Goal: Task Accomplishment & Management: Use online tool/utility

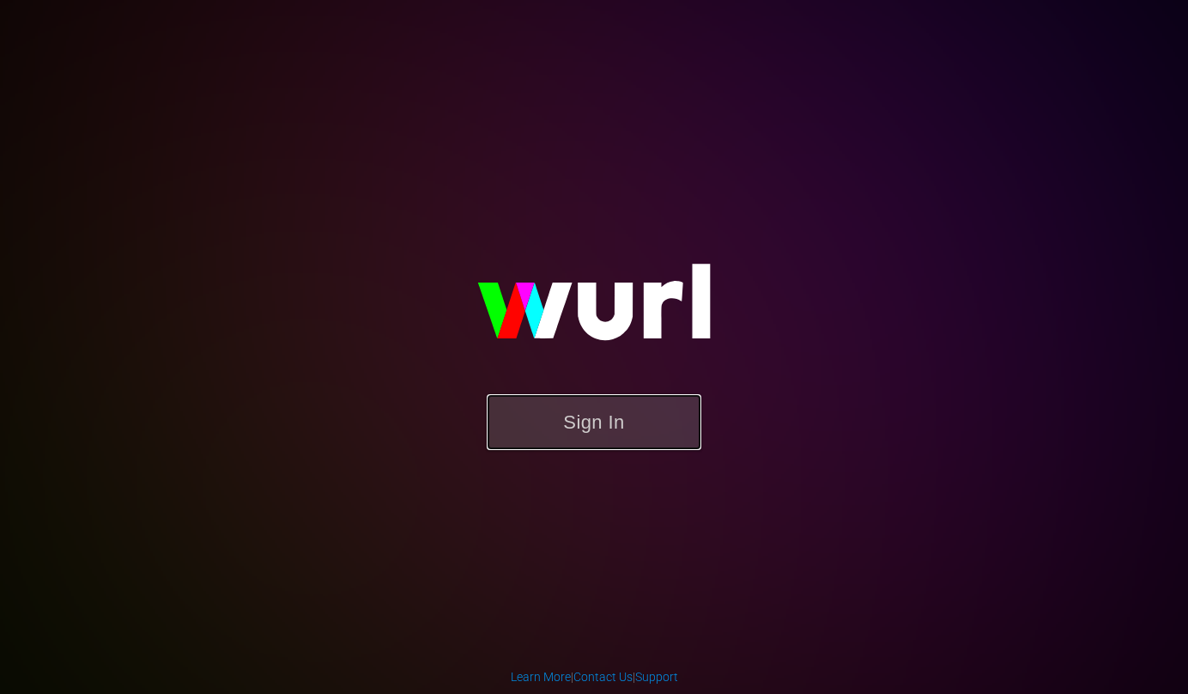
drag, startPoint x: 582, startPoint y: 430, endPoint x: 599, endPoint y: 430, distance: 17.2
click at [583, 430] on button "Sign In" at bounding box center [594, 422] width 215 height 56
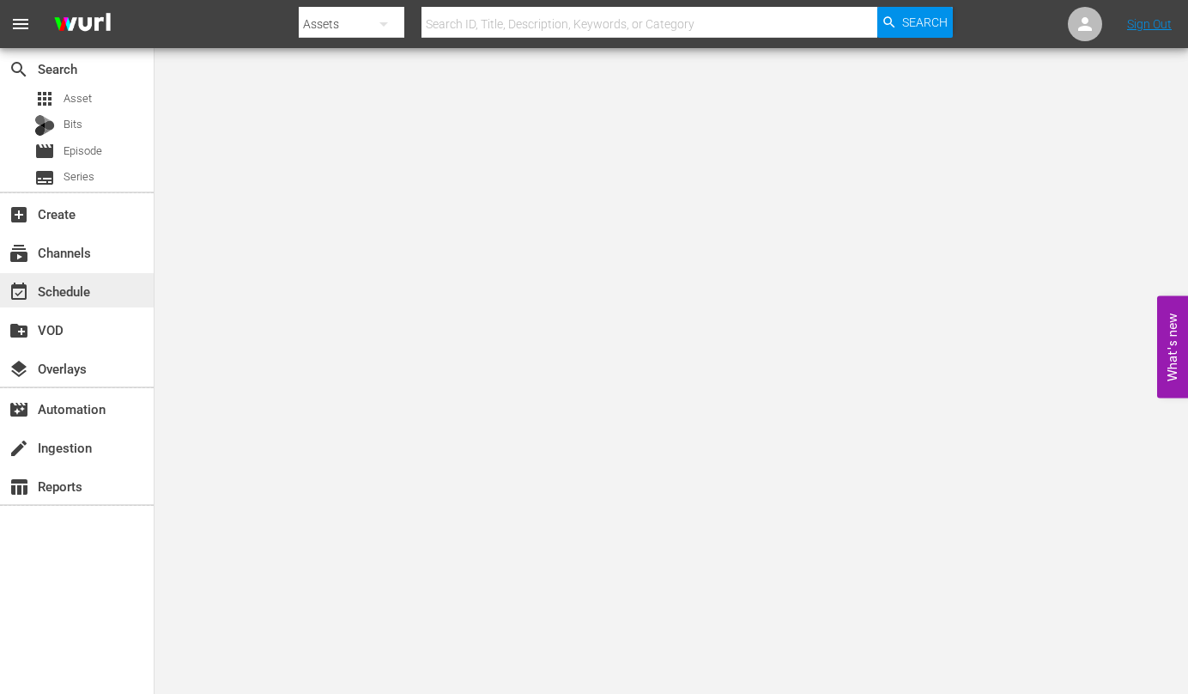
click at [60, 289] on div "event_available Schedule" at bounding box center [48, 288] width 96 height 15
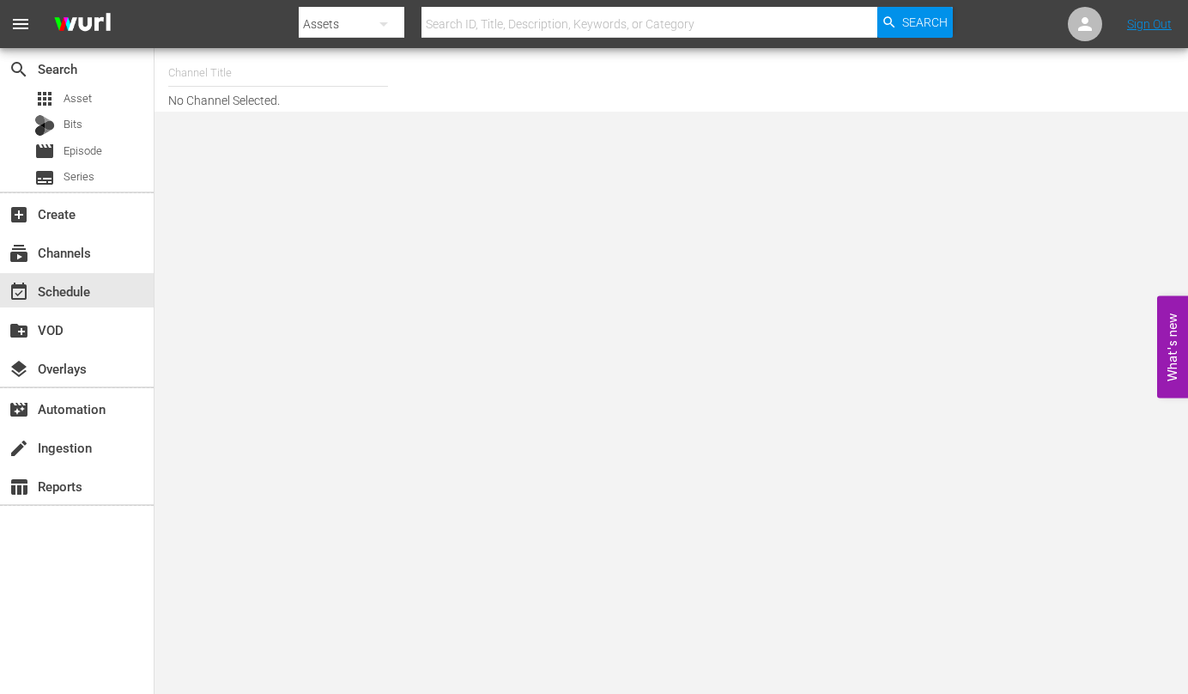
click at [229, 77] on input "text" at bounding box center [278, 72] width 220 height 41
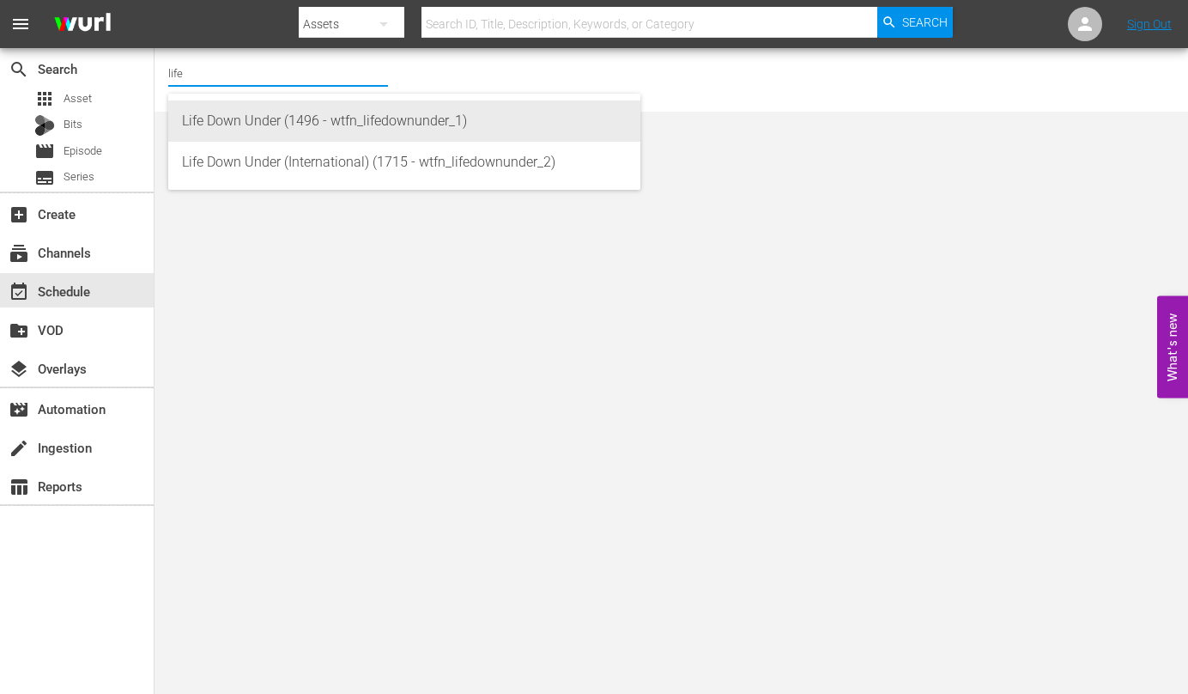
click at [295, 124] on div "Life Down Under (1496 - wtfn_lifedownunder_1)" at bounding box center [404, 120] width 445 height 41
type input "Life Down Under (1496 - wtfn_lifedownunder_1)"
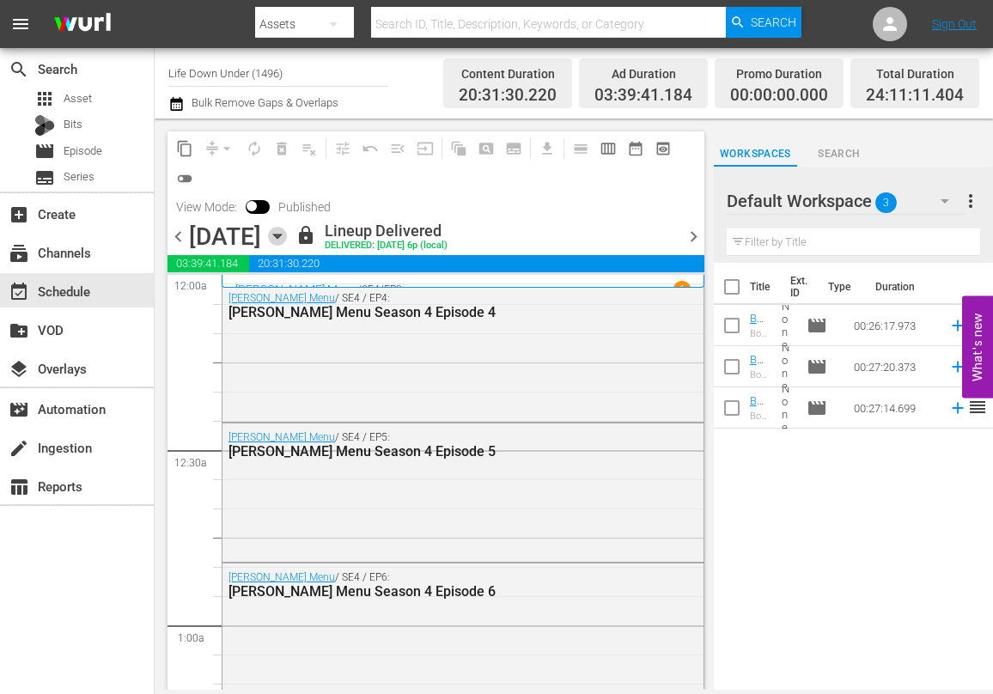
click at [281, 235] on icon "button" at bounding box center [277, 236] width 8 height 4
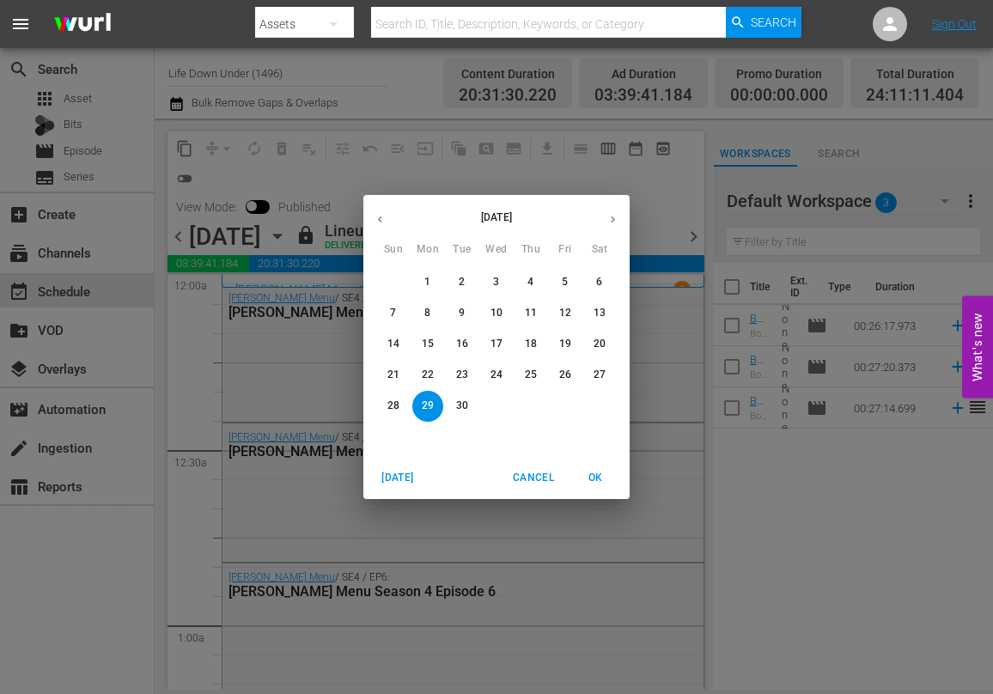
click at [608, 215] on icon "button" at bounding box center [612, 219] width 13 height 13
click at [463, 340] on p "14" at bounding box center [462, 344] width 12 height 15
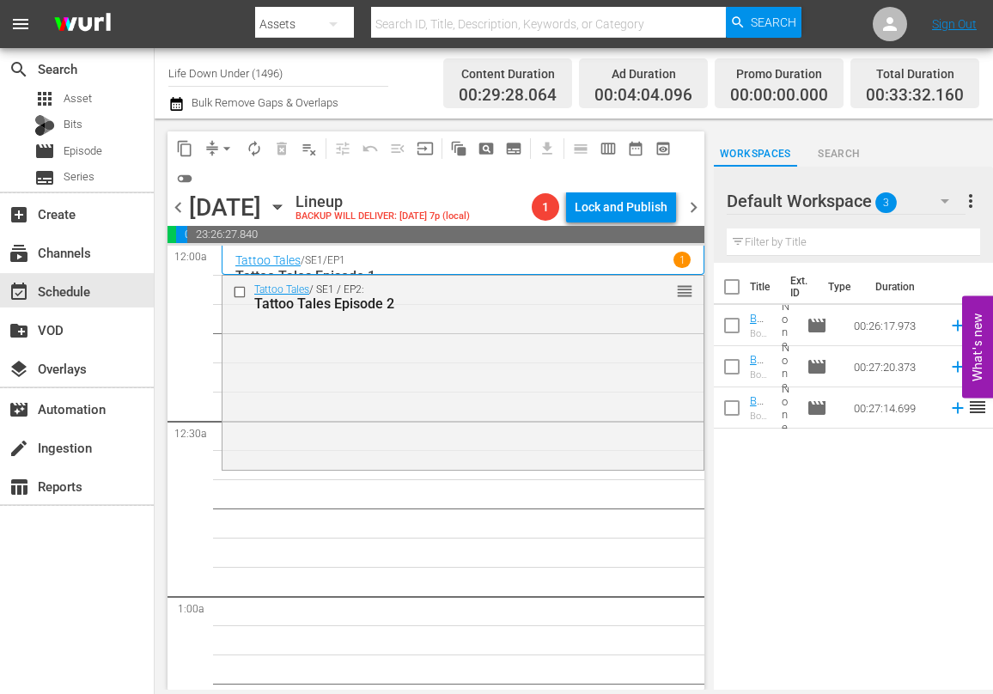
click at [281, 205] on icon "button" at bounding box center [277, 207] width 8 height 4
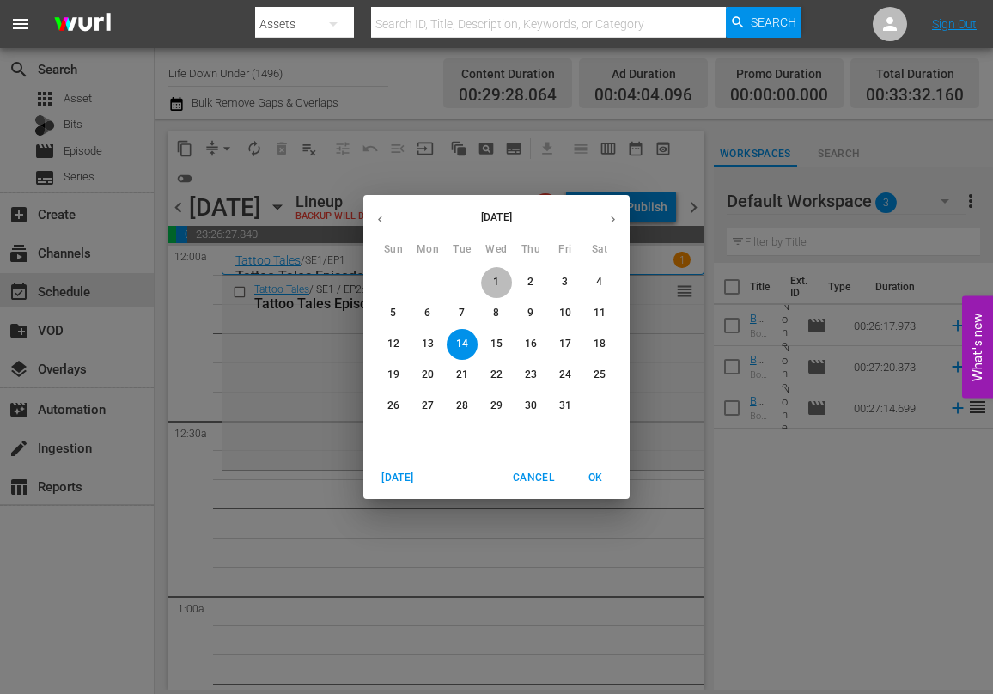
click at [497, 271] on button "1" at bounding box center [496, 282] width 31 height 31
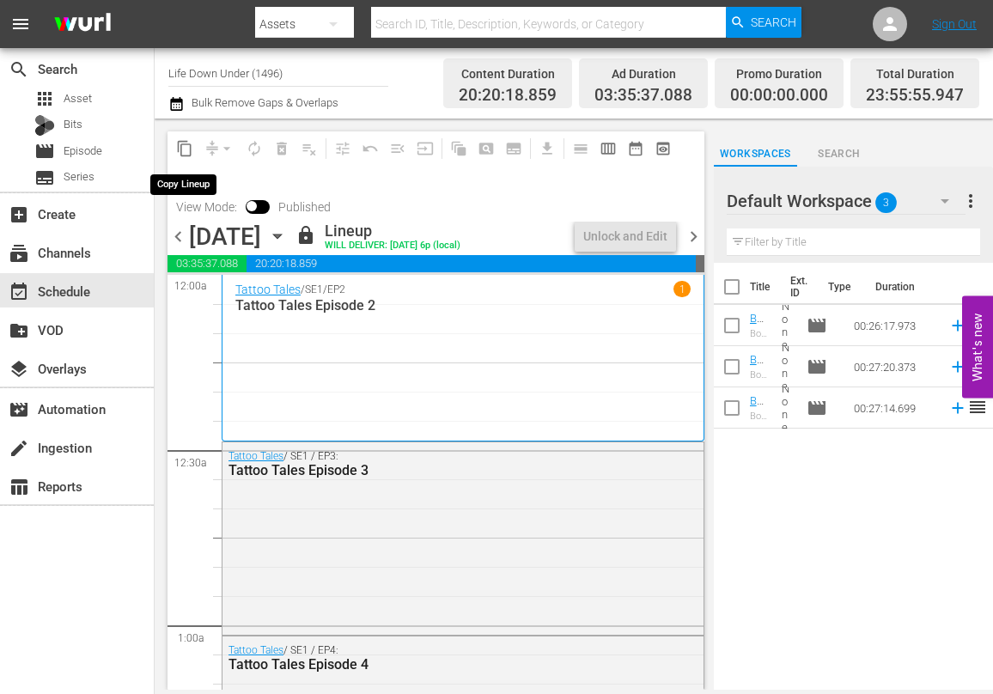
click at [185, 151] on span "content_copy" at bounding box center [184, 148] width 17 height 17
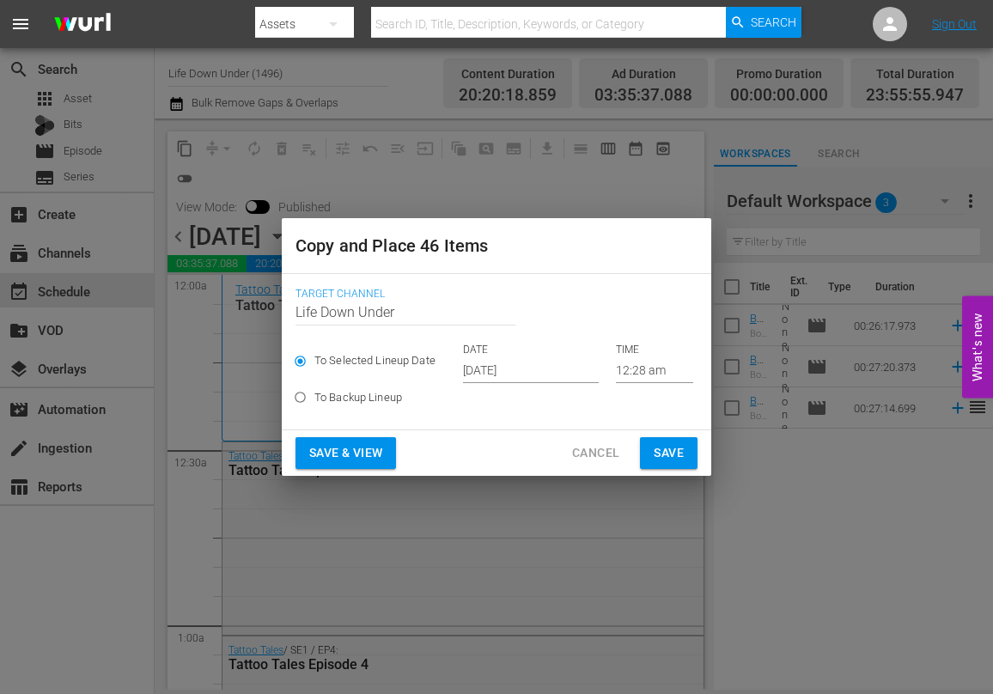
click at [556, 369] on input "[DATE]" at bounding box center [531, 370] width 136 height 26
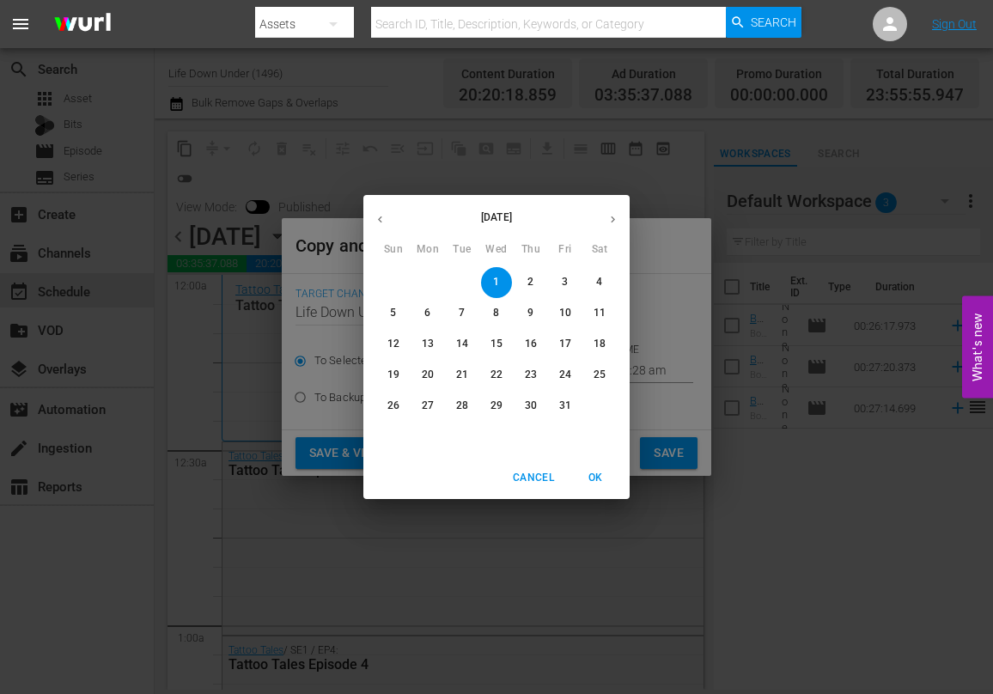
click at [464, 343] on p "14" at bounding box center [462, 344] width 12 height 15
type input "Oct 14th 2025"
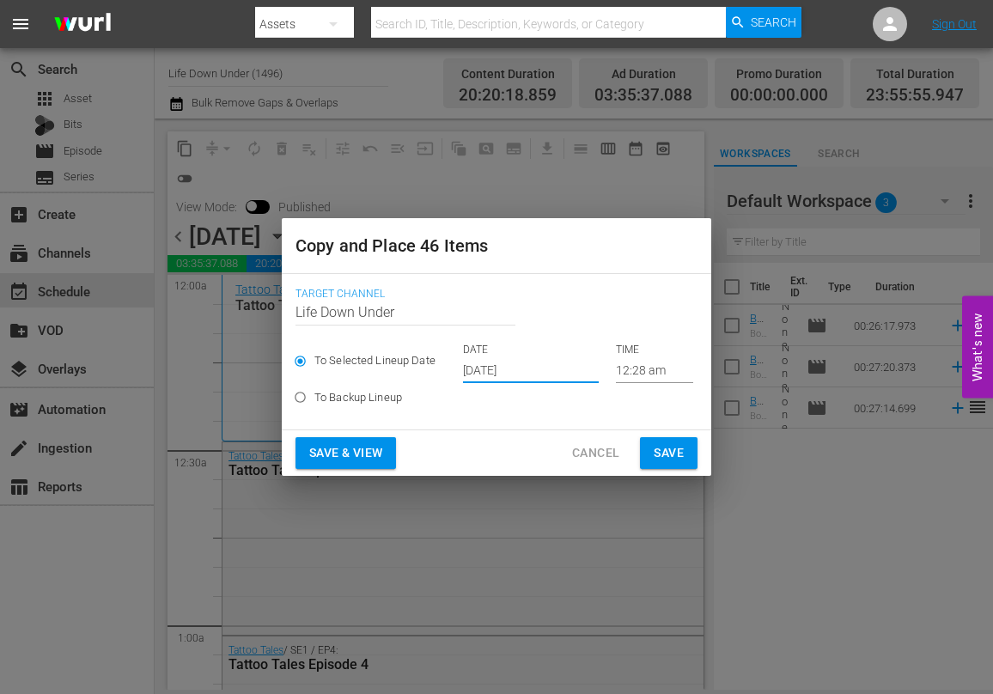
click at [340, 449] on span "Save & View" at bounding box center [345, 452] width 73 height 21
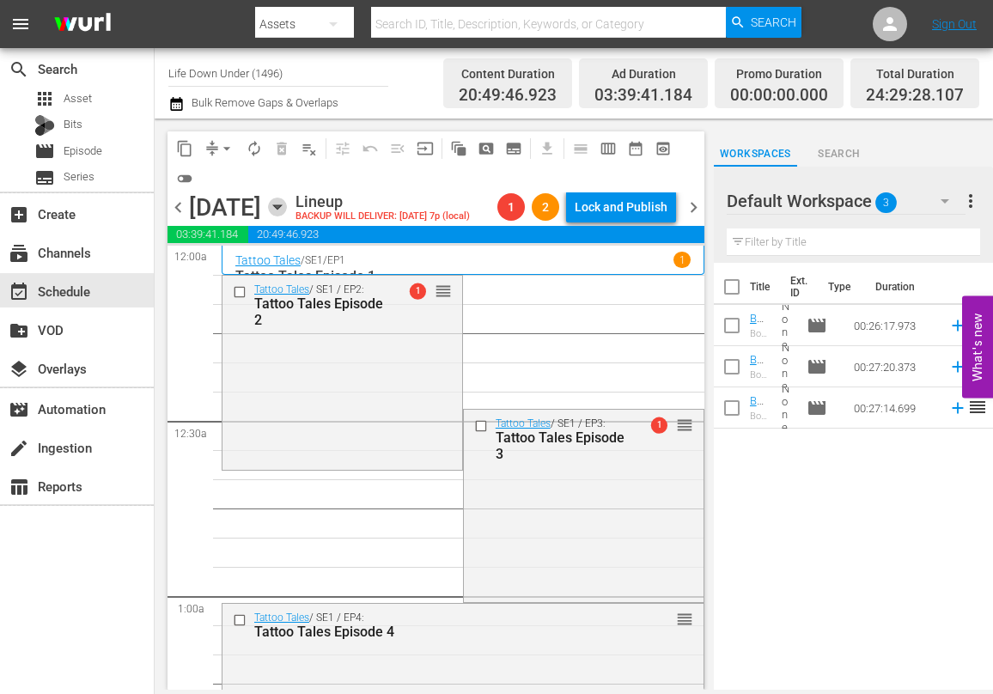
click at [287, 200] on icon "button" at bounding box center [277, 207] width 19 height 19
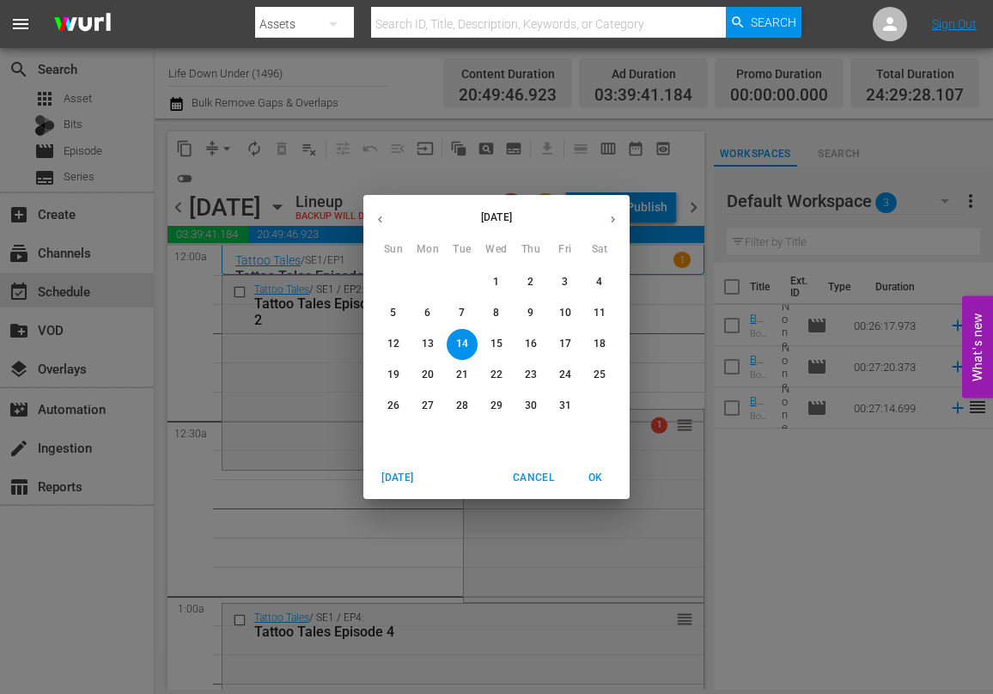
click at [315, 376] on div "[DATE] Sun Mon Tue Wed Thu Fri Sat 28 29 30 1 2 3 4 5 6 7 8 9 10 11 12 13 14 15…" at bounding box center [496, 347] width 993 height 694
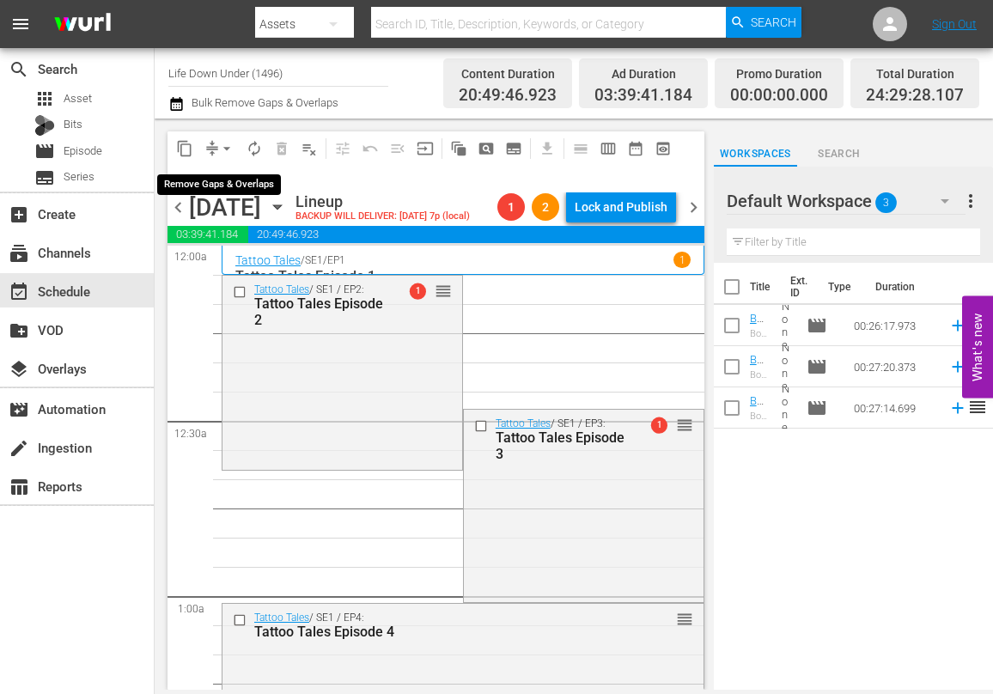
drag, startPoint x: 222, startPoint y: 149, endPoint x: 232, endPoint y: 149, distance: 10.3
click at [222, 149] on span "arrow_drop_down" at bounding box center [226, 148] width 17 height 17
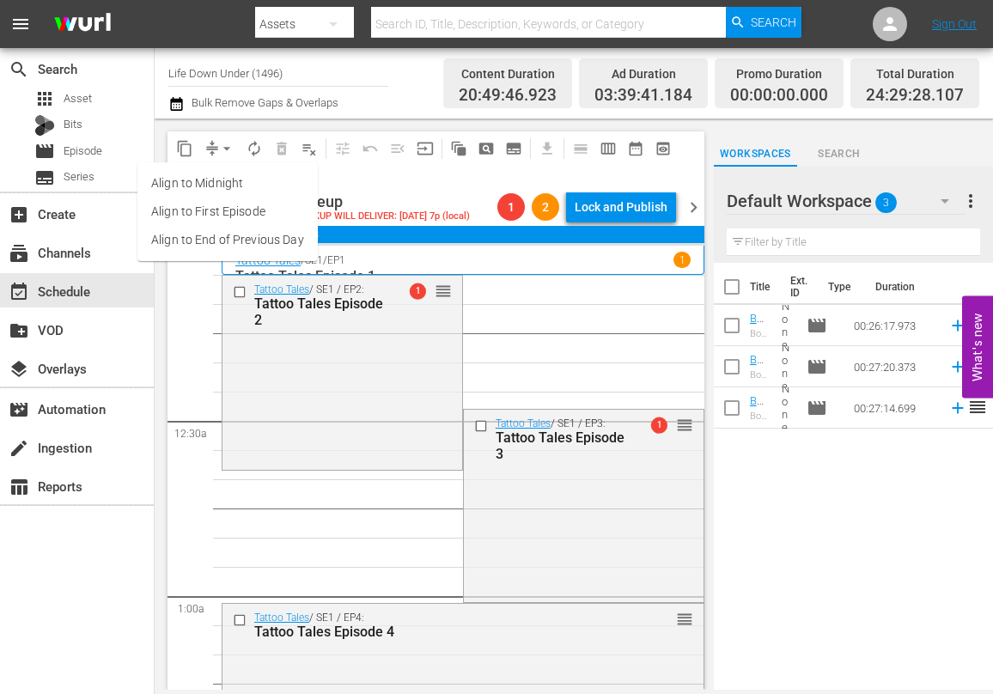
click at [183, 215] on li "Align to First Episode" at bounding box center [227, 212] width 180 height 28
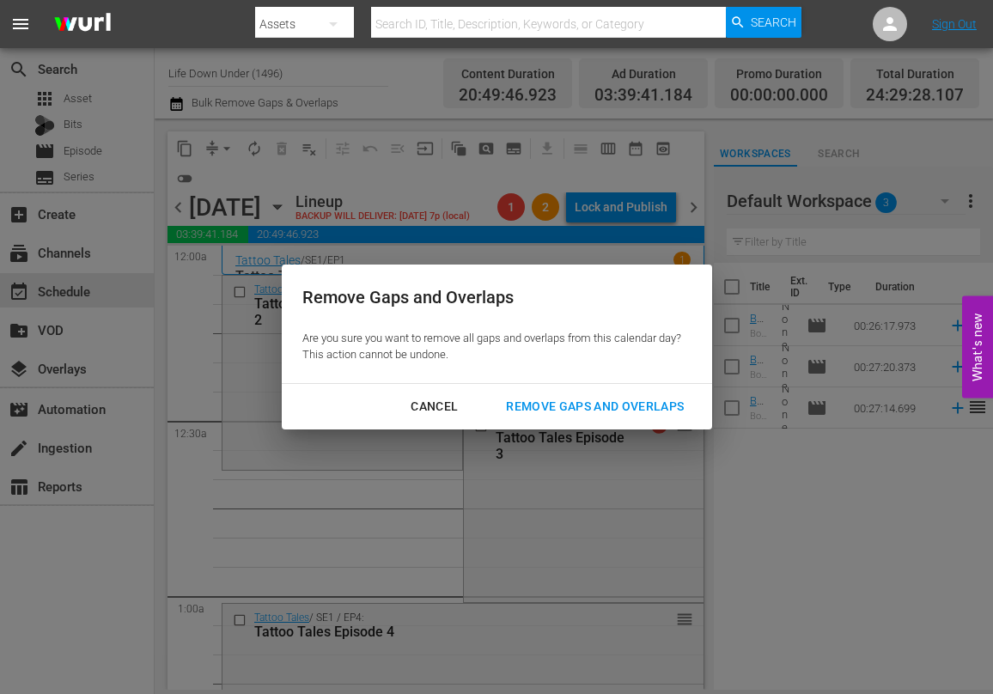
drag, startPoint x: 555, startPoint y: 409, endPoint x: 469, endPoint y: 412, distance: 85.9
click at [553, 409] on div "Remove Gaps and Overlaps" at bounding box center [594, 406] width 205 height 21
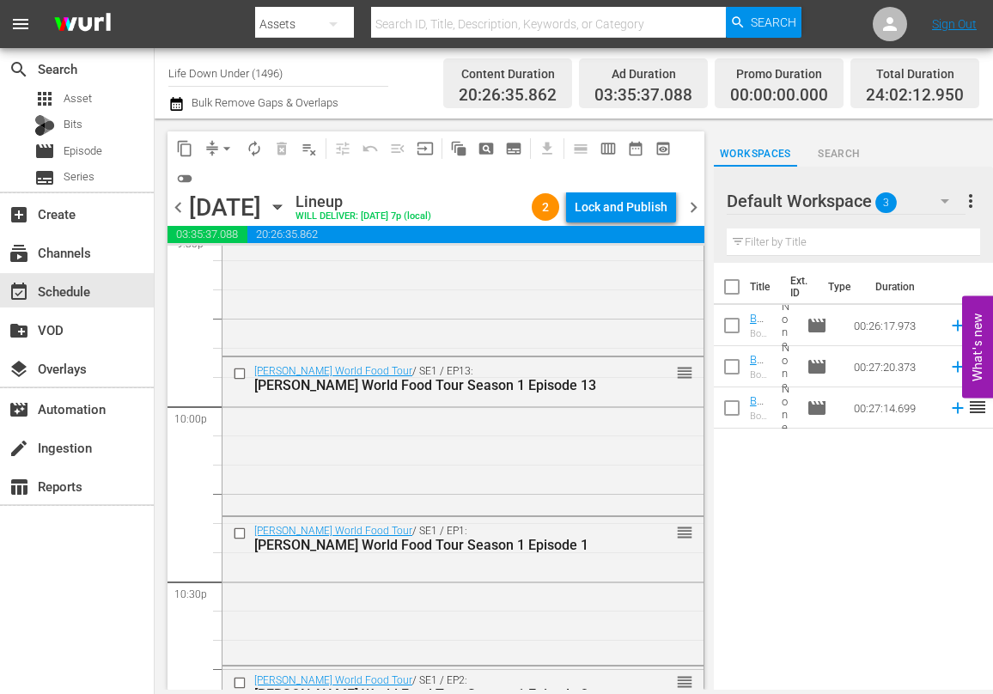
scroll to position [8007, 0]
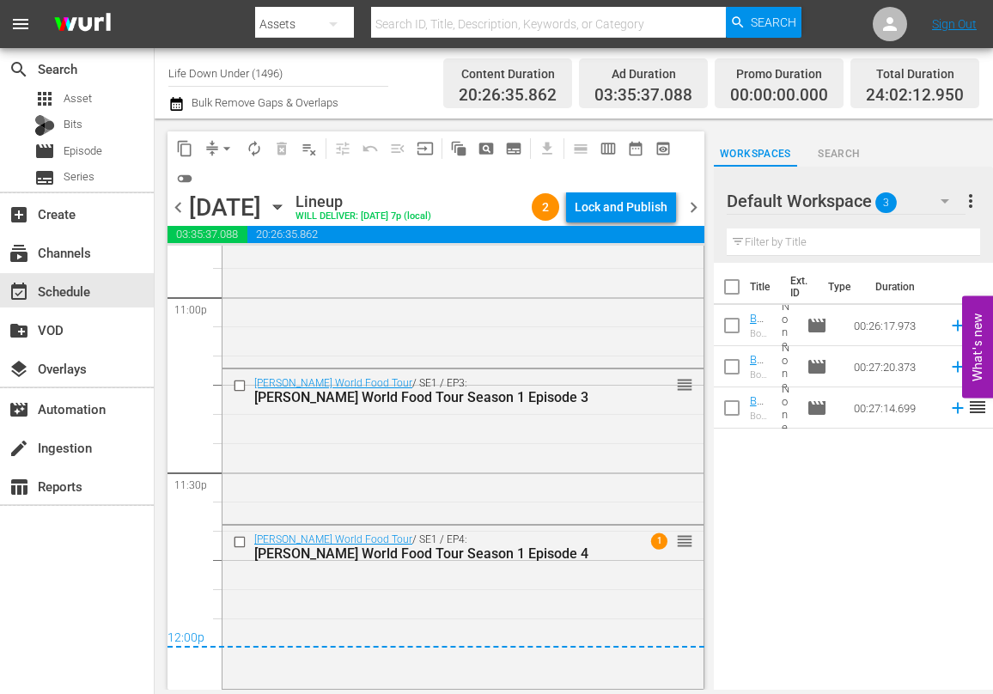
click at [689, 208] on span "chevron_right" at bounding box center [693, 207] width 21 height 21
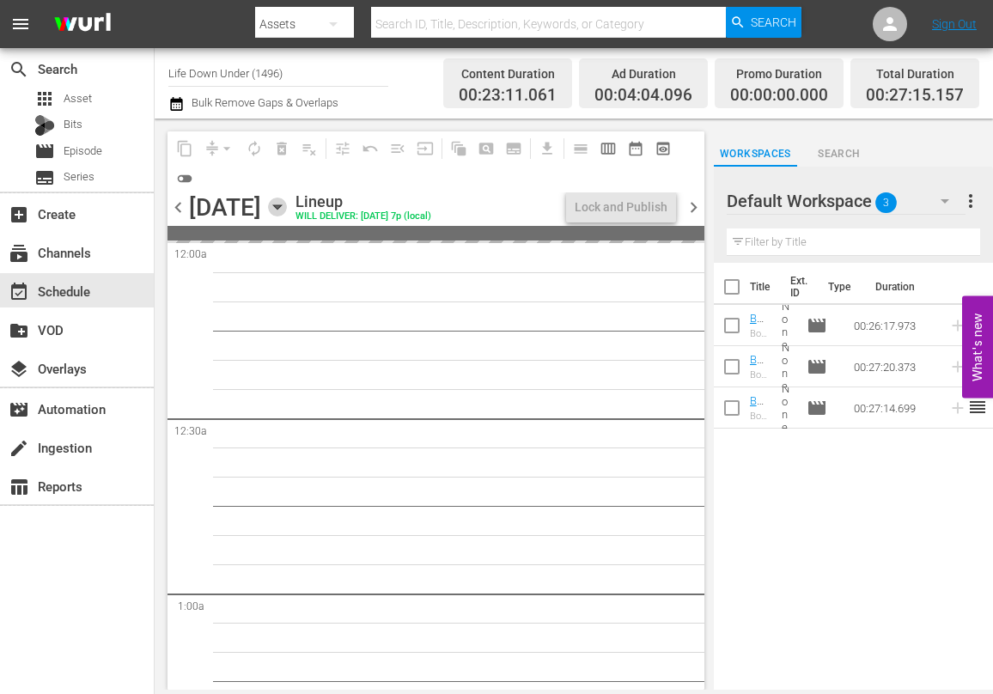
click at [281, 205] on icon "button" at bounding box center [277, 207] width 8 height 4
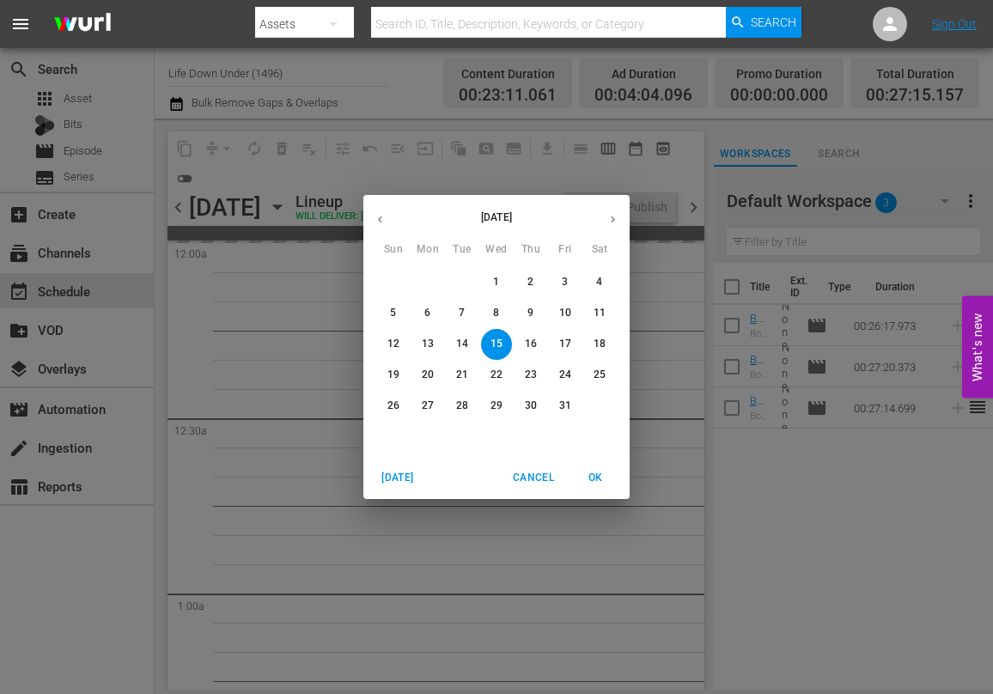
drag, startPoint x: 529, startPoint y: 283, endPoint x: 495, endPoint y: 284, distance: 34.4
click at [529, 284] on p "2" at bounding box center [530, 282] width 6 height 15
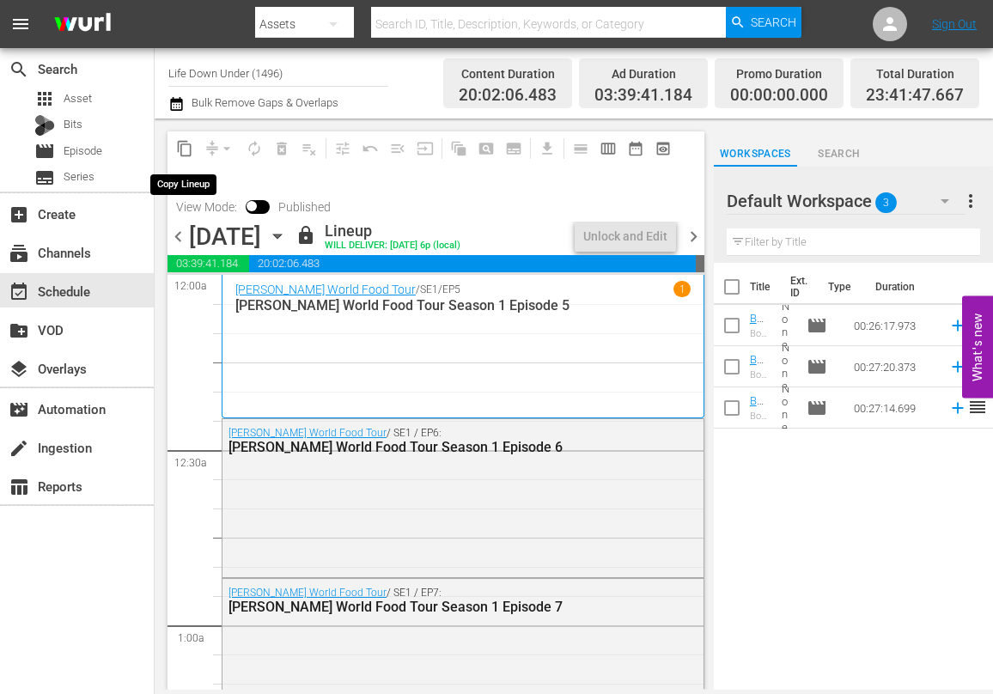
click at [183, 151] on span "content_copy" at bounding box center [184, 148] width 17 height 17
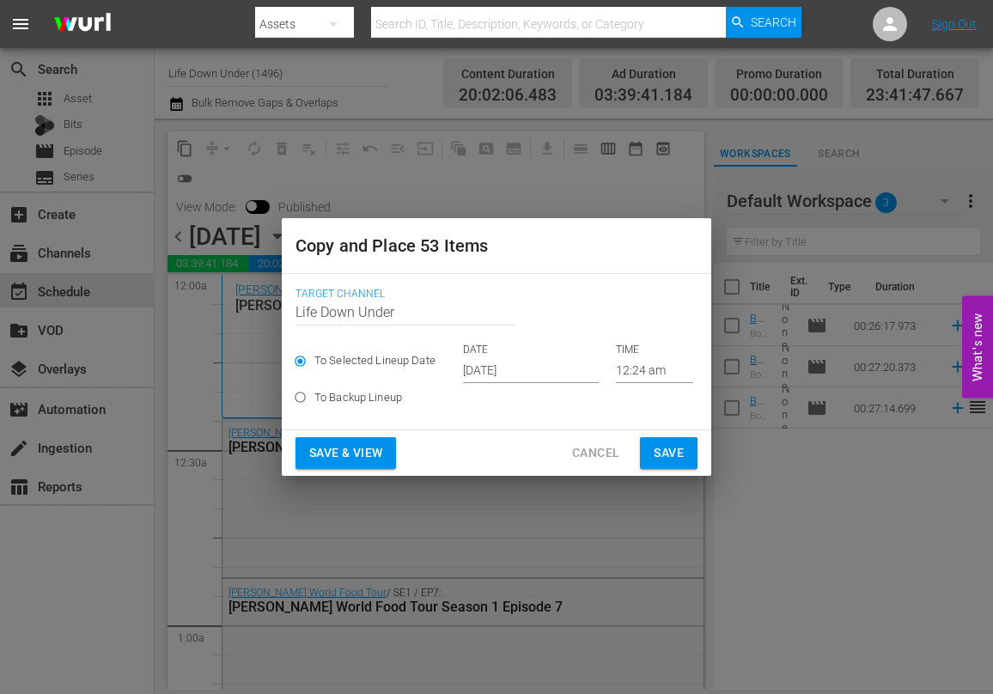
click at [548, 363] on input "[DATE]" at bounding box center [531, 370] width 136 height 26
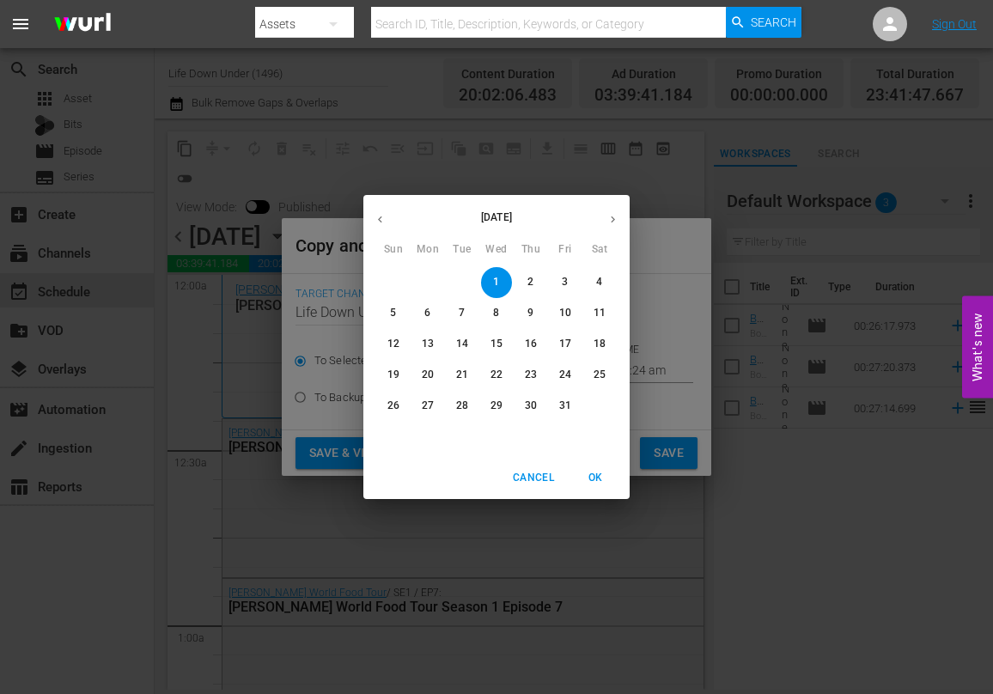
click at [497, 342] on p "15" at bounding box center [496, 344] width 12 height 15
type input "Oct 15th 2025"
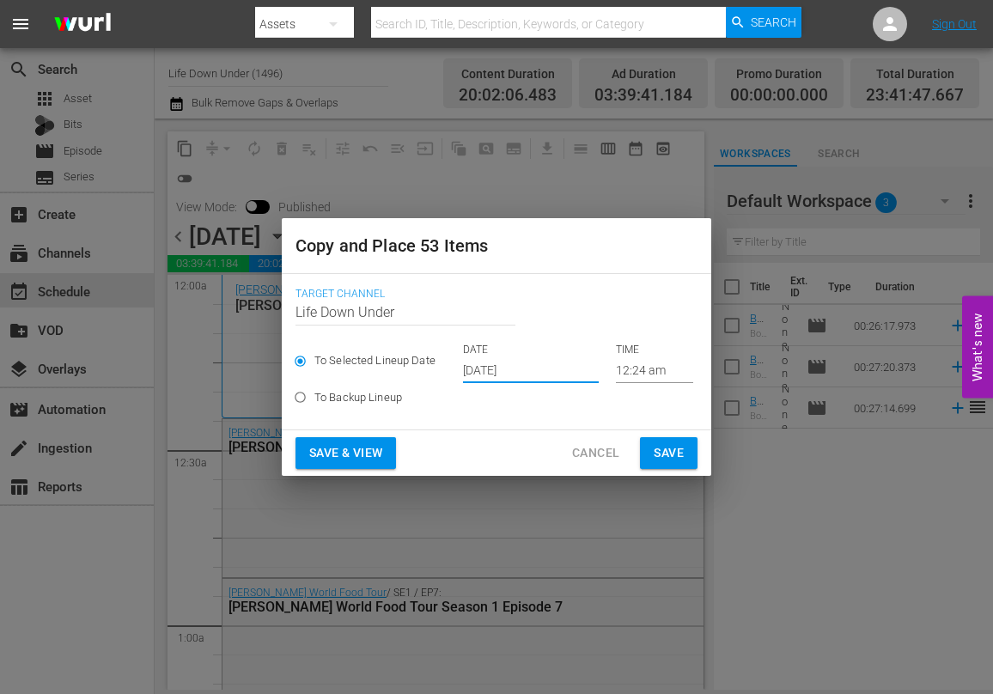
click at [331, 453] on span "Save & View" at bounding box center [345, 452] width 73 height 21
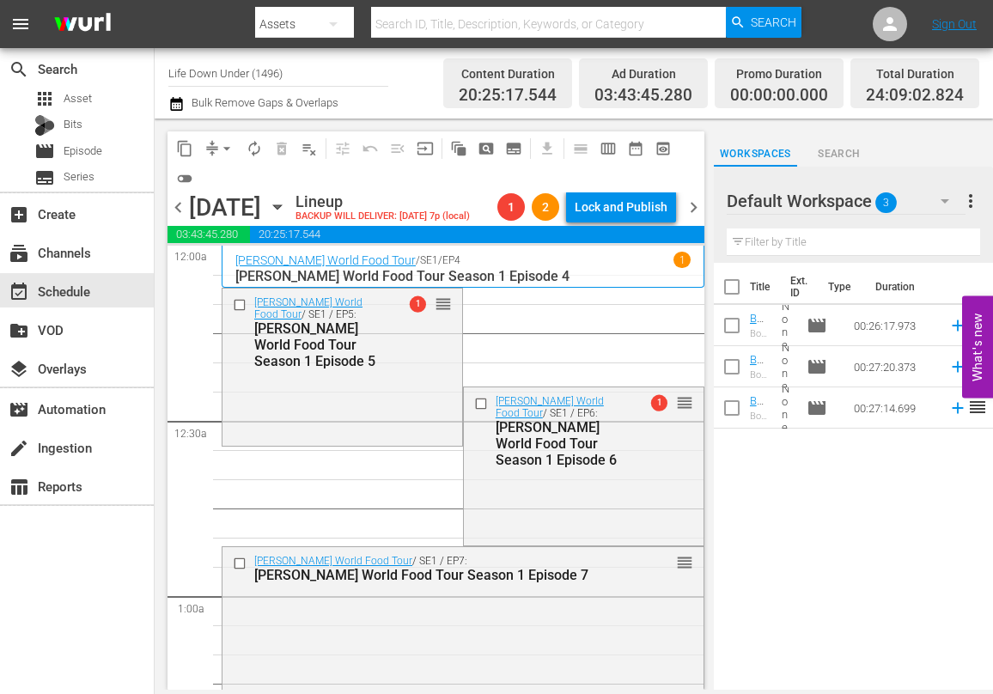
click at [224, 149] on span "arrow_drop_down" at bounding box center [226, 148] width 17 height 17
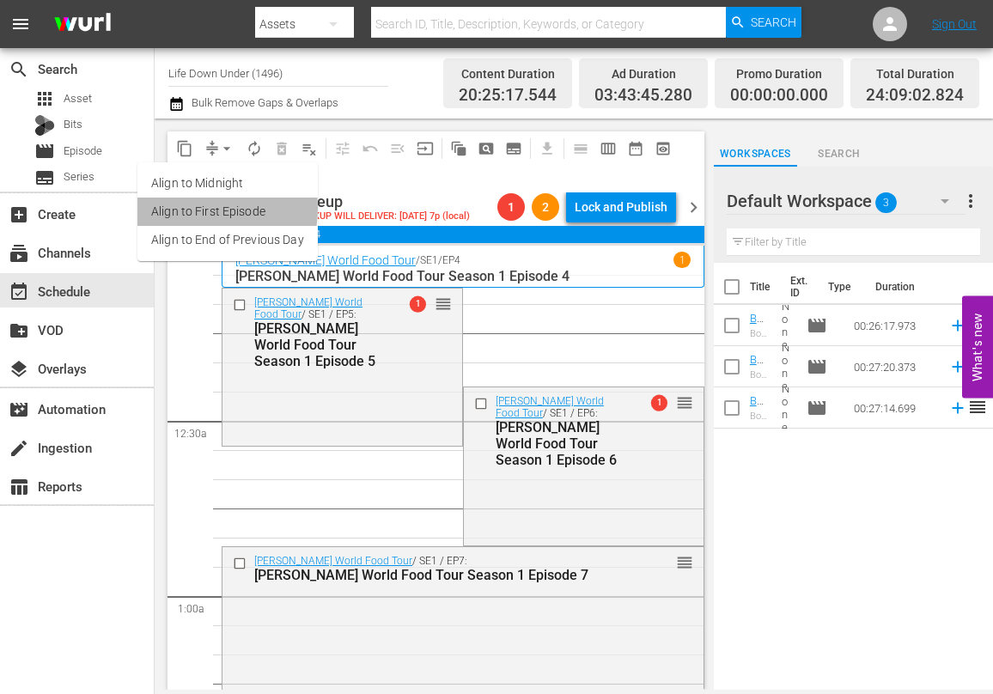
click at [190, 208] on li "Align to First Episode" at bounding box center [227, 212] width 180 height 28
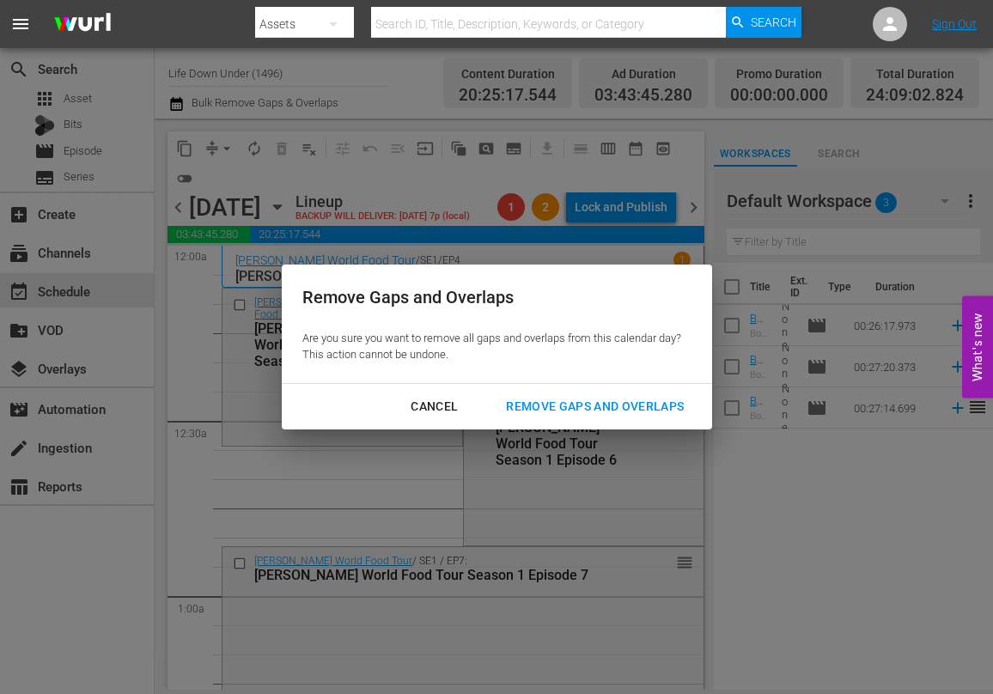
drag, startPoint x: 575, startPoint y: 410, endPoint x: 543, endPoint y: 417, distance: 33.3
click at [575, 410] on div "Remove Gaps and Overlaps" at bounding box center [594, 406] width 205 height 21
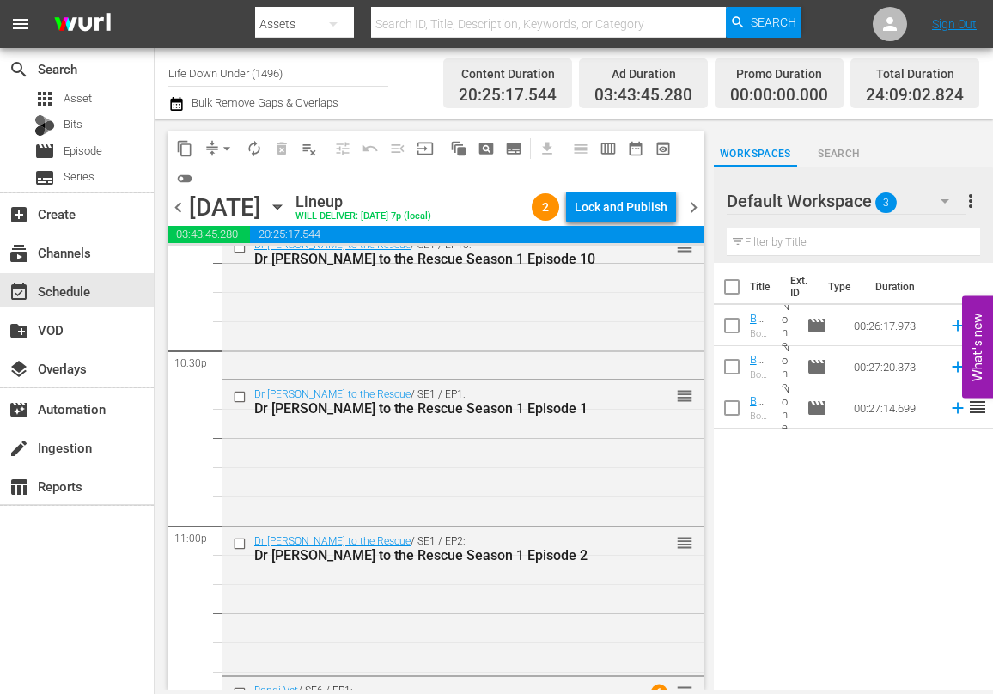
scroll to position [8060, 0]
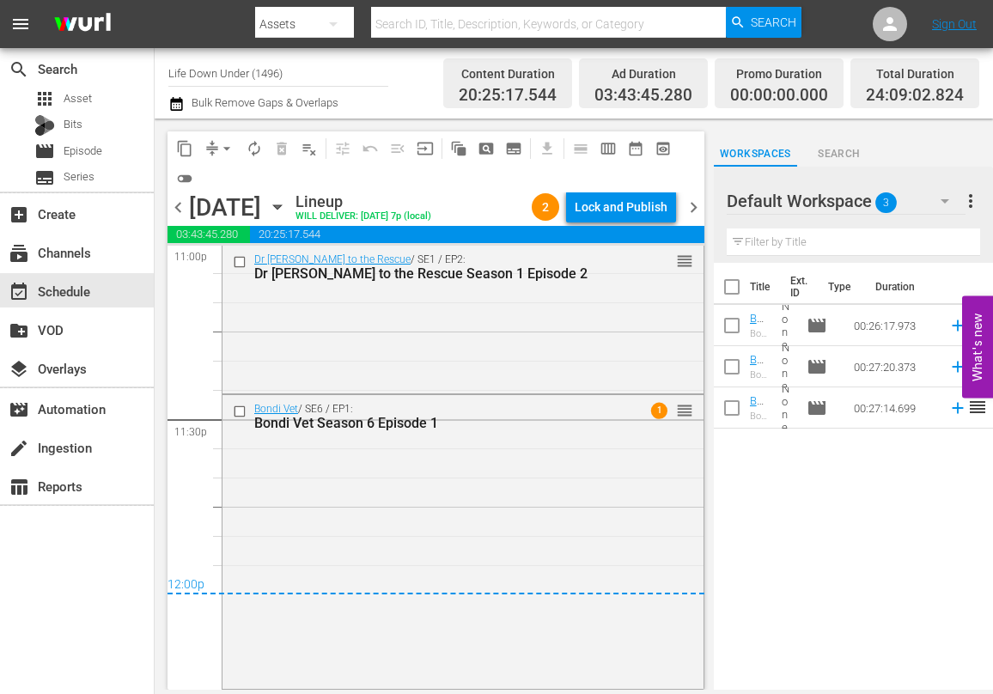
click at [693, 211] on span "chevron_right" at bounding box center [693, 207] width 21 height 21
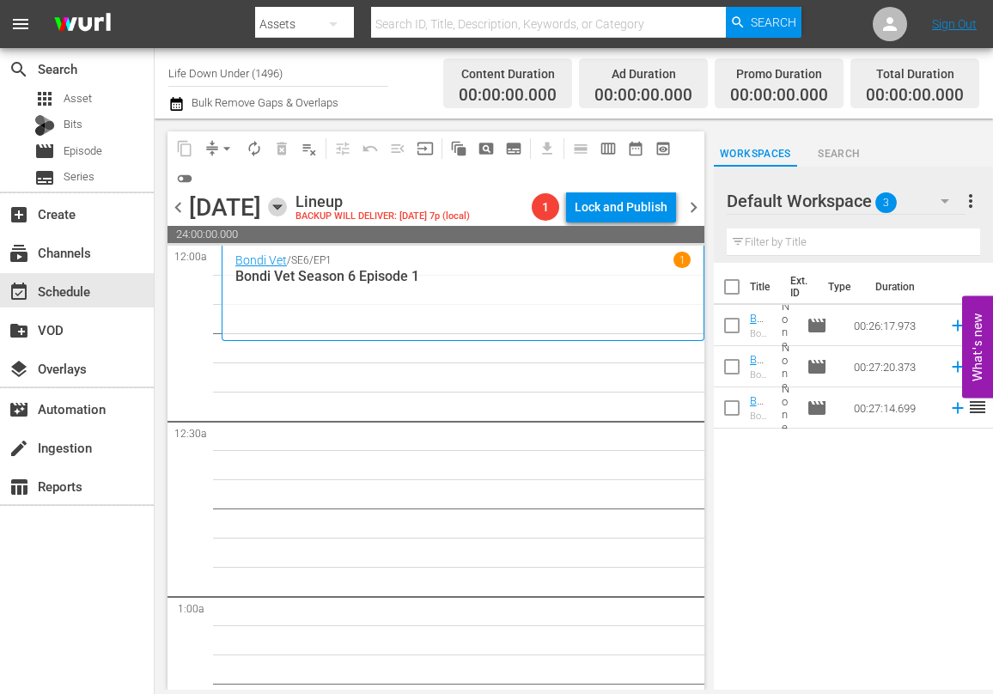
click at [287, 204] on icon "button" at bounding box center [277, 207] width 19 height 19
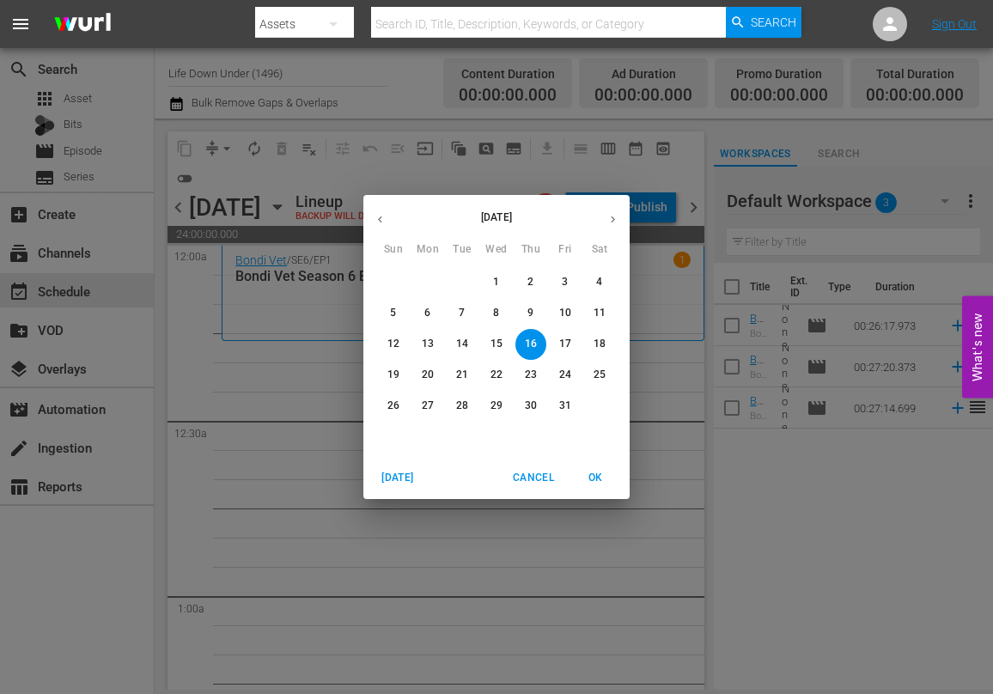
drag, startPoint x: 562, startPoint y: 282, endPoint x: 529, endPoint y: 299, distance: 37.6
click at [563, 282] on p "3" at bounding box center [565, 282] width 6 height 15
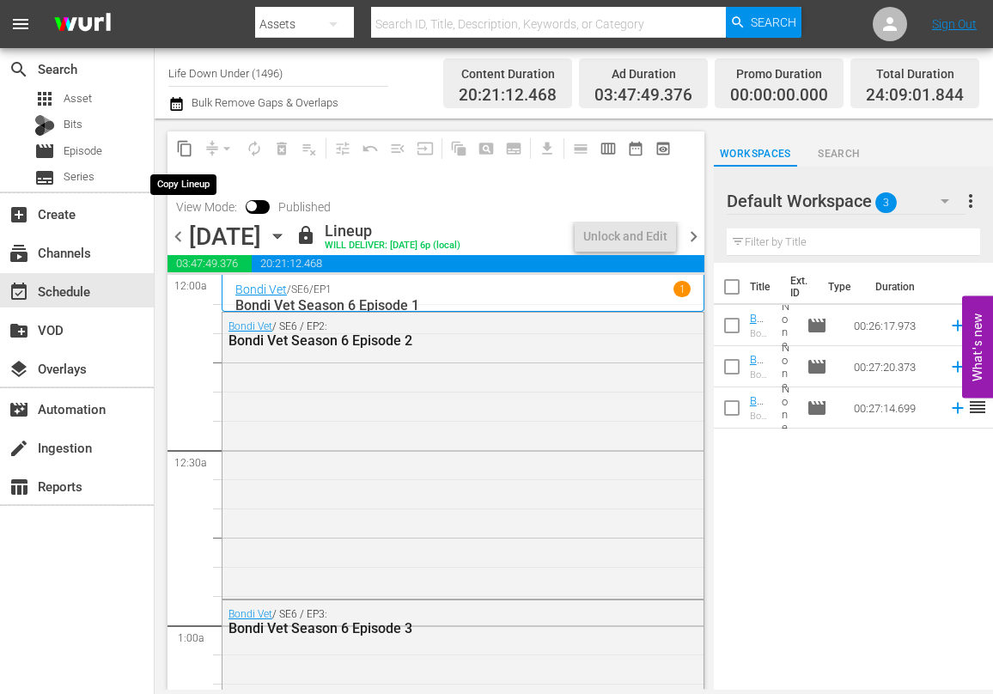
click at [181, 151] on span "content_copy" at bounding box center [184, 148] width 17 height 17
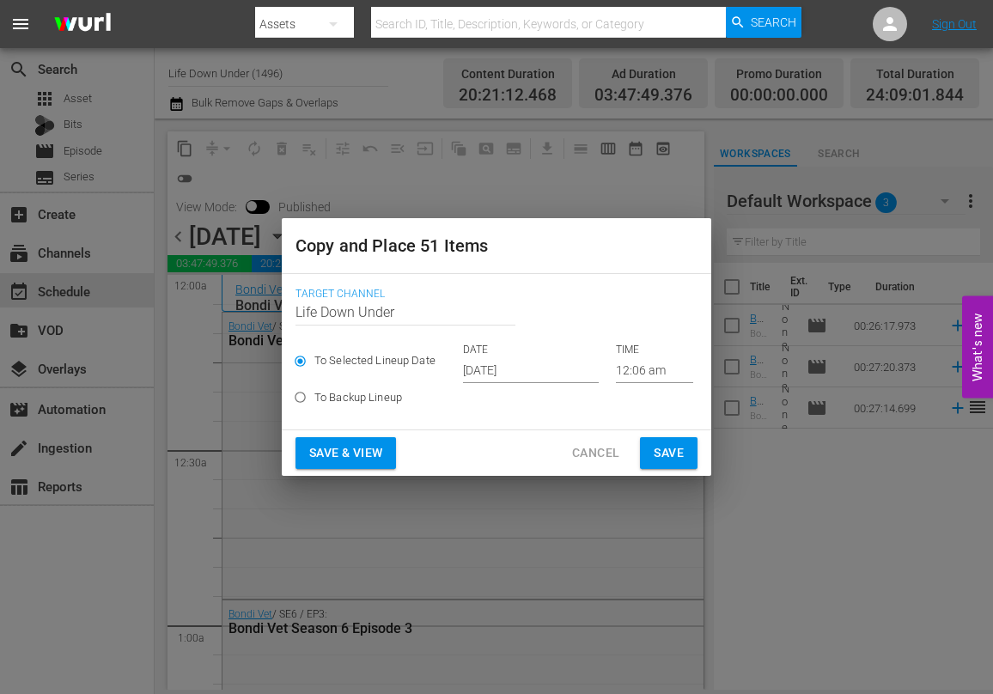
click at [553, 373] on input "[DATE]" at bounding box center [531, 370] width 136 height 26
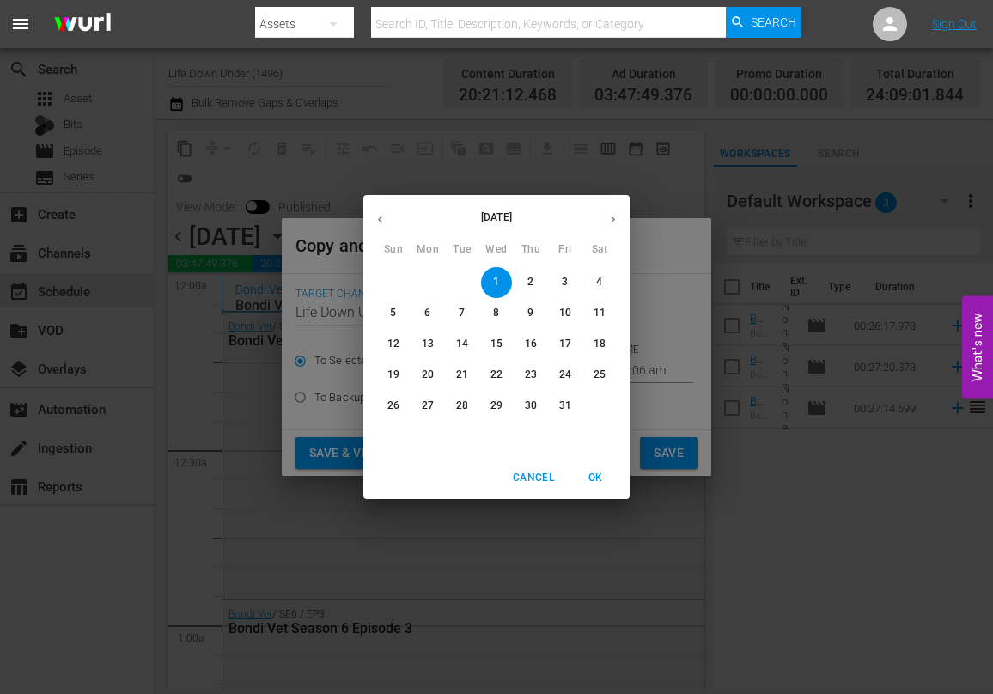
drag, startPoint x: 530, startPoint y: 342, endPoint x: 542, endPoint y: 353, distance: 16.4
click at [530, 342] on p "16" at bounding box center [531, 344] width 12 height 15
type input "Oct 16th 2025"
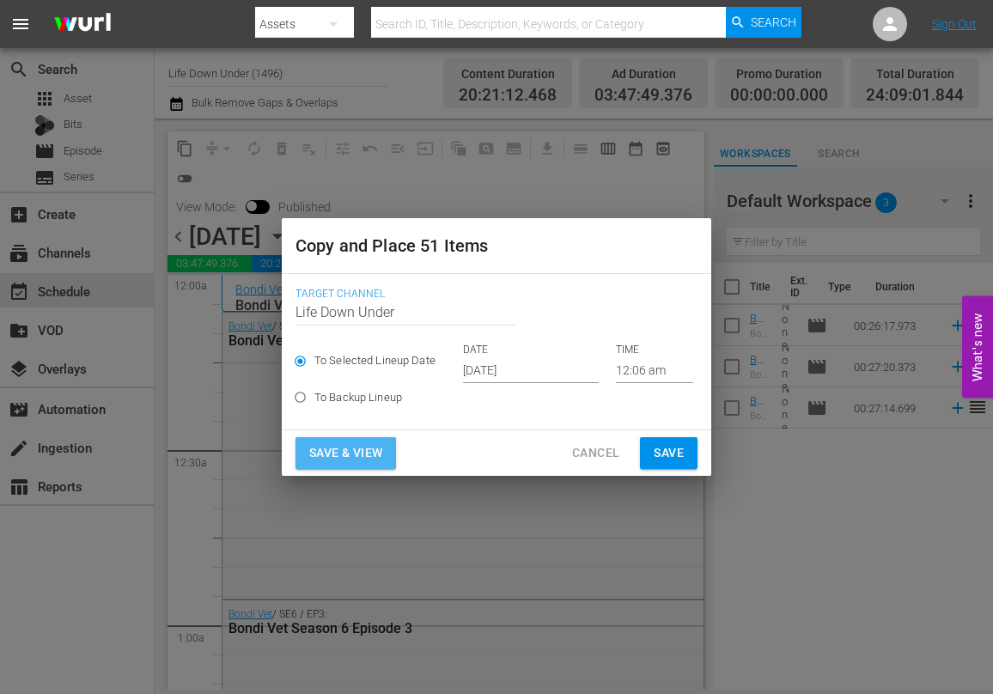
click at [337, 445] on span "Save & View" at bounding box center [345, 452] width 73 height 21
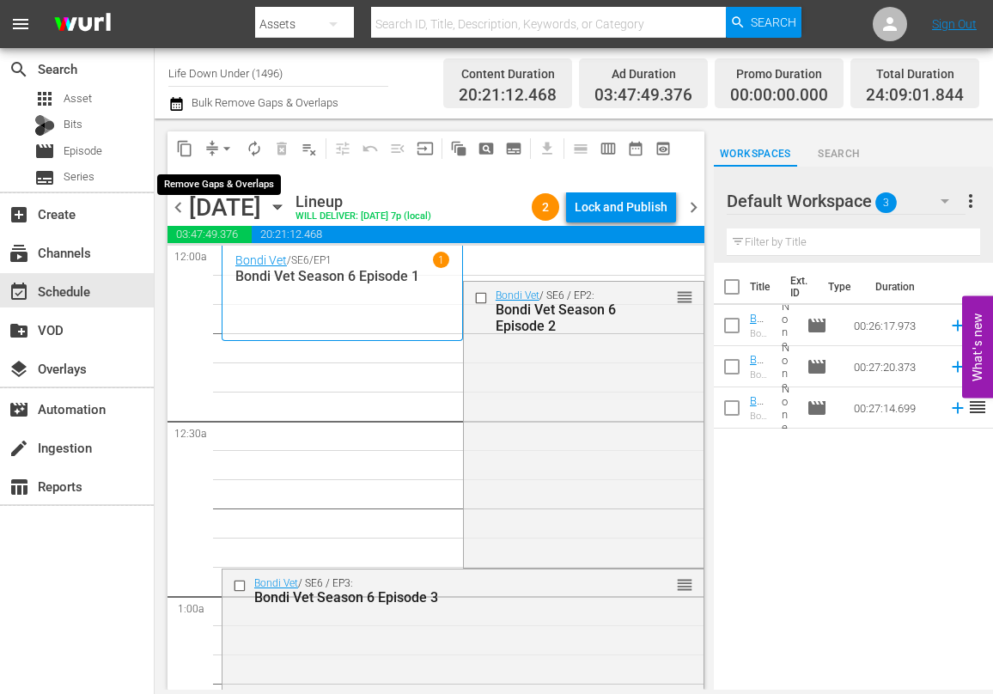
click at [228, 152] on span "arrow_drop_down" at bounding box center [226, 148] width 17 height 17
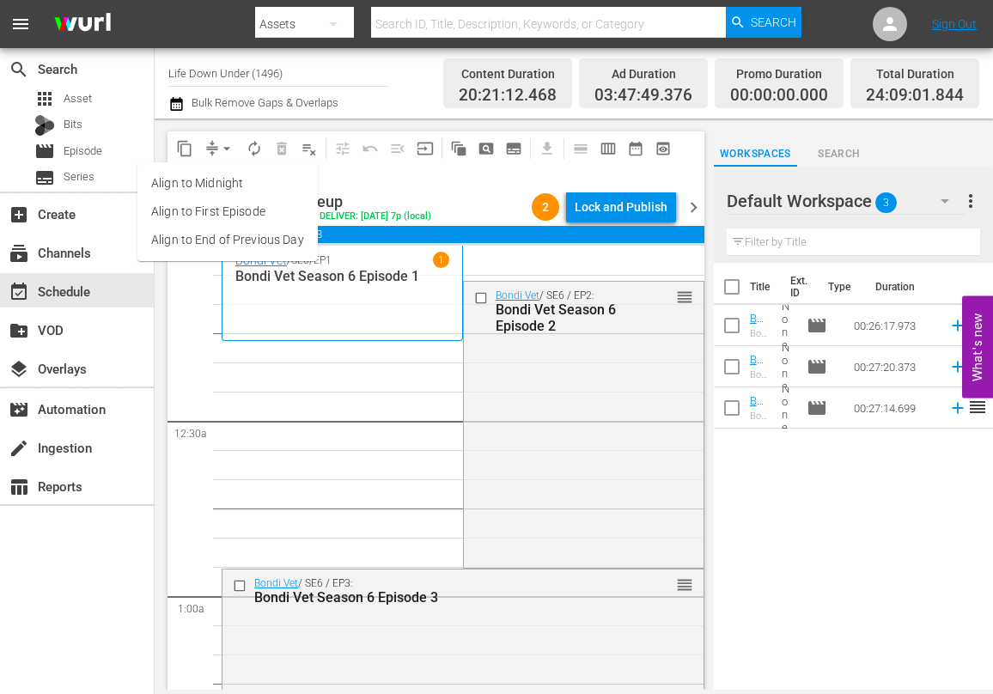
click at [196, 235] on li "Align to End of Previous Day" at bounding box center [227, 240] width 180 height 28
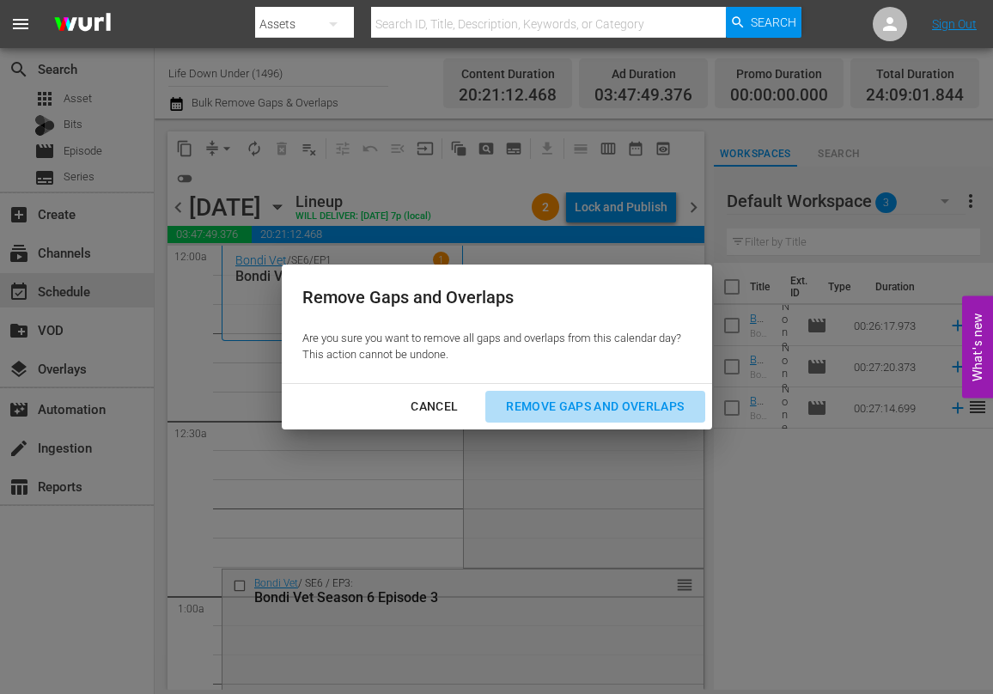
drag, startPoint x: 585, startPoint y: 401, endPoint x: 556, endPoint y: 415, distance: 31.5
click at [585, 401] on div "Remove Gaps and Overlaps" at bounding box center [594, 406] width 205 height 21
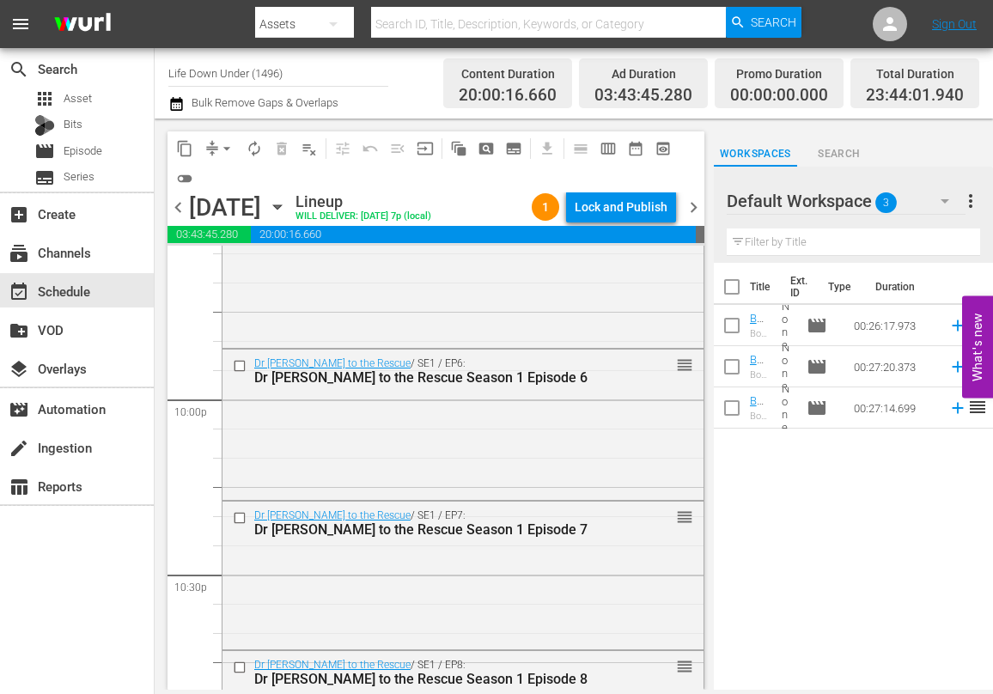
scroll to position [7966, 0]
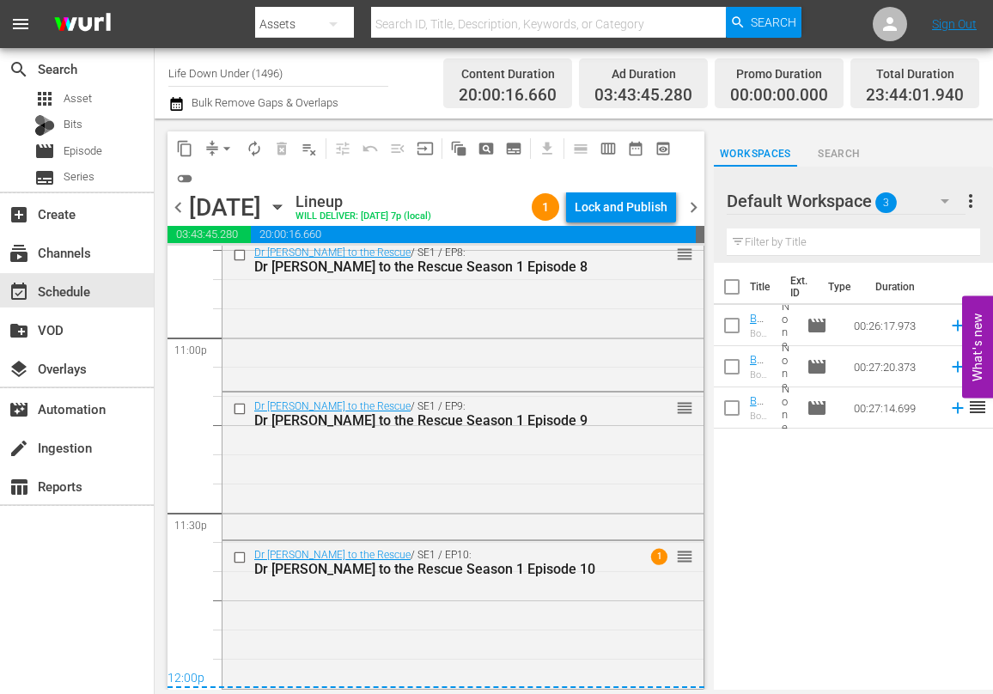
click at [691, 208] on span "chevron_right" at bounding box center [693, 207] width 21 height 21
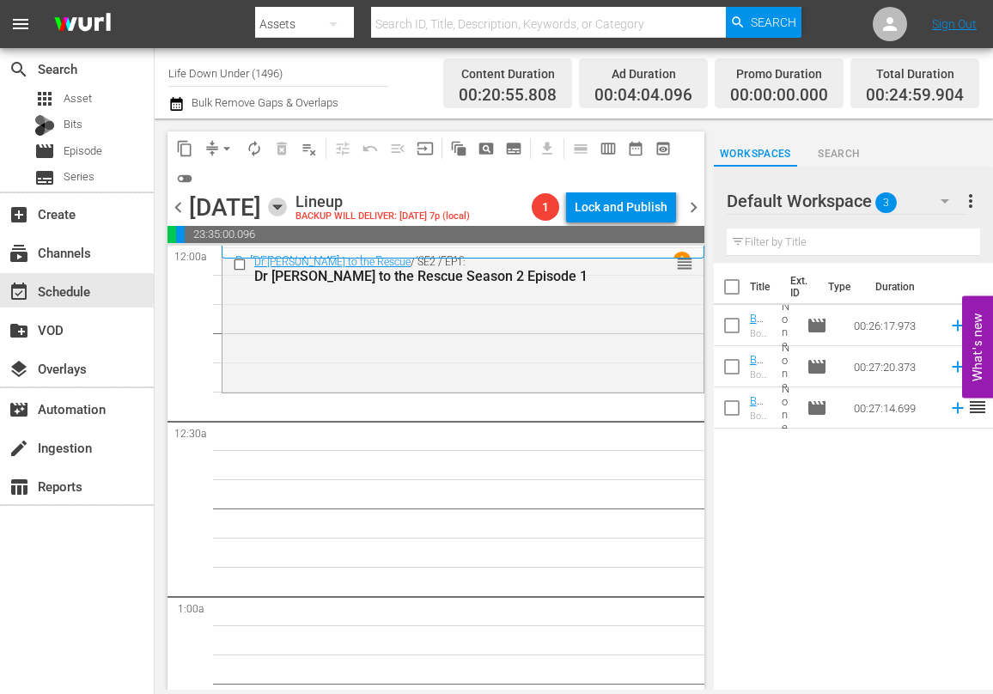
click at [287, 208] on icon "button" at bounding box center [277, 207] width 19 height 19
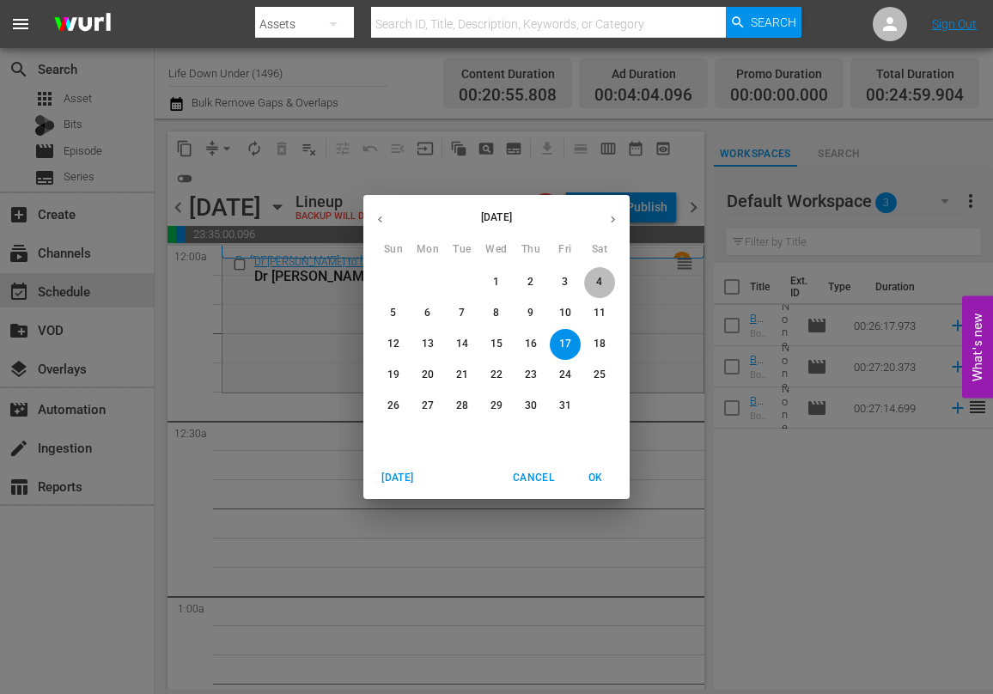
drag, startPoint x: 598, startPoint y: 283, endPoint x: 571, endPoint y: 294, distance: 28.9
click at [598, 283] on p "4" at bounding box center [599, 282] width 6 height 15
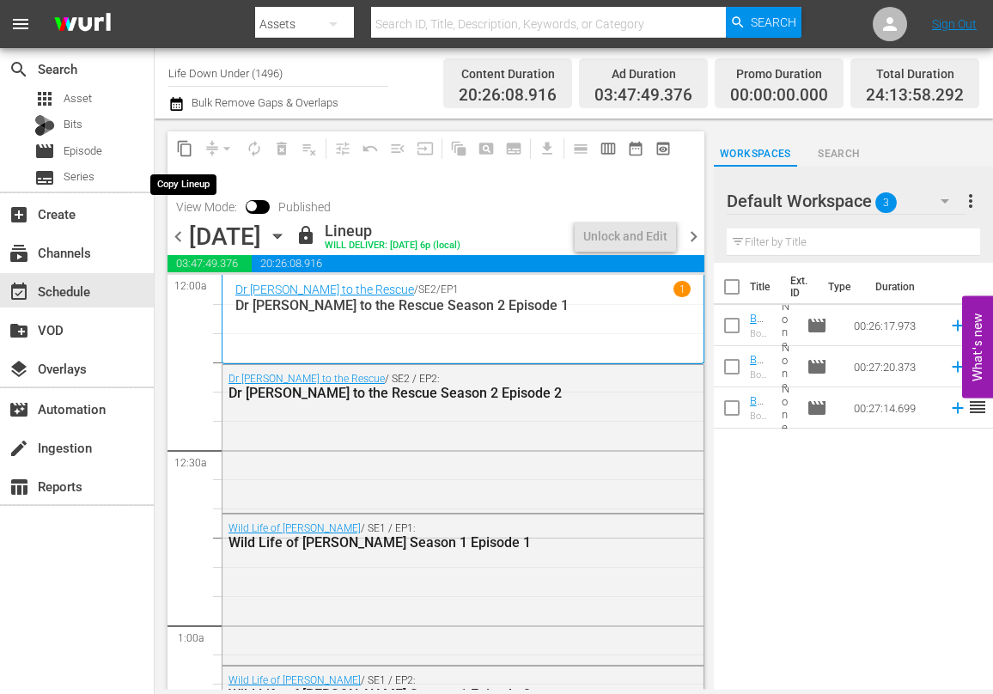
click at [185, 149] on span "content_copy" at bounding box center [184, 148] width 17 height 17
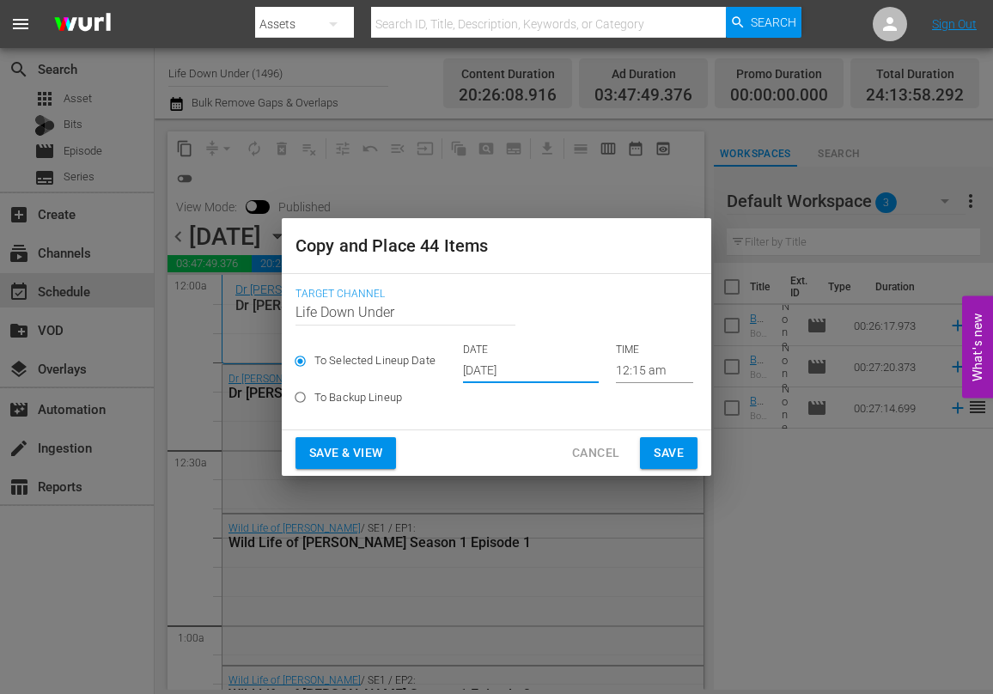
click at [545, 370] on input "[DATE]" at bounding box center [531, 370] width 136 height 26
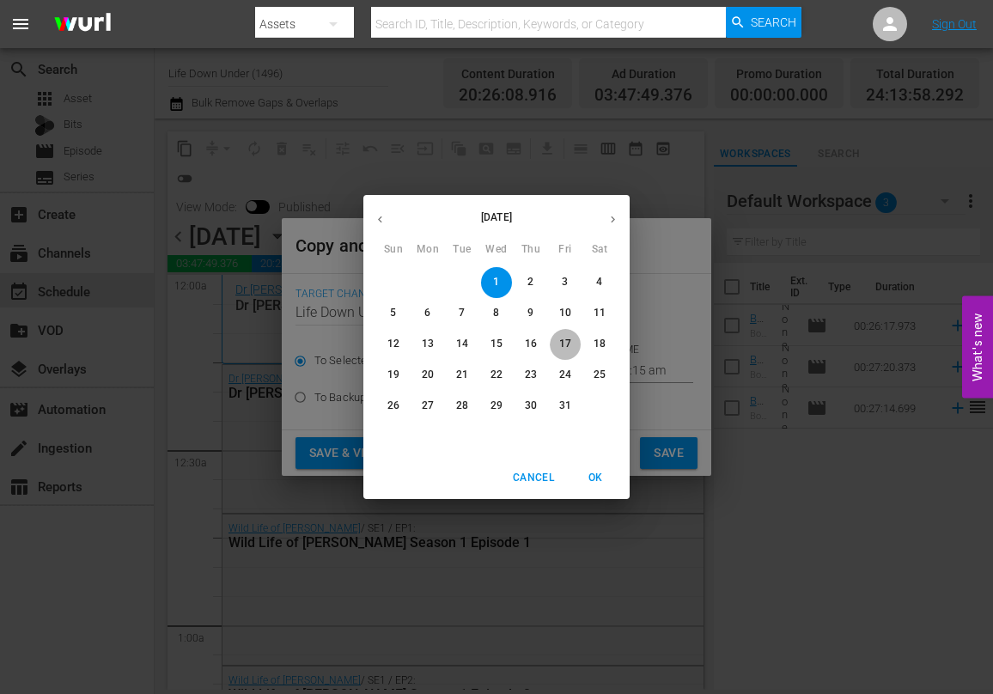
drag, startPoint x: 560, startPoint y: 337, endPoint x: 560, endPoint y: 358, distance: 21.5
click at [560, 337] on p "17" at bounding box center [565, 344] width 12 height 15
type input "[DATE]"
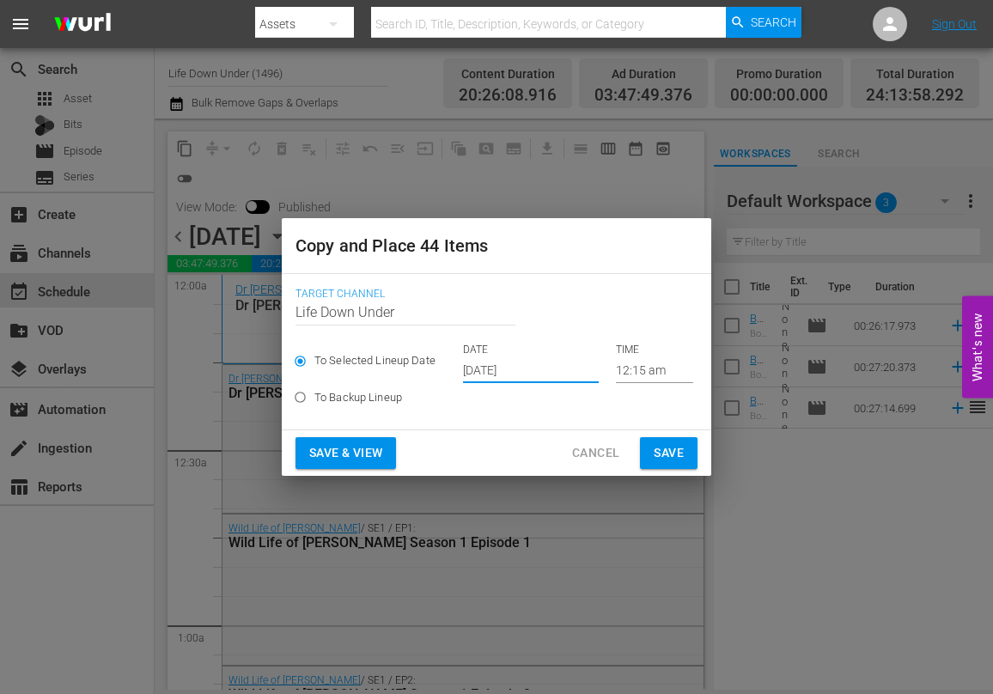
click at [348, 449] on span "Save & View" at bounding box center [345, 452] width 73 height 21
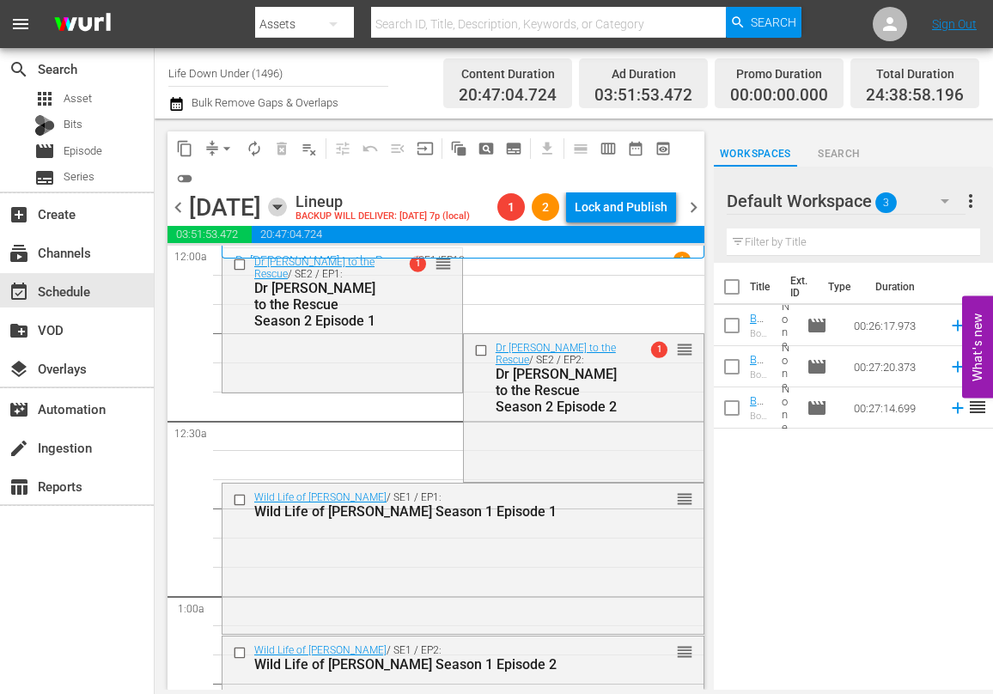
click at [287, 204] on icon "button" at bounding box center [277, 207] width 19 height 19
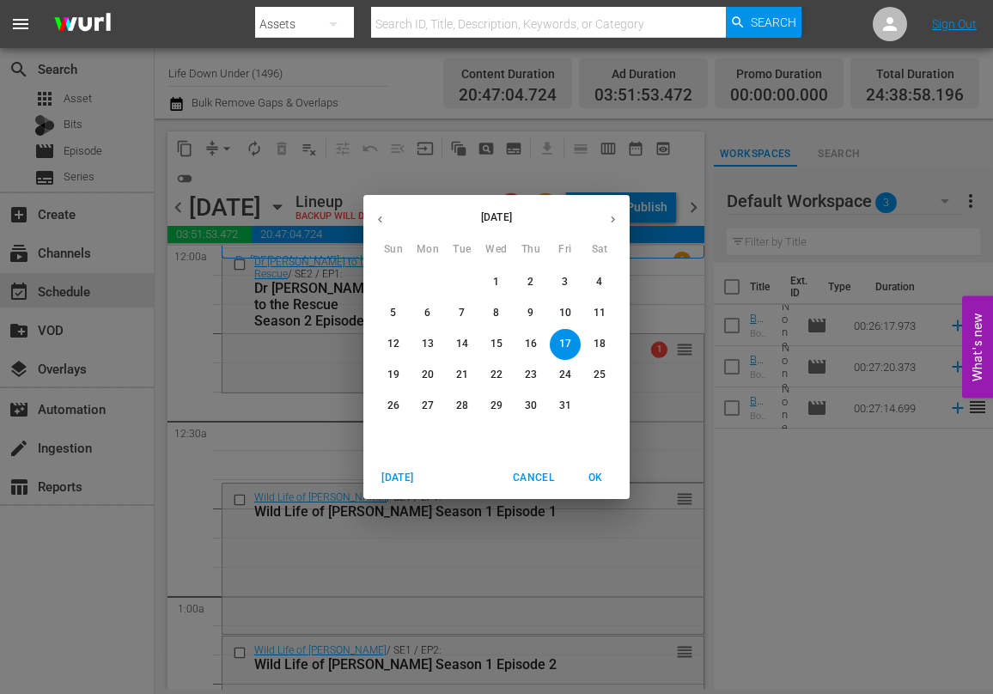
click at [266, 338] on div "[DATE] Sun Mon Tue Wed Thu Fri Sat 28 29 30 1 2 3 4 5 6 7 8 9 10 11 12 13 14 15…" at bounding box center [496, 347] width 993 height 694
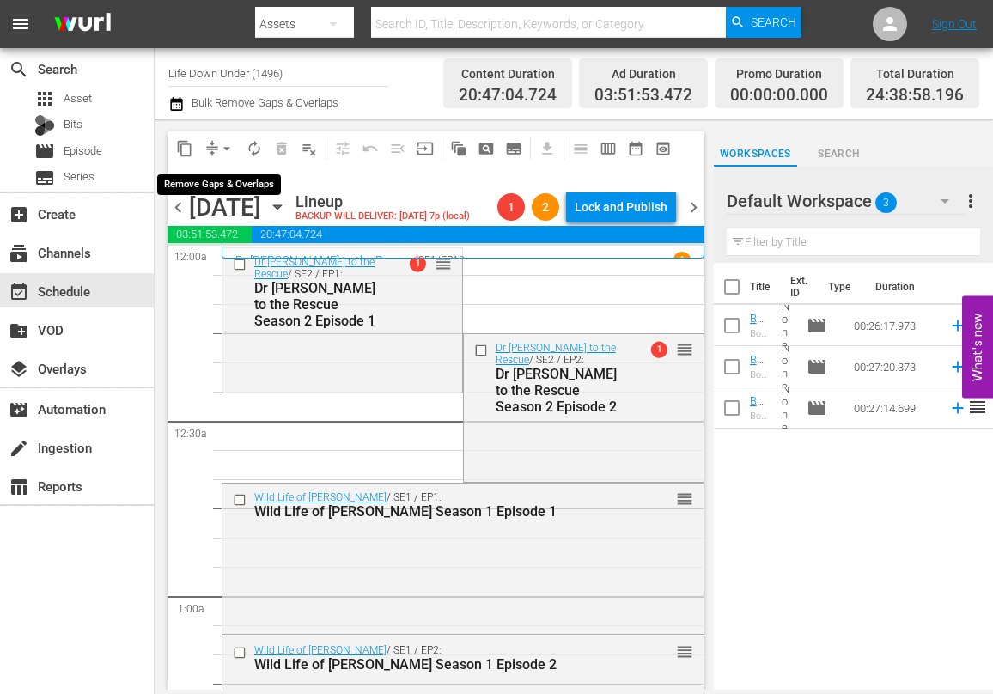
click at [222, 152] on span "arrow_drop_down" at bounding box center [226, 148] width 17 height 17
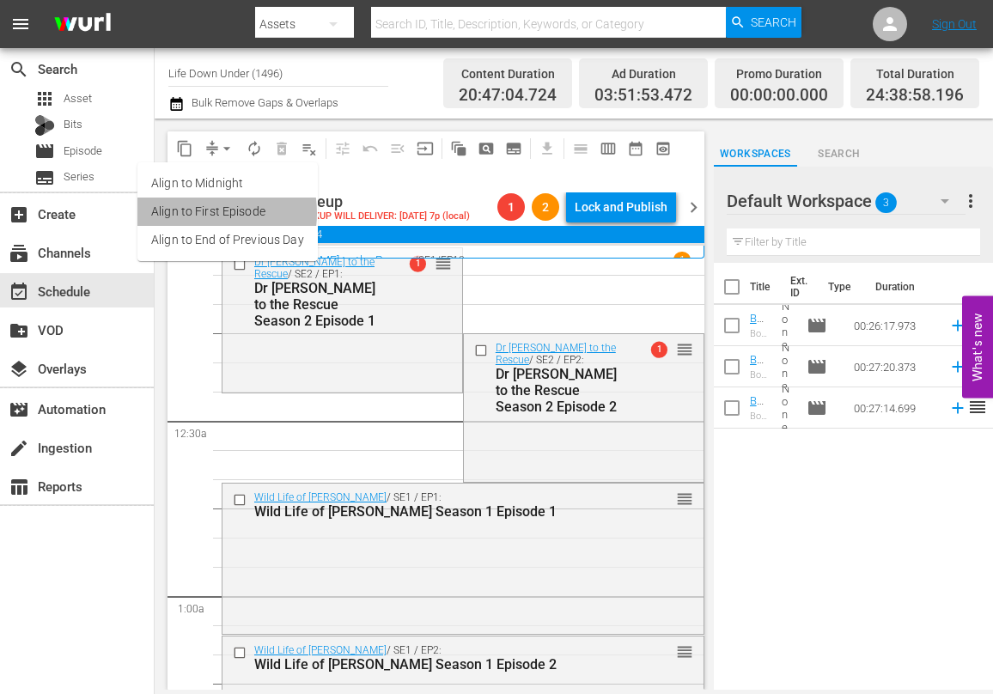
click at [198, 214] on li "Align to First Episode" at bounding box center [227, 212] width 180 height 28
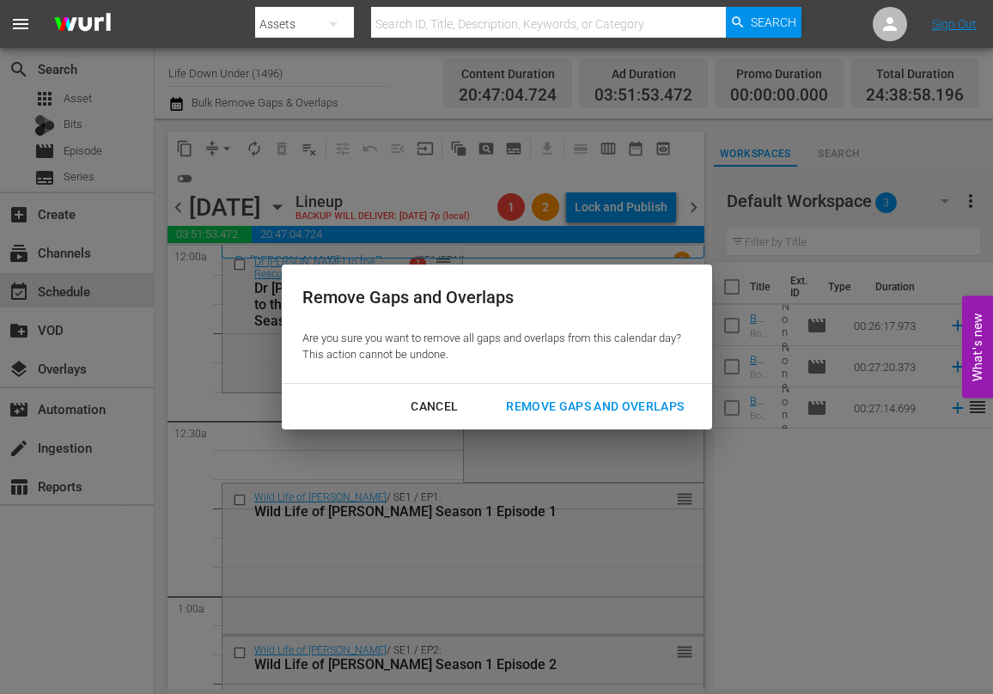
drag, startPoint x: 626, startPoint y: 401, endPoint x: 573, endPoint y: 425, distance: 58.4
click at [626, 402] on div "Remove Gaps and Overlaps" at bounding box center [594, 406] width 205 height 21
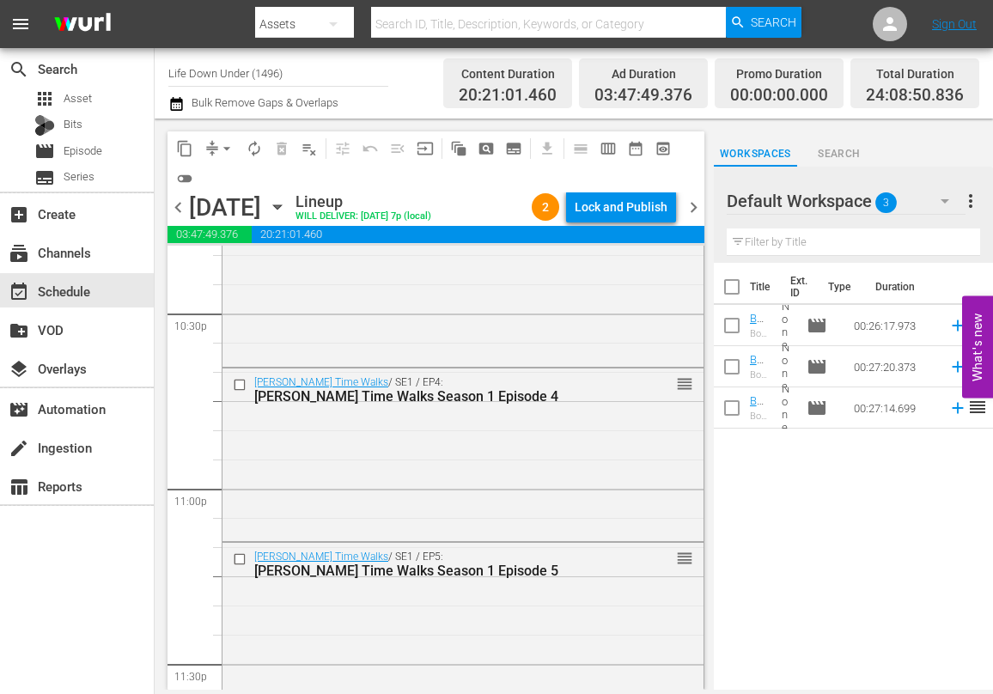
scroll to position [8018, 0]
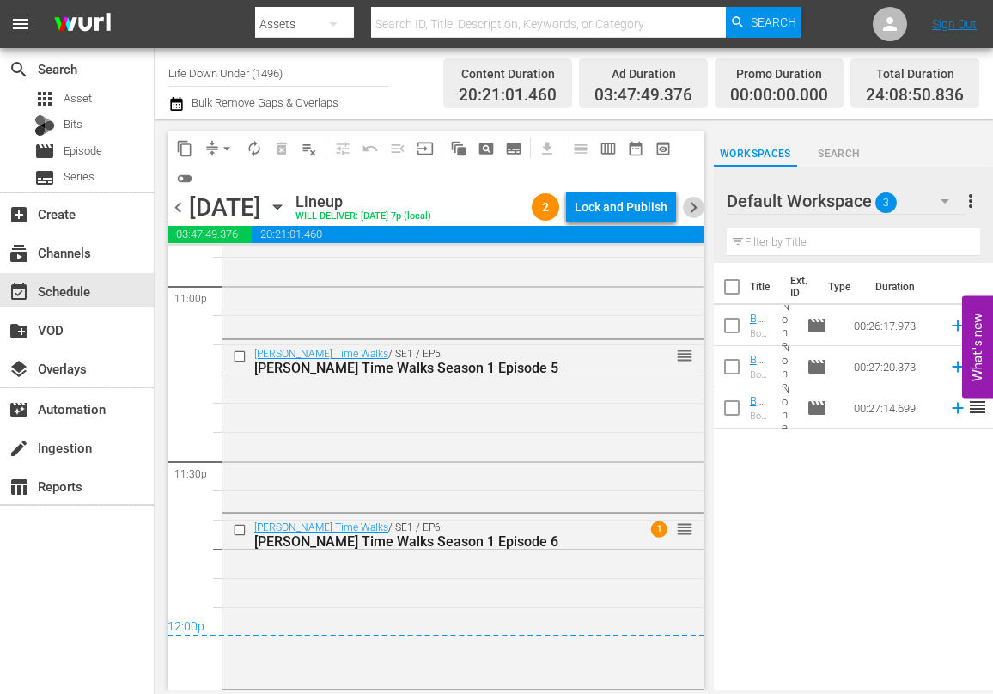
click at [692, 206] on span "chevron_right" at bounding box center [693, 207] width 21 height 21
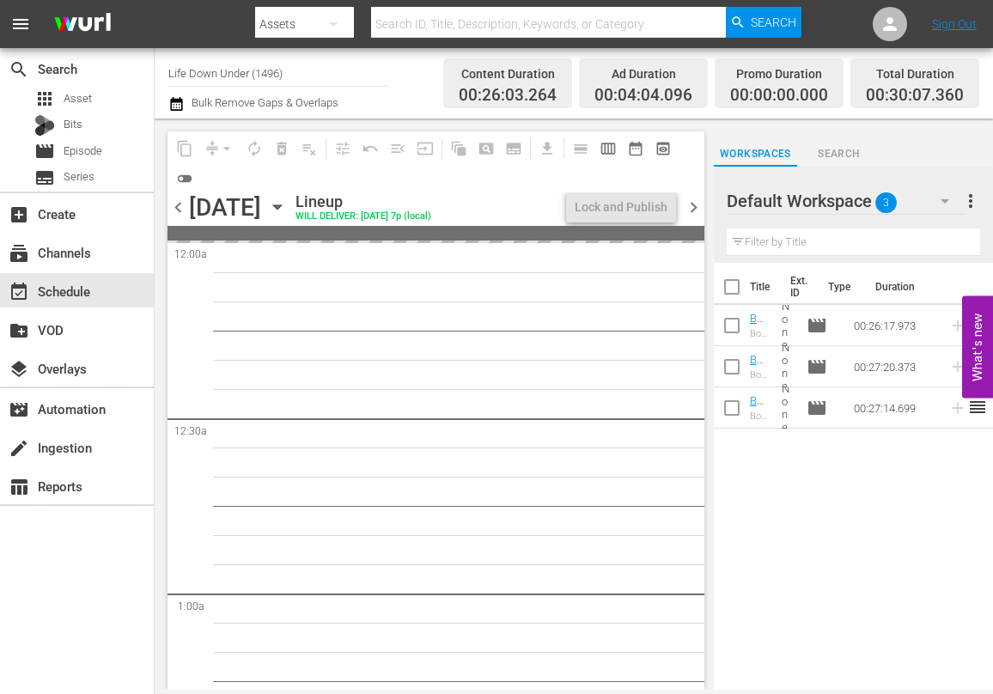
drag, startPoint x: 175, startPoint y: 207, endPoint x: 632, endPoint y: 225, distance: 457.2
click at [175, 207] on span "chevron_left" at bounding box center [177, 207] width 21 height 21
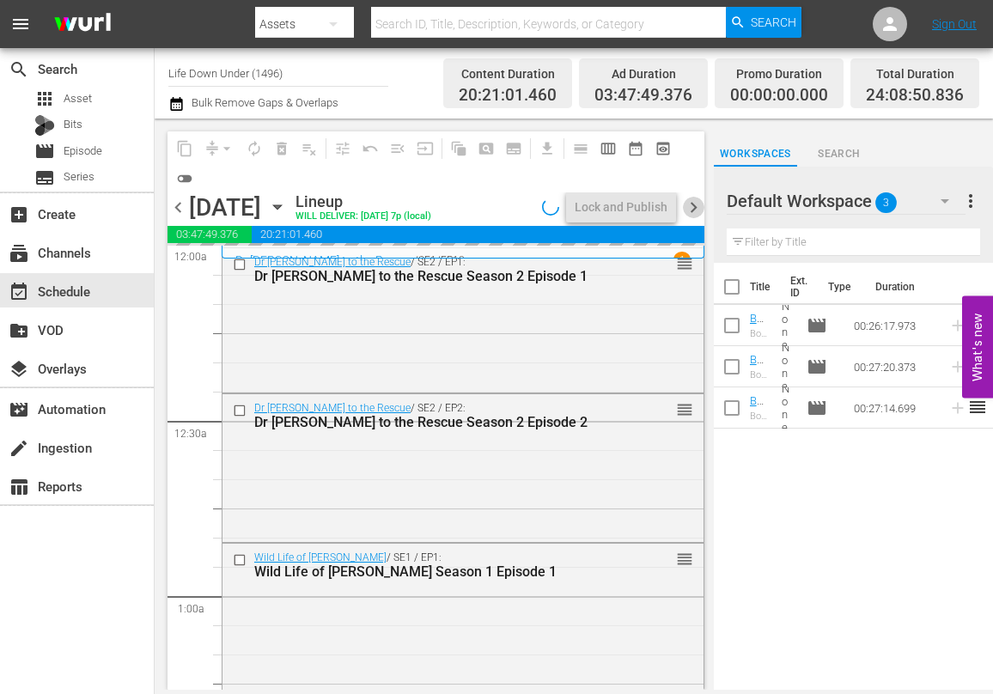
click at [690, 204] on span "chevron_right" at bounding box center [693, 207] width 21 height 21
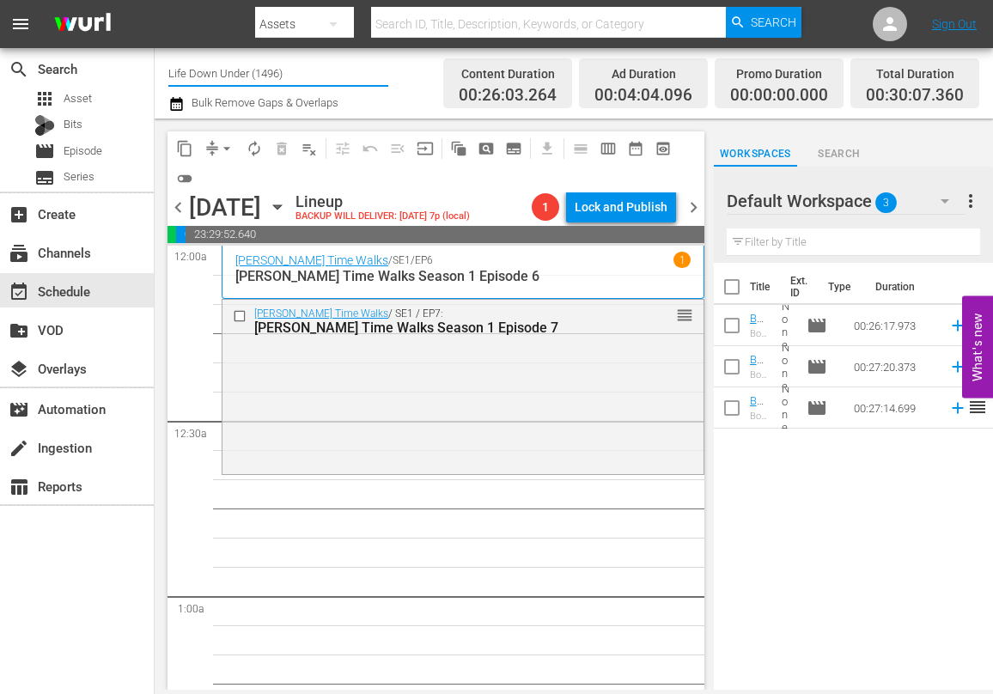
drag, startPoint x: 266, startPoint y: 72, endPoint x: 174, endPoint y: 64, distance: 92.2
click at [174, 64] on input "Life Down Under (1496)" at bounding box center [278, 72] width 220 height 41
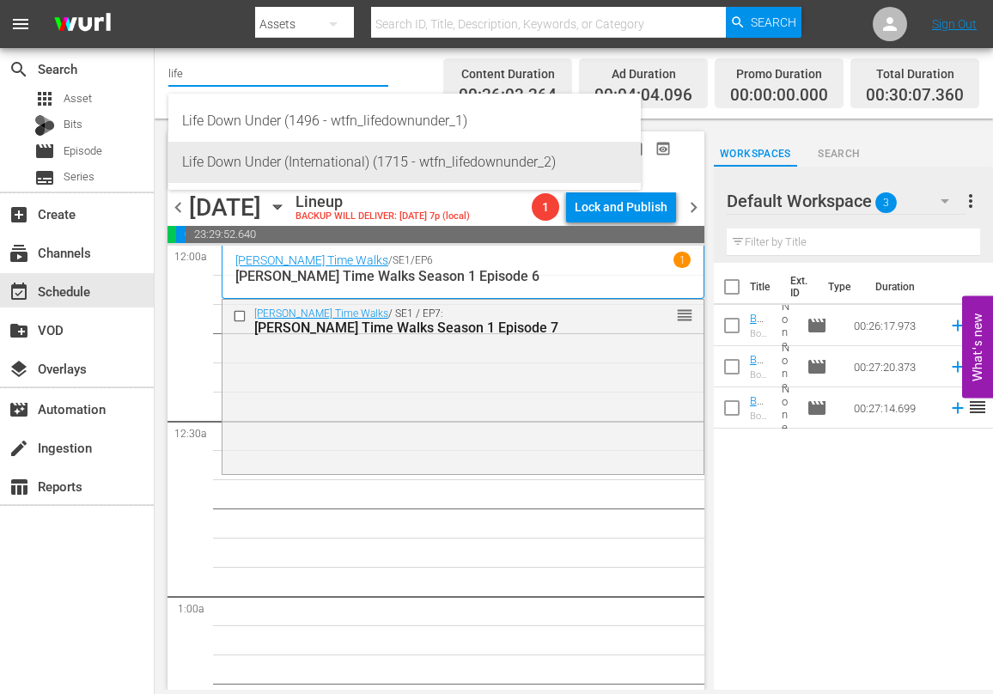
click at [234, 156] on div "Life Down Under (International) (1715 - wtfn_lifedownunder_2)" at bounding box center [404, 162] width 445 height 41
type input "Life Down Under (International) (1715 - wtfn_lifedownunder_2)"
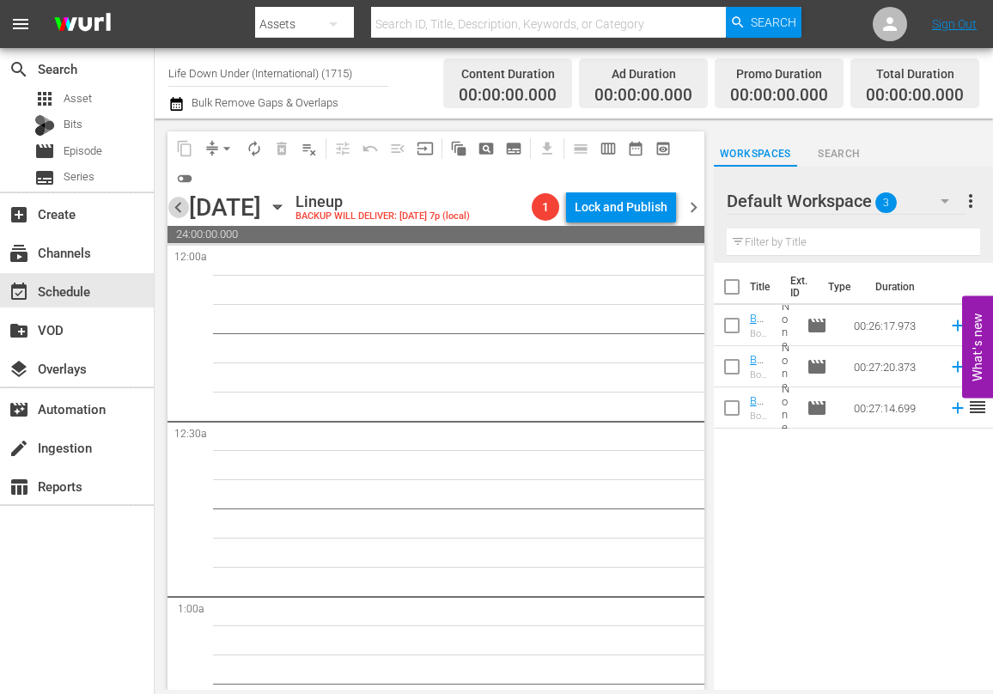
click at [181, 204] on span "chevron_left" at bounding box center [177, 207] width 21 height 21
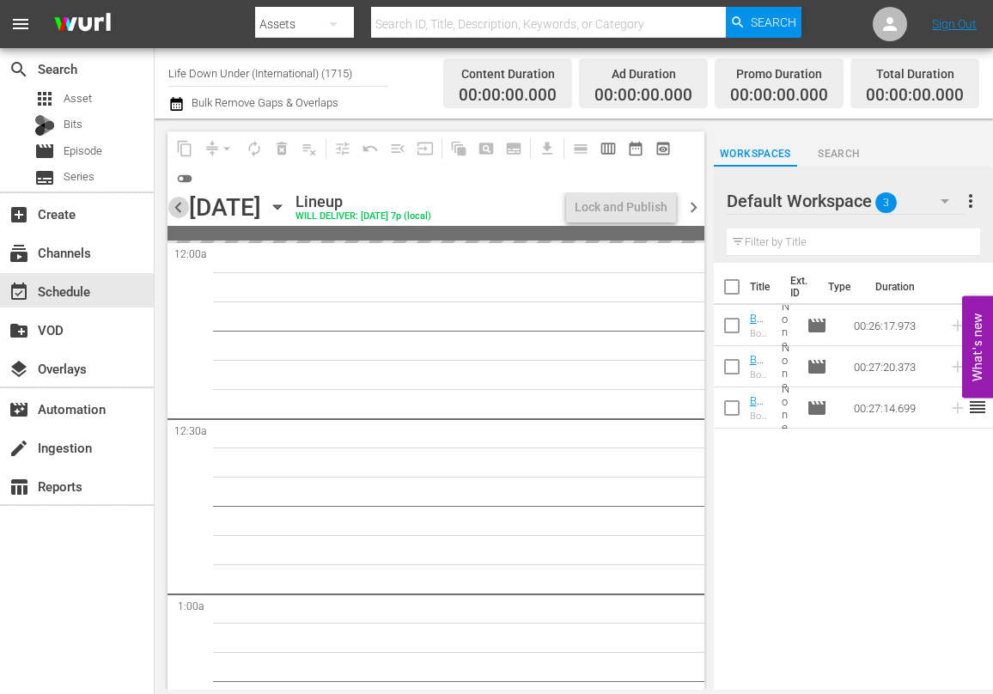
click at [181, 204] on span "chevron_left" at bounding box center [177, 207] width 21 height 21
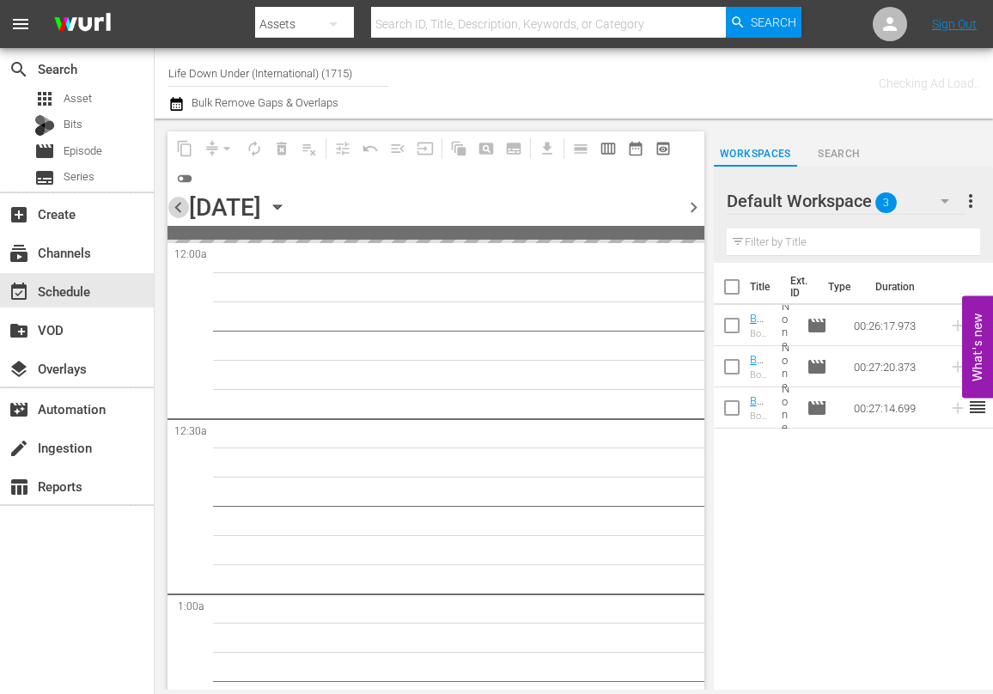
click at [181, 204] on span "chevron_left" at bounding box center [177, 207] width 21 height 21
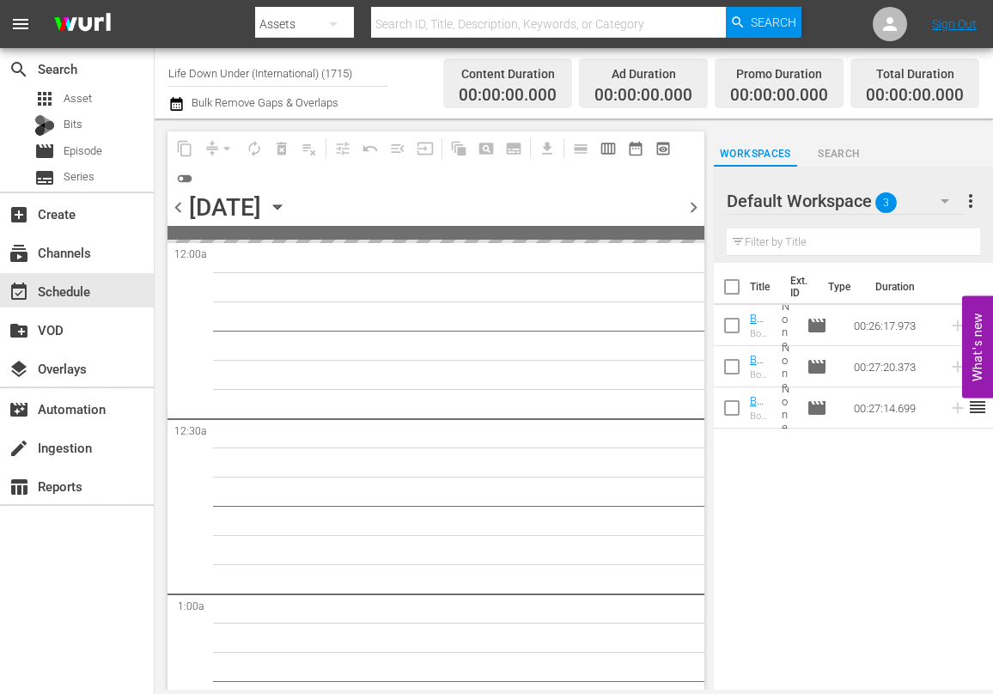
click at [181, 204] on span "chevron_left" at bounding box center [177, 207] width 21 height 21
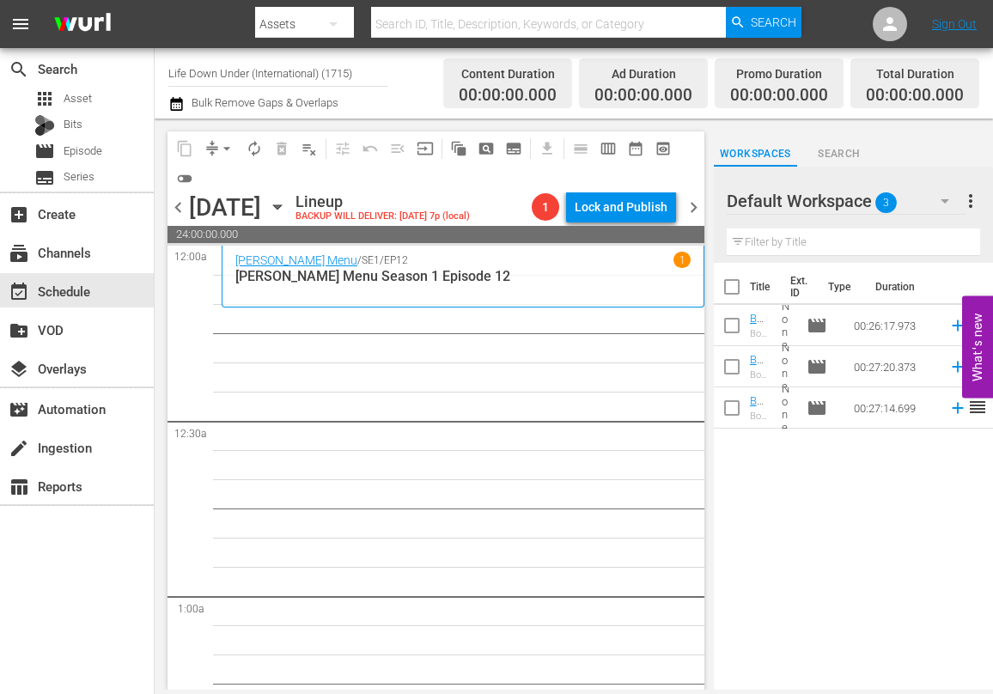
click at [287, 200] on icon "button" at bounding box center [277, 207] width 19 height 19
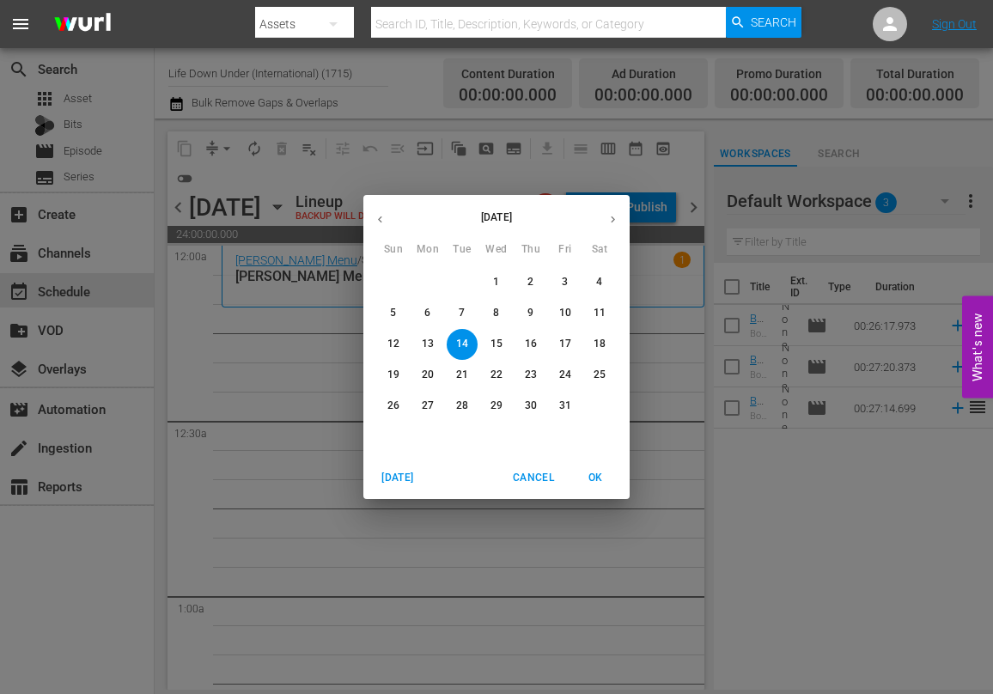
click at [497, 272] on button "1" at bounding box center [496, 282] width 31 height 31
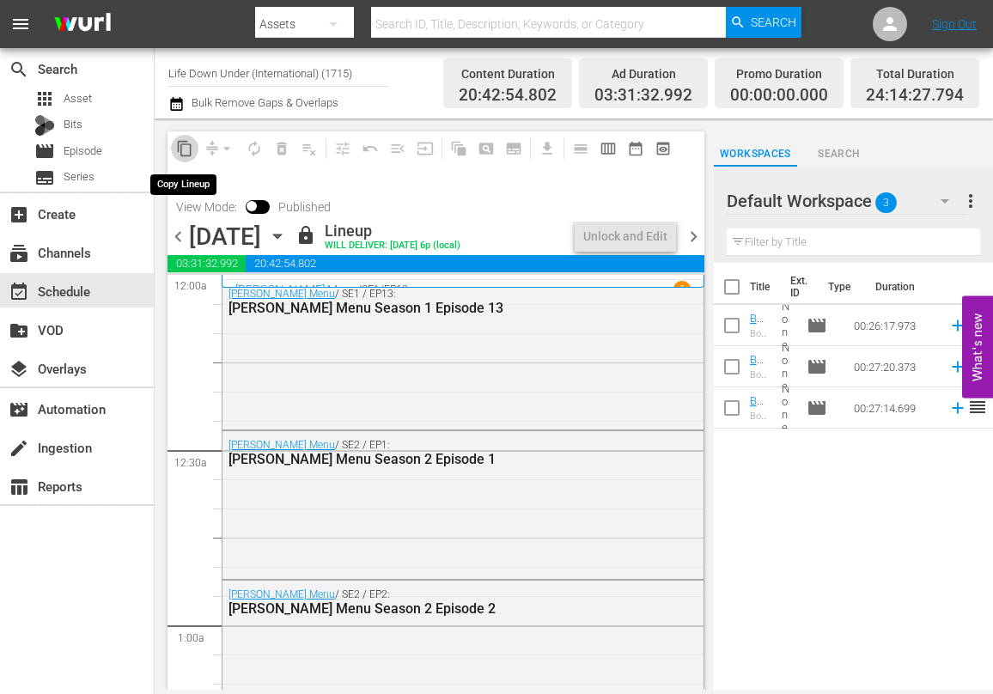
click at [183, 149] on span "content_copy" at bounding box center [184, 148] width 17 height 17
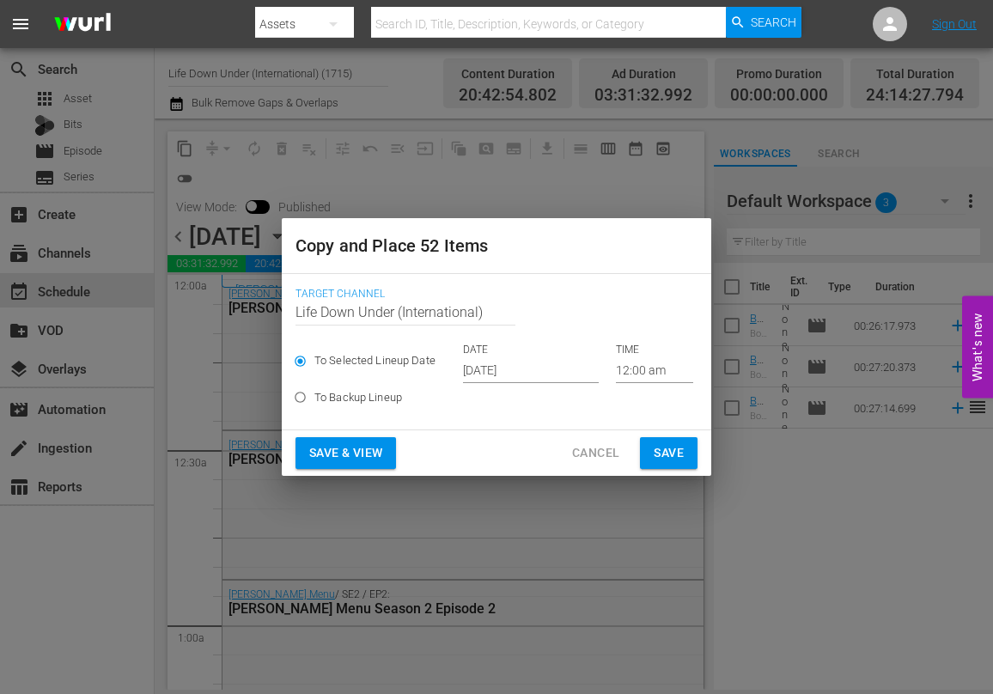
click at [542, 370] on input "[DATE]" at bounding box center [531, 370] width 136 height 26
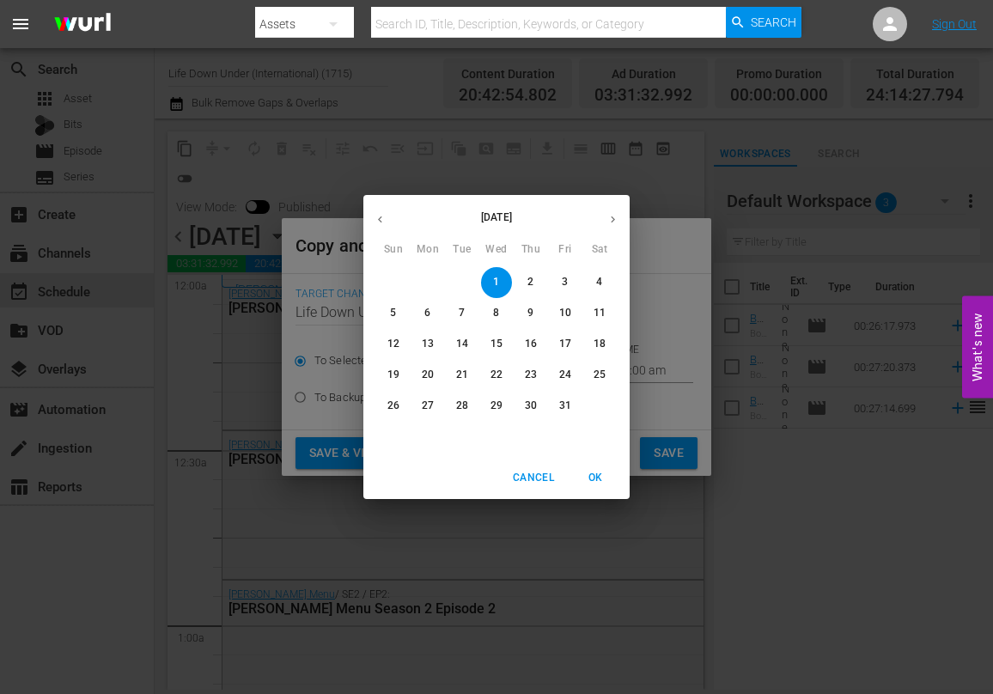
click at [467, 347] on p "14" at bounding box center [462, 344] width 12 height 15
type input "Oct 14th 2025"
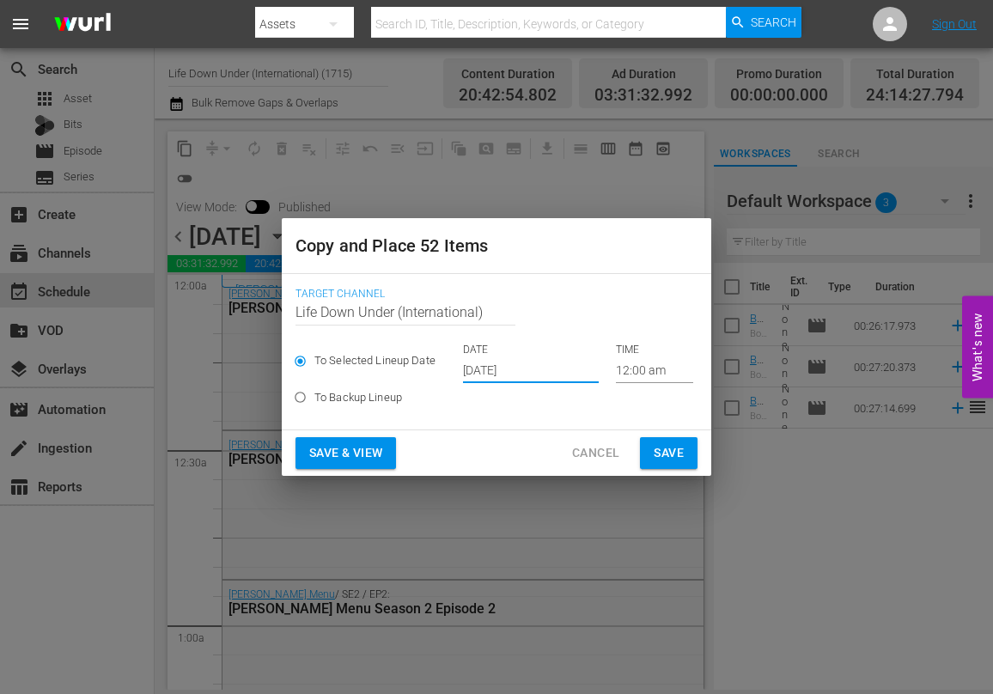
click at [336, 447] on span "Save & View" at bounding box center [345, 452] width 73 height 21
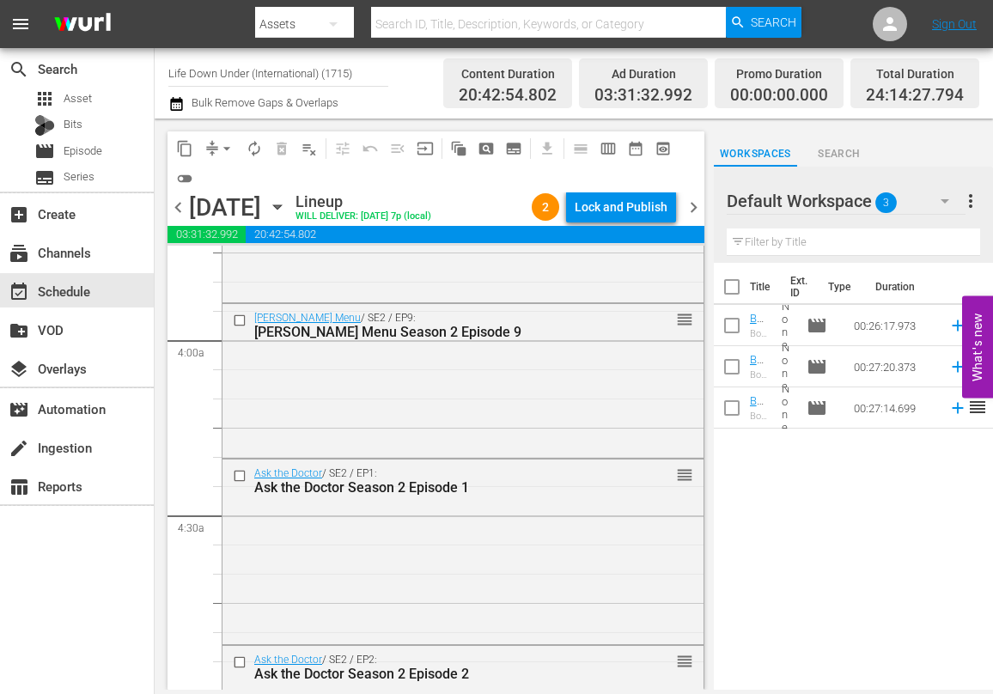
scroll to position [1267, 0]
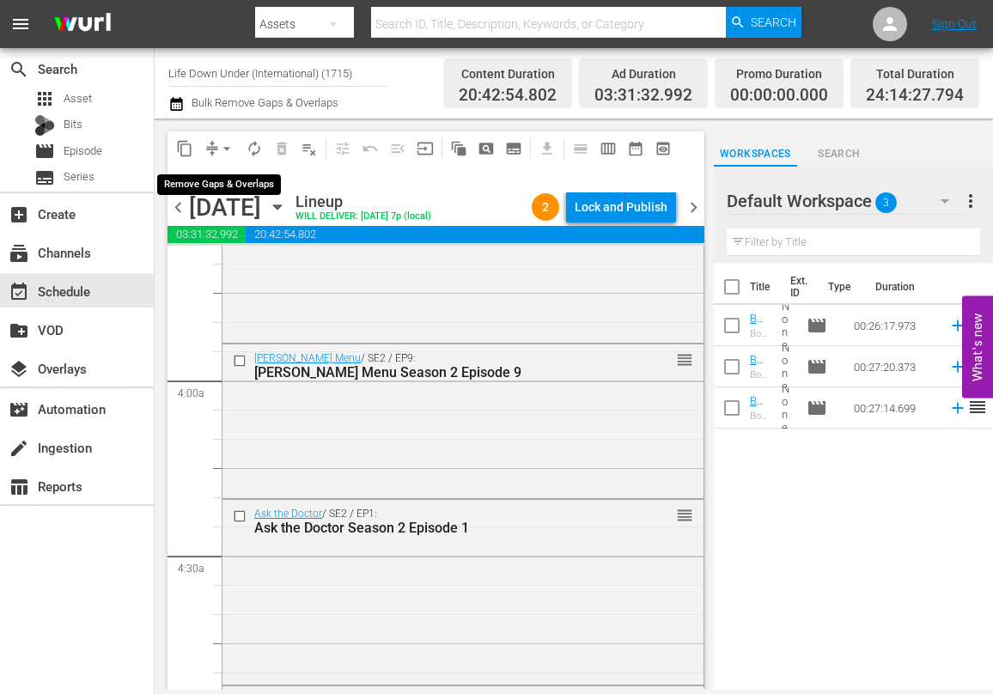
click at [223, 148] on span "arrow_drop_down" at bounding box center [226, 148] width 17 height 17
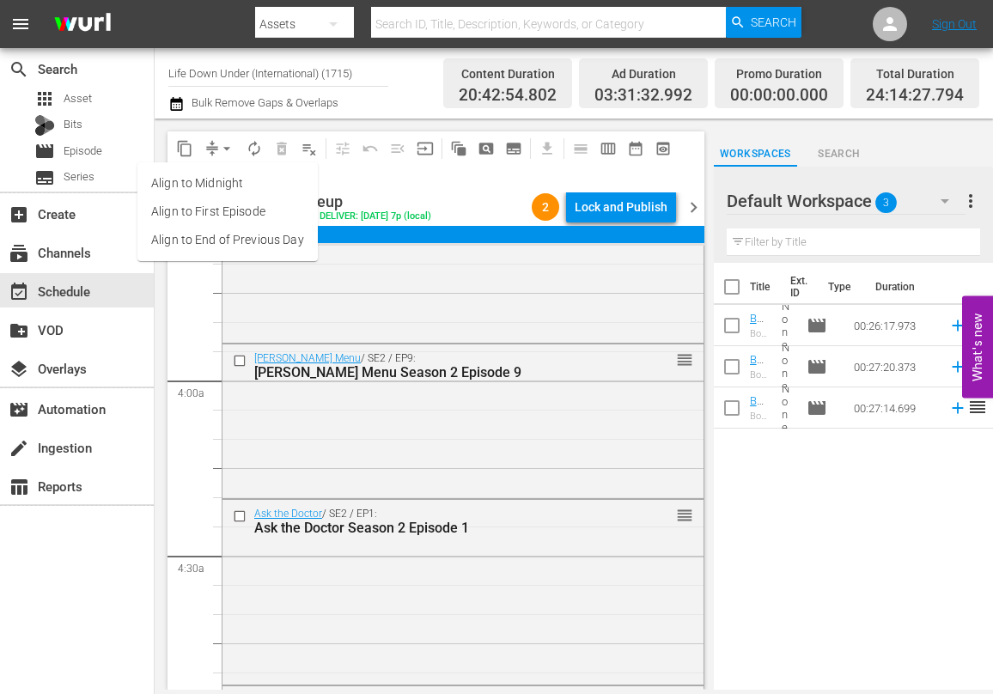
click at [187, 216] on li "Align to First Episode" at bounding box center [227, 212] width 180 height 28
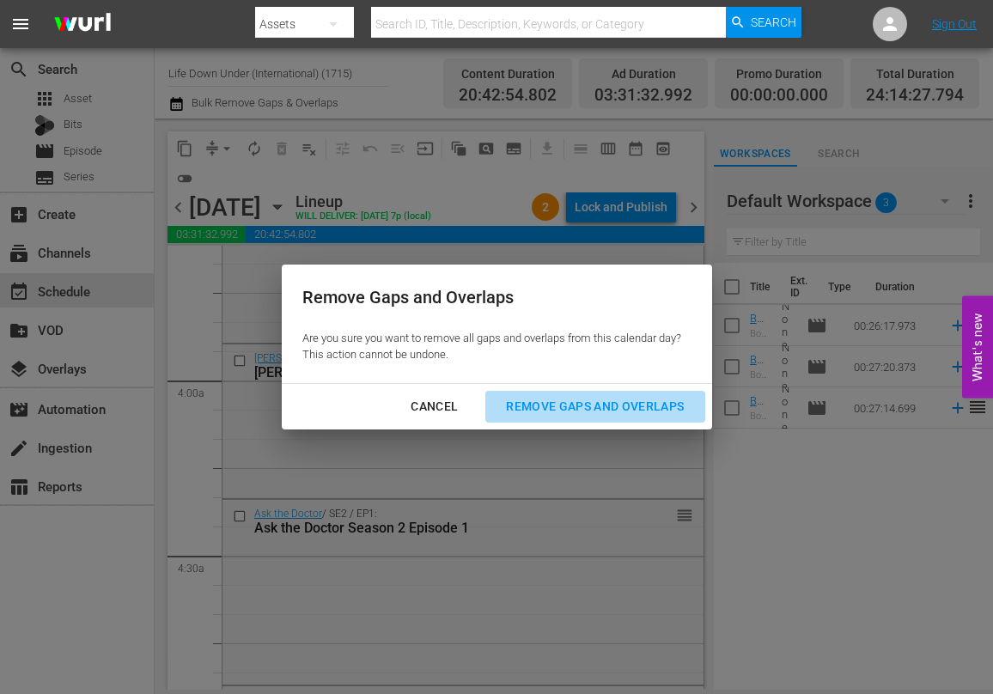
drag, startPoint x: 583, startPoint y: 403, endPoint x: 562, endPoint y: 414, distance: 23.4
click at [583, 403] on div "Remove Gaps and Overlaps" at bounding box center [594, 406] width 205 height 21
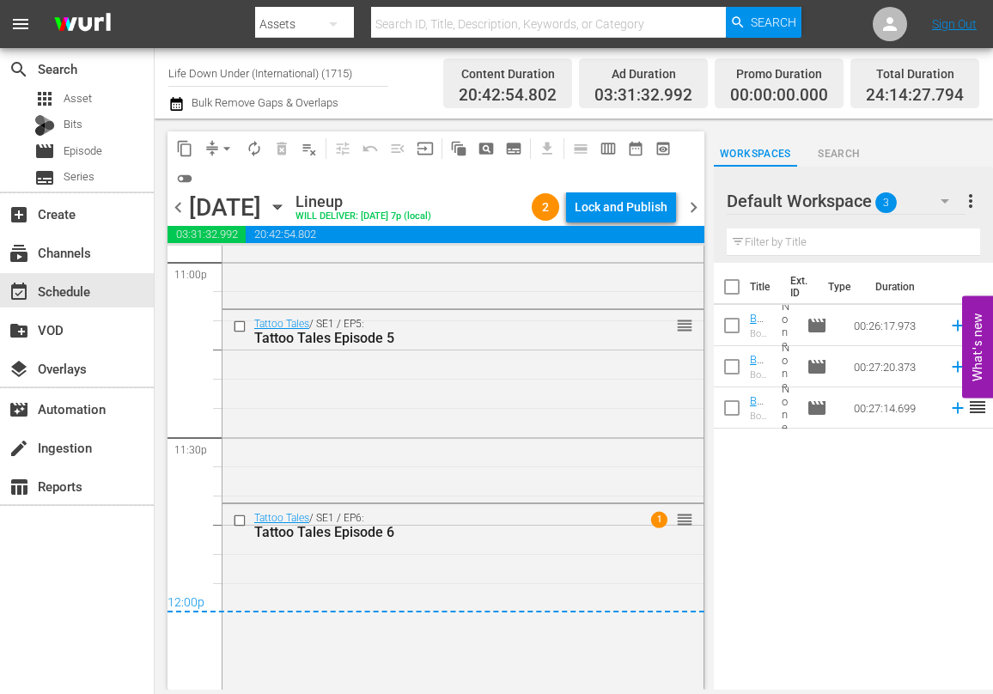
scroll to position [8049, 0]
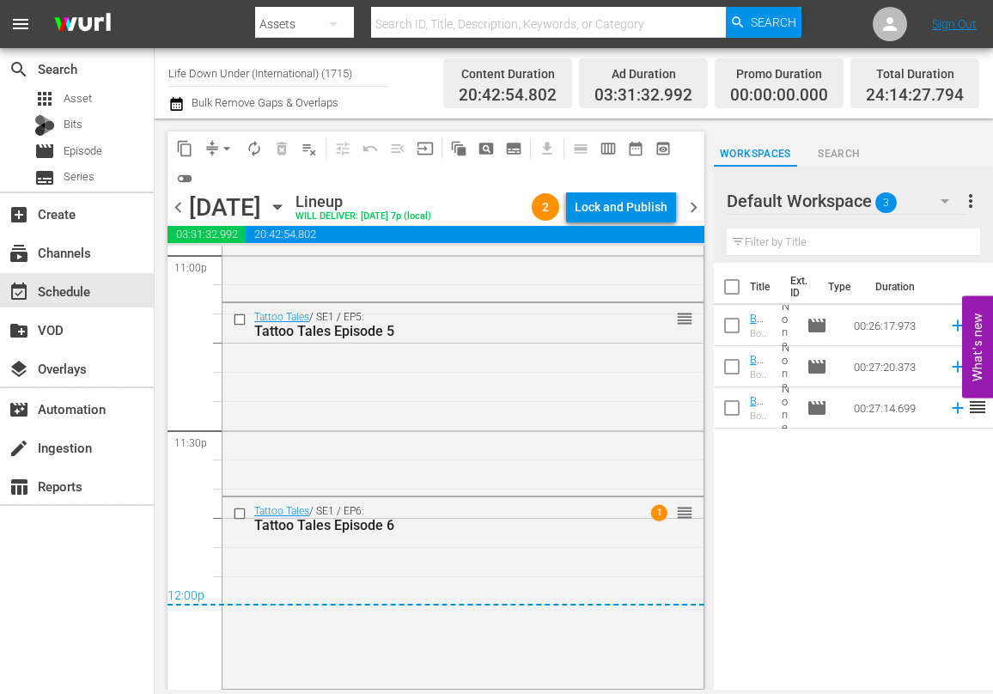
click at [697, 210] on span "chevron_right" at bounding box center [693, 207] width 21 height 21
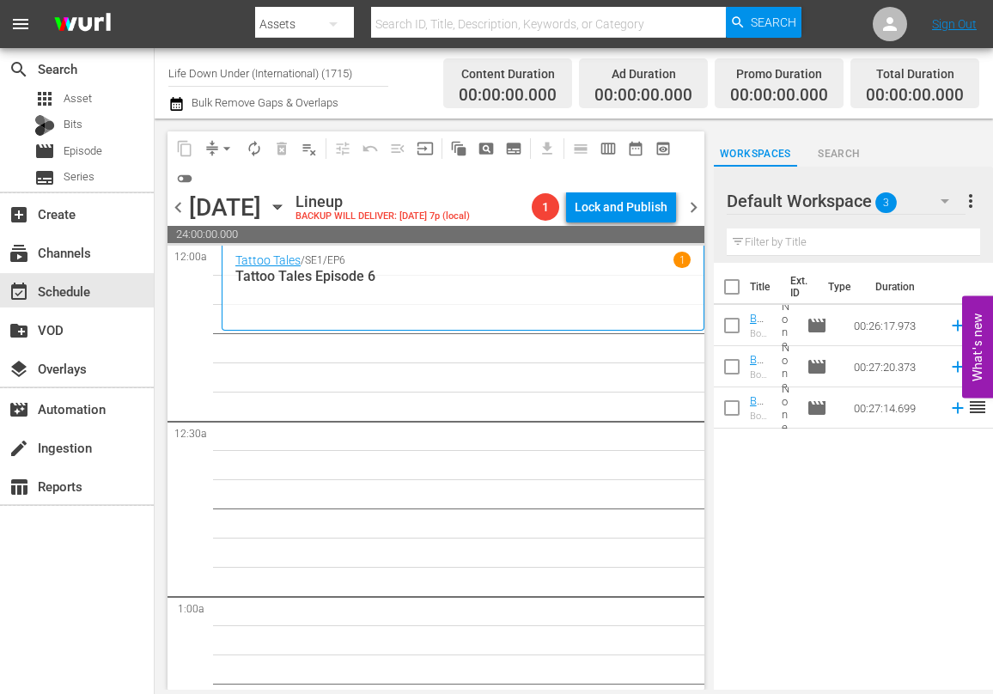
click at [281, 207] on icon "button" at bounding box center [277, 207] width 8 height 4
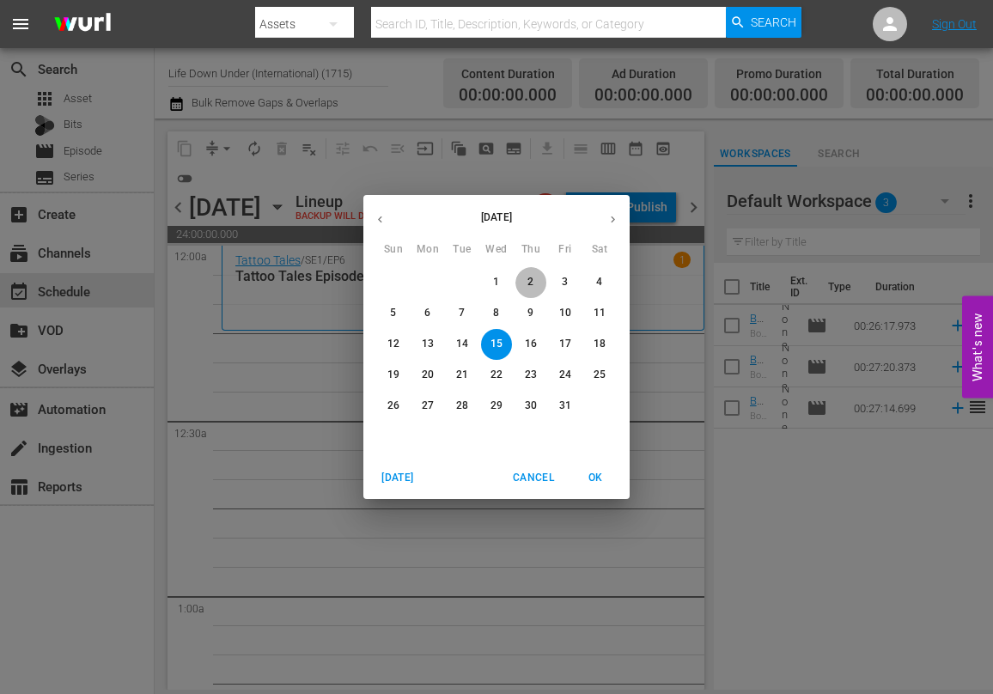
drag, startPoint x: 527, startPoint y: 282, endPoint x: 474, endPoint y: 291, distance: 54.1
click at [526, 282] on span "2" at bounding box center [530, 282] width 31 height 15
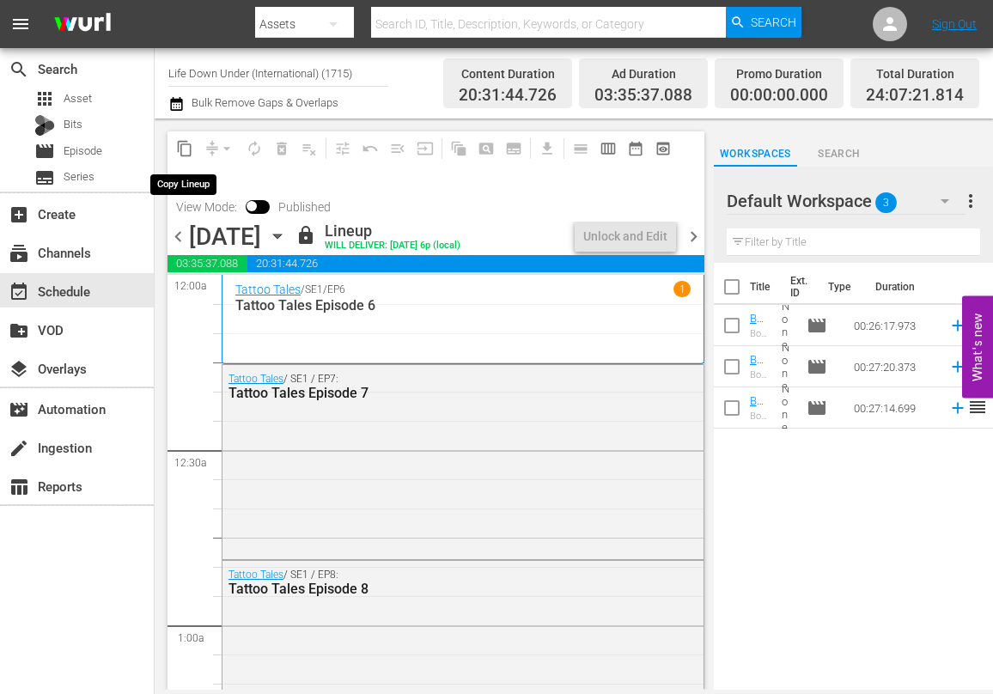
click at [187, 148] on span "content_copy" at bounding box center [184, 148] width 17 height 17
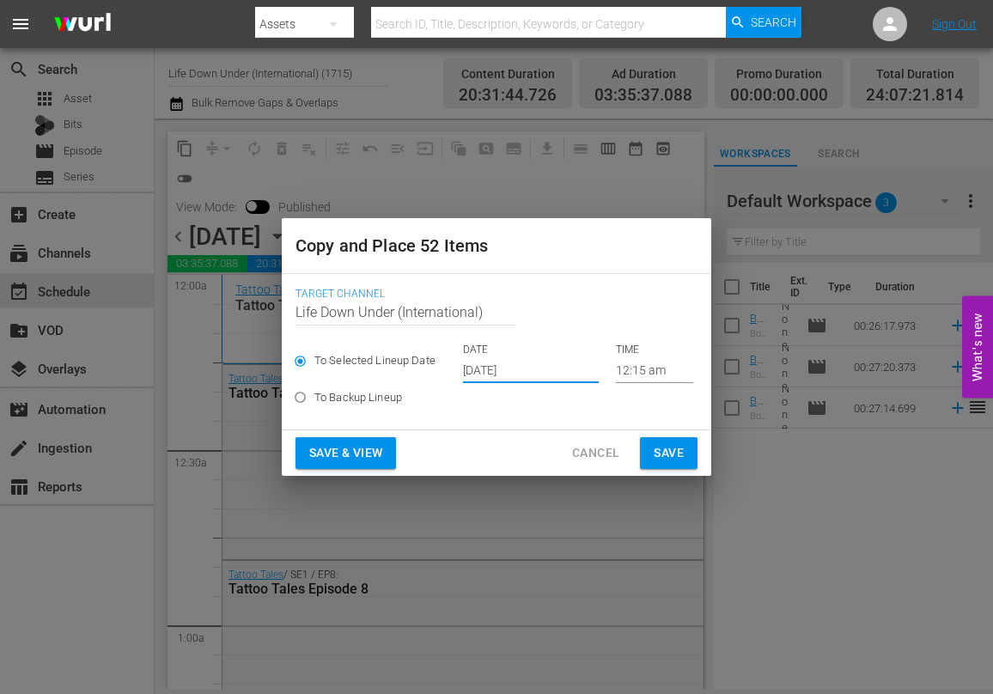
click at [544, 371] on input "[DATE]" at bounding box center [531, 370] width 136 height 26
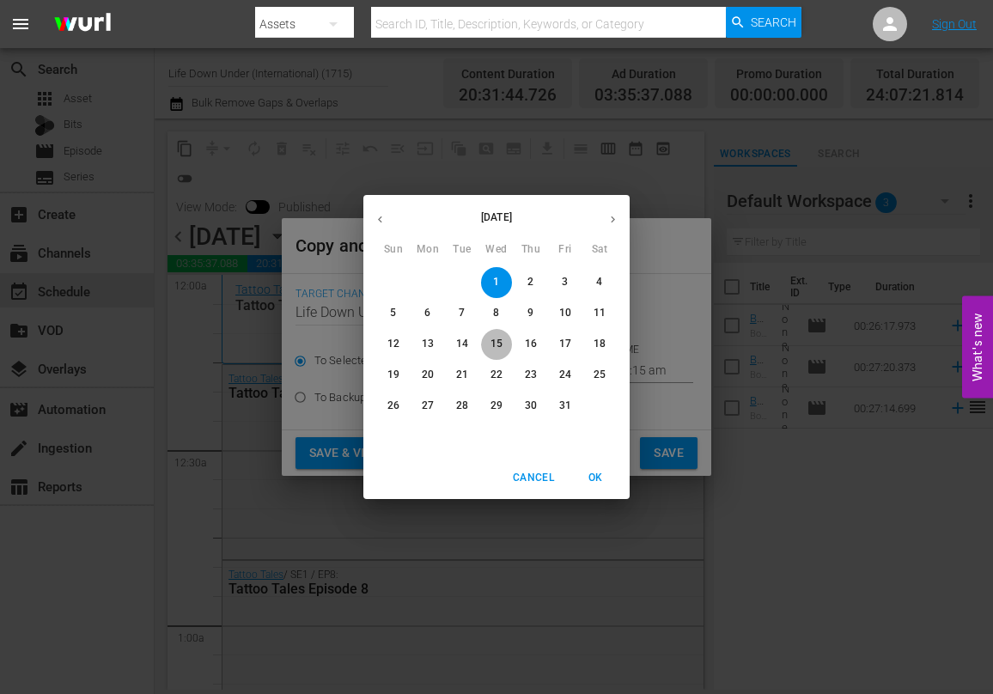
click at [500, 343] on p "15" at bounding box center [496, 344] width 12 height 15
type input "Oct 15th 2025"
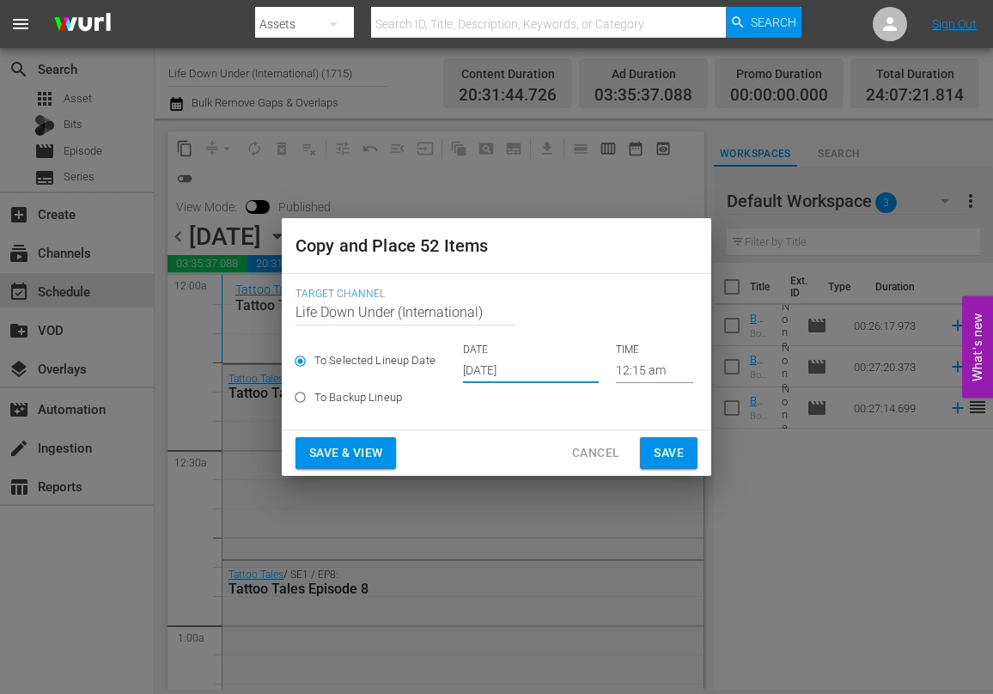
click at [363, 447] on span "Save & View" at bounding box center [345, 452] width 73 height 21
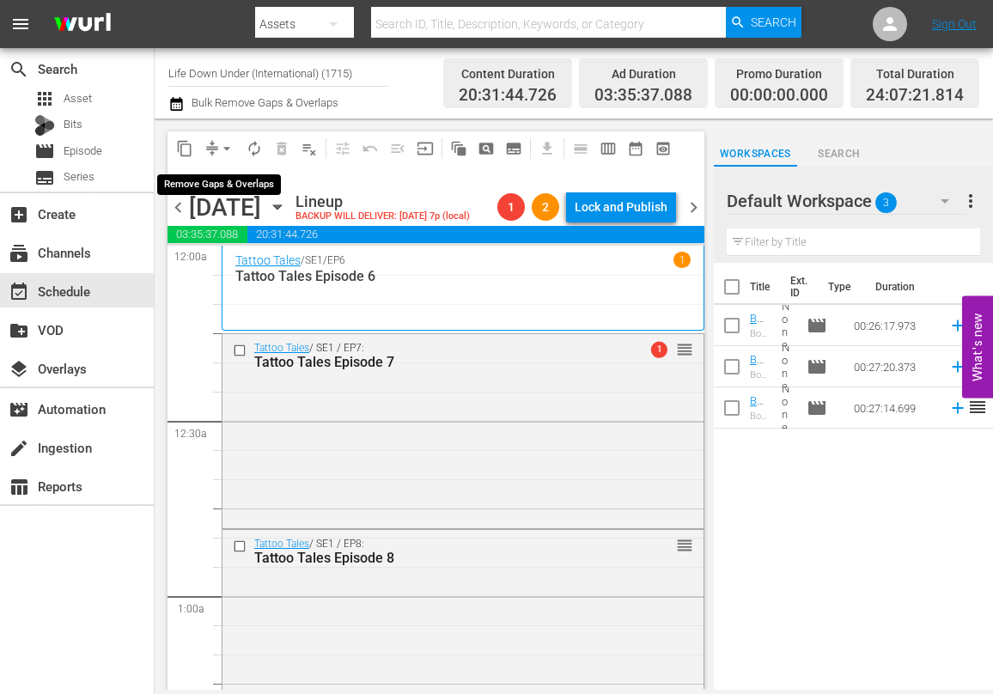
click at [231, 147] on span "arrow_drop_down" at bounding box center [226, 148] width 17 height 17
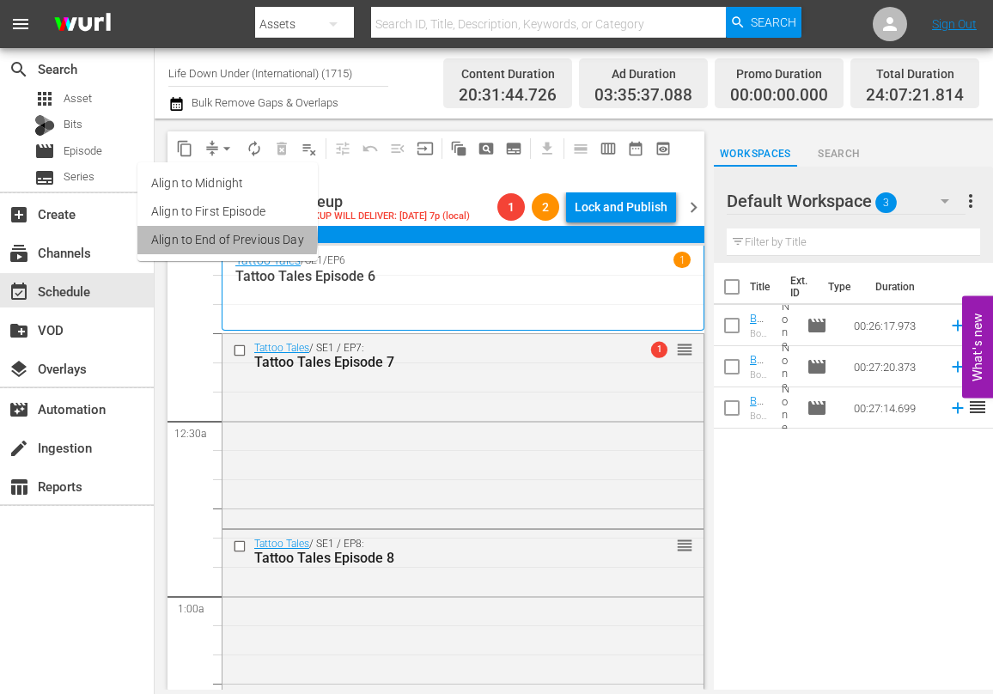
click at [220, 239] on li "Align to End of Previous Day" at bounding box center [227, 240] width 180 height 28
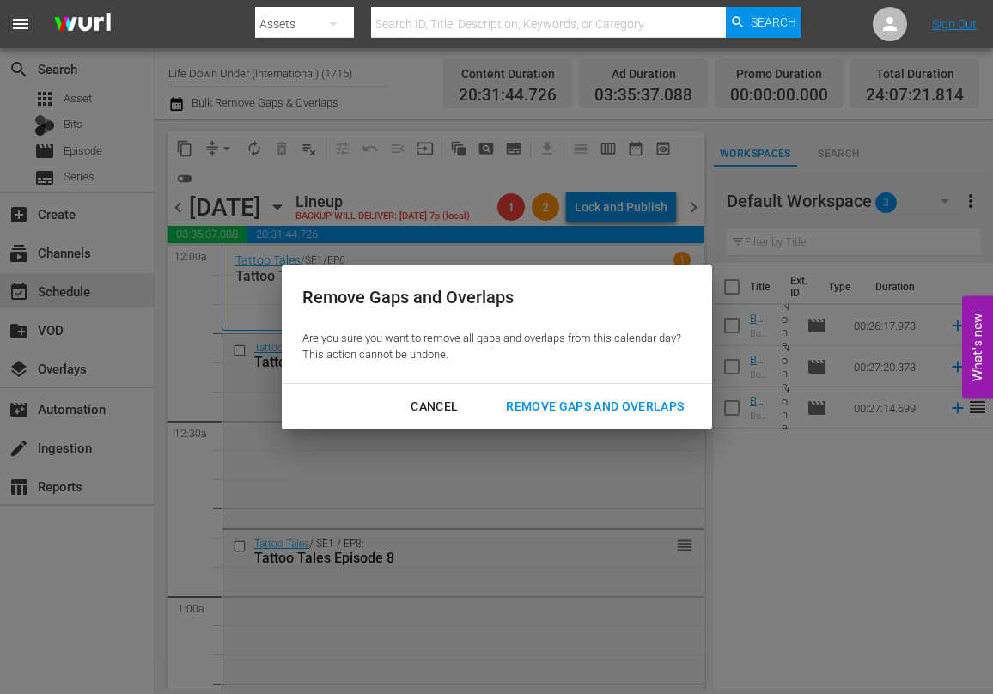
drag, startPoint x: 556, startPoint y: 409, endPoint x: 539, endPoint y: 411, distance: 17.4
click at [556, 409] on div "Remove Gaps and Overlaps" at bounding box center [594, 406] width 205 height 21
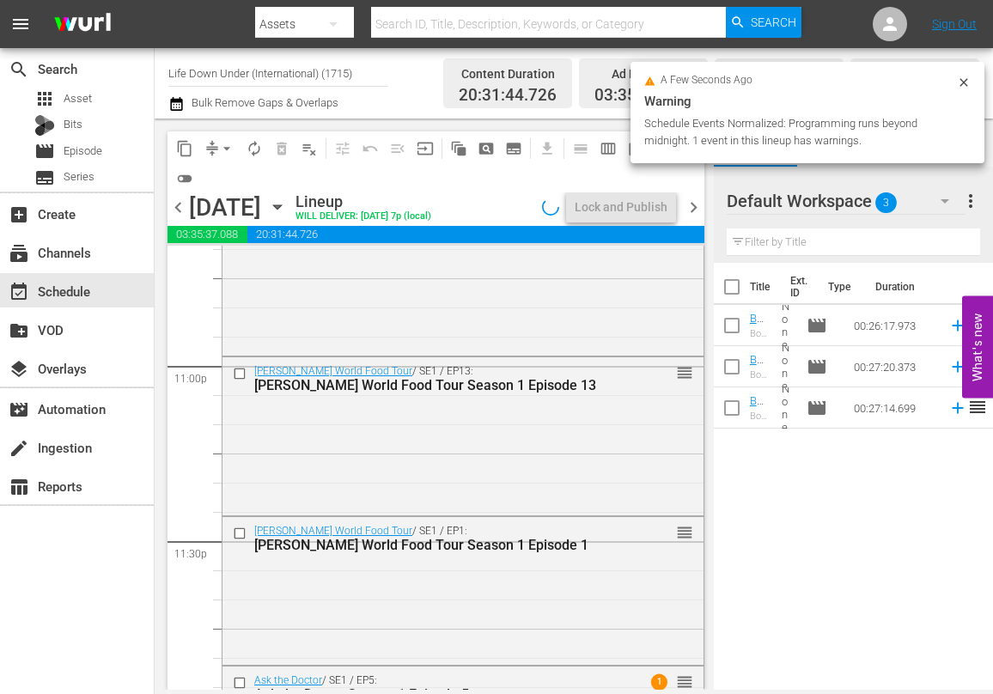
scroll to position [8092, 0]
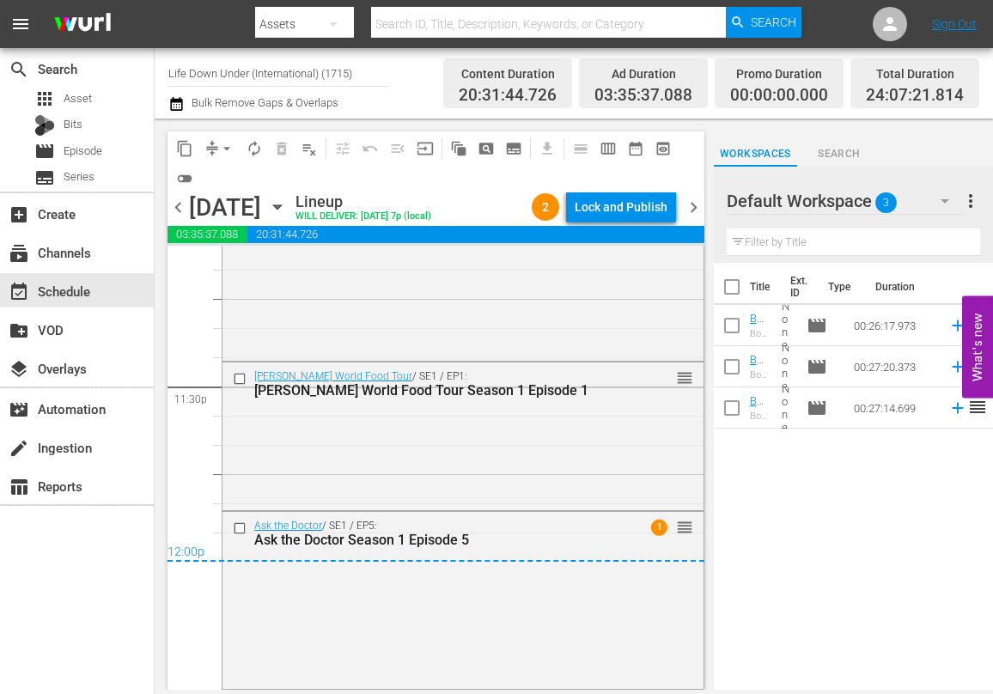
click at [180, 206] on span "chevron_left" at bounding box center [177, 207] width 21 height 21
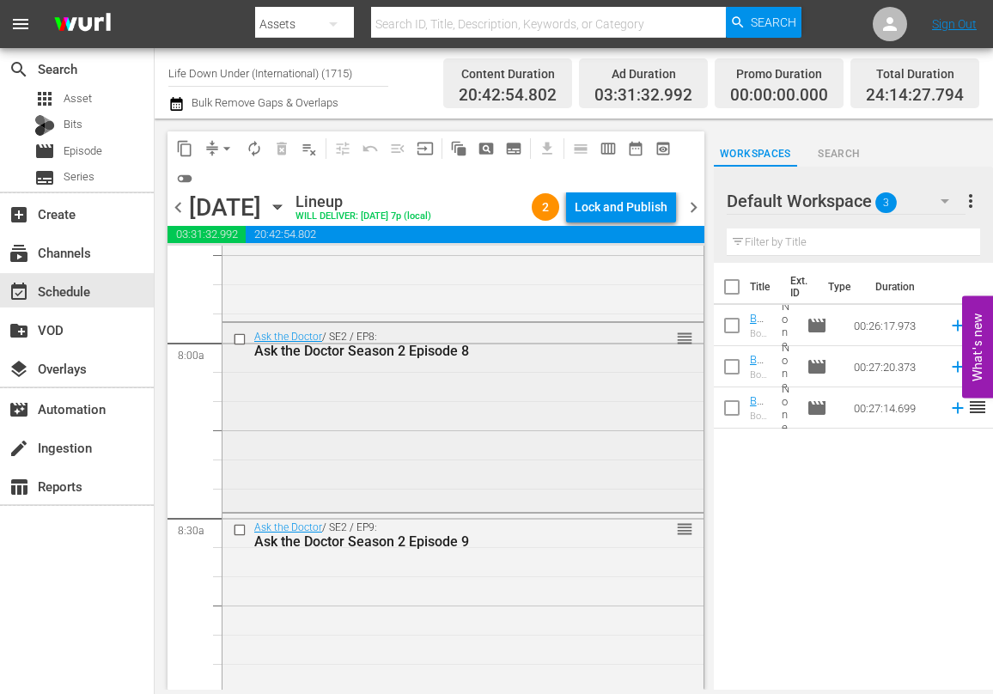
scroll to position [2703, 0]
click at [687, 210] on span "chevron_right" at bounding box center [693, 207] width 21 height 21
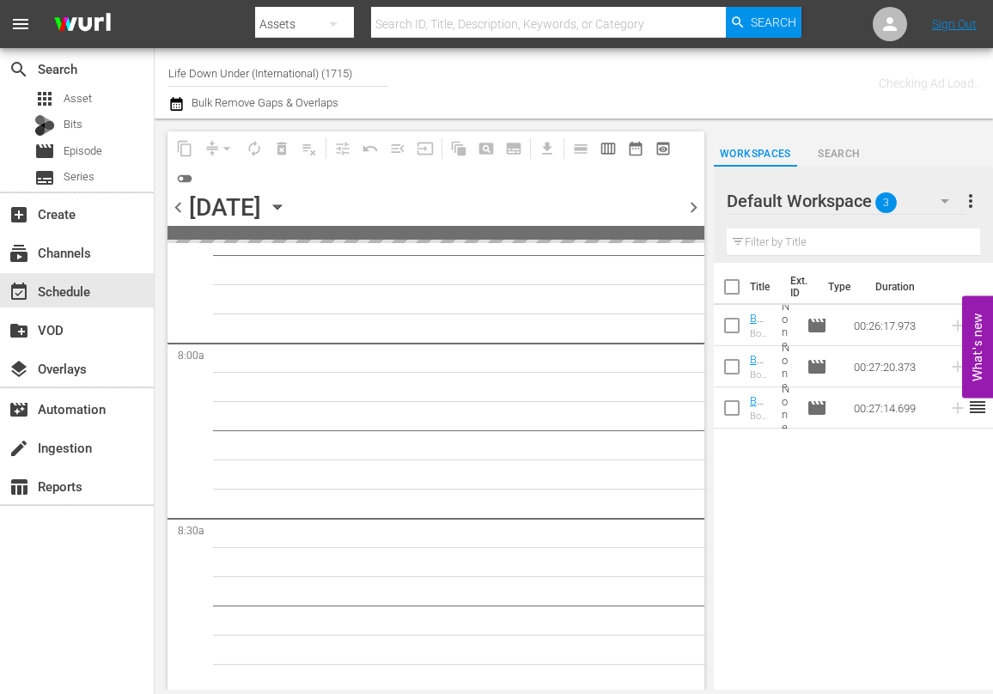
scroll to position [2995, 0]
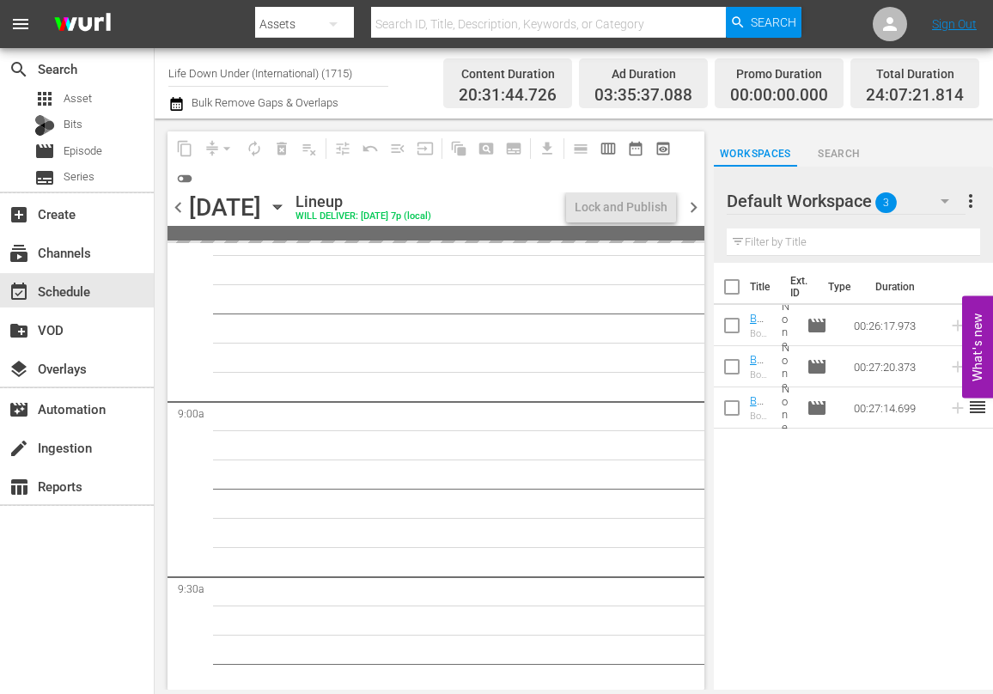
click at [690, 207] on span "chevron_right" at bounding box center [693, 207] width 21 height 21
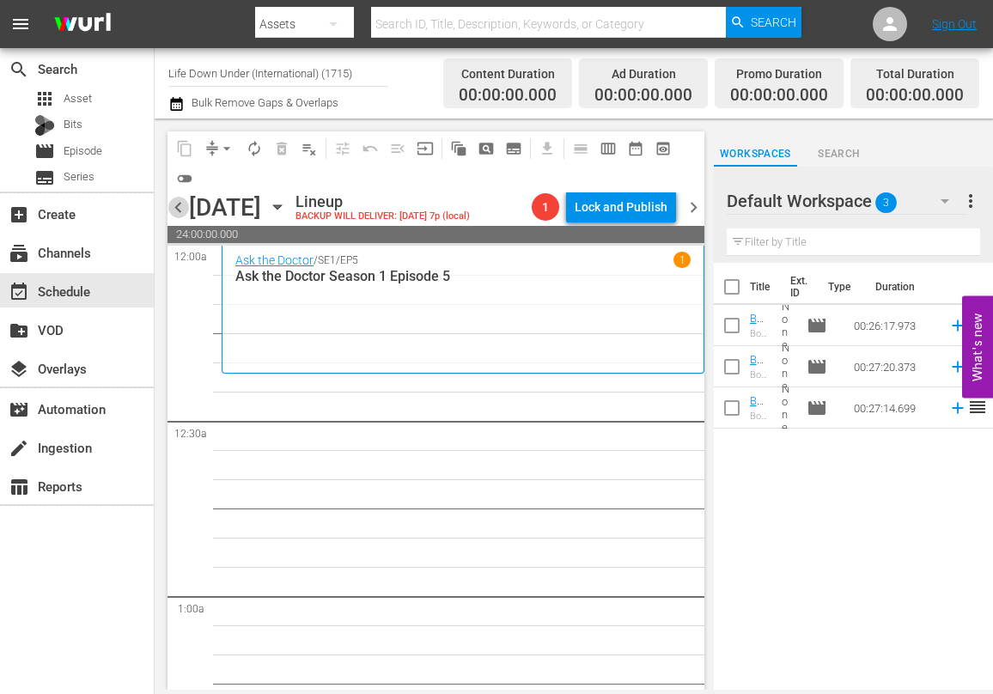
click at [181, 203] on span "chevron_left" at bounding box center [177, 207] width 21 height 21
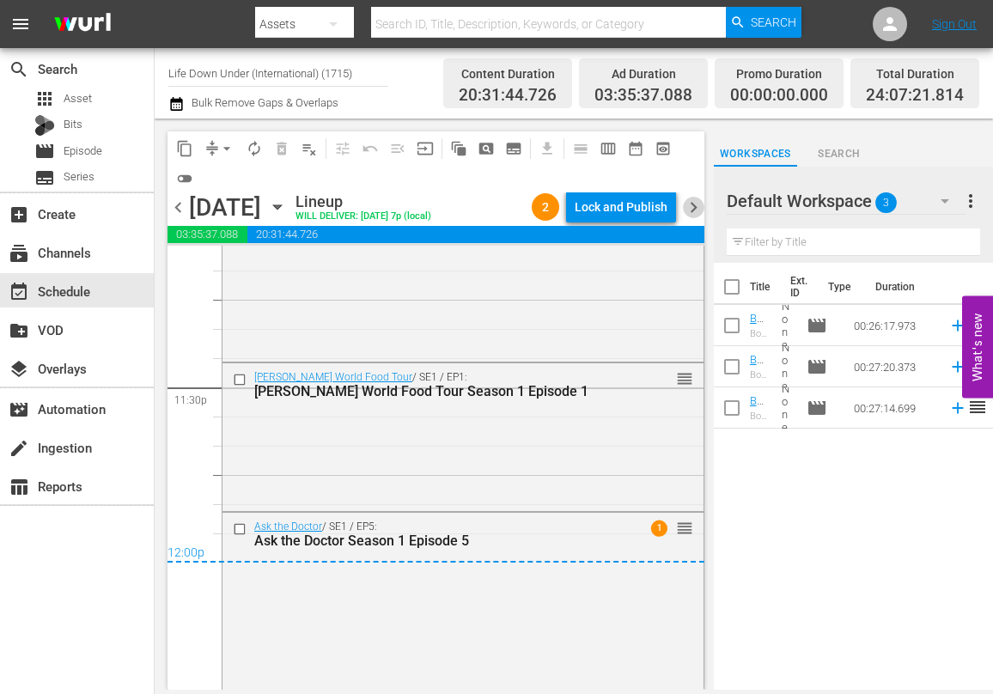
click at [688, 207] on span "chevron_right" at bounding box center [693, 207] width 21 height 21
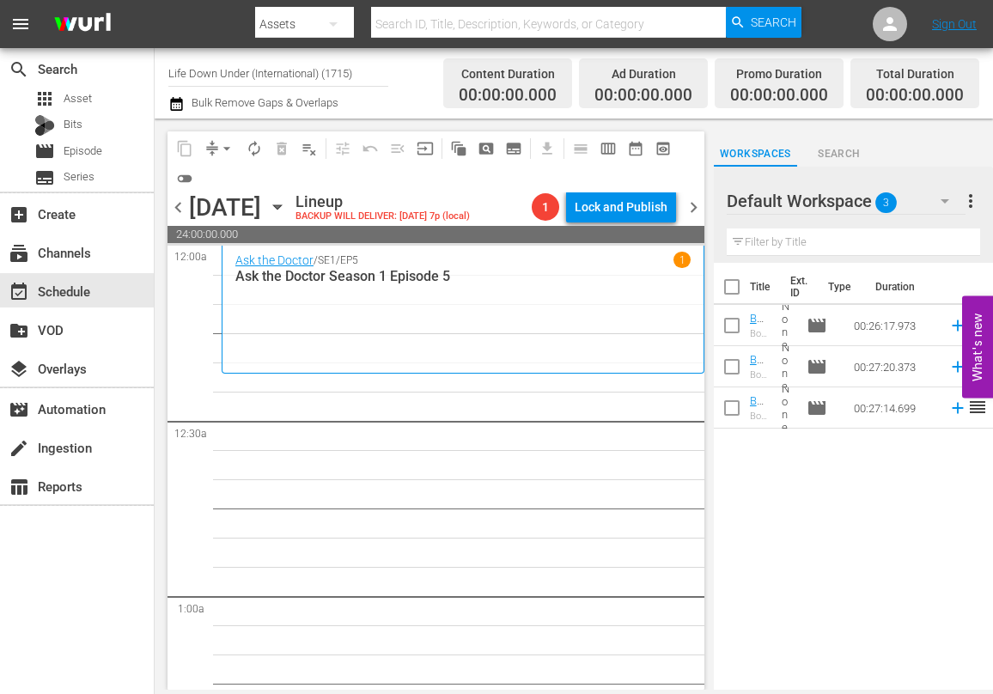
click at [281, 206] on icon "button" at bounding box center [277, 207] width 8 height 4
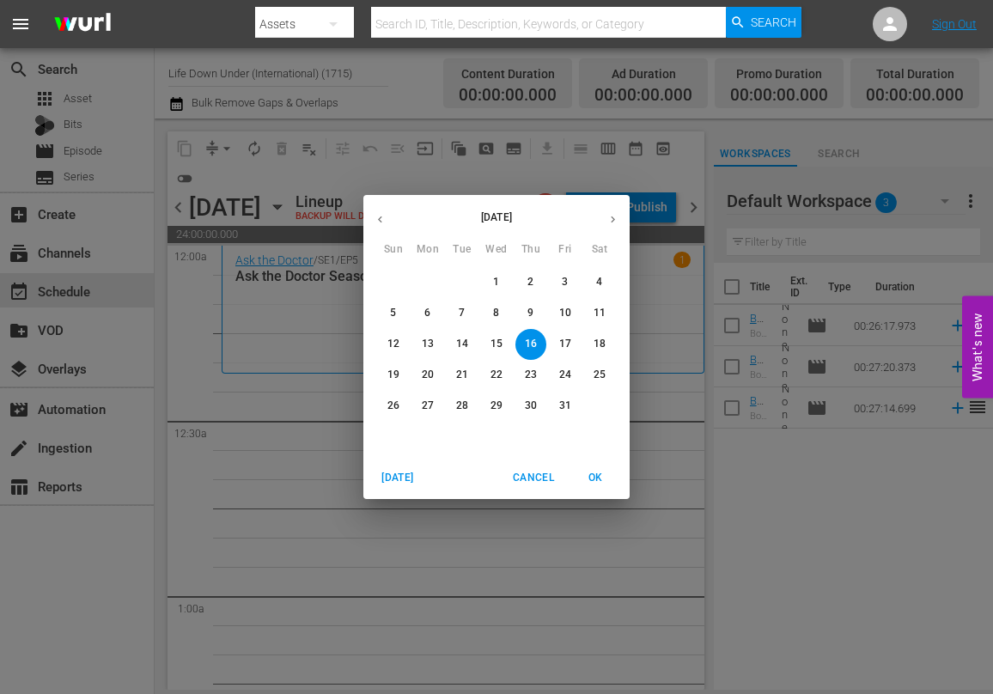
drag, startPoint x: 564, startPoint y: 283, endPoint x: 536, endPoint y: 295, distance: 31.1
click at [563, 283] on p "3" at bounding box center [565, 282] width 6 height 15
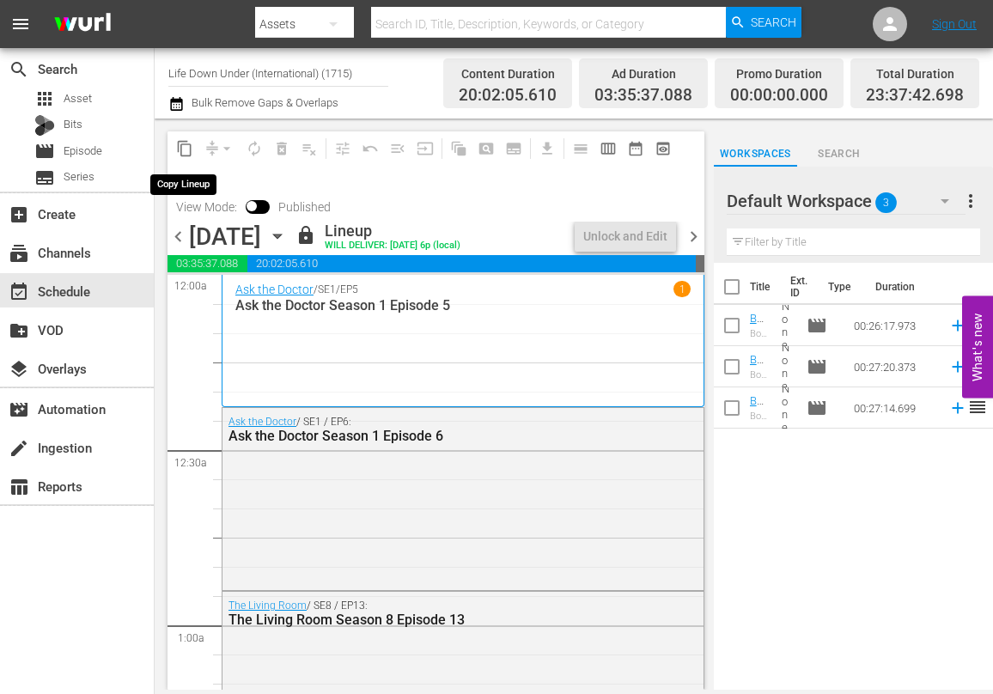
click at [184, 149] on span "content_copy" at bounding box center [184, 148] width 17 height 17
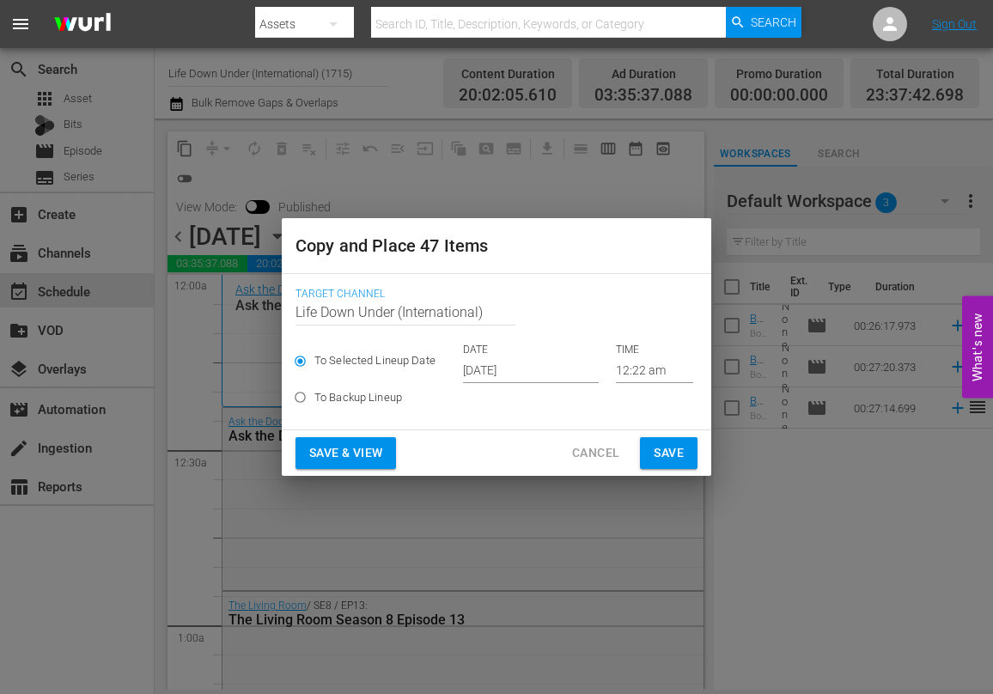
click at [541, 372] on input "[DATE]" at bounding box center [531, 370] width 136 height 26
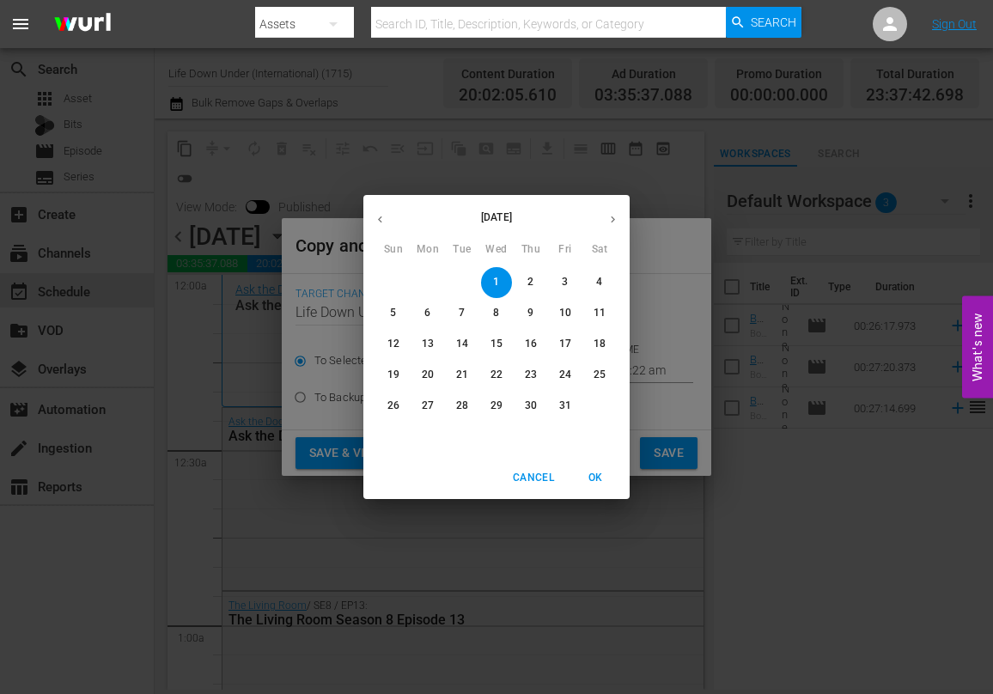
click at [531, 343] on p "16" at bounding box center [531, 344] width 12 height 15
type input "Oct 16th 2025"
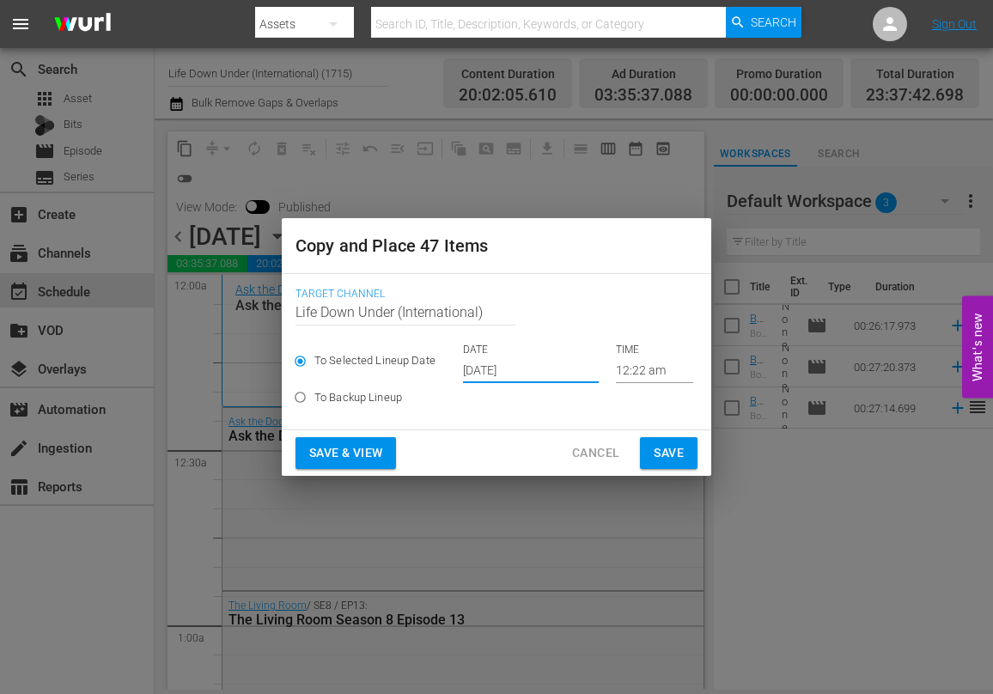
click at [375, 446] on span "Save & View" at bounding box center [345, 452] width 73 height 21
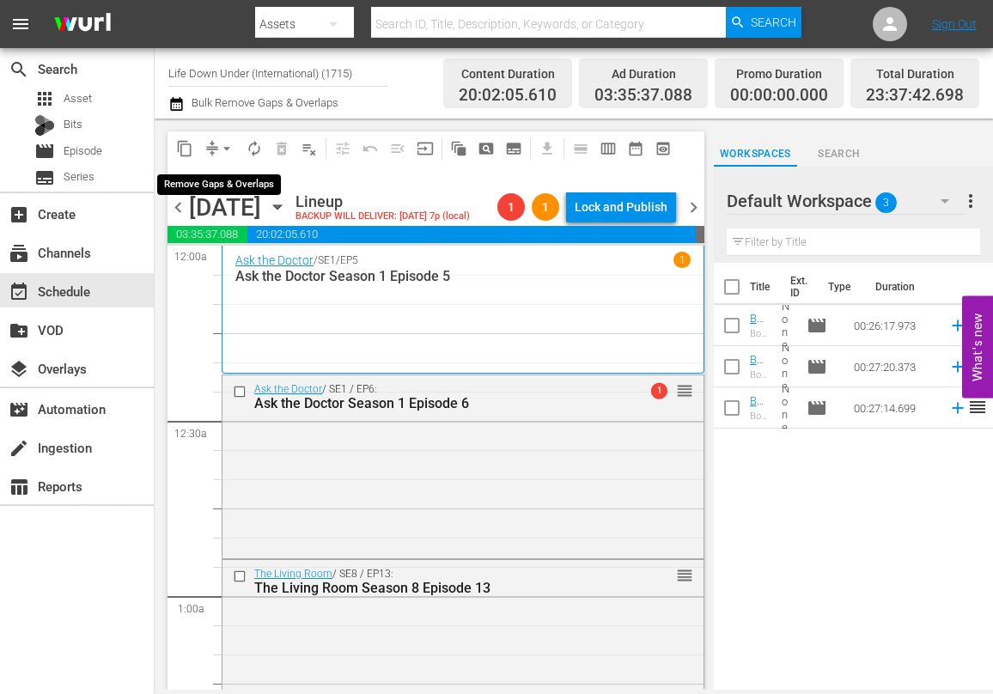
click at [223, 146] on span "arrow_drop_down" at bounding box center [226, 148] width 17 height 17
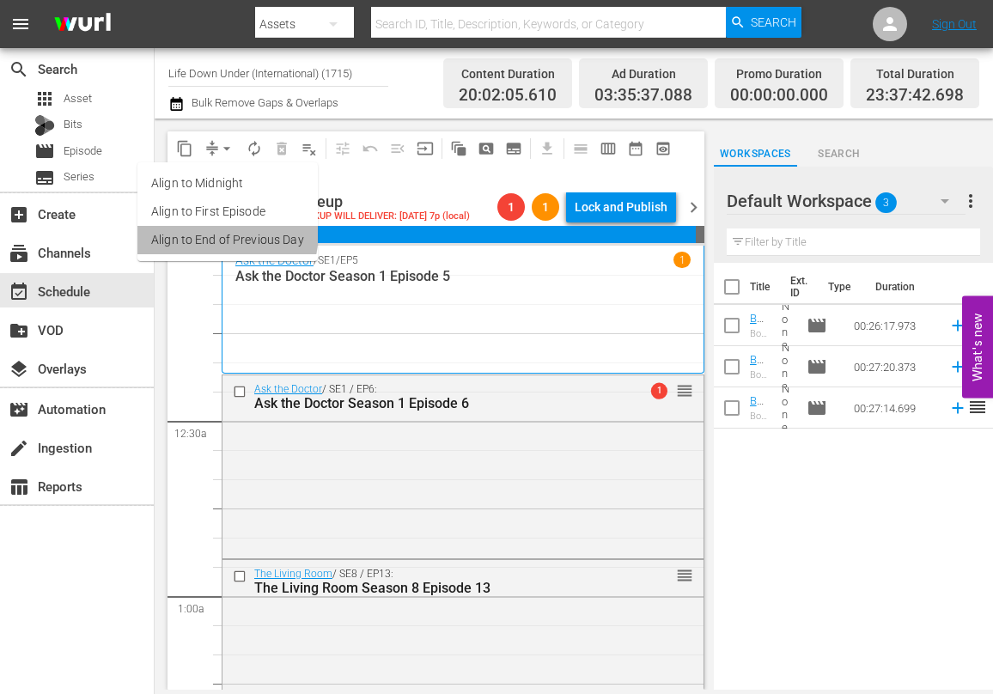
click at [212, 232] on li "Align to End of Previous Day" at bounding box center [227, 240] width 180 height 28
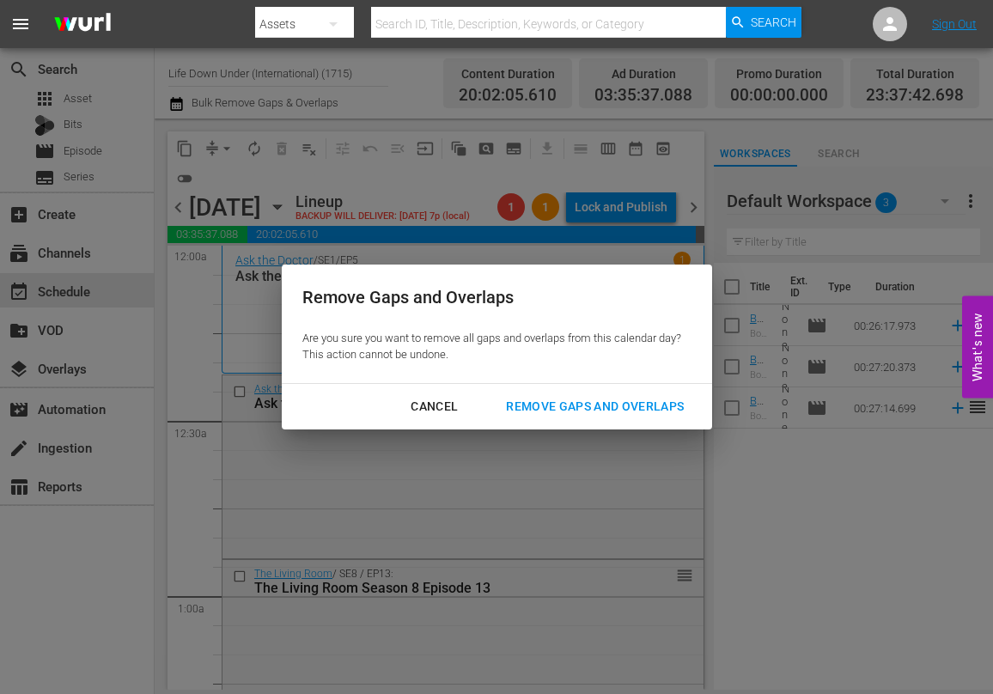
drag, startPoint x: 605, startPoint y: 406, endPoint x: 550, endPoint y: 408, distance: 54.1
click at [602, 404] on div "Remove Gaps and Overlaps" at bounding box center [594, 406] width 205 height 21
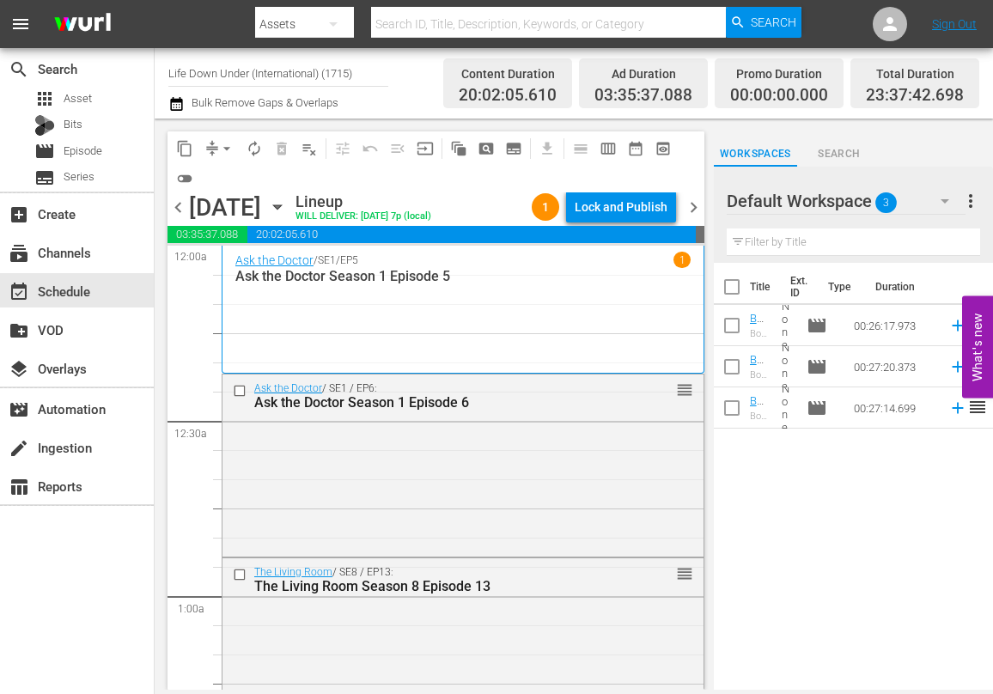
click at [423, 499] on div "Ask the Doctor / SE1 / EP6: Ask the Doctor Season 1 Episode 6 reorder" at bounding box center [462, 463] width 481 height 179
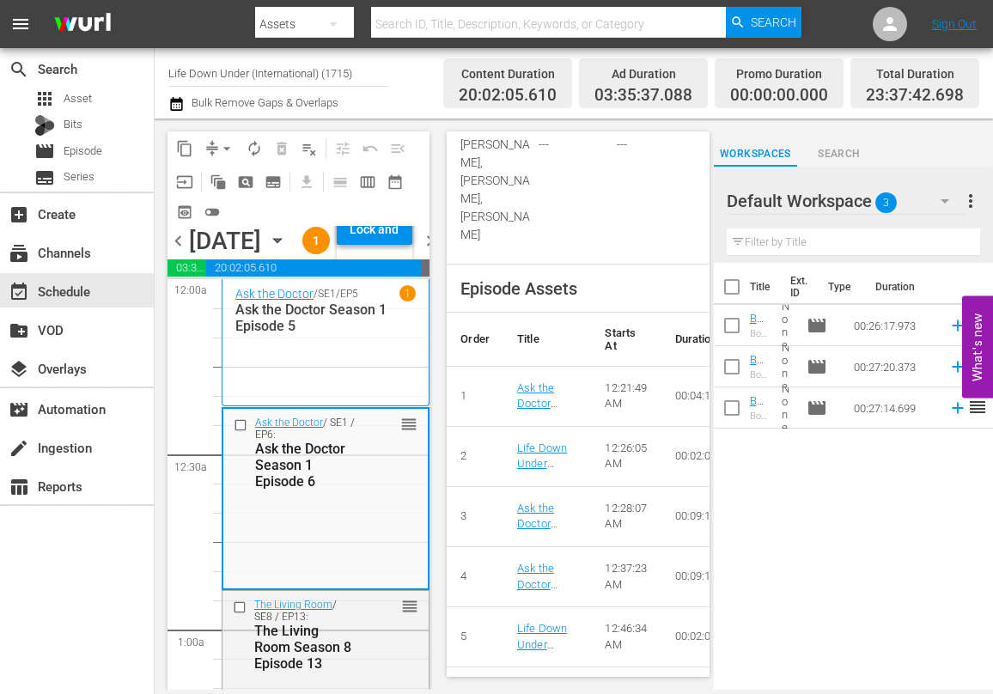
scroll to position [744, 0]
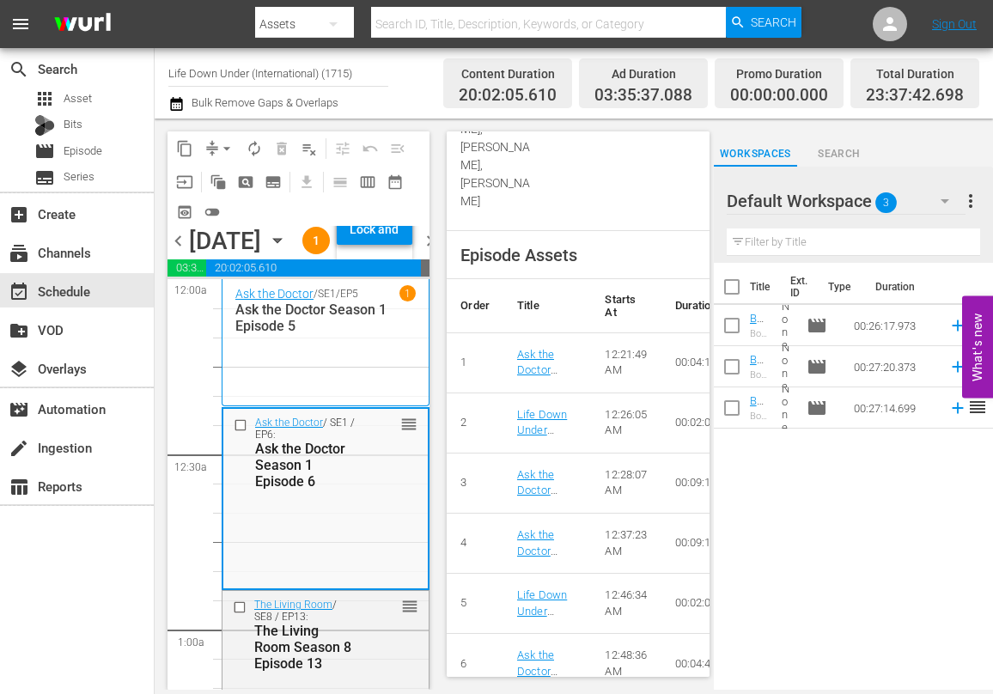
click at [179, 252] on span "chevron_left" at bounding box center [177, 240] width 21 height 21
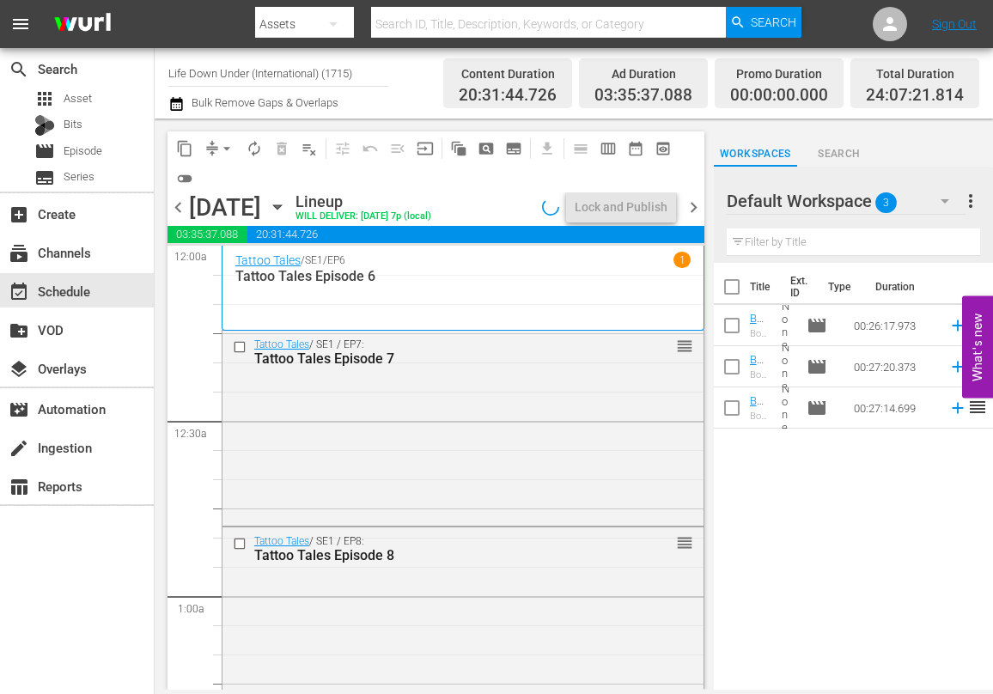
click at [699, 203] on span "chevron_right" at bounding box center [693, 207] width 21 height 21
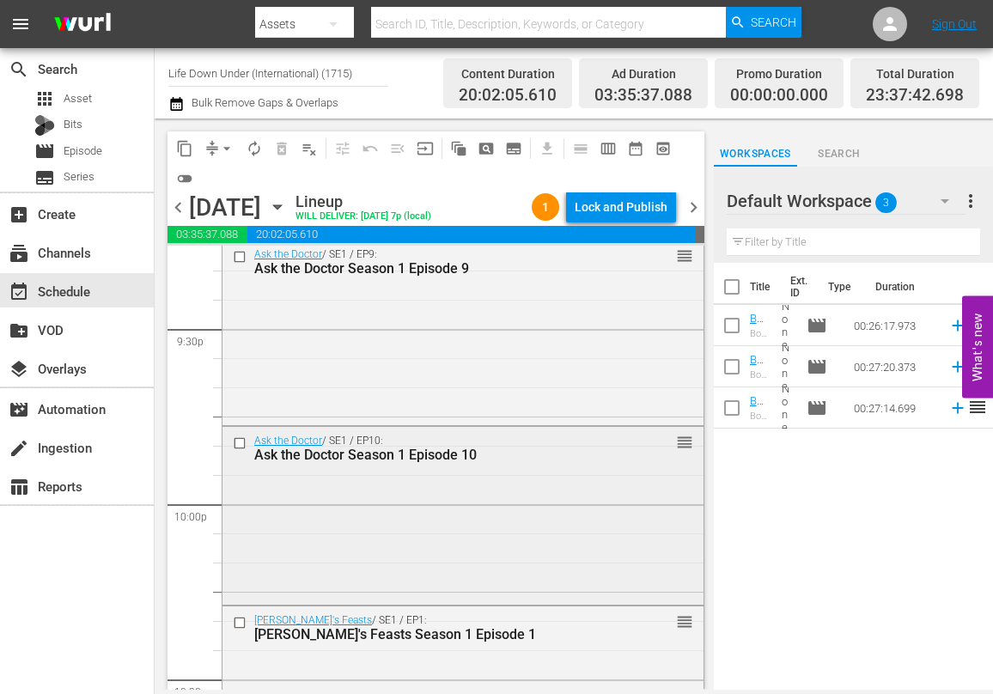
scroll to position [7965, 0]
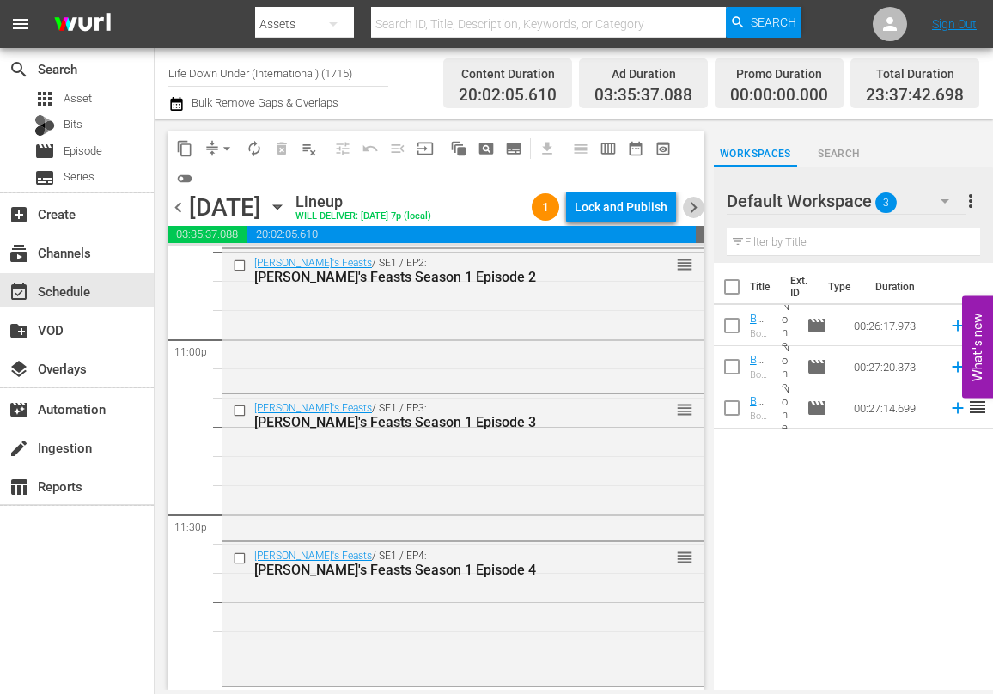
click at [690, 204] on span "chevron_right" at bounding box center [693, 207] width 21 height 21
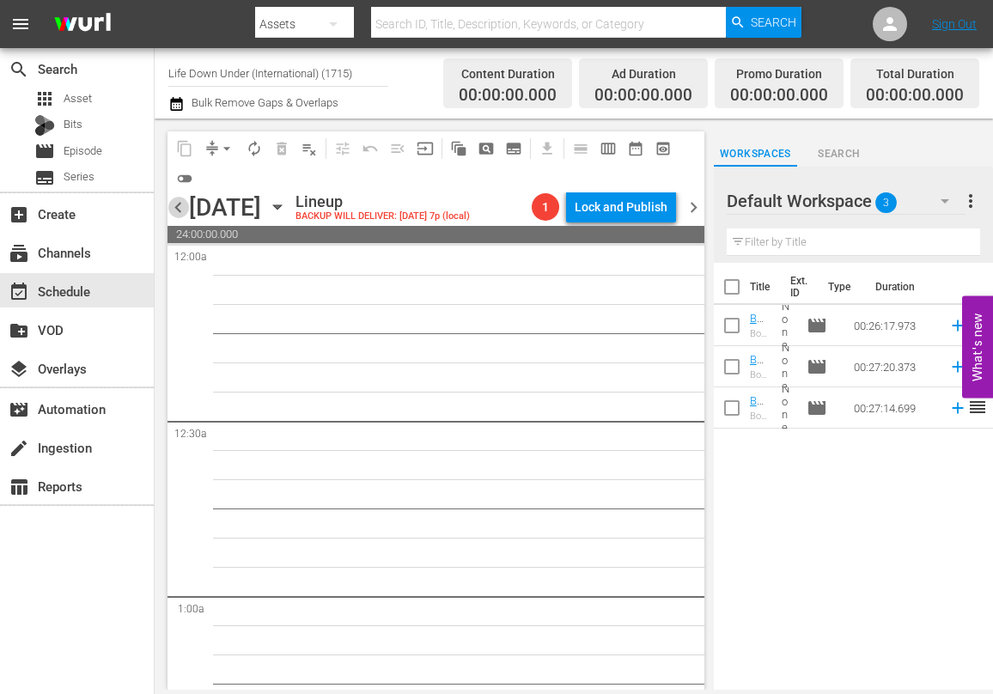
click at [179, 208] on span "chevron_left" at bounding box center [177, 207] width 21 height 21
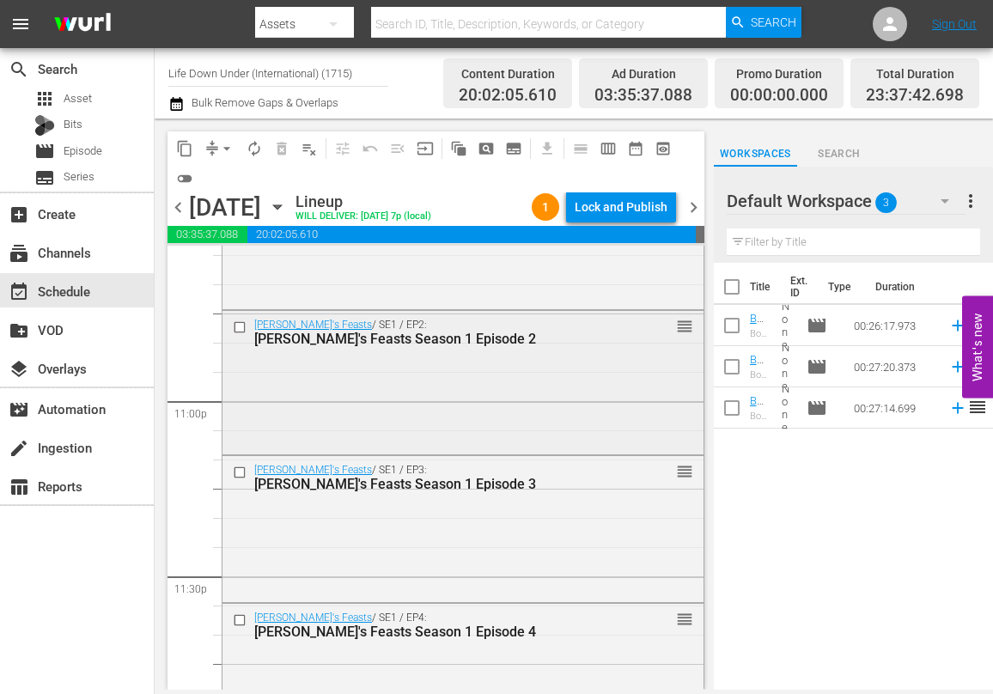
scroll to position [7965, 0]
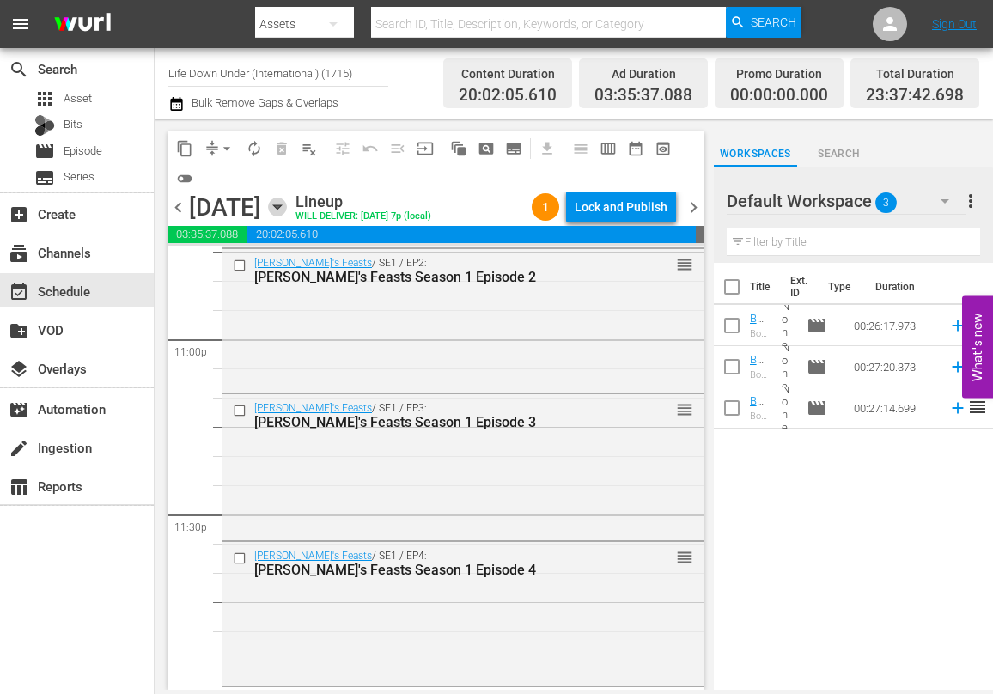
click at [287, 204] on icon "button" at bounding box center [277, 207] width 19 height 19
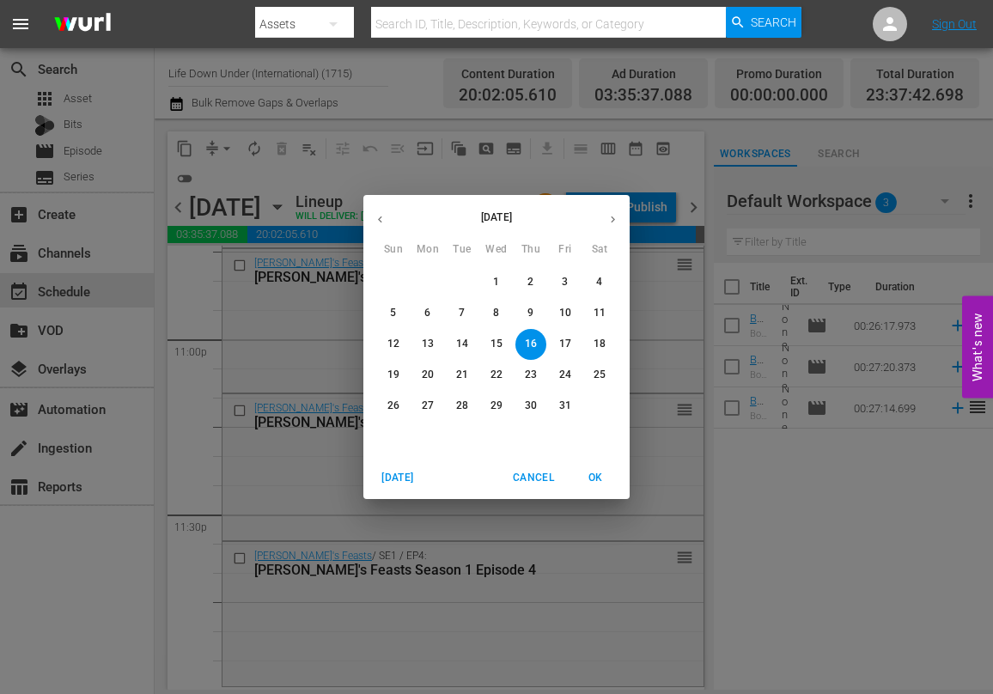
click at [599, 278] on p "4" at bounding box center [599, 282] width 6 height 15
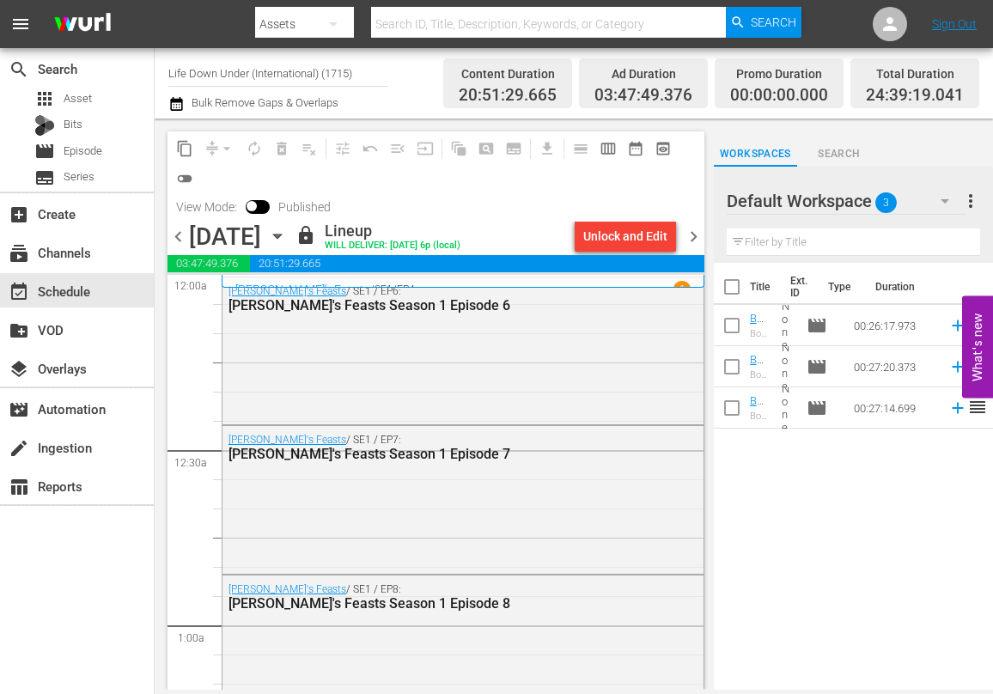
click at [371, 280] on div "[PERSON_NAME]'s Feasts / SE1 / EP4 1 [PERSON_NAME]'s Feasts Season 1 Episode 4" at bounding box center [463, 281] width 483 height 13
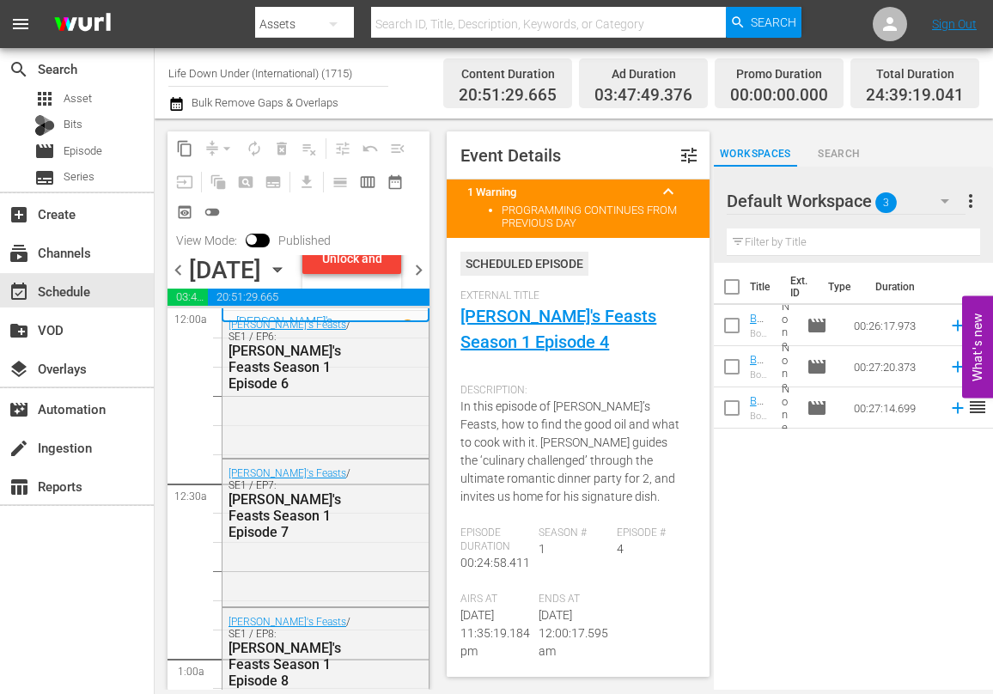
click at [287, 279] on icon "button" at bounding box center [277, 269] width 19 height 19
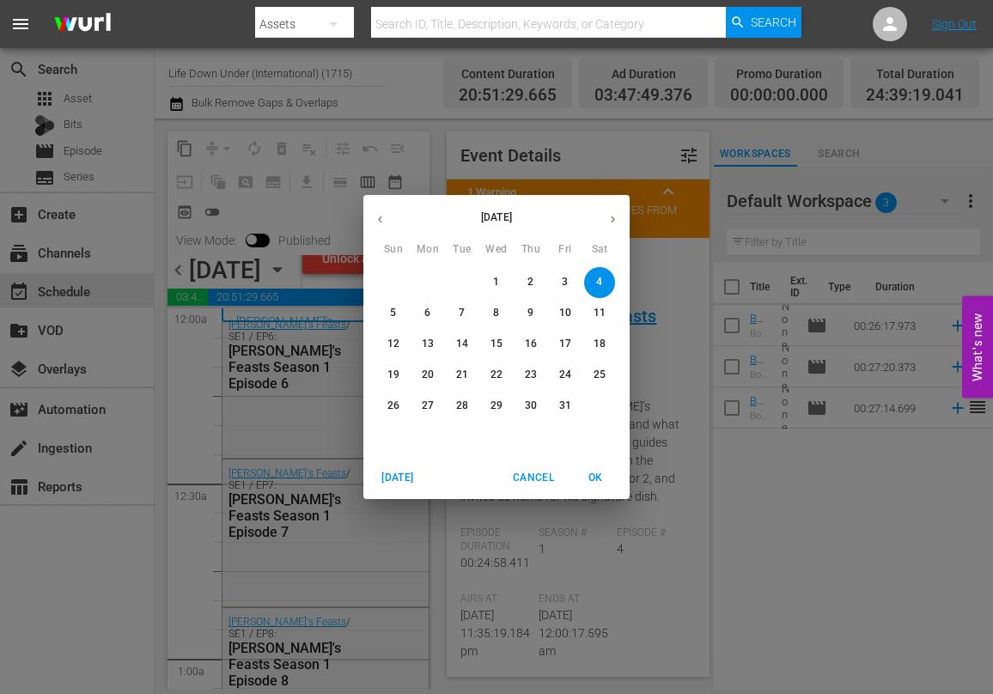
click at [529, 346] on p "16" at bounding box center [531, 344] width 12 height 15
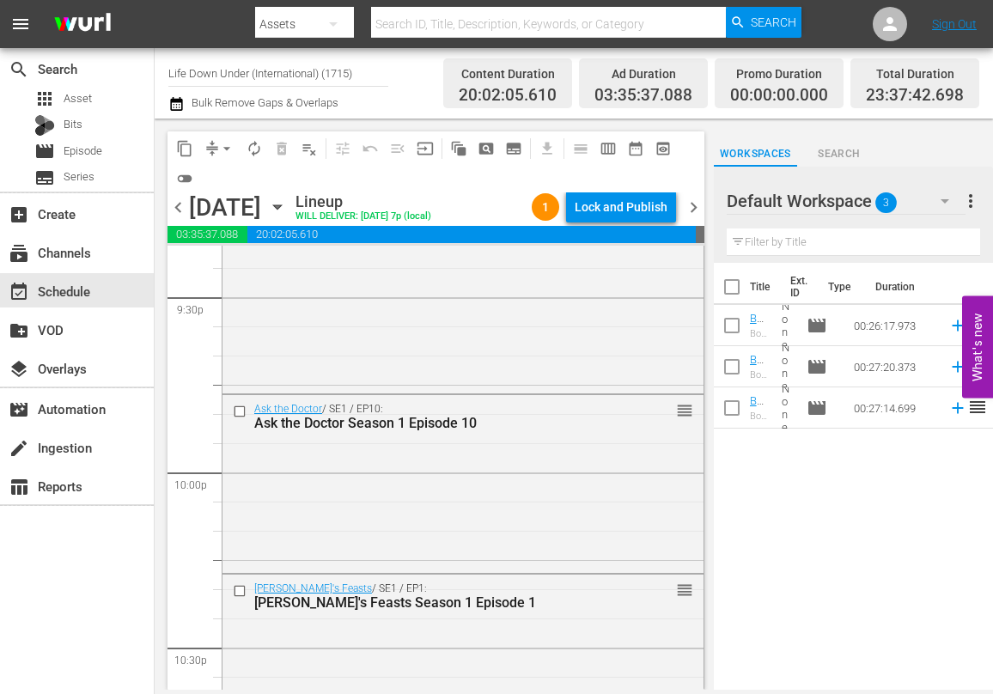
scroll to position [7965, 0]
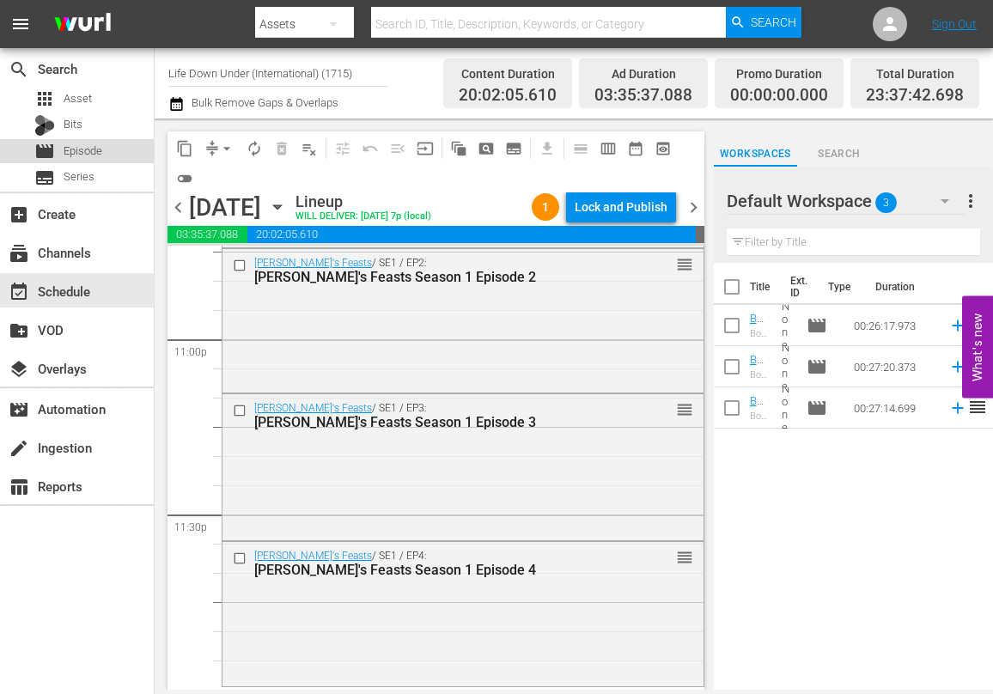
click at [70, 150] on span "Episode" at bounding box center [83, 151] width 39 height 17
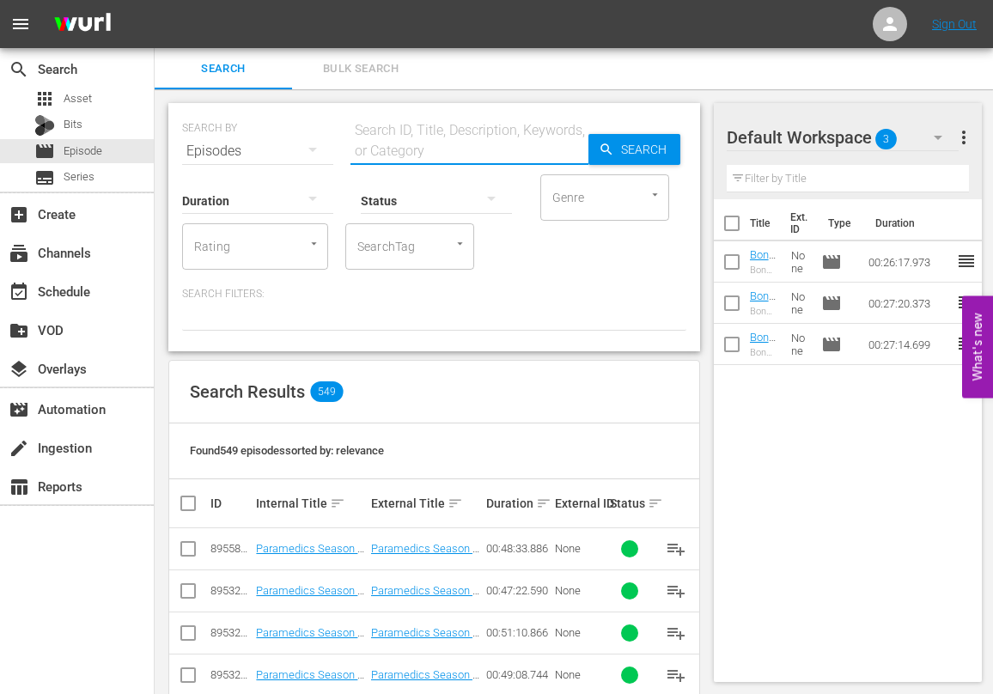
click at [393, 150] on input "text" at bounding box center [469, 151] width 238 height 41
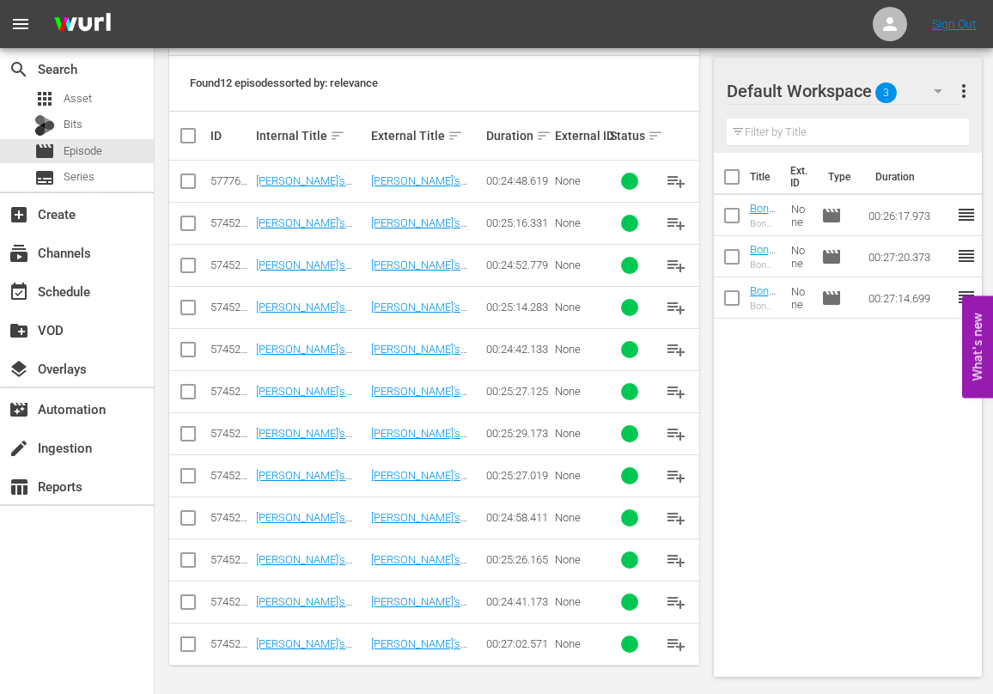
scroll to position [370, 0]
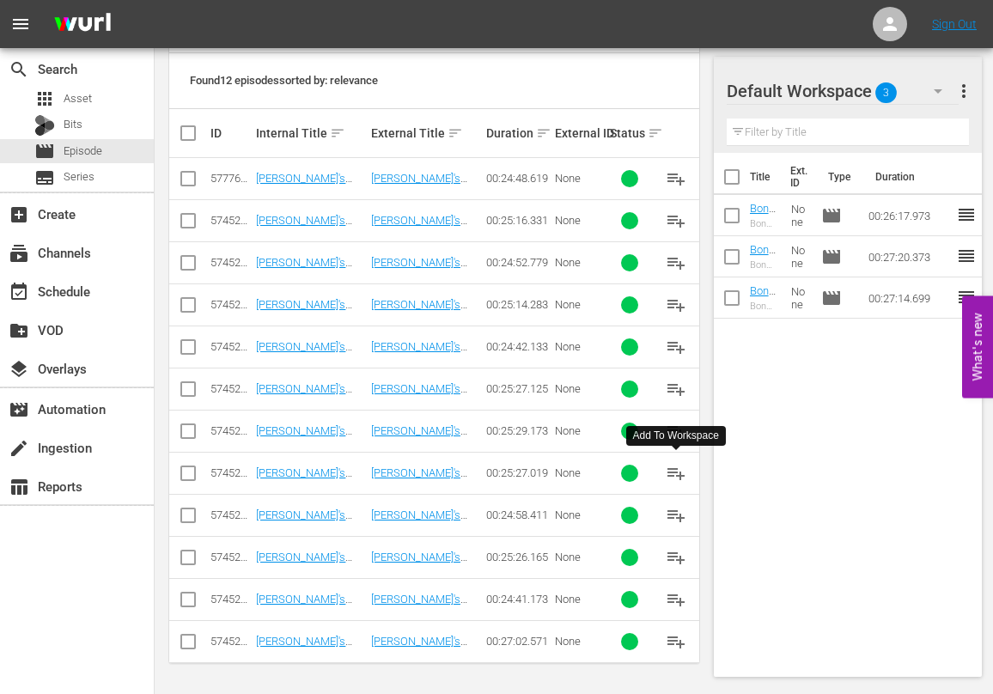
type input "miguels"
click at [676, 471] on span "playlist_add" at bounding box center [675, 473] width 21 height 21
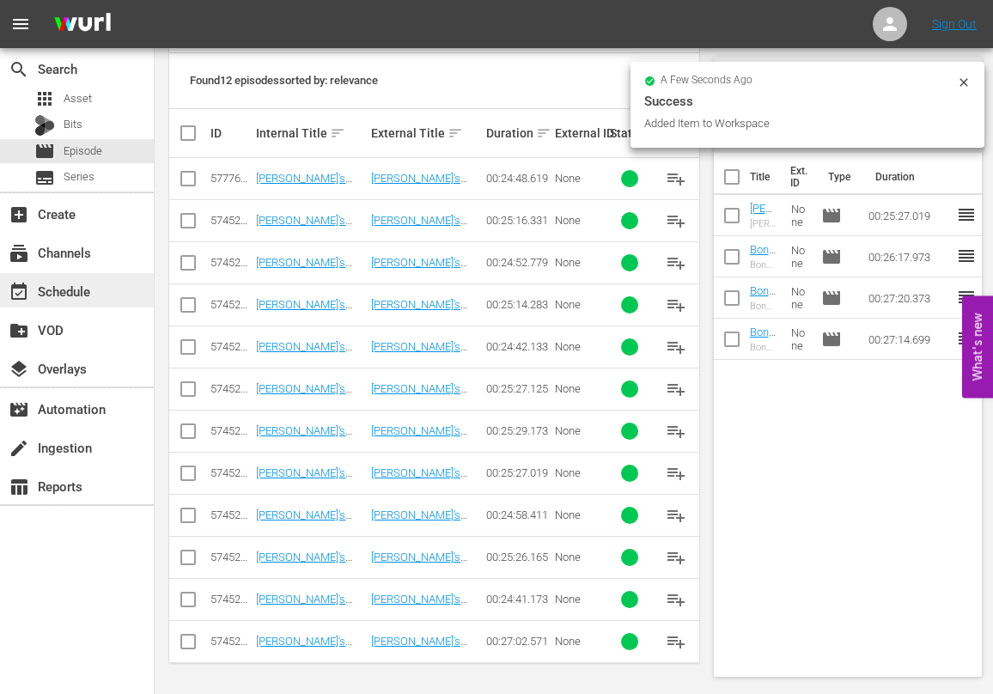
click at [52, 287] on div "event_available Schedule" at bounding box center [48, 288] width 96 height 15
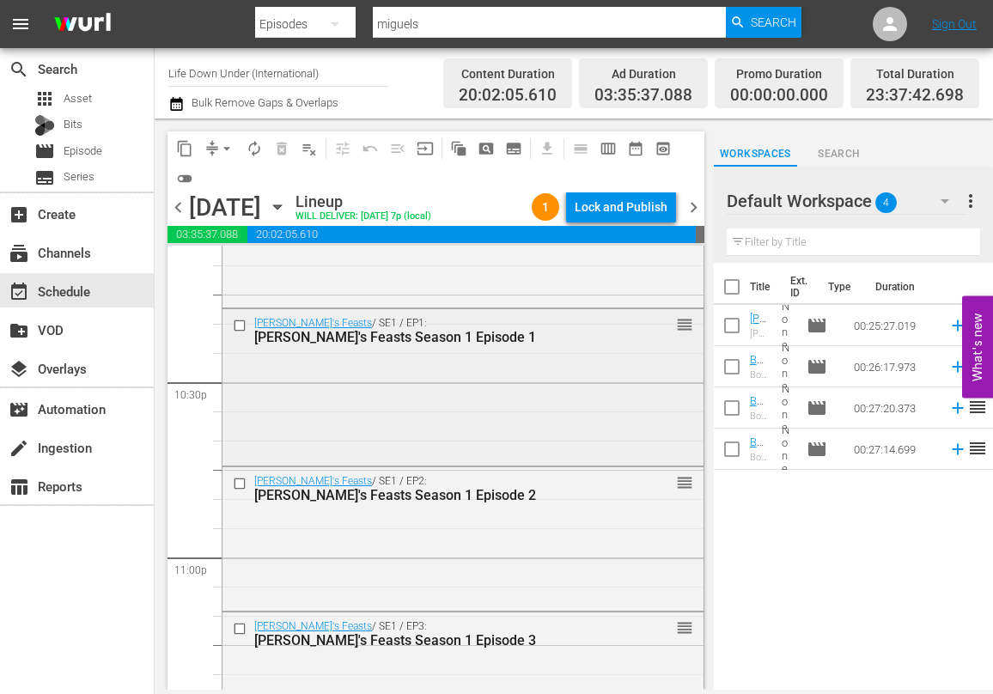
scroll to position [7965, 0]
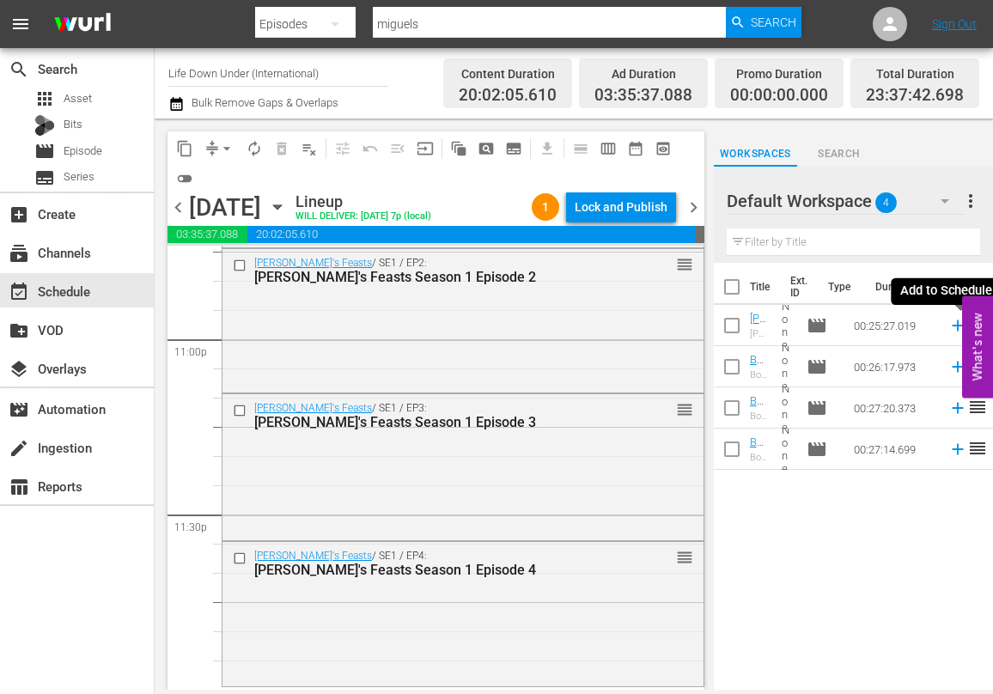
click at [955, 325] on icon at bounding box center [956, 325] width 11 height 11
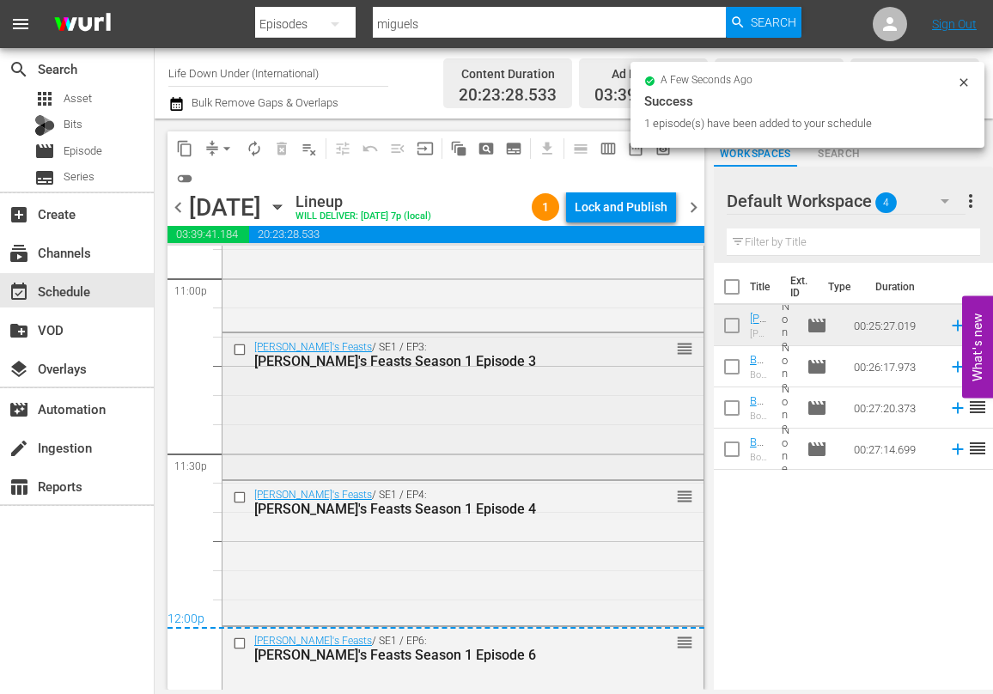
scroll to position [8110, 0]
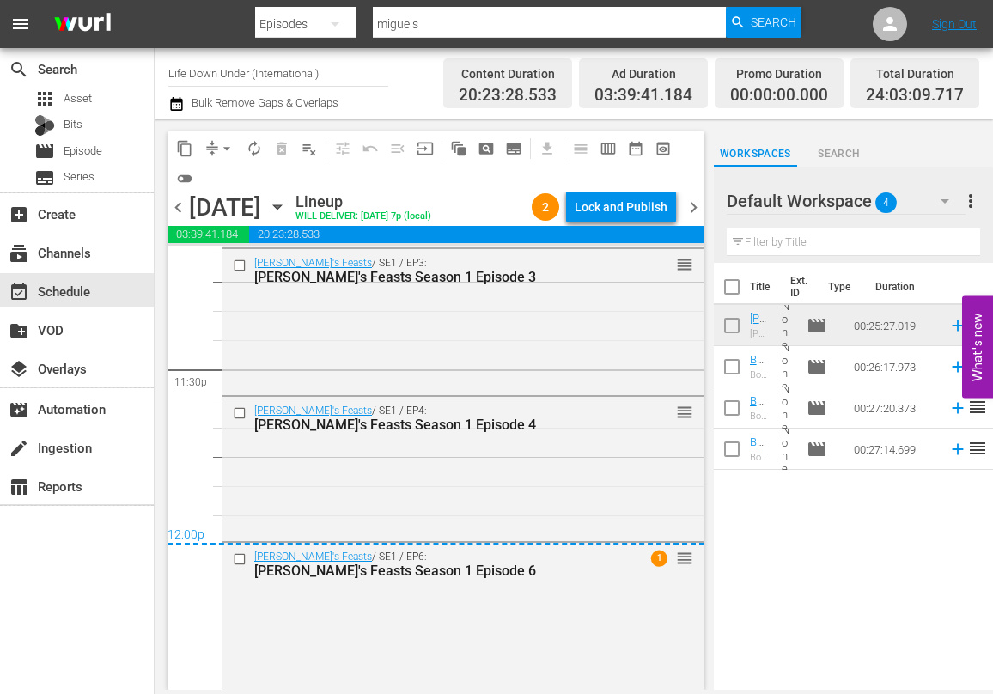
click at [441, 604] on div "[PERSON_NAME]'s Feasts / SE1 / EP6: [PERSON_NAME]'s Feasts Season 1 Episode 6 1…" at bounding box center [462, 614] width 481 height 143
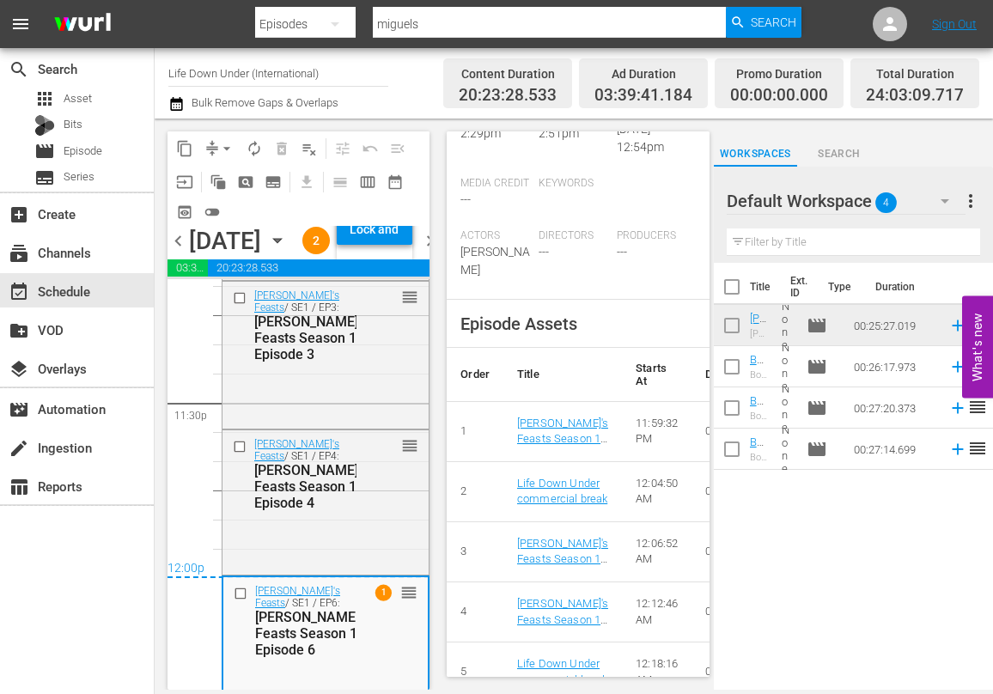
scroll to position [784, 0]
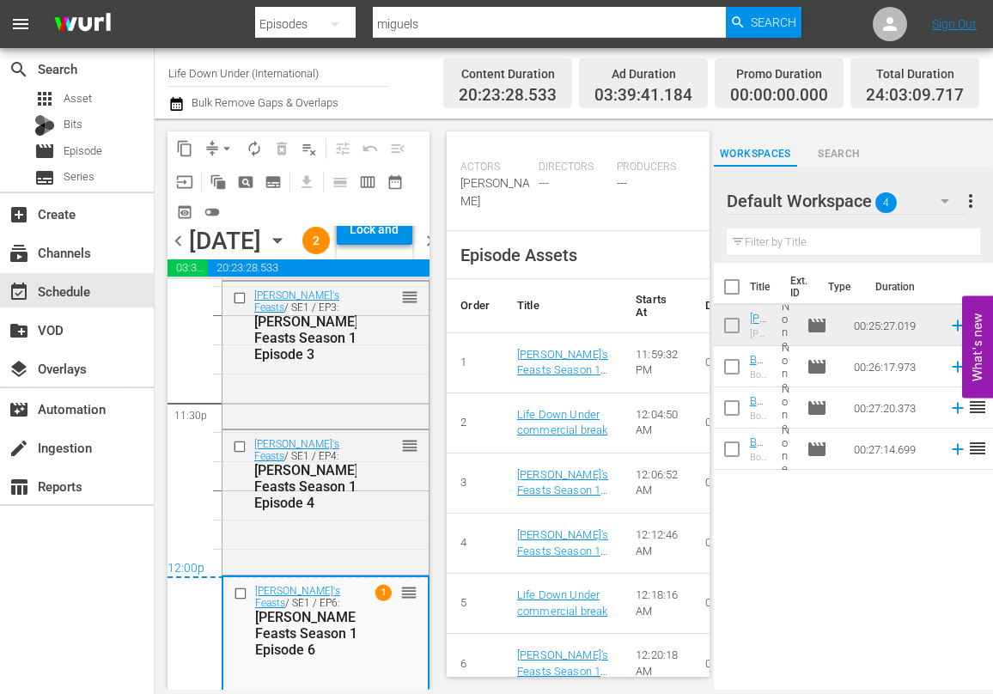
click at [182, 252] on span "chevron_left" at bounding box center [177, 240] width 21 height 21
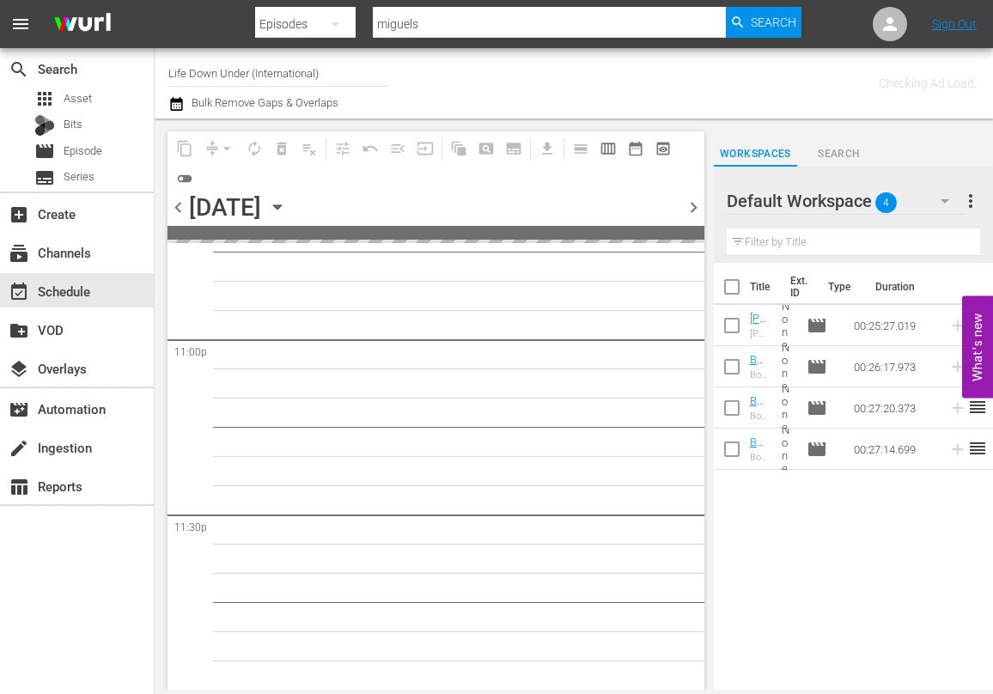
scroll to position [7961, 0]
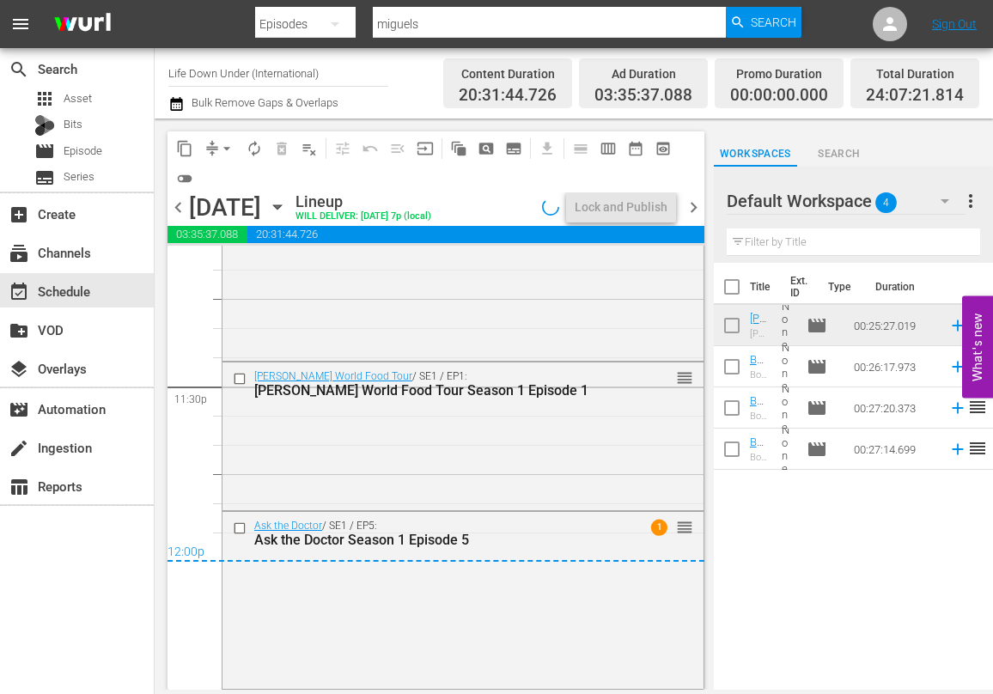
drag, startPoint x: 691, startPoint y: 205, endPoint x: 688, endPoint y: 225, distance: 20.0
click at [691, 205] on span "chevron_right" at bounding box center [693, 207] width 21 height 21
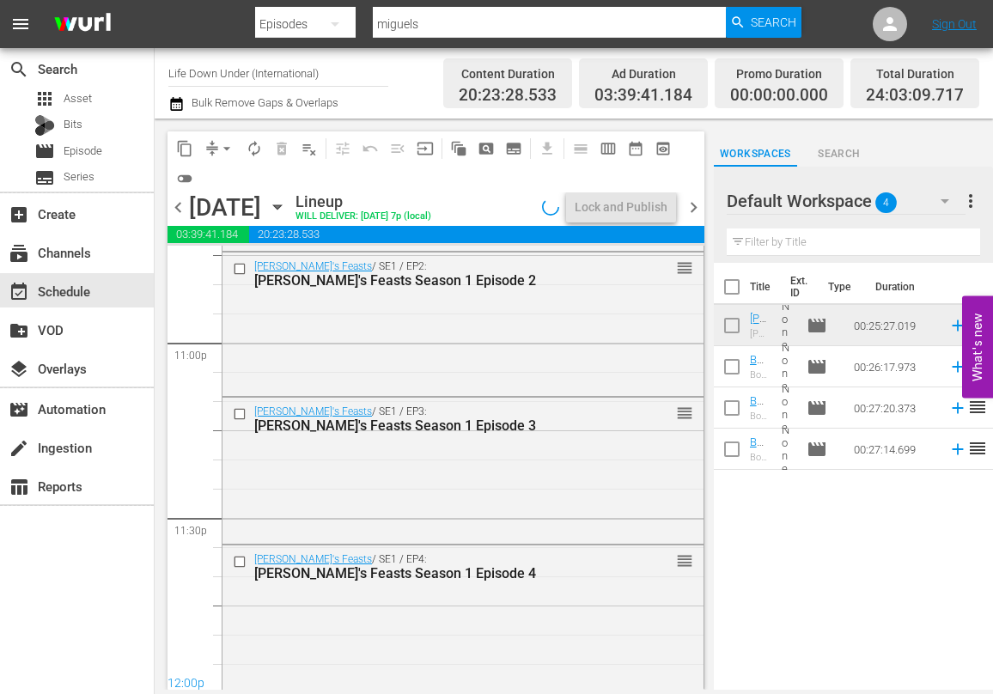
scroll to position [8110, 0]
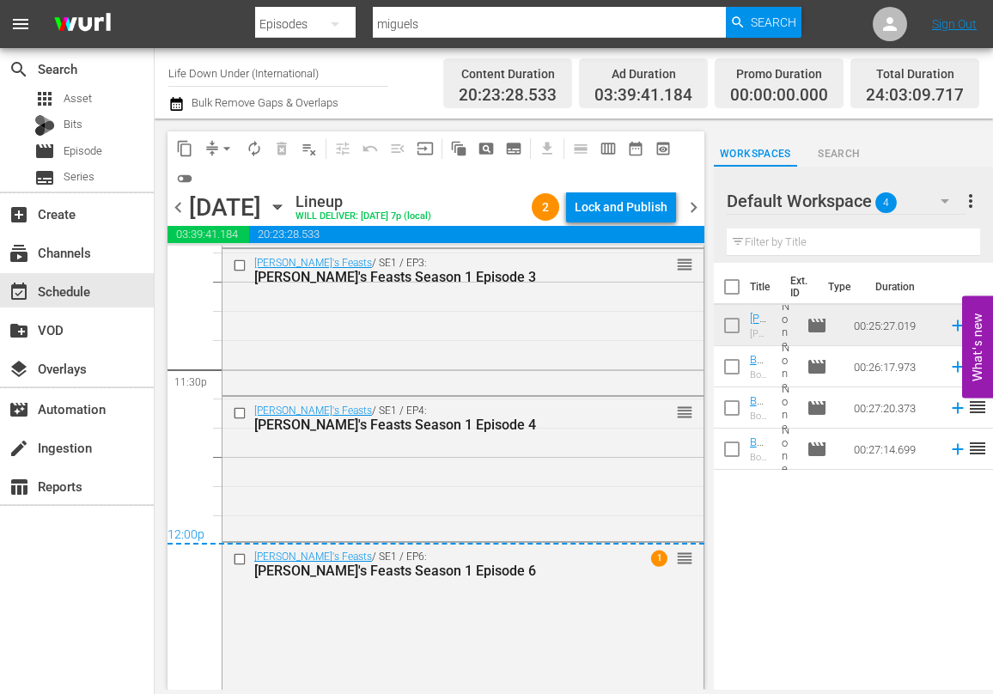
drag, startPoint x: 692, startPoint y: 204, endPoint x: 692, endPoint y: 221, distance: 17.2
click at [692, 204] on span "chevron_right" at bounding box center [693, 207] width 21 height 21
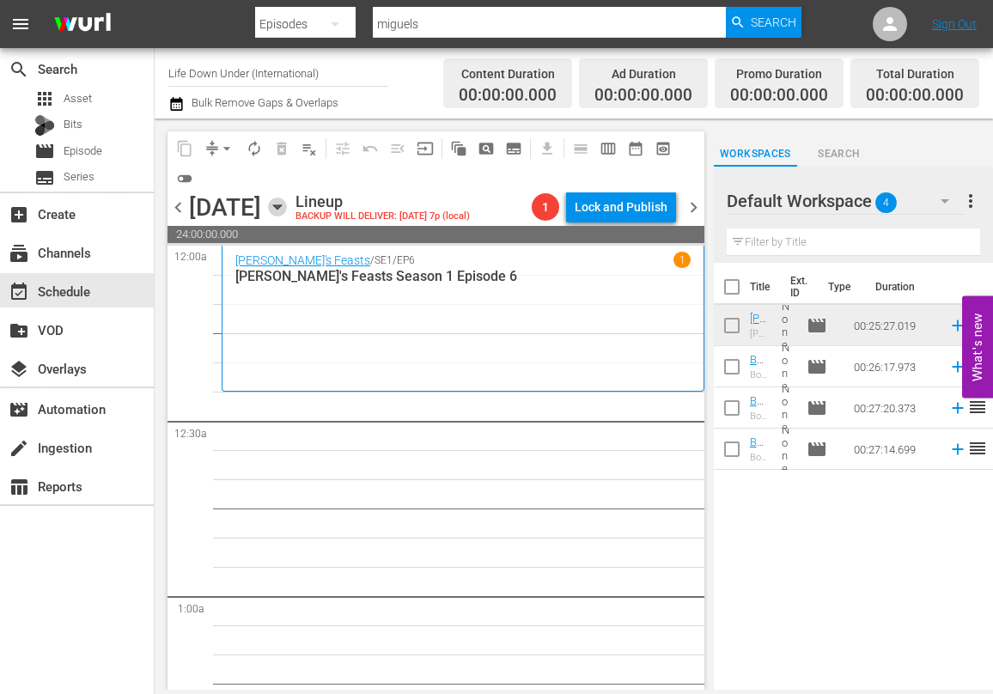
click at [281, 207] on icon "button" at bounding box center [277, 207] width 8 height 4
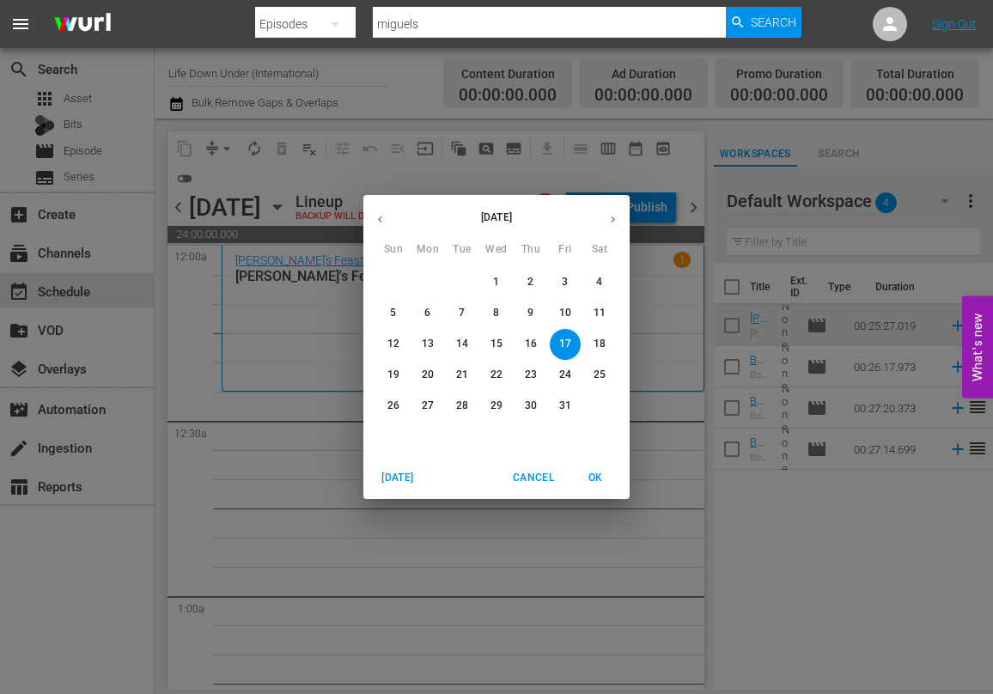
click at [601, 284] on p "4" at bounding box center [599, 282] width 6 height 15
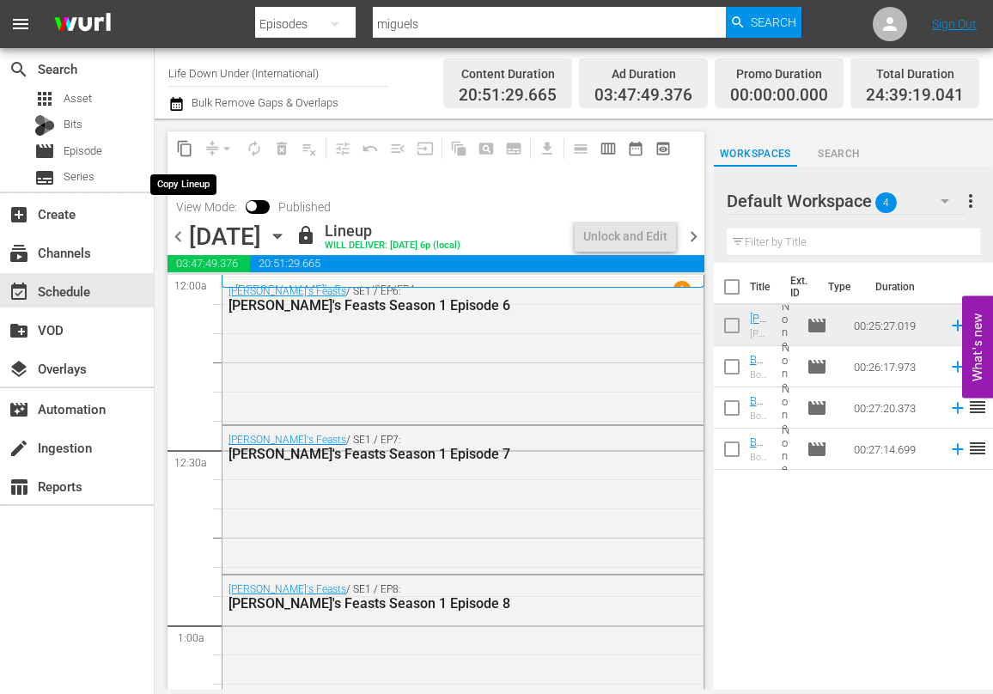
click at [182, 148] on span "content_copy" at bounding box center [184, 148] width 17 height 17
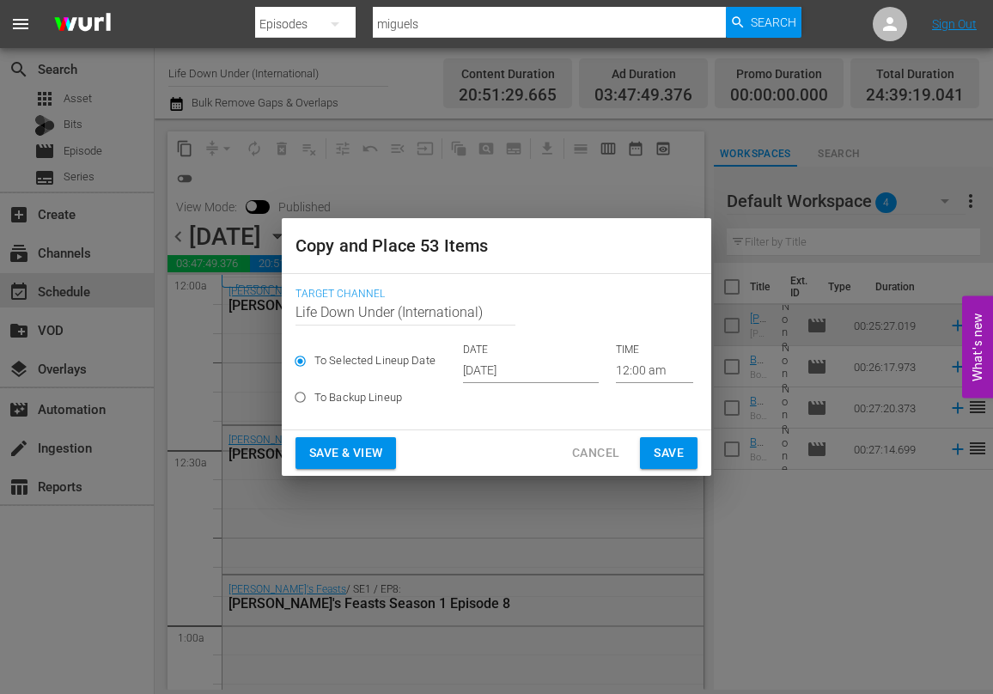
click at [551, 375] on input "[DATE]" at bounding box center [531, 370] width 136 height 26
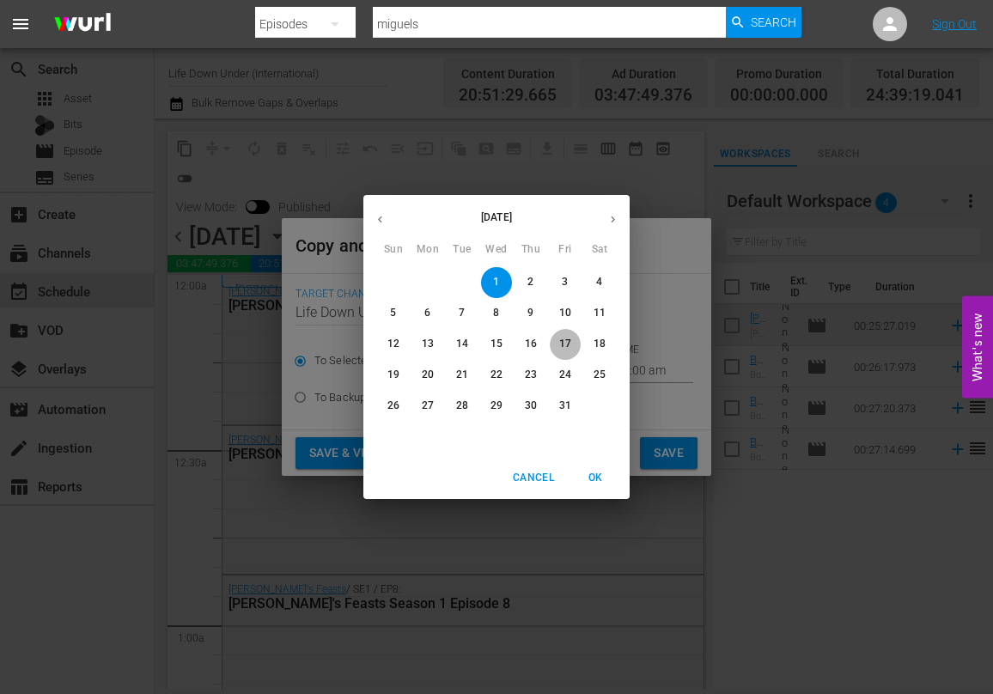
click at [563, 339] on p "17" at bounding box center [565, 344] width 12 height 15
type input "[DATE]"
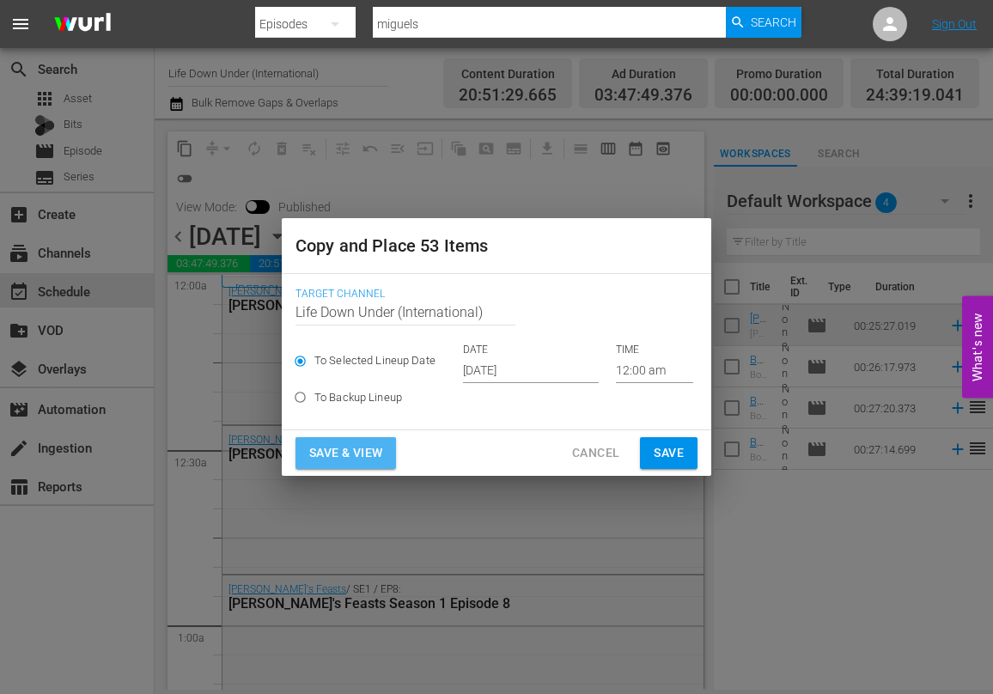
click at [345, 448] on span "Save & View" at bounding box center [345, 452] width 73 height 21
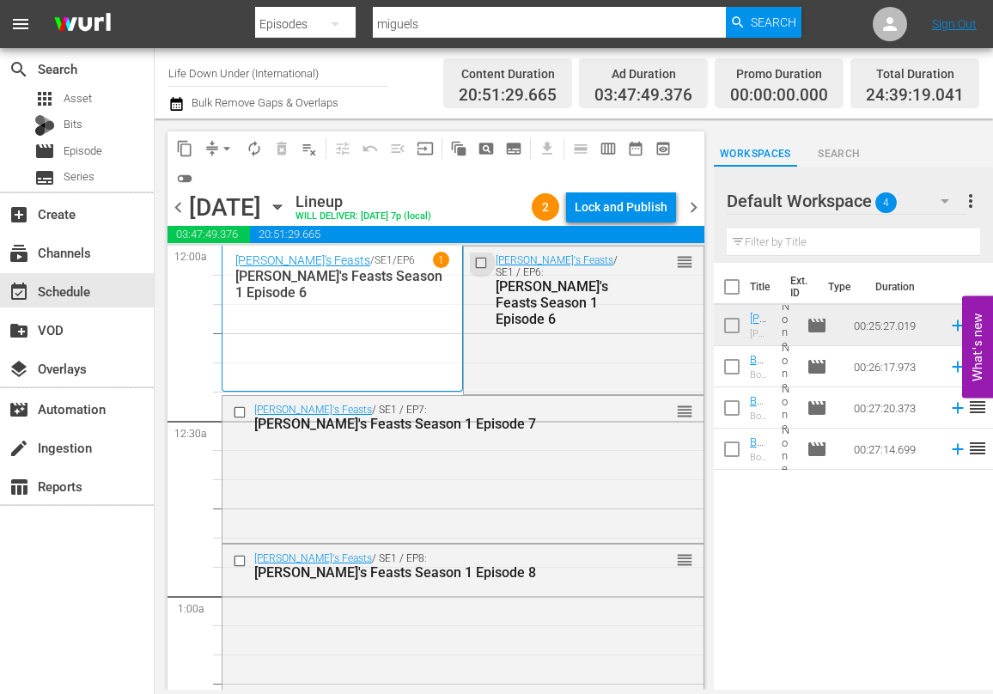
click at [480, 260] on input "checkbox" at bounding box center [482, 263] width 18 height 15
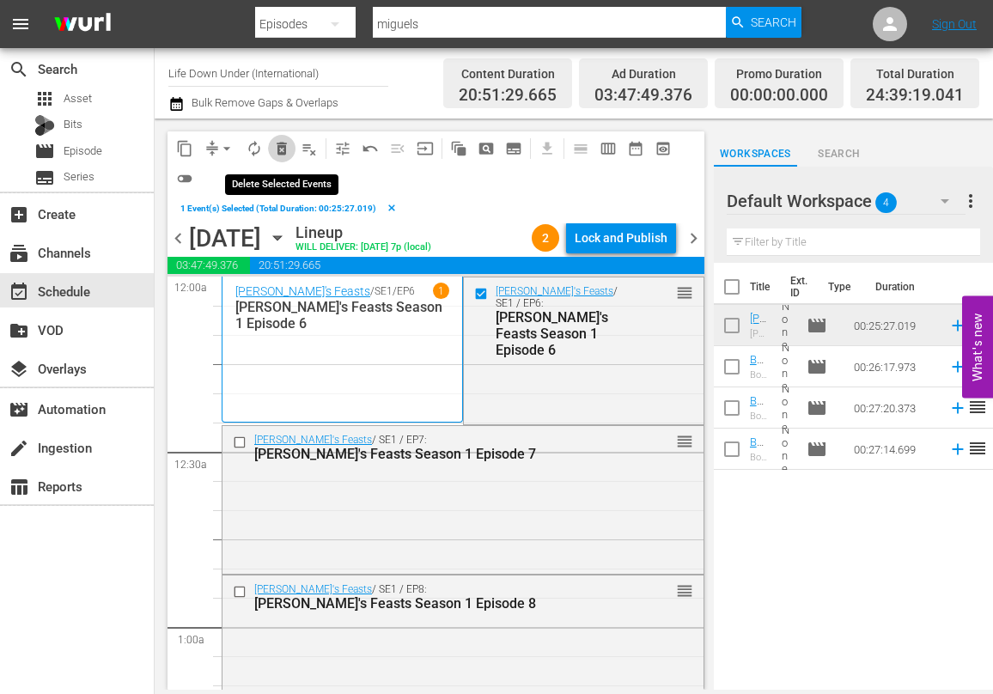
click at [283, 148] on span "delete_forever_outlined" at bounding box center [281, 148] width 17 height 17
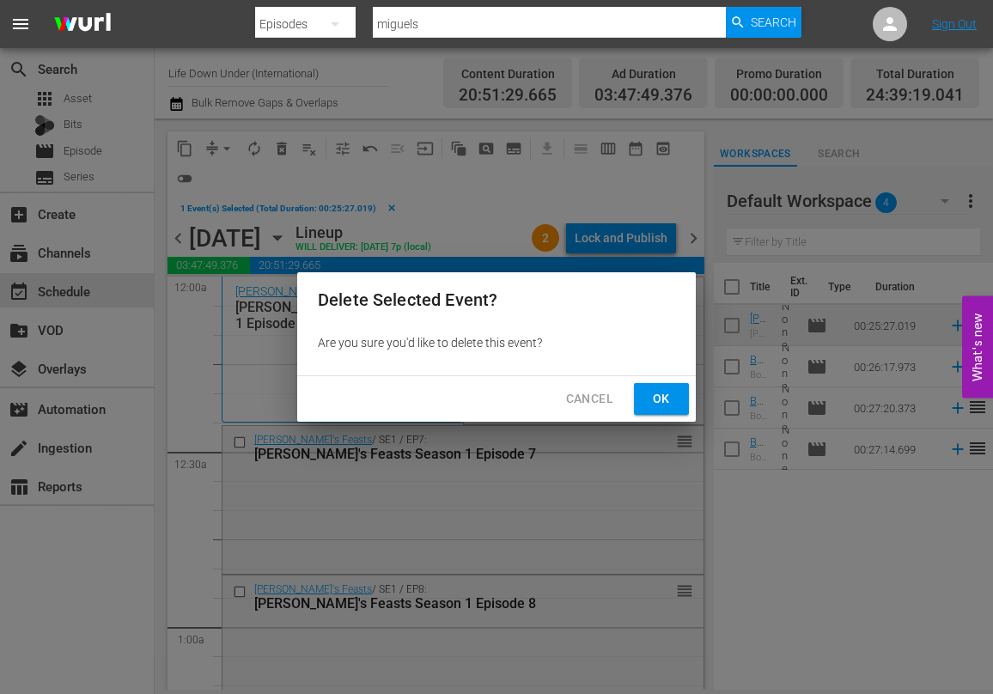
click at [663, 396] on span "Ok" at bounding box center [660, 398] width 27 height 21
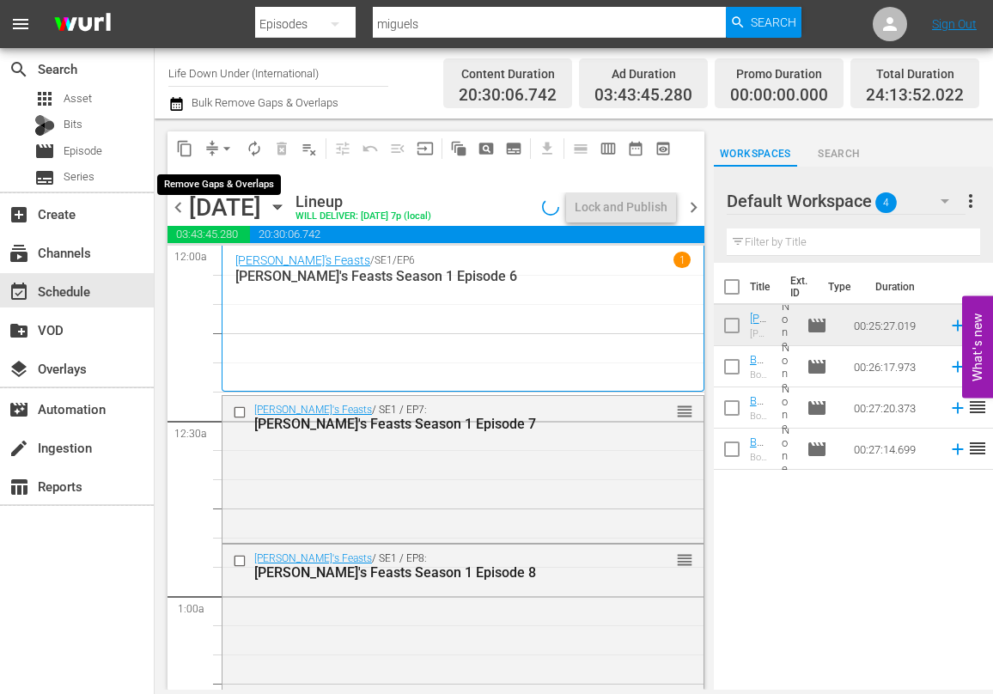
click at [223, 145] on span "arrow_drop_down" at bounding box center [226, 148] width 17 height 17
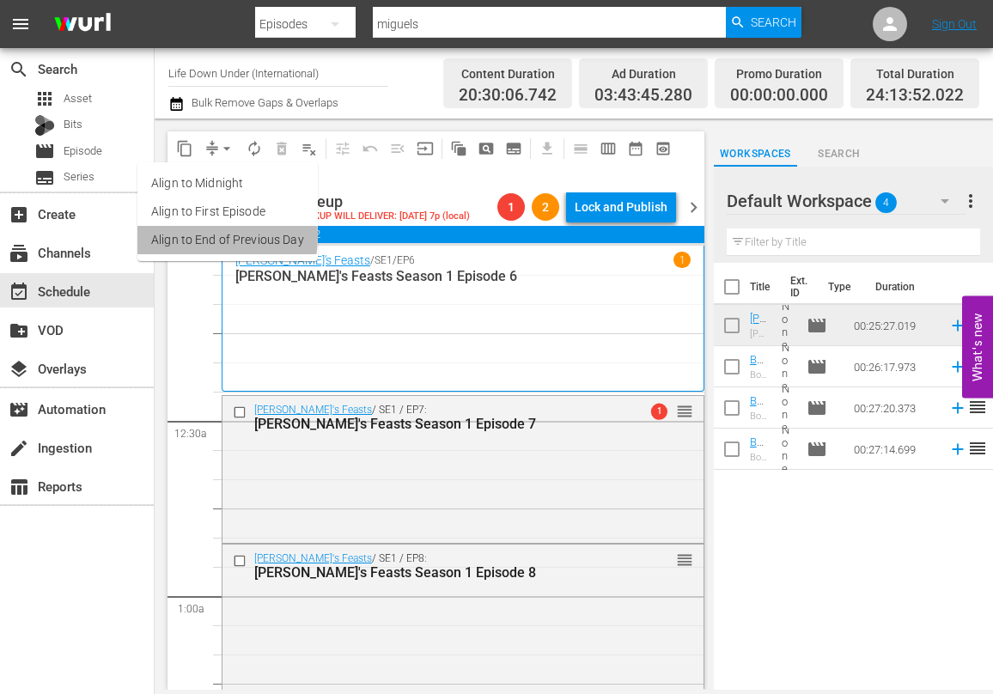
click at [192, 236] on li "Align to End of Previous Day" at bounding box center [227, 240] width 180 height 28
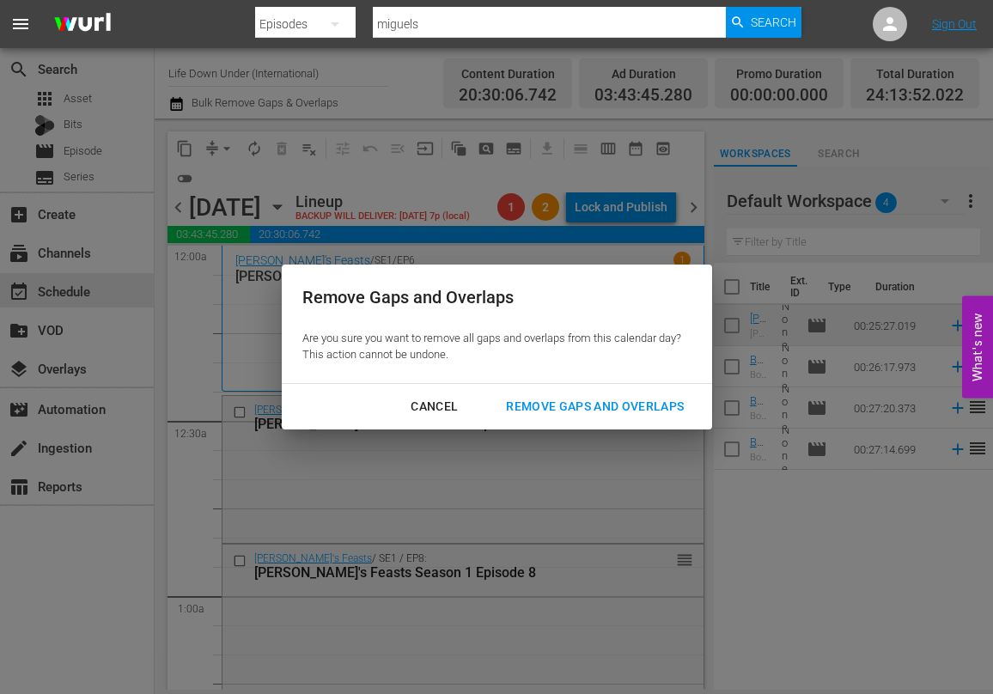
drag, startPoint x: 632, startPoint y: 404, endPoint x: 603, endPoint y: 416, distance: 31.6
click at [632, 404] on div "Remove Gaps and Overlaps" at bounding box center [594, 406] width 205 height 21
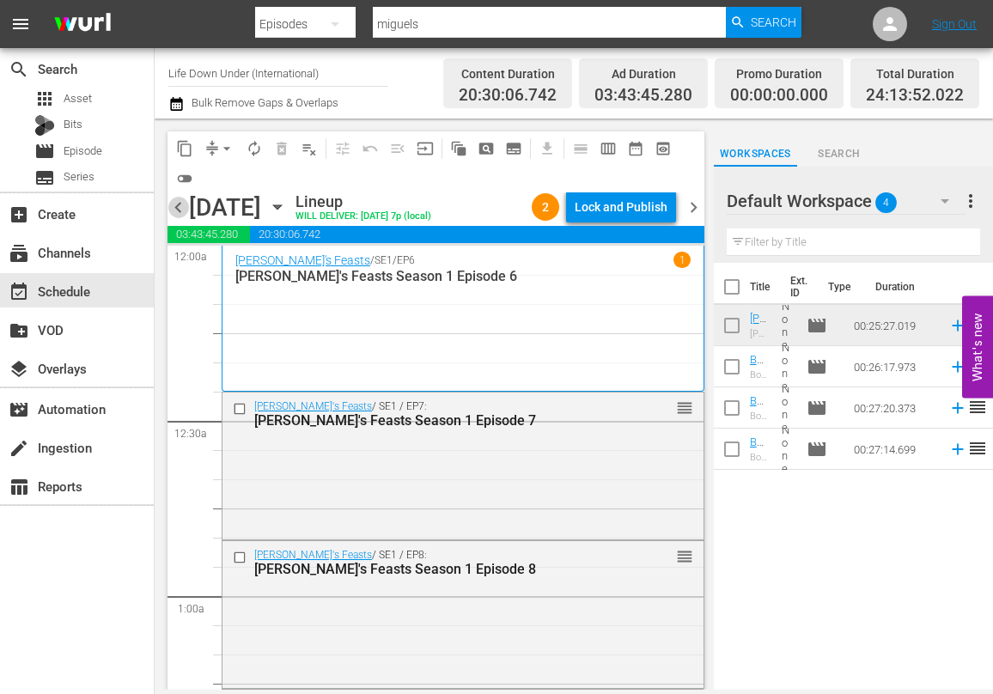
drag, startPoint x: 180, startPoint y: 200, endPoint x: 209, endPoint y: 213, distance: 31.1
click at [179, 200] on span "chevron_left" at bounding box center [177, 207] width 21 height 21
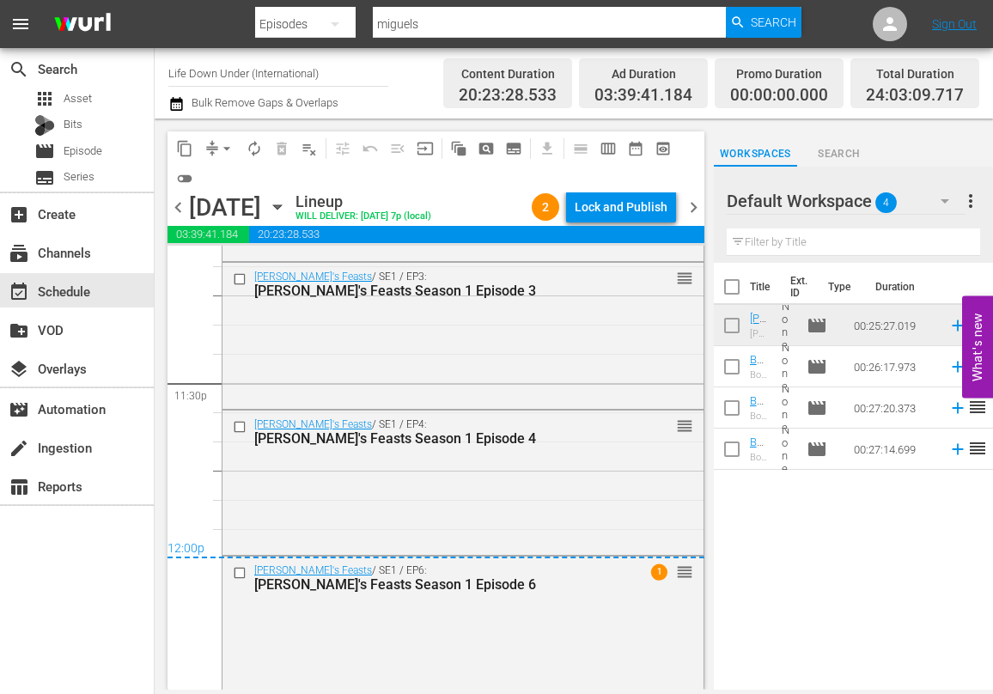
scroll to position [8110, 0]
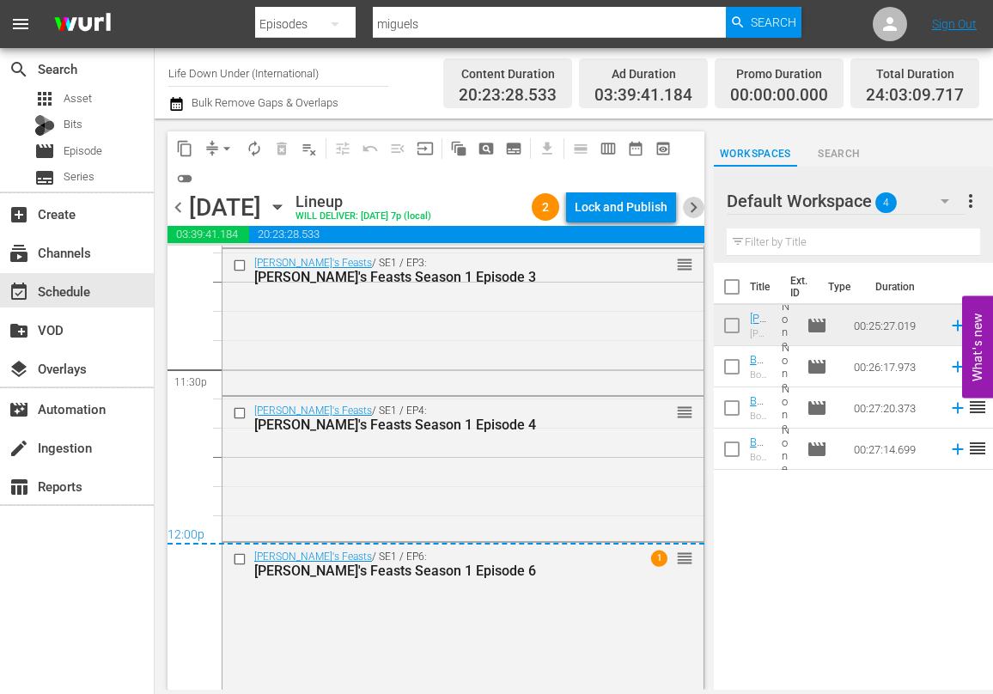
click at [695, 205] on span "chevron_right" at bounding box center [693, 207] width 21 height 21
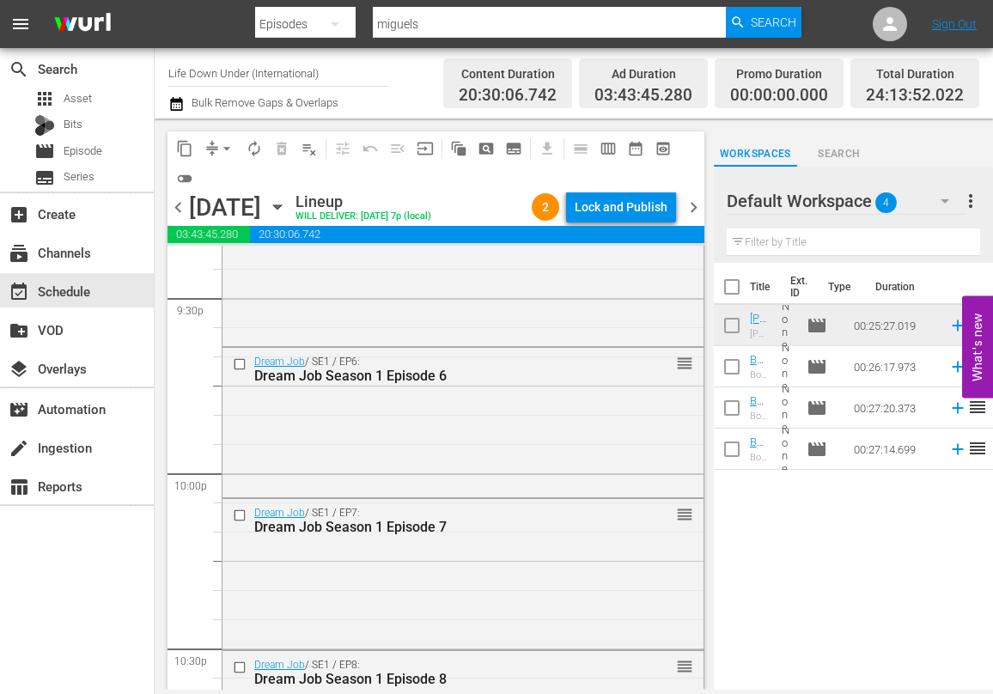
scroll to position [8191, 0]
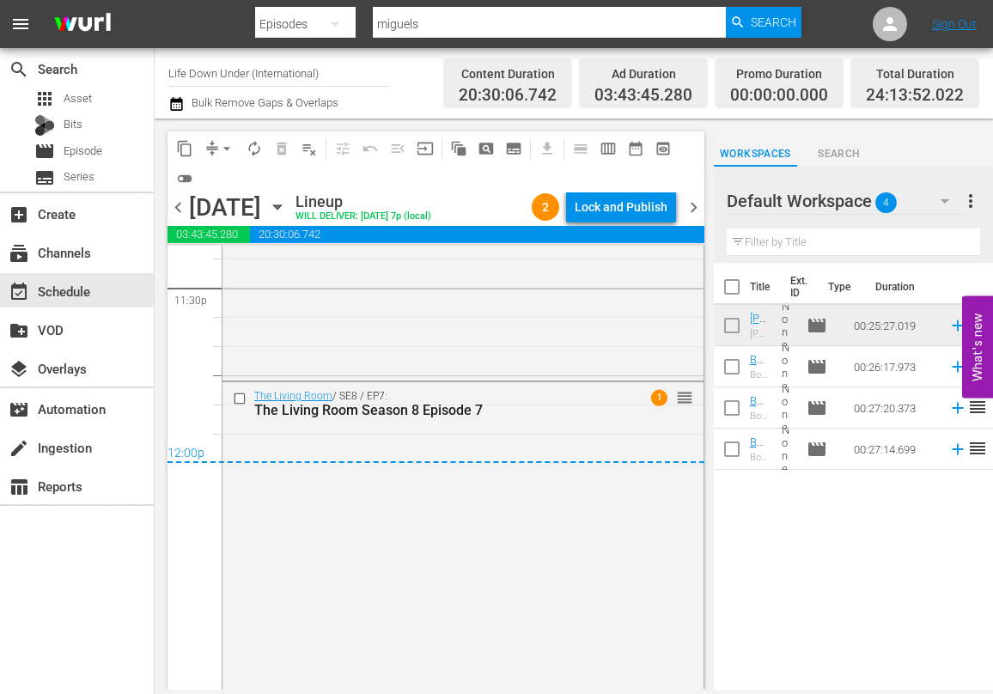
click at [698, 209] on span "chevron_right" at bounding box center [693, 207] width 21 height 21
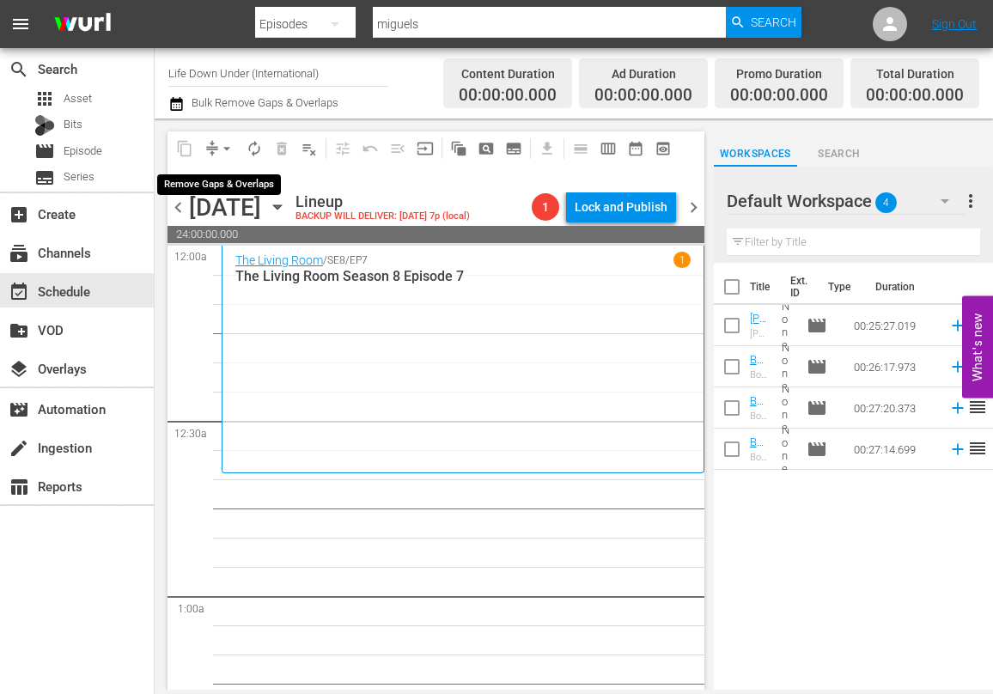
click at [229, 146] on span "arrow_drop_down" at bounding box center [226, 148] width 17 height 17
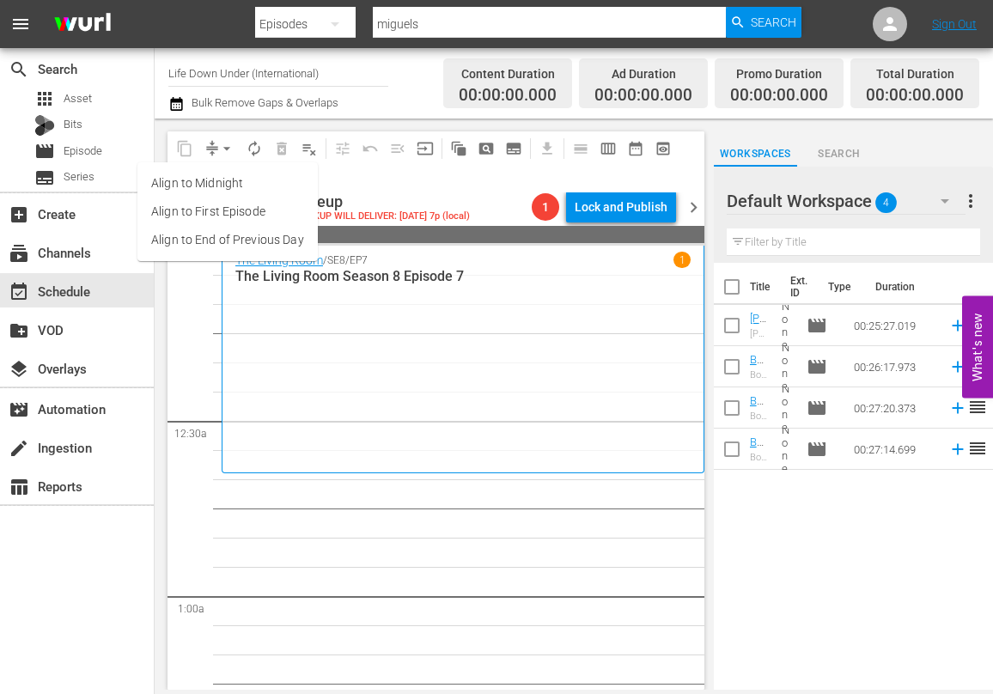
drag, startPoint x: 619, startPoint y: 343, endPoint x: 504, endPoint y: 263, distance: 140.6
click at [617, 341] on div "The Living Room / SE8 / EP7 1 The Living Room Season 8 Episode 7" at bounding box center [462, 359] width 455 height 214
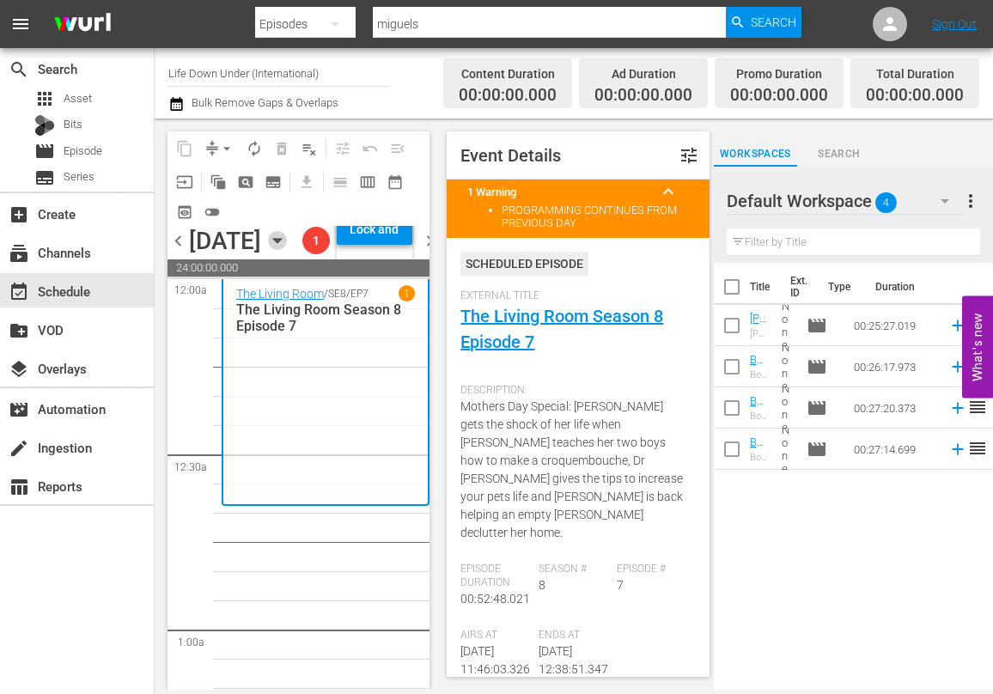
click at [287, 250] on icon "button" at bounding box center [277, 240] width 19 height 19
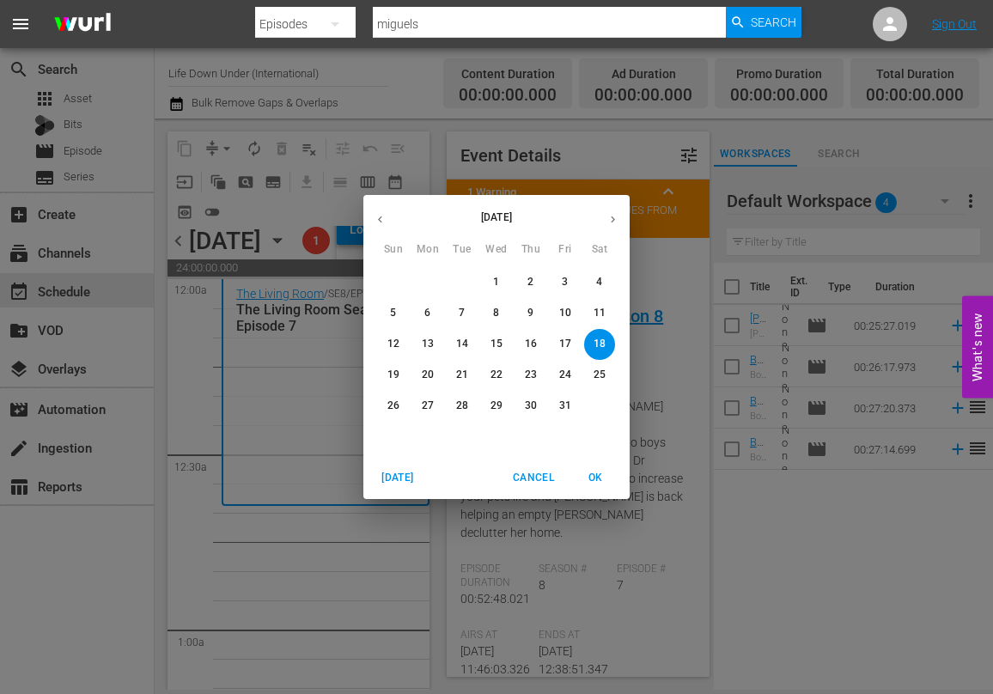
drag, startPoint x: 562, startPoint y: 276, endPoint x: 560, endPoint y: 287, distance: 11.5
click at [562, 277] on p "3" at bounding box center [565, 282] width 6 height 15
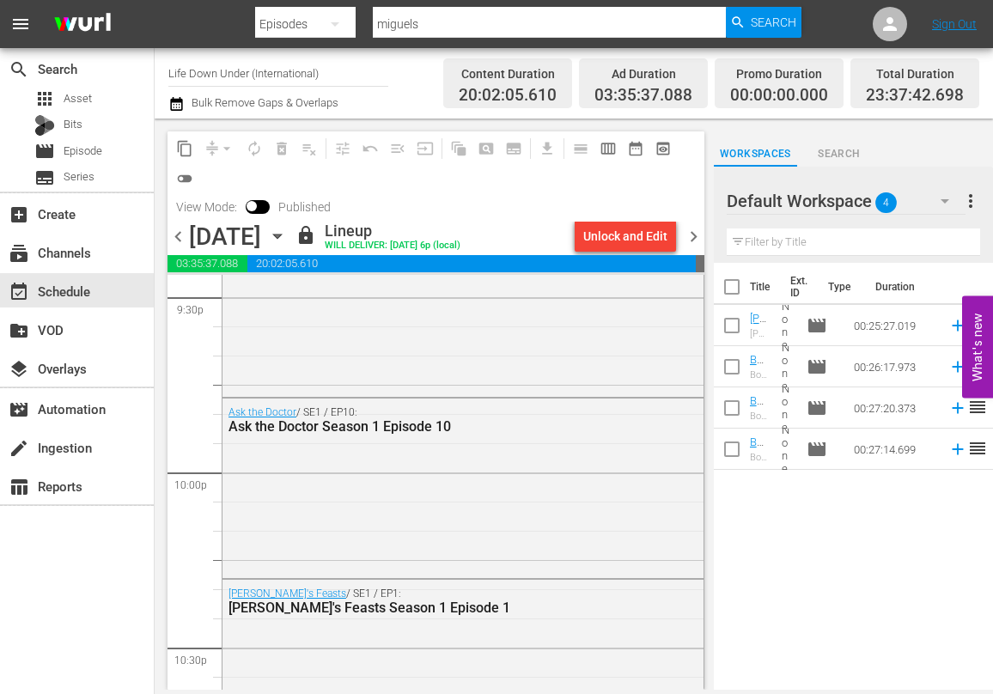
scroll to position [7995, 0]
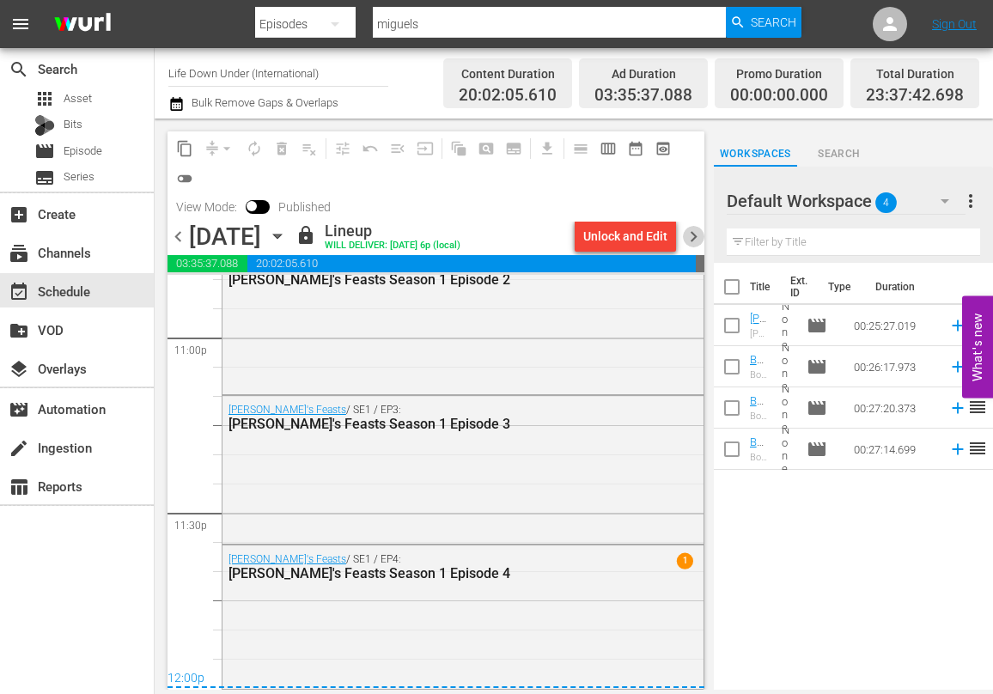
click at [690, 236] on span "chevron_right" at bounding box center [693, 236] width 21 height 21
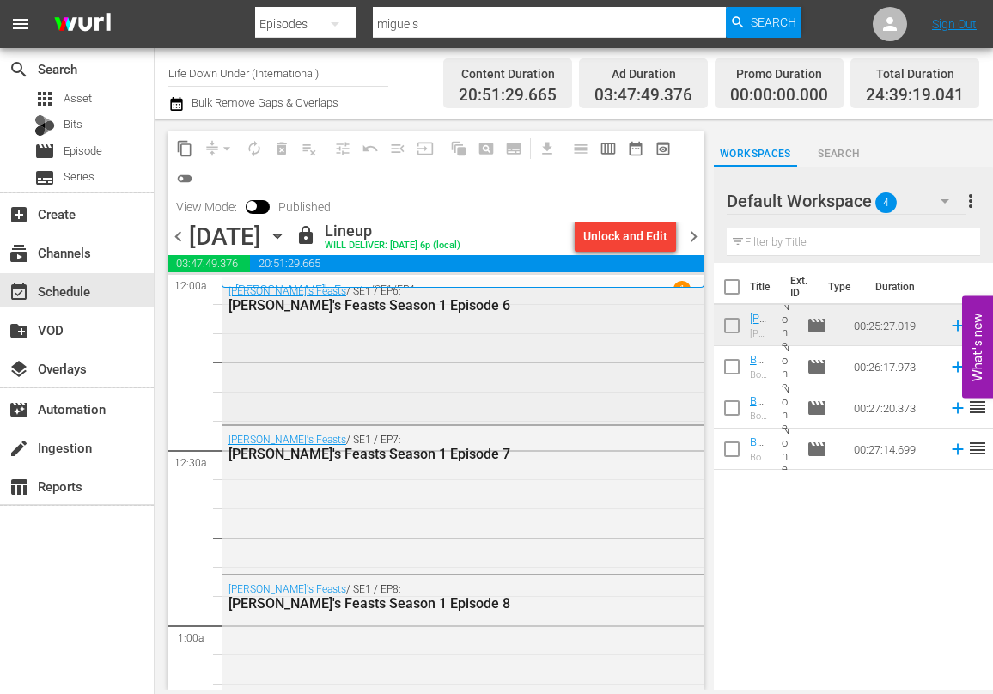
click at [362, 382] on div "[PERSON_NAME]'s Feasts / SE1 / EP6: [PERSON_NAME]'s Feasts Season 1 Episode 6" at bounding box center [462, 348] width 481 height 143
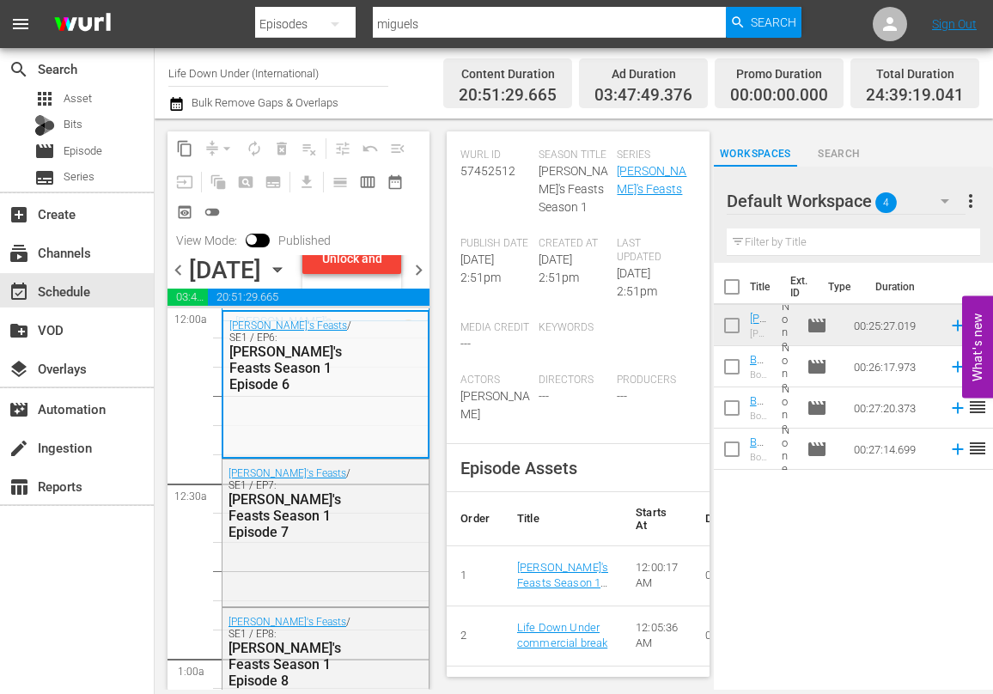
scroll to position [726, 0]
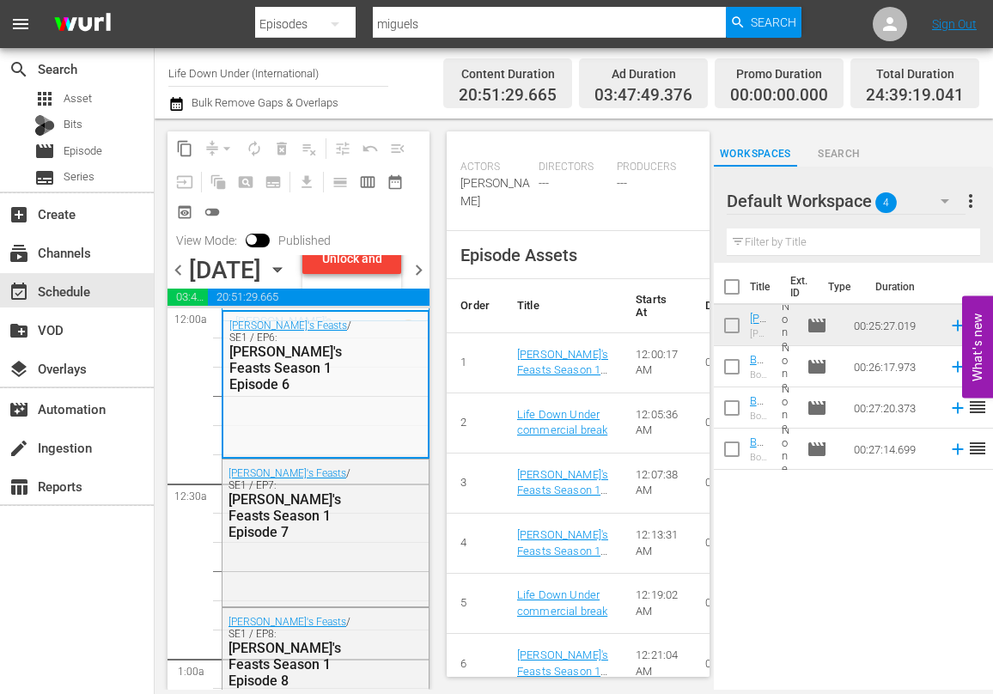
click at [287, 279] on icon "button" at bounding box center [277, 269] width 19 height 19
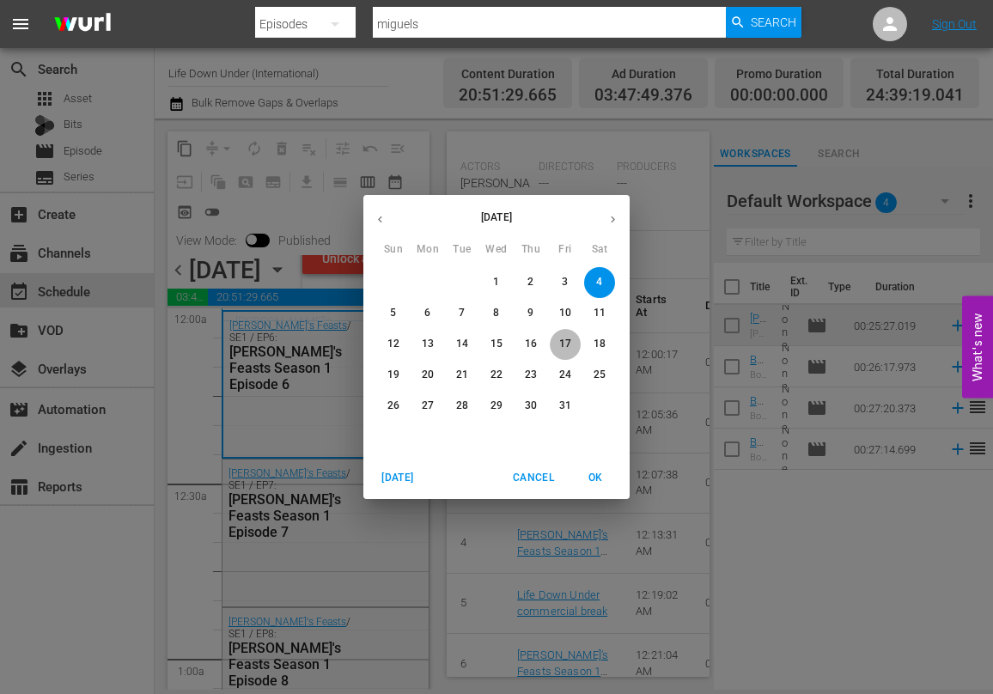
click at [565, 337] on p "17" at bounding box center [565, 344] width 12 height 15
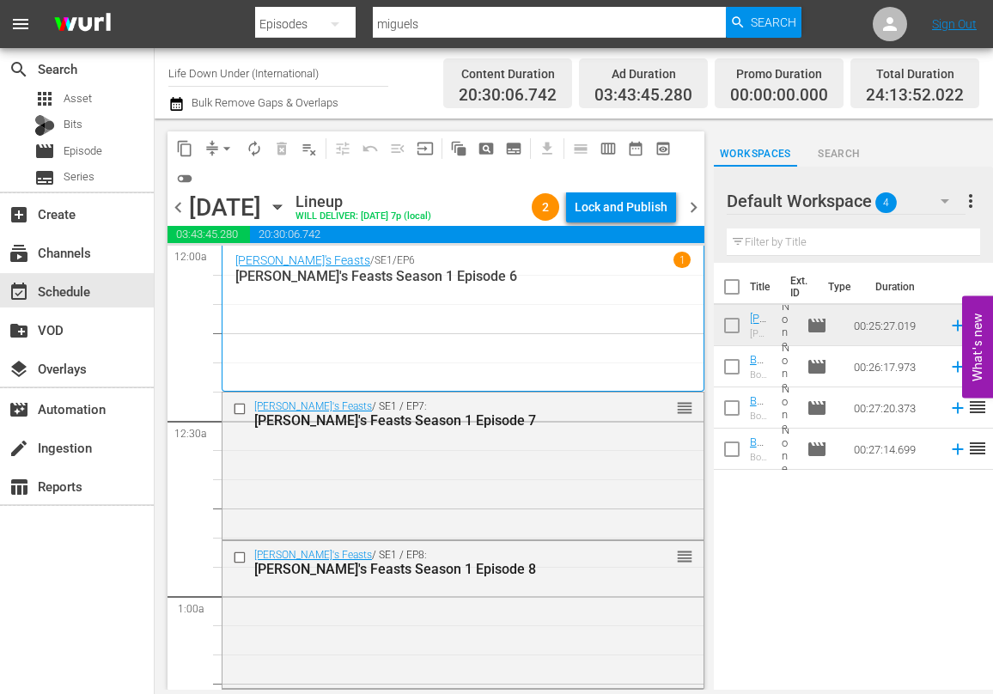
click at [337, 318] on div "[PERSON_NAME]'s Feasts / SE1 / EP6 1 [PERSON_NAME]'s Feasts Season 1 Episode 6" at bounding box center [462, 318] width 455 height 133
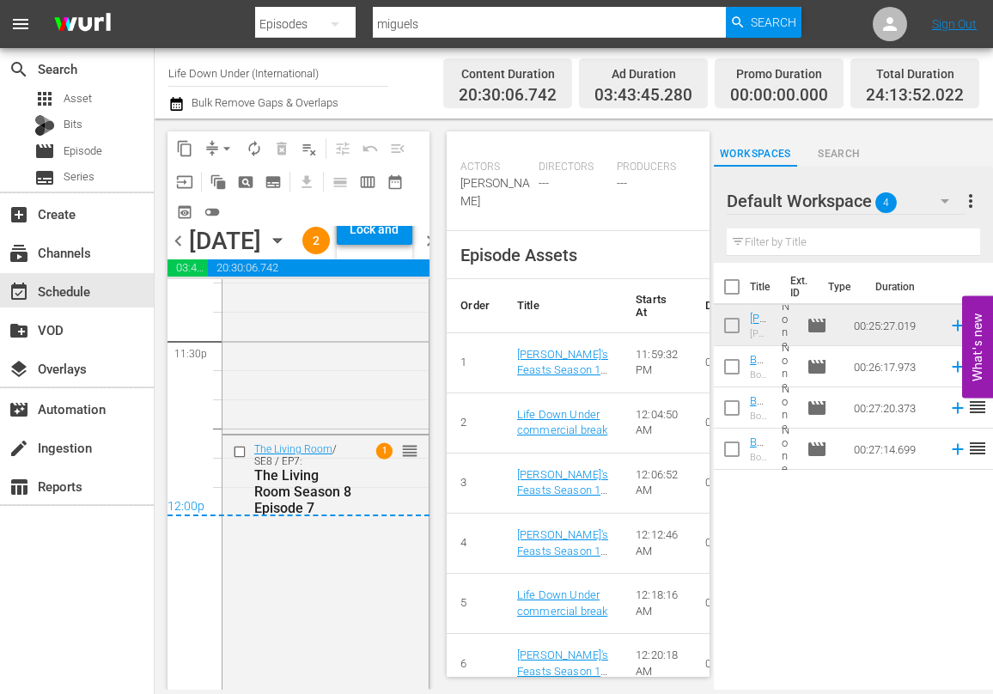
scroll to position [8281, 0]
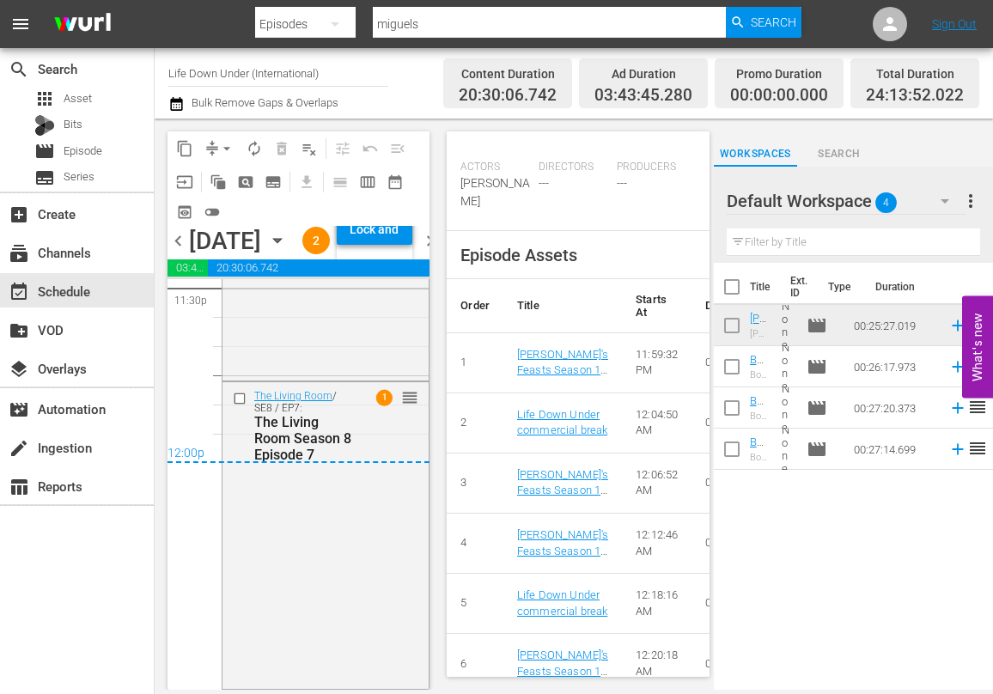
click at [179, 257] on div "chevron_left [DATE] [DATE] Lineup WILL DELIVER: [DATE] 7p (local) 2 Lock and Pu…" at bounding box center [298, 242] width 262 height 33
drag, startPoint x: 179, startPoint y: 265, endPoint x: 213, endPoint y: 264, distance: 33.5
click at [179, 252] on span "chevron_left" at bounding box center [177, 240] width 21 height 21
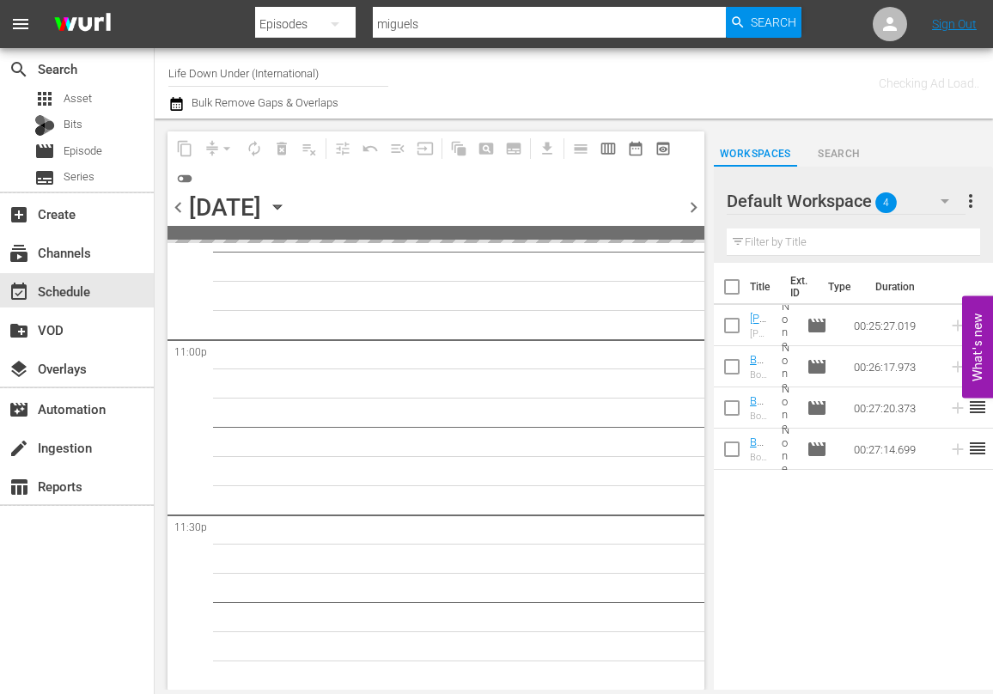
scroll to position [7961, 0]
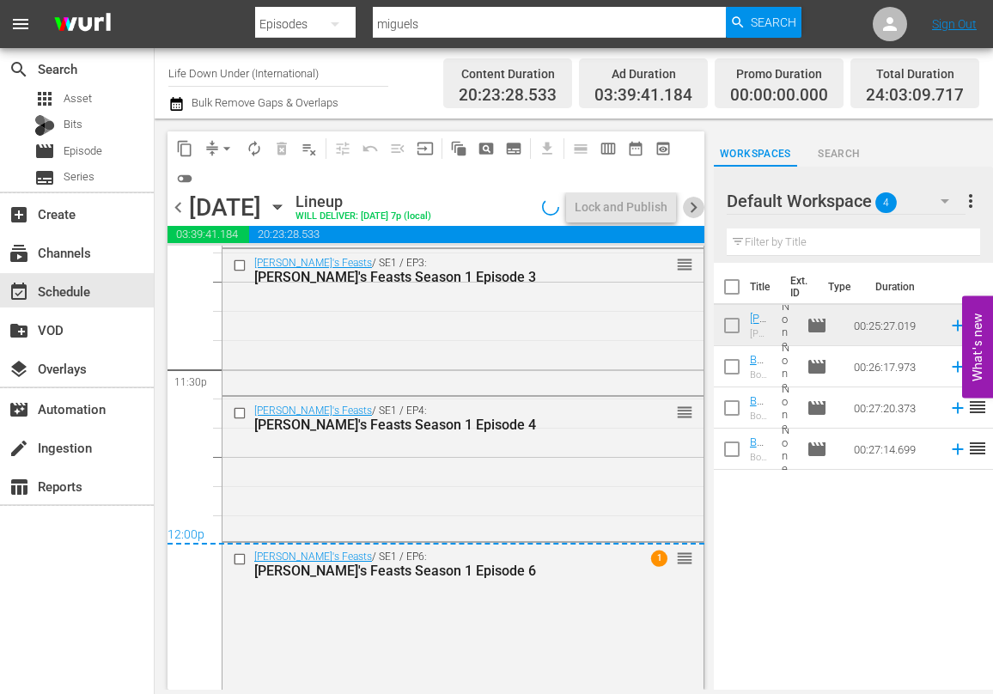
click at [689, 204] on span "chevron_right" at bounding box center [693, 207] width 21 height 21
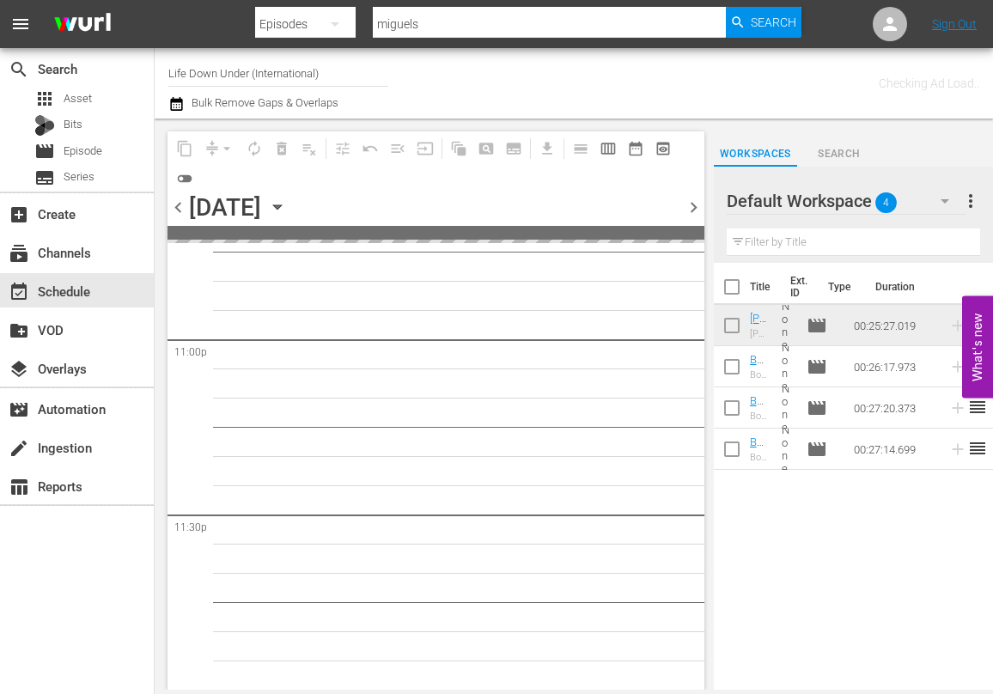
scroll to position [7961, 0]
click at [696, 205] on span "chevron_right" at bounding box center [693, 207] width 21 height 21
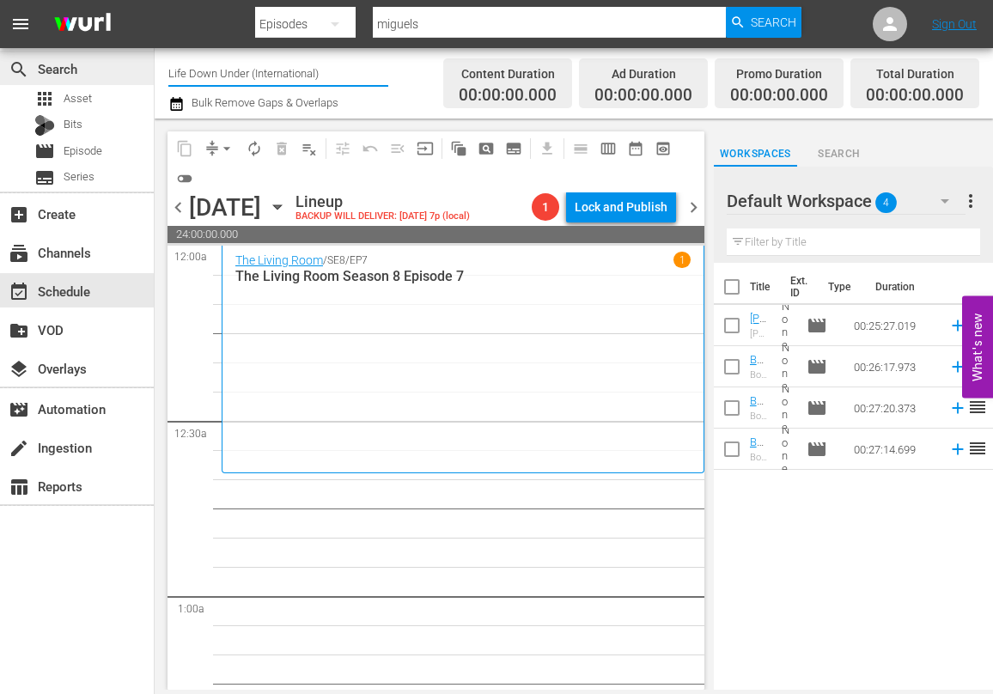
drag, startPoint x: 331, startPoint y: 73, endPoint x: 118, endPoint y: 66, distance: 213.9
click at [155, 0] on div "search Search apps Asset Bits movie Episode subtitles Series add_box Create sub…" at bounding box center [574, 0] width 838 height 0
type input "bondi"
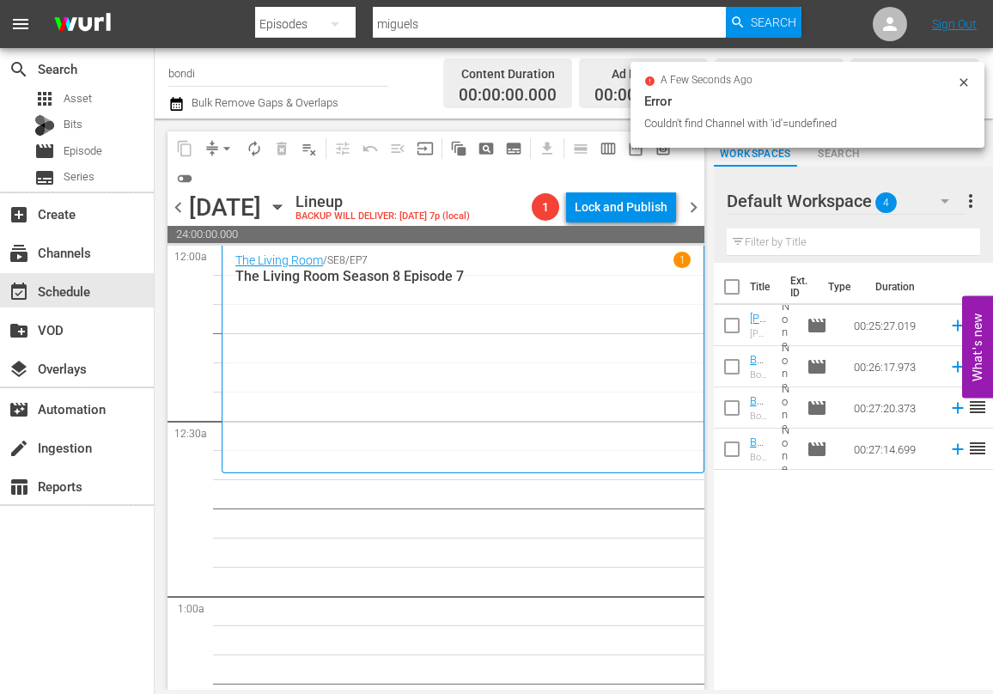
click at [228, 69] on input "bondi" at bounding box center [278, 72] width 220 height 41
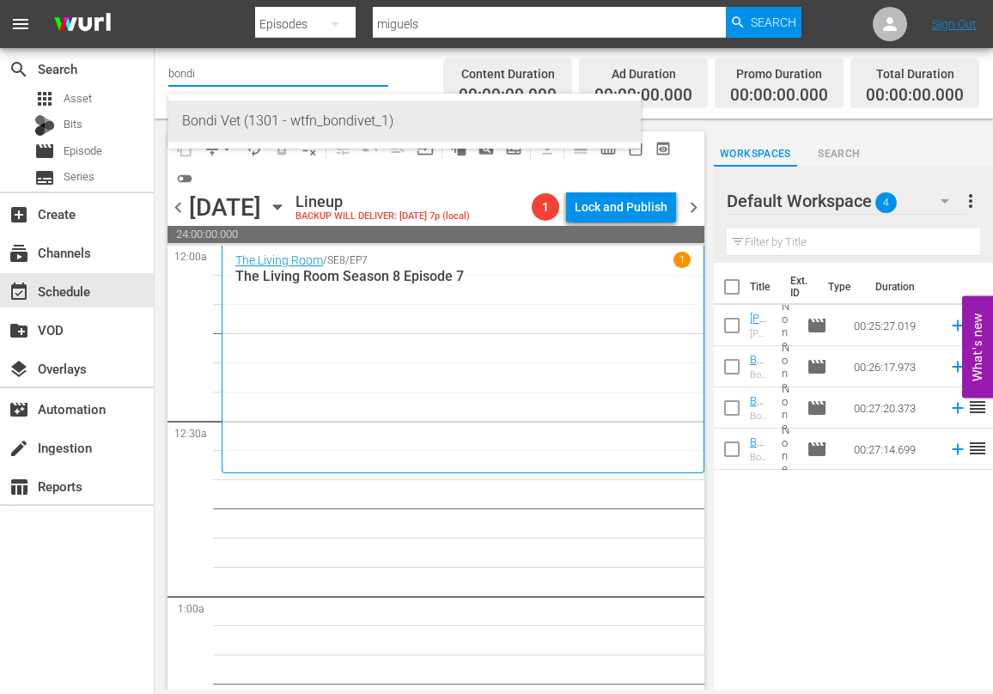
click at [225, 124] on div "Bondi Vet (1301 - wtfn_bondivet_1)" at bounding box center [404, 120] width 445 height 41
type input "Bondi Vet (1301 - wtfn_bondivet_1)"
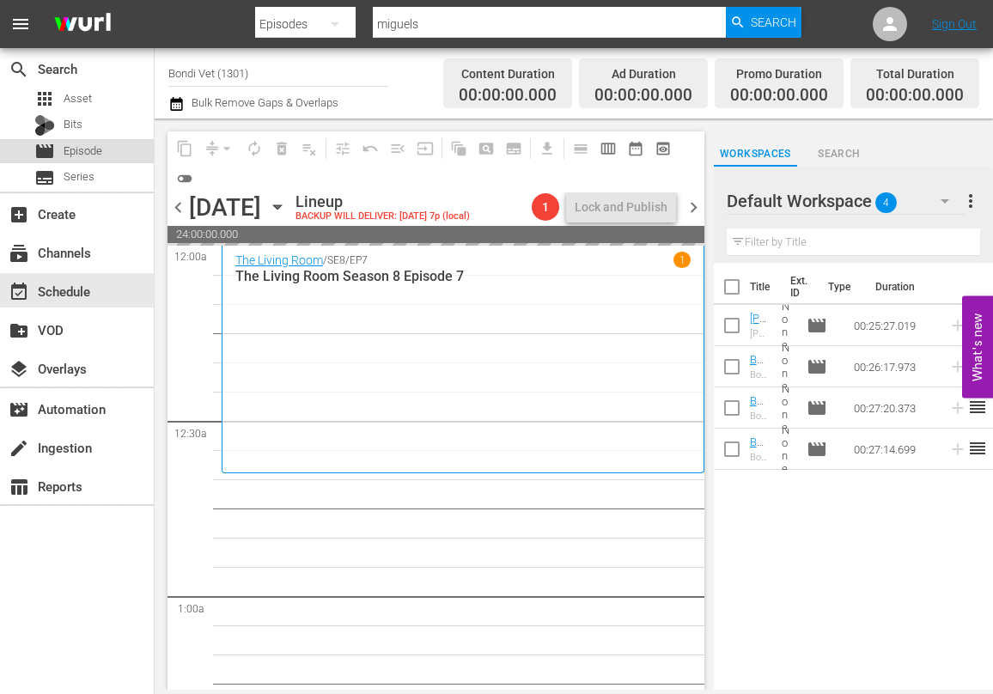
click at [73, 151] on span "Episode" at bounding box center [83, 151] width 39 height 17
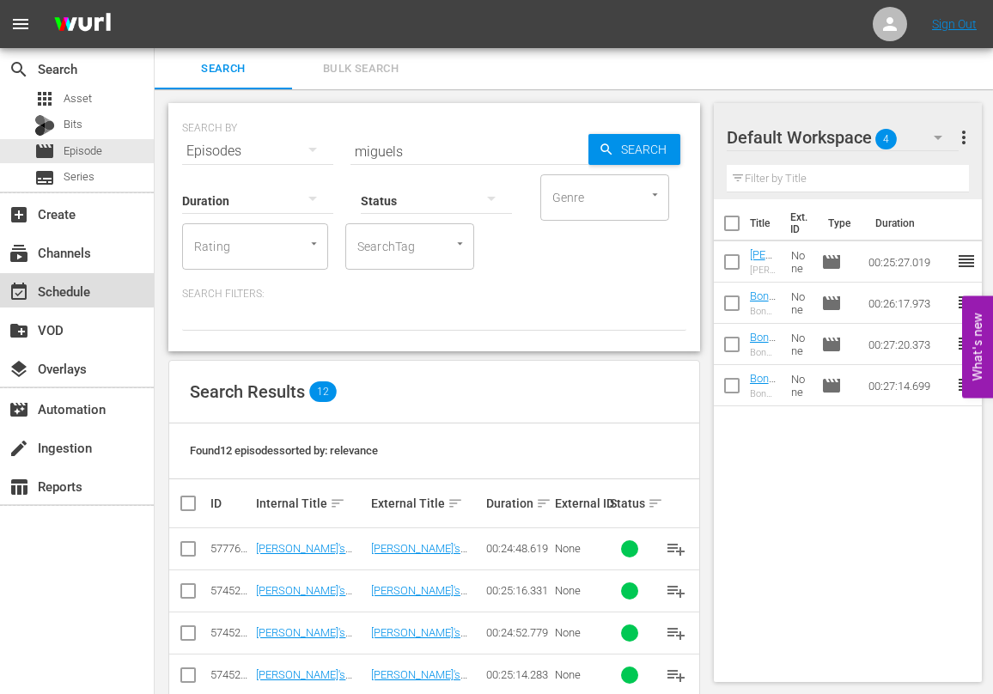
click at [57, 288] on div "event_available Schedule" at bounding box center [48, 288] width 96 height 15
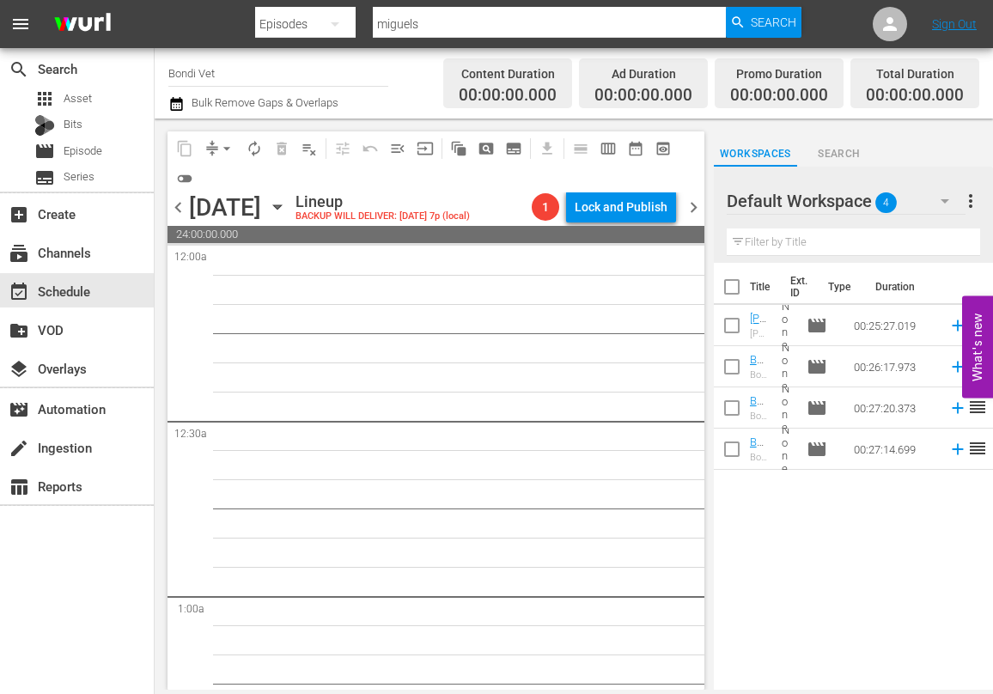
click at [174, 207] on span "chevron_left" at bounding box center [177, 207] width 21 height 21
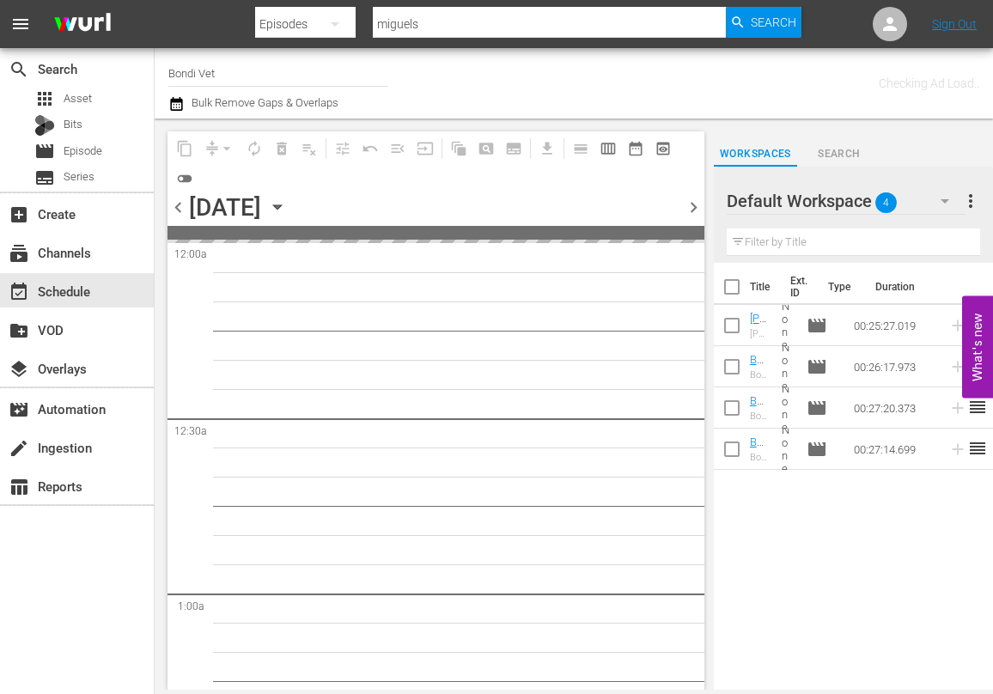
click at [175, 209] on span "chevron_left" at bounding box center [177, 207] width 21 height 21
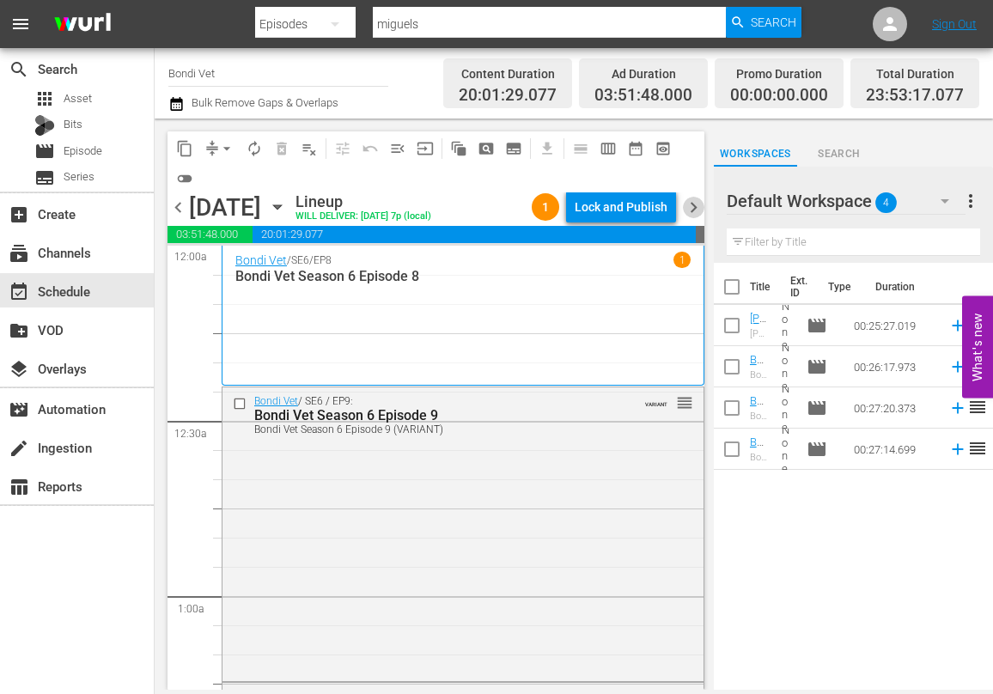
click at [697, 203] on span "chevron_right" at bounding box center [693, 207] width 21 height 21
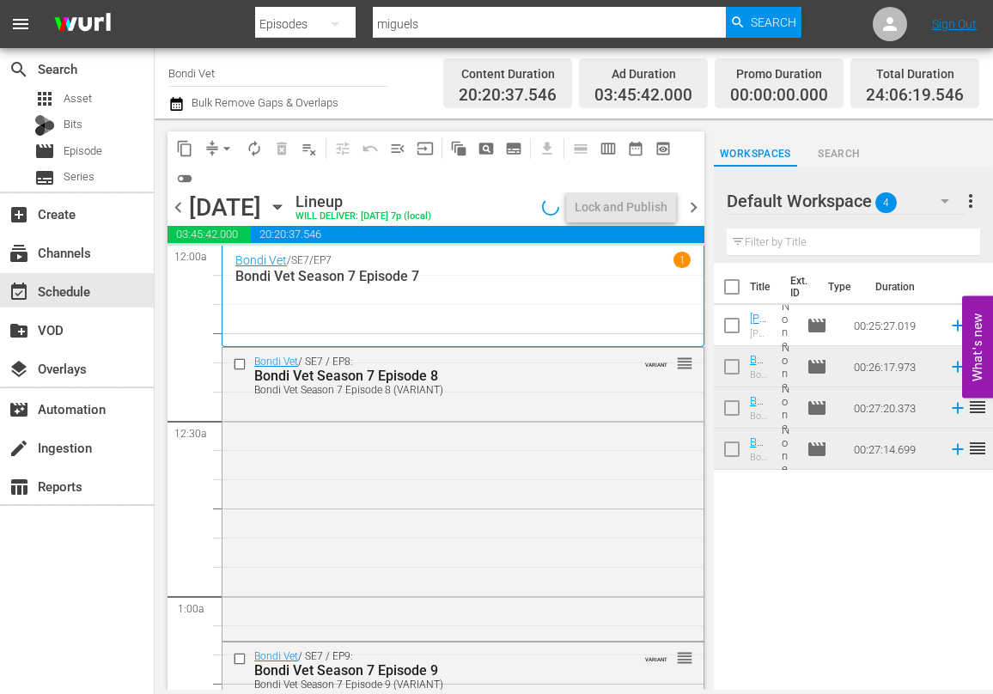
click at [693, 203] on span "chevron_right" at bounding box center [693, 207] width 21 height 21
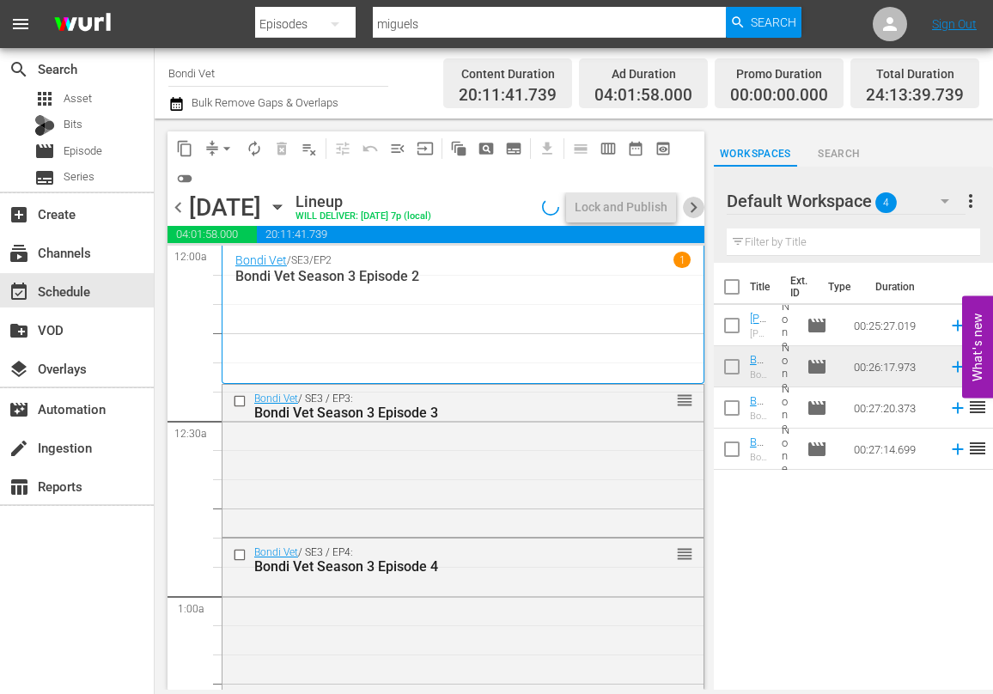
drag, startPoint x: 689, startPoint y: 207, endPoint x: 698, endPoint y: 222, distance: 18.1
click at [689, 208] on span "chevron_right" at bounding box center [693, 207] width 21 height 21
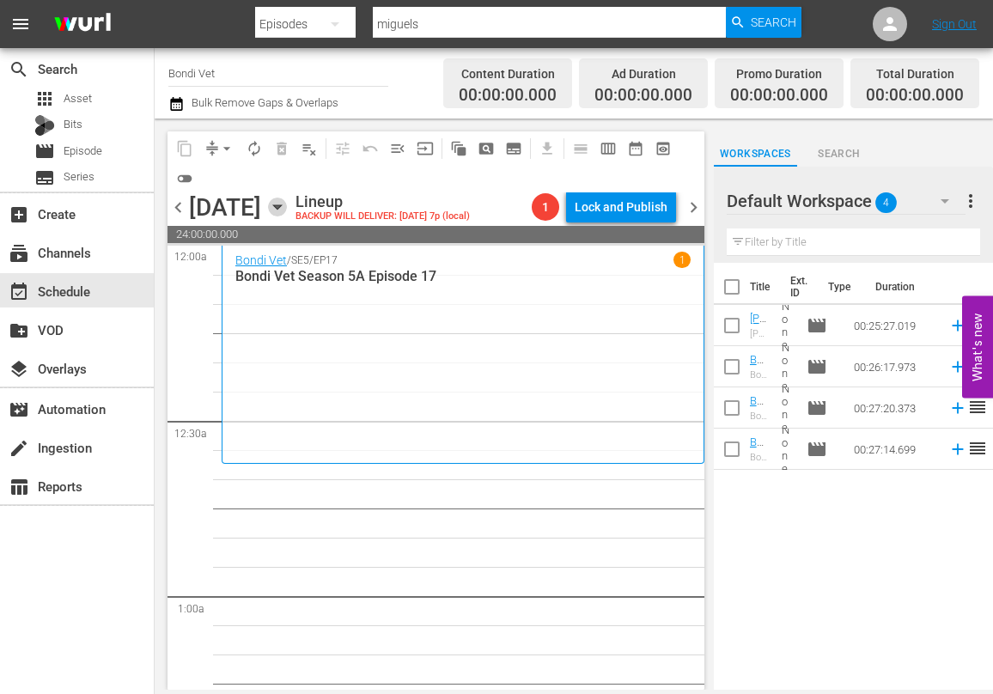
click at [281, 207] on icon "button" at bounding box center [277, 207] width 8 height 4
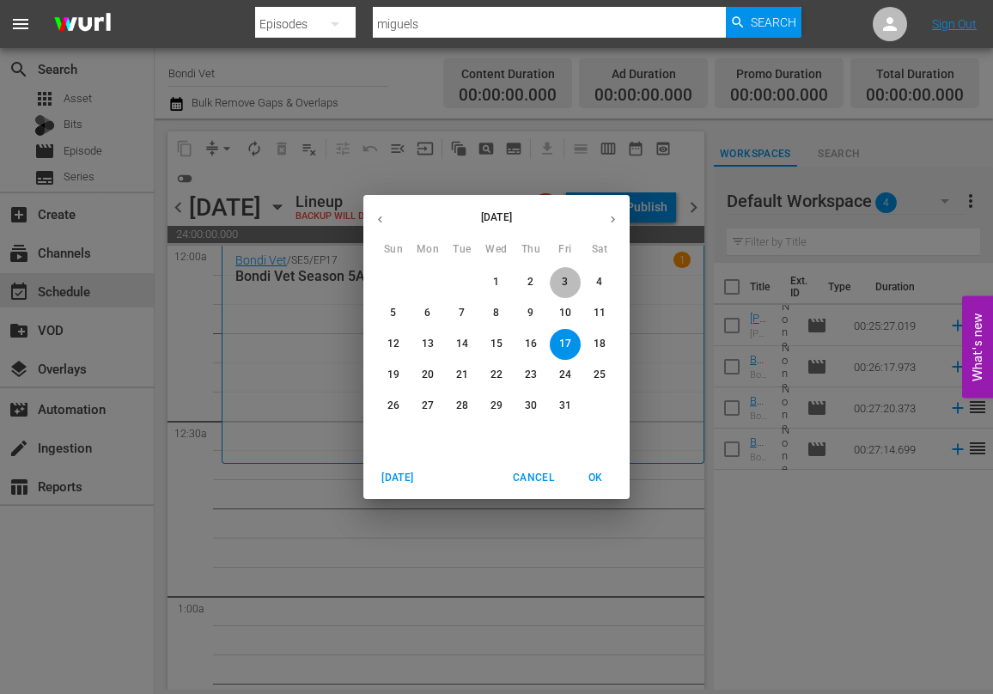
click at [562, 275] on button "3" at bounding box center [565, 282] width 31 height 31
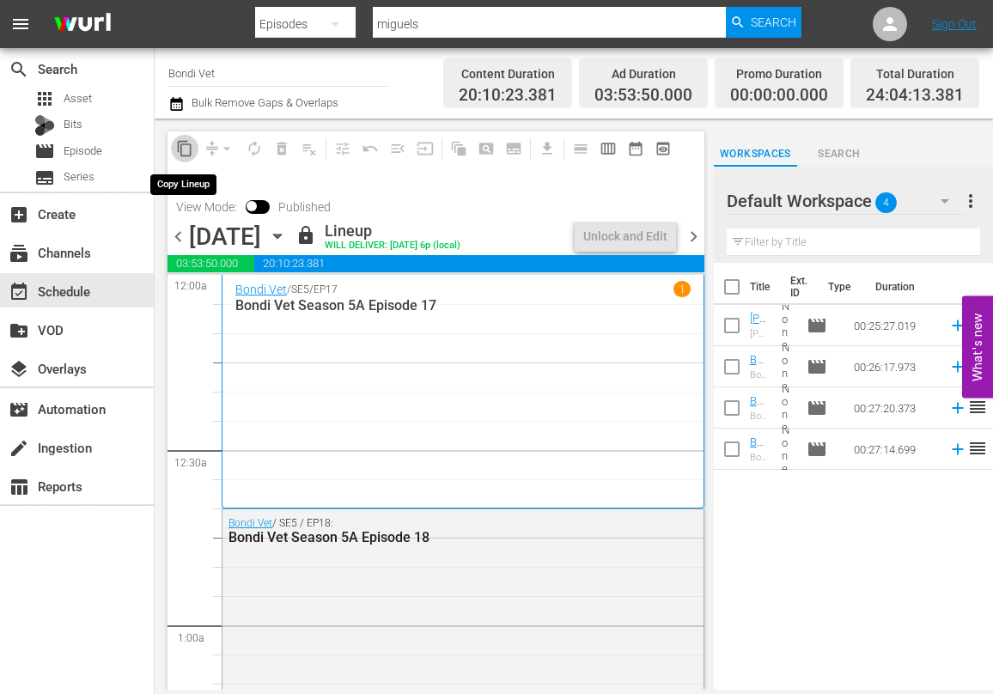
click at [184, 144] on span "content_copy" at bounding box center [184, 148] width 17 height 17
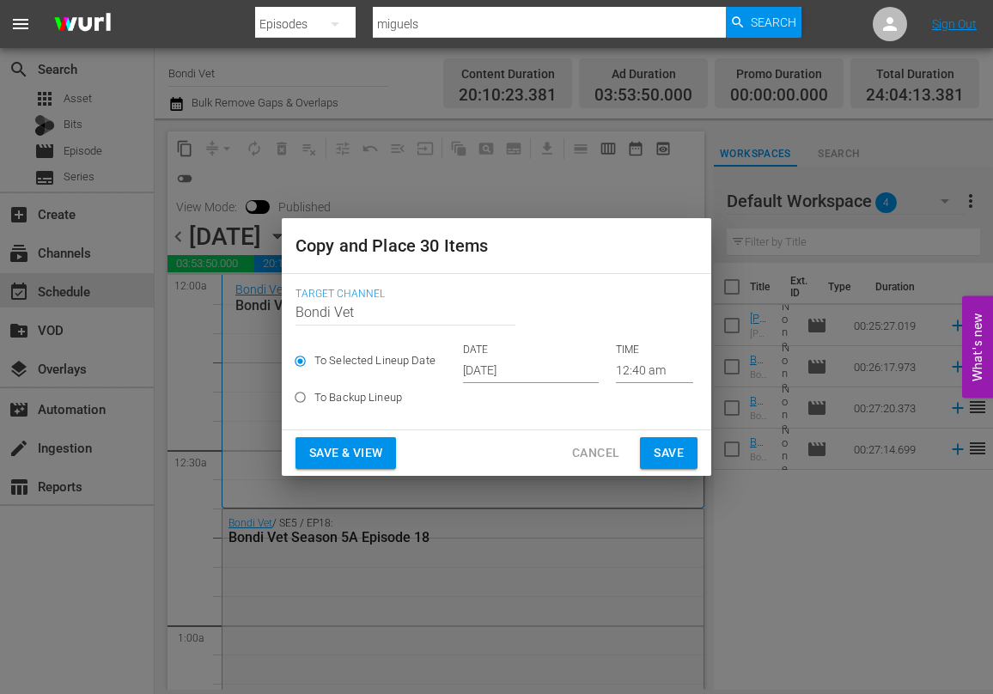
click at [541, 372] on input "[DATE]" at bounding box center [531, 370] width 136 height 26
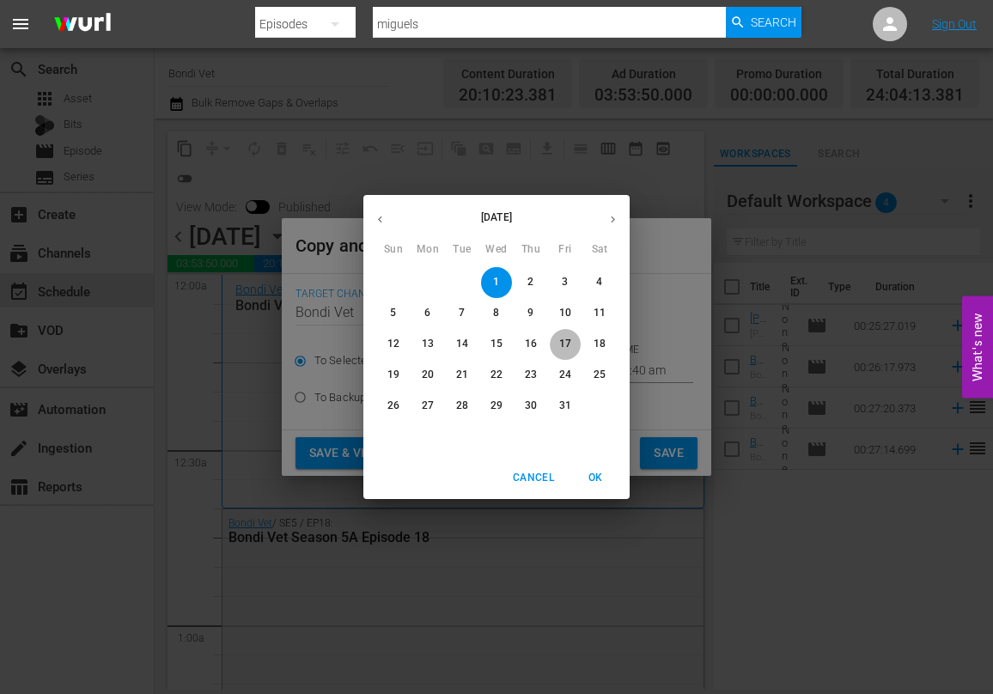
click at [563, 343] on p "17" at bounding box center [565, 344] width 12 height 15
type input "[DATE]"
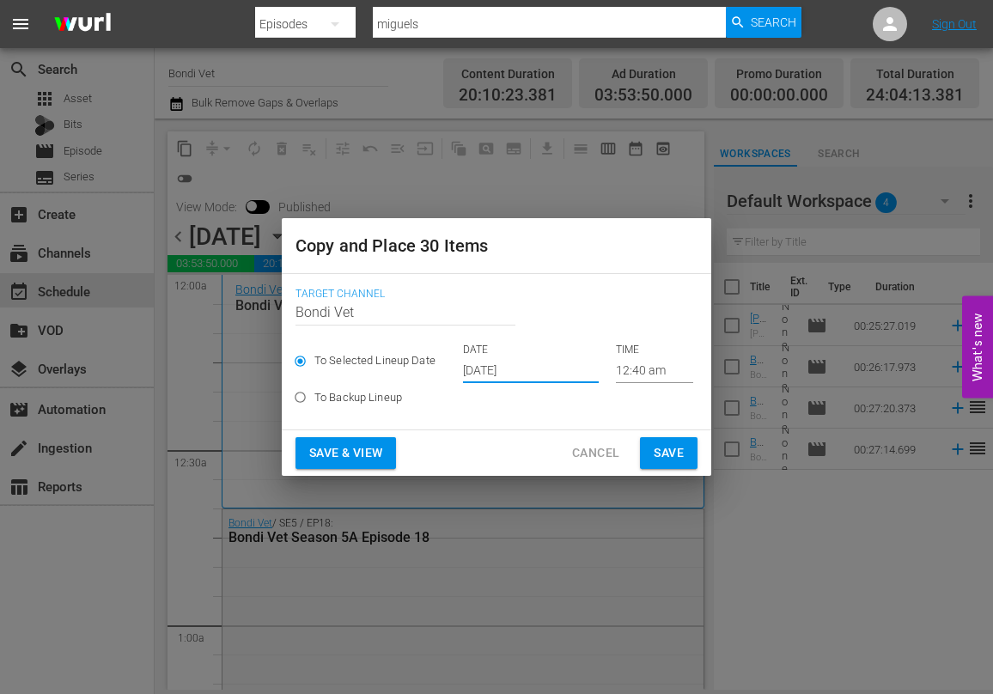
click at [335, 449] on span "Save & View" at bounding box center [345, 452] width 73 height 21
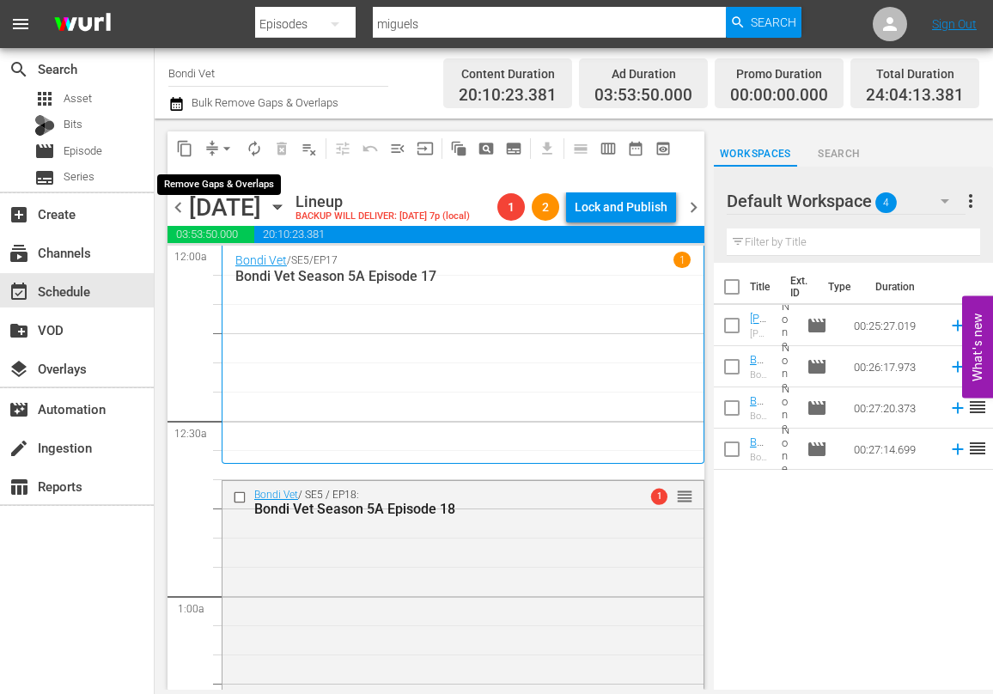
click at [225, 145] on span "arrow_drop_down" at bounding box center [226, 148] width 17 height 17
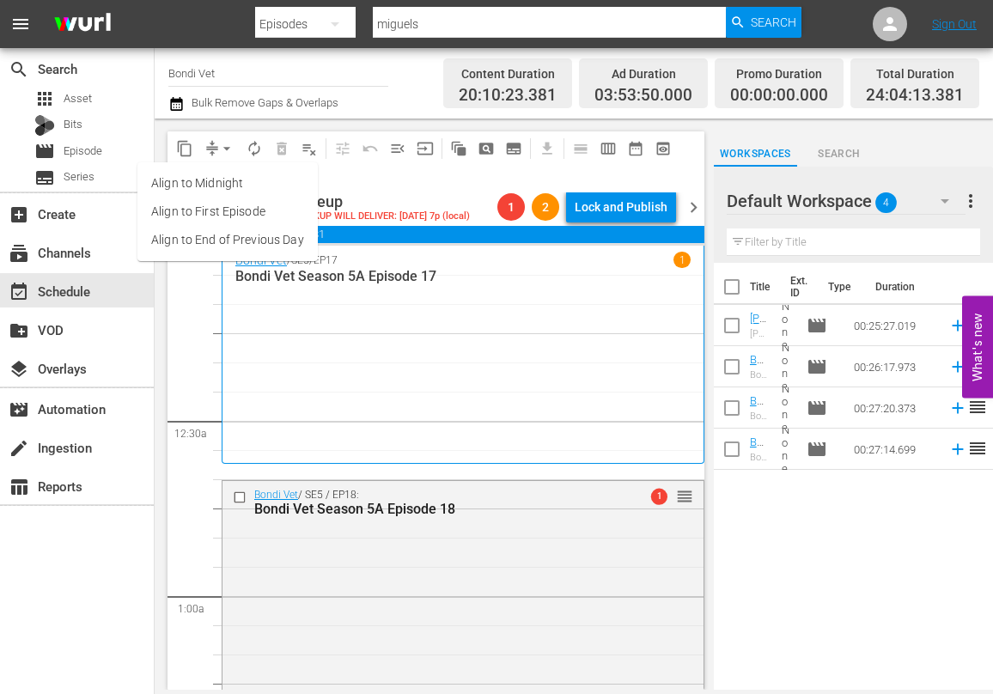
click at [188, 236] on li "Align to End of Previous Day" at bounding box center [227, 240] width 180 height 28
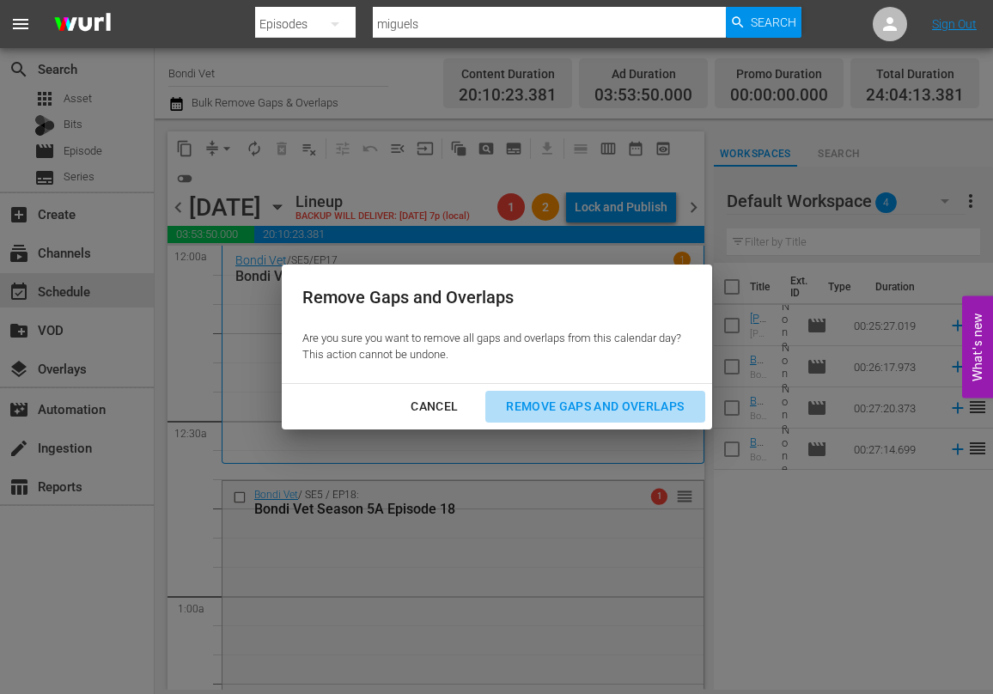
drag, startPoint x: 570, startPoint y: 407, endPoint x: 452, endPoint y: 405, distance: 118.5
click at [570, 407] on div "Remove Gaps and Overlaps" at bounding box center [594, 406] width 205 height 21
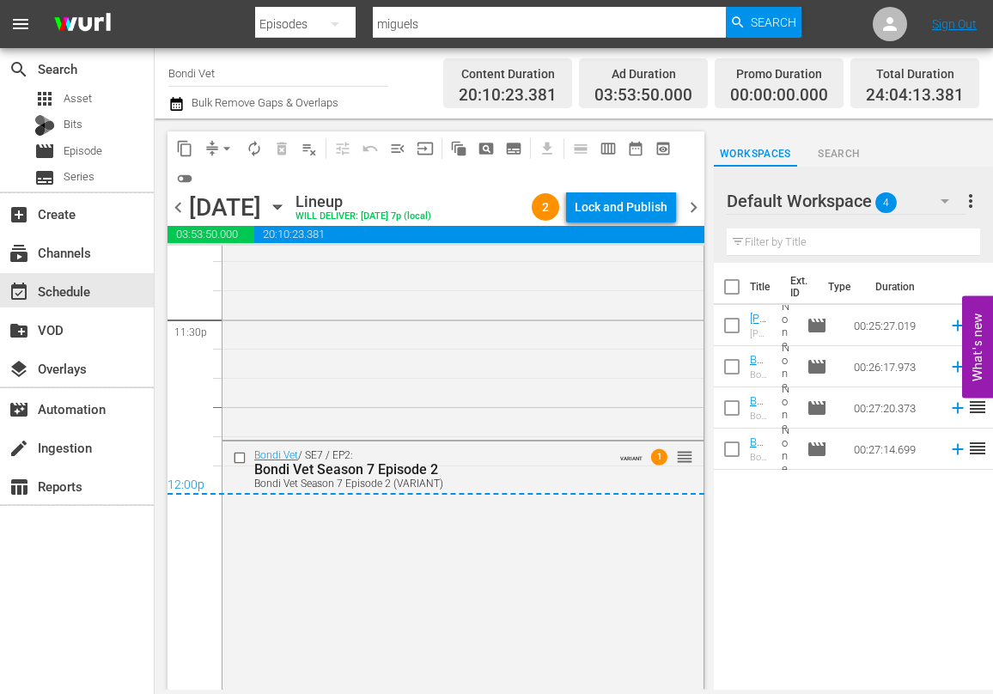
scroll to position [8207, 0]
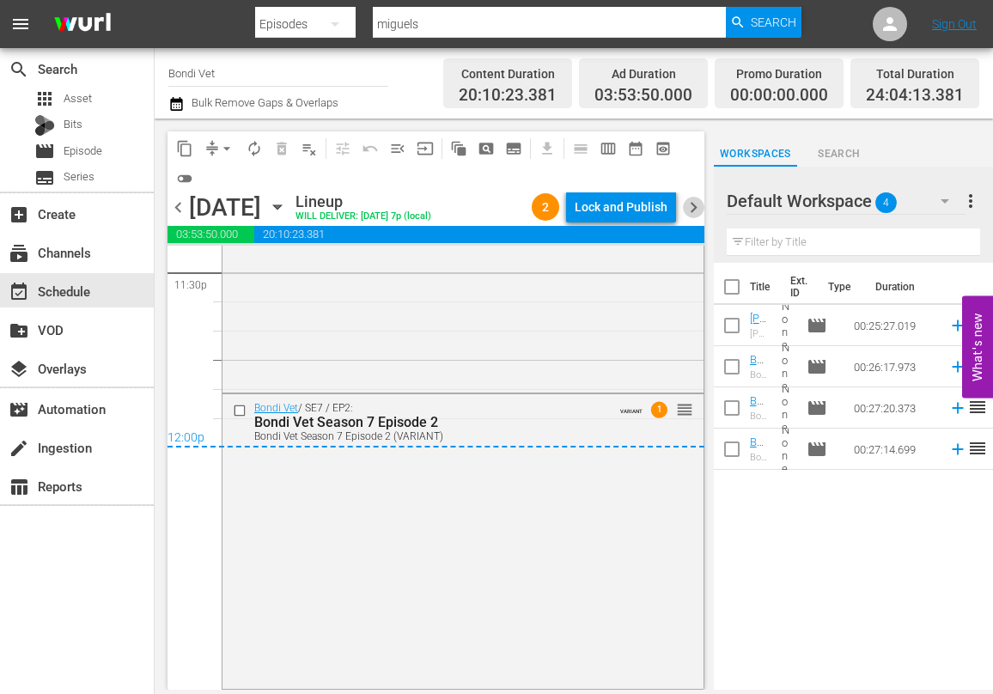
click at [696, 208] on span "chevron_right" at bounding box center [693, 207] width 21 height 21
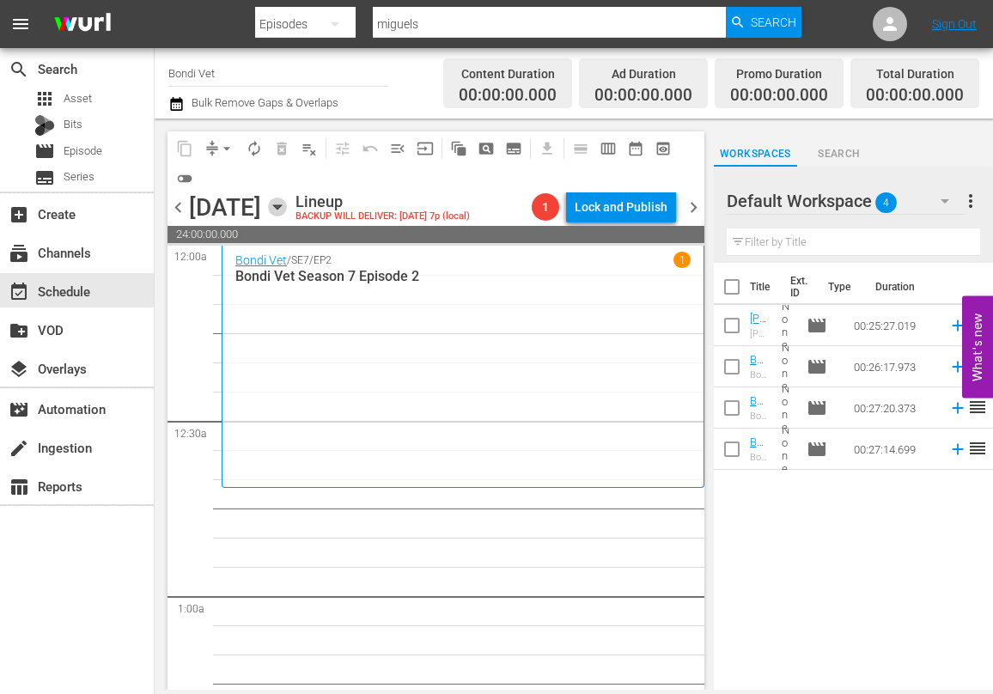
click at [287, 211] on icon "button" at bounding box center [277, 207] width 19 height 19
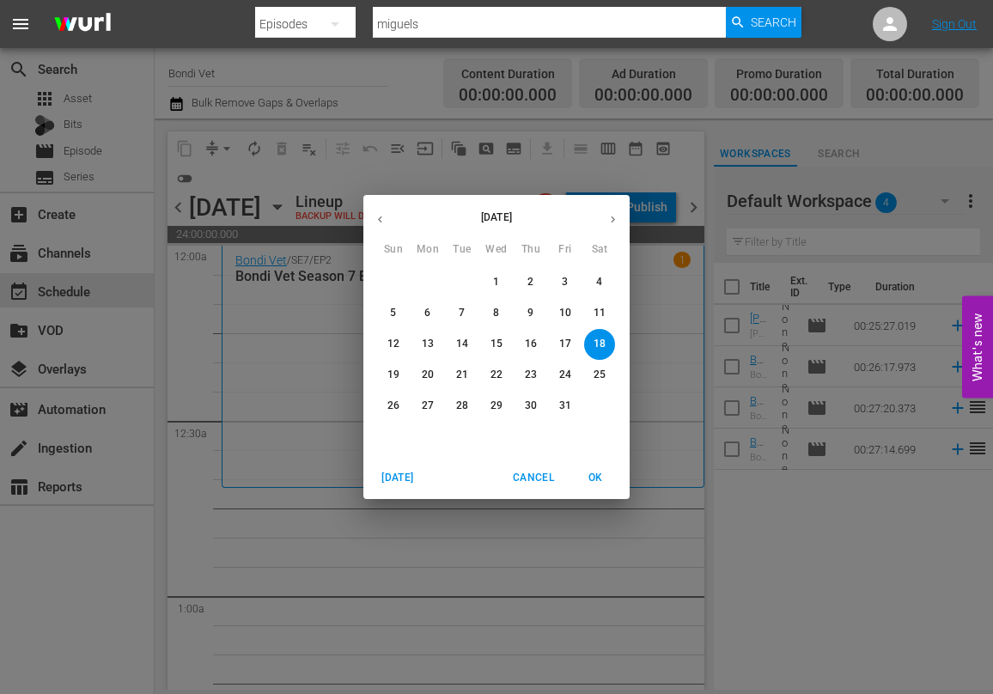
drag, startPoint x: 599, startPoint y: 287, endPoint x: 567, endPoint y: 283, distance: 32.8
click at [599, 287] on p "4" at bounding box center [599, 282] width 6 height 15
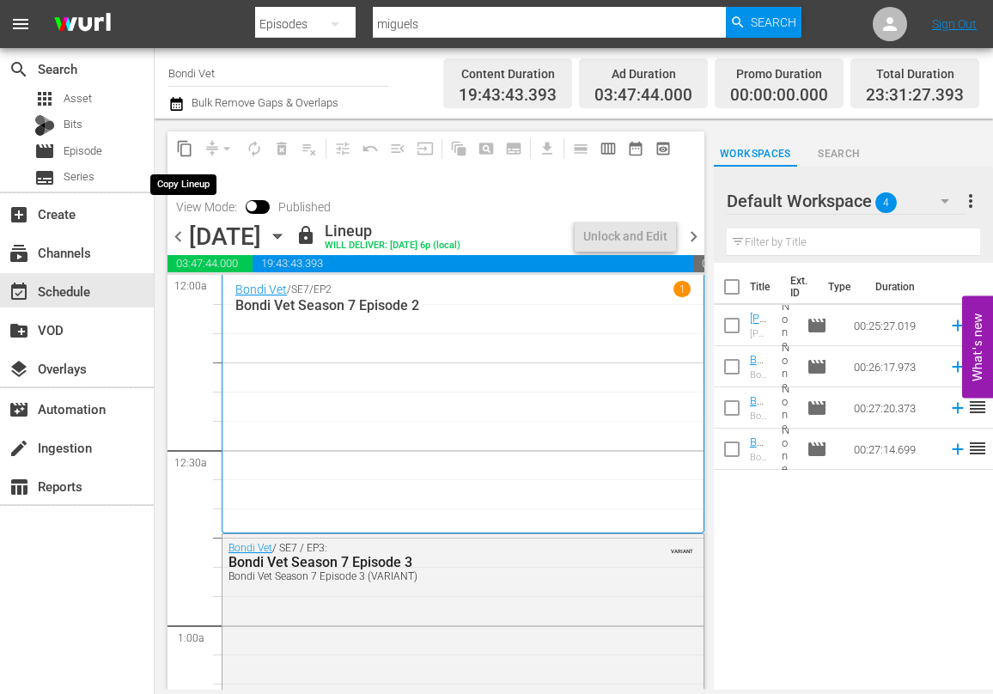
click at [184, 147] on span "content_copy" at bounding box center [184, 148] width 17 height 17
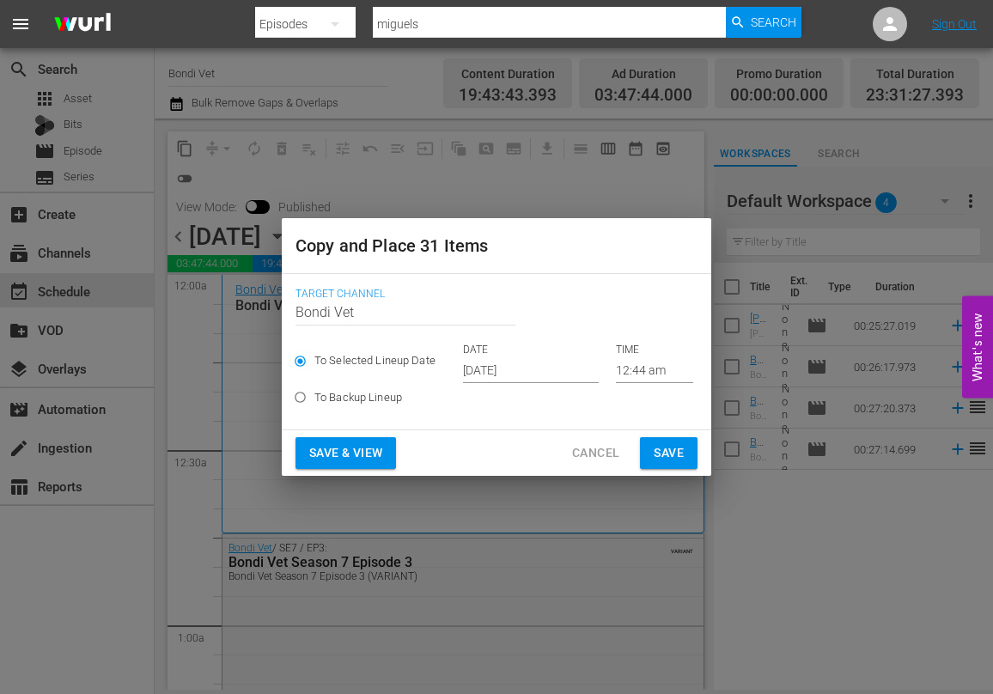
click at [538, 369] on input "[DATE]" at bounding box center [531, 370] width 136 height 26
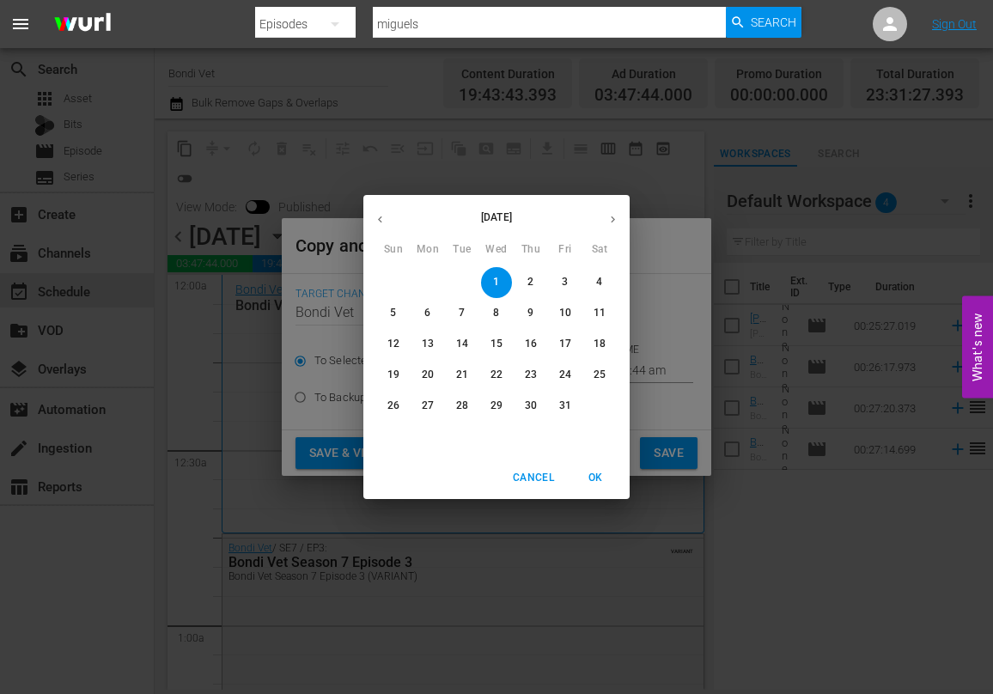
click at [562, 343] on p "17" at bounding box center [565, 344] width 12 height 15
type input "[DATE]"
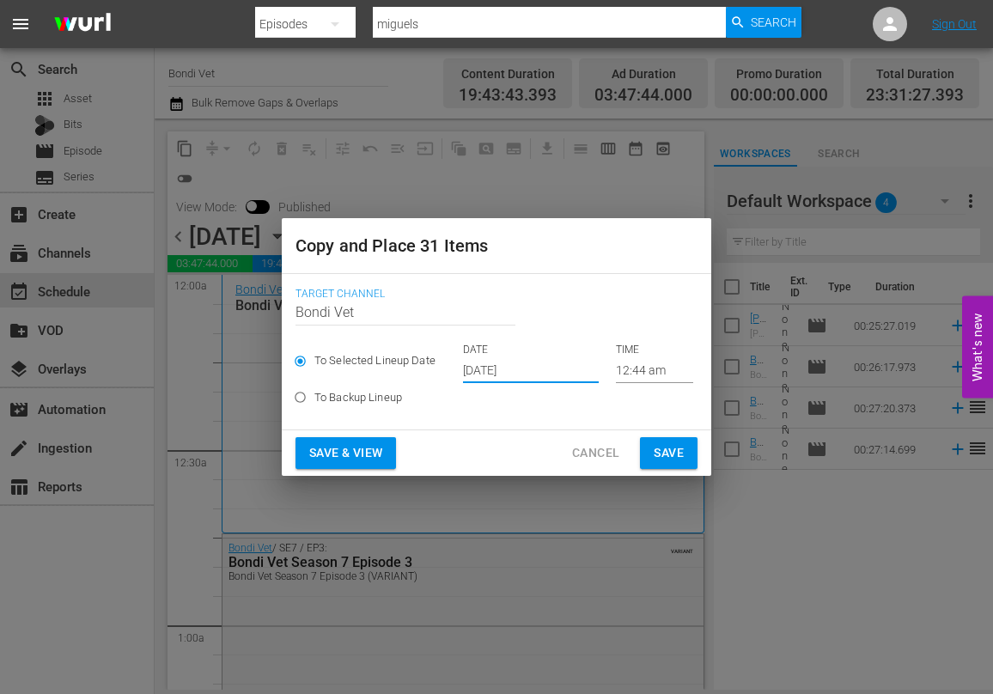
click at [340, 455] on span "Save & View" at bounding box center [345, 452] width 73 height 21
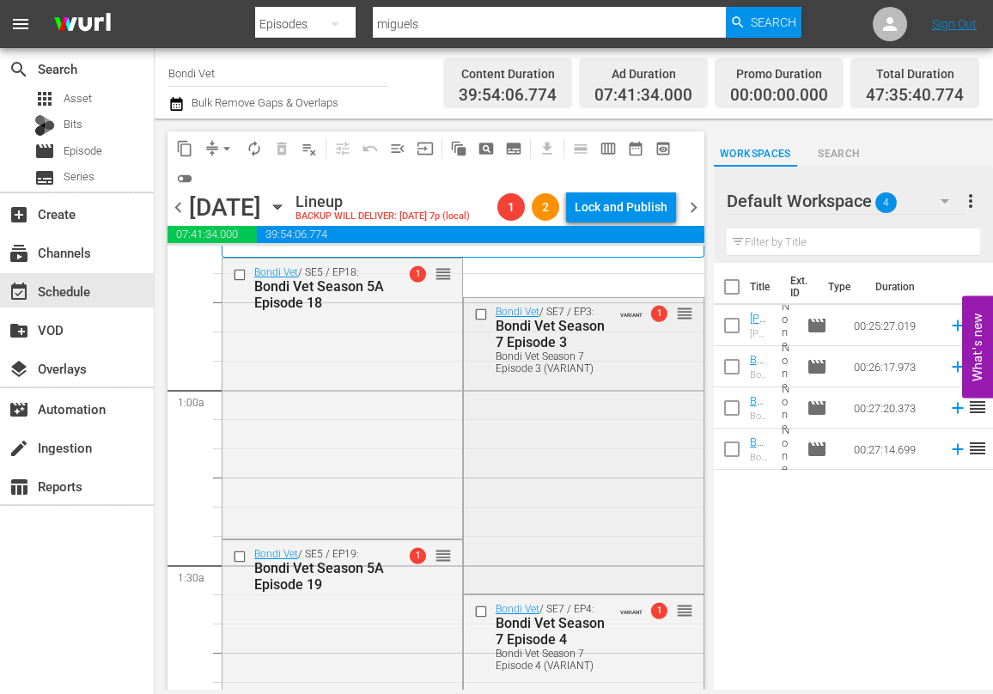
scroll to position [237, 0]
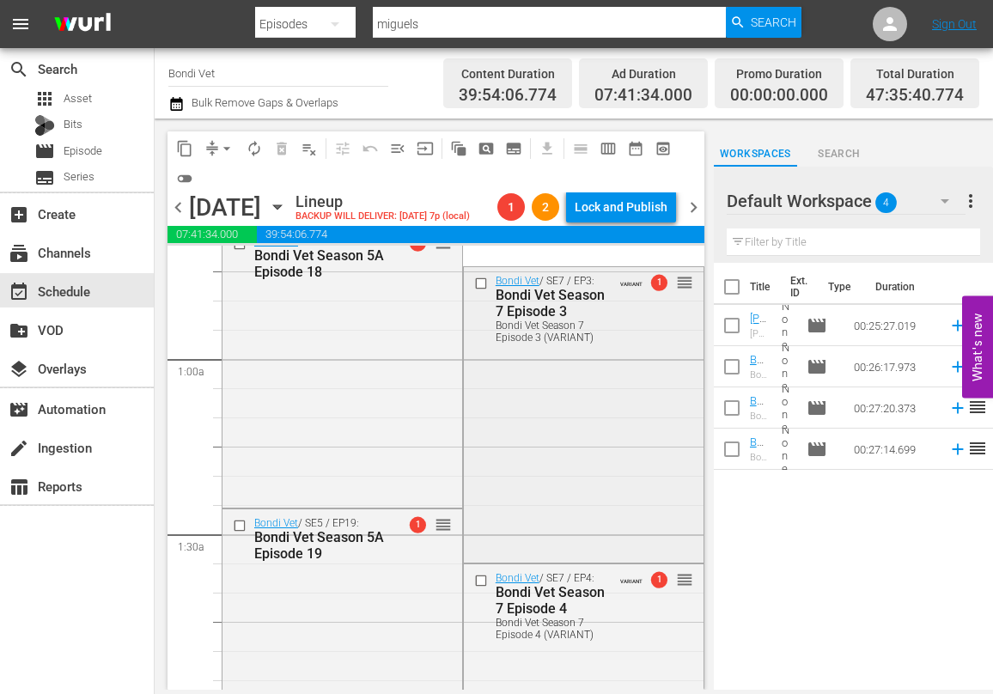
click at [482, 285] on input "checkbox" at bounding box center [482, 284] width 18 height 15
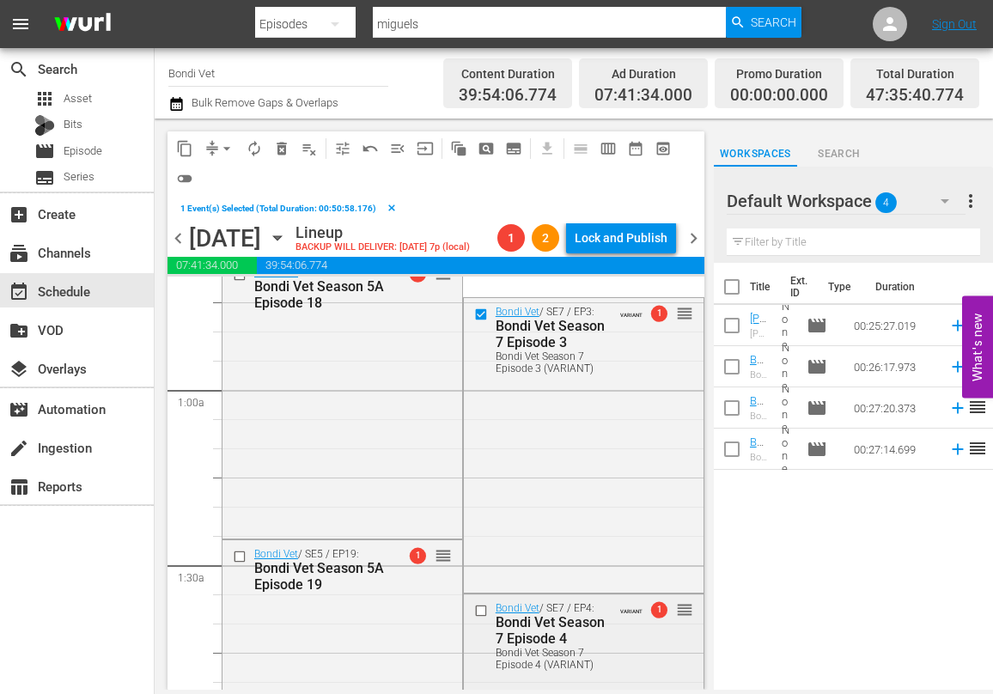
click at [480, 609] on input "checkbox" at bounding box center [482, 611] width 18 height 15
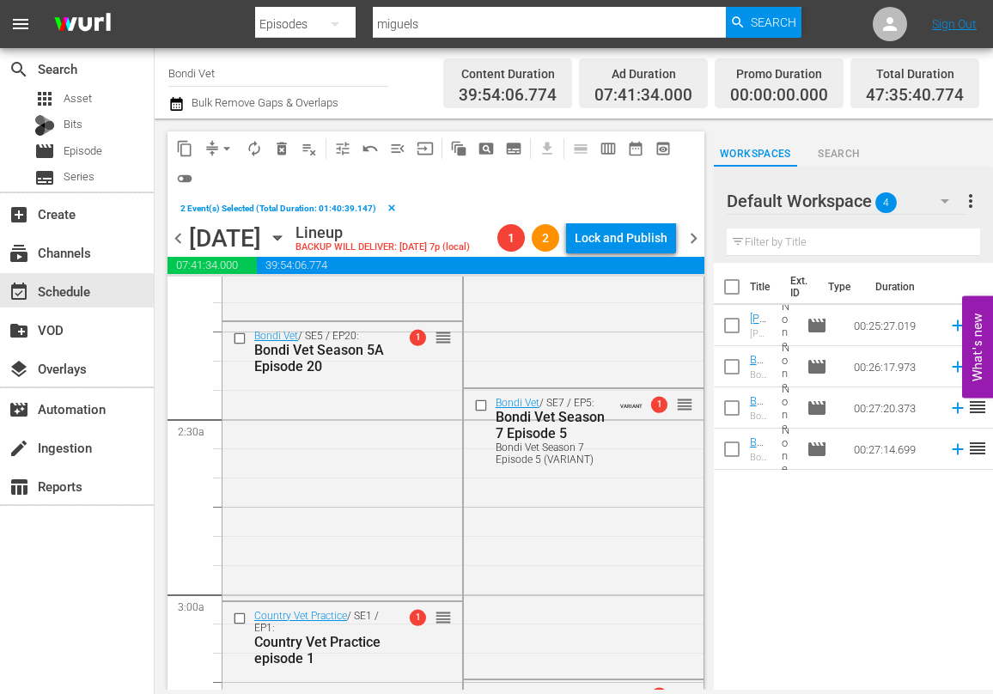
scroll to position [749, 0]
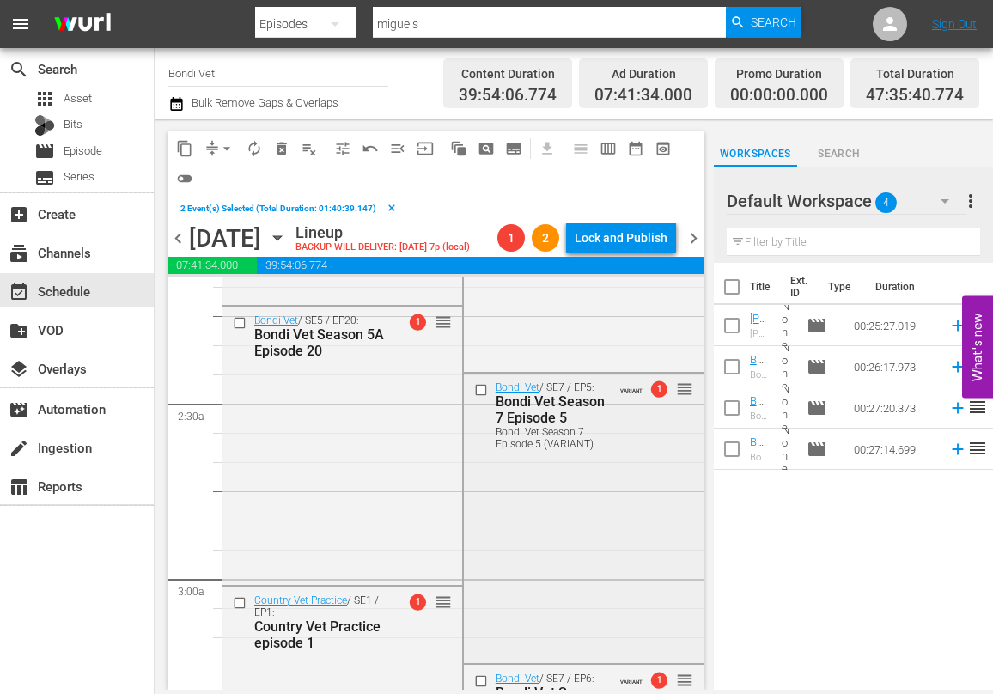
click at [481, 392] on input "checkbox" at bounding box center [482, 390] width 18 height 15
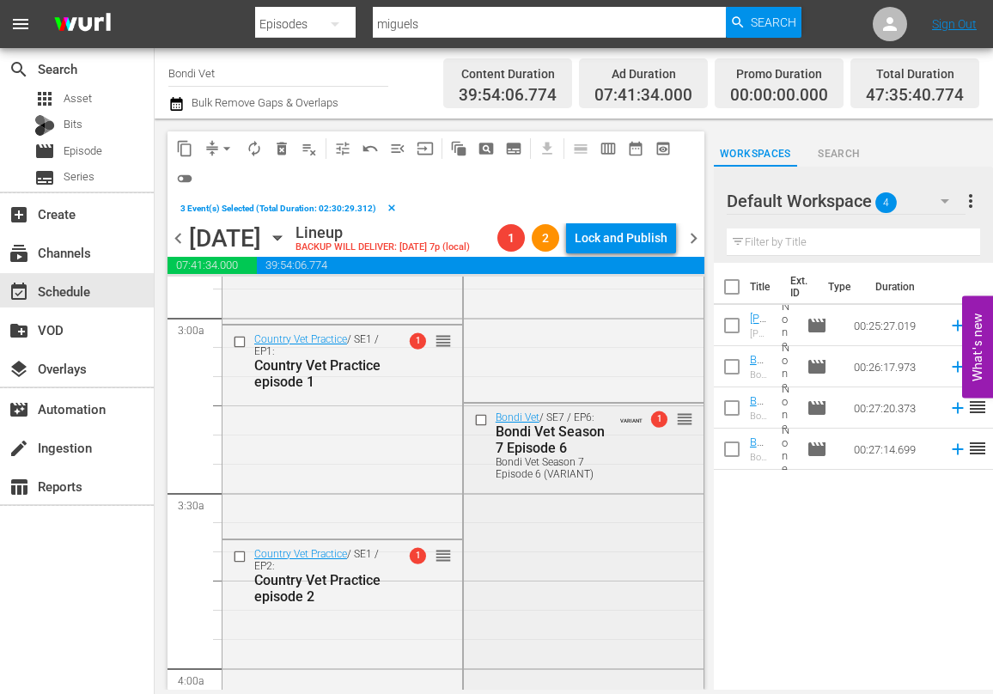
scroll to position [1024, 0]
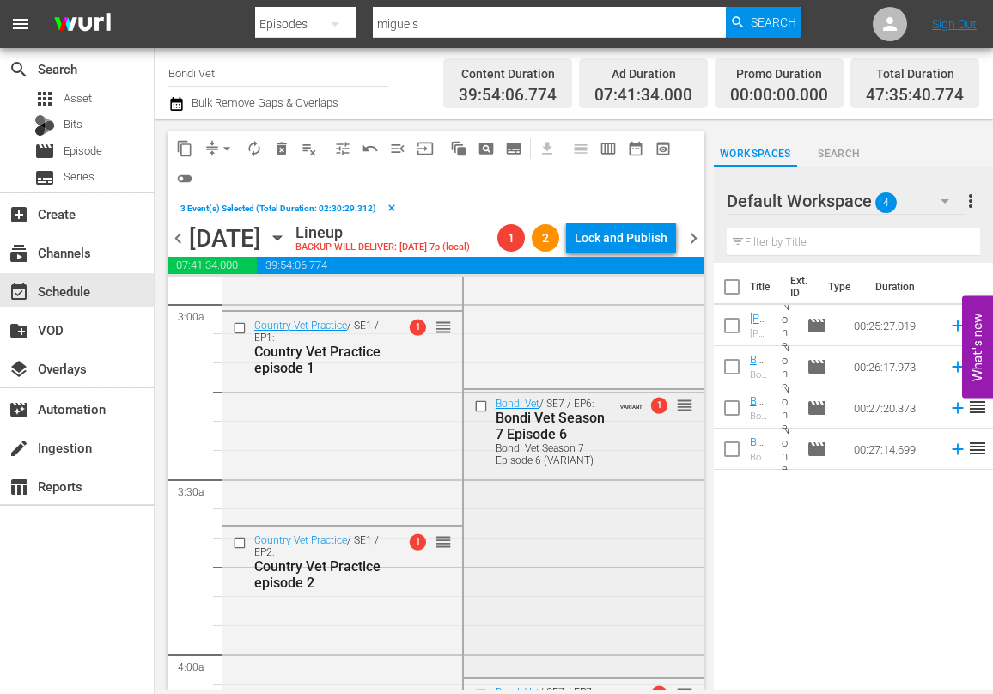
click at [480, 406] on input "checkbox" at bounding box center [482, 406] width 18 height 15
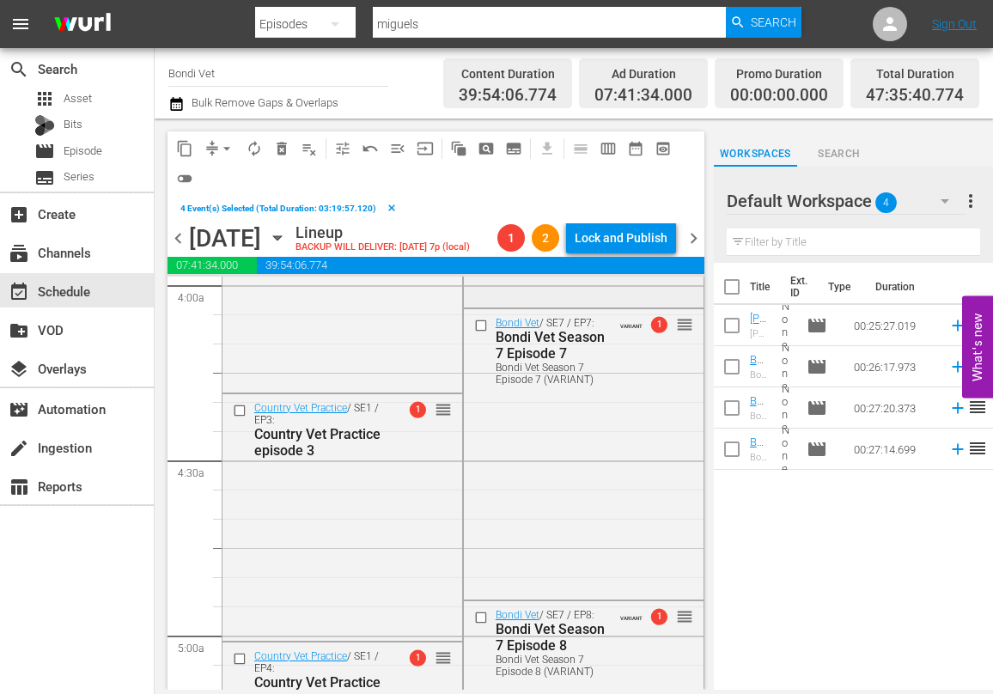
scroll to position [1379, 0]
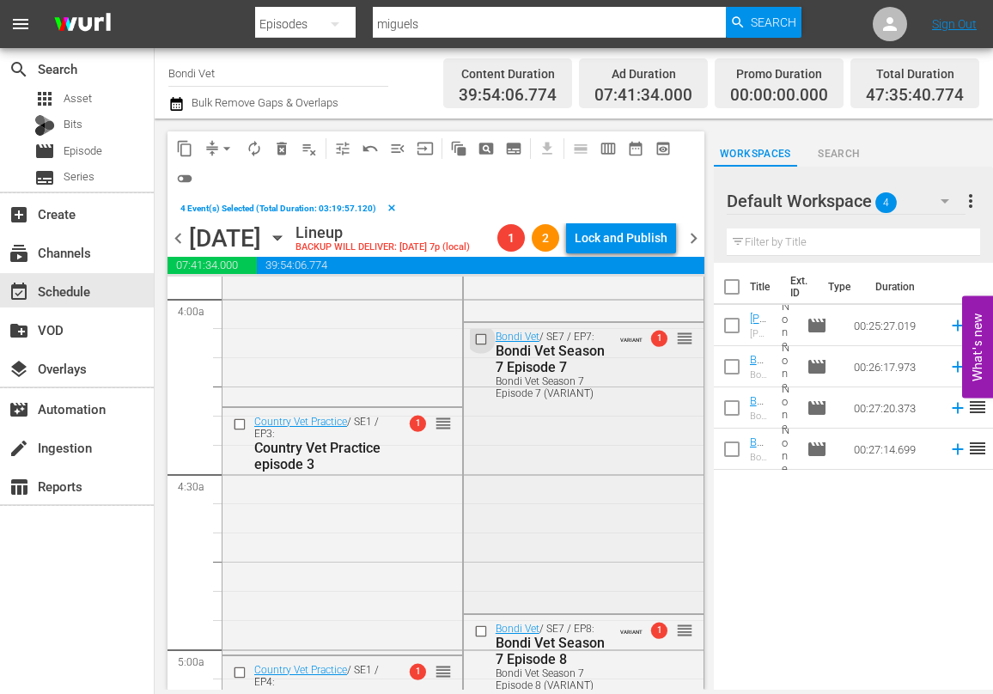
click at [477, 342] on input "checkbox" at bounding box center [482, 338] width 18 height 15
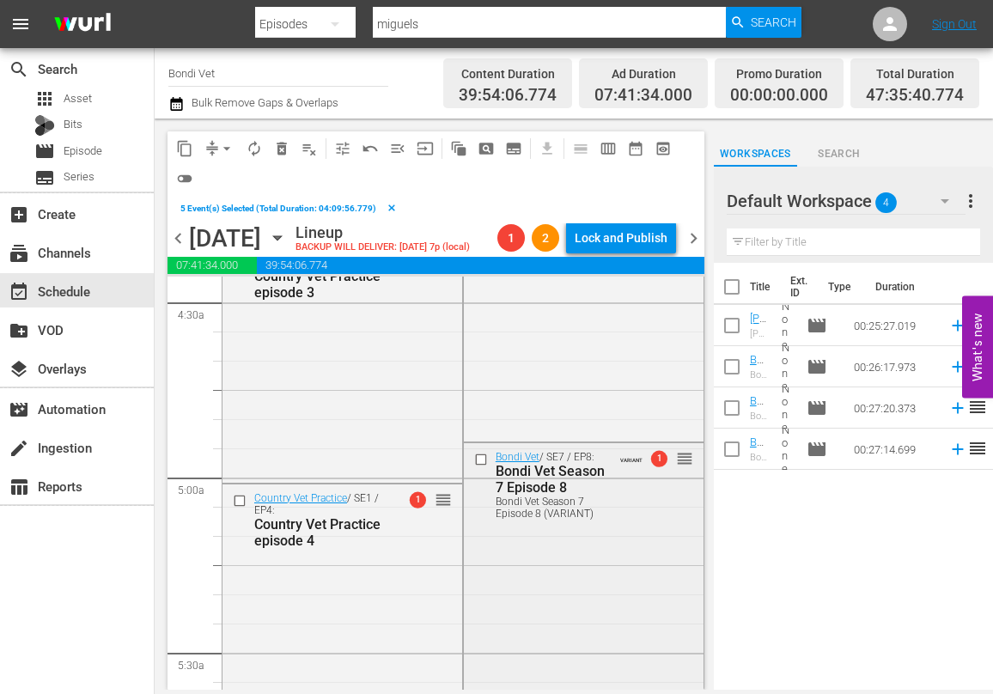
scroll to position [1564, 0]
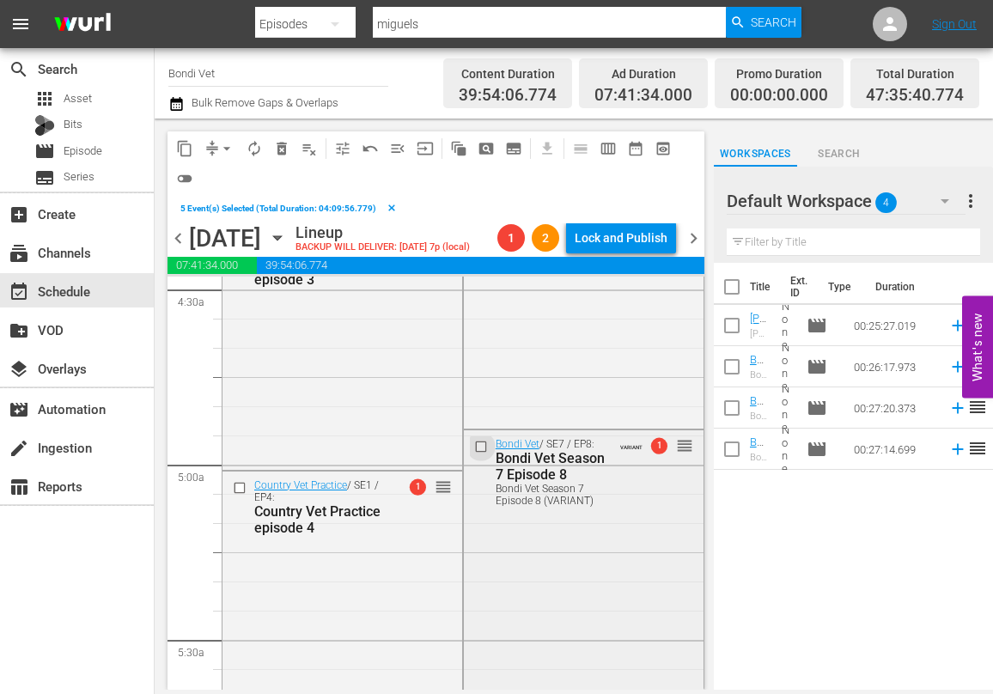
click at [481, 446] on input "checkbox" at bounding box center [482, 446] width 18 height 15
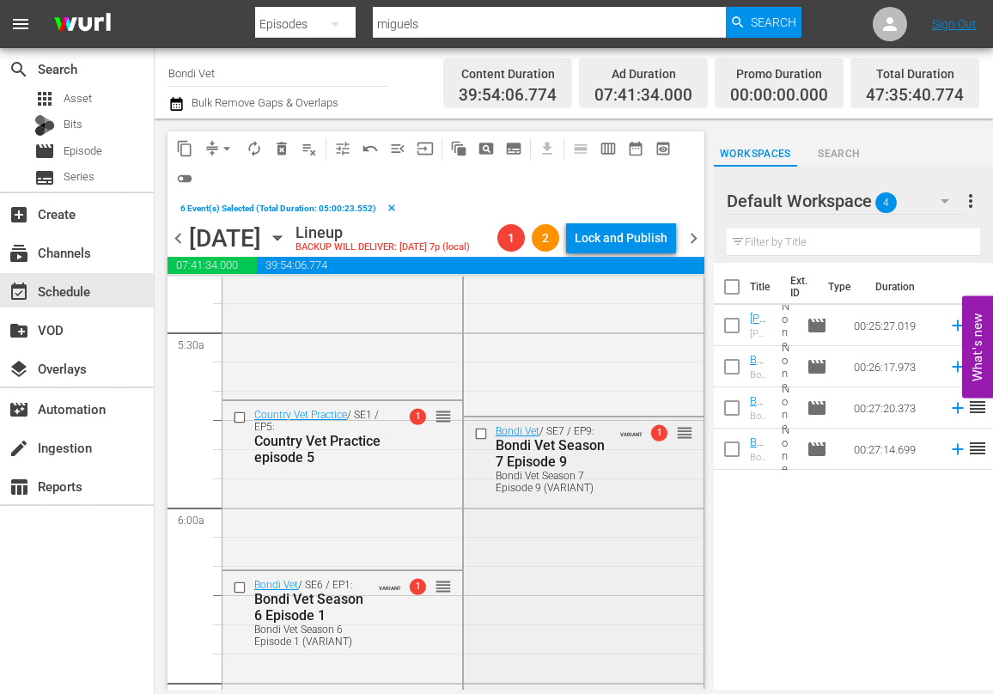
scroll to position [1893, 0]
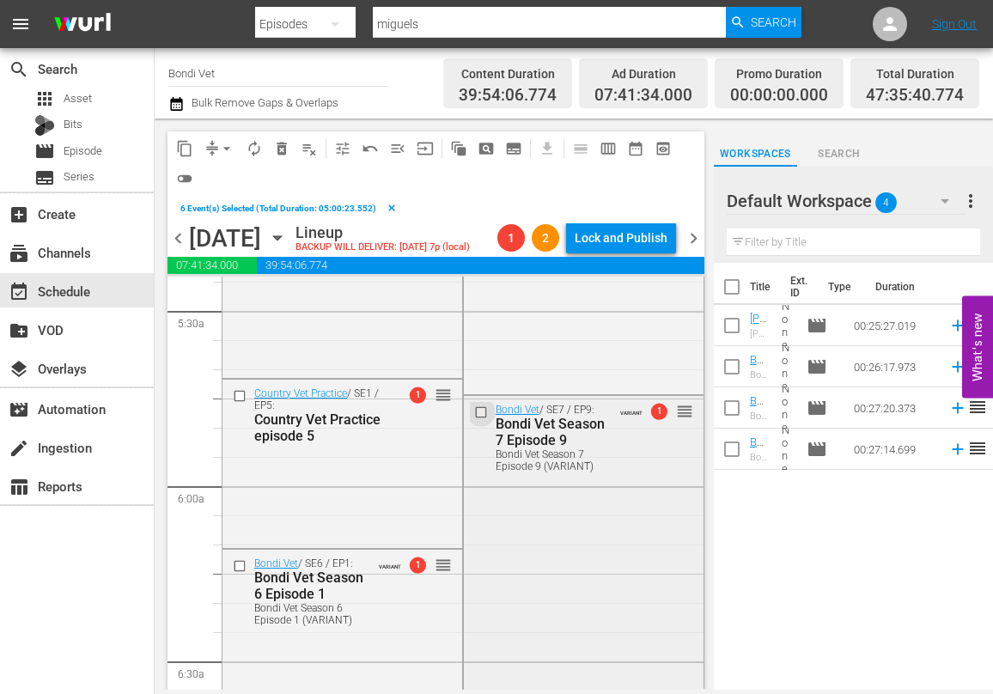
click at [484, 413] on input "checkbox" at bounding box center [482, 412] width 18 height 15
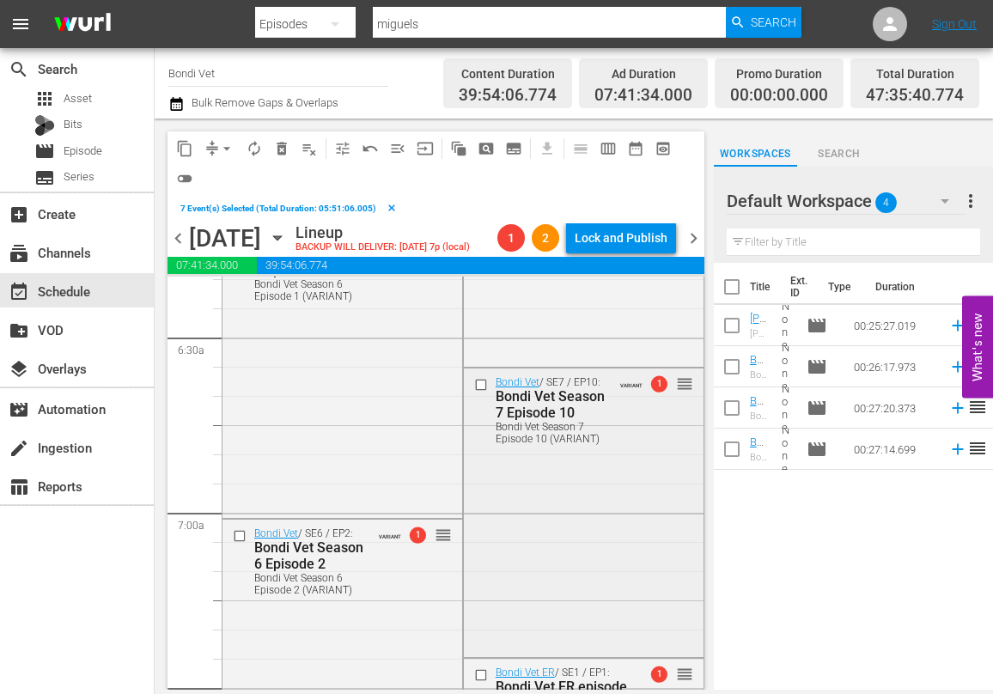
scroll to position [2224, 0]
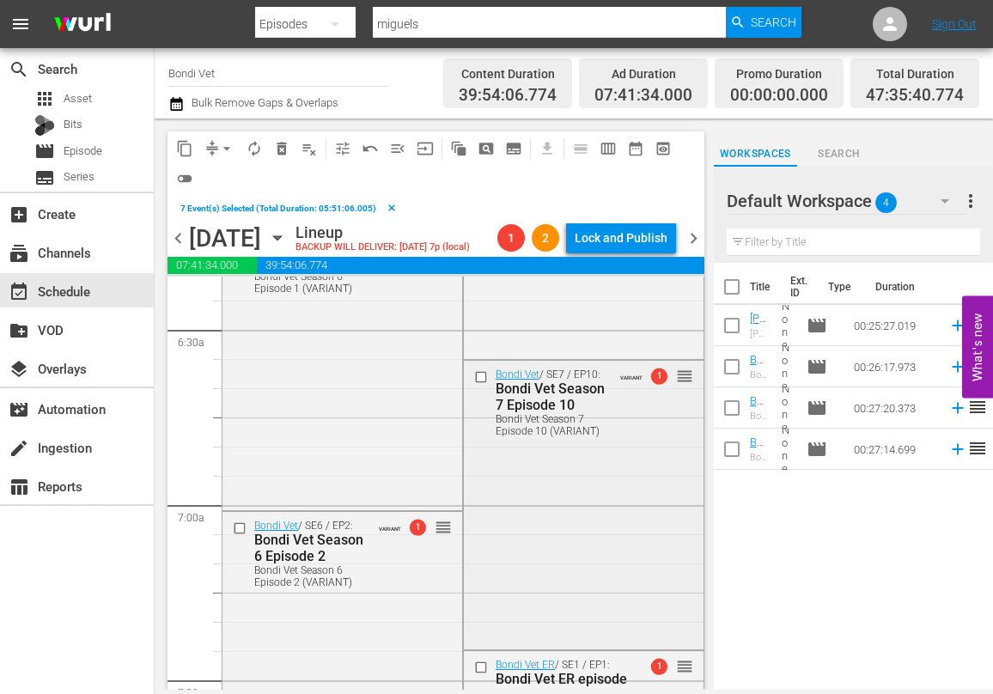
click at [483, 379] on input "checkbox" at bounding box center [482, 377] width 18 height 15
click at [482, 664] on input "checkbox" at bounding box center [482, 666] width 18 height 15
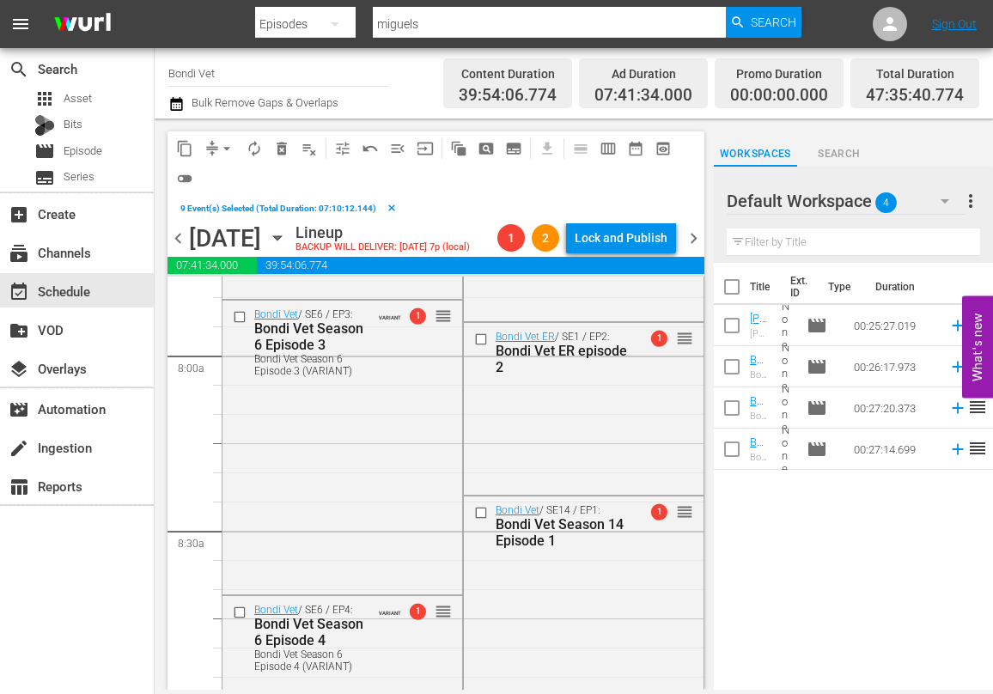
scroll to position [2726, 0]
click at [483, 337] on input "checkbox" at bounding box center [482, 337] width 18 height 15
click at [481, 514] on input "checkbox" at bounding box center [482, 511] width 18 height 15
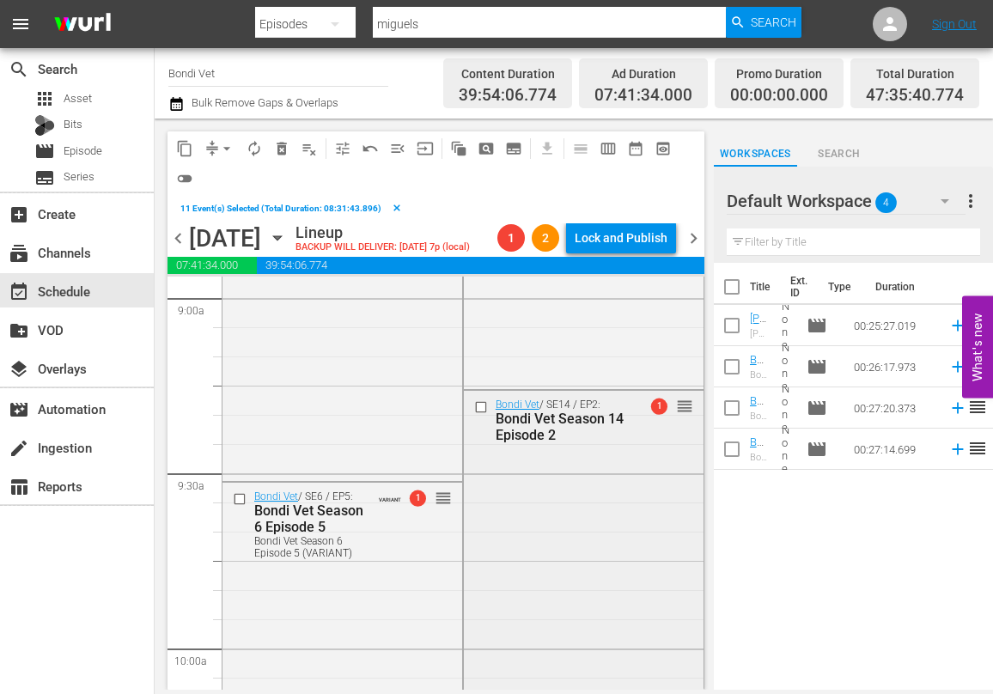
scroll to position [3139, 0]
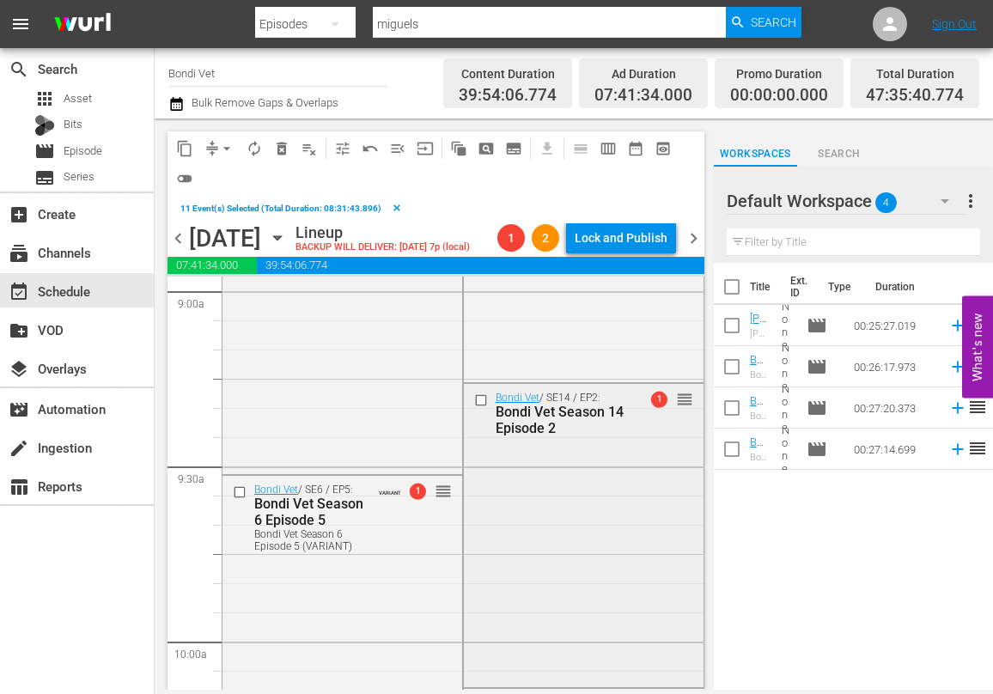
click at [483, 400] on input "checkbox" at bounding box center [482, 399] width 18 height 15
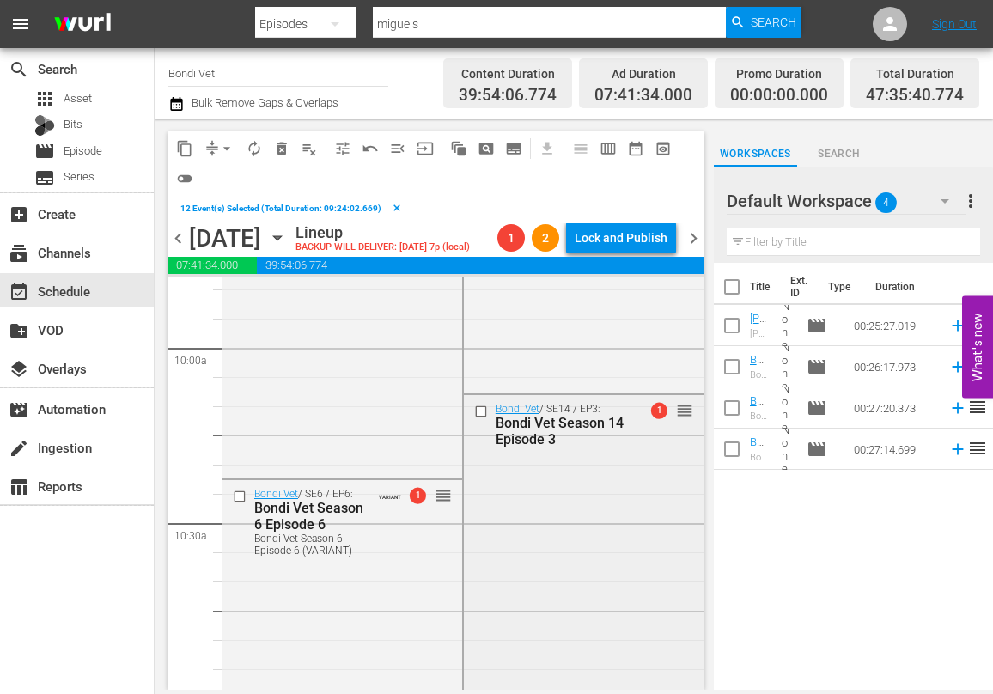
scroll to position [3479, 0]
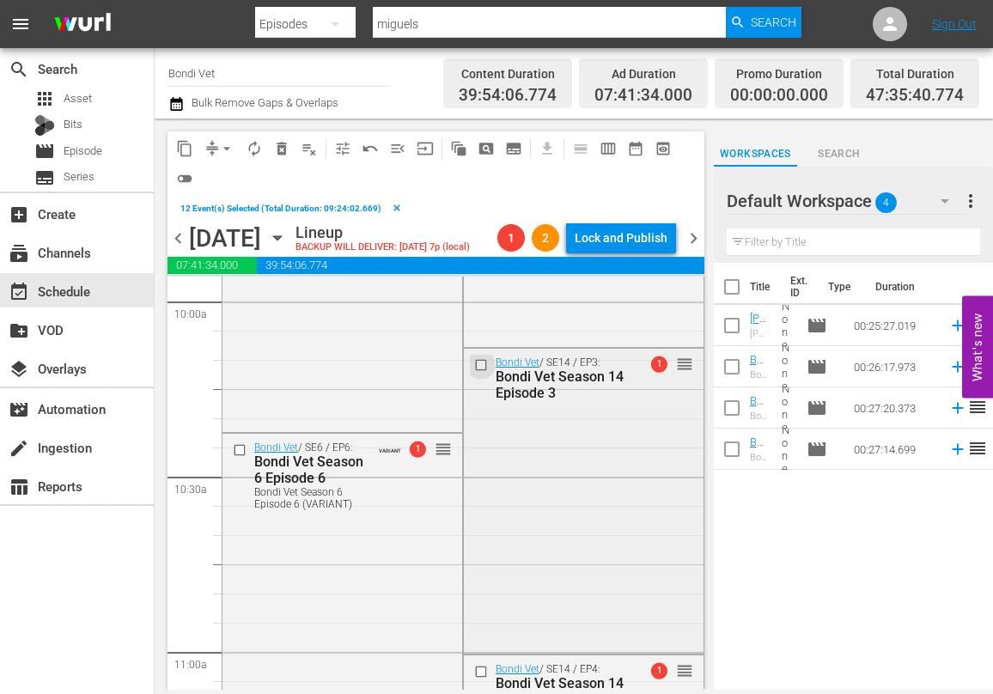
click at [479, 366] on input "checkbox" at bounding box center [482, 365] width 18 height 15
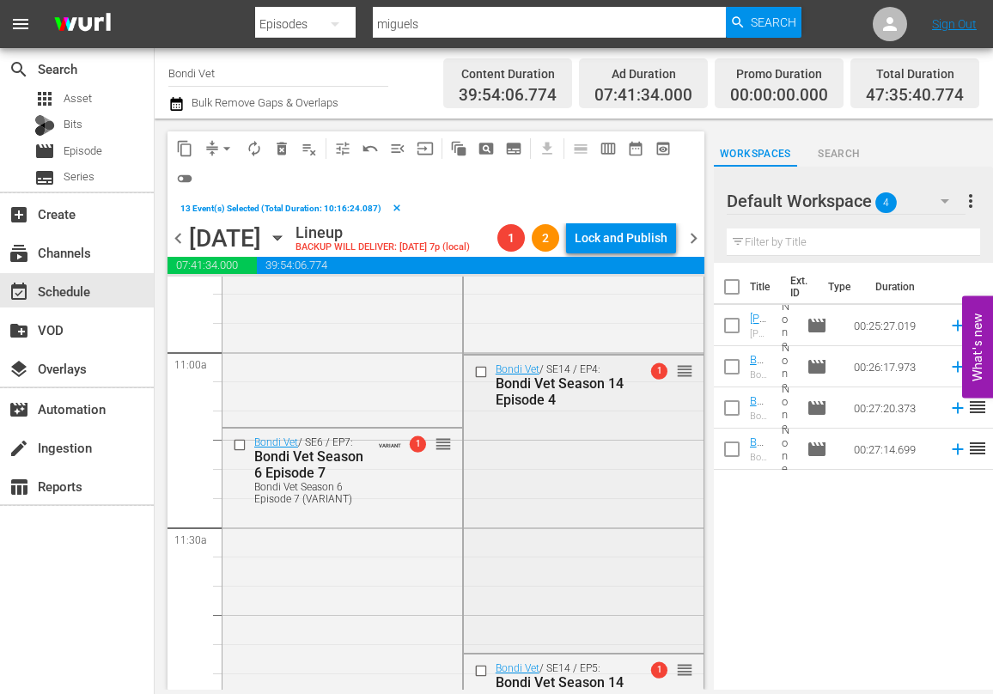
scroll to position [3791, 0]
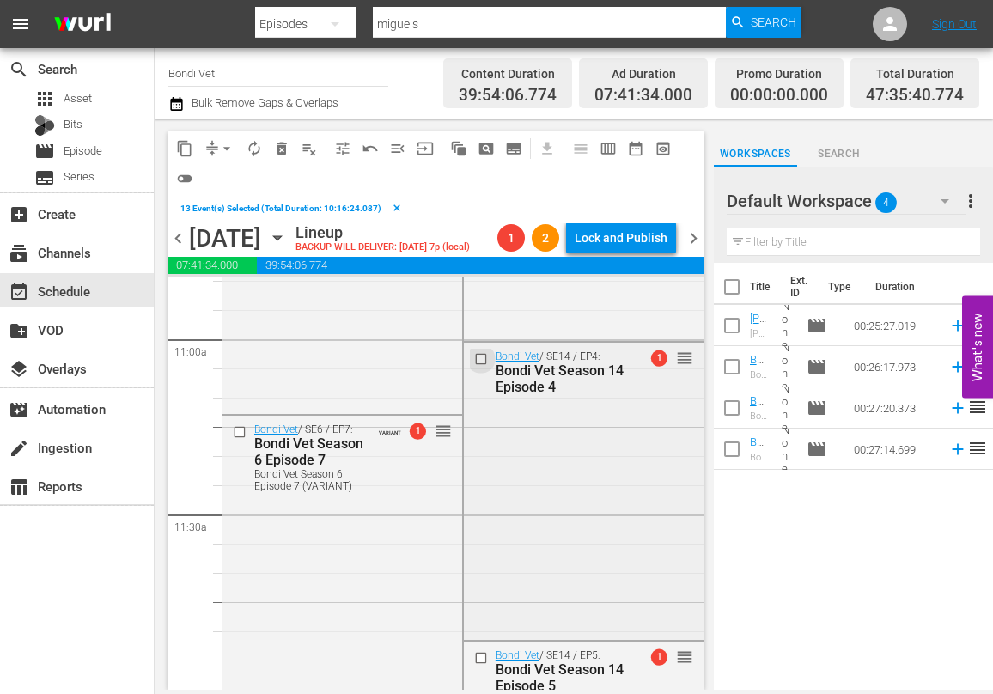
click at [482, 360] on input "checkbox" at bounding box center [482, 358] width 18 height 15
click at [482, 659] on input "checkbox" at bounding box center [482, 658] width 18 height 15
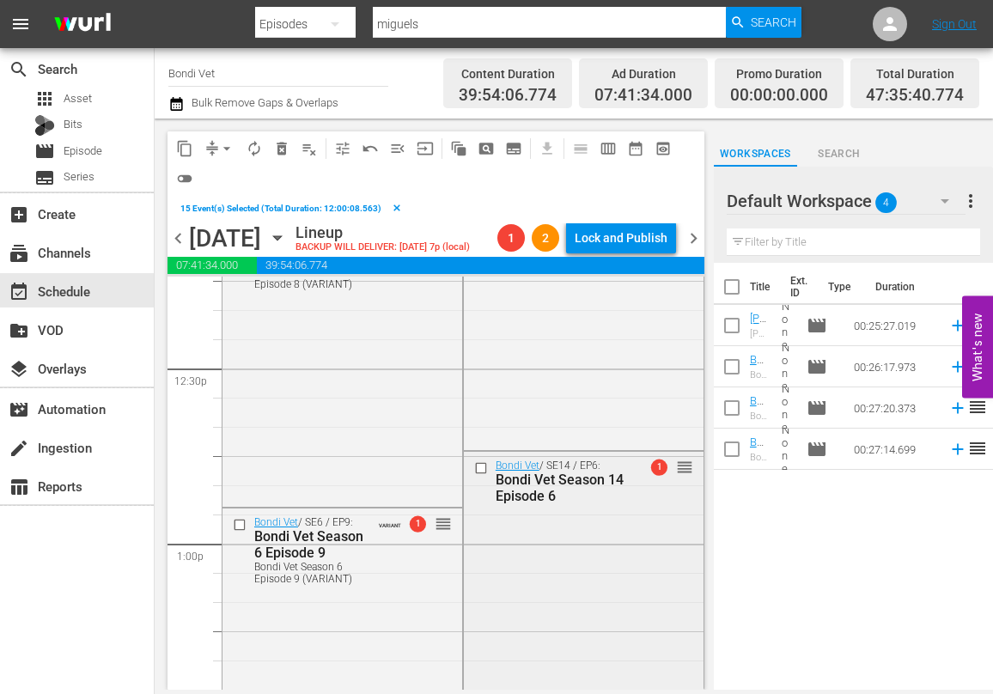
scroll to position [4289, 0]
click at [480, 464] on input "checkbox" at bounding box center [482, 466] width 18 height 15
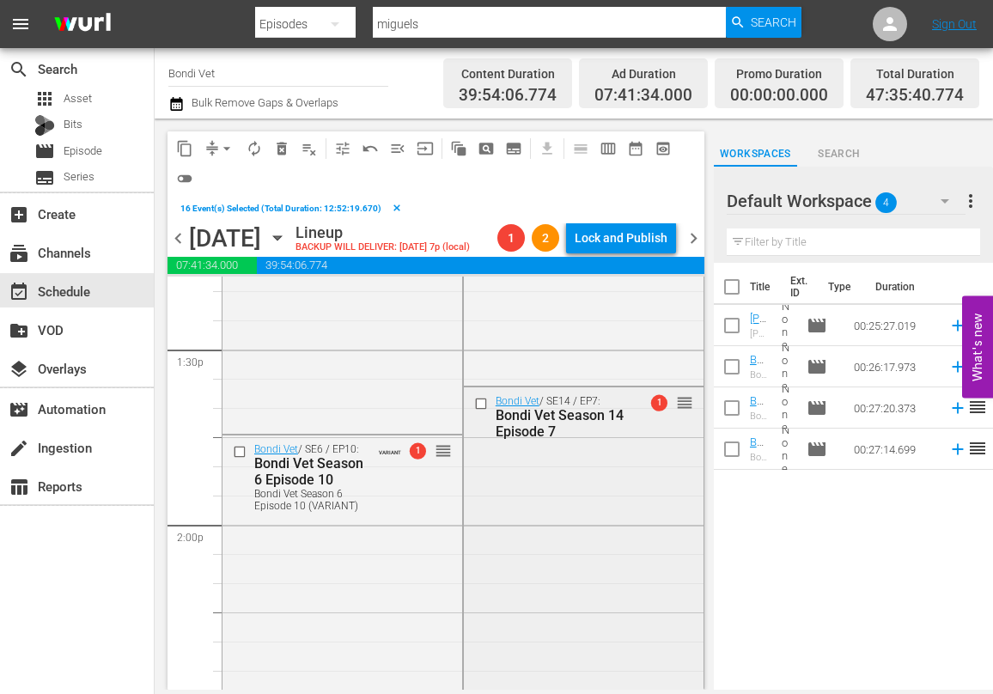
scroll to position [4681, 0]
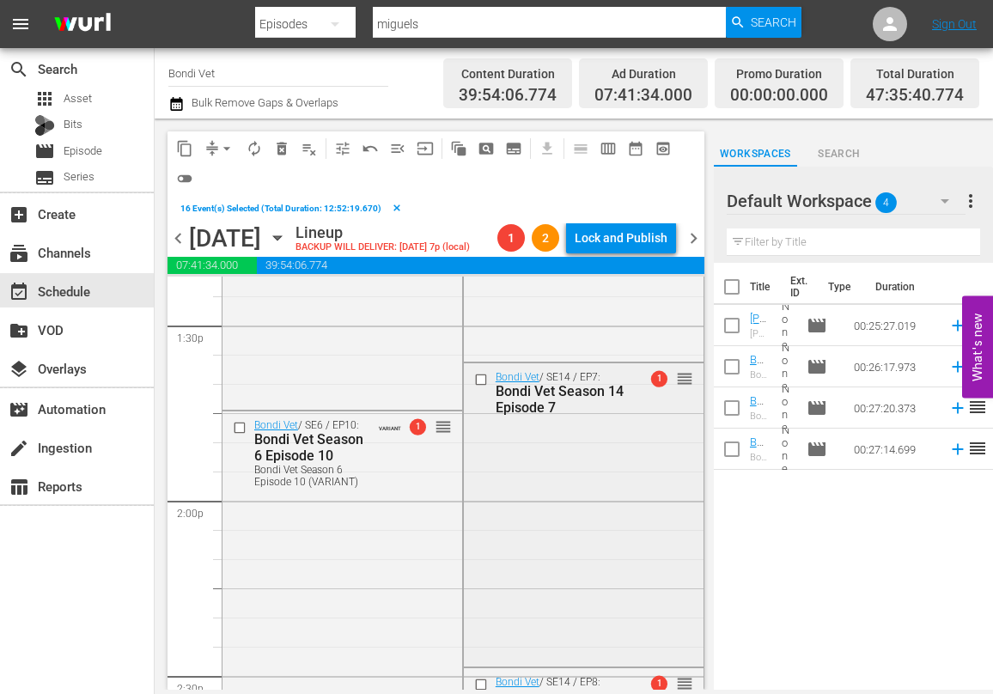
click at [481, 378] on input "checkbox" at bounding box center [482, 380] width 18 height 15
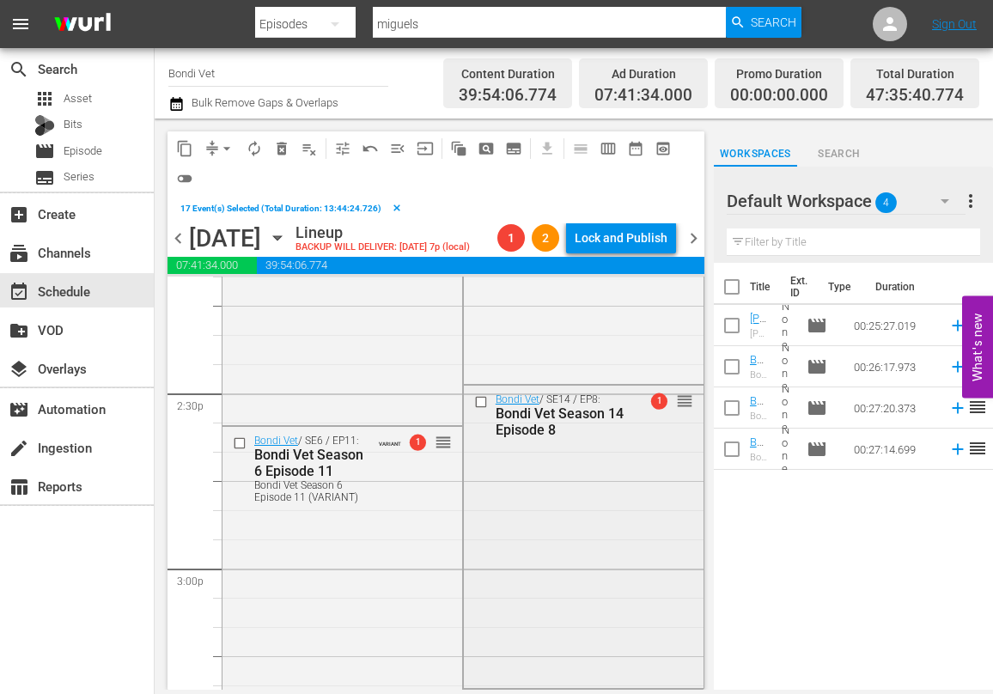
scroll to position [5001, 0]
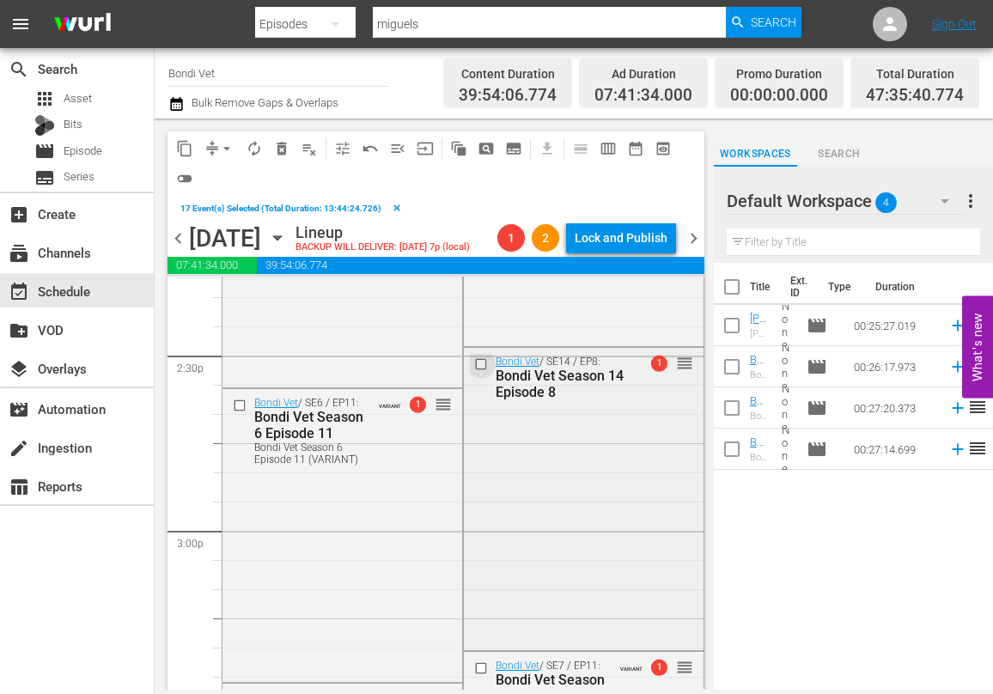
click at [482, 364] on input "checkbox" at bounding box center [482, 363] width 18 height 15
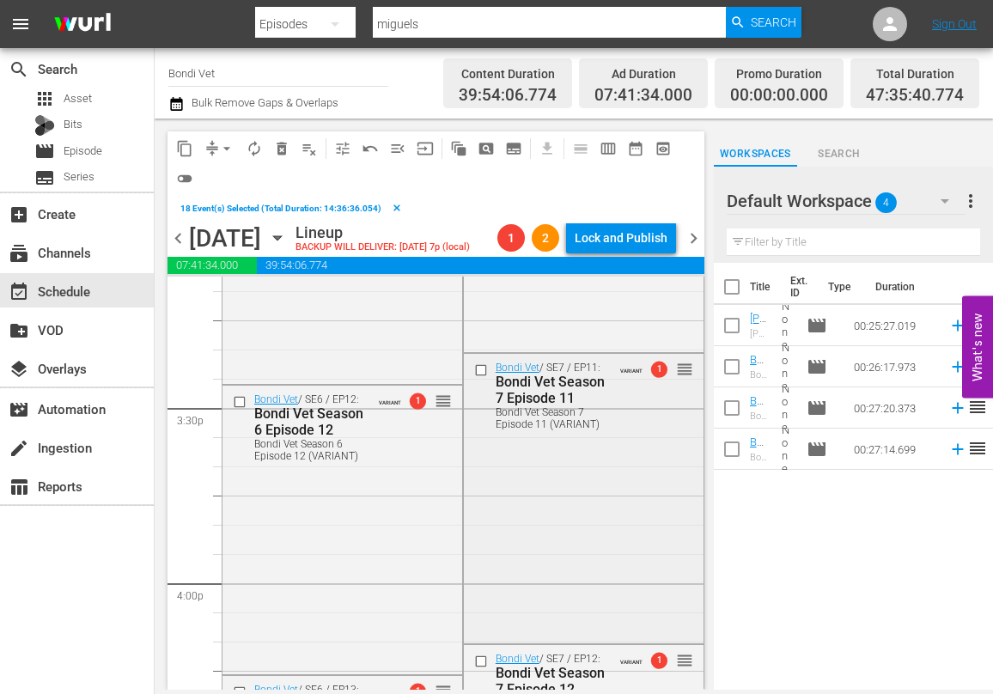
scroll to position [5318, 0]
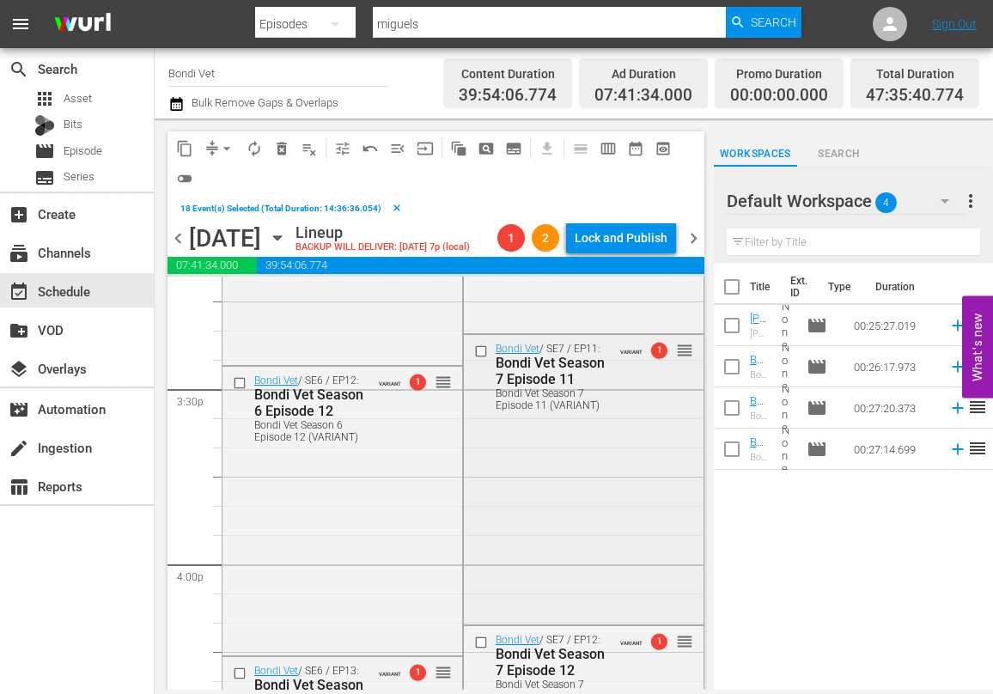
click at [483, 349] on input "checkbox" at bounding box center [482, 351] width 18 height 15
click at [483, 638] on input "checkbox" at bounding box center [482, 642] width 18 height 15
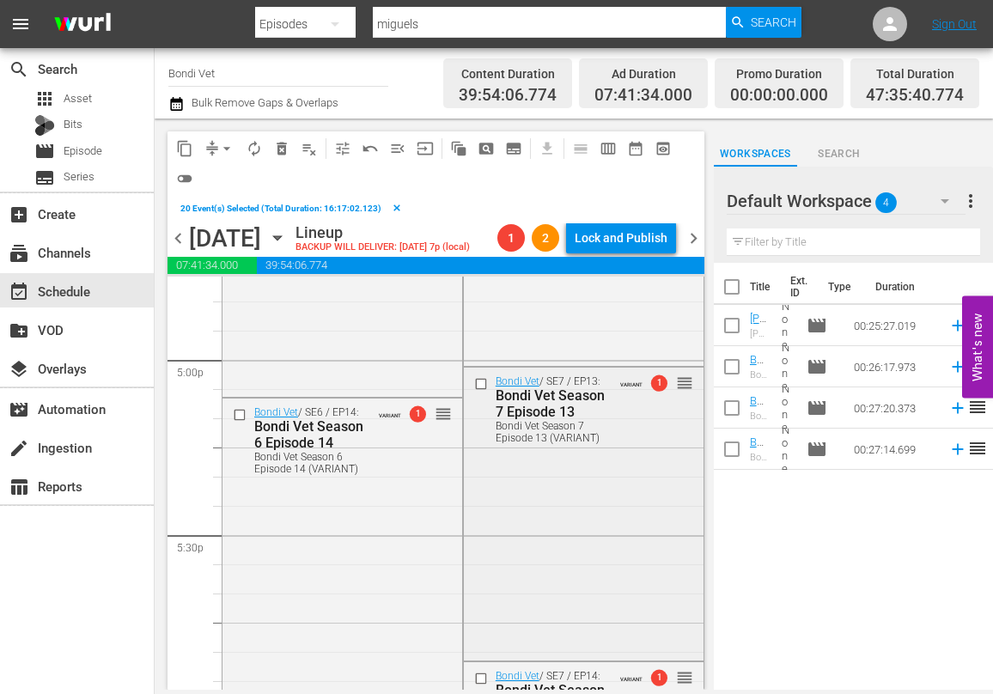
scroll to position [5875, 0]
click at [483, 380] on input "checkbox" at bounding box center [482, 381] width 18 height 15
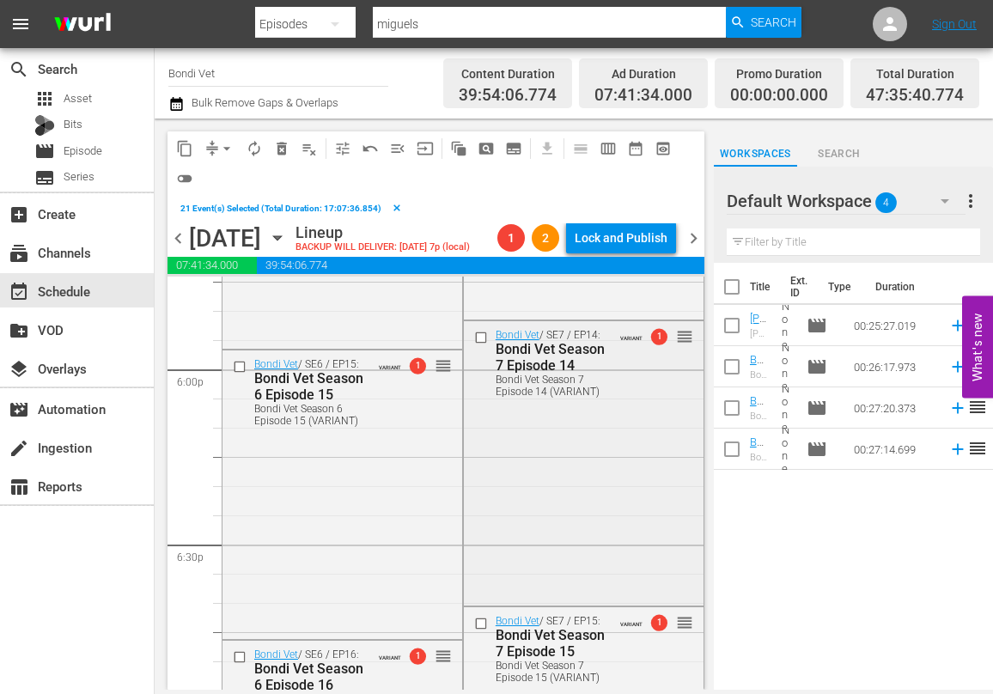
scroll to position [6205, 0]
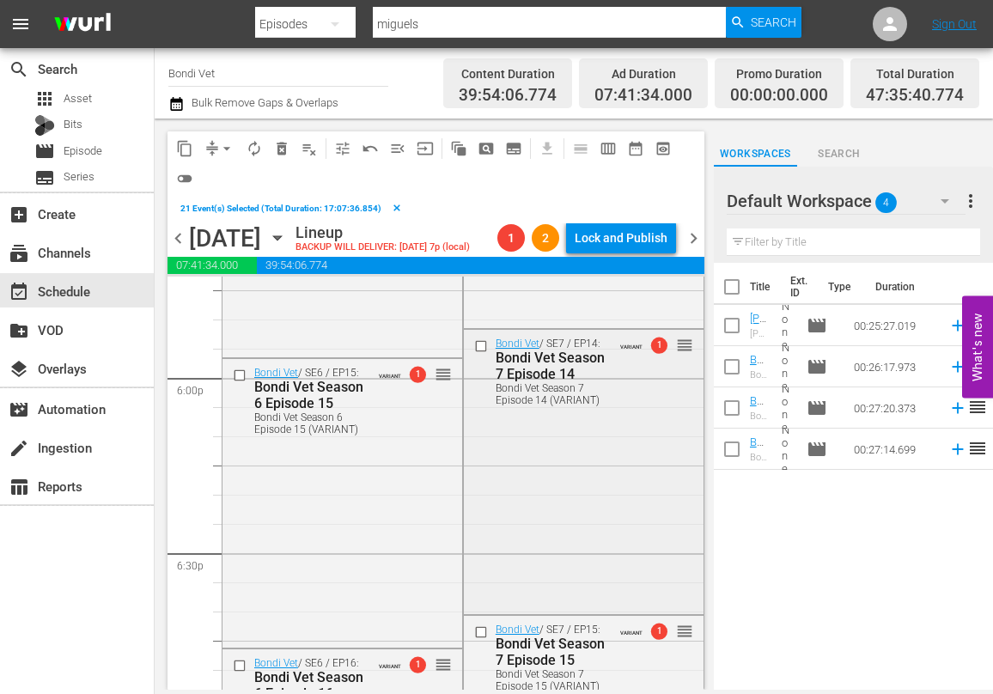
click at [481, 347] on input "checkbox" at bounding box center [482, 346] width 18 height 15
click at [483, 630] on input "checkbox" at bounding box center [482, 632] width 18 height 15
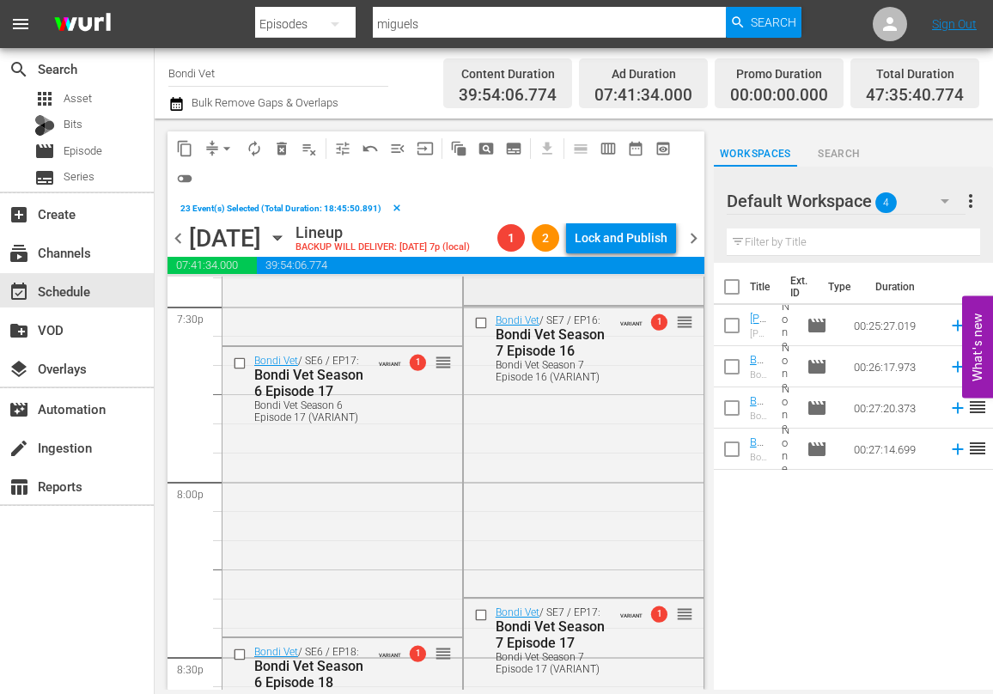
scroll to position [6808, 0]
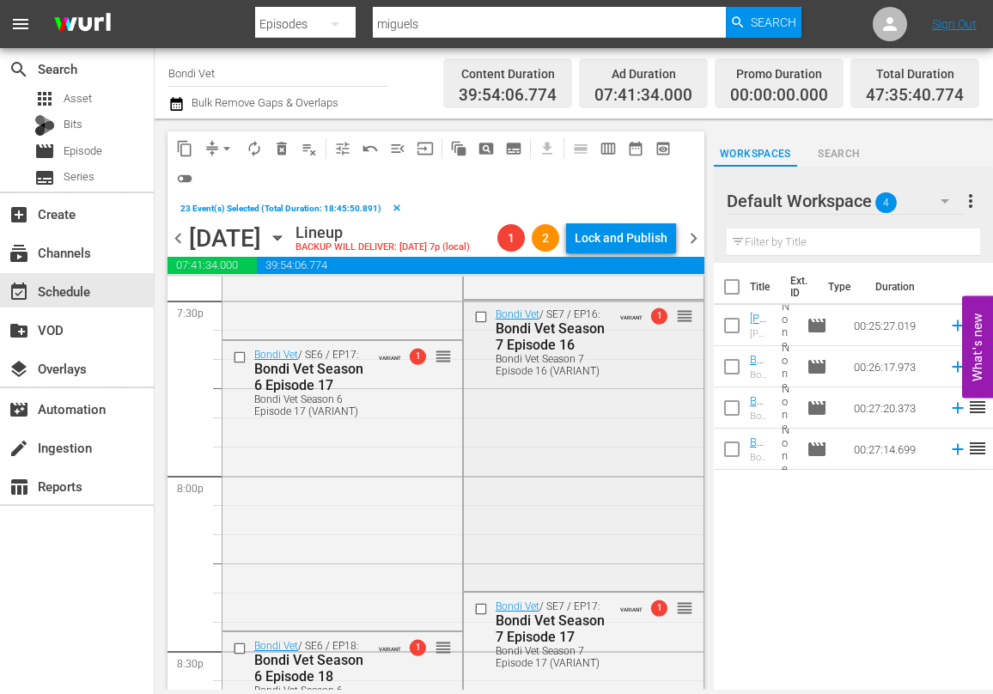
click at [483, 313] on input "checkbox" at bounding box center [482, 317] width 18 height 15
click at [481, 606] on input "checkbox" at bounding box center [482, 608] width 18 height 15
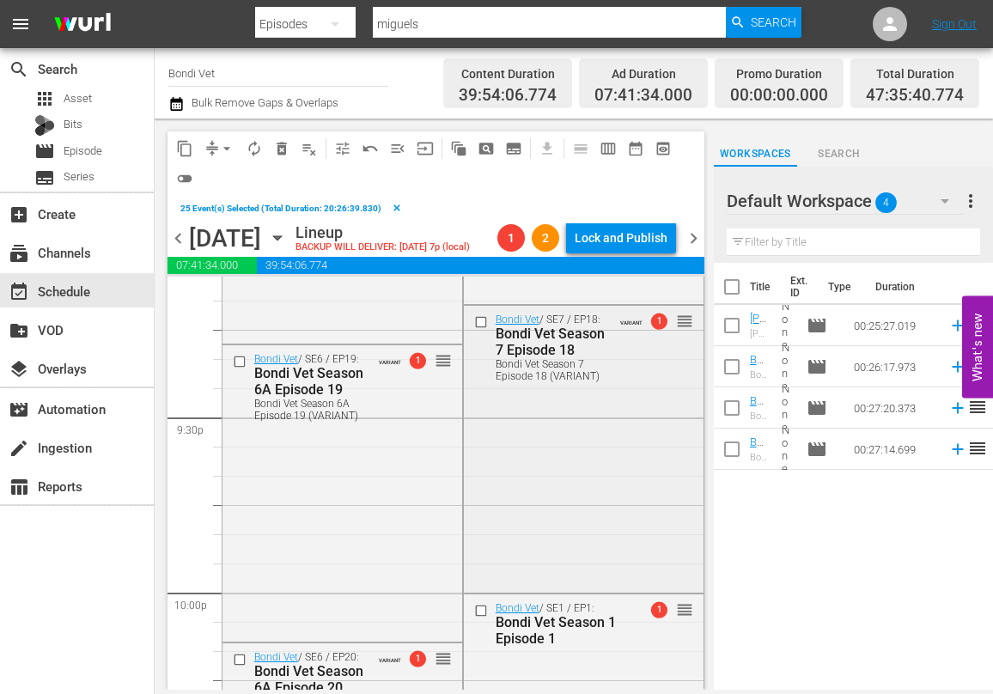
scroll to position [7397, 0]
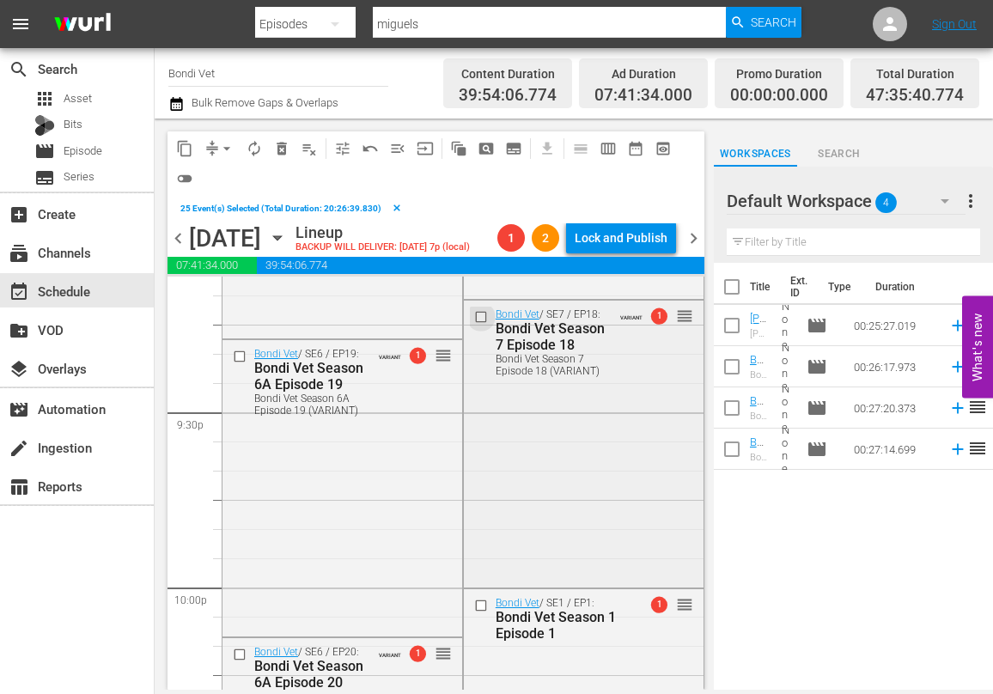
click at [481, 313] on input "checkbox" at bounding box center [482, 316] width 18 height 15
click at [482, 604] on input "checkbox" at bounding box center [482, 606] width 18 height 15
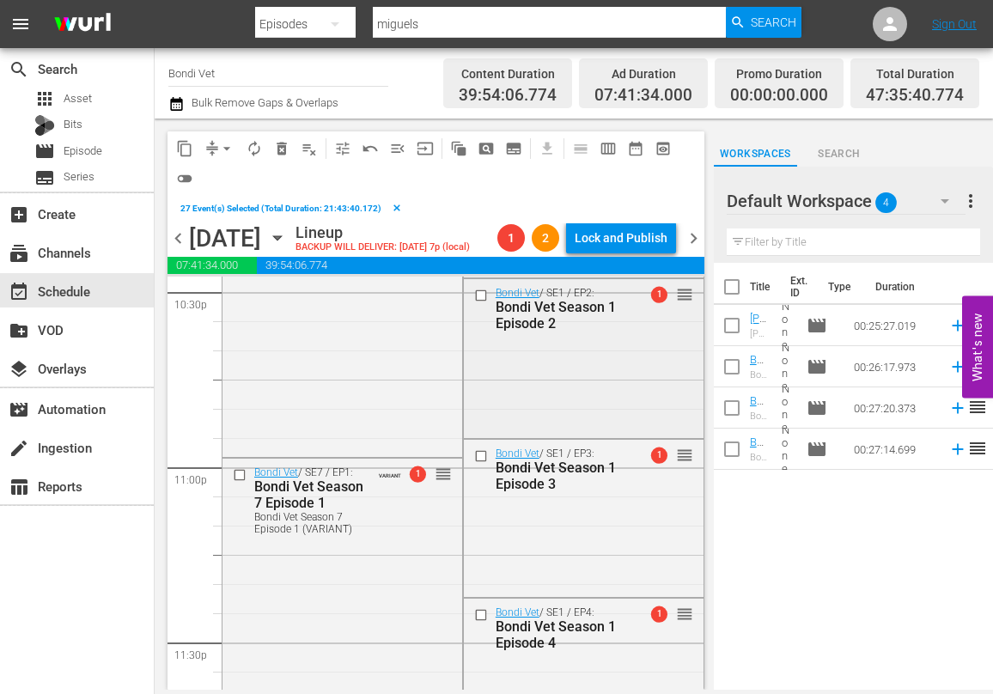
scroll to position [7870, 0]
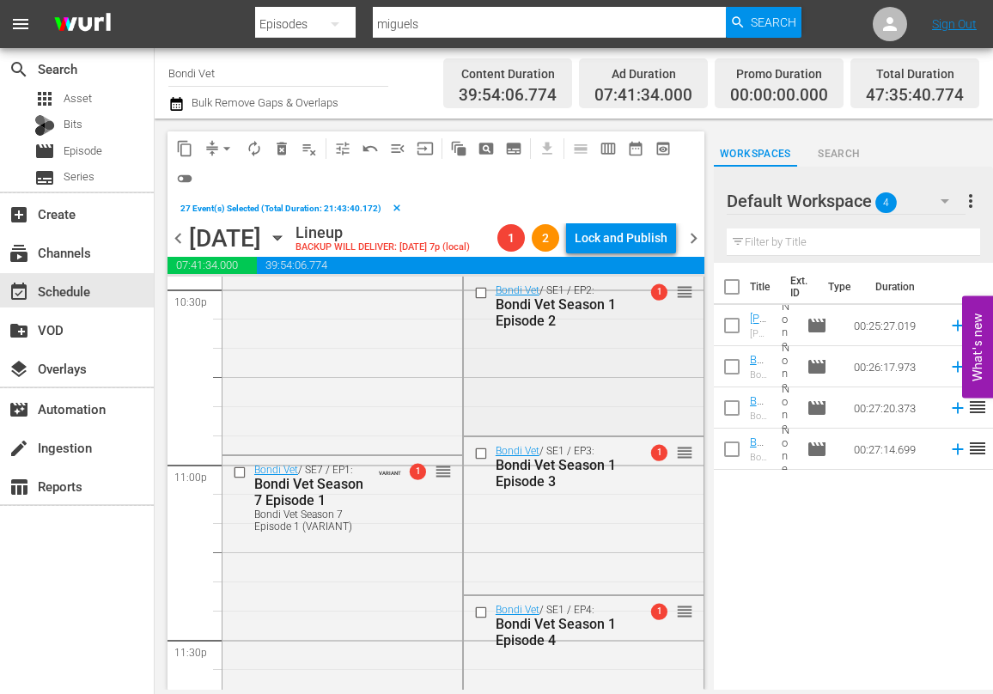
click at [482, 295] on input "checkbox" at bounding box center [482, 293] width 18 height 15
click at [480, 453] on input "checkbox" at bounding box center [482, 454] width 18 height 15
click at [480, 610] on input "checkbox" at bounding box center [482, 612] width 18 height 15
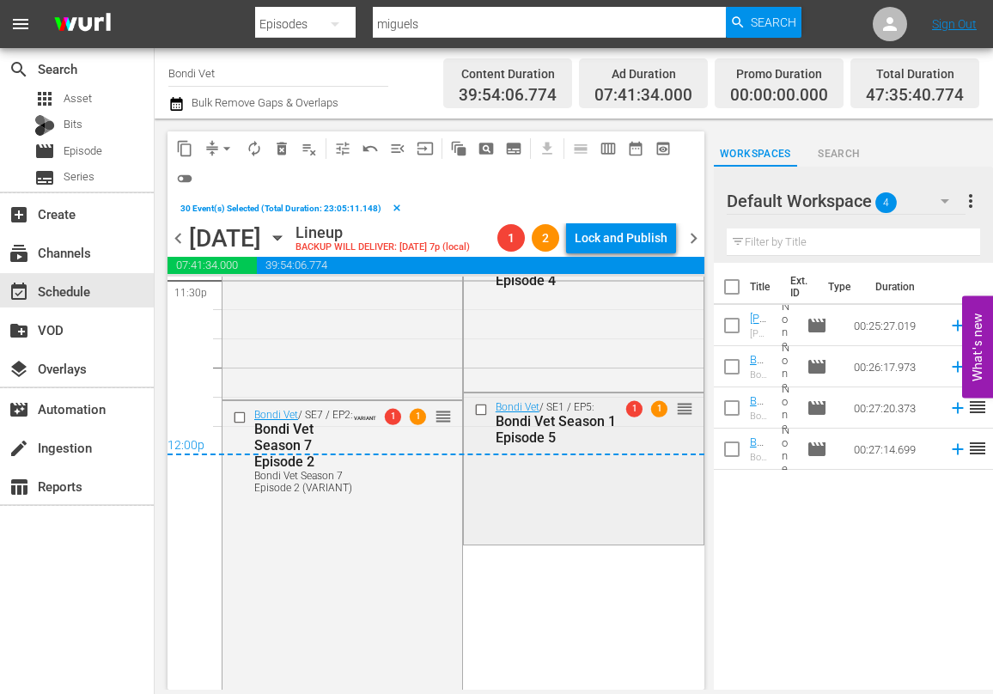
scroll to position [8232, 0]
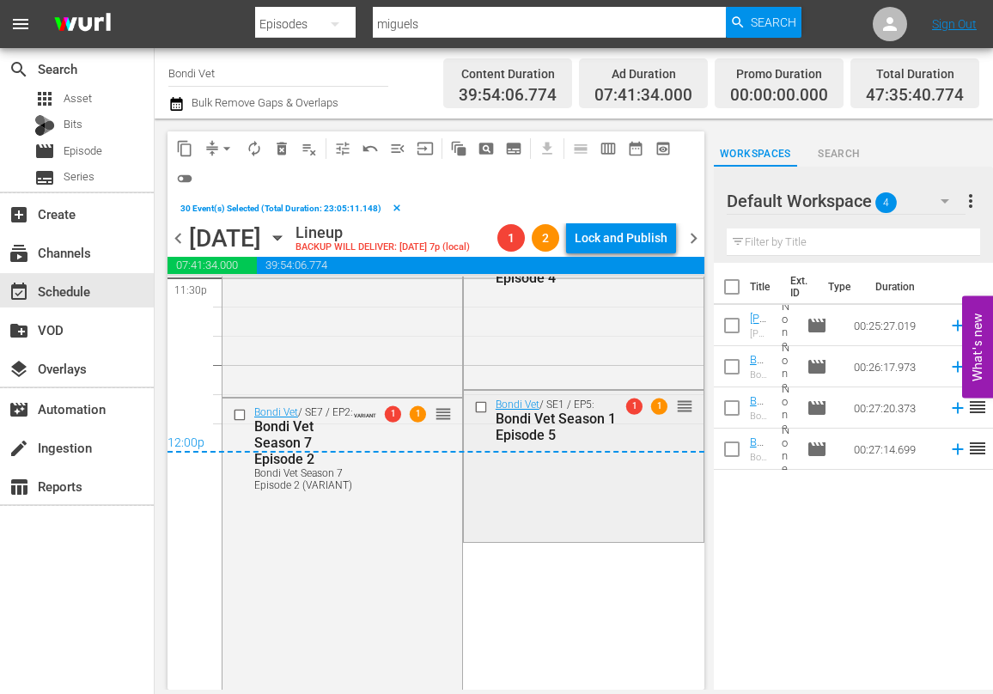
click at [481, 406] on input "checkbox" at bounding box center [482, 406] width 18 height 15
click at [280, 147] on span "delete_forever_outlined" at bounding box center [281, 148] width 17 height 17
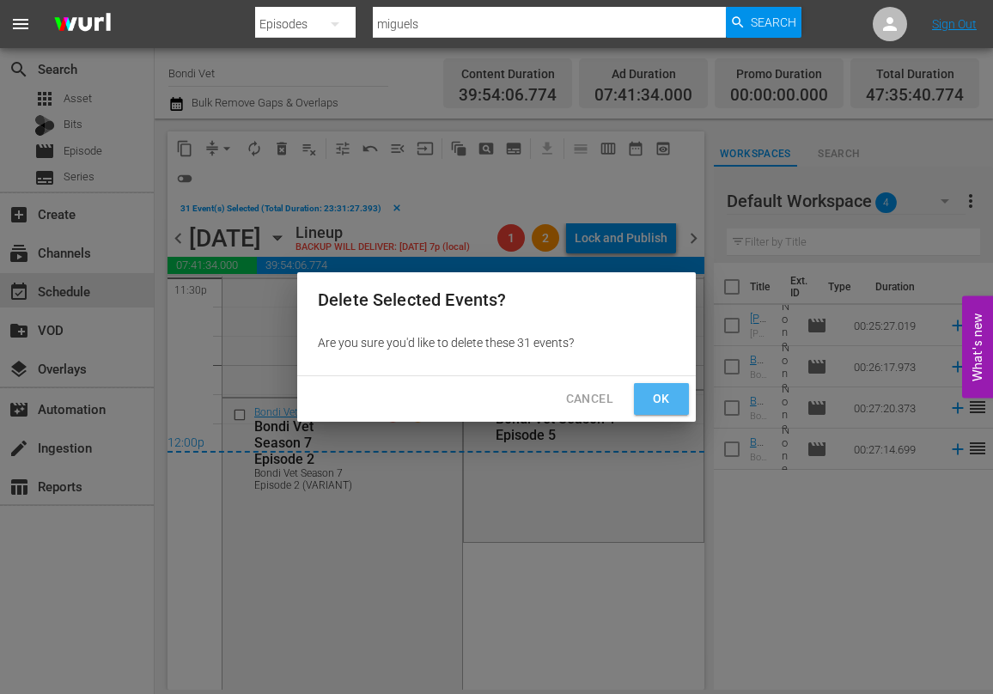
drag, startPoint x: 661, startPoint y: 398, endPoint x: 441, endPoint y: 385, distance: 220.3
click at [661, 398] on span "Ok" at bounding box center [660, 398] width 27 height 21
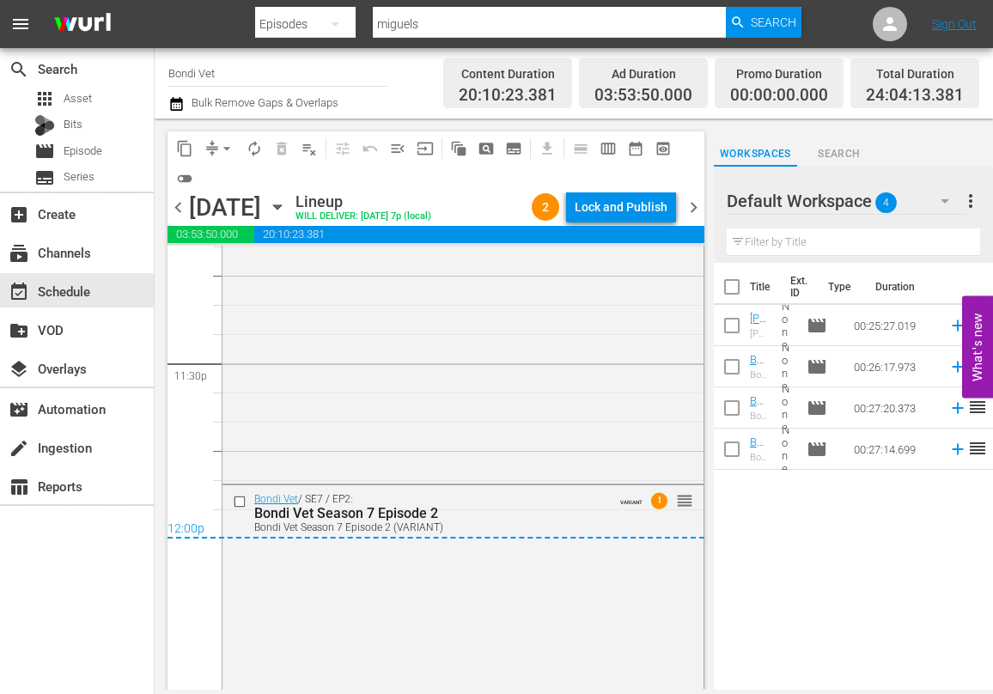
scroll to position [8207, 0]
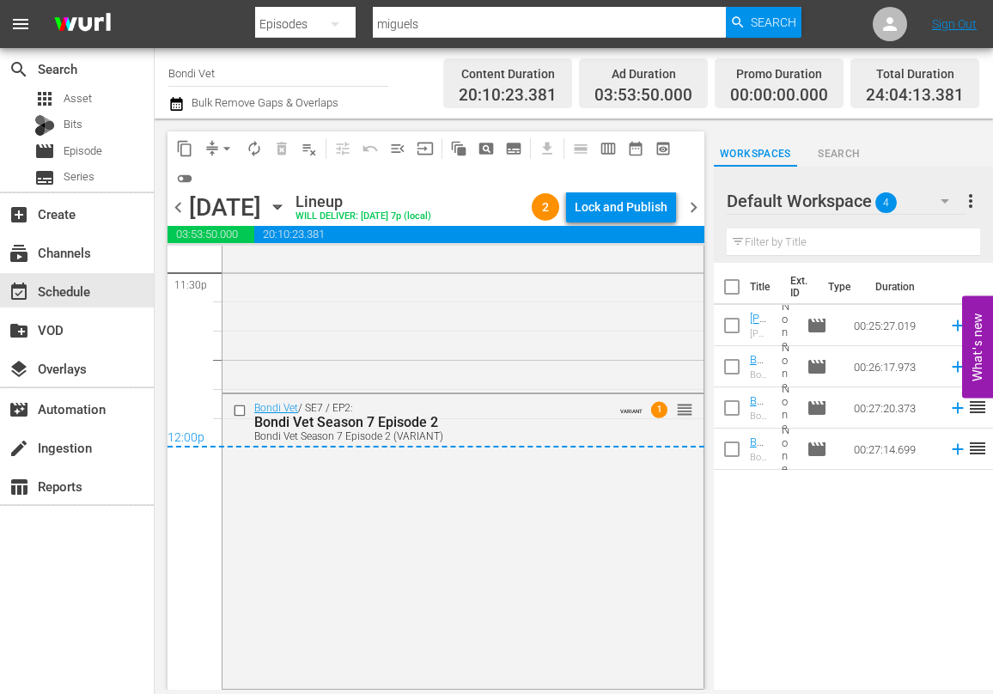
click at [690, 207] on span "chevron_right" at bounding box center [693, 207] width 21 height 21
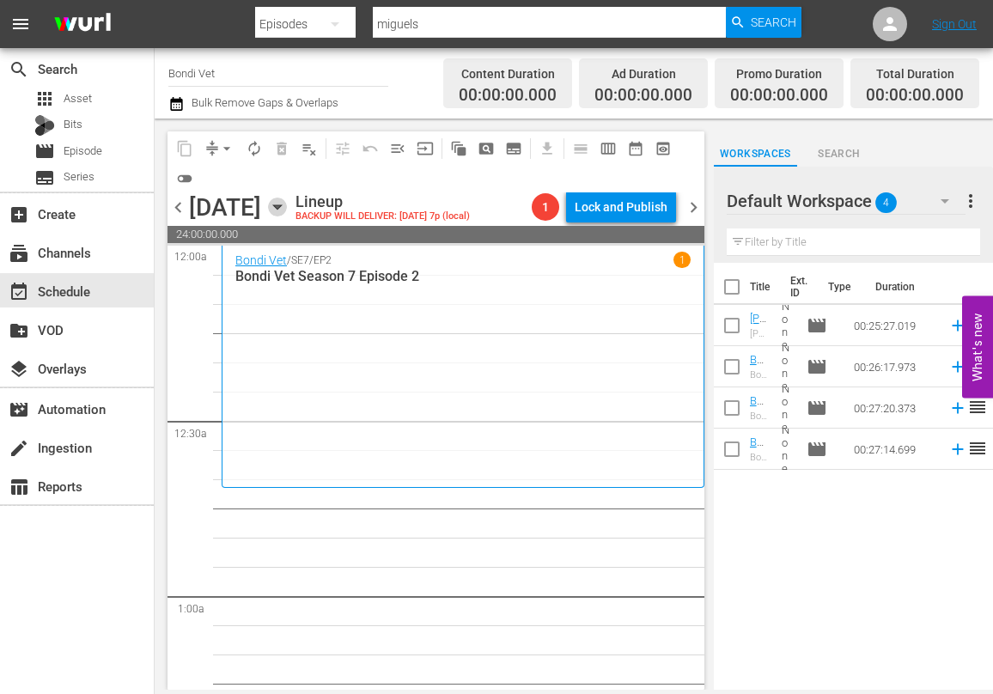
click at [281, 206] on icon "button" at bounding box center [277, 207] width 8 height 4
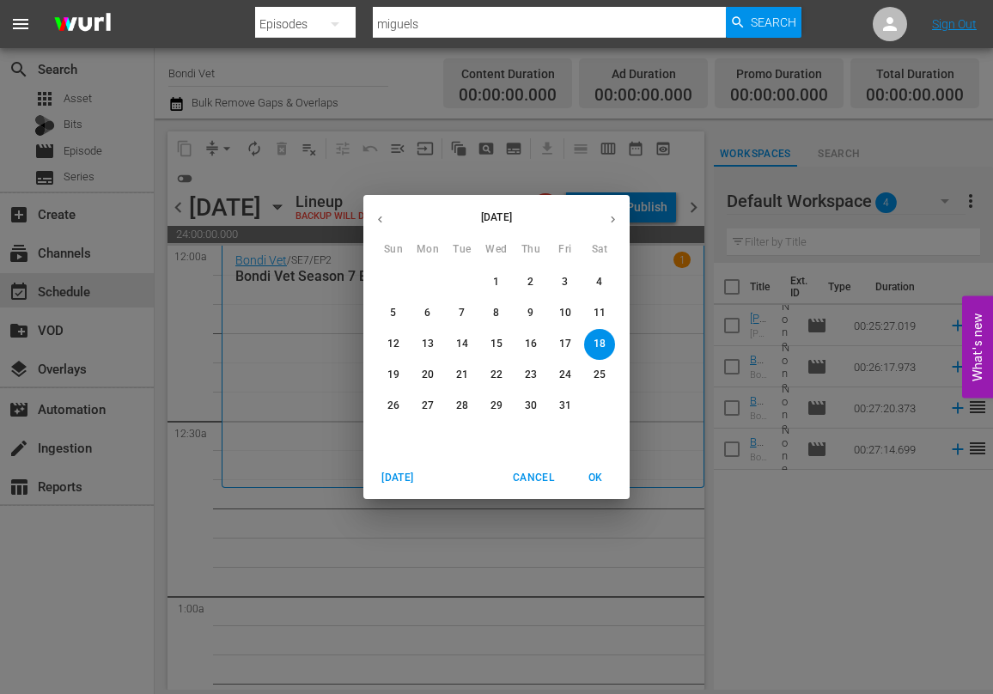
click at [599, 276] on p "4" at bounding box center [599, 282] width 6 height 15
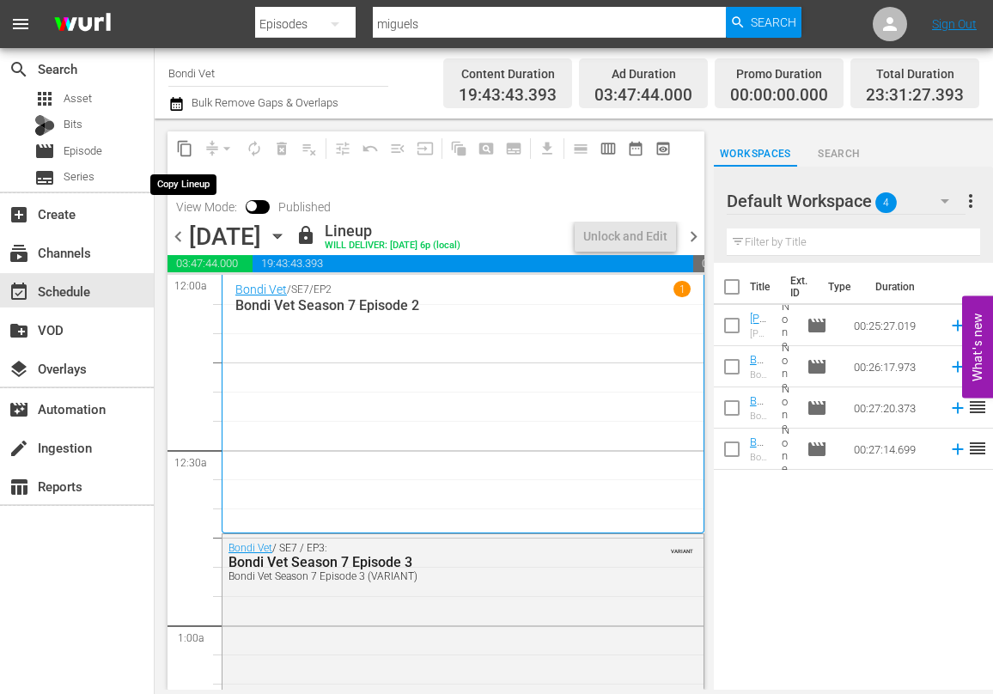
click at [182, 149] on span "content_copy" at bounding box center [184, 148] width 17 height 17
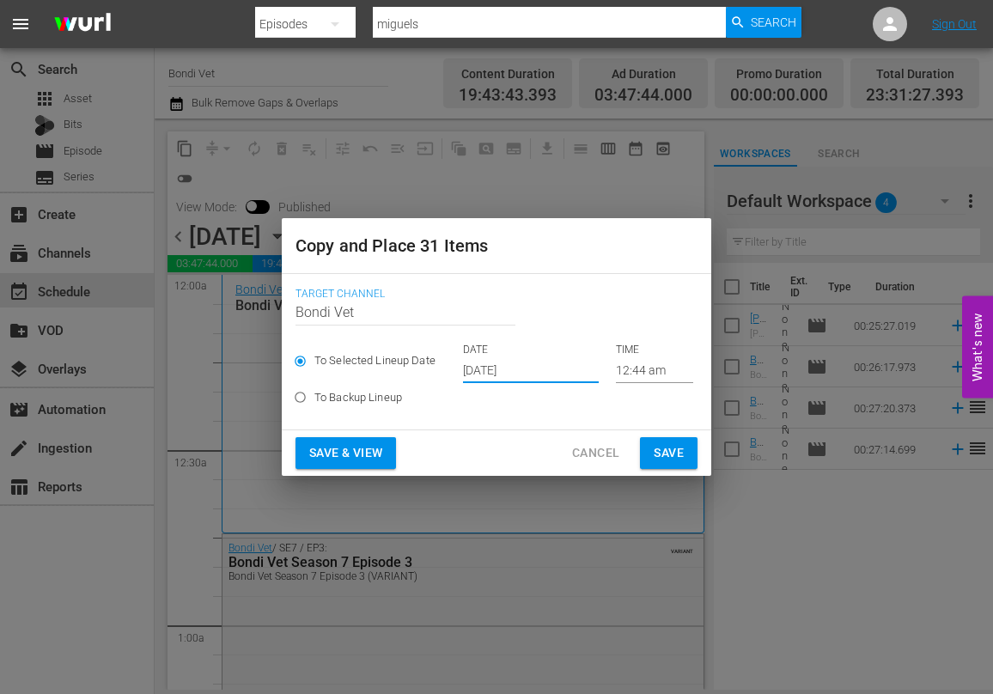
click at [537, 374] on input "[DATE]" at bounding box center [531, 370] width 136 height 26
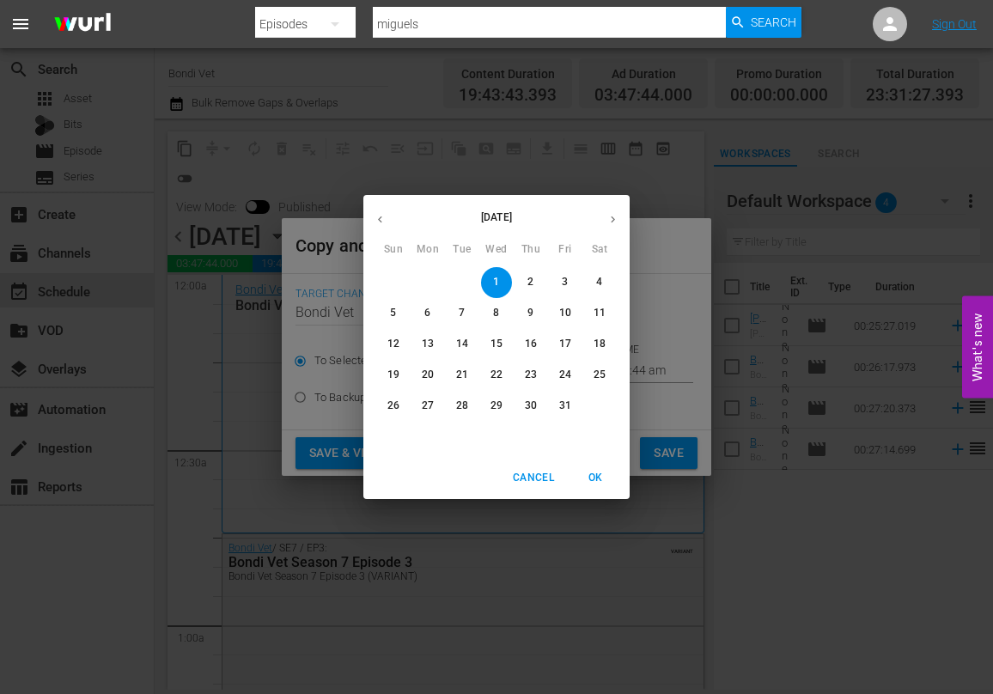
click at [600, 346] on p "18" at bounding box center [599, 344] width 12 height 15
type input "[DATE]"
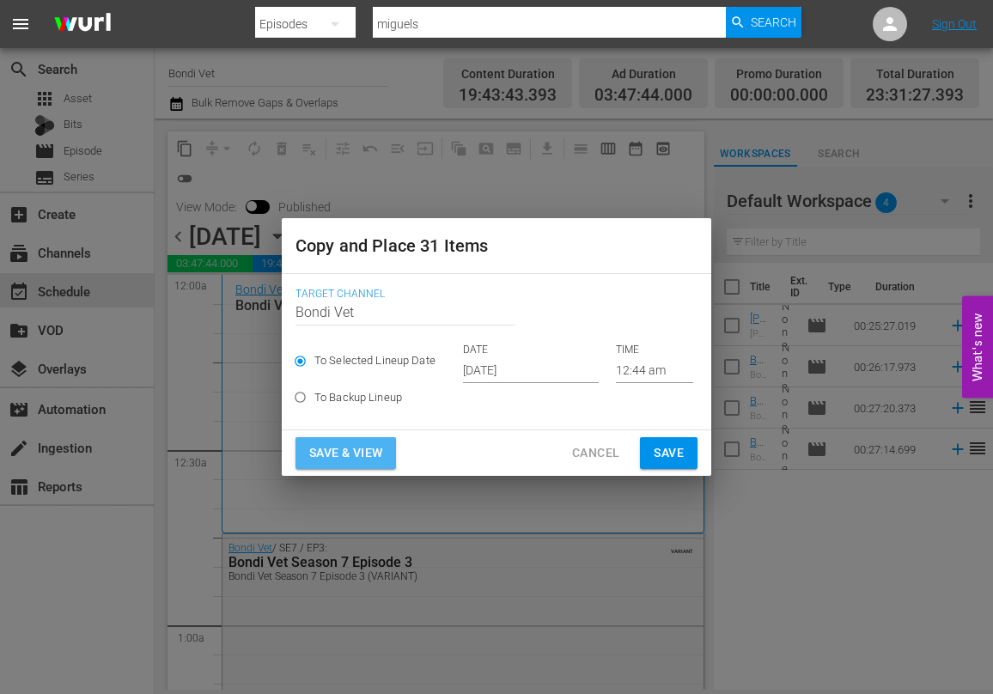
click at [331, 451] on span "Save & View" at bounding box center [345, 452] width 73 height 21
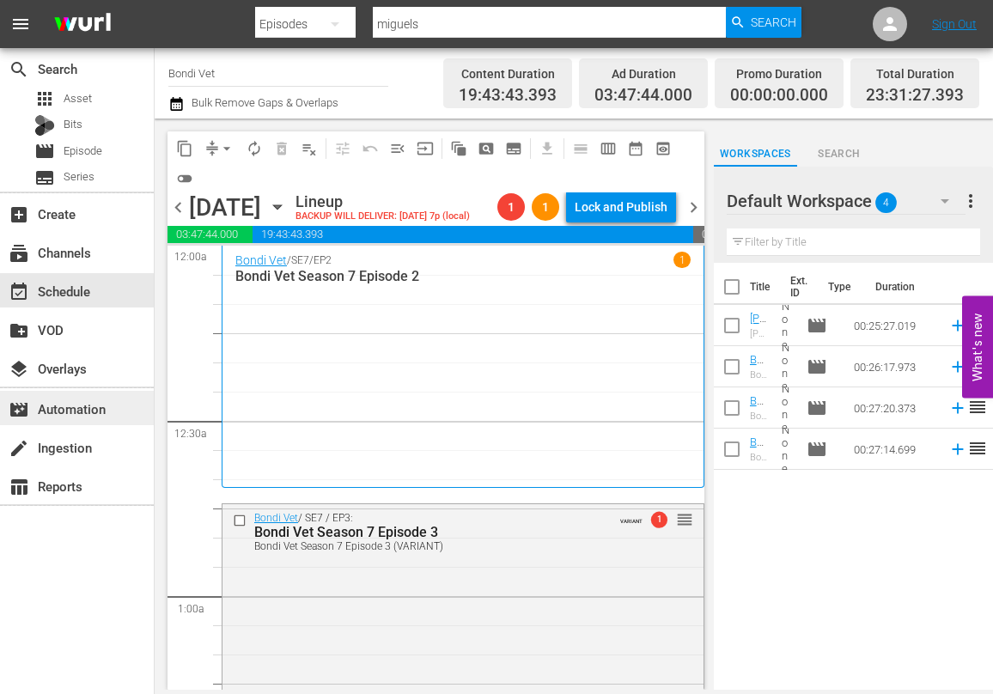
scroll to position [9, 0]
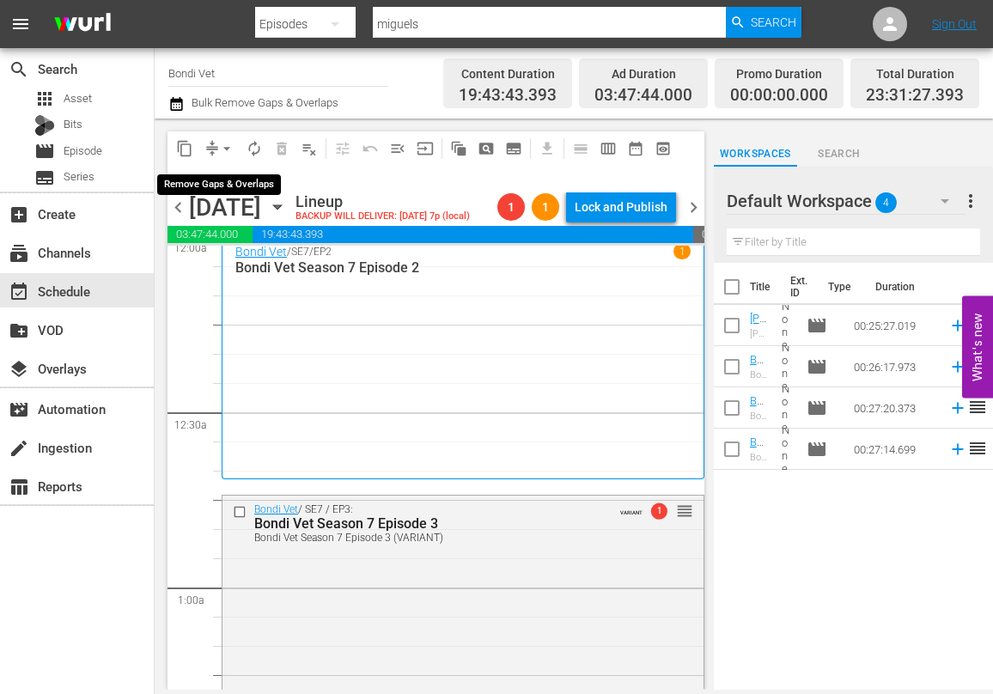
click at [229, 149] on span "arrow_drop_down" at bounding box center [226, 148] width 17 height 17
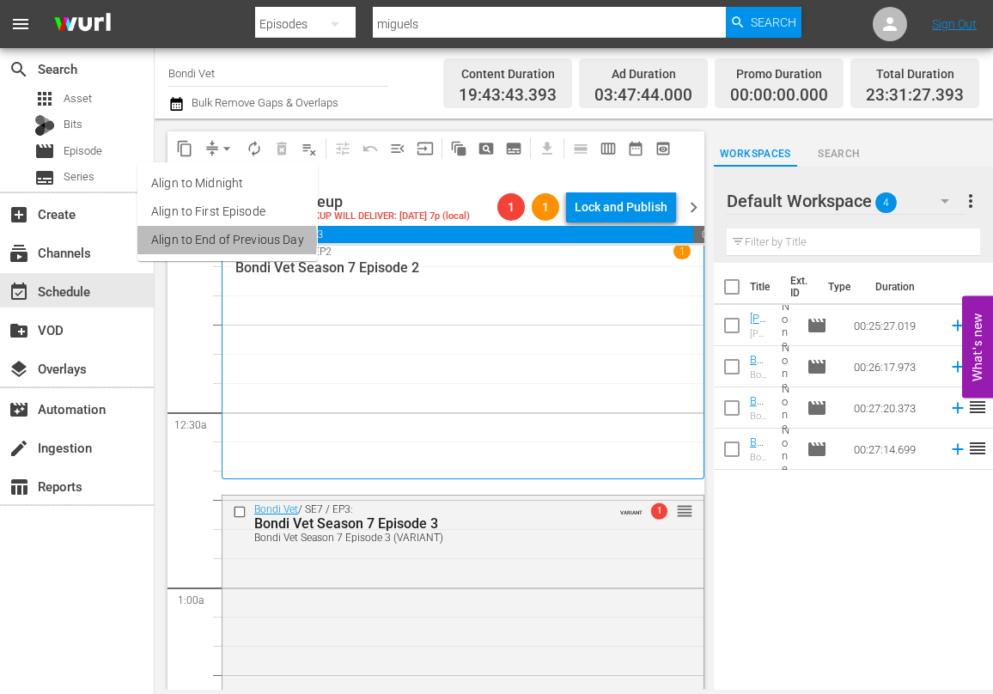
click at [196, 240] on li "Align to End of Previous Day" at bounding box center [227, 240] width 180 height 28
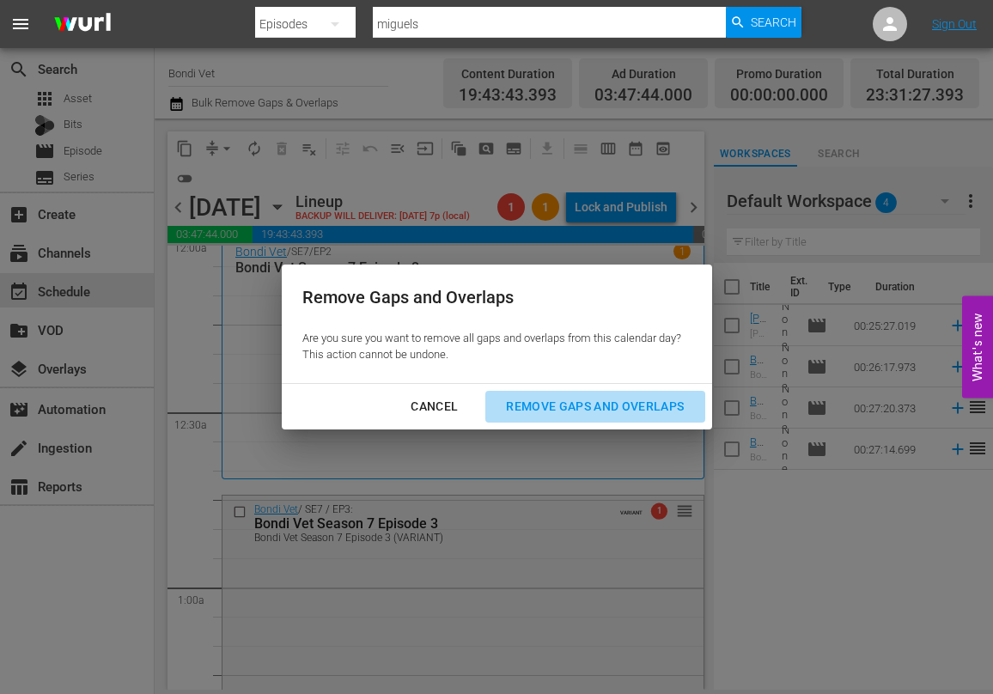
click at [605, 405] on div "Remove Gaps and Overlaps" at bounding box center [594, 406] width 205 height 21
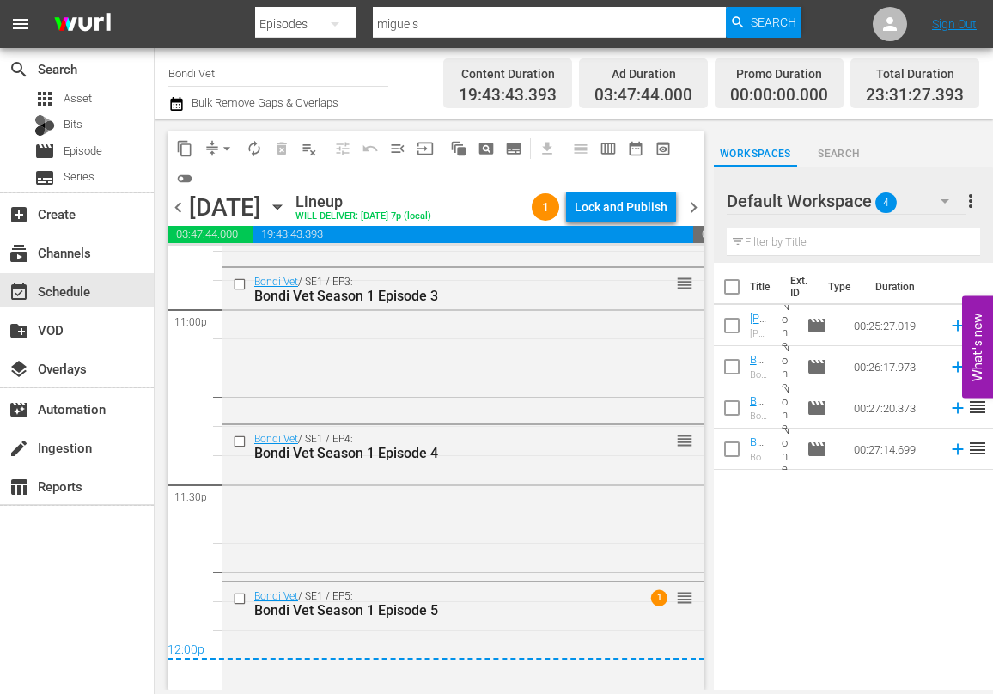
scroll to position [8040, 0]
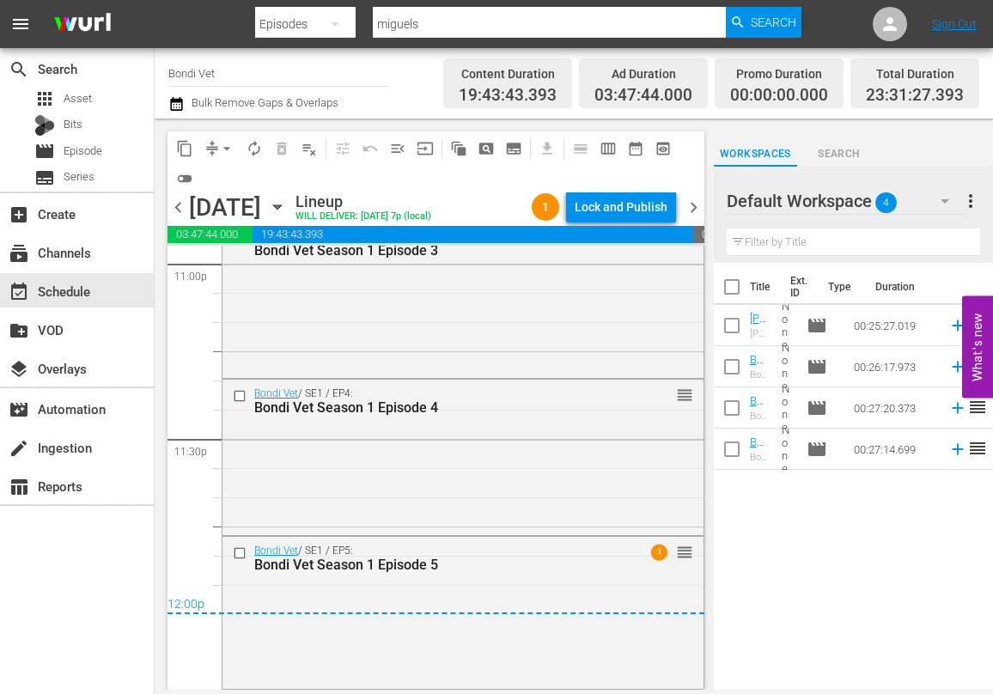
click at [693, 207] on span "chevron_right" at bounding box center [693, 207] width 21 height 21
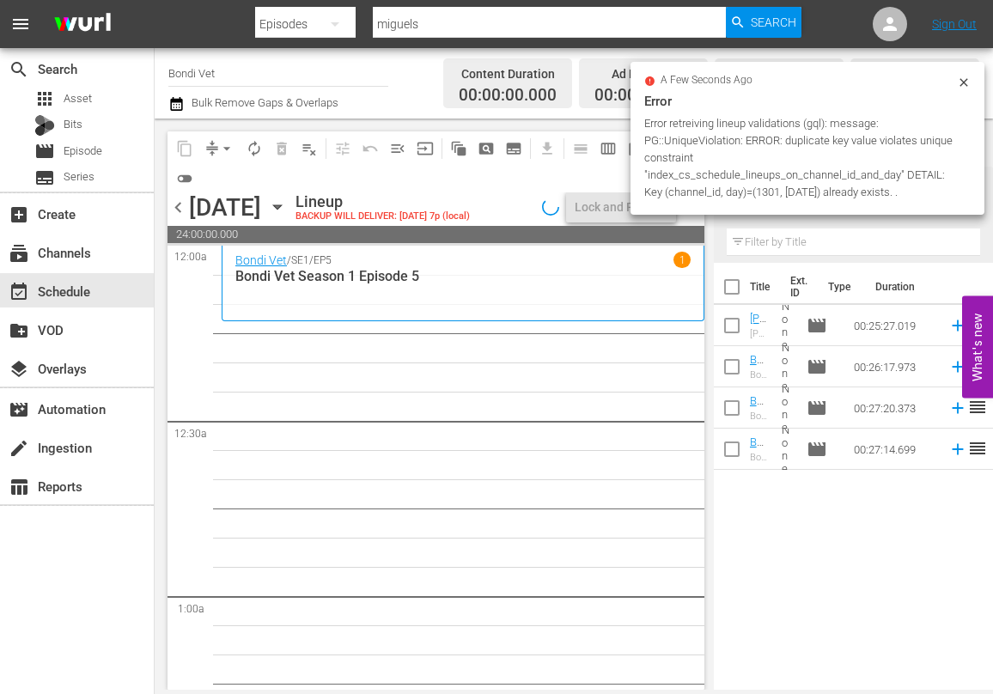
click at [287, 207] on icon "button" at bounding box center [277, 207] width 19 height 19
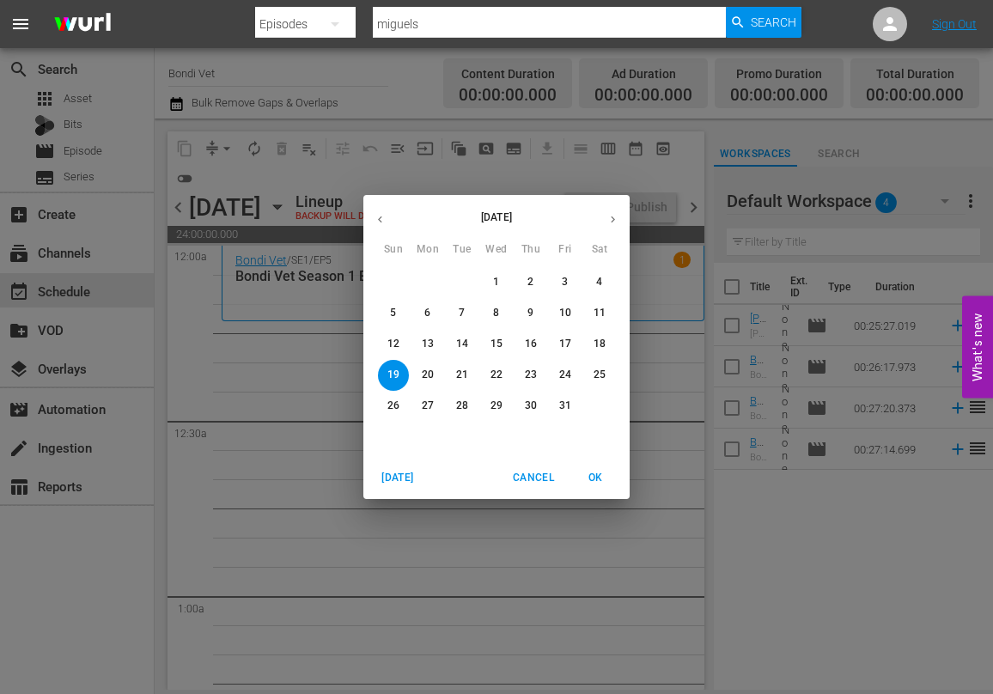
click at [261, 387] on div "[DATE] Sun Mon Tue Wed Thu Fri Sat 28 29 30 1 2 3 4 5 6 7 8 9 10 11 12 13 14 15…" at bounding box center [496, 347] width 993 height 694
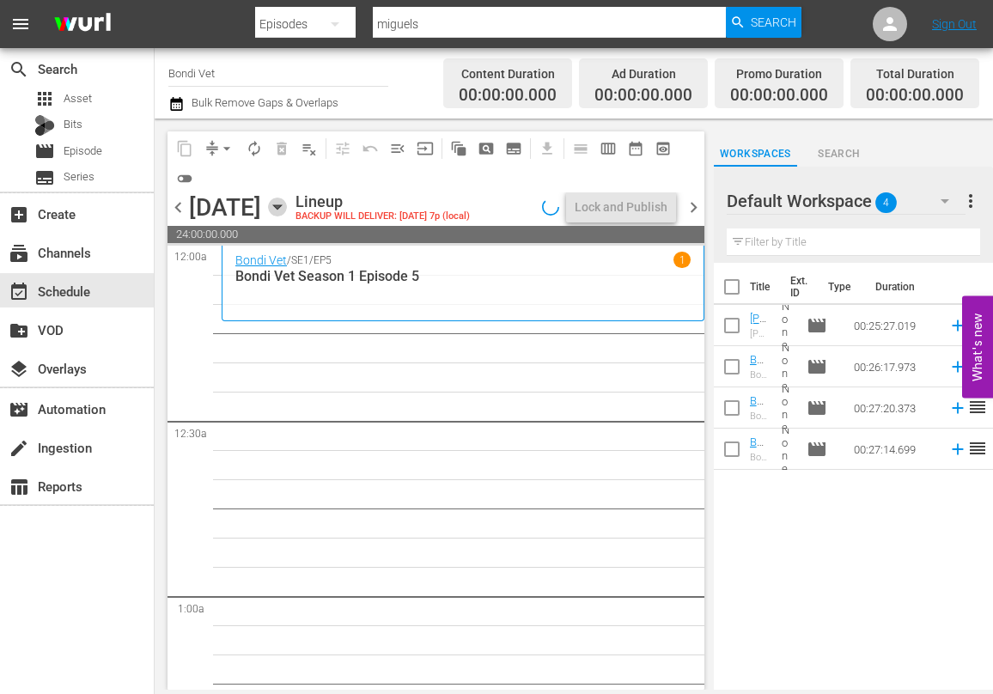
click at [287, 203] on icon "button" at bounding box center [277, 207] width 19 height 19
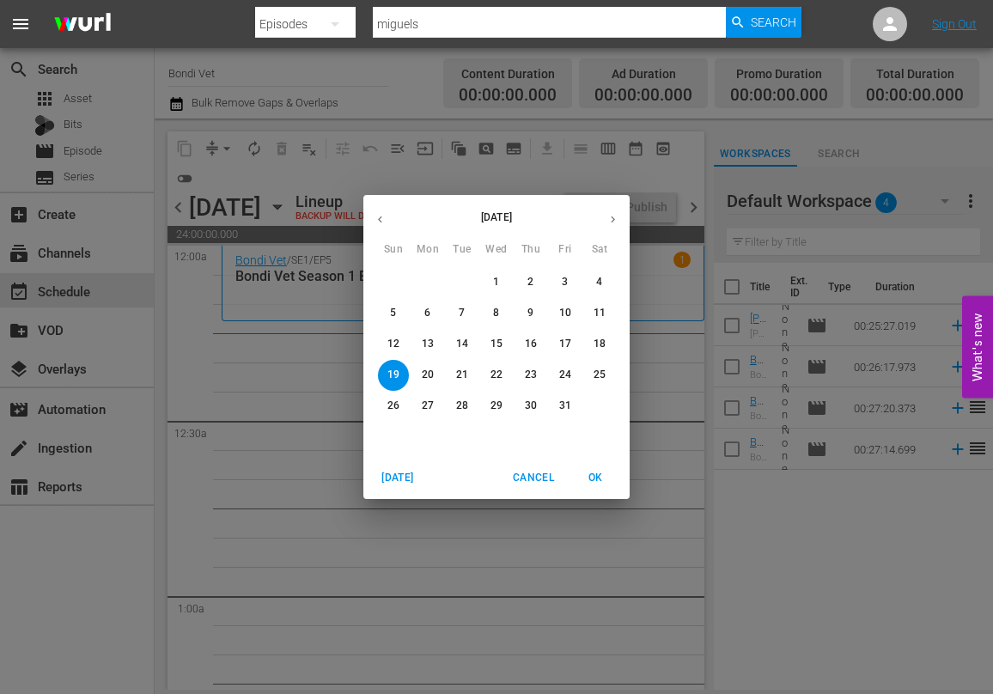
drag, startPoint x: 388, startPoint y: 310, endPoint x: 410, endPoint y: 312, distance: 22.4
click at [389, 310] on span "5" at bounding box center [393, 313] width 31 height 15
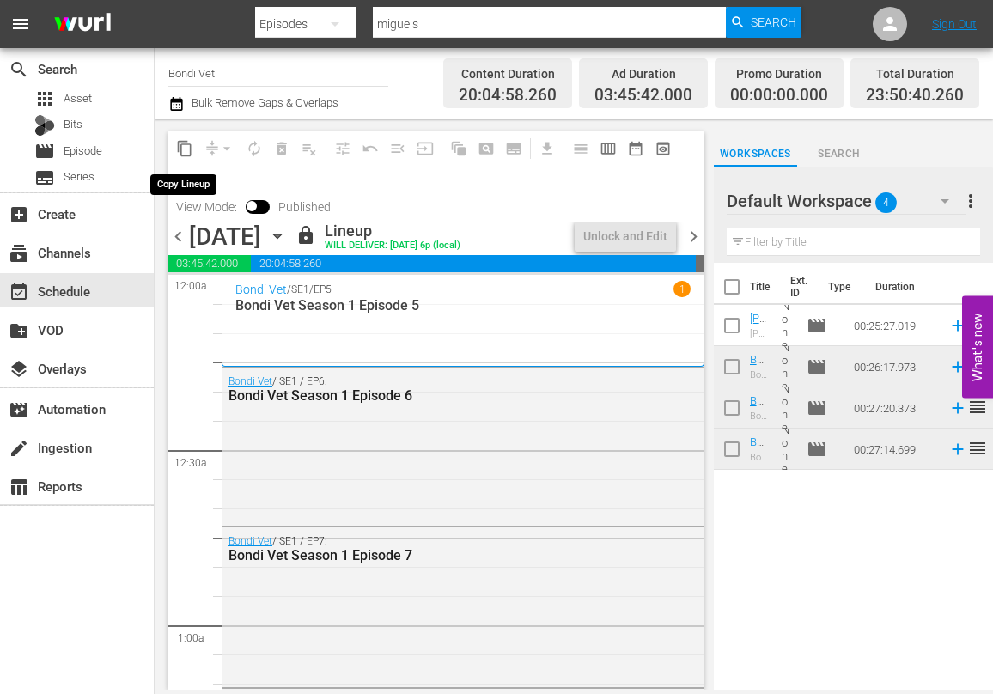
click at [183, 149] on span "content_copy" at bounding box center [184, 148] width 17 height 17
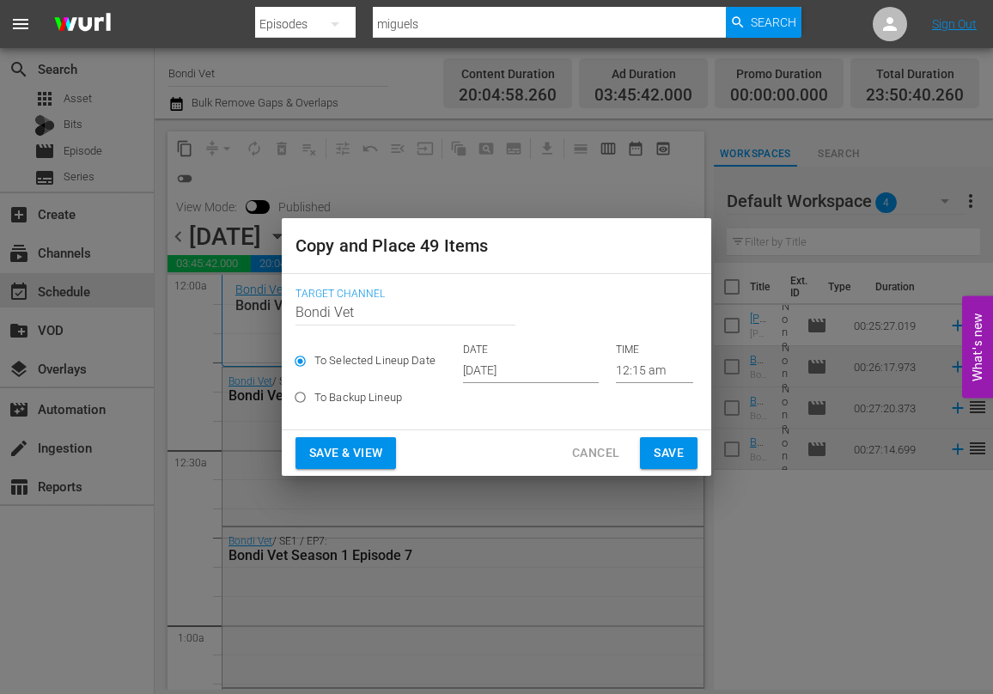
click at [555, 372] on input "[DATE]" at bounding box center [531, 370] width 136 height 26
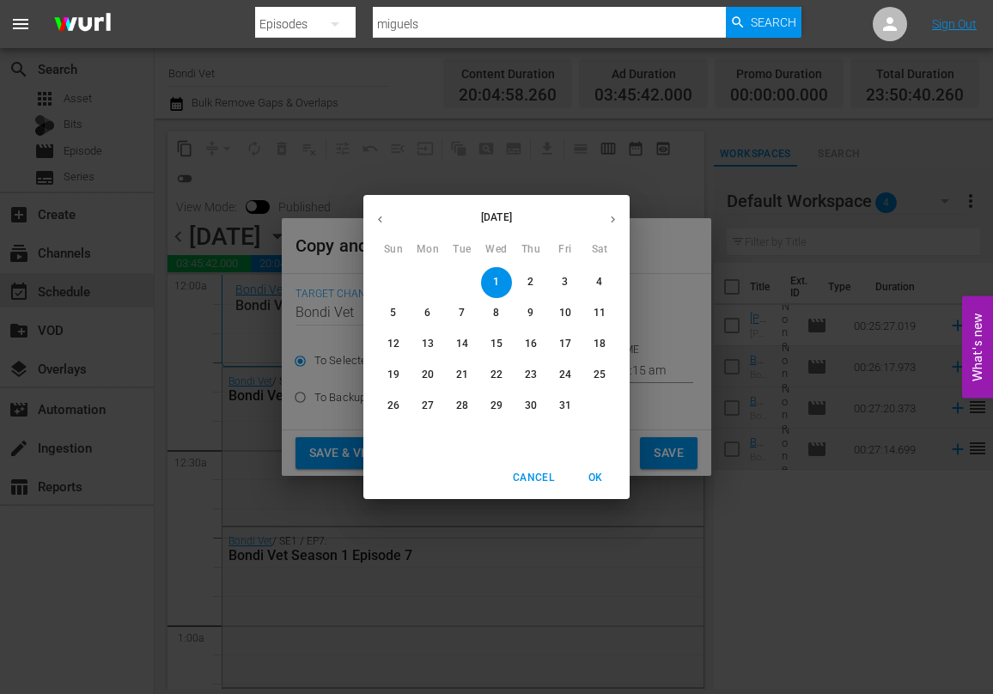
drag, startPoint x: 394, startPoint y: 374, endPoint x: 405, endPoint y: 379, distance: 12.3
click at [395, 374] on p "19" at bounding box center [393, 375] width 12 height 15
type input "[DATE]"
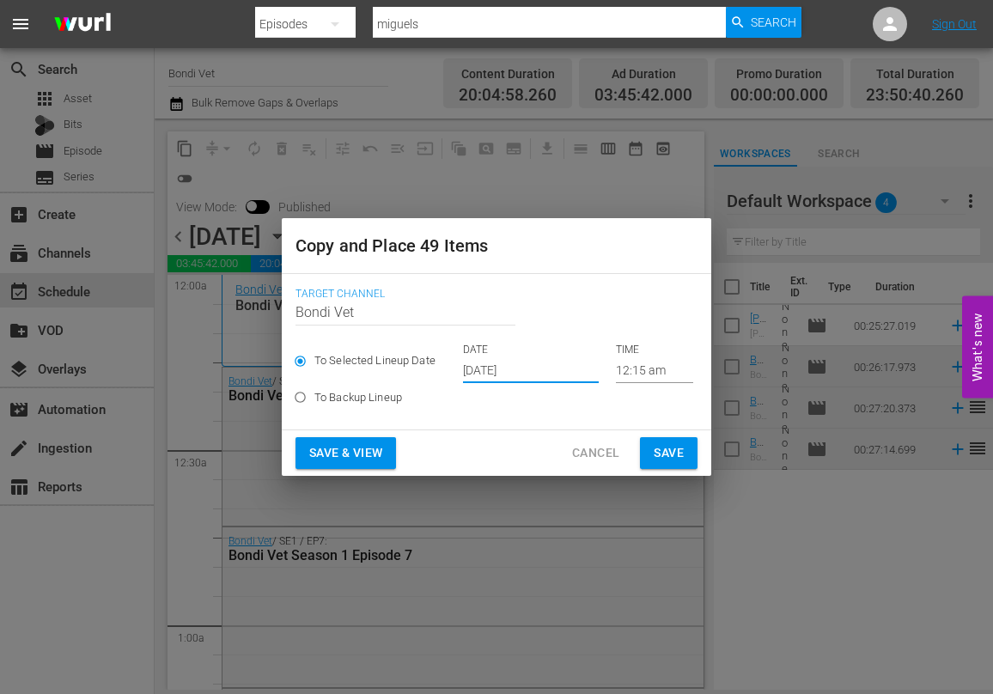
click at [324, 446] on span "Save & View" at bounding box center [345, 452] width 73 height 21
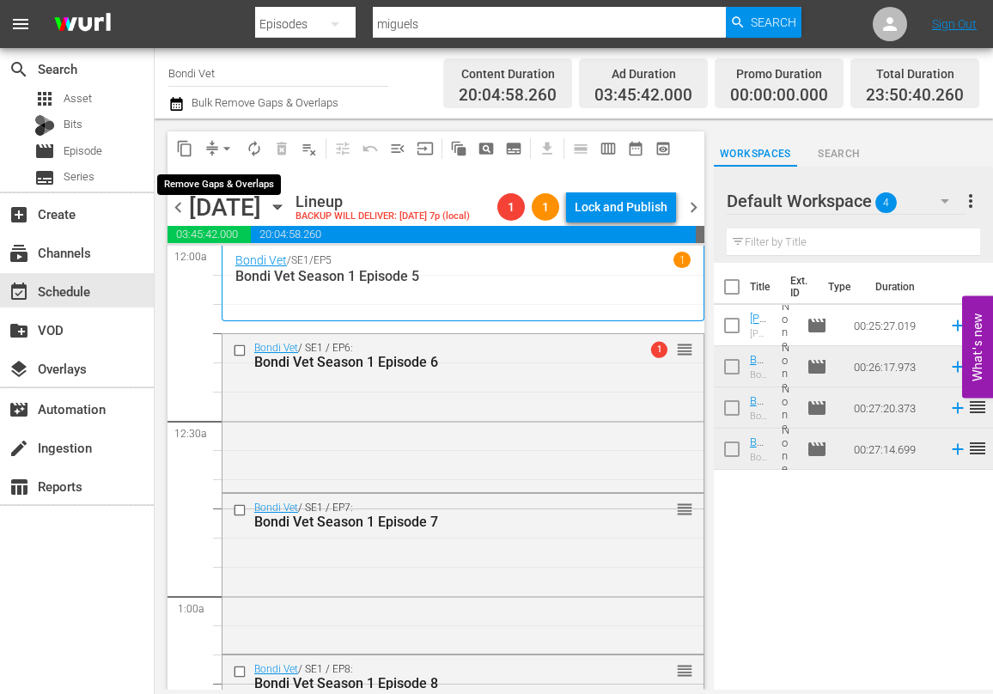
click at [228, 143] on span "arrow_drop_down" at bounding box center [226, 148] width 17 height 17
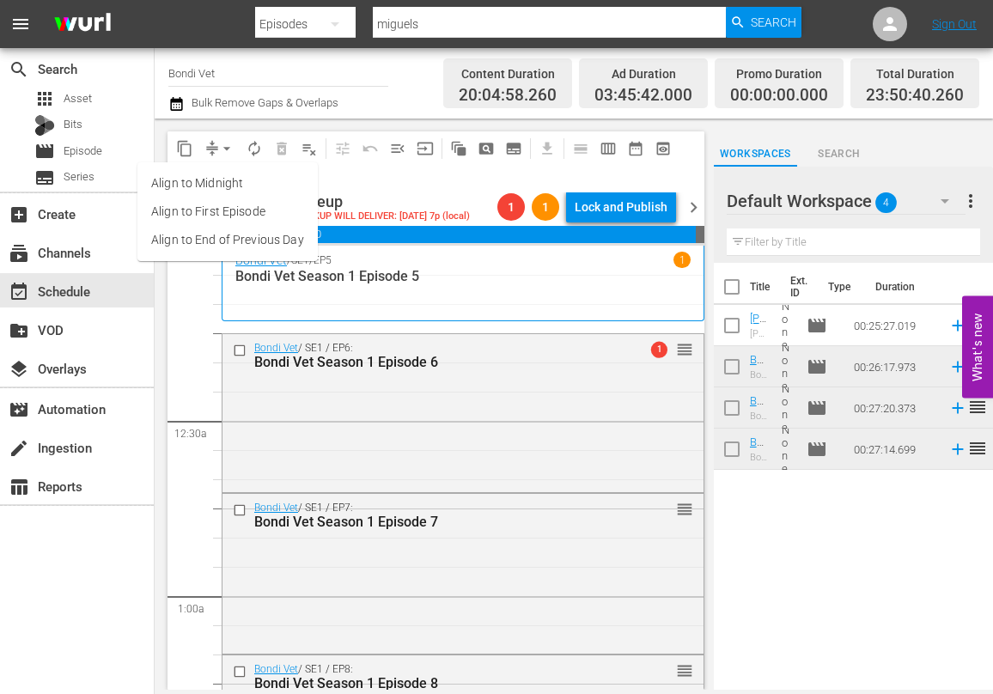
click at [179, 235] on li "Align to End of Previous Day" at bounding box center [227, 240] width 180 height 28
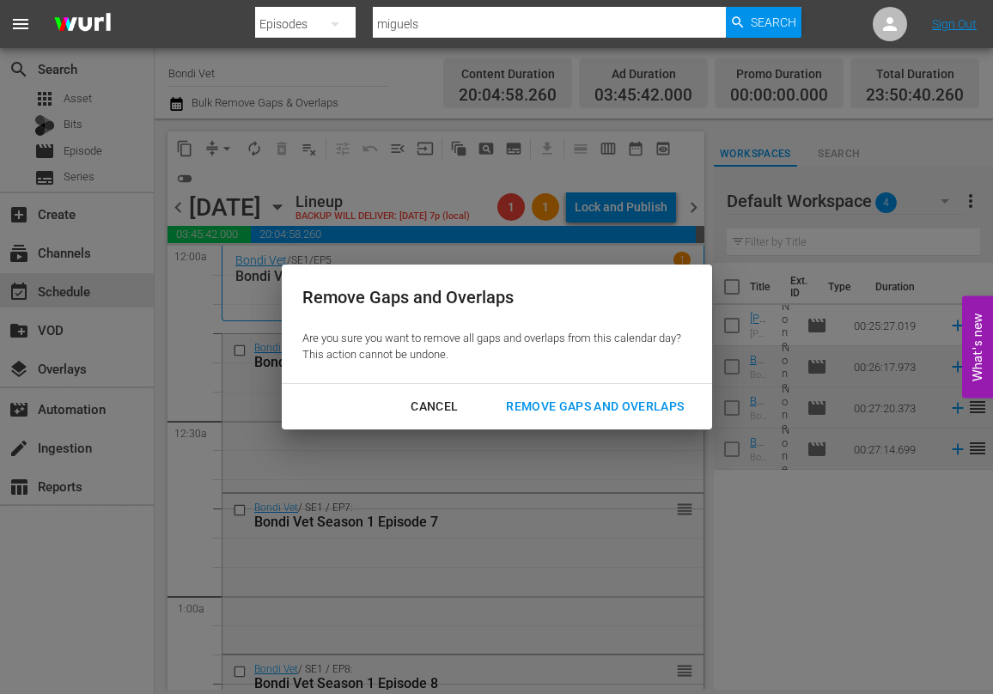
click at [541, 402] on div "Remove Gaps and Overlaps" at bounding box center [594, 406] width 205 height 21
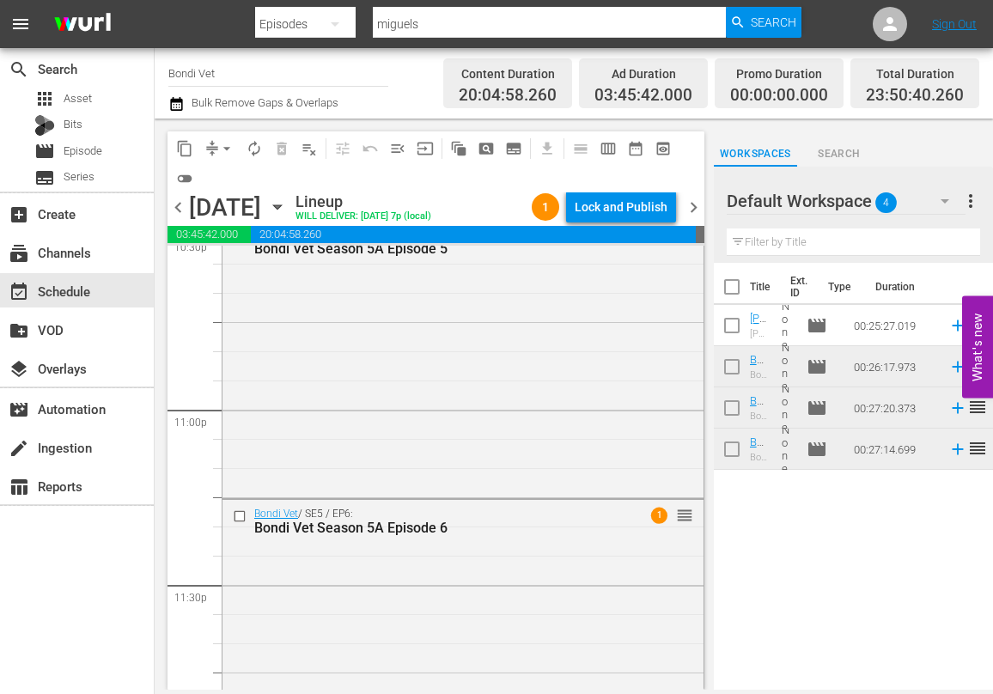
scroll to position [7986, 0]
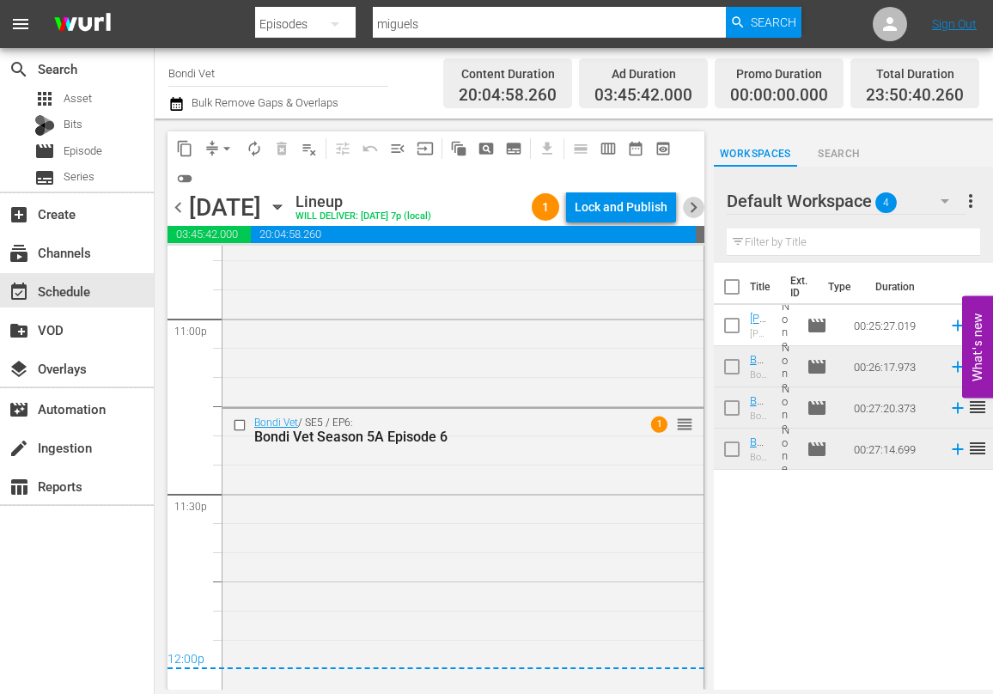
click at [691, 208] on span "chevron_right" at bounding box center [693, 207] width 21 height 21
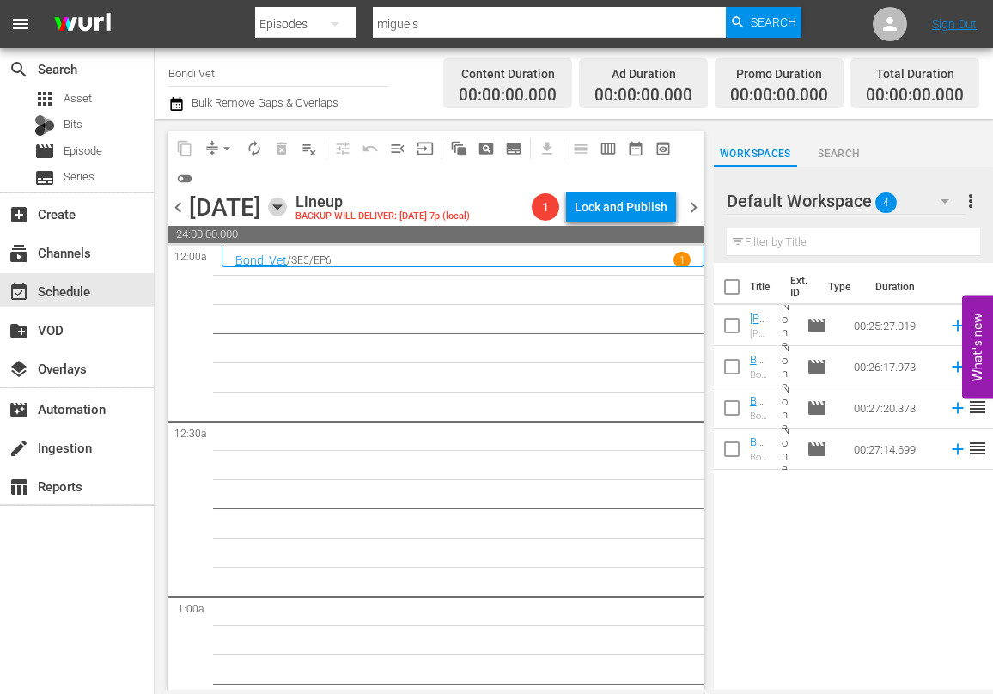
click at [287, 203] on icon "button" at bounding box center [277, 207] width 19 height 19
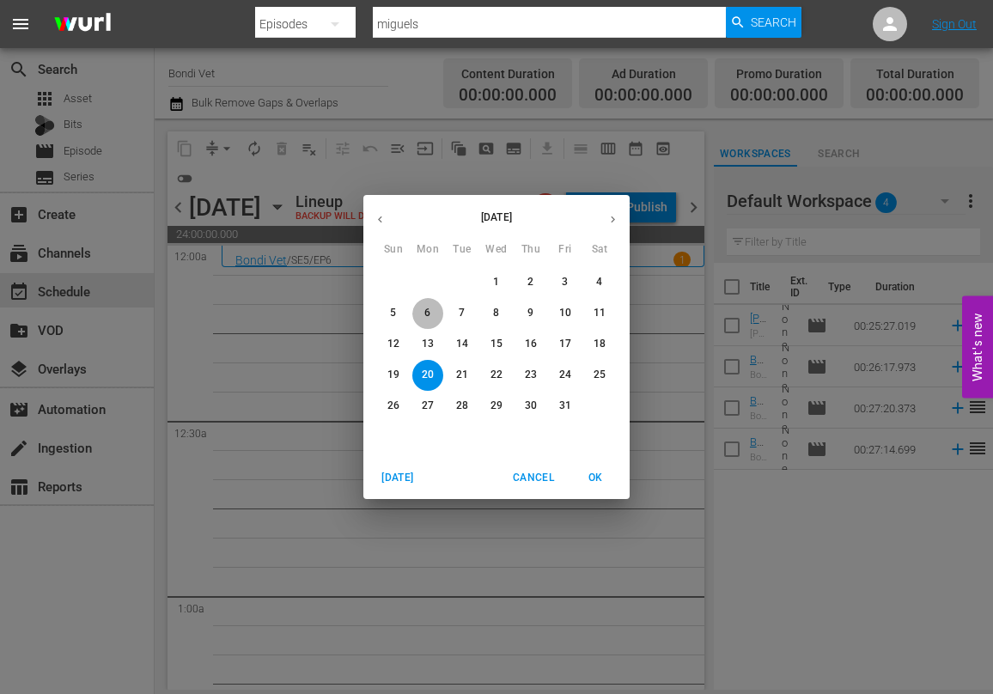
click at [428, 311] on p "6" at bounding box center [427, 313] width 6 height 15
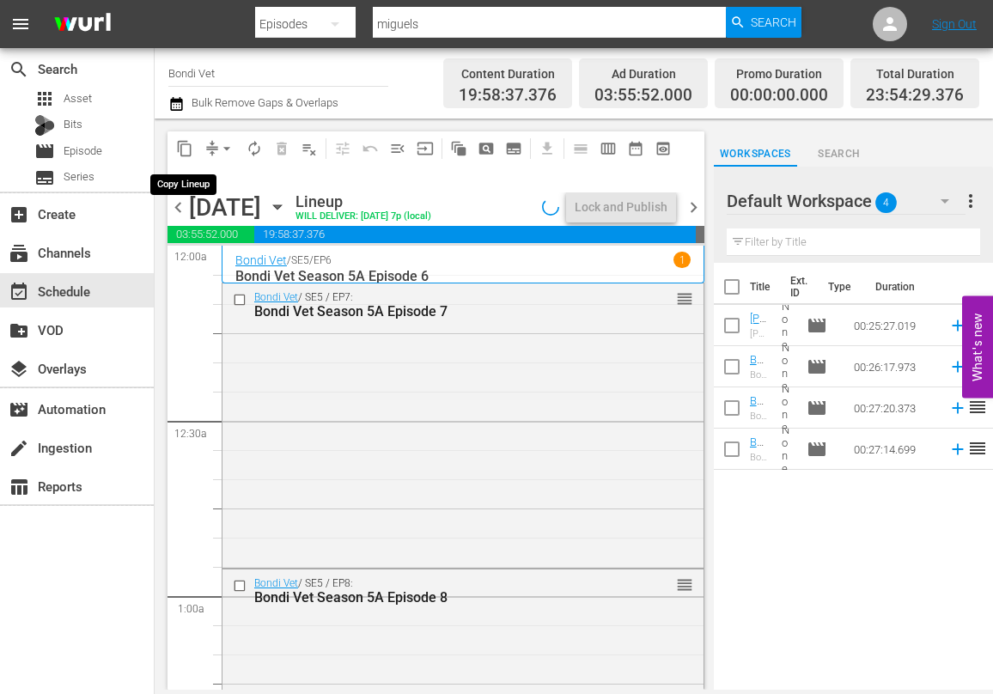
click at [184, 149] on span "content_copy" at bounding box center [184, 148] width 17 height 17
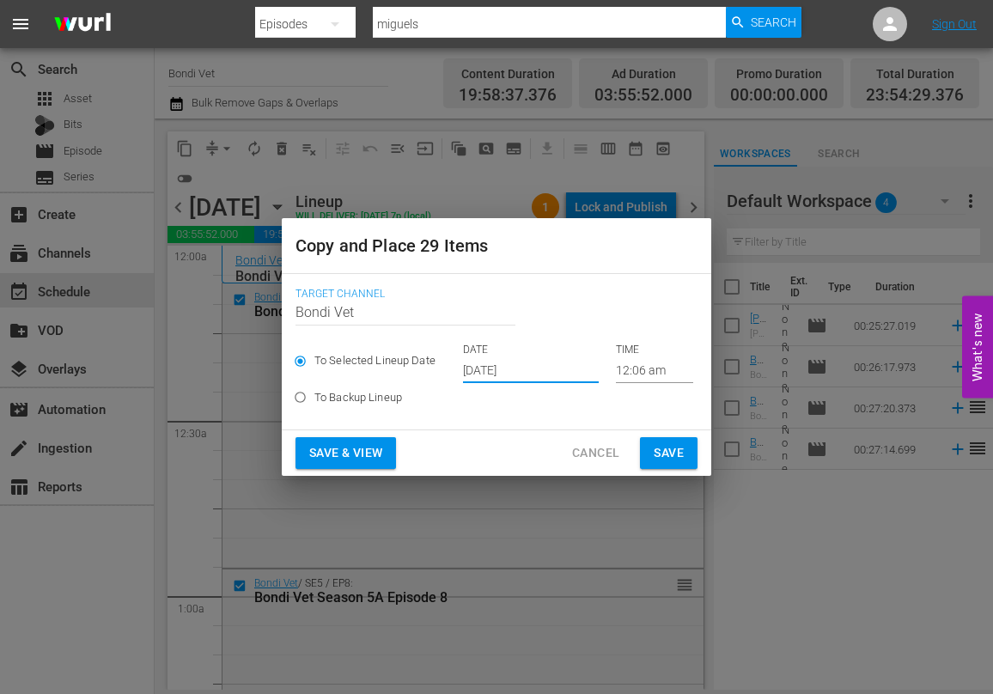
click at [550, 373] on input "[DATE]" at bounding box center [531, 370] width 136 height 26
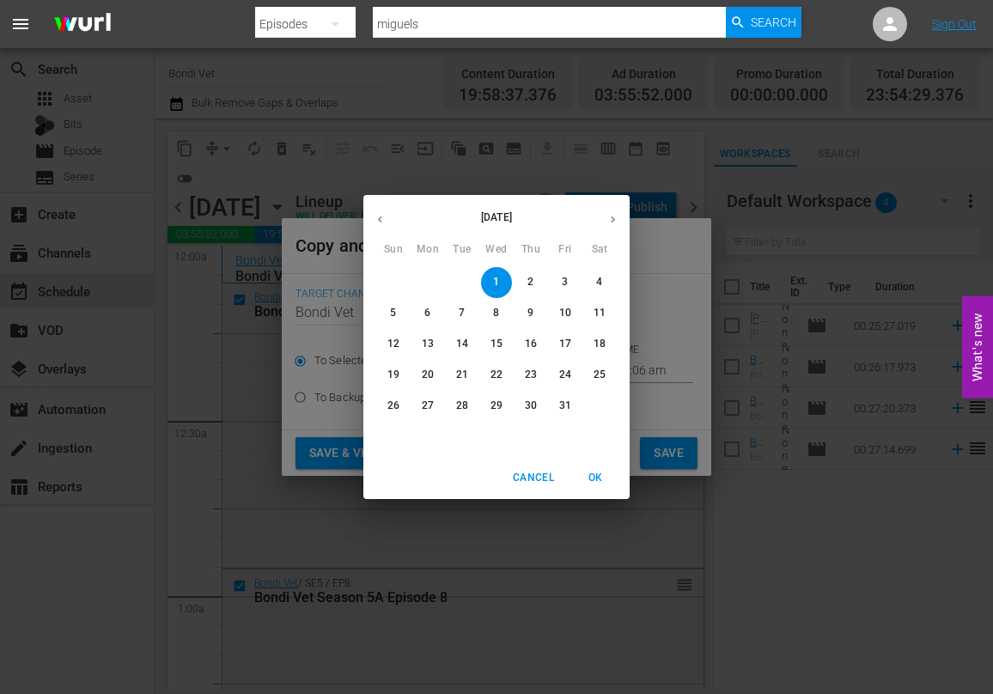
click at [425, 379] on p "20" at bounding box center [428, 375] width 12 height 15
type input "[DATE]"
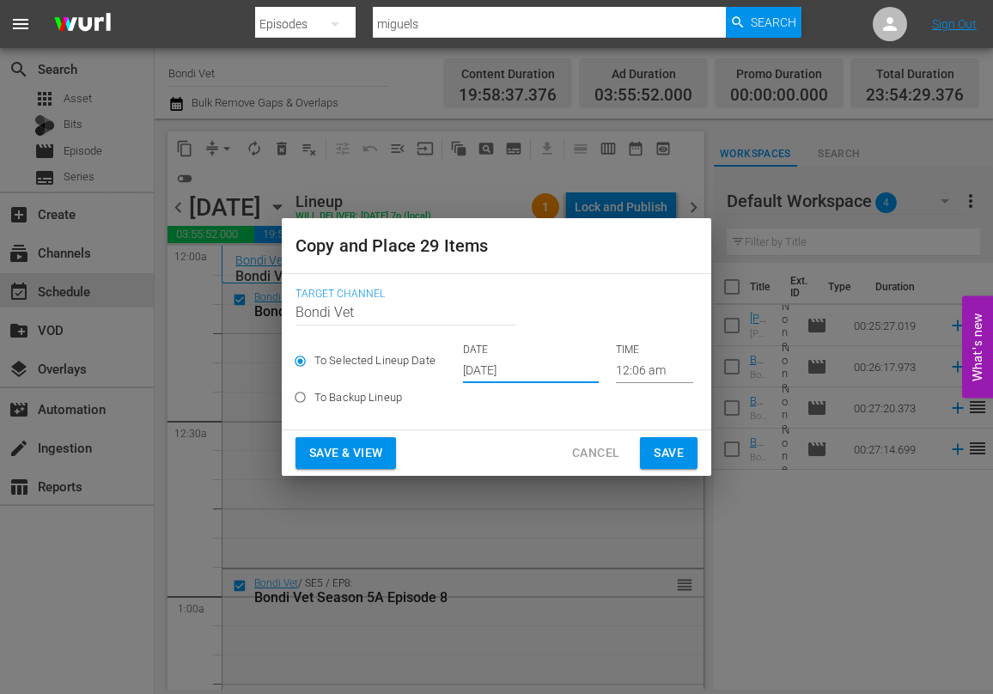
click at [331, 450] on span "Save & View" at bounding box center [345, 452] width 73 height 21
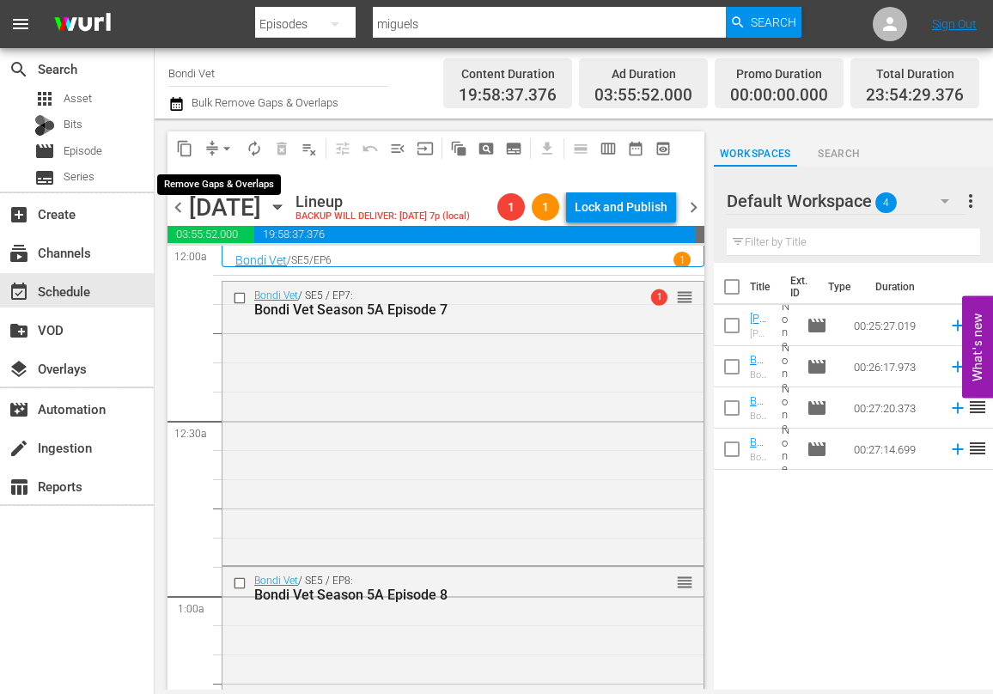
click at [229, 147] on span "arrow_drop_down" at bounding box center [226, 148] width 17 height 17
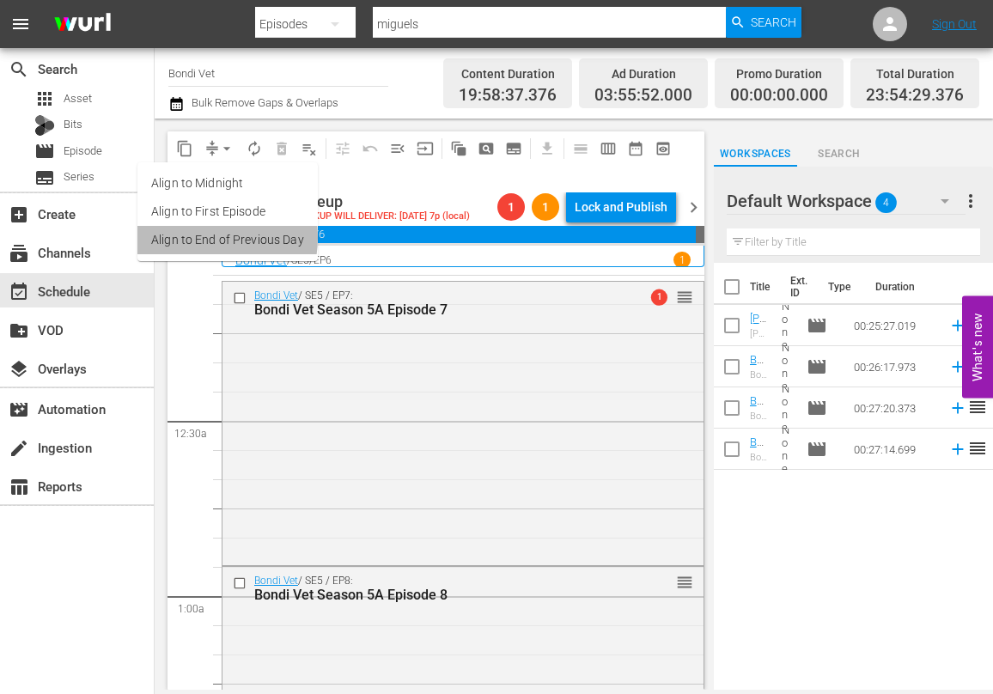
click at [208, 238] on li "Align to End of Previous Day" at bounding box center [227, 240] width 180 height 28
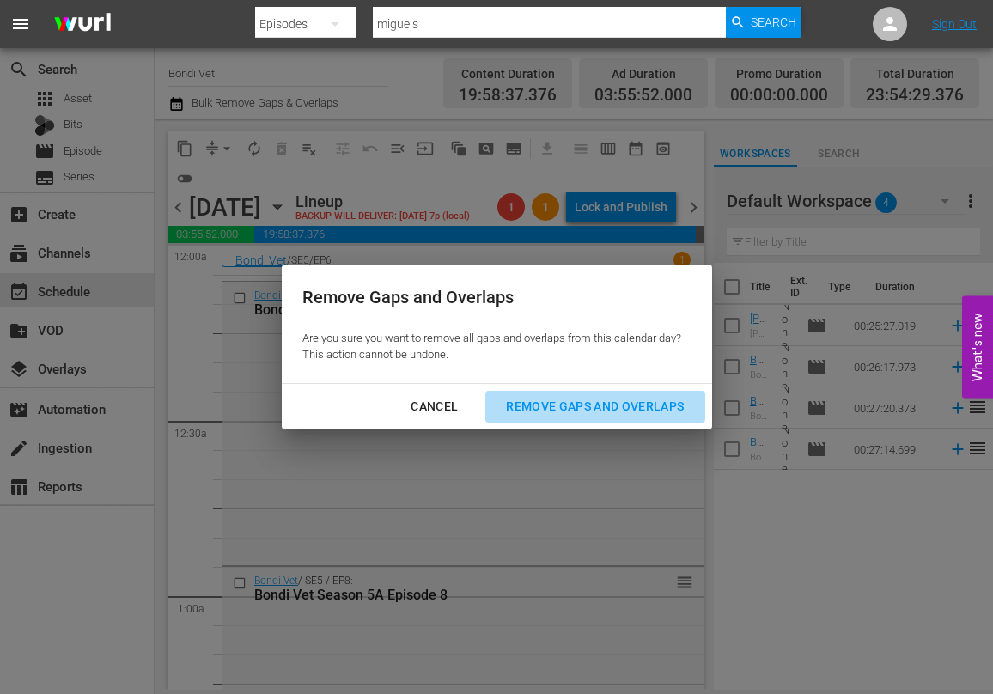
click at [573, 404] on div "Remove Gaps and Overlaps" at bounding box center [594, 406] width 205 height 21
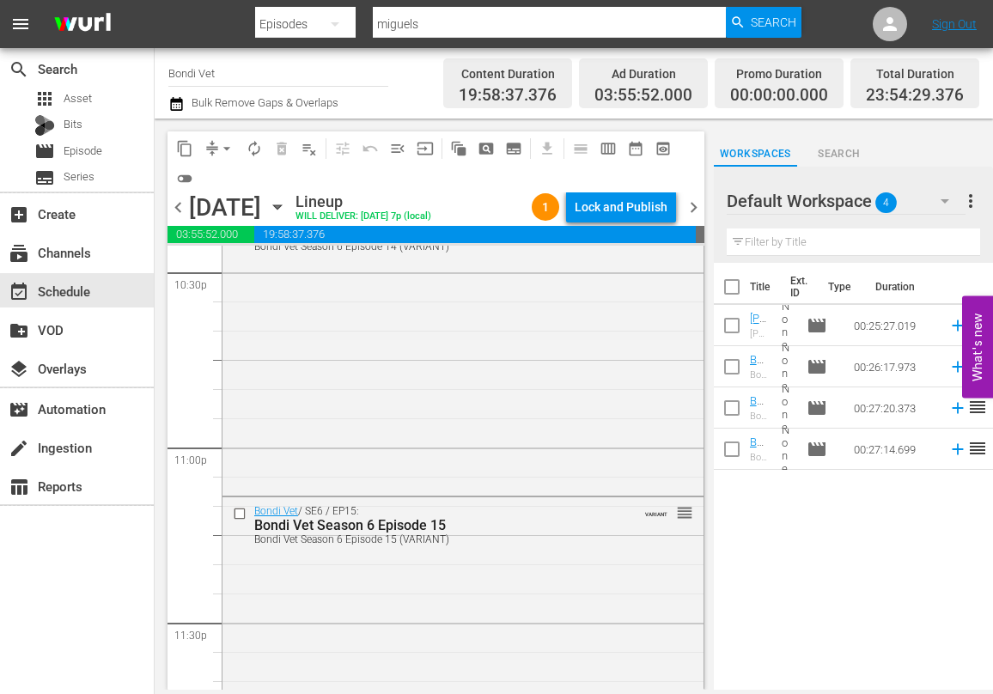
scroll to position [7965, 0]
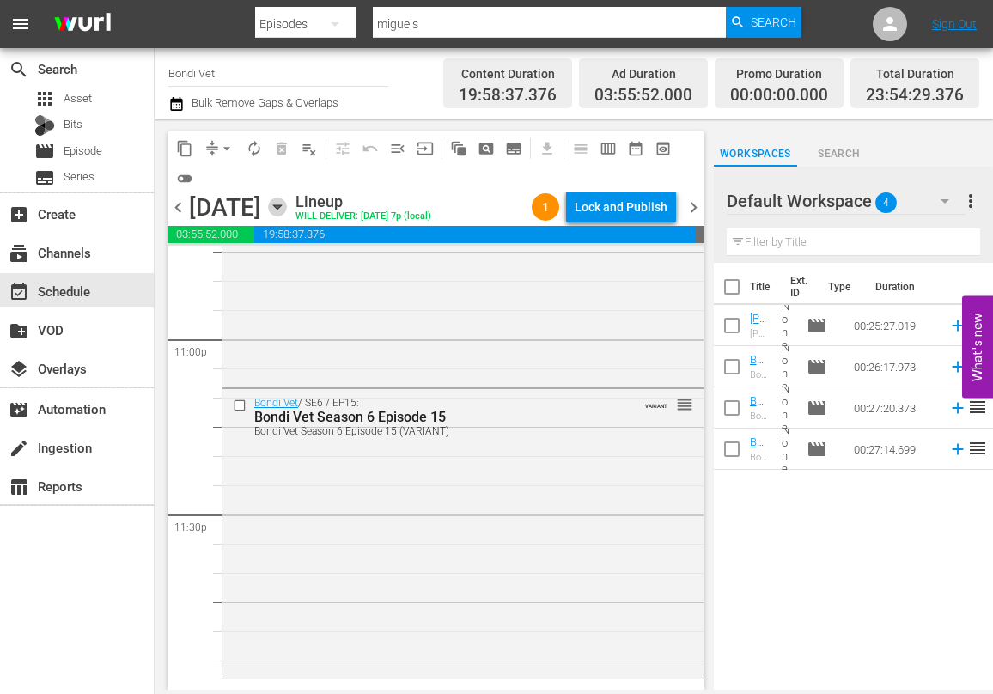
click at [287, 204] on icon "button" at bounding box center [277, 207] width 19 height 19
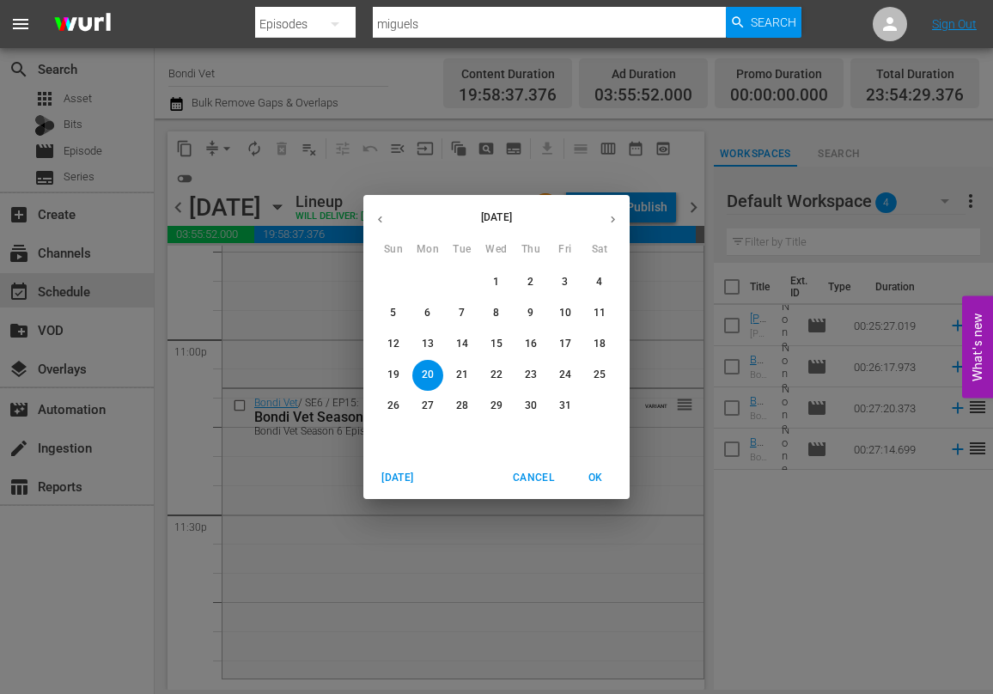
click at [465, 313] on span "7" at bounding box center [462, 313] width 31 height 15
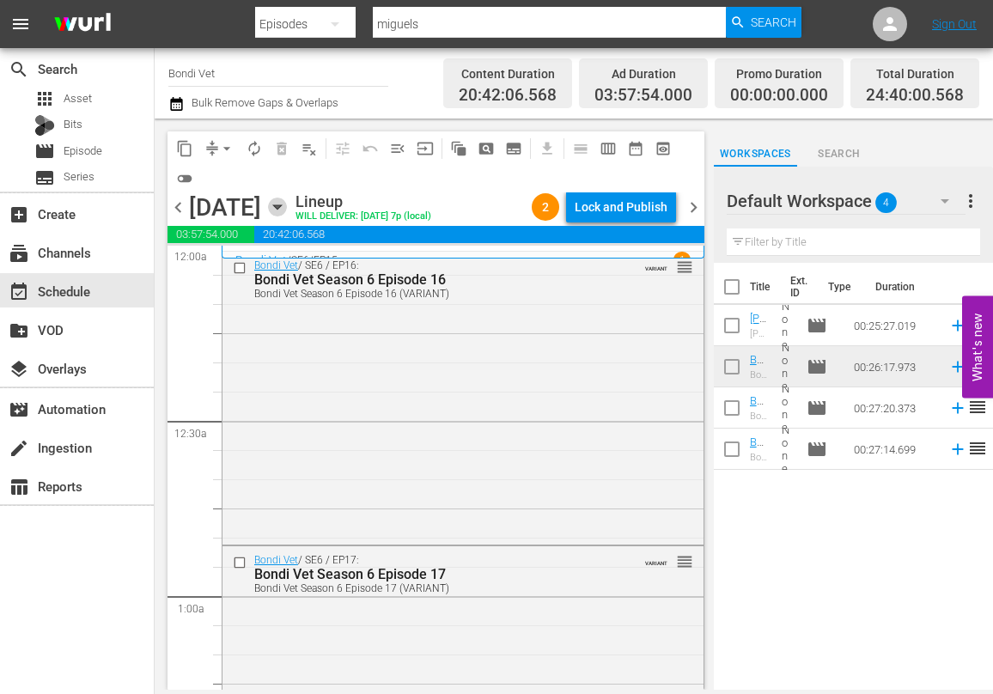
click at [287, 204] on icon "button" at bounding box center [277, 207] width 19 height 19
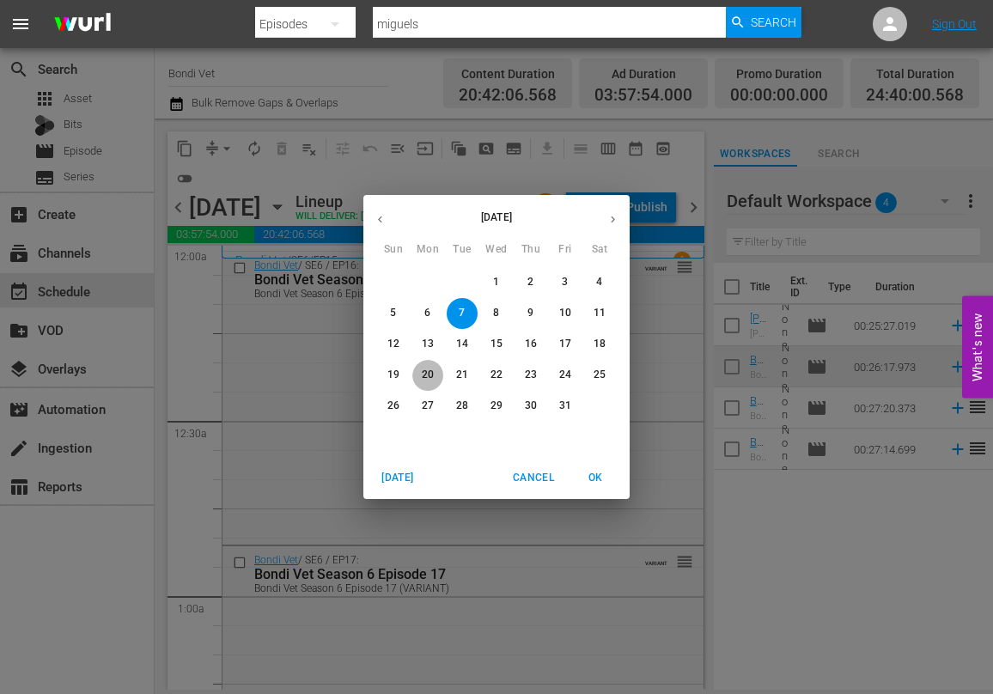
click at [429, 373] on p "20" at bounding box center [428, 375] width 12 height 15
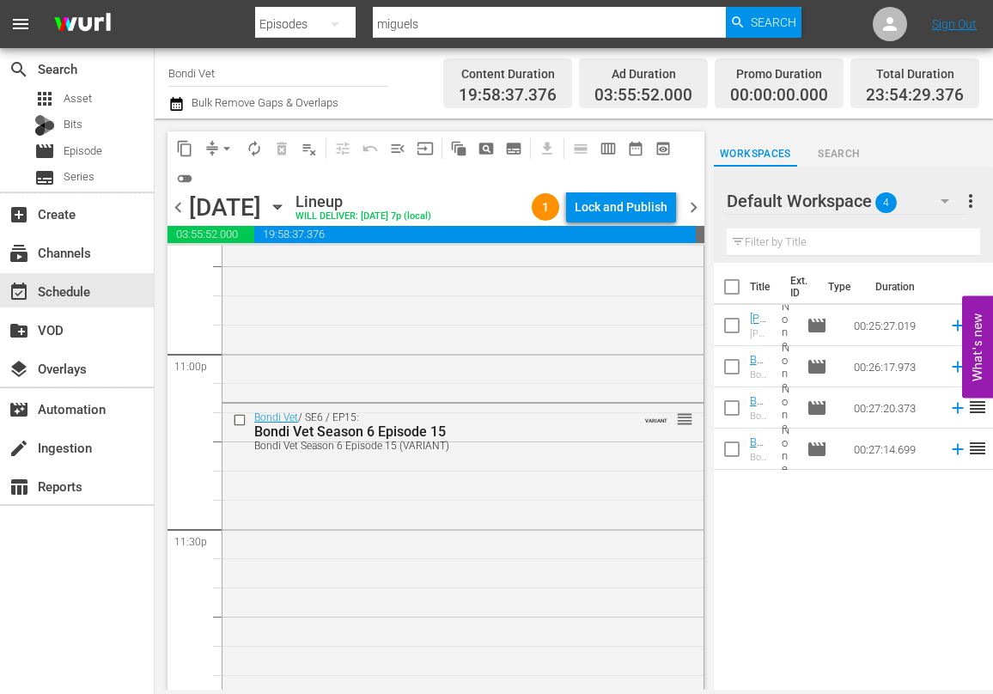
scroll to position [7965, 0]
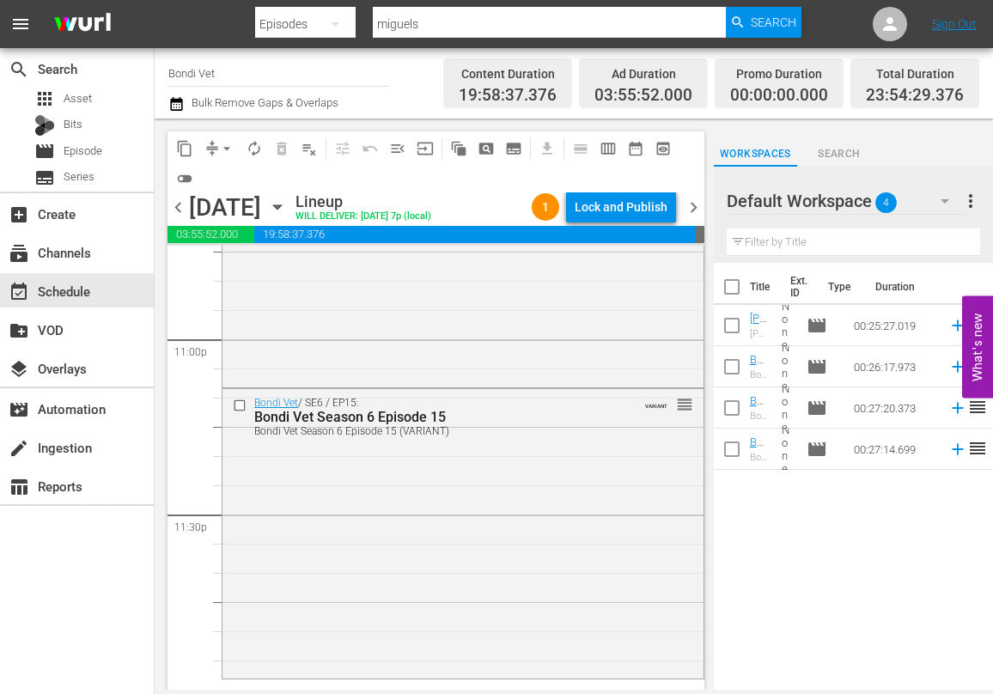
click at [287, 204] on icon "button" at bounding box center [277, 207] width 19 height 19
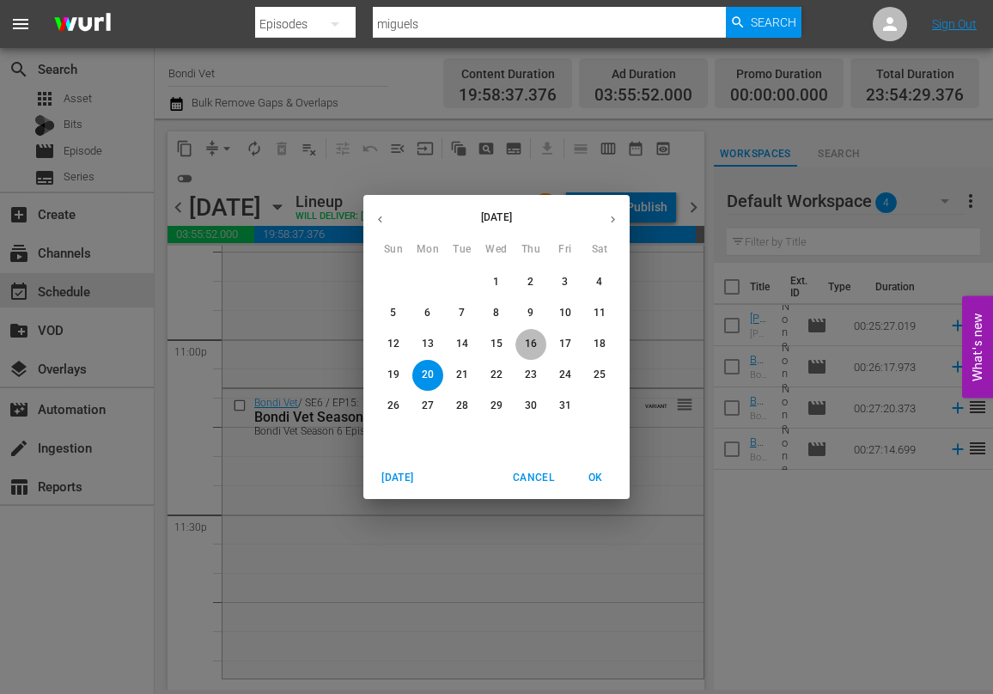
click at [530, 342] on p "16" at bounding box center [531, 344] width 12 height 15
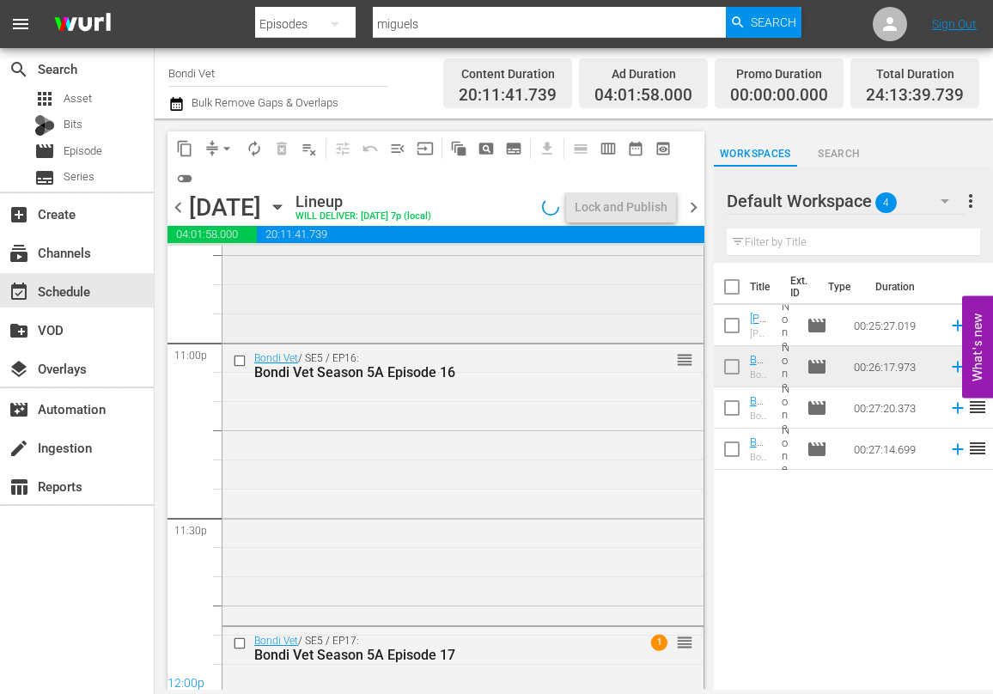
scroll to position [7965, 0]
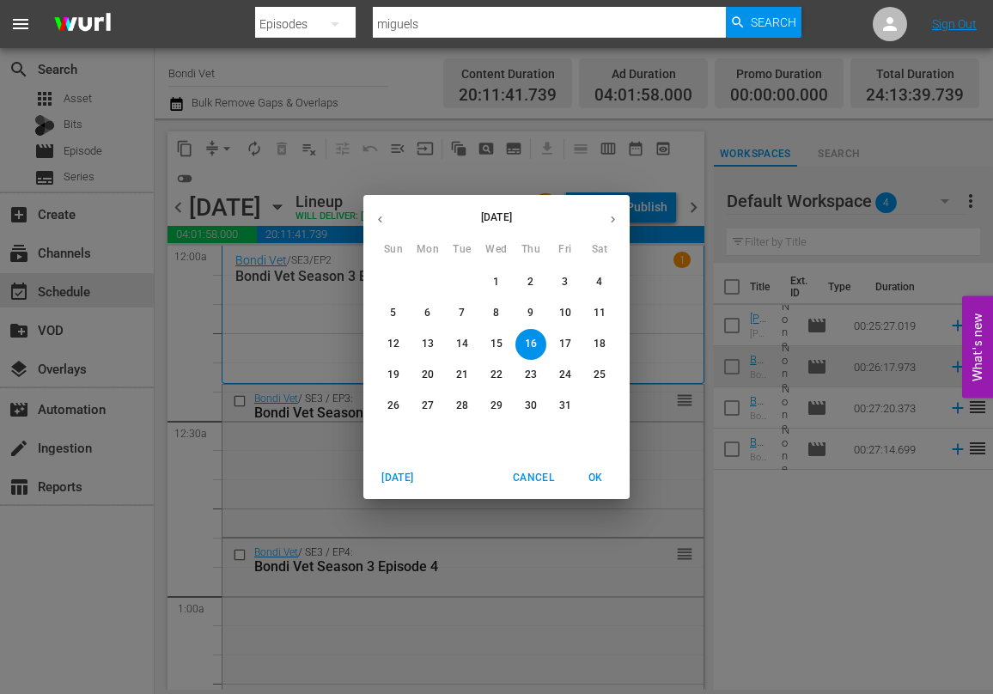
scroll to position [7965, 0]
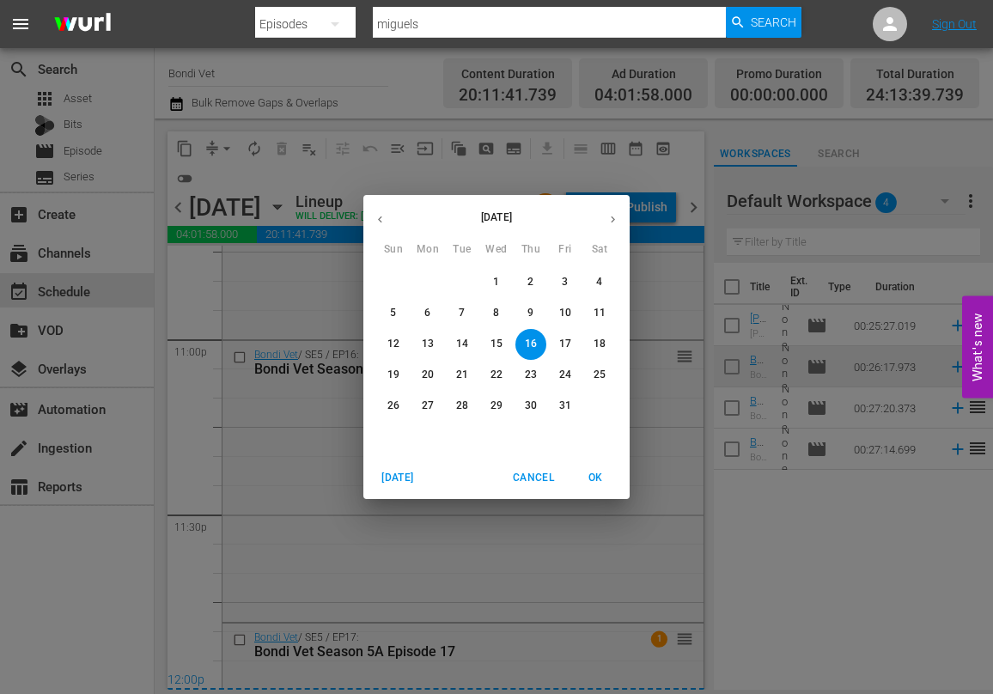
click at [423, 313] on span "6" at bounding box center [427, 313] width 31 height 15
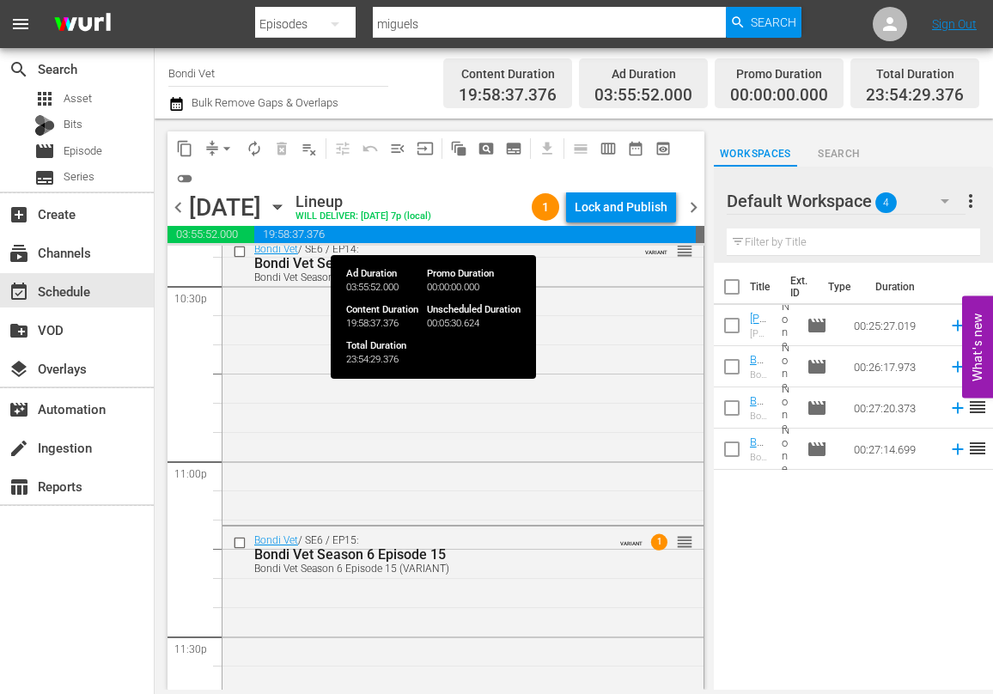
scroll to position [7842, 0]
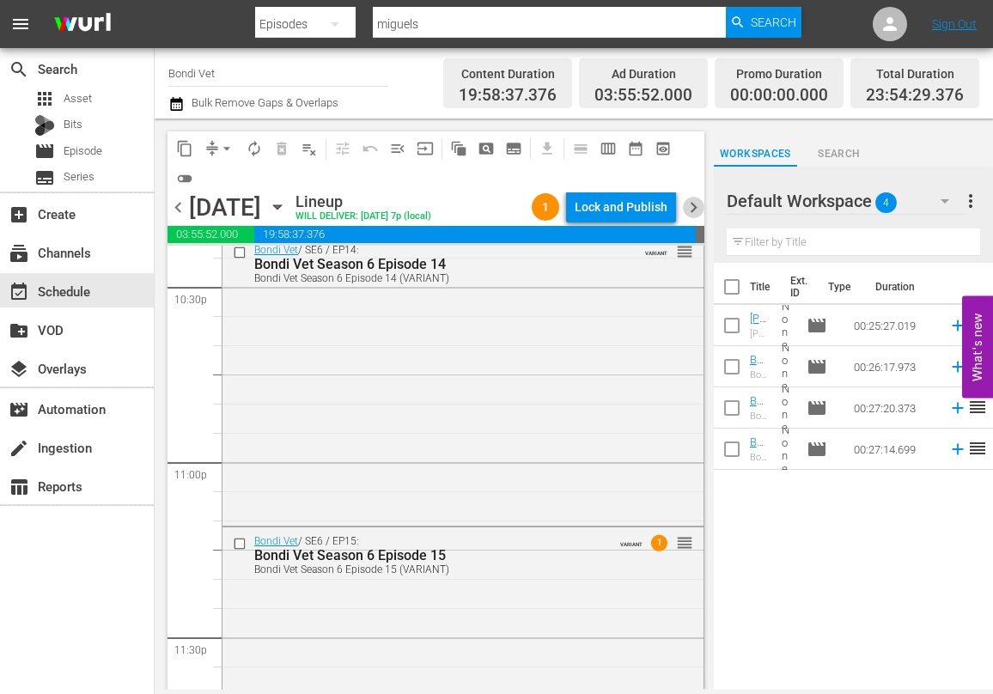
click at [690, 207] on span "chevron_right" at bounding box center [693, 207] width 21 height 21
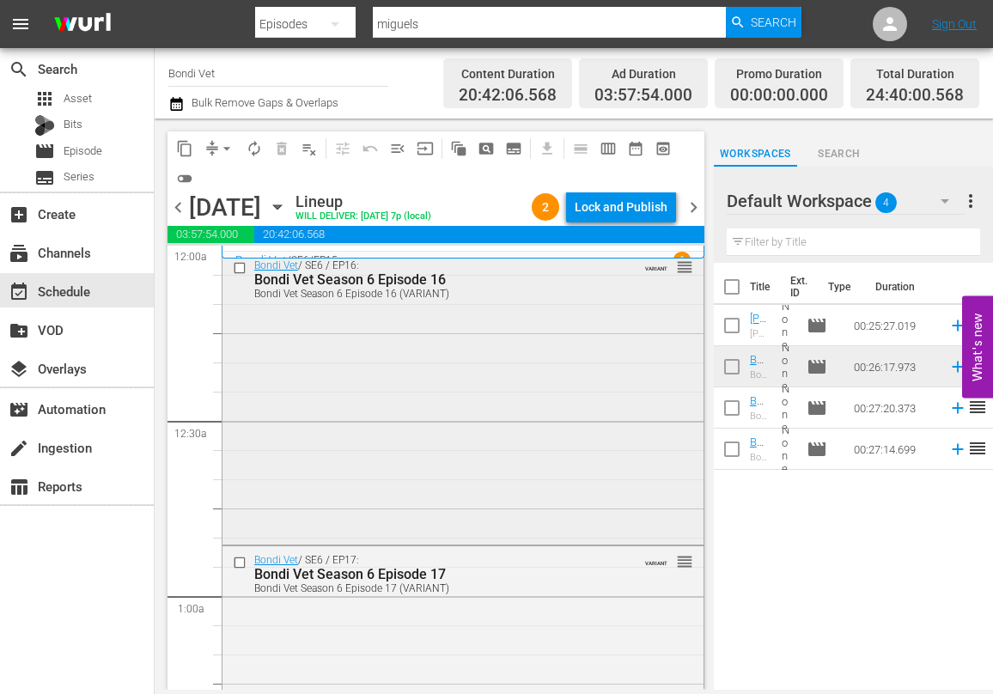
click at [586, 314] on div "Bondi Vet / SE6 / EP16: Bondi Vet Season 6 Episode 16 Bondi Vet Season 6 Episod…" at bounding box center [462, 396] width 481 height 289
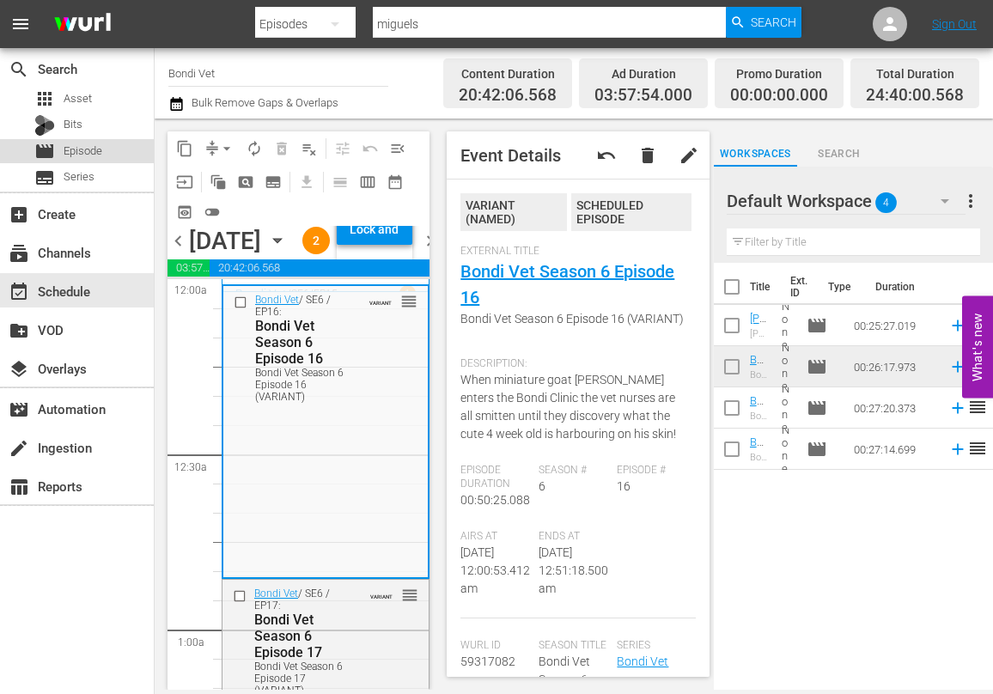
click at [64, 150] on span "Episode" at bounding box center [83, 151] width 39 height 17
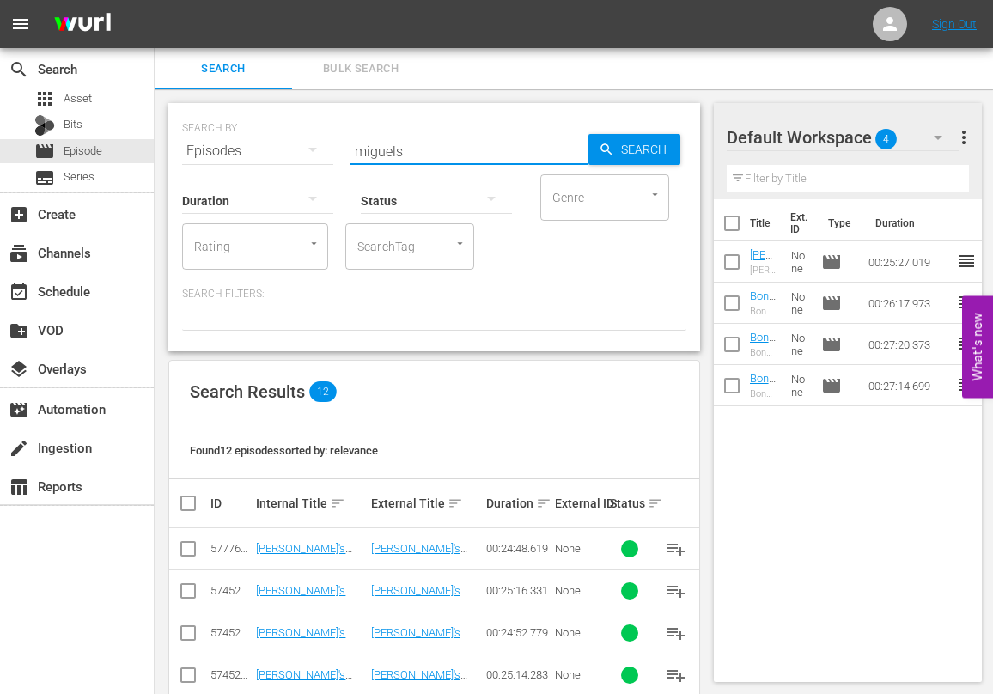
drag, startPoint x: 434, startPoint y: 152, endPoint x: 341, endPoint y: 148, distance: 92.8
click at [341, 148] on div "SEARCH BY Search By Episodes Search ID, Title, Description, Keywords, or Catego…" at bounding box center [434, 141] width 504 height 62
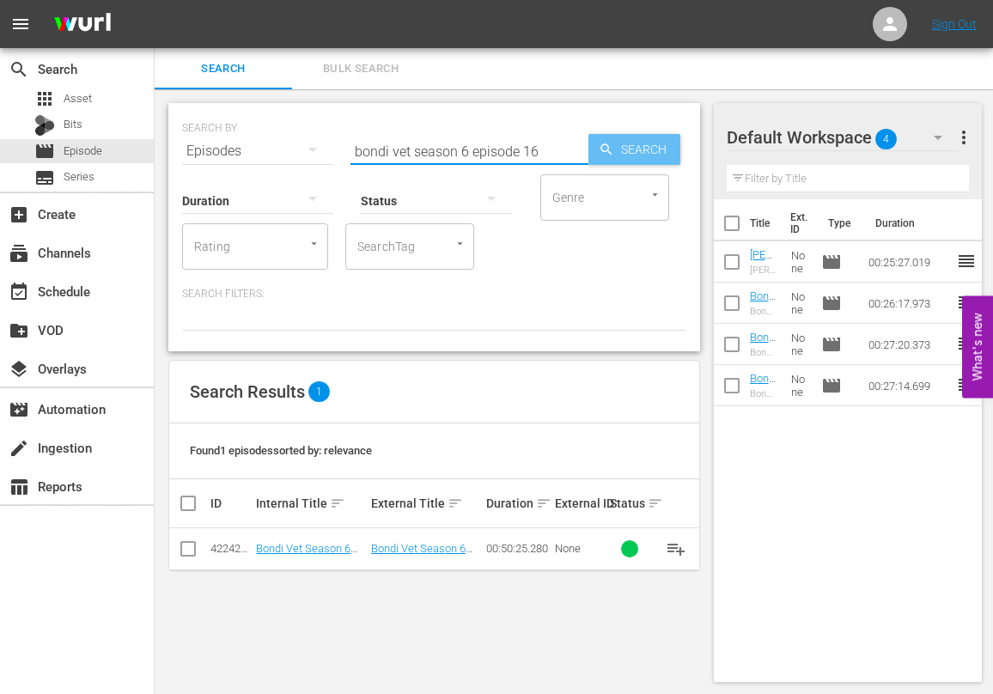
type input "bondi vet season 6 episode 16"
click at [600, 150] on icon "button" at bounding box center [606, 149] width 15 height 15
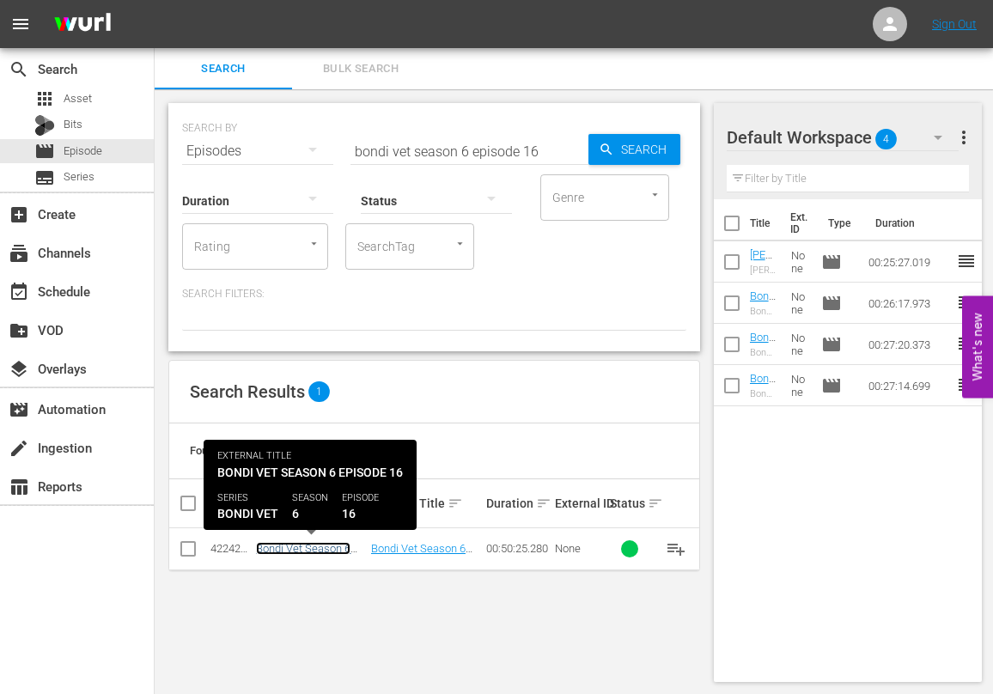
click at [316, 545] on link "Bondi Vet Season 6 Episode 16" at bounding box center [303, 555] width 94 height 26
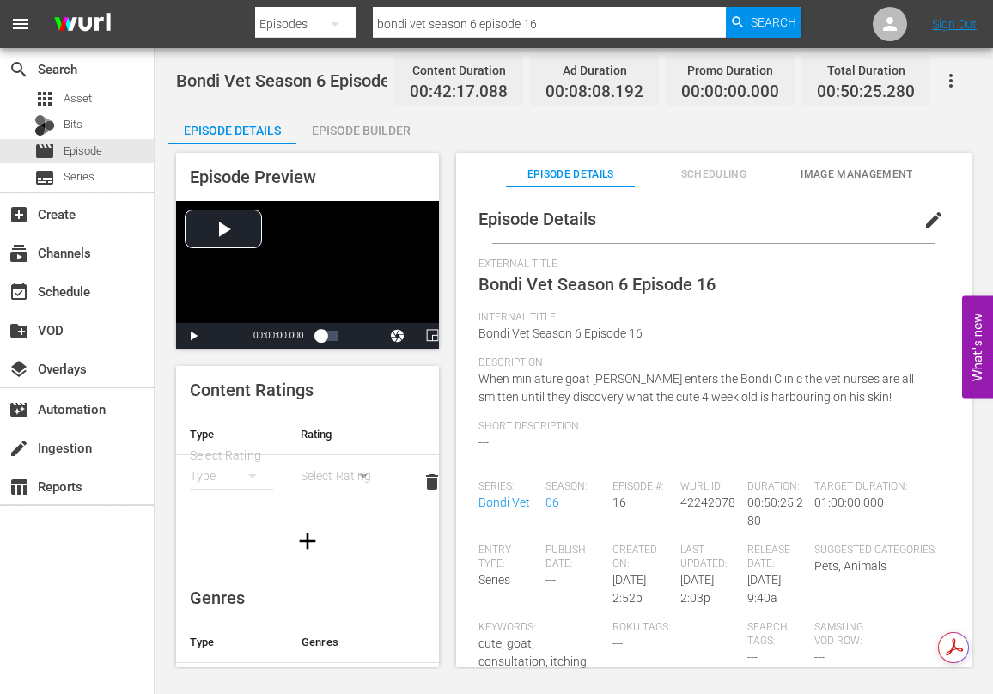
click at [715, 175] on span "Scheduling" at bounding box center [713, 175] width 129 height 18
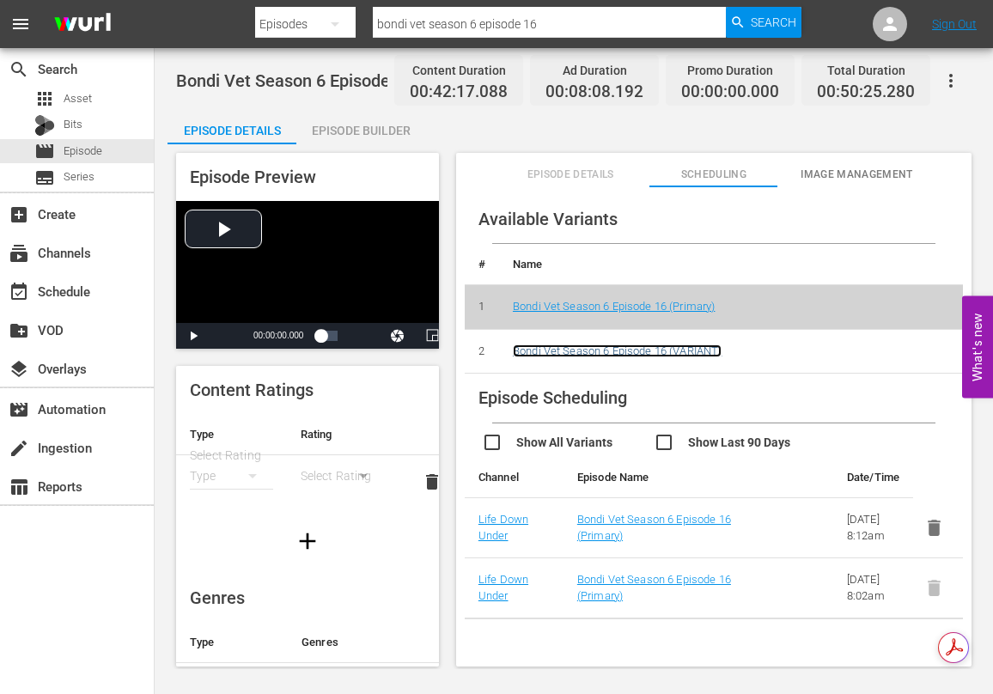
click at [608, 350] on link "Bondi Vet Season 6 Episode 16 (VARIANT)" at bounding box center [617, 350] width 209 height 13
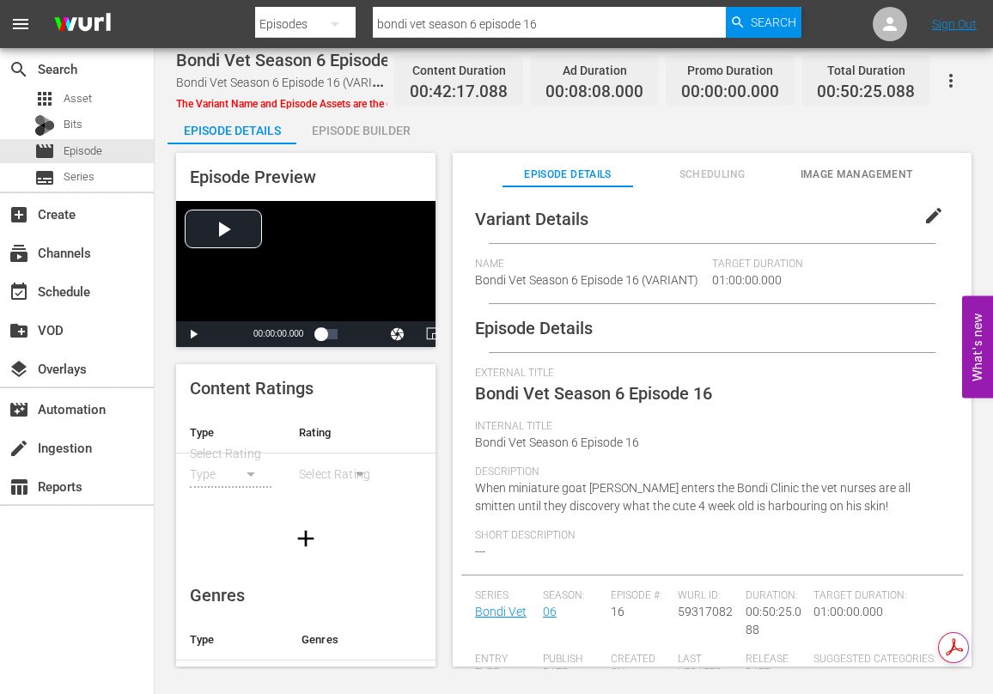
click at [951, 82] on icon "button" at bounding box center [950, 80] width 21 height 21
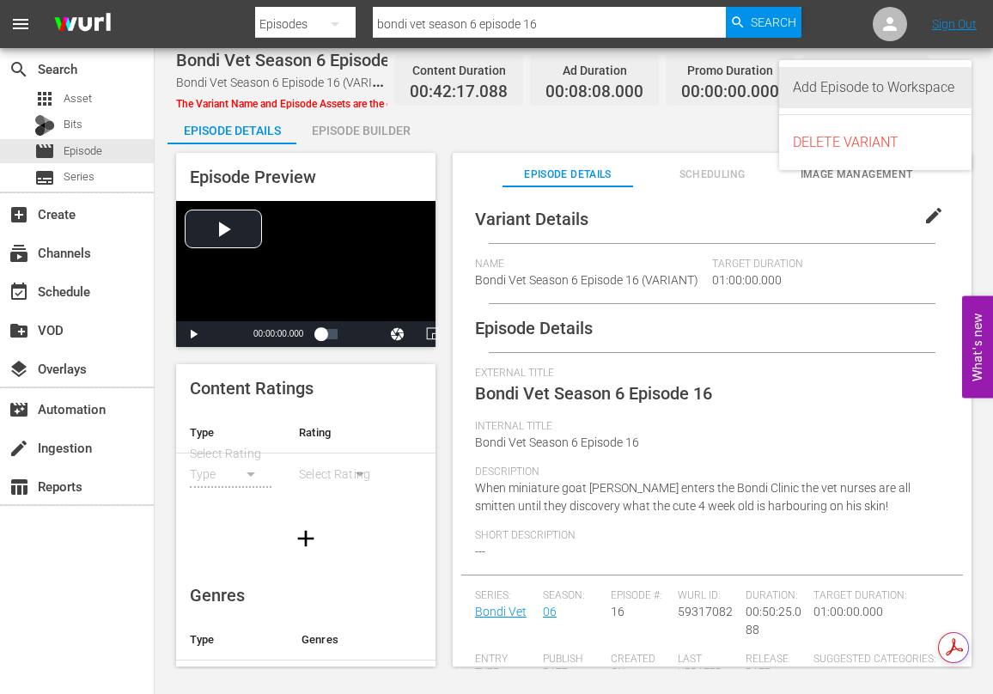
click at [847, 85] on div "Add Episode to Workspace" at bounding box center [875, 87] width 165 height 41
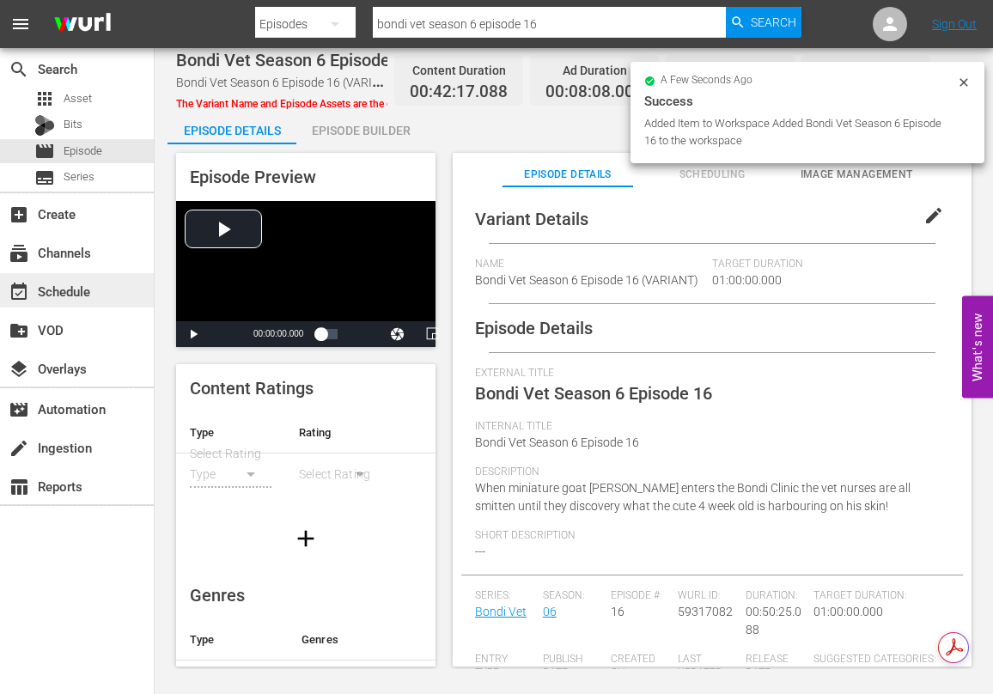
click at [64, 286] on div "event_available Schedule" at bounding box center [48, 288] width 96 height 15
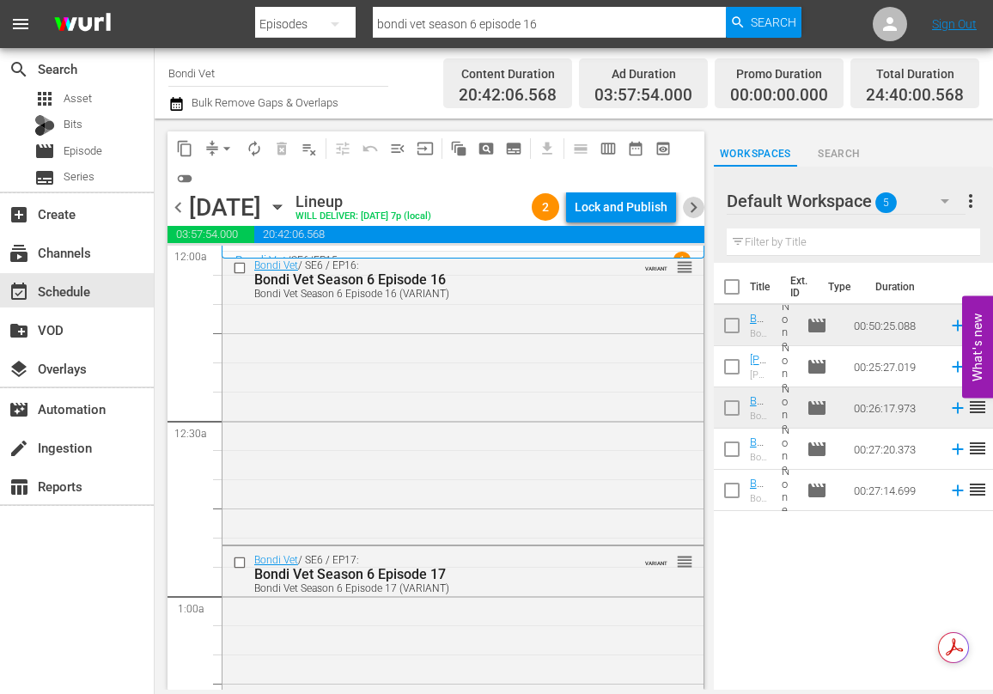
click at [691, 204] on span "chevron_right" at bounding box center [693, 207] width 21 height 21
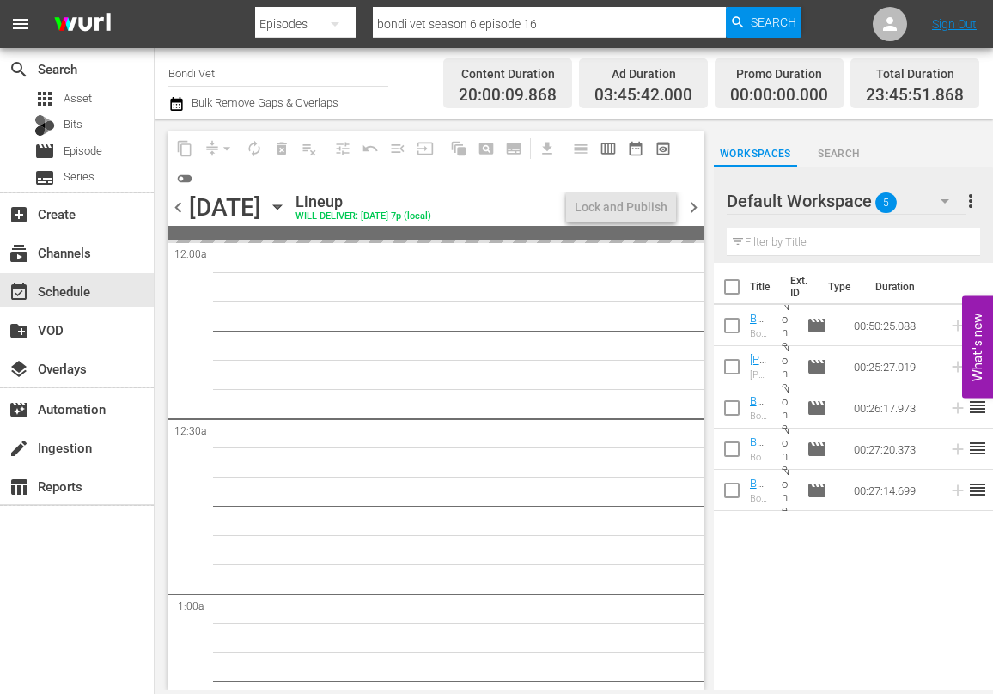
click at [691, 204] on span "chevron_right" at bounding box center [693, 207] width 21 height 21
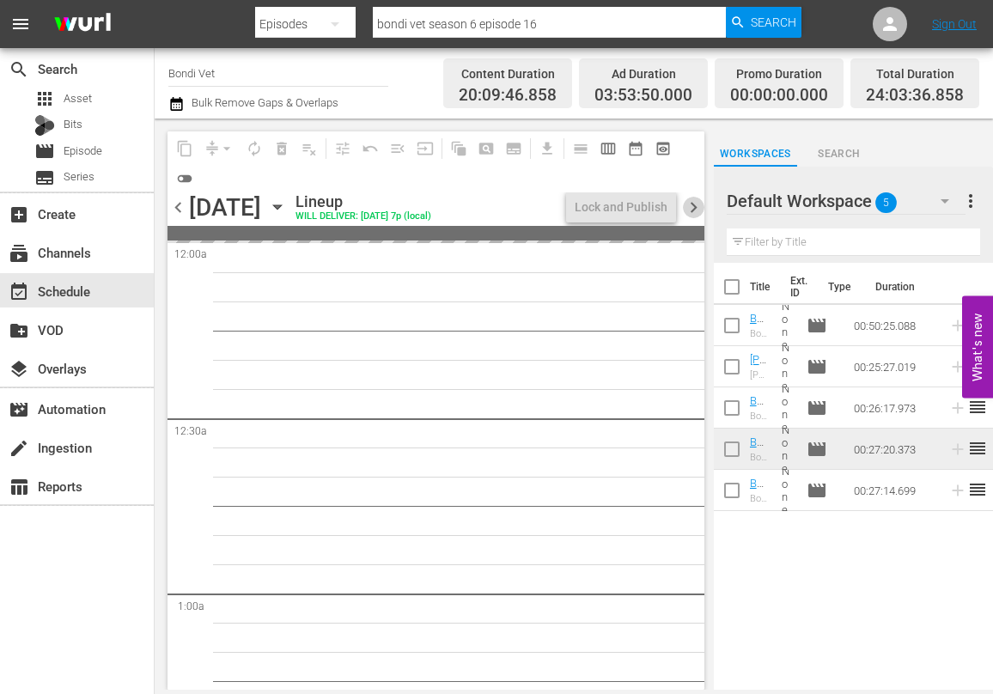
click at [691, 204] on span "chevron_right" at bounding box center [693, 207] width 21 height 21
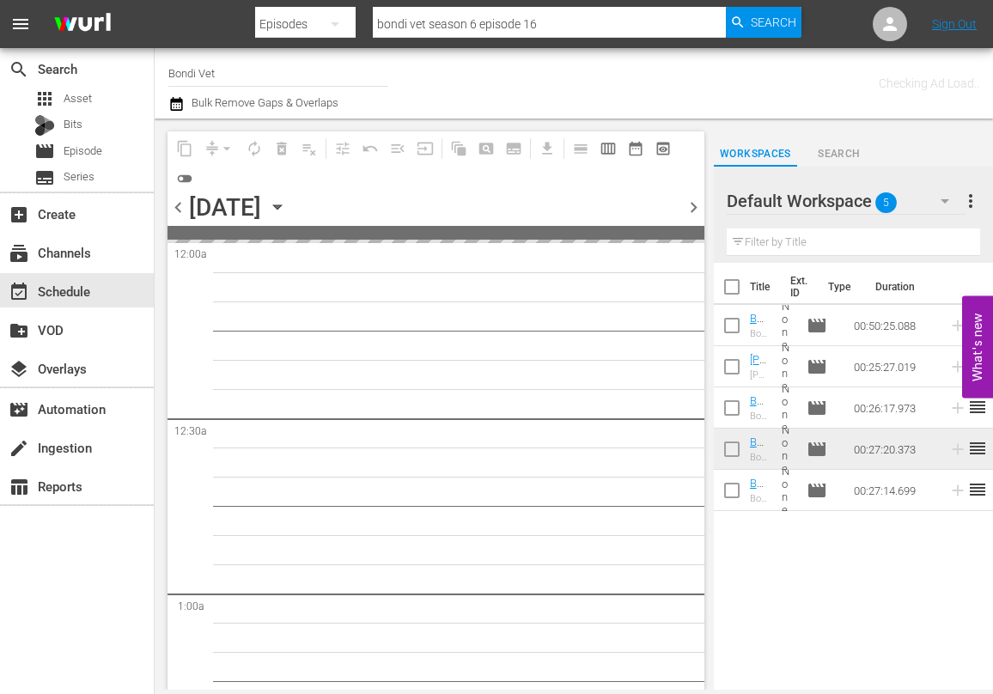
click at [691, 204] on span "chevron_right" at bounding box center [693, 207] width 21 height 21
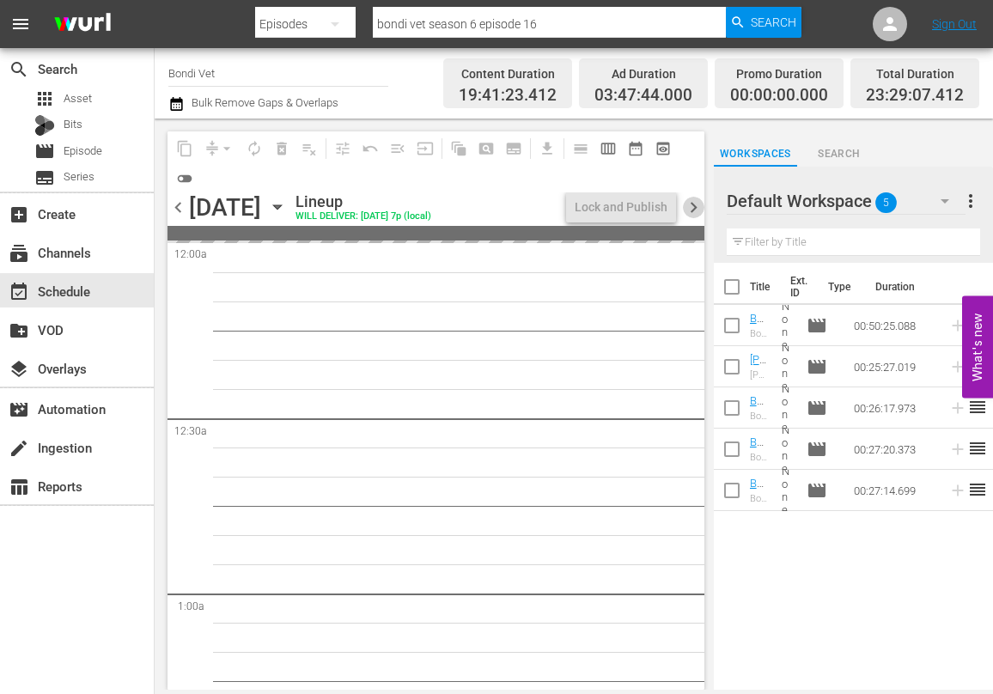
click at [691, 204] on span "chevron_right" at bounding box center [693, 207] width 21 height 21
click at [692, 204] on span "chevron_right" at bounding box center [693, 207] width 21 height 21
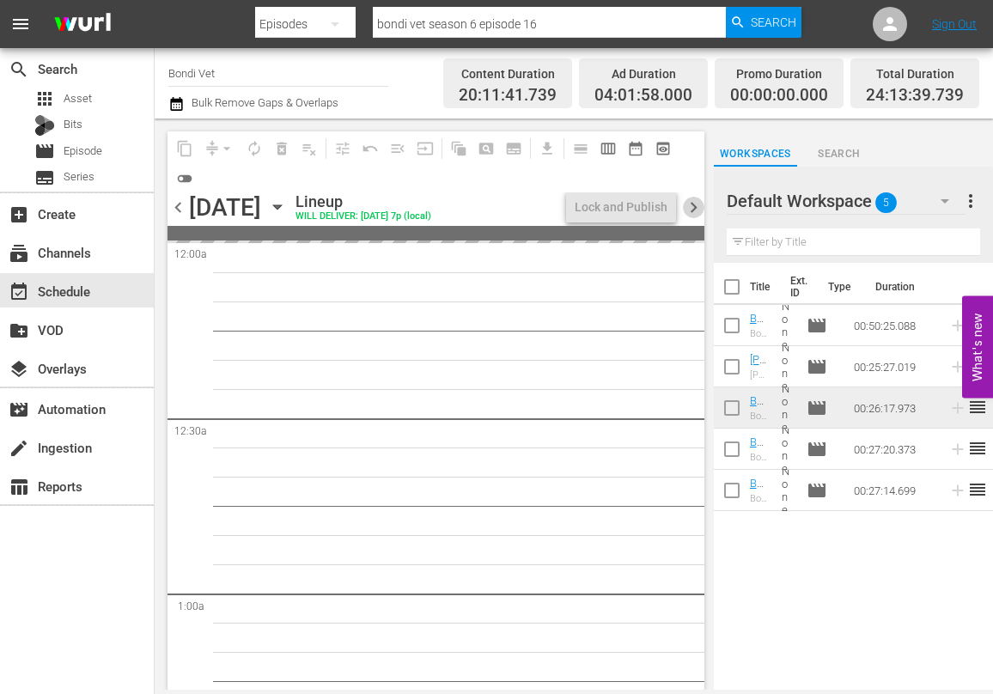
click at [692, 204] on span "chevron_right" at bounding box center [693, 207] width 21 height 21
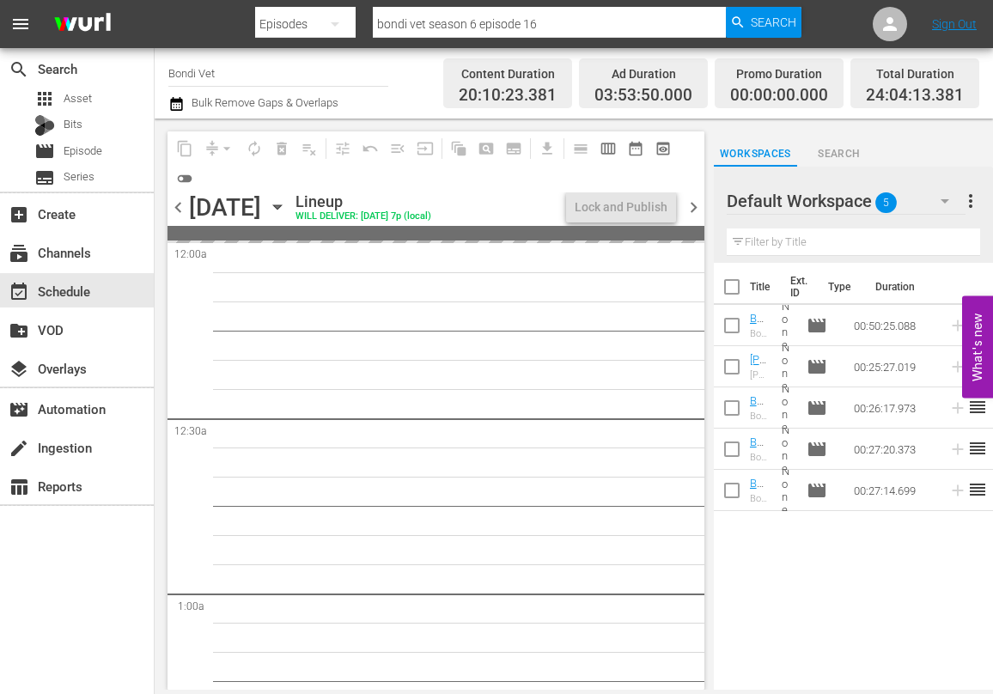
click at [692, 204] on span "chevron_right" at bounding box center [693, 207] width 21 height 21
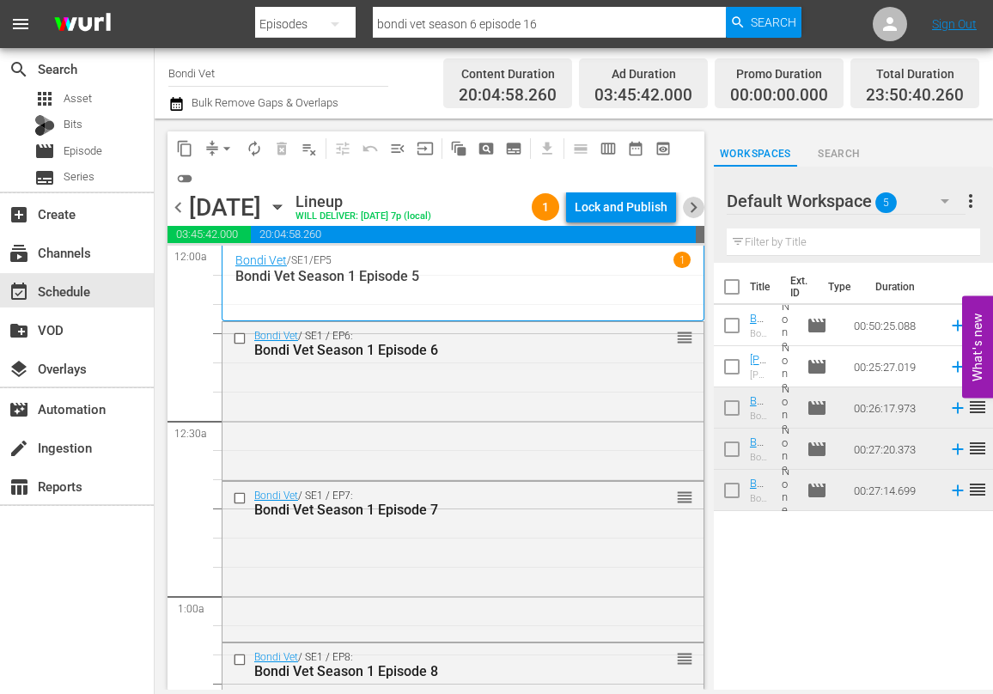
click at [692, 204] on span "chevron_right" at bounding box center [693, 207] width 21 height 21
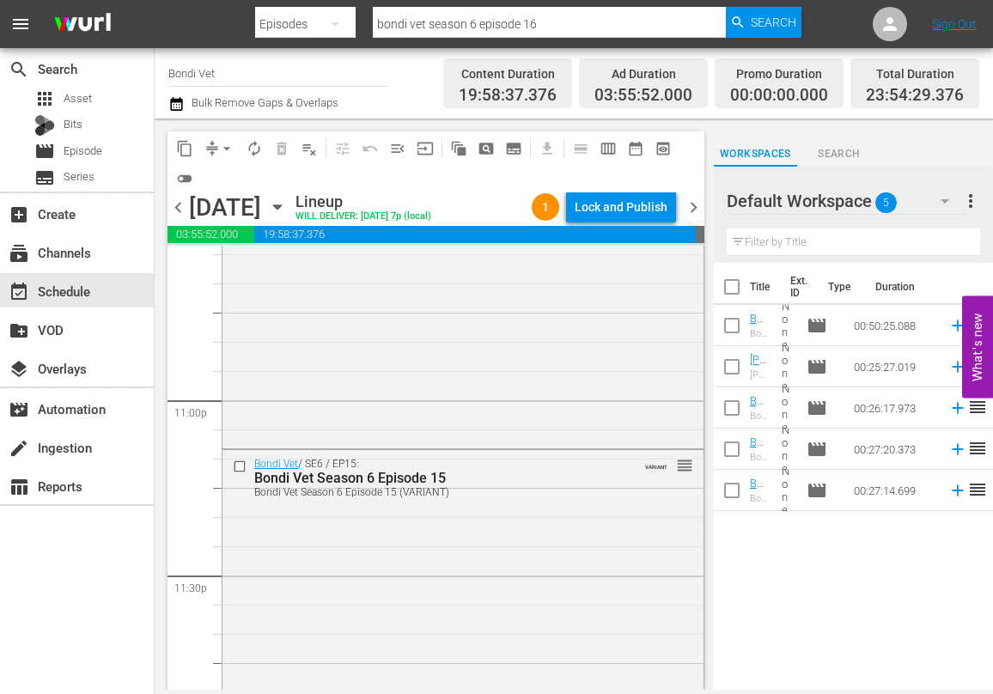
scroll to position [7965, 0]
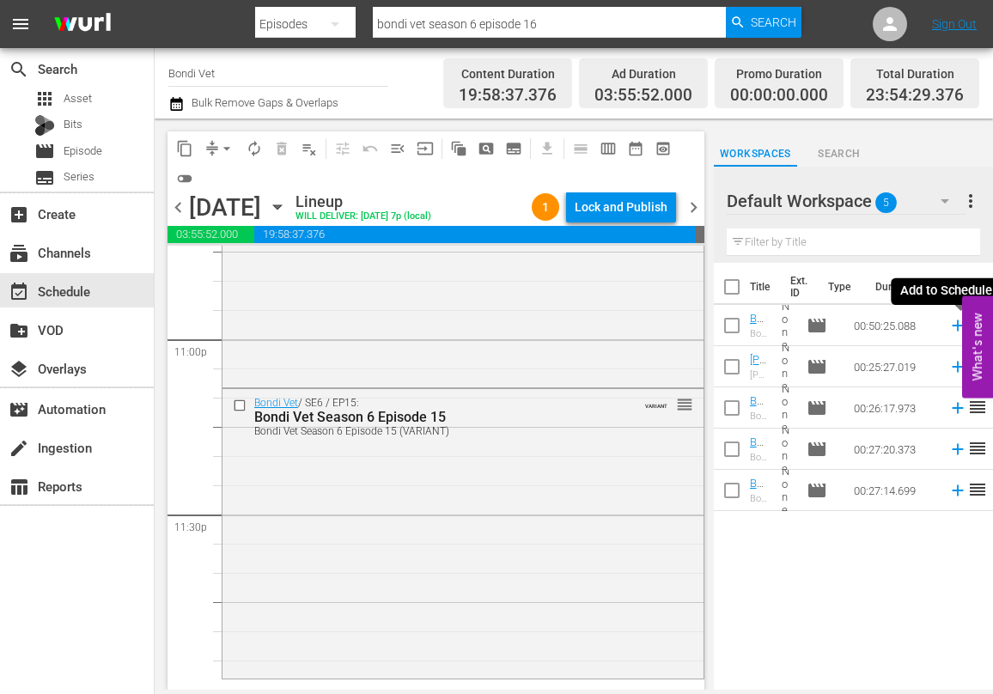
click at [957, 326] on icon at bounding box center [956, 325] width 11 height 11
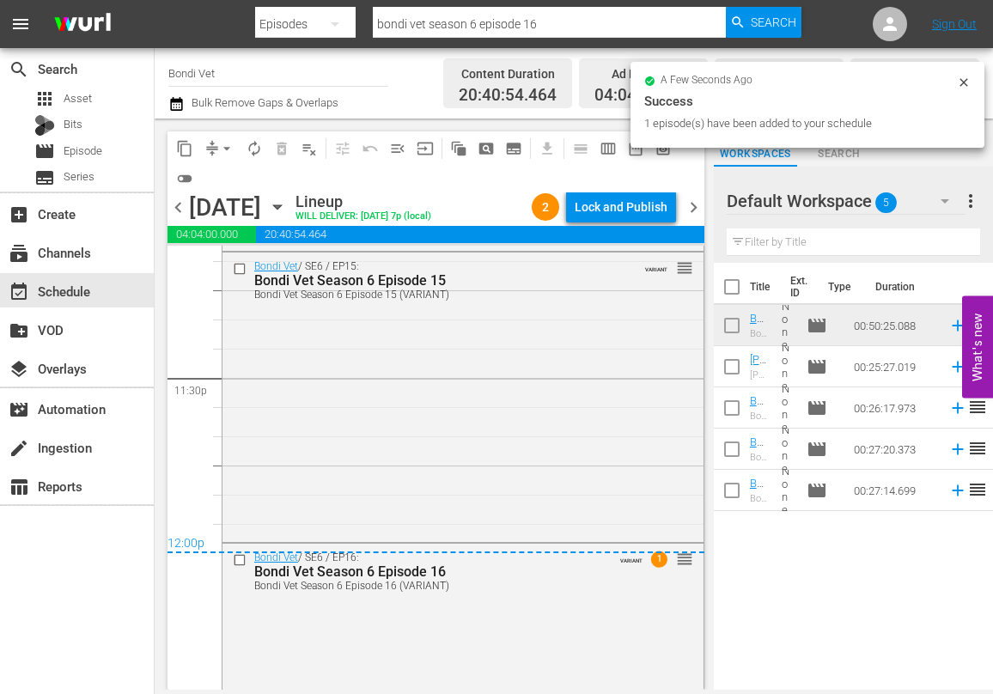
scroll to position [8248, 0]
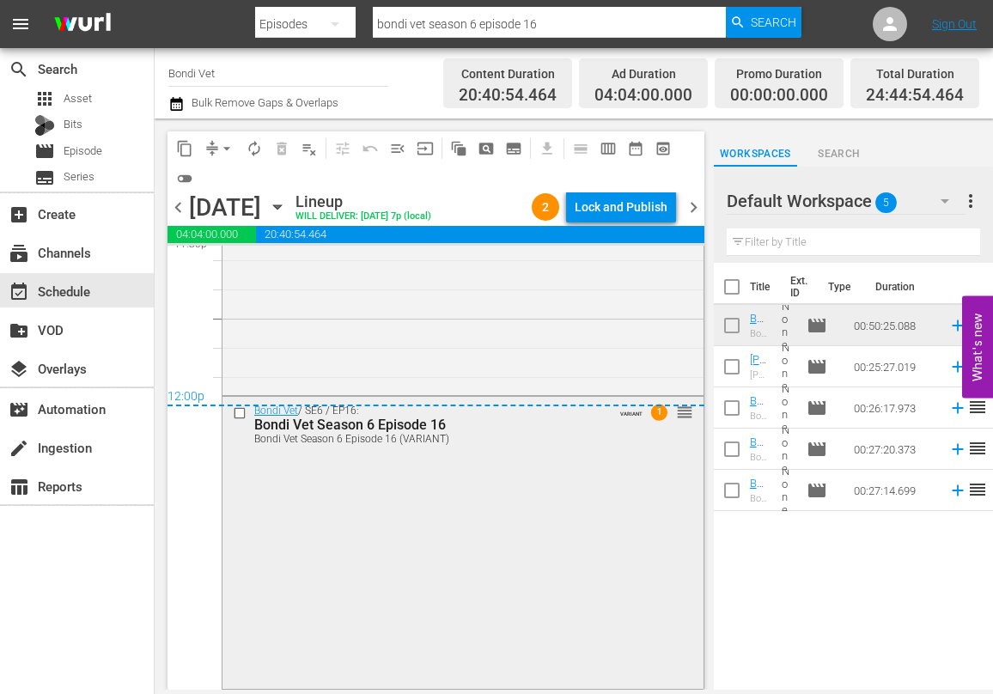
click at [451, 479] on div "Bondi Vet / SE6 / EP16: Bondi Vet Season 6 Episode 16 Bondi Vet Season 6 Episod…" at bounding box center [462, 541] width 481 height 289
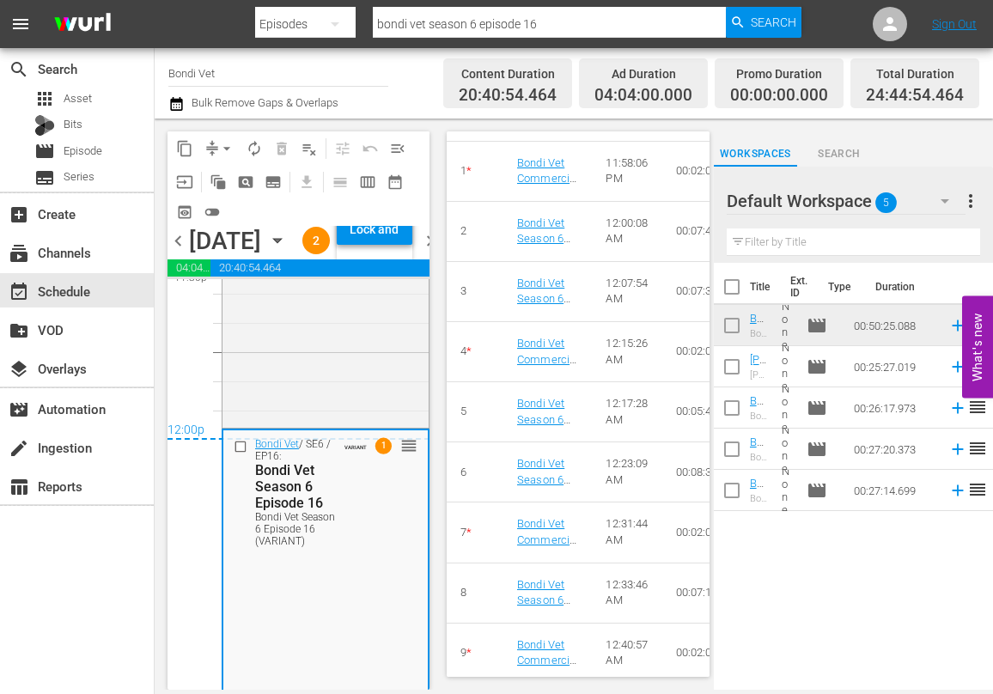
scroll to position [1522, 0]
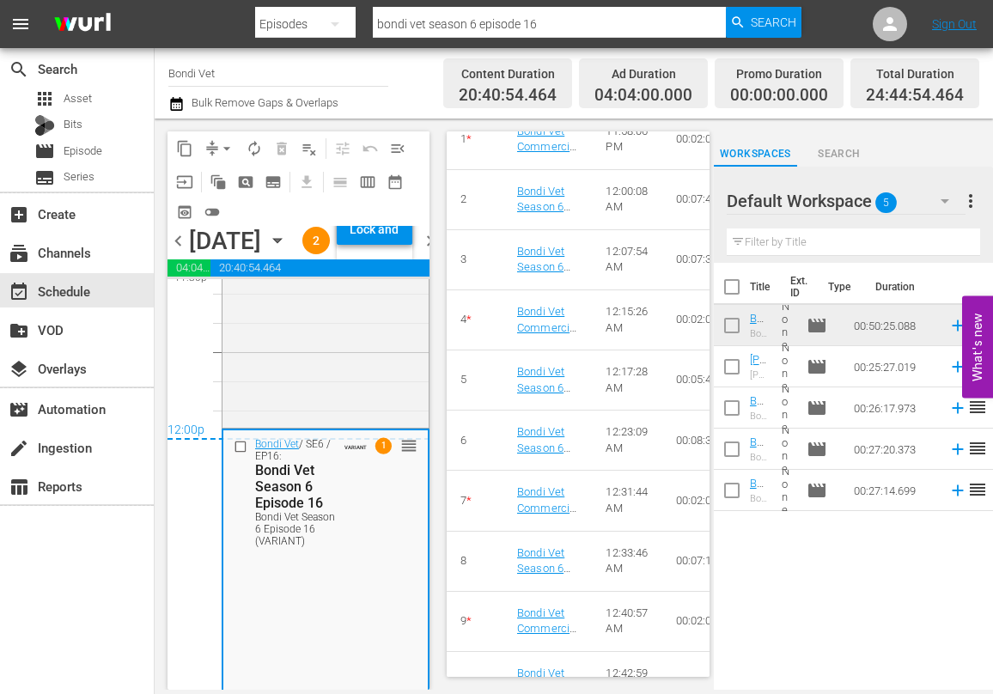
click at [179, 252] on span "chevron_left" at bounding box center [177, 240] width 21 height 21
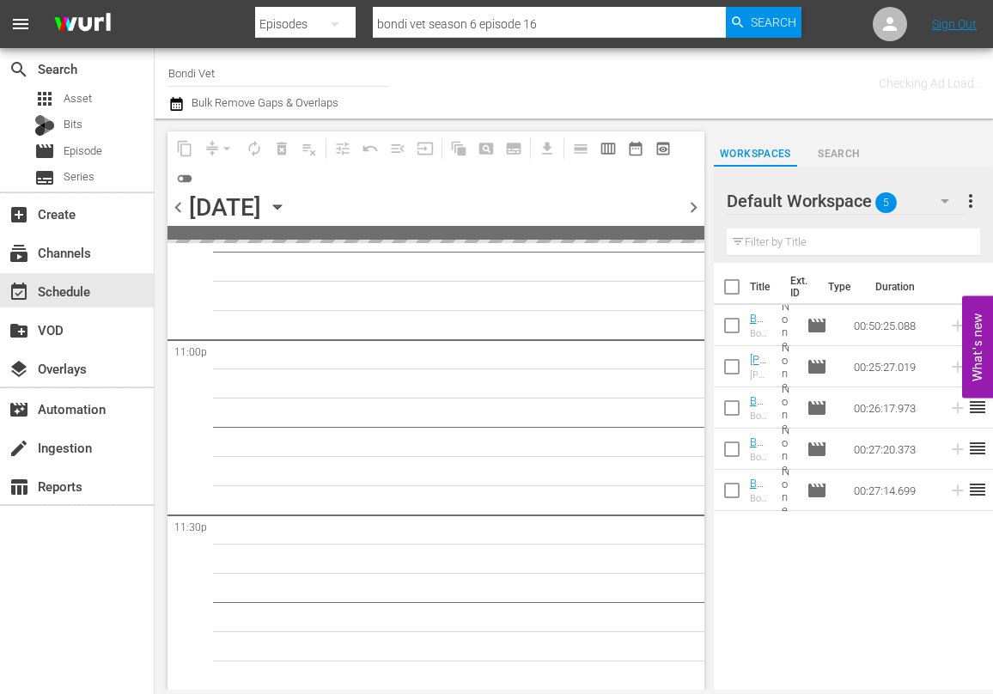
scroll to position [7961, 0]
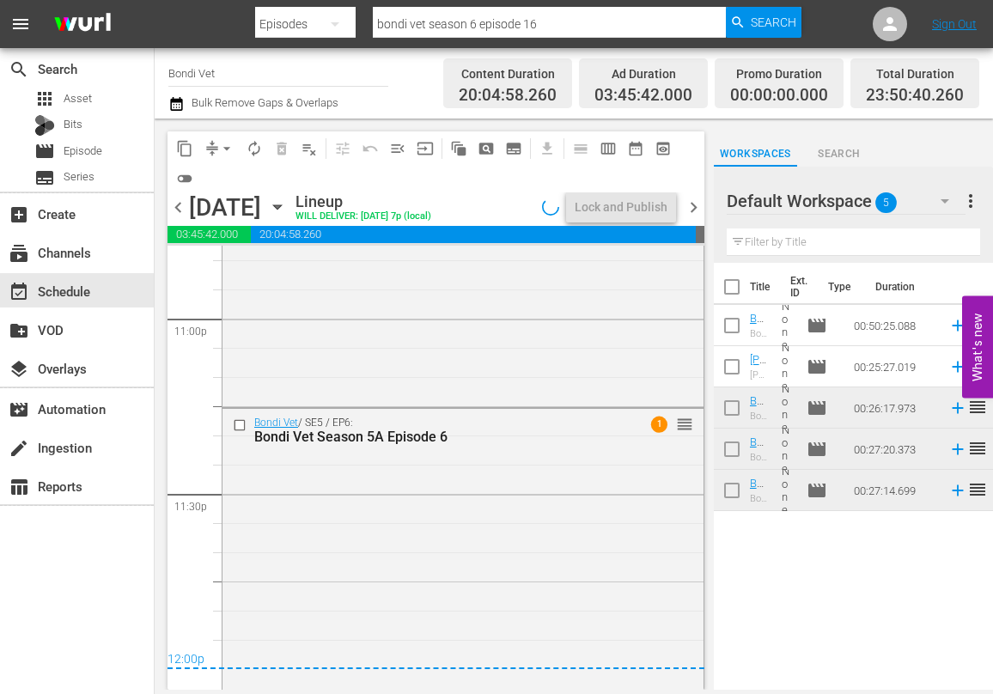
click at [693, 203] on span "chevron_right" at bounding box center [693, 207] width 21 height 21
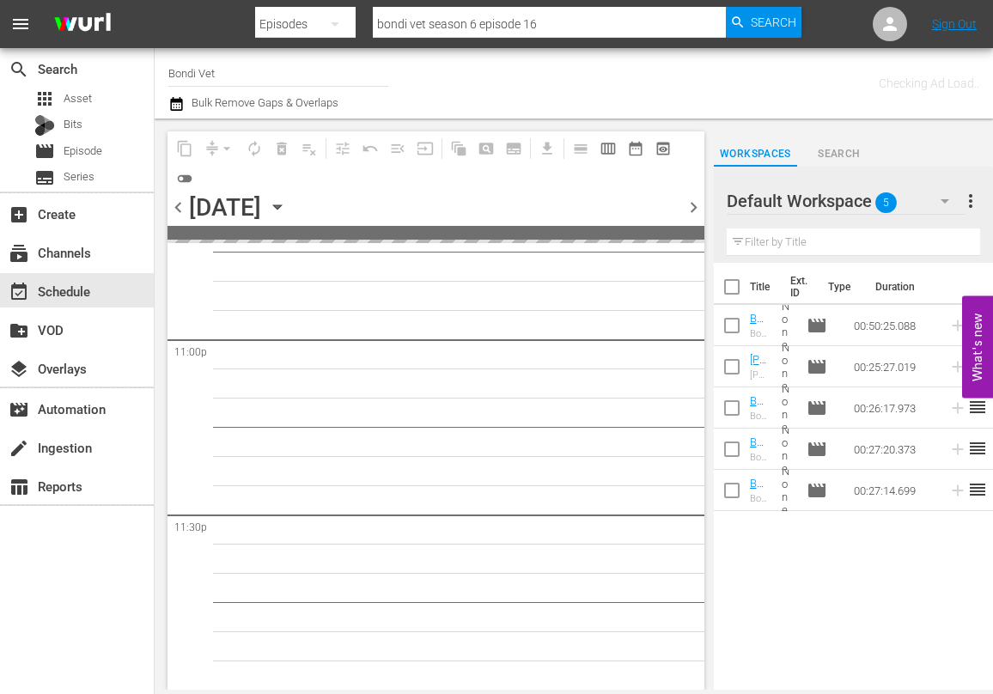
scroll to position [7961, 0]
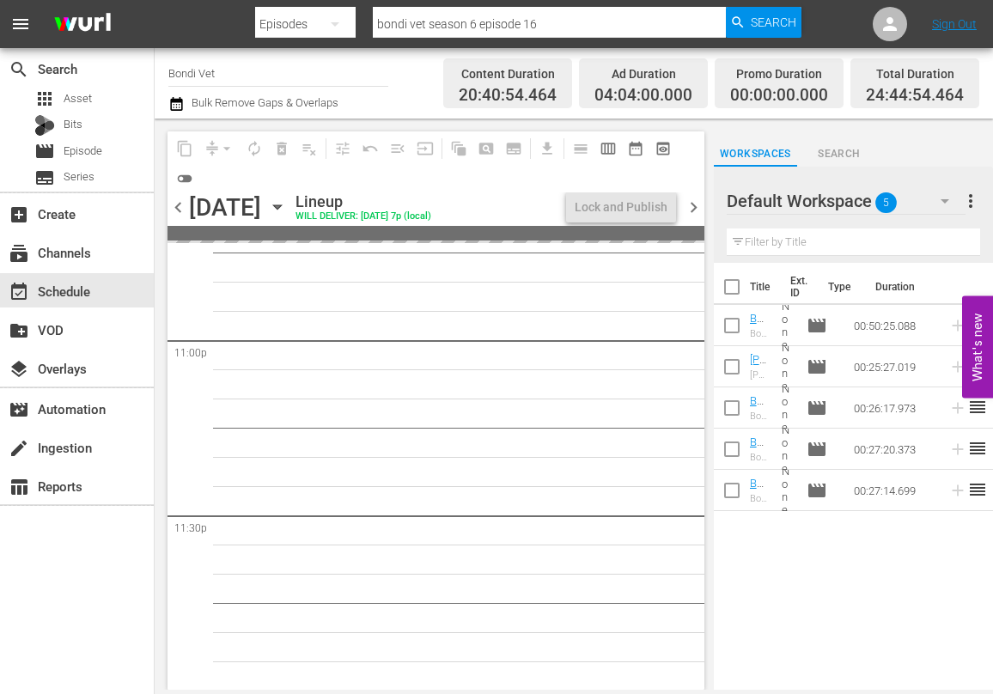
click at [693, 203] on span "chevron_right" at bounding box center [693, 207] width 21 height 21
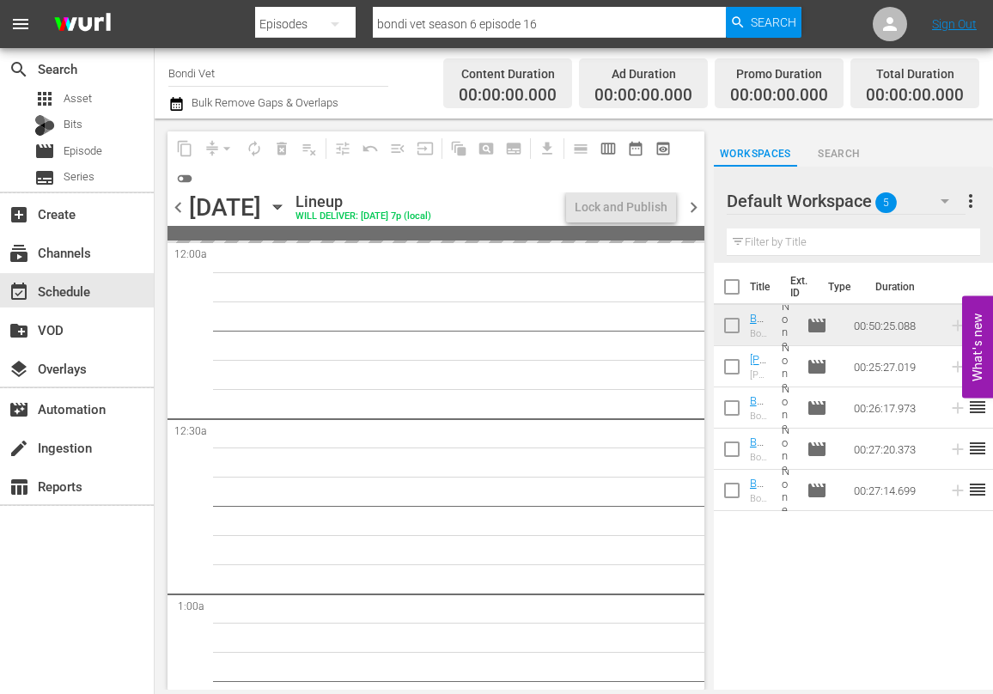
drag, startPoint x: 177, startPoint y: 209, endPoint x: 425, endPoint y: 222, distance: 248.5
click at [177, 209] on span "chevron_left" at bounding box center [177, 207] width 21 height 21
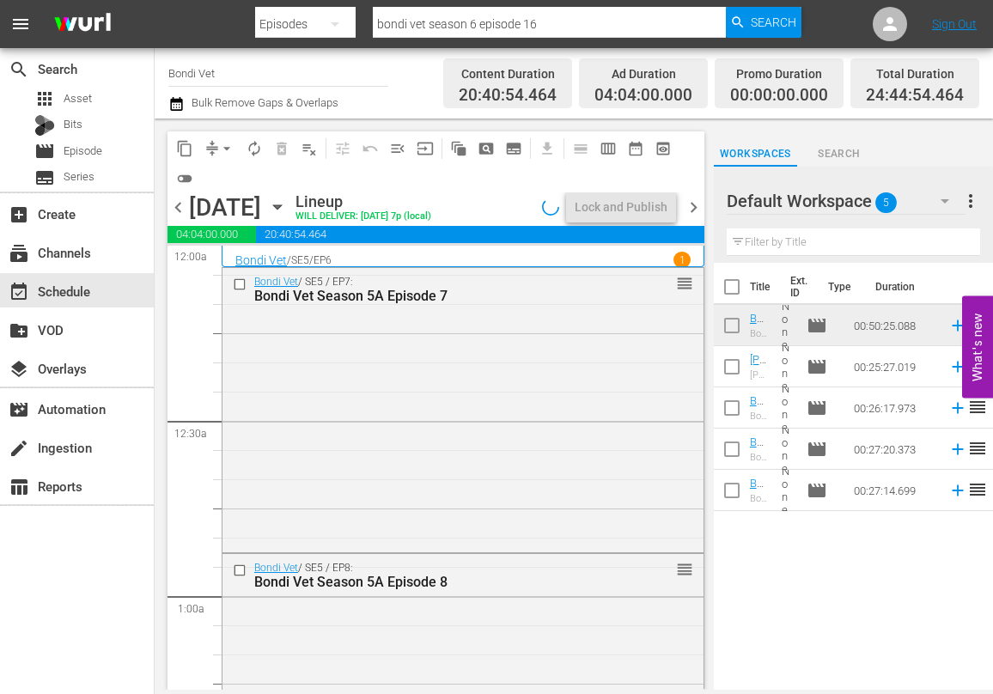
click at [696, 204] on span "chevron_right" at bounding box center [693, 207] width 21 height 21
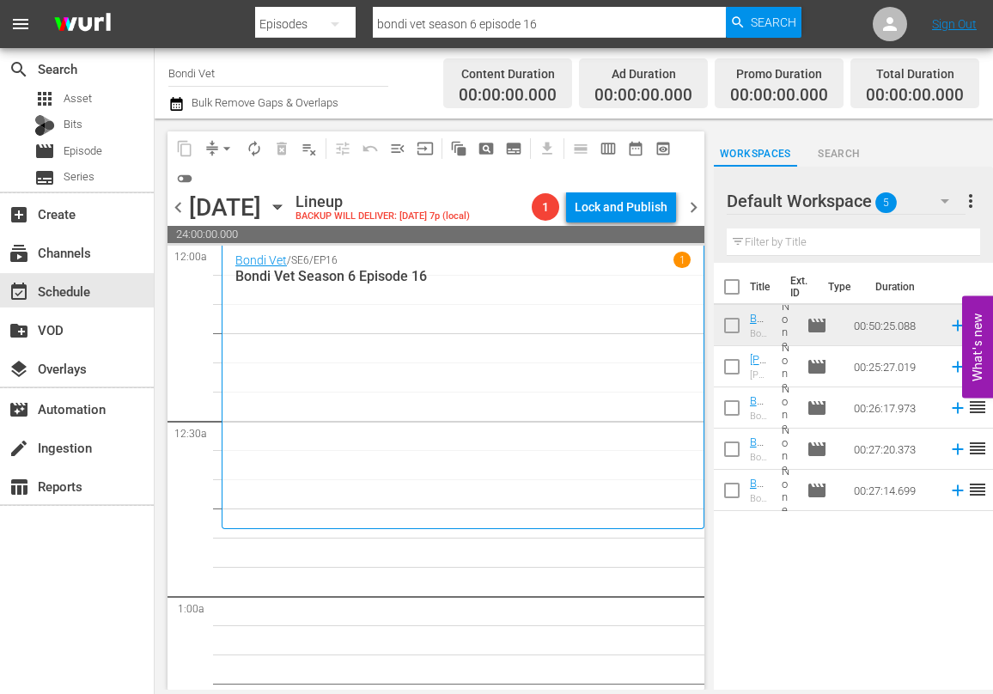
drag, startPoint x: 174, startPoint y: 206, endPoint x: 191, endPoint y: 213, distance: 18.5
click at [175, 206] on span "chevron_left" at bounding box center [177, 207] width 21 height 21
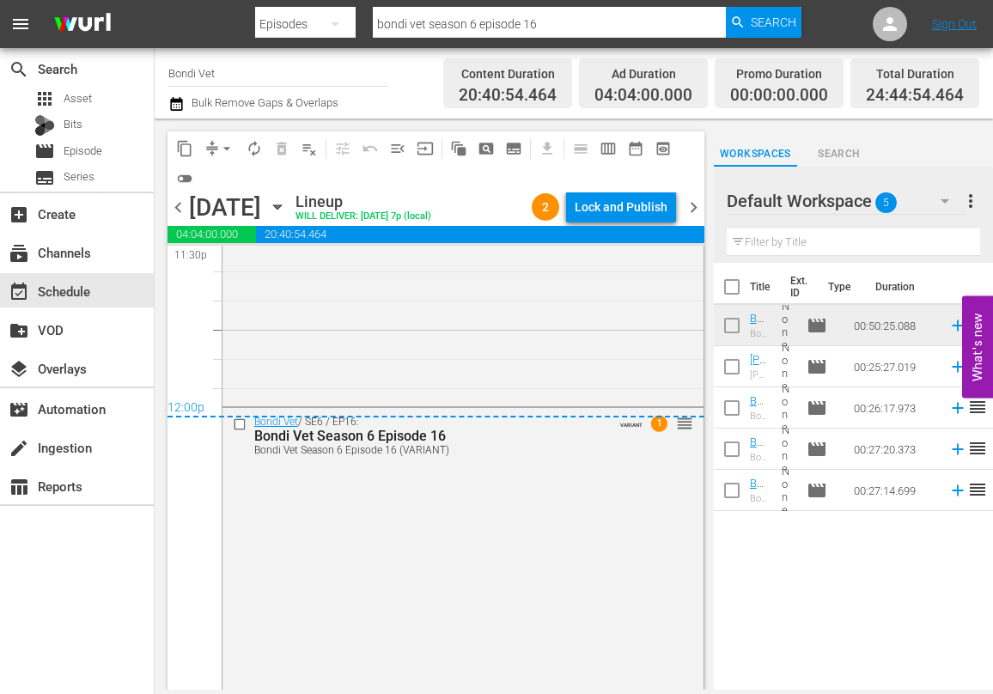
scroll to position [8248, 0]
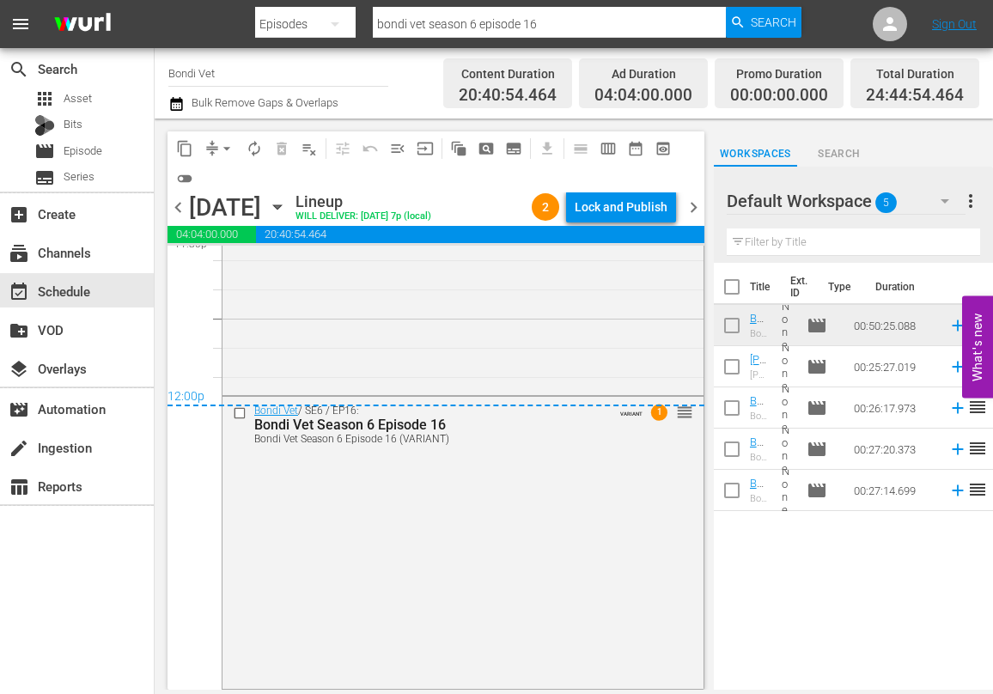
click at [698, 210] on span "chevron_right" at bounding box center [693, 207] width 21 height 21
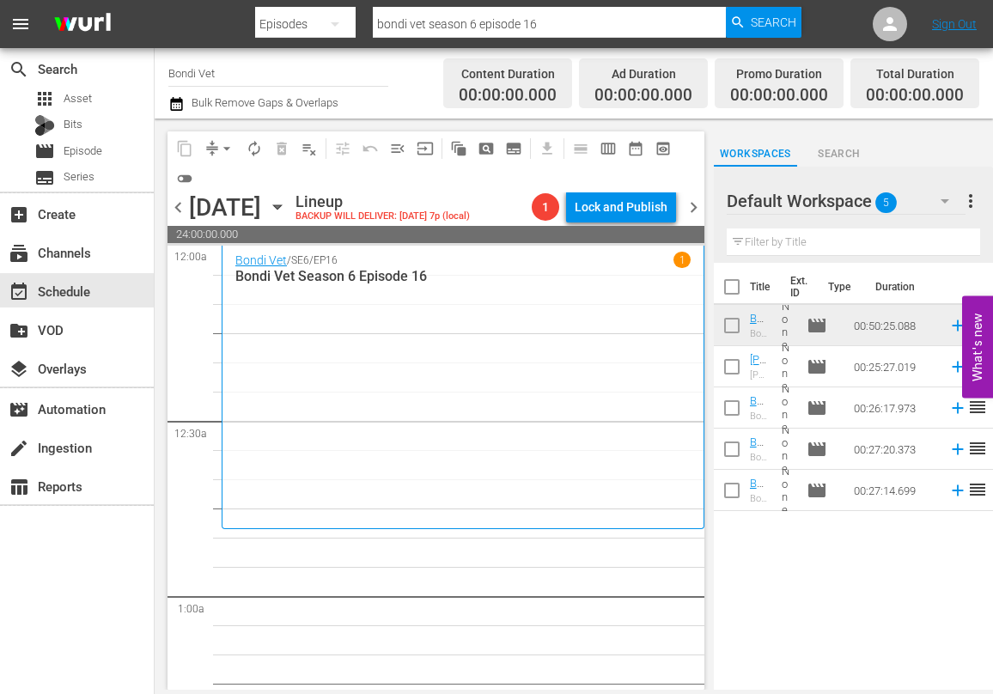
click at [281, 205] on icon "button" at bounding box center [277, 207] width 8 height 4
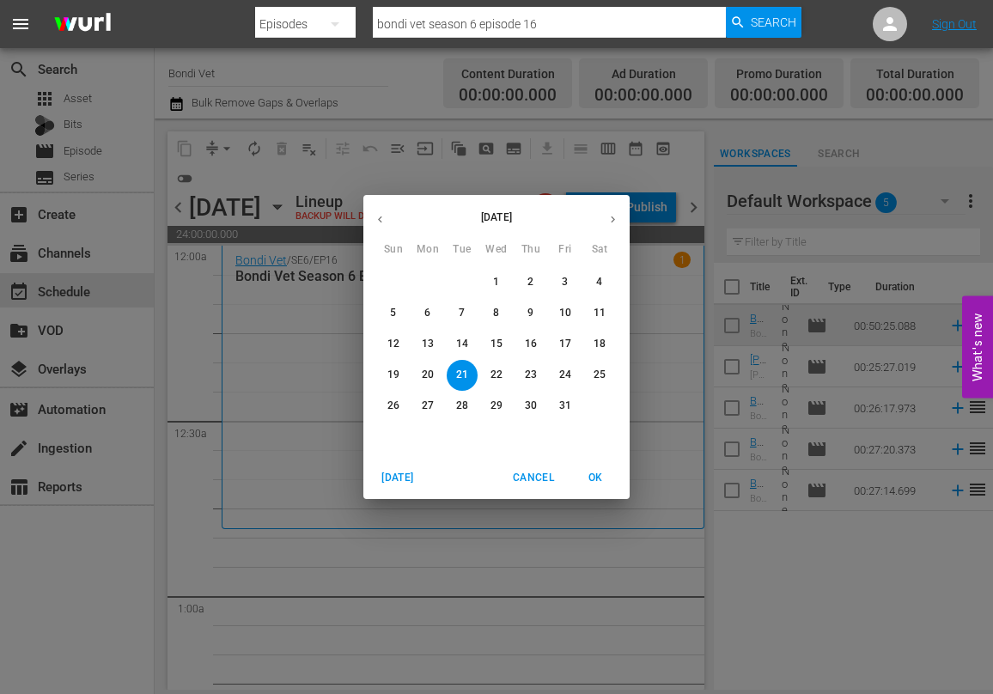
click at [460, 313] on p "7" at bounding box center [462, 313] width 6 height 15
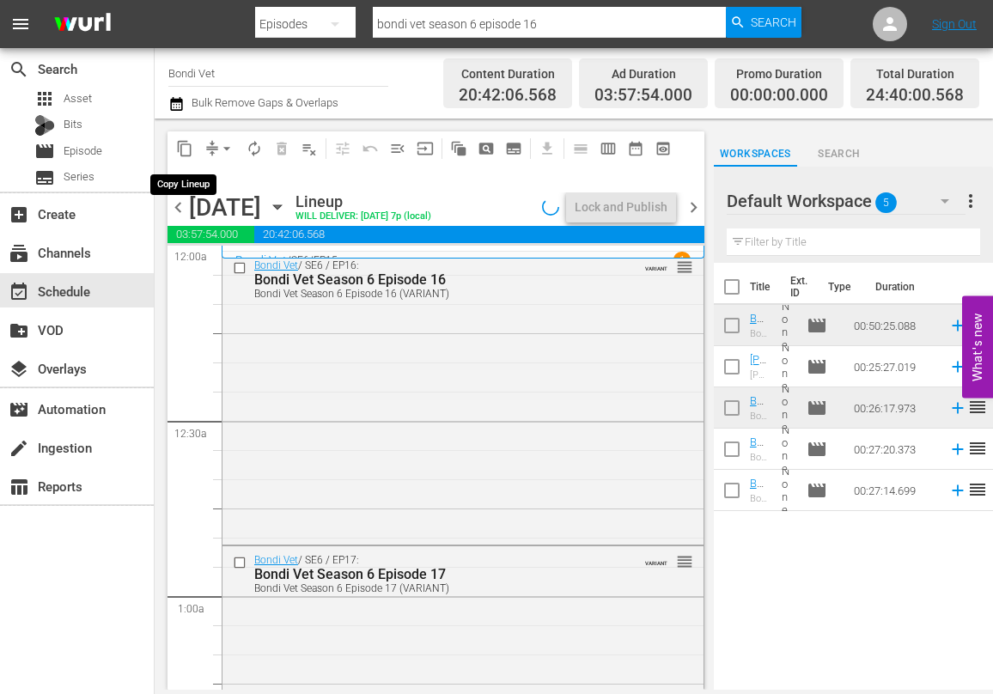
click at [183, 147] on span "content_copy" at bounding box center [184, 148] width 17 height 17
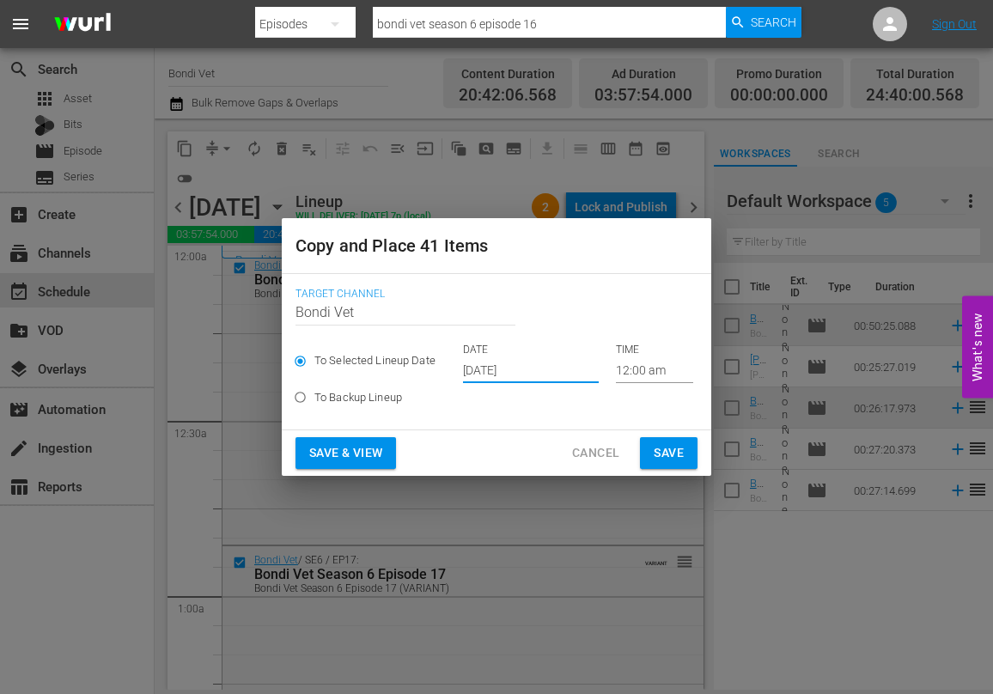
click at [535, 372] on input "[DATE]" at bounding box center [531, 370] width 136 height 26
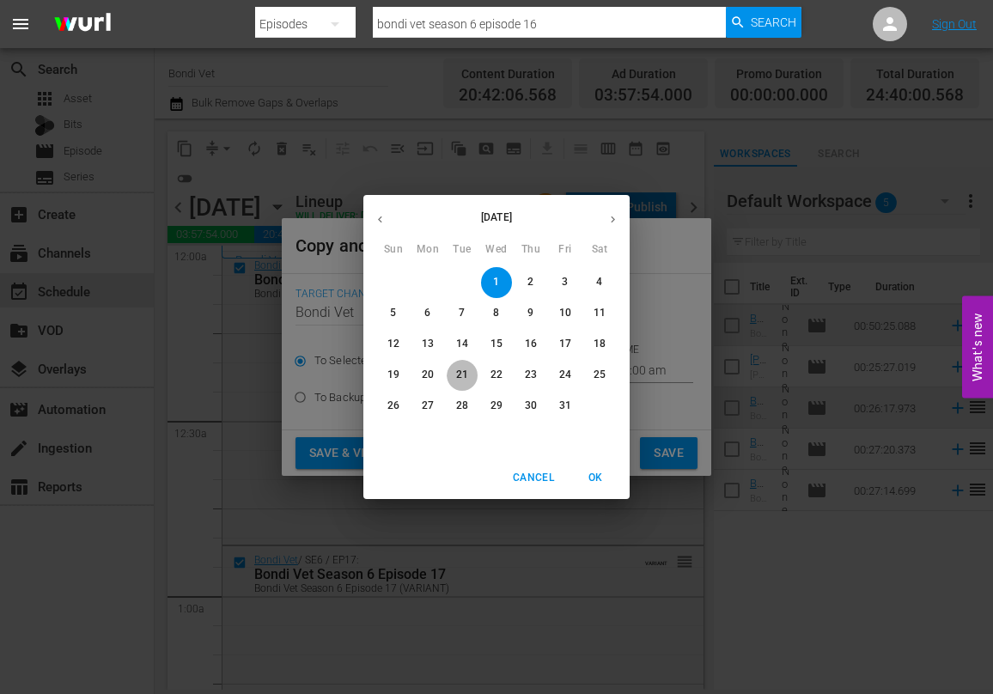
drag, startPoint x: 459, startPoint y: 374, endPoint x: 480, endPoint y: 385, distance: 23.4
click at [459, 374] on p "21" at bounding box center [462, 375] width 12 height 15
type input "Oct 21st 2025"
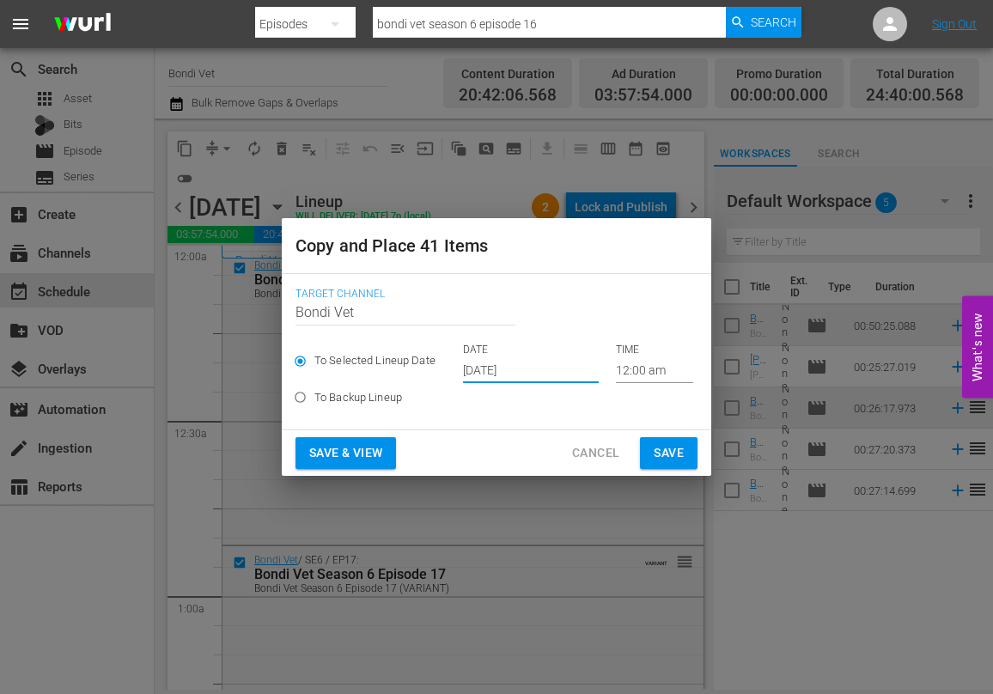
click at [343, 447] on span "Save & View" at bounding box center [345, 452] width 73 height 21
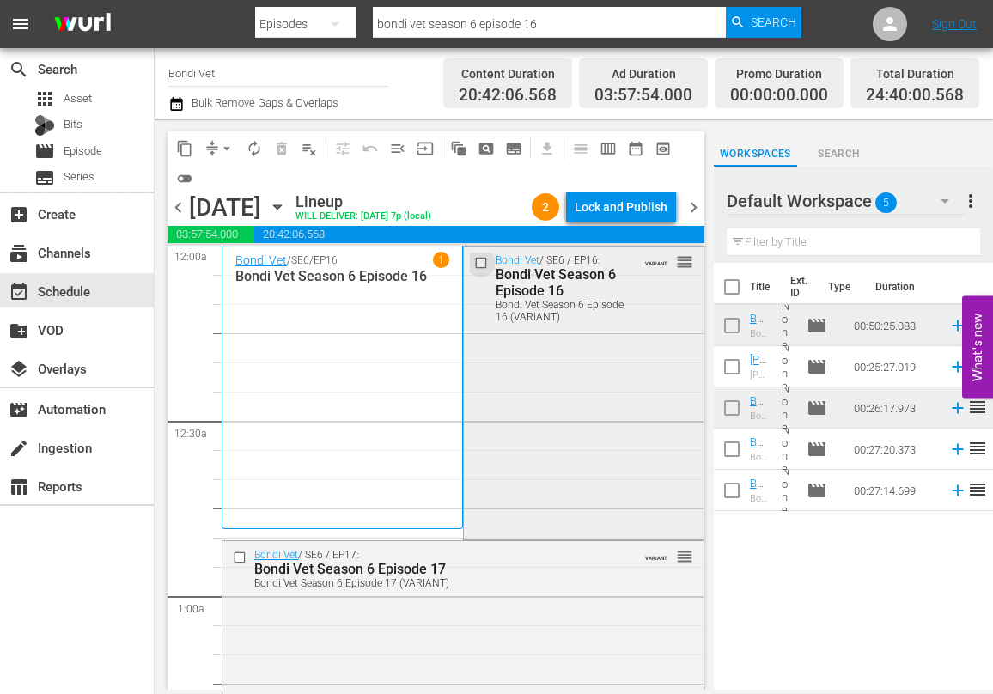
click at [483, 261] on input "checkbox" at bounding box center [482, 263] width 18 height 15
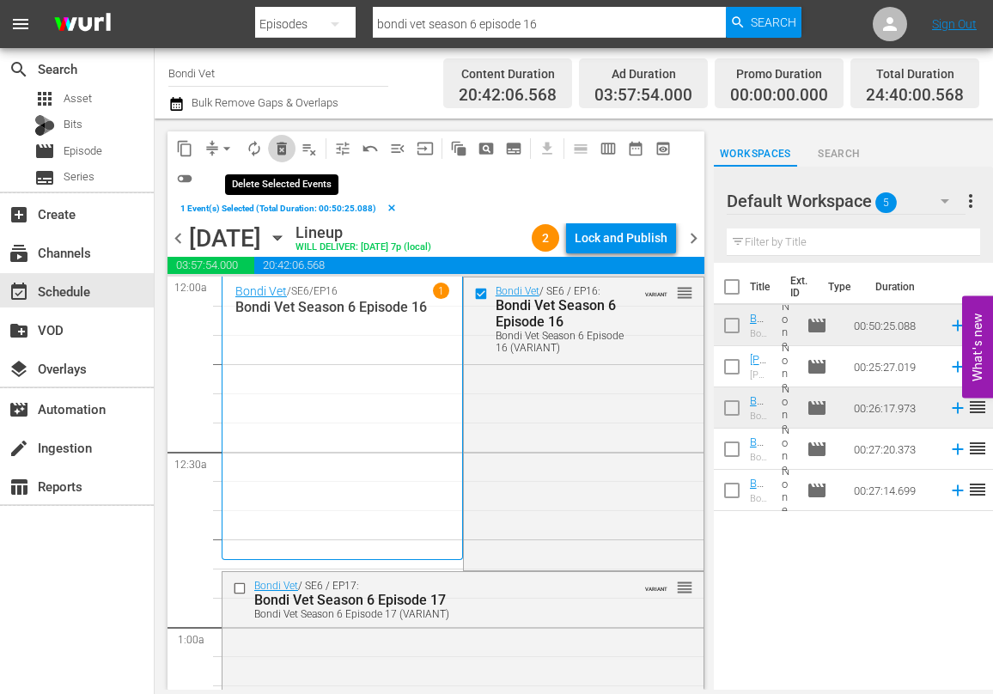
click at [283, 149] on span "delete_forever_outlined" at bounding box center [281, 148] width 17 height 17
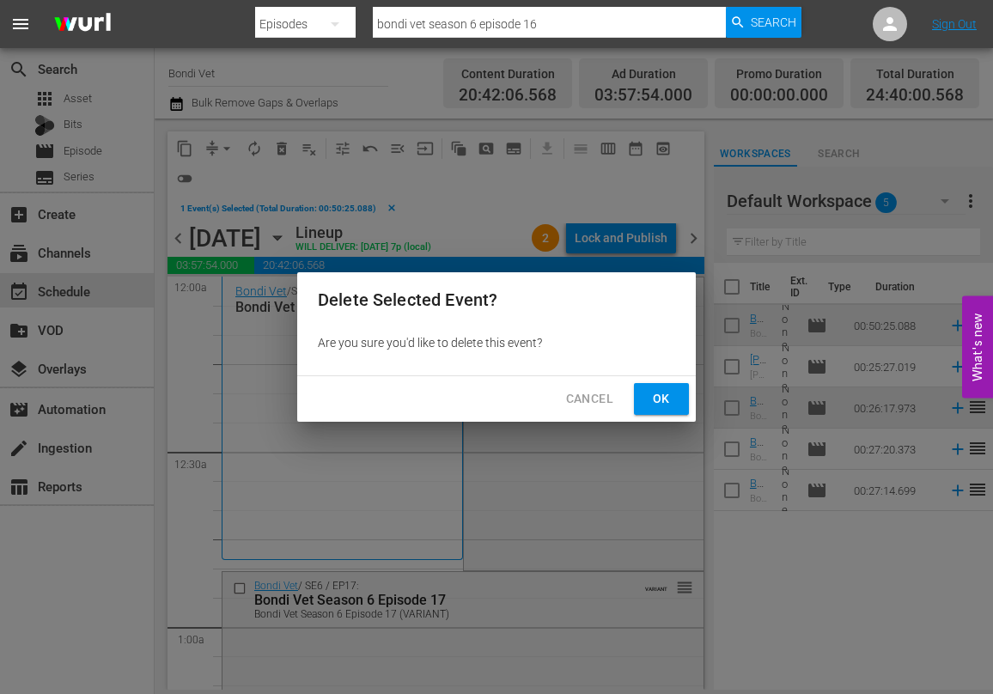
click at [664, 396] on span "Ok" at bounding box center [660, 398] width 27 height 21
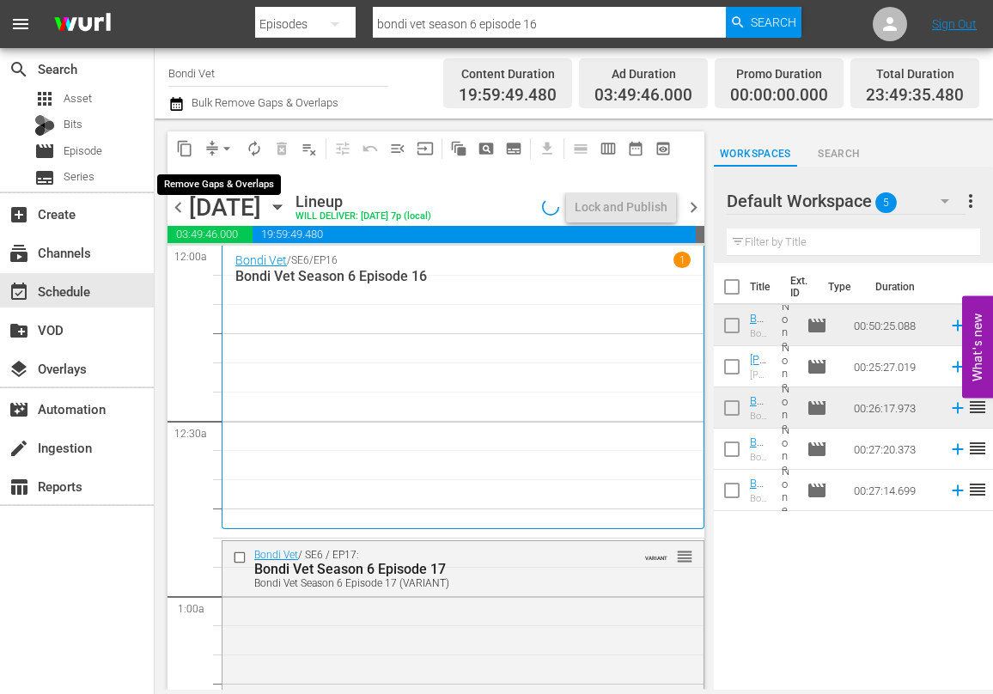
click at [226, 146] on span "arrow_drop_down" at bounding box center [226, 148] width 17 height 17
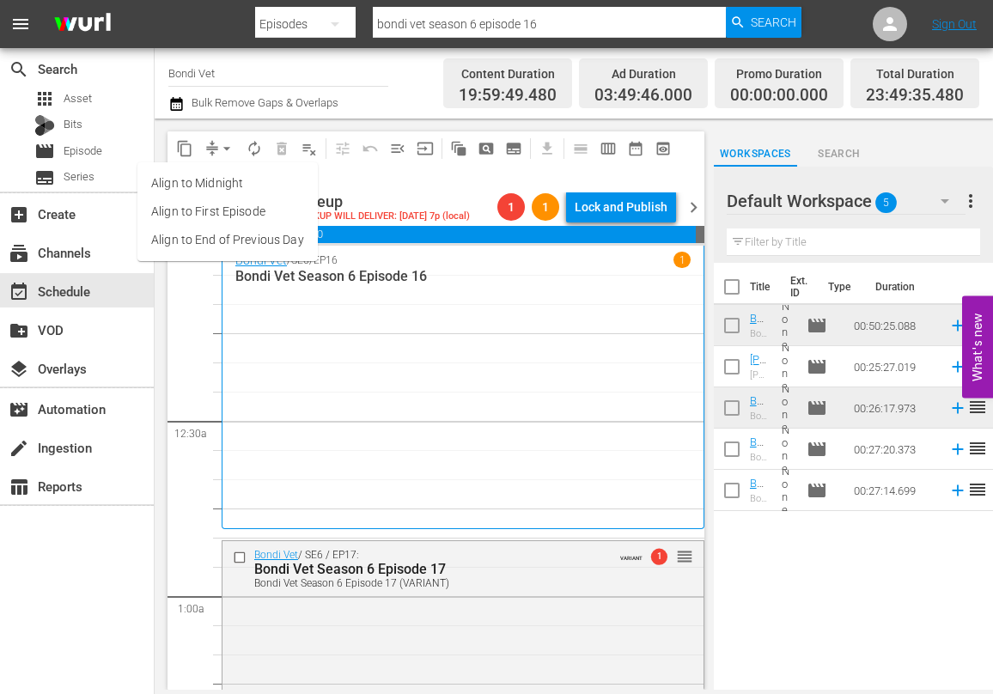
click at [209, 236] on li "Align to End of Previous Day" at bounding box center [227, 240] width 180 height 28
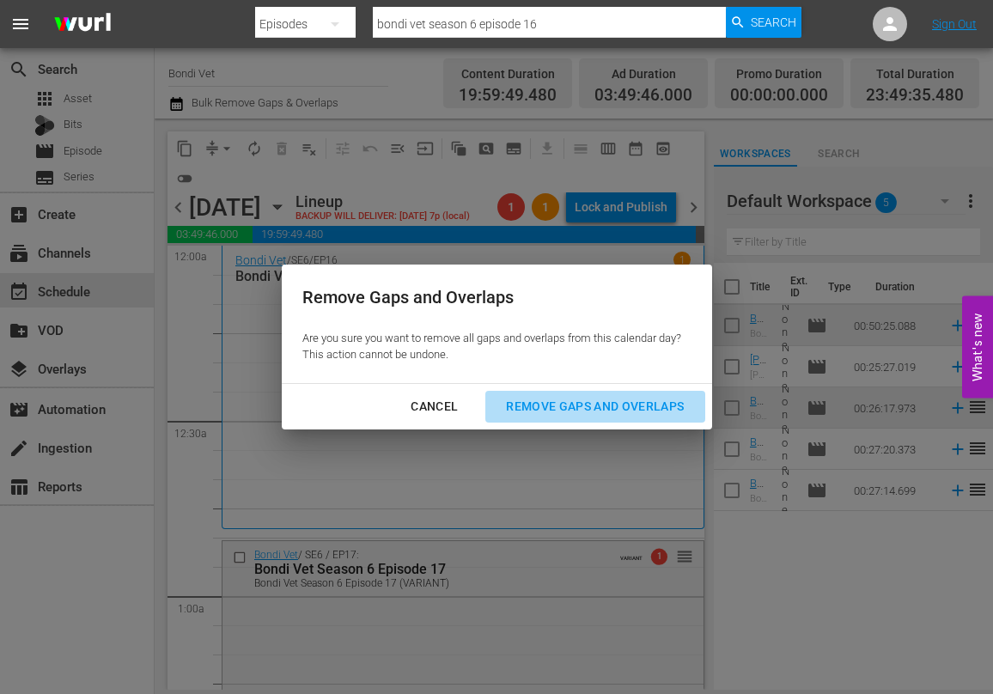
drag, startPoint x: 595, startPoint y: 405, endPoint x: 546, endPoint y: 402, distance: 49.1
click at [595, 405] on div "Remove Gaps and Overlaps" at bounding box center [594, 406] width 205 height 21
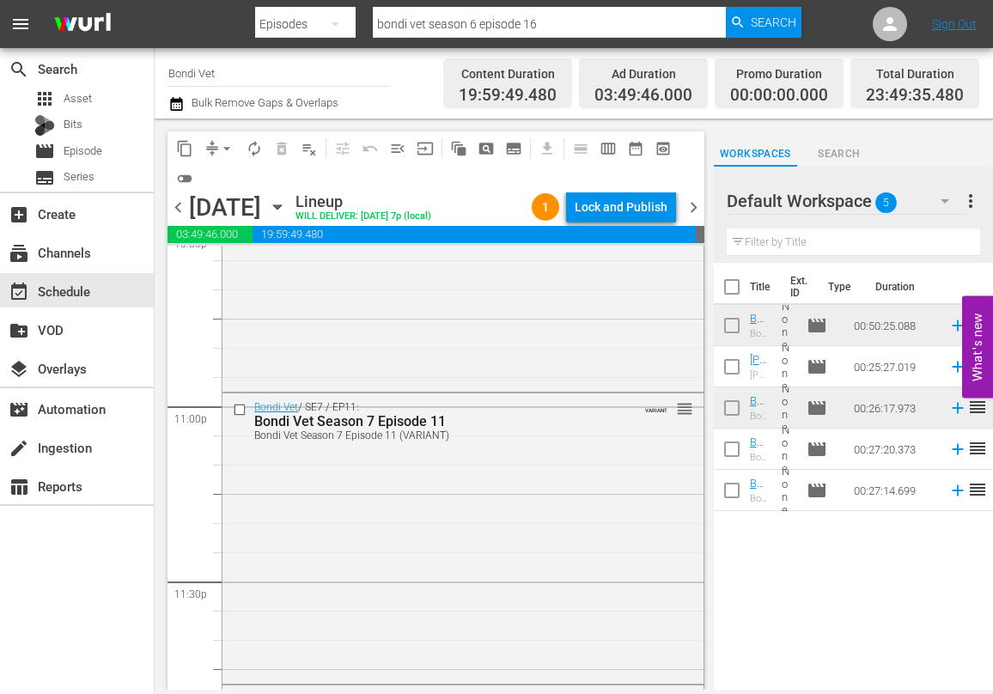
scroll to position [8188, 0]
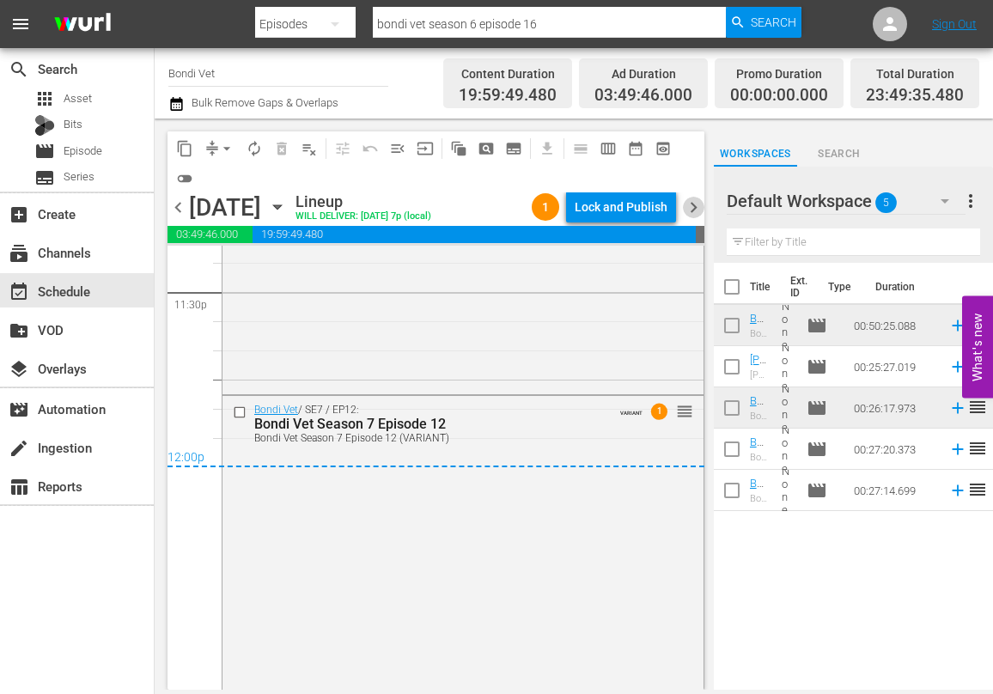
click at [695, 204] on span "chevron_right" at bounding box center [693, 207] width 21 height 21
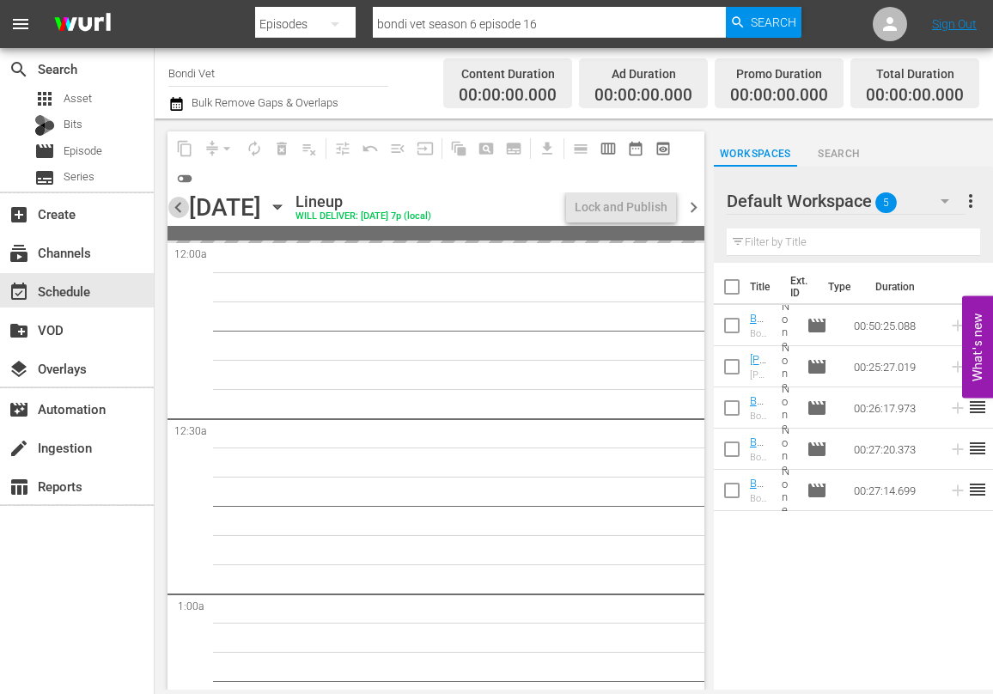
click at [179, 206] on span "chevron_left" at bounding box center [177, 207] width 21 height 21
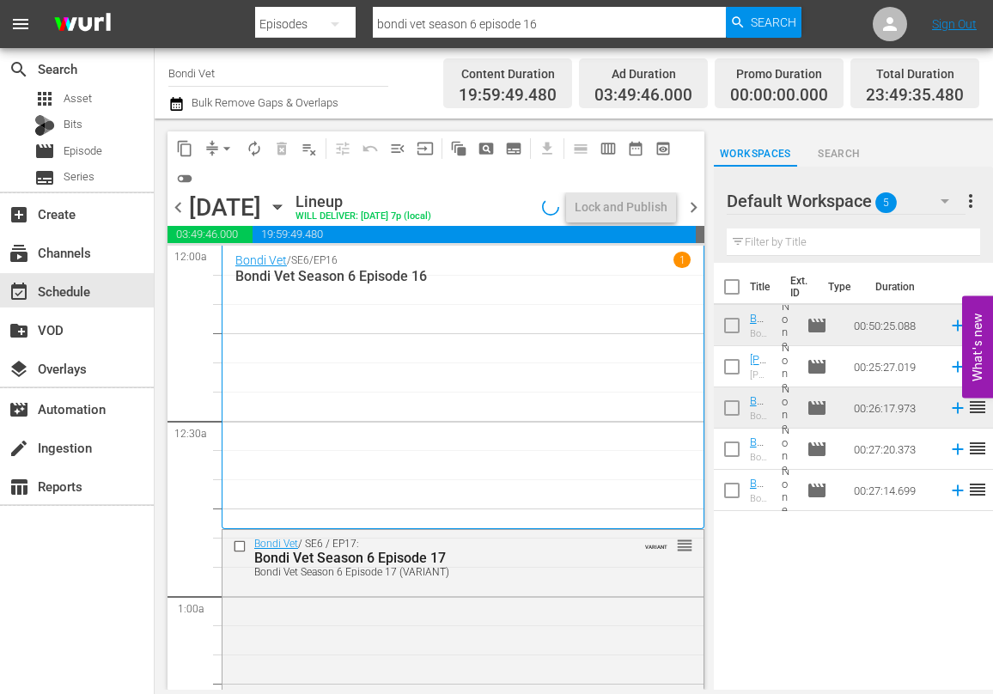
click at [375, 322] on div "Bondi Vet / SE6 / EP16 1 Bondi Vet Season 6 Episode 16" at bounding box center [462, 387] width 455 height 270
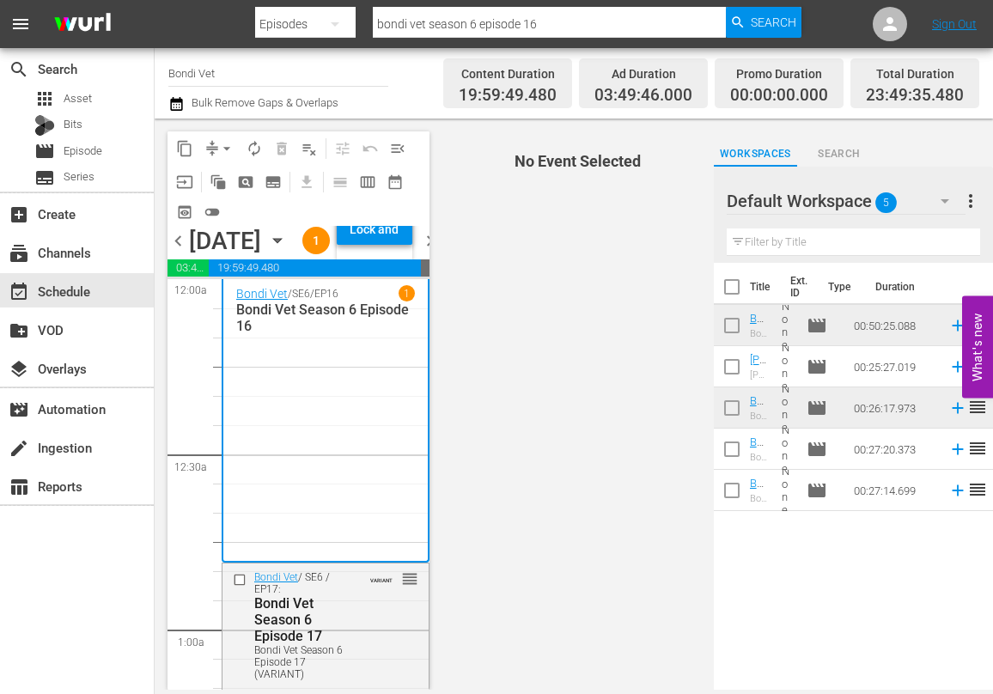
click at [346, 428] on div "Bondi Vet / SE6 / EP16 1 Bondi Vet Season 6 Episode 16" at bounding box center [325, 420] width 179 height 270
click at [295, 334] on p "Bondi Vet Season 6 Episode 16" at bounding box center [325, 317] width 179 height 33
click at [311, 334] on p "Bondi Vet Season 6 Episode 16" at bounding box center [325, 317] width 179 height 33
click at [178, 252] on span "chevron_left" at bounding box center [177, 240] width 21 height 21
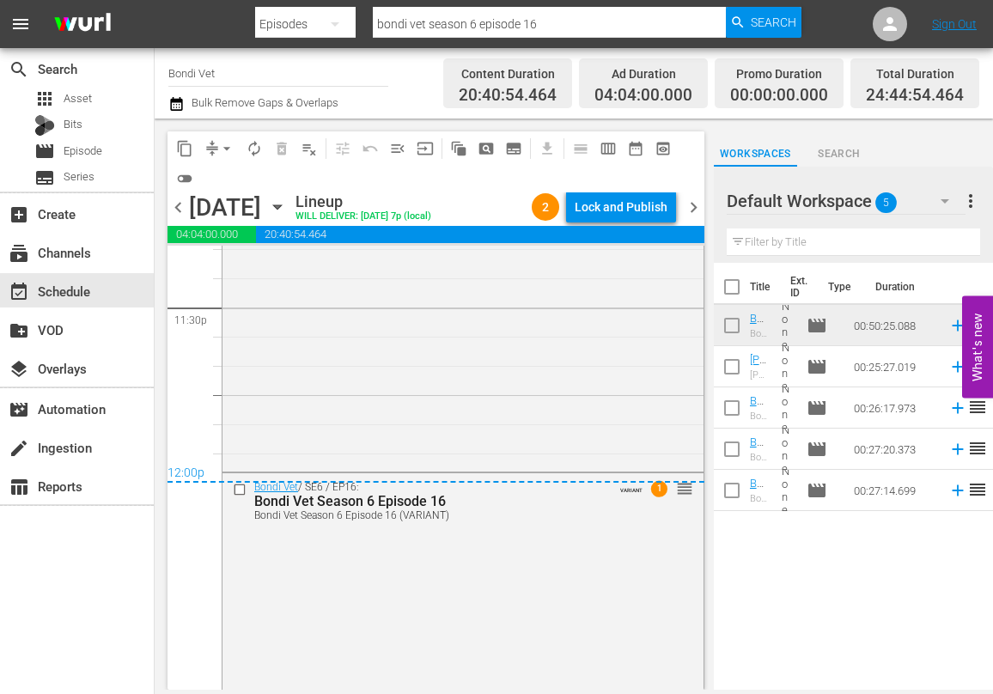
scroll to position [8248, 0]
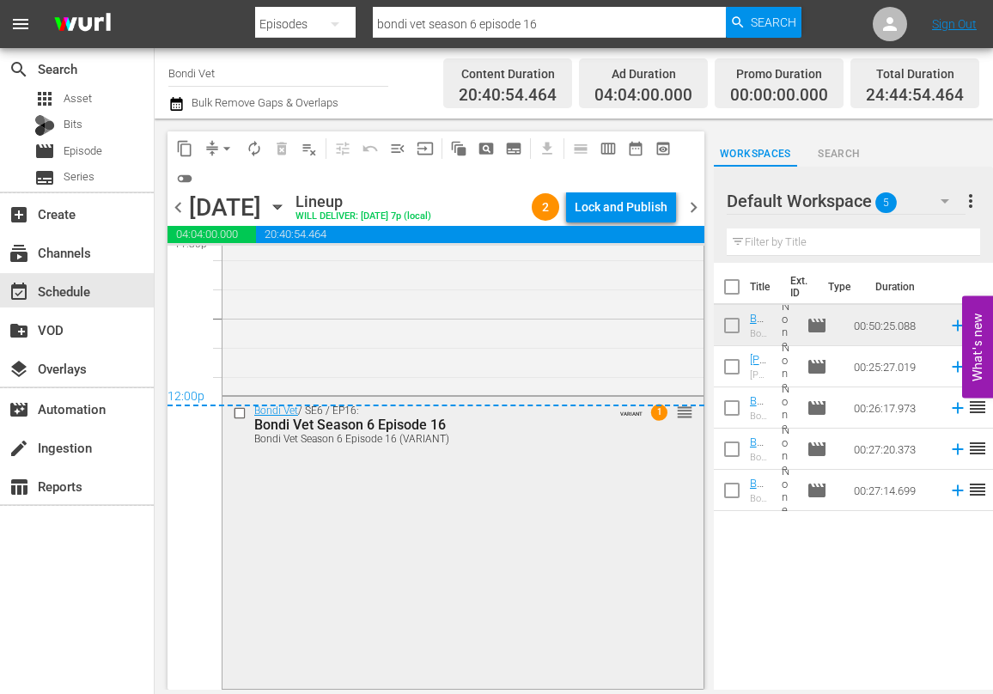
click at [413, 483] on div "Bondi Vet / SE6 / EP16: Bondi Vet Season 6 Episode 16 Bondi Vet Season 6 Episod…" at bounding box center [462, 541] width 481 height 289
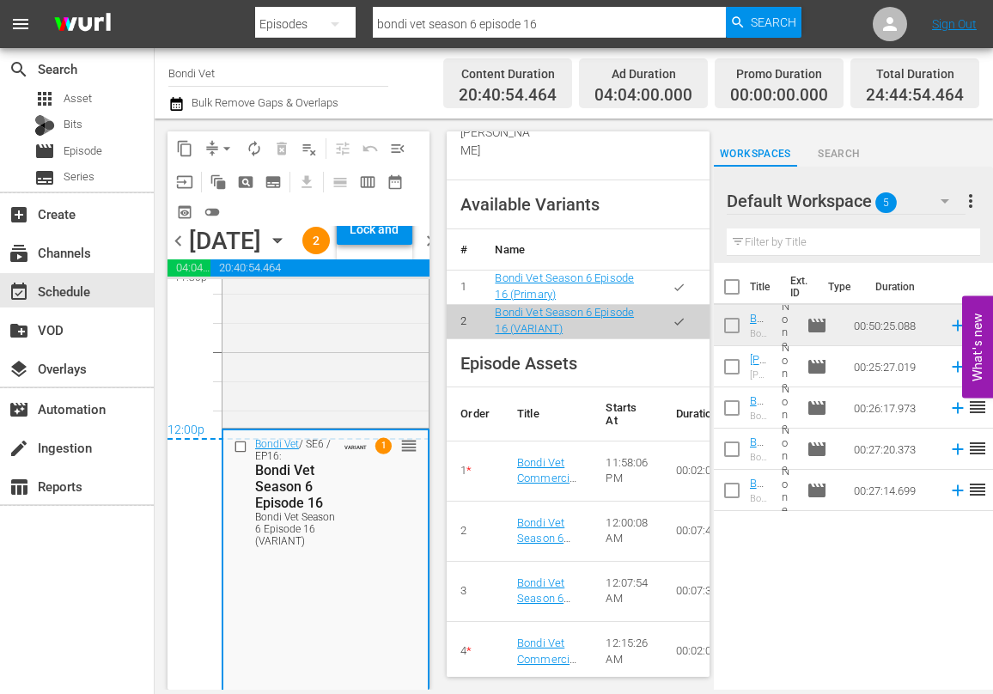
scroll to position [1522, 0]
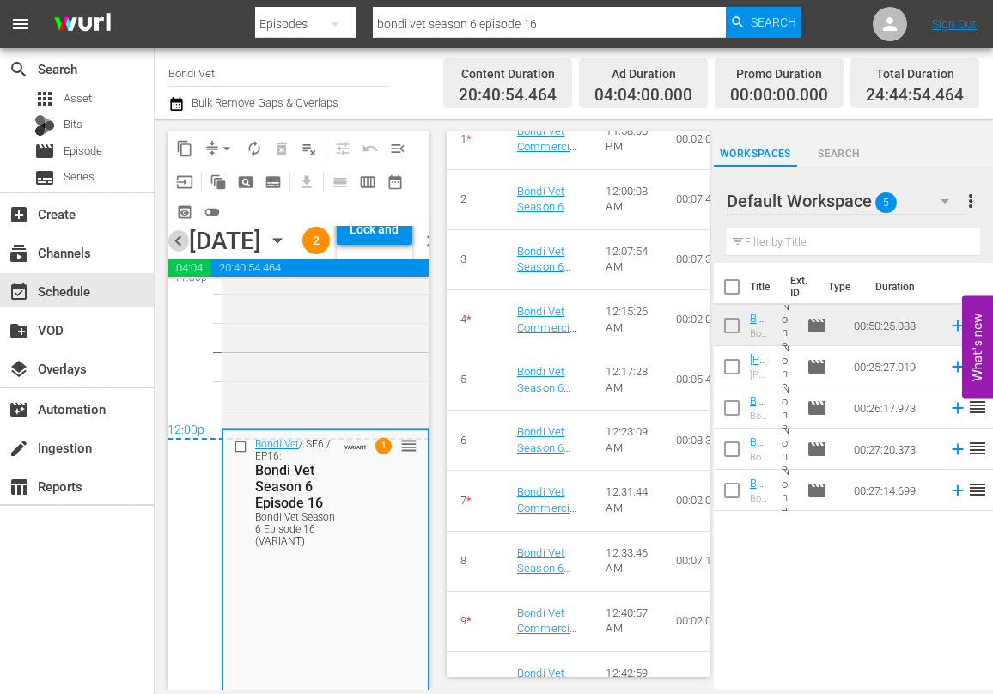
click at [176, 252] on span "chevron_left" at bounding box center [177, 240] width 21 height 21
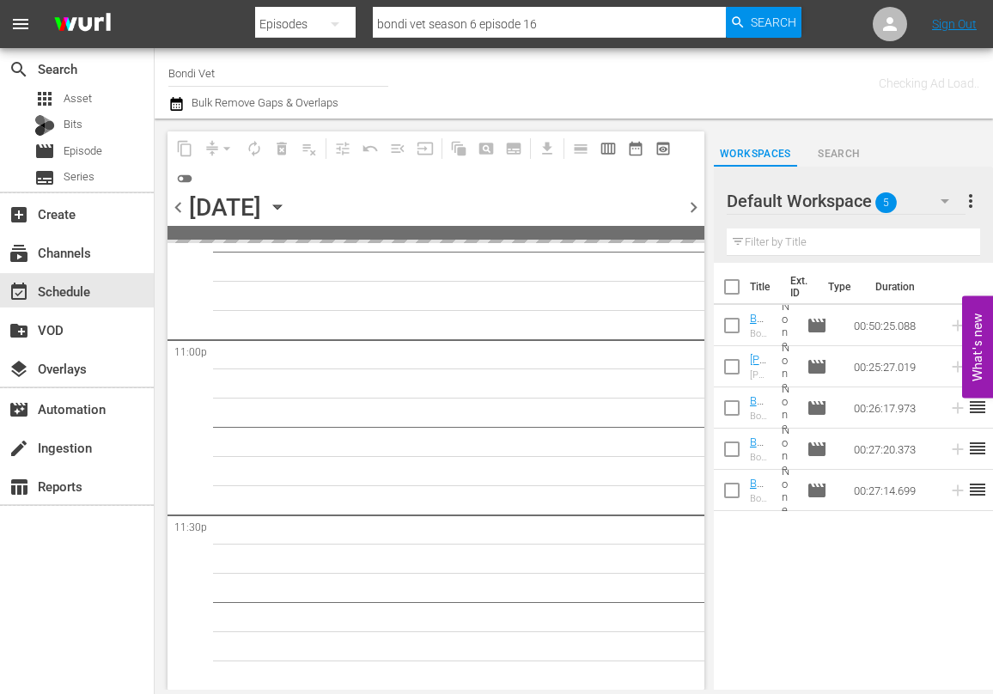
scroll to position [7961, 0]
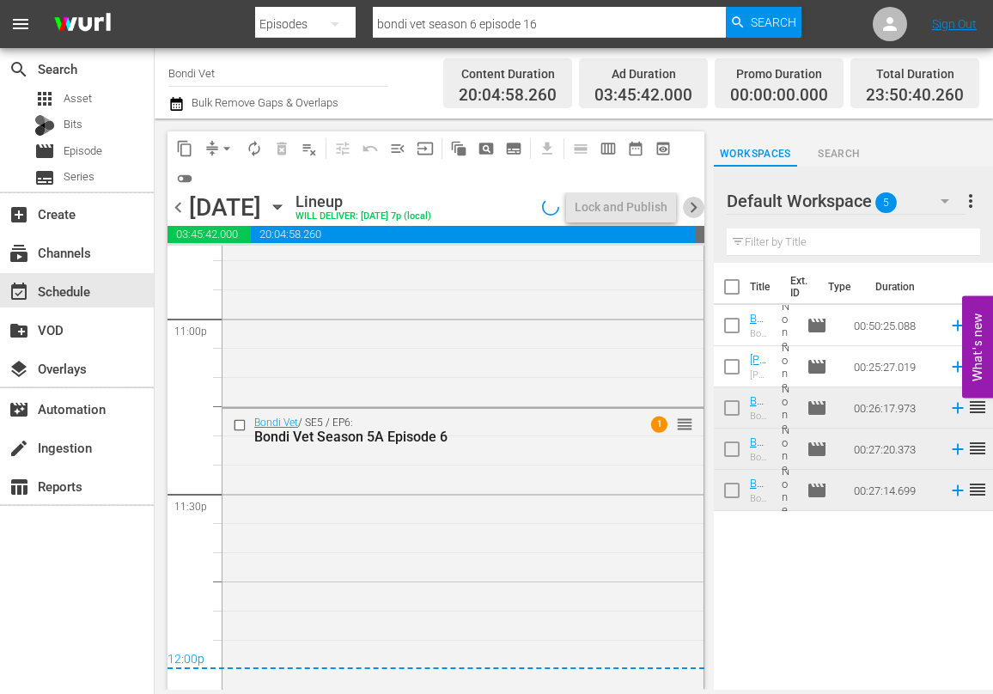
click at [691, 206] on span "chevron_right" at bounding box center [693, 207] width 21 height 21
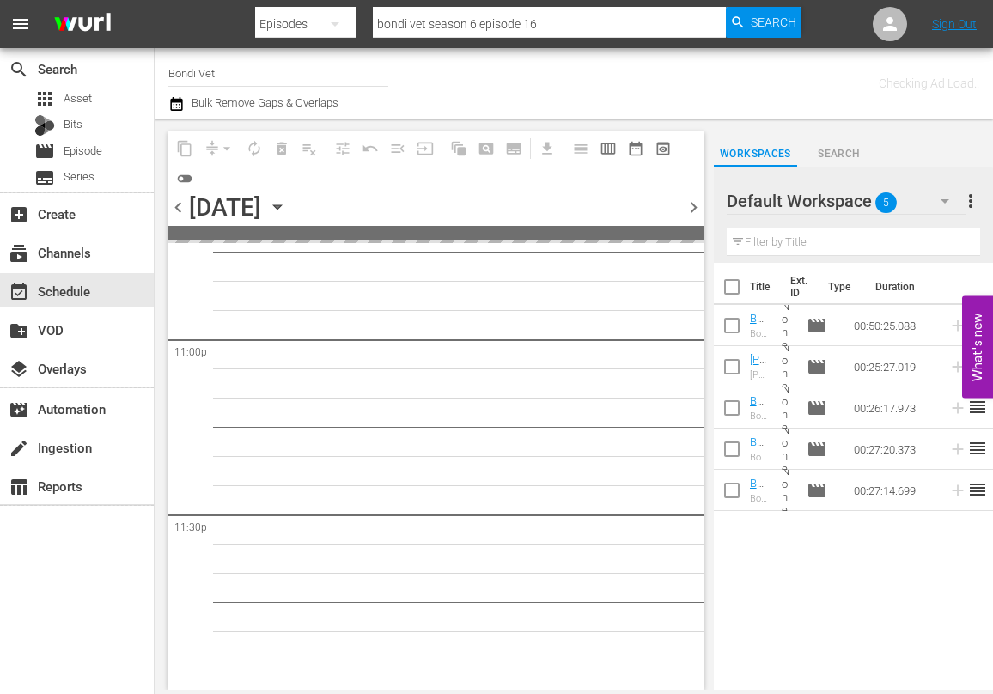
scroll to position [7961, 0]
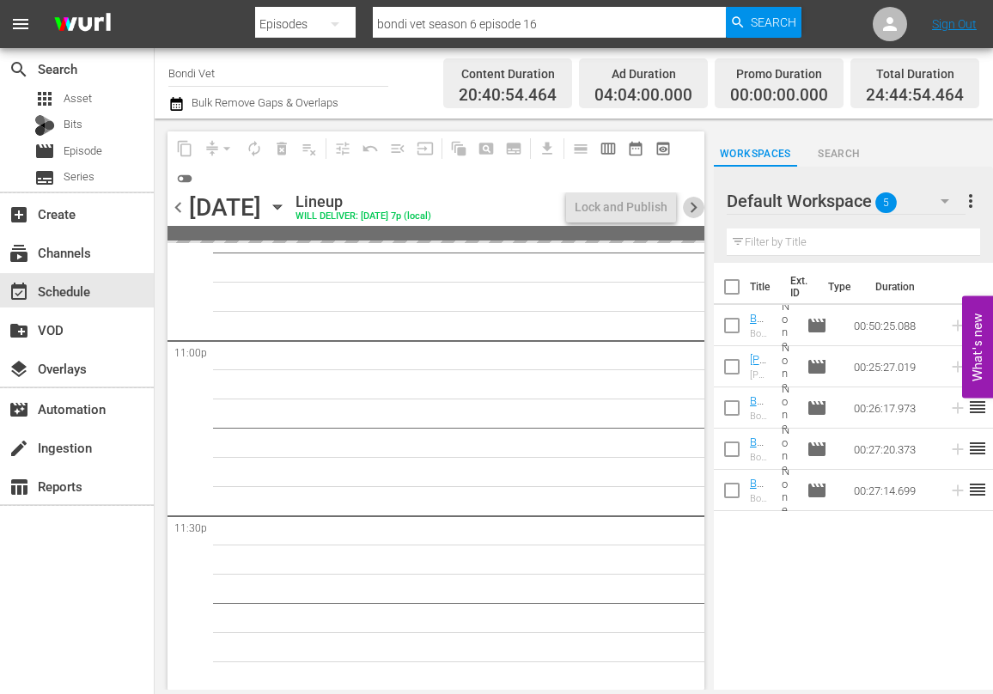
click at [691, 206] on span "chevron_right" at bounding box center [693, 207] width 21 height 21
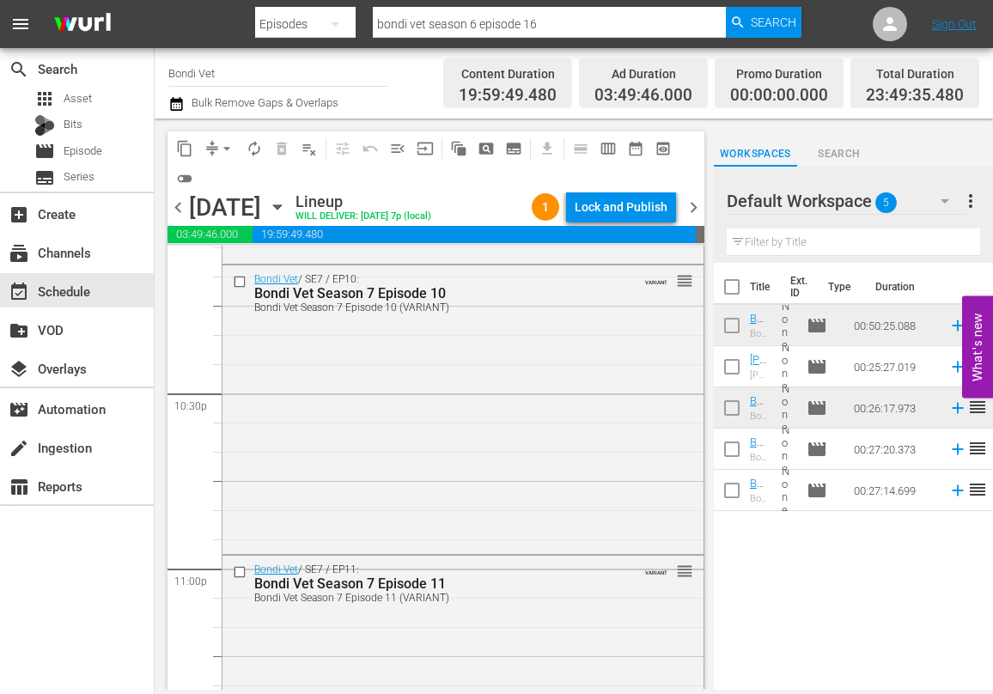
scroll to position [8188, 0]
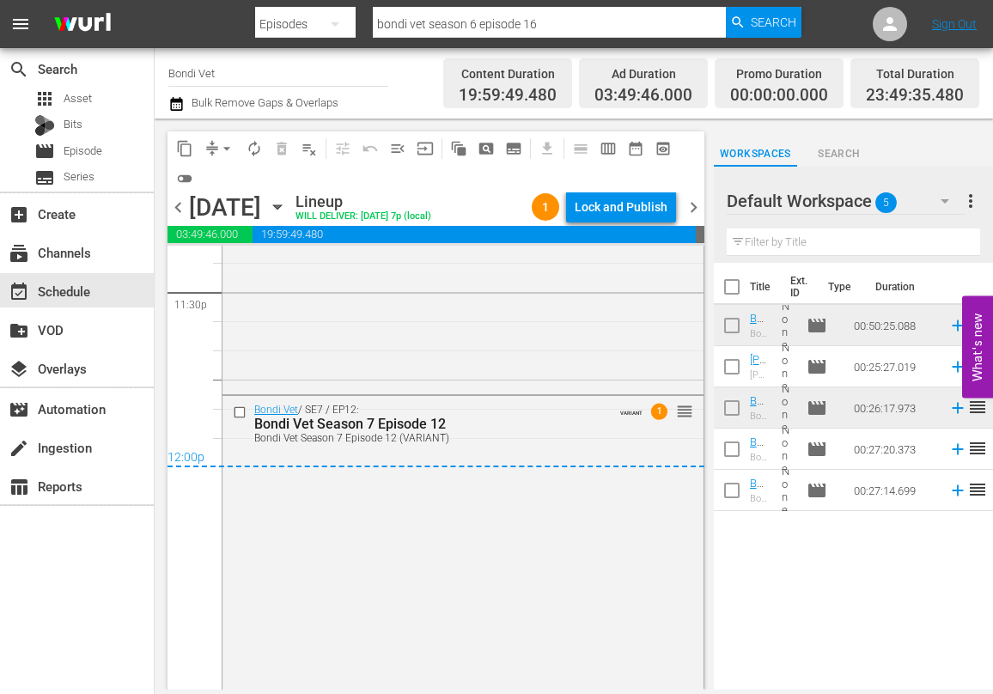
click at [693, 207] on span "chevron_right" at bounding box center [693, 207] width 21 height 21
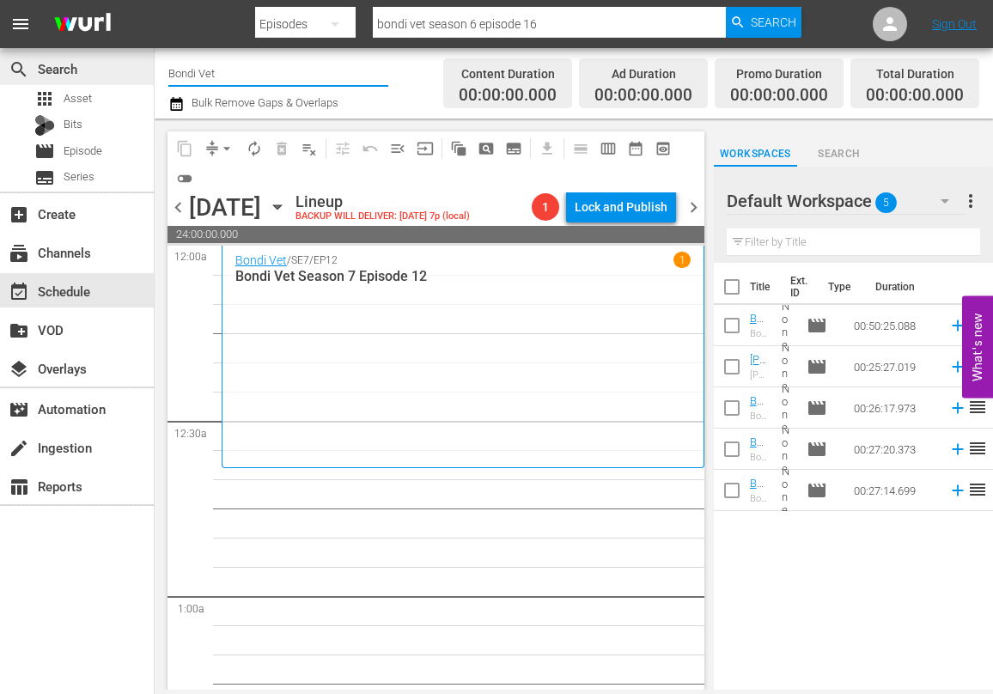
drag, startPoint x: 228, startPoint y: 76, endPoint x: 130, endPoint y: 66, distance: 98.3
click at [155, 0] on div "search Search apps Asset Bits movie Episode subtitles Series add_box Create sub…" at bounding box center [574, 0] width 838 height 0
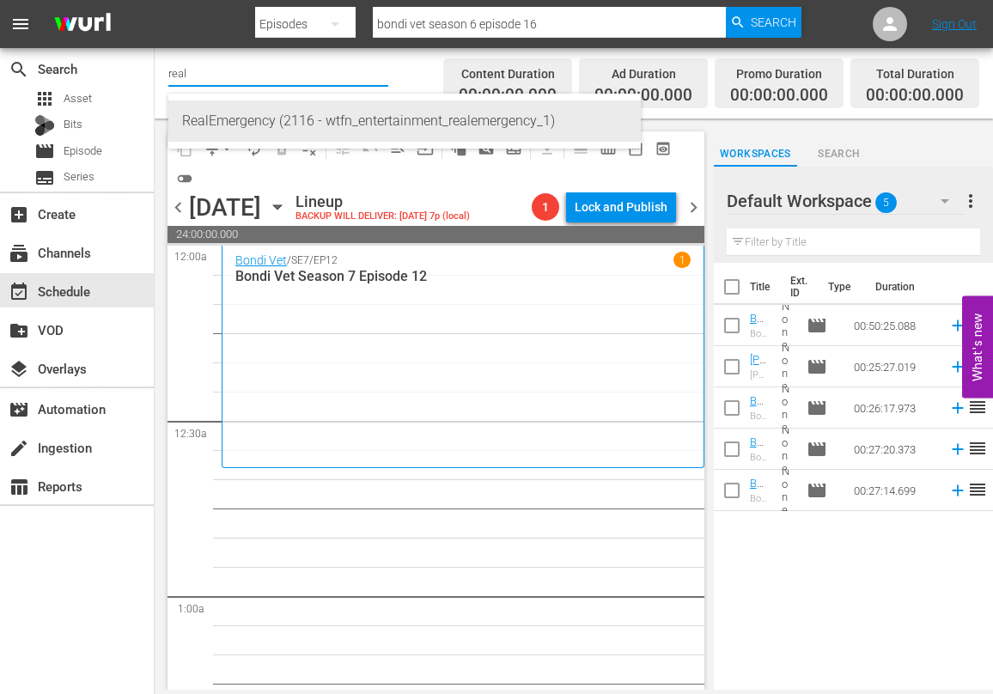
click at [246, 118] on div "RealEmergency (2116 - wtfn_entertainment_realemergency_1)" at bounding box center [404, 120] width 445 height 41
type input "RealEmergency (2116 - wtfn_entertainment_realemergency_1)"
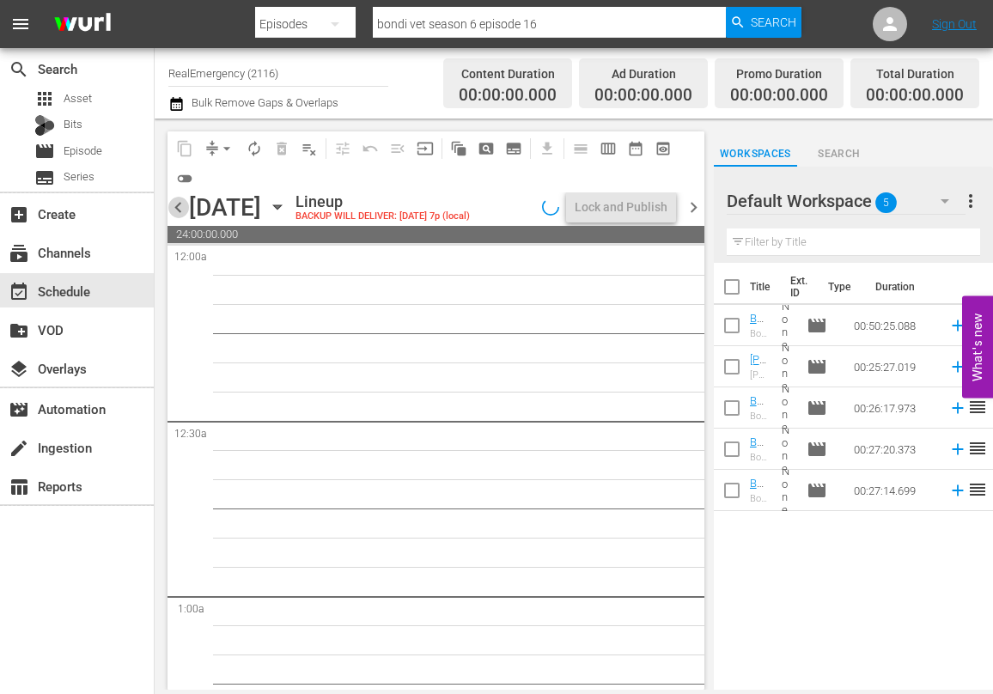
click at [176, 209] on span "chevron_left" at bounding box center [177, 207] width 21 height 21
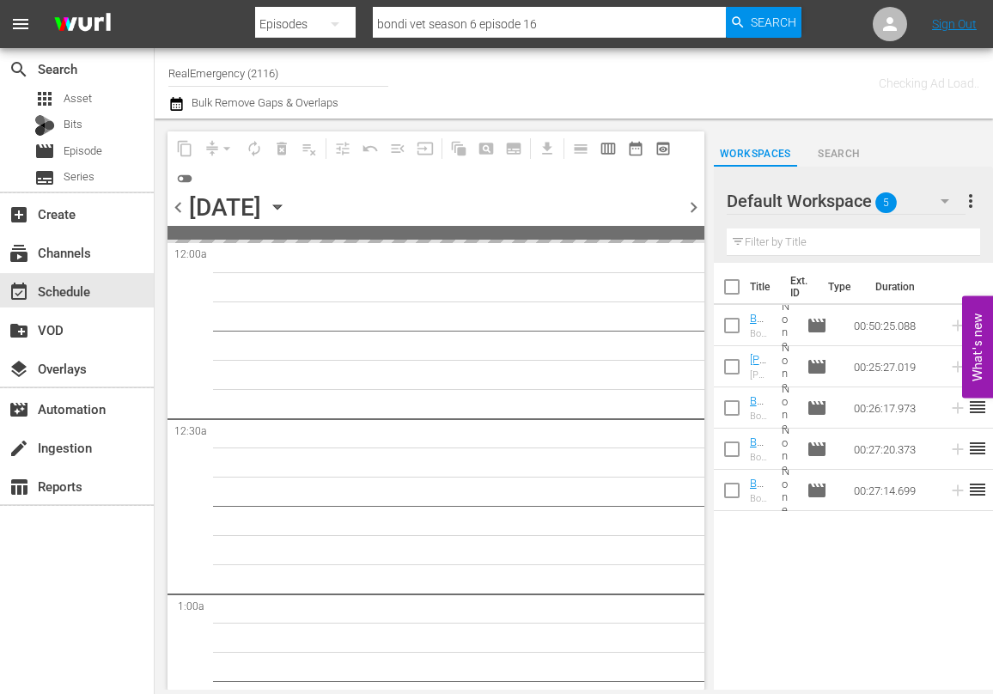
click at [177, 210] on span "chevron_left" at bounding box center [177, 207] width 21 height 21
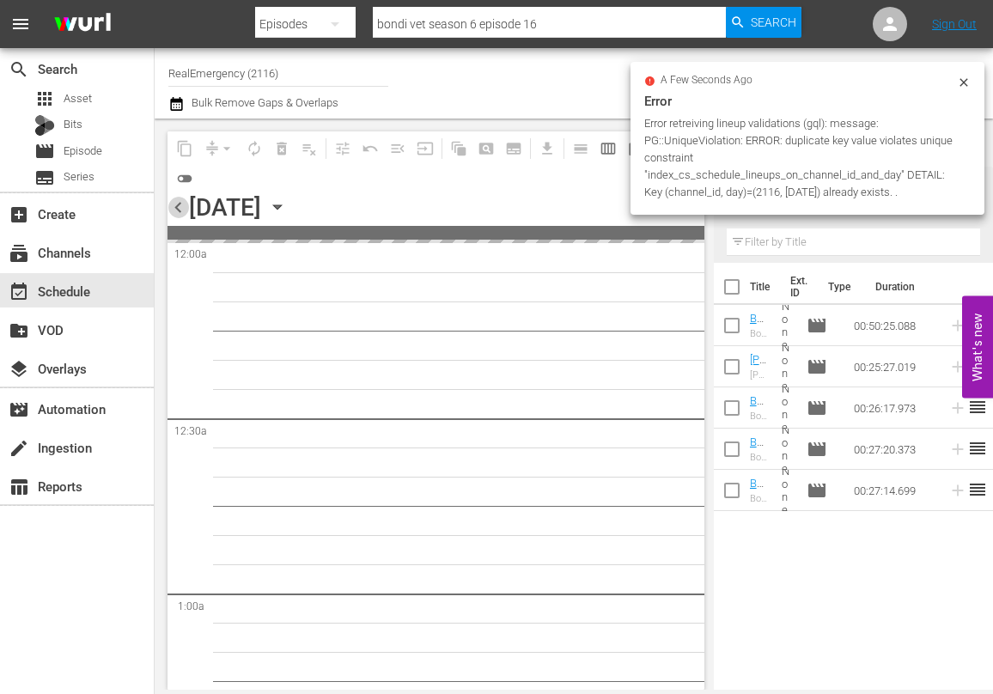
click at [175, 210] on span "chevron_left" at bounding box center [177, 207] width 21 height 21
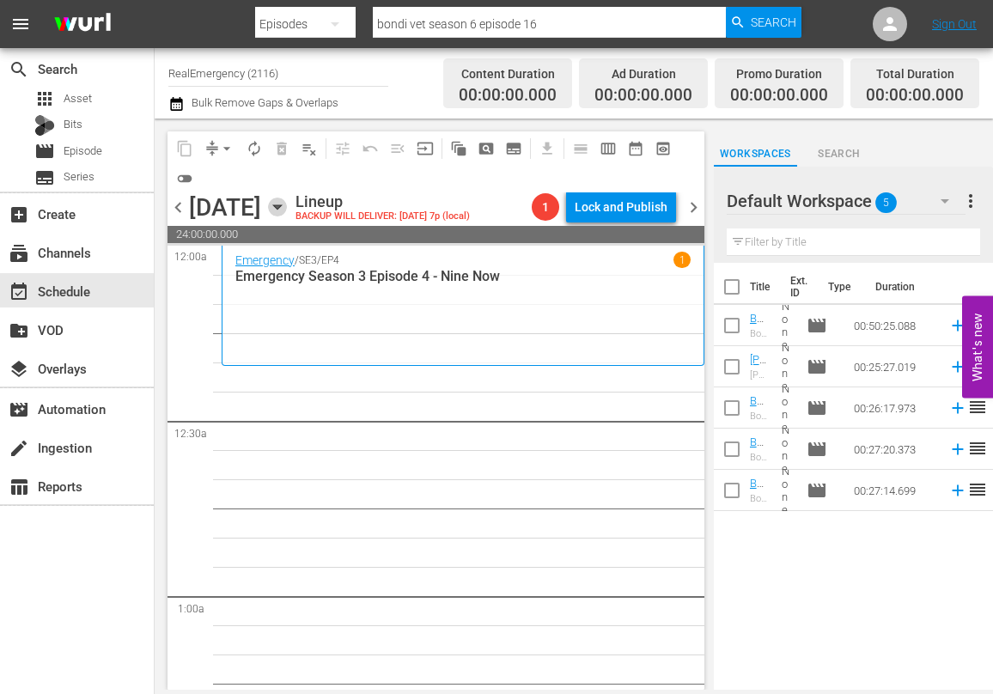
click at [287, 206] on icon "button" at bounding box center [277, 207] width 19 height 19
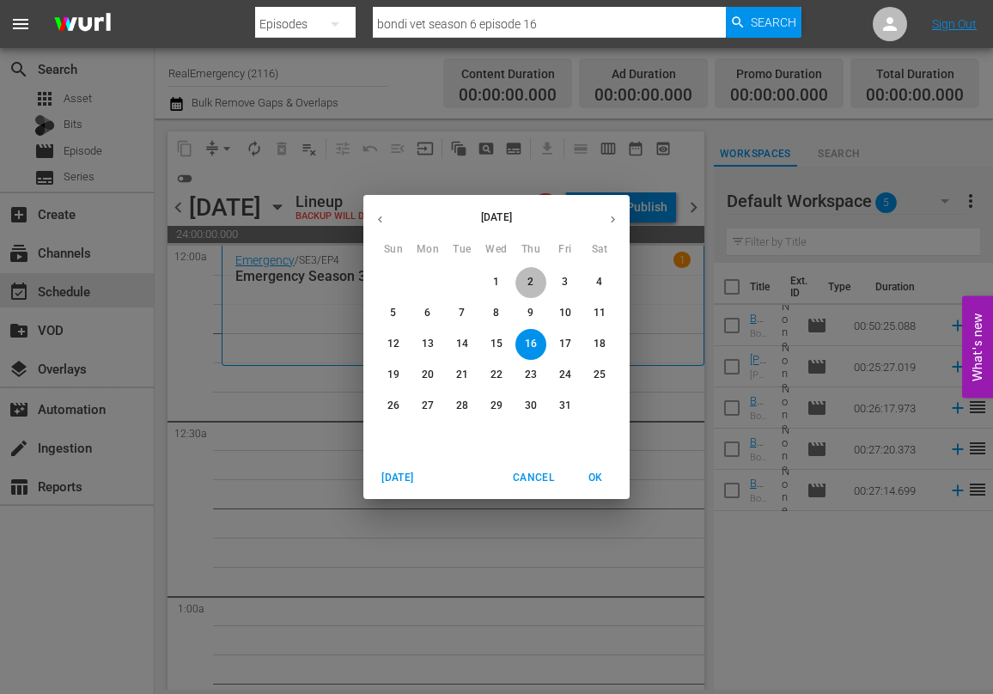
drag, startPoint x: 526, startPoint y: 281, endPoint x: 507, endPoint y: 280, distance: 18.9
click at [526, 281] on span "2" at bounding box center [530, 282] width 31 height 15
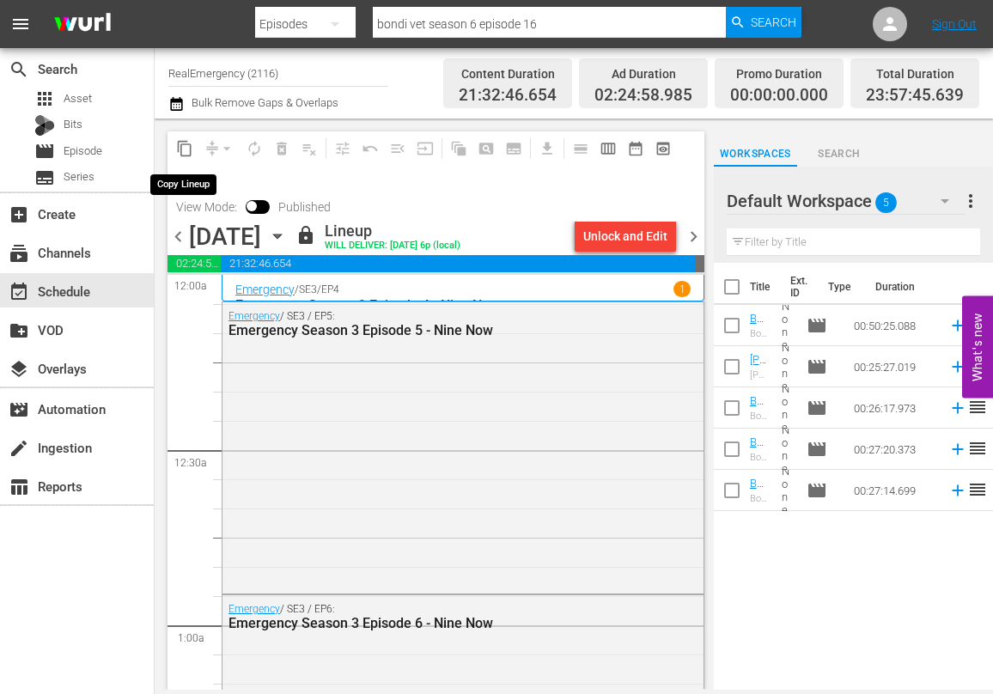
click at [181, 146] on span "content_copy" at bounding box center [184, 148] width 17 height 17
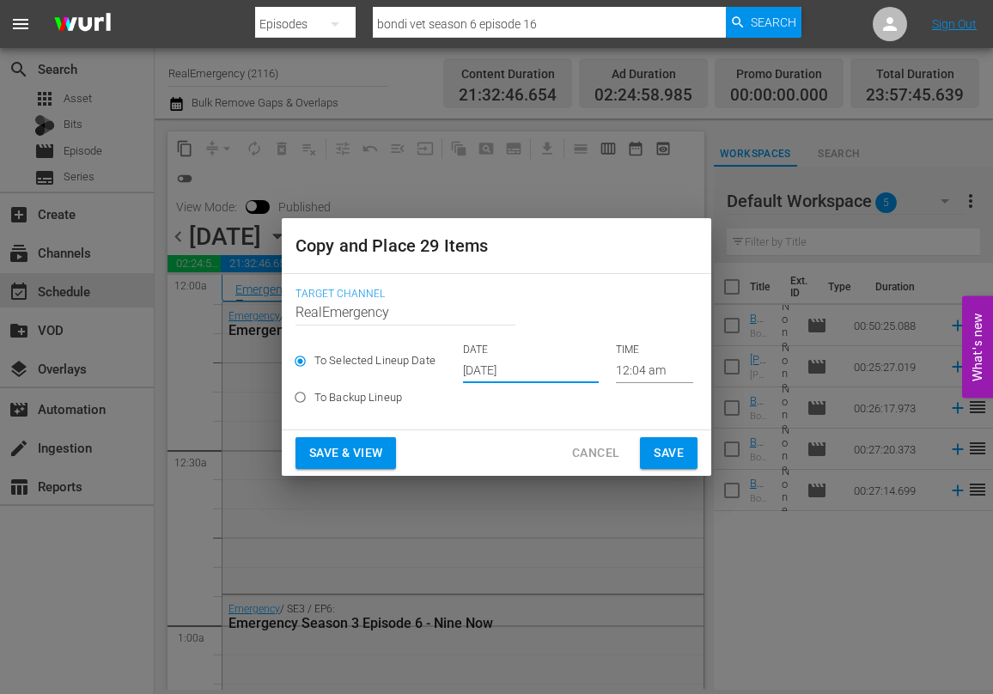
click at [542, 369] on input "[DATE]" at bounding box center [531, 370] width 136 height 26
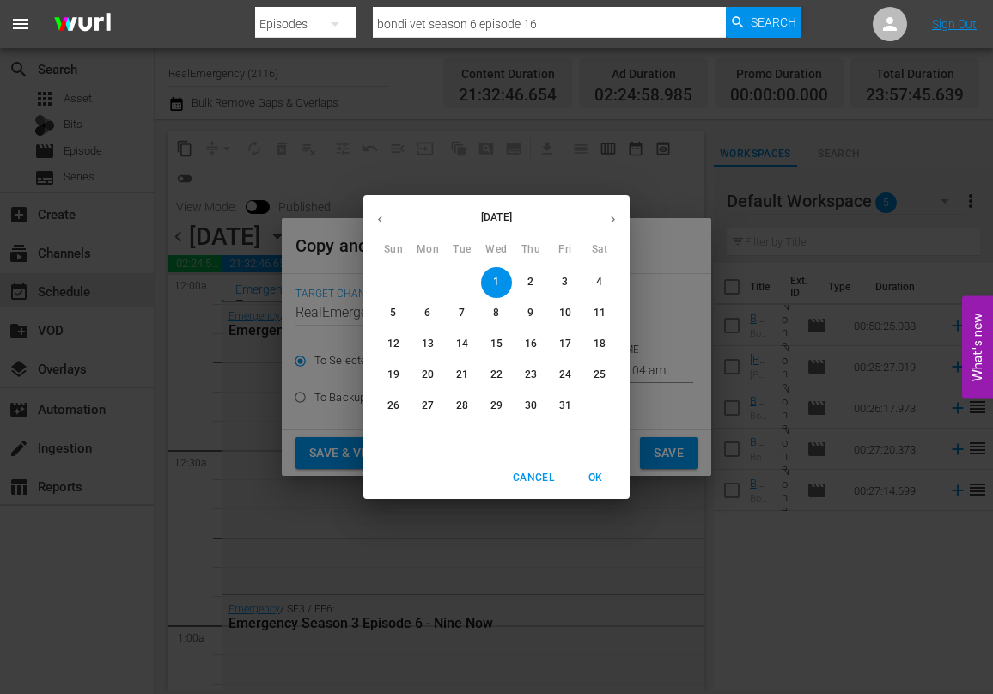
click at [533, 343] on p "16" at bounding box center [531, 344] width 12 height 15
type input "Oct 16th 2025"
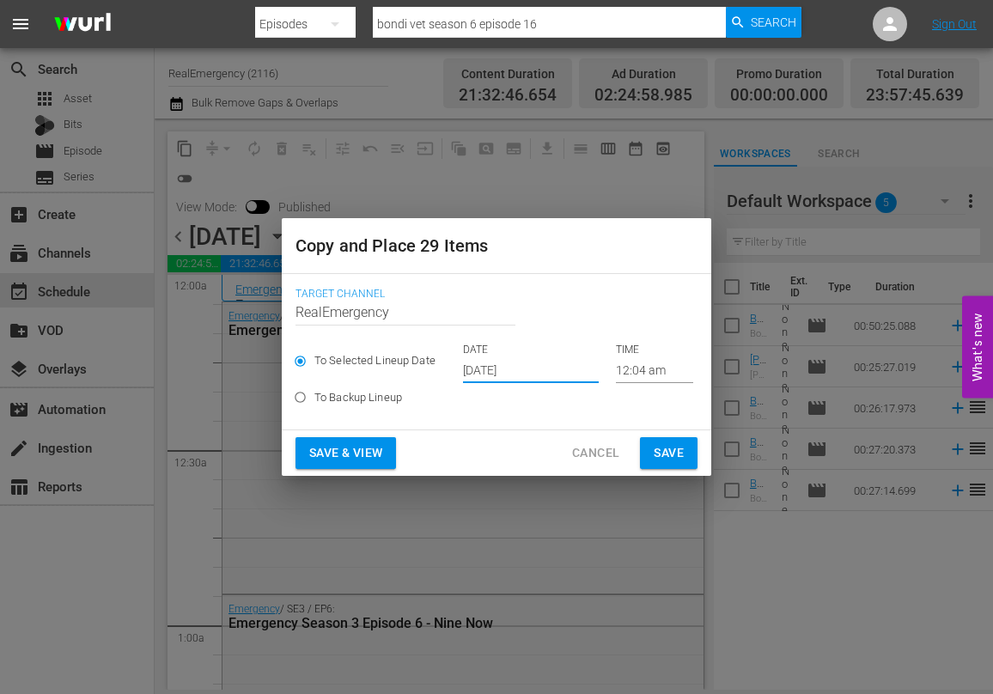
click at [360, 446] on span "Save & View" at bounding box center [345, 452] width 73 height 21
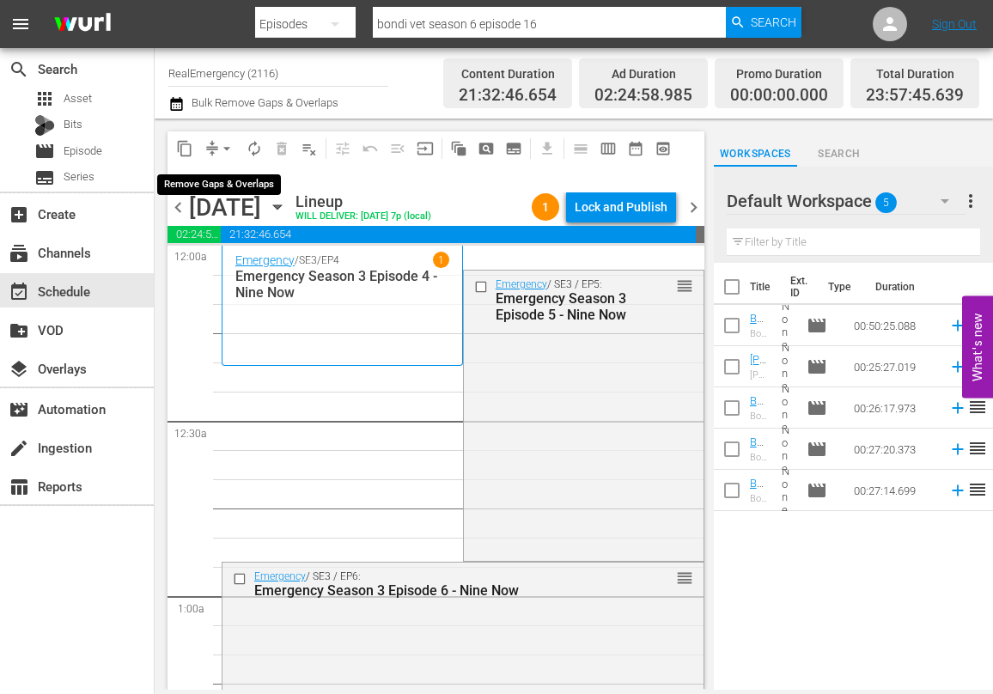
click at [228, 143] on span "arrow_drop_down" at bounding box center [226, 148] width 17 height 17
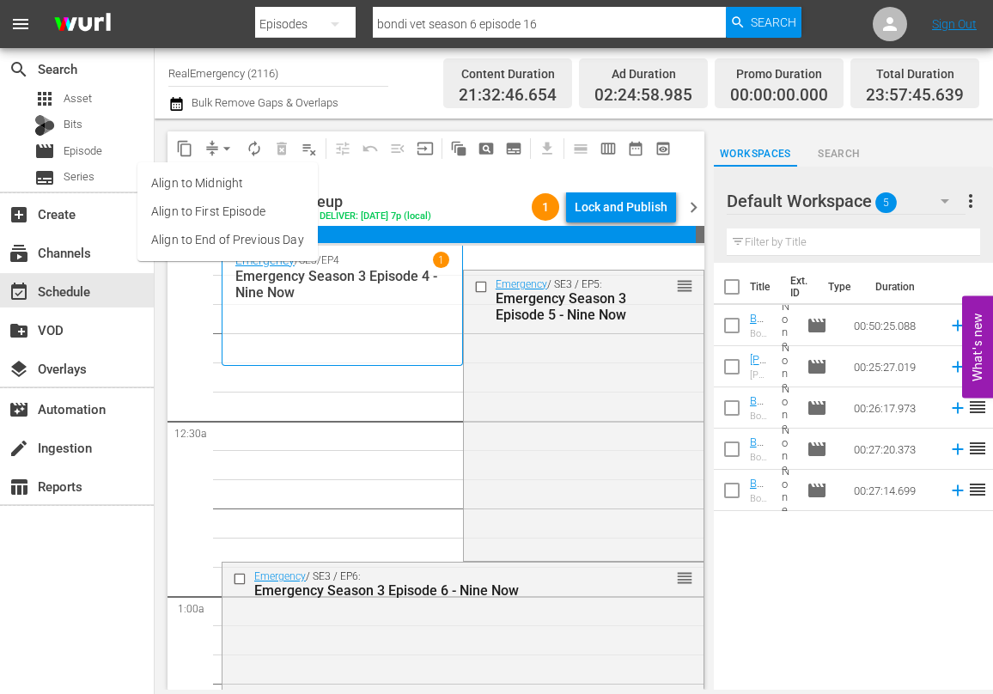
click at [190, 241] on li "Align to End of Previous Day" at bounding box center [227, 240] width 180 height 28
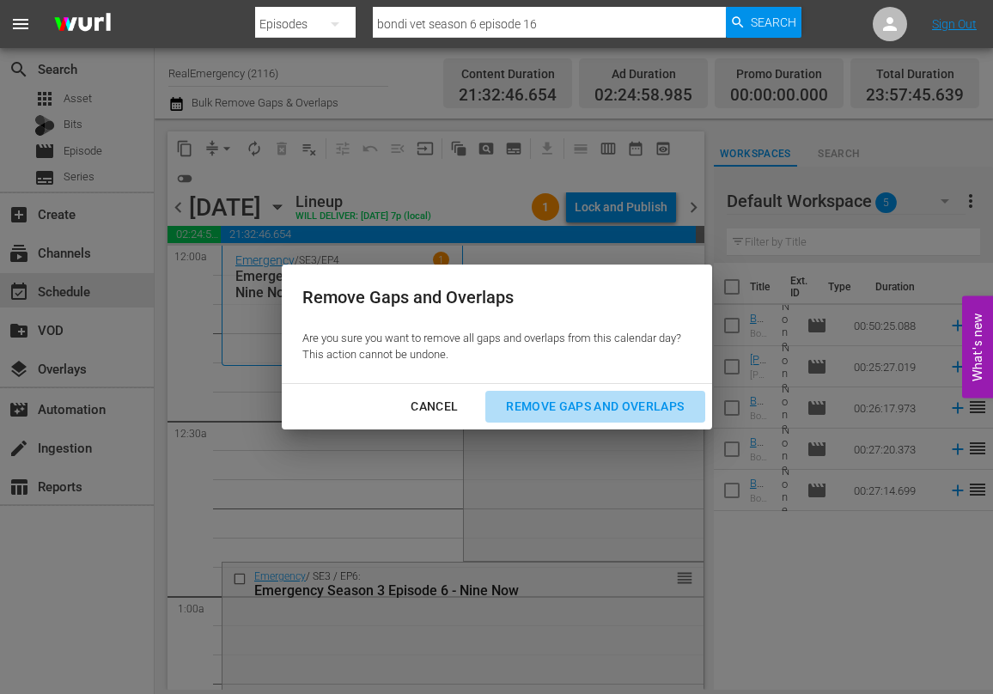
click at [550, 414] on div "Remove Gaps and Overlaps" at bounding box center [594, 406] width 205 height 21
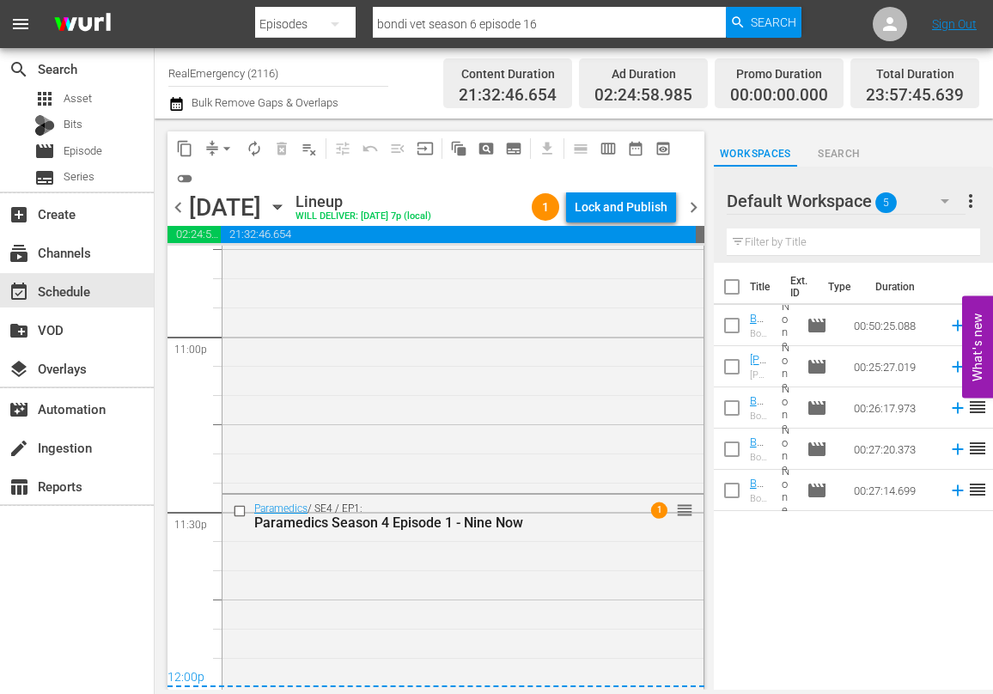
scroll to position [8071, 0]
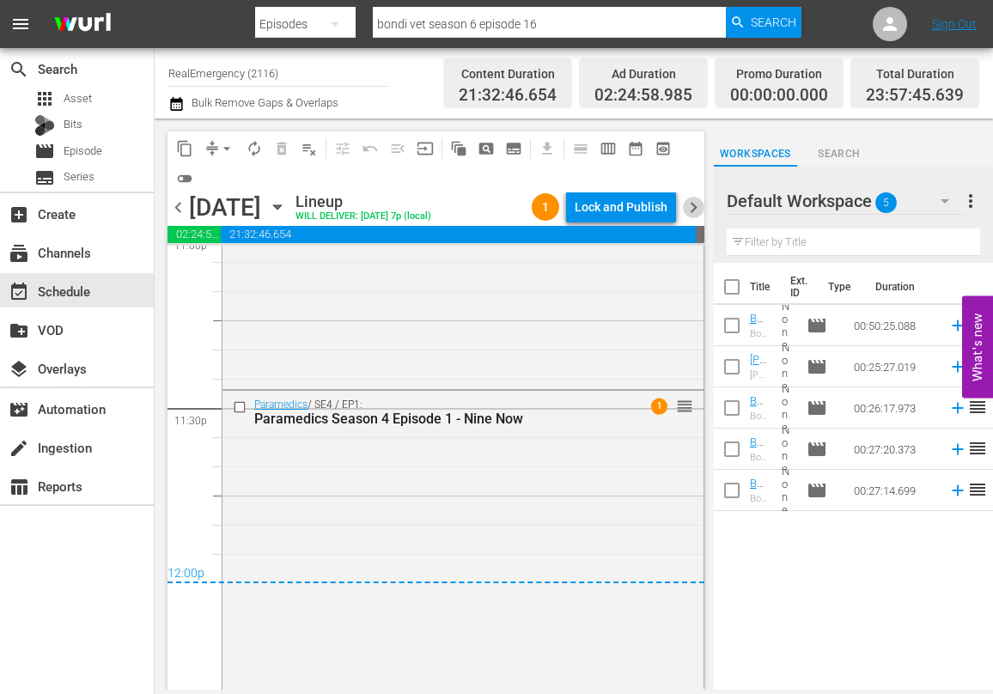
click at [694, 208] on span "chevron_right" at bounding box center [693, 207] width 21 height 21
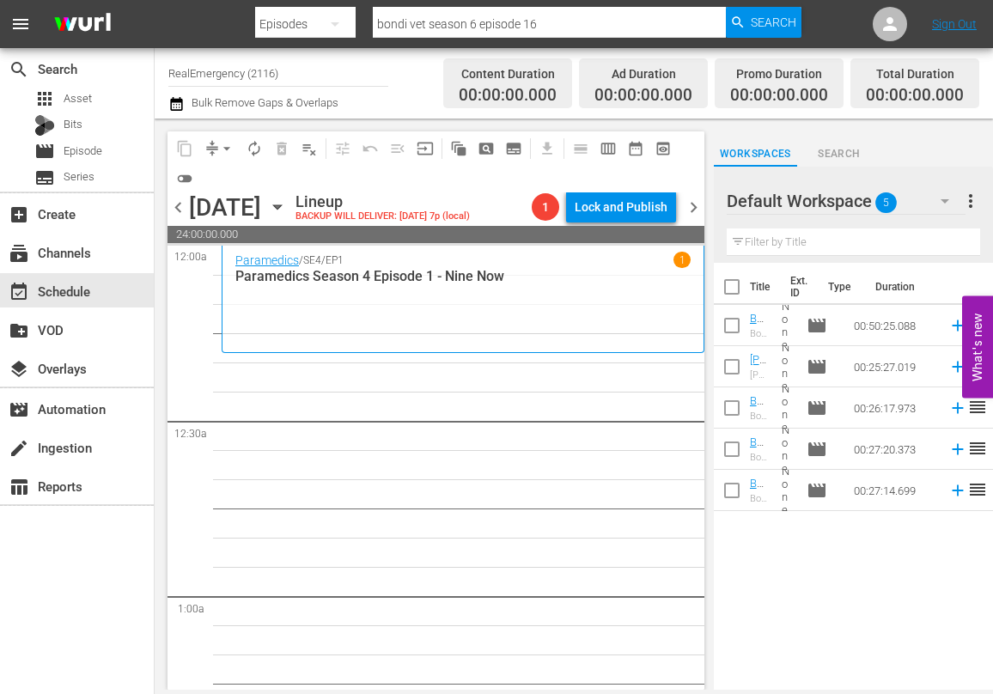
click at [287, 204] on icon "button" at bounding box center [277, 207] width 19 height 19
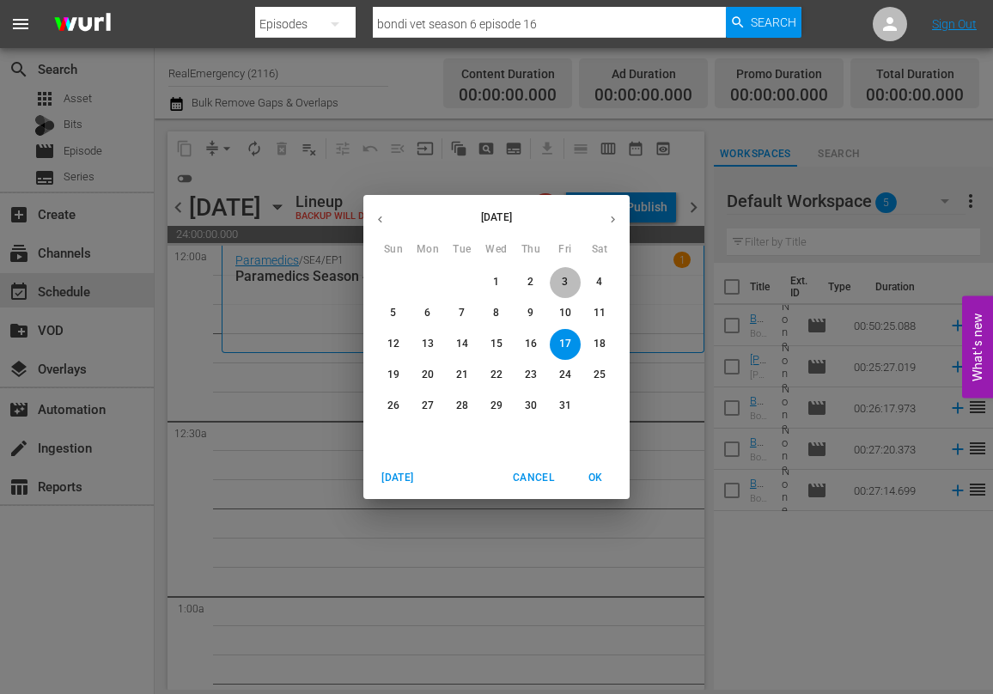
drag, startPoint x: 564, startPoint y: 278, endPoint x: 542, endPoint y: 276, distance: 22.5
click at [564, 278] on p "3" at bounding box center [565, 282] width 6 height 15
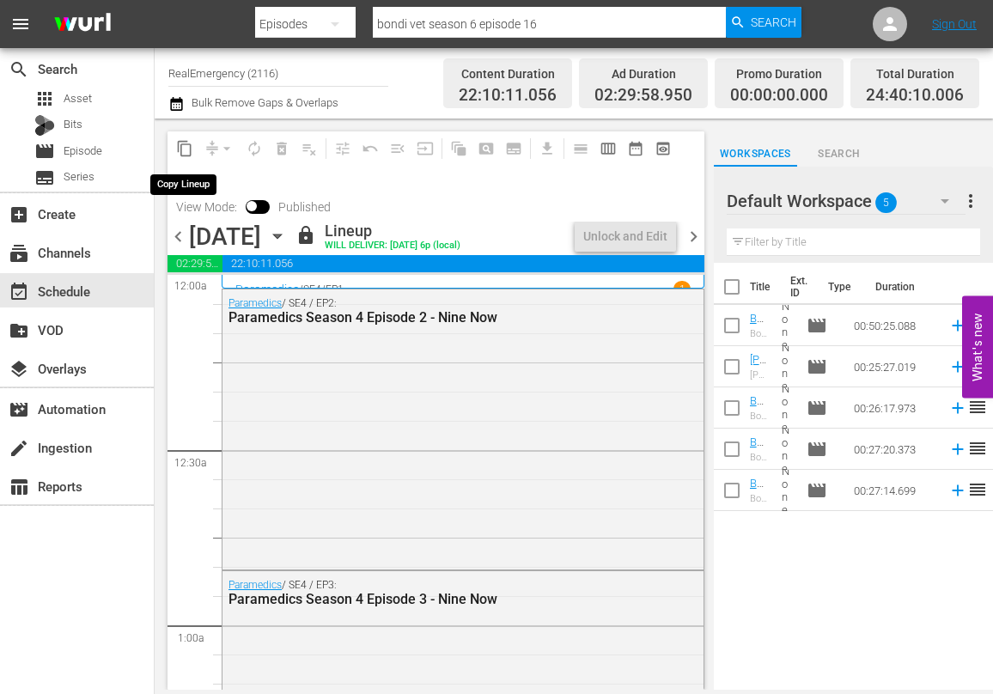
click at [184, 149] on span "content_copy" at bounding box center [184, 148] width 17 height 17
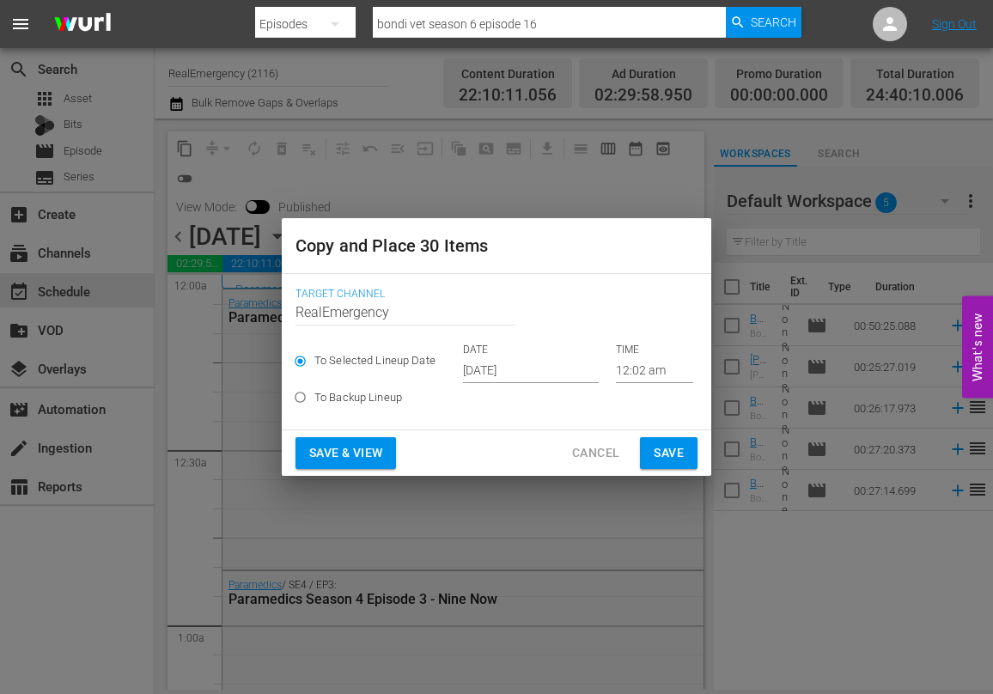
click at [544, 375] on input "[DATE]" at bounding box center [531, 370] width 136 height 26
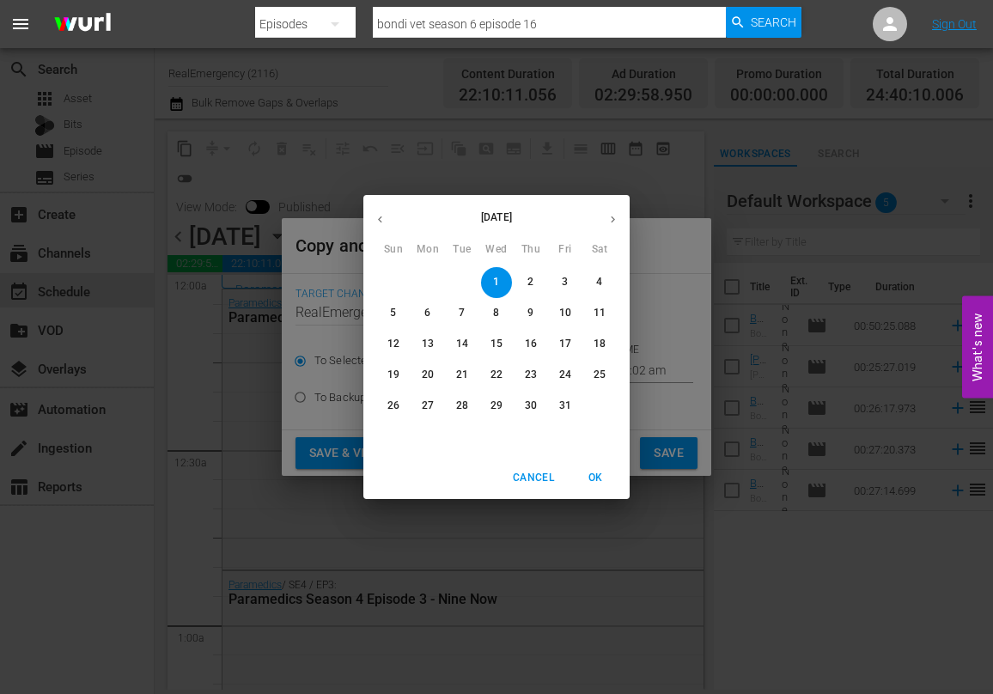
click at [568, 345] on p "17" at bounding box center [565, 344] width 12 height 15
type input "[DATE]"
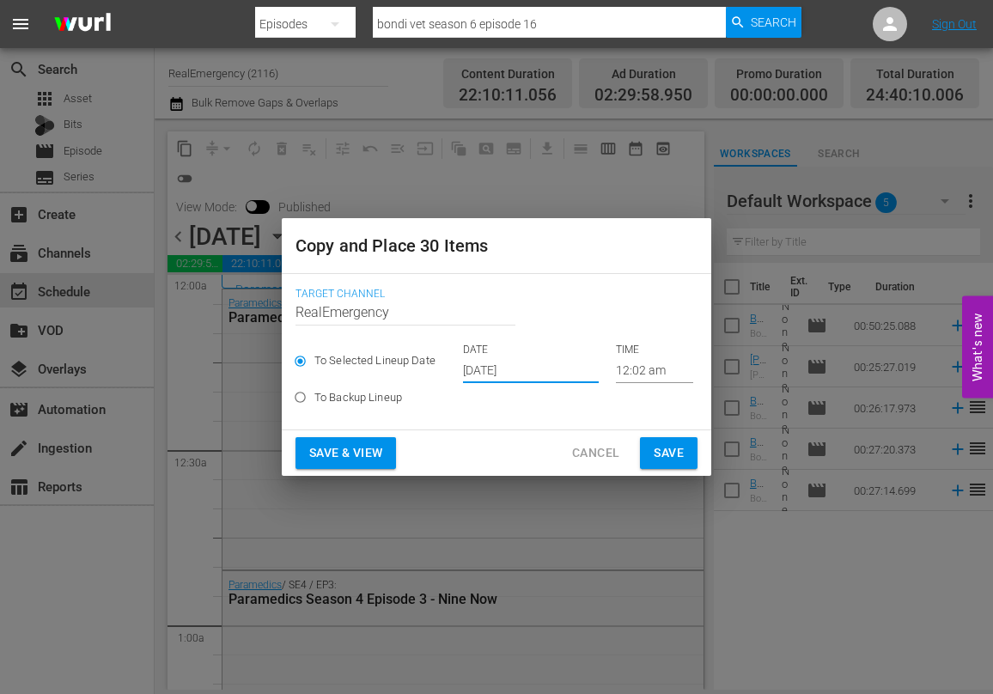
click at [348, 457] on span "Save & View" at bounding box center [345, 452] width 73 height 21
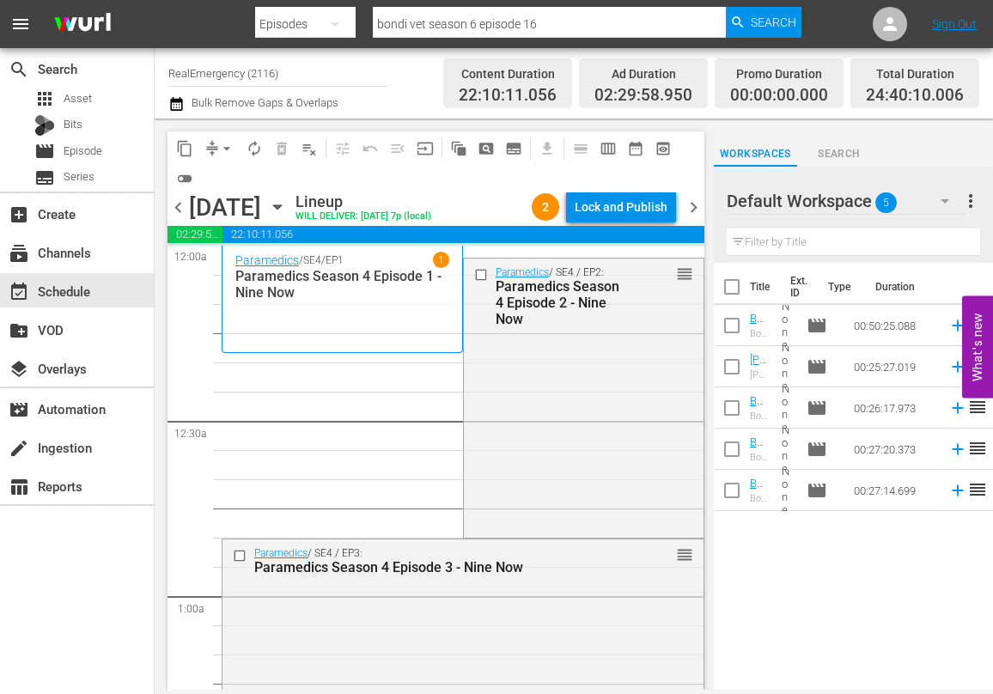
click at [287, 209] on icon "button" at bounding box center [277, 207] width 19 height 19
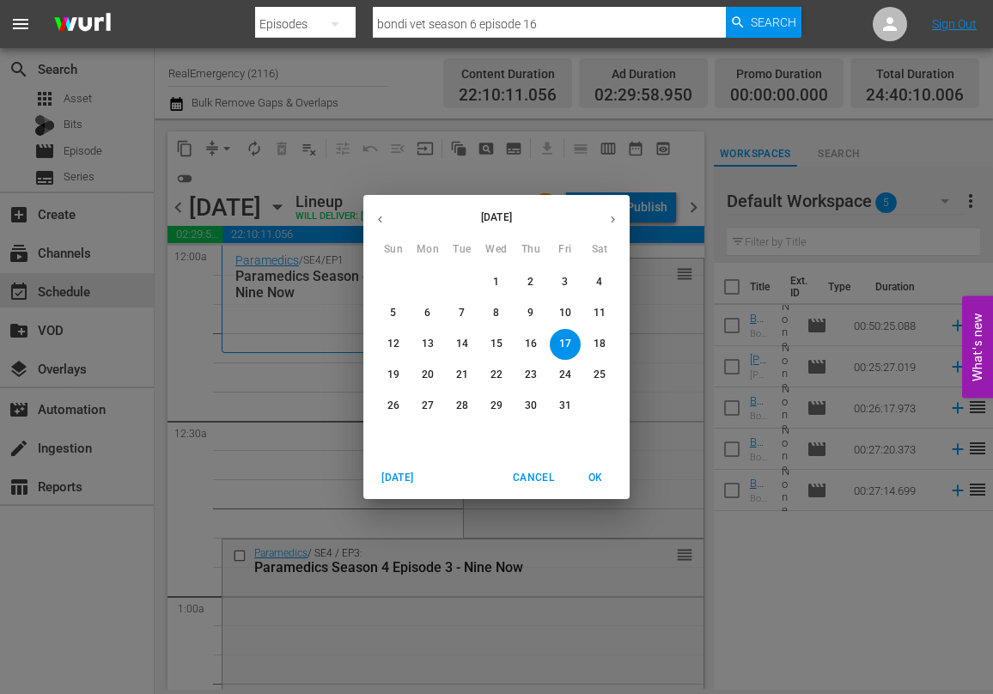
drag, startPoint x: 286, startPoint y: 379, endPoint x: 277, endPoint y: 367, distance: 14.8
click at [286, 379] on div "[DATE] Sun Mon Tue Wed Thu Fri Sat 28 29 30 1 2 3 4 5 6 7 8 9 10 11 12 13 14 15…" at bounding box center [496, 347] width 993 height 694
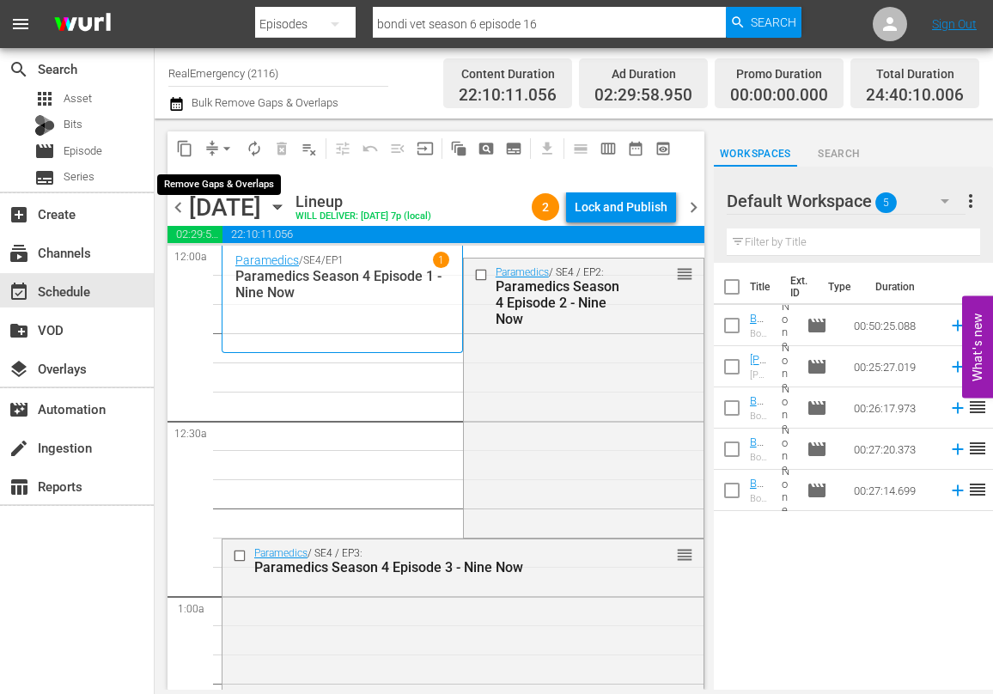
click at [222, 147] on span "arrow_drop_down" at bounding box center [226, 148] width 17 height 17
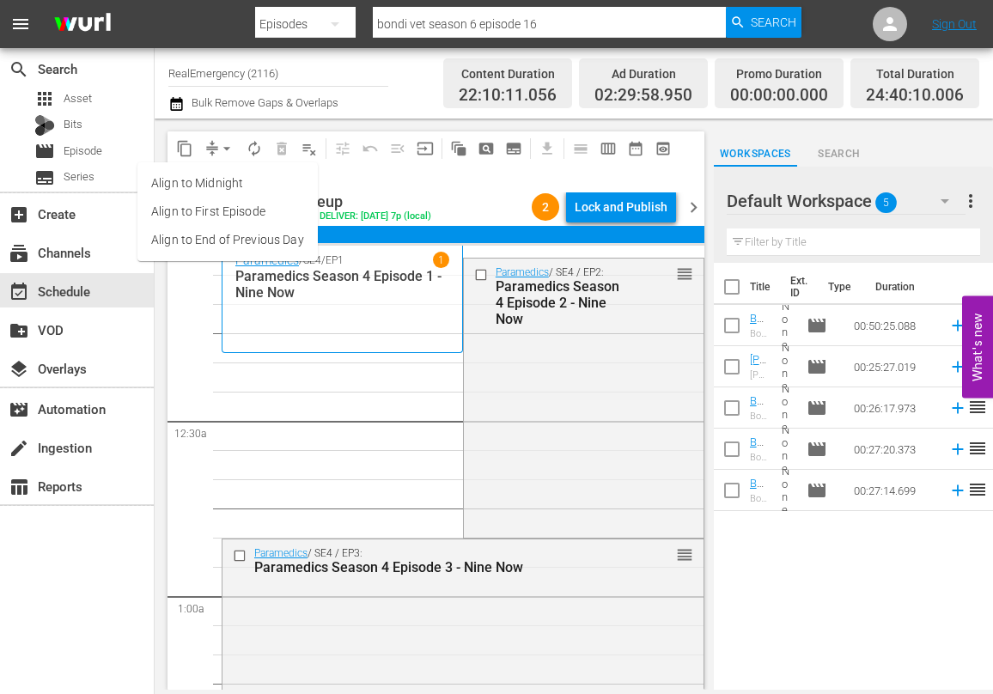
click at [192, 237] on li "Align to End of Previous Day" at bounding box center [227, 240] width 180 height 28
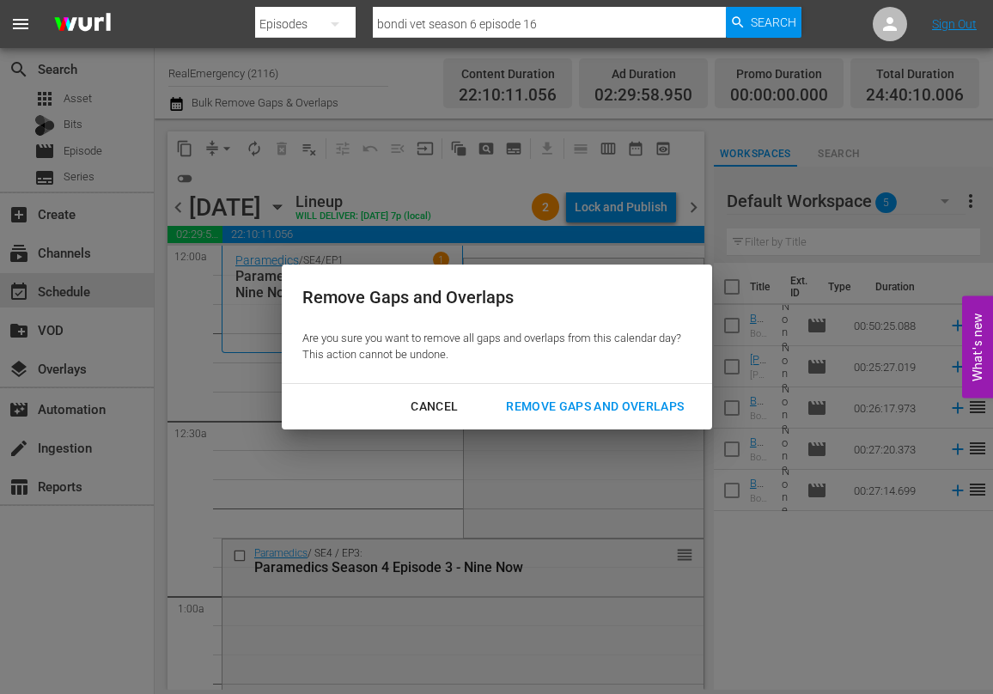
drag, startPoint x: 586, startPoint y: 401, endPoint x: 565, endPoint y: 403, distance: 21.5
click at [586, 401] on div "Remove Gaps and Overlaps" at bounding box center [594, 406] width 205 height 21
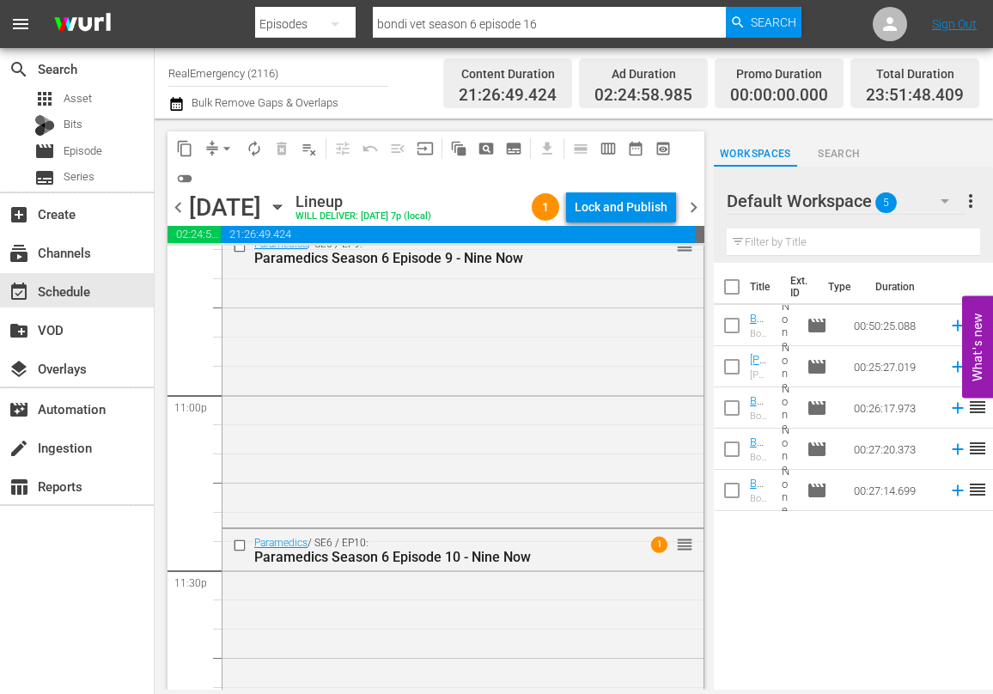
scroll to position [8024, 0]
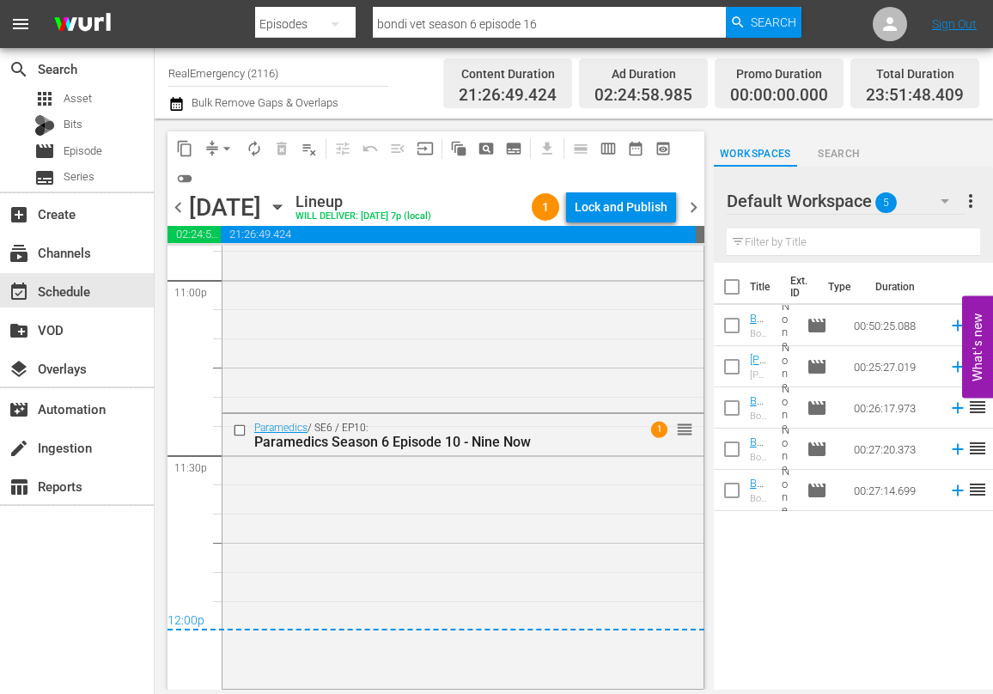
click at [691, 211] on span "chevron_right" at bounding box center [693, 207] width 21 height 21
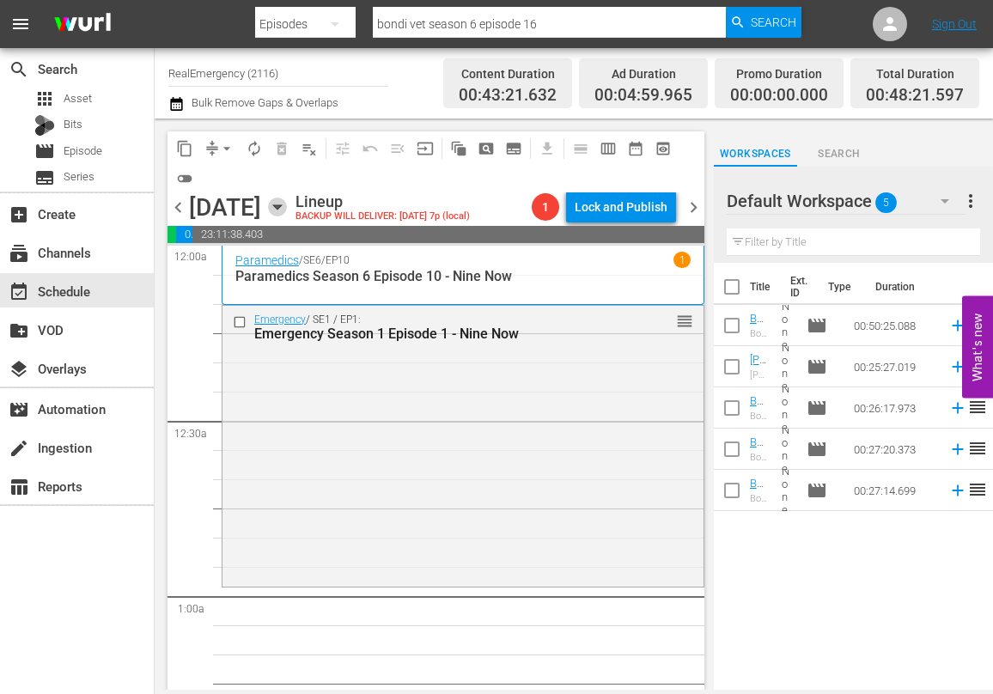
click at [287, 204] on icon "button" at bounding box center [277, 207] width 19 height 19
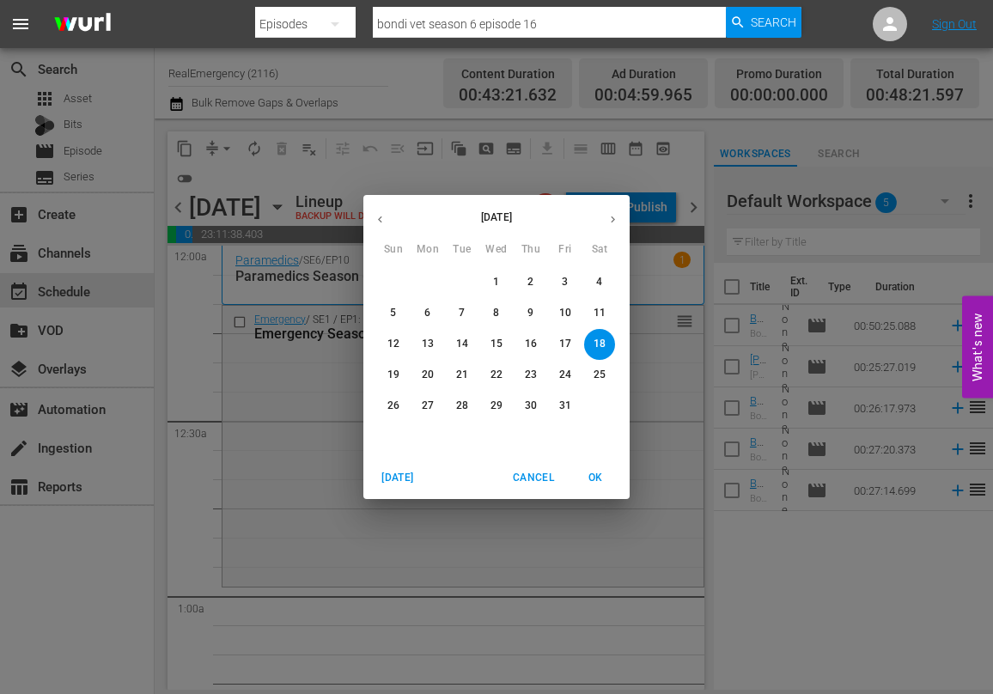
click at [599, 279] on p "4" at bounding box center [599, 282] width 6 height 15
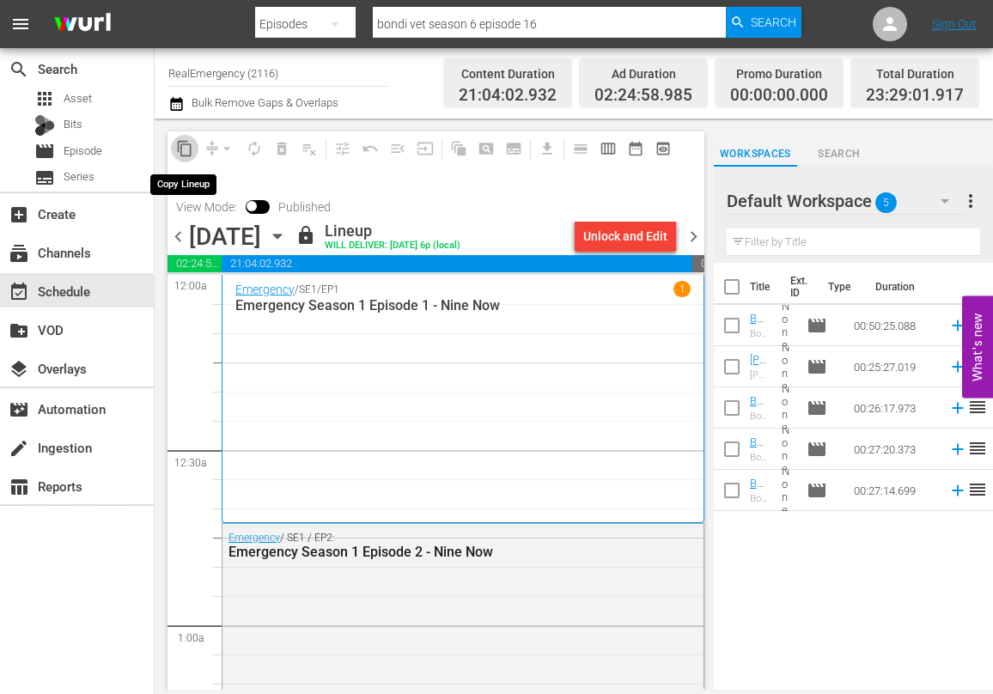
click at [180, 145] on span "content_copy" at bounding box center [184, 148] width 17 height 17
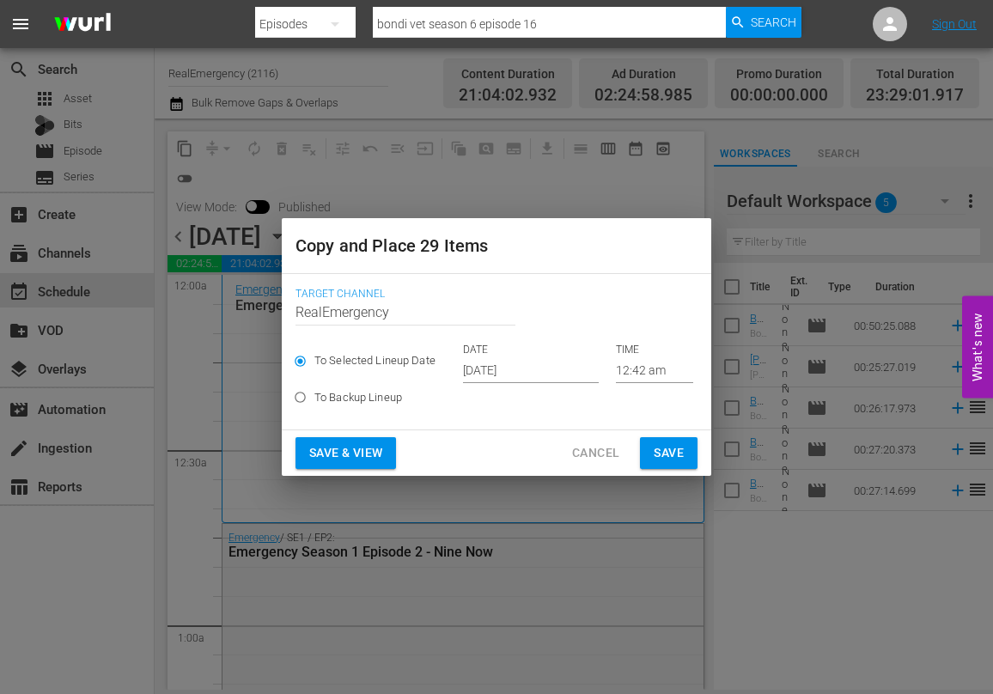
click at [549, 373] on input "[DATE]" at bounding box center [531, 370] width 136 height 26
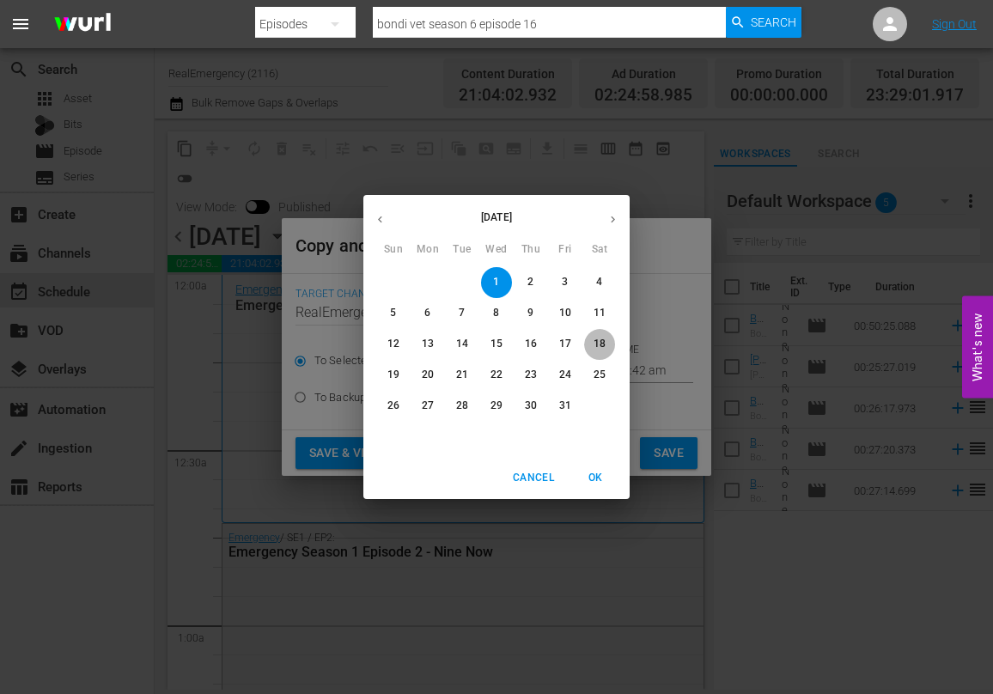
click at [605, 349] on p "18" at bounding box center [599, 344] width 12 height 15
type input "[DATE]"
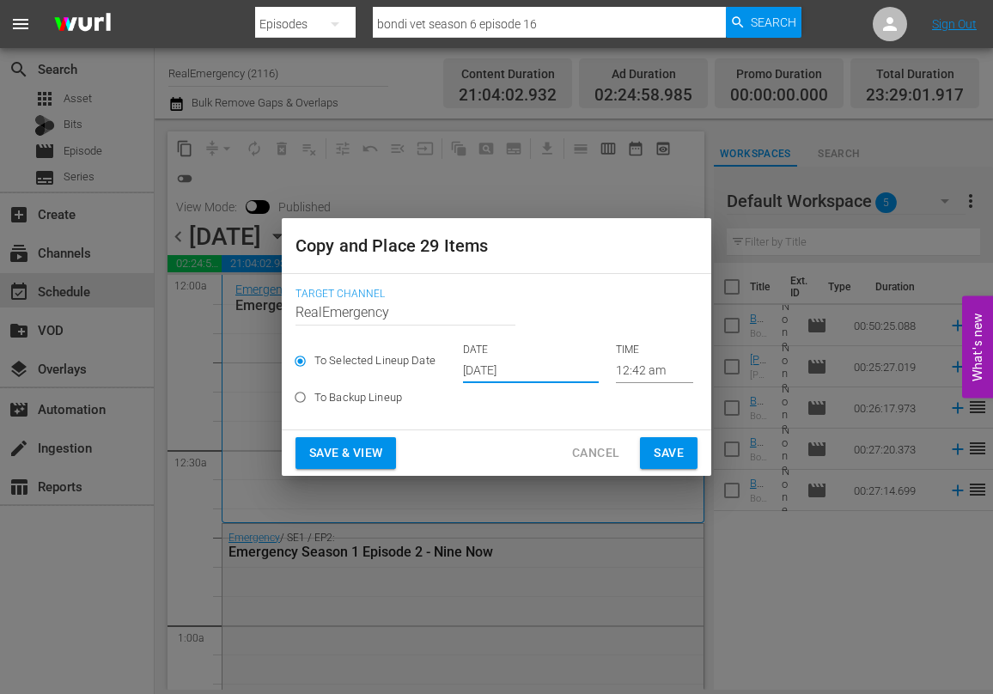
click at [351, 455] on span "Save & View" at bounding box center [345, 452] width 73 height 21
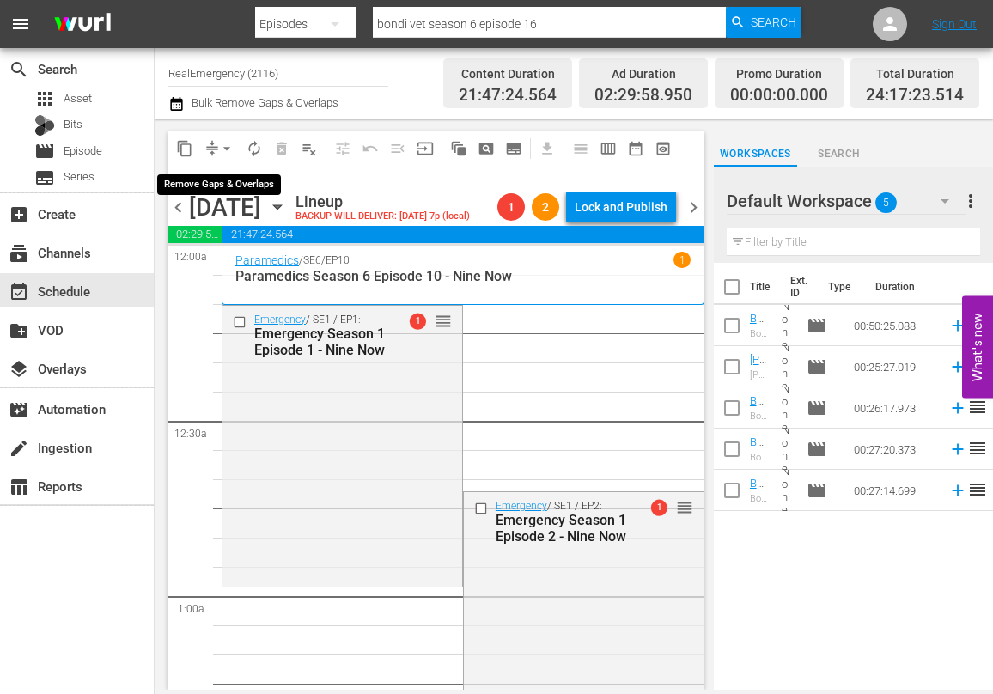
click at [228, 149] on span "arrow_drop_down" at bounding box center [226, 148] width 17 height 17
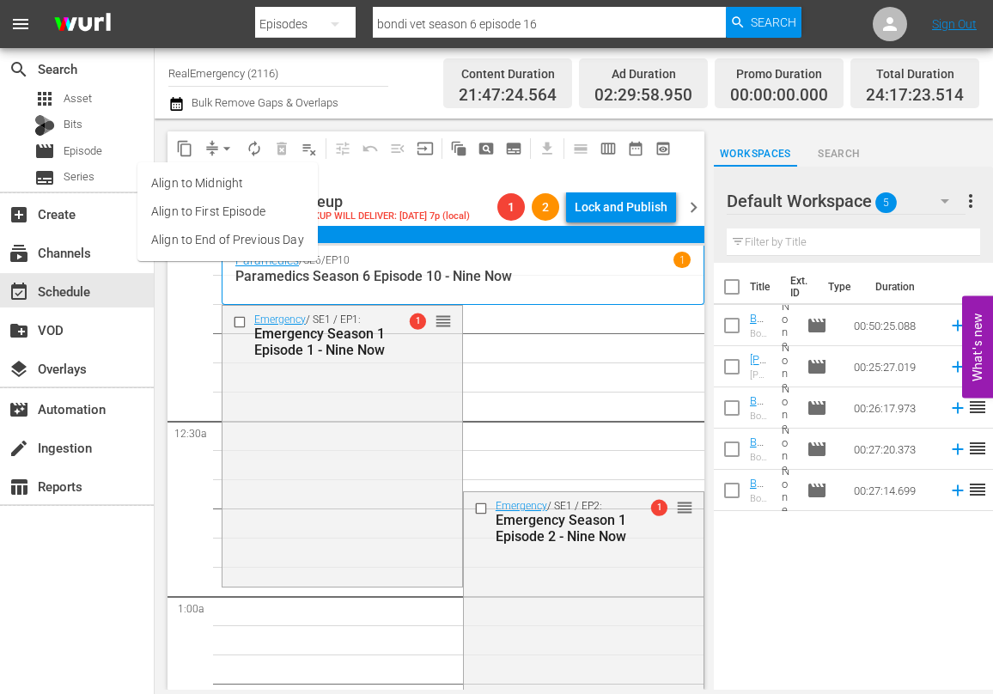
click at [200, 209] on li "Align to First Episode" at bounding box center [227, 212] width 180 height 28
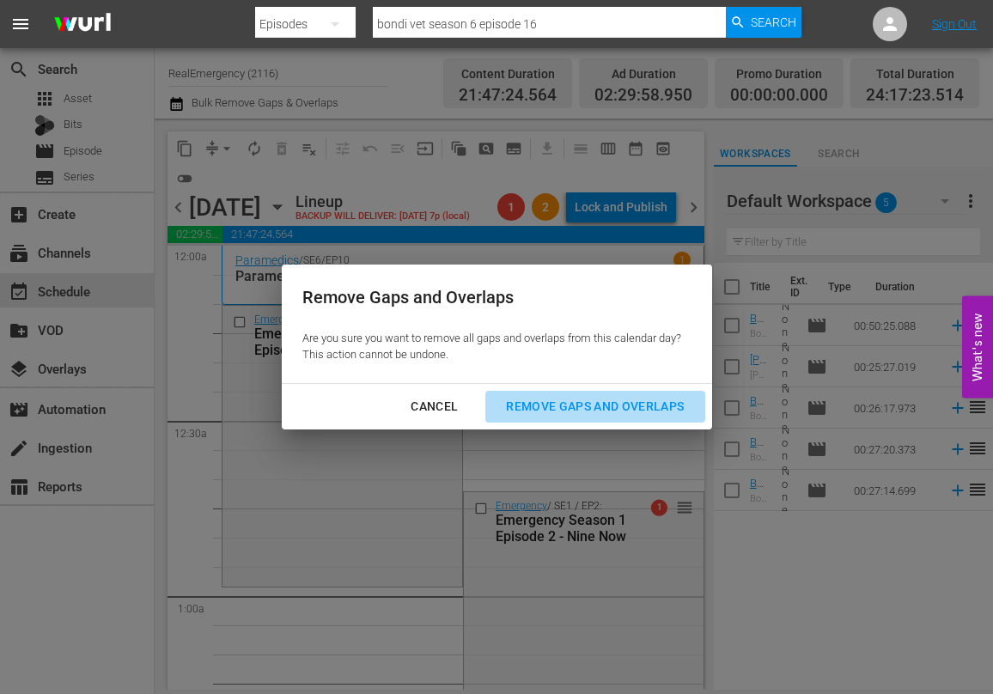
drag, startPoint x: 633, startPoint y: 403, endPoint x: 632, endPoint y: 429, distance: 26.6
click at [634, 404] on div "Remove Gaps and Overlaps" at bounding box center [594, 406] width 205 height 21
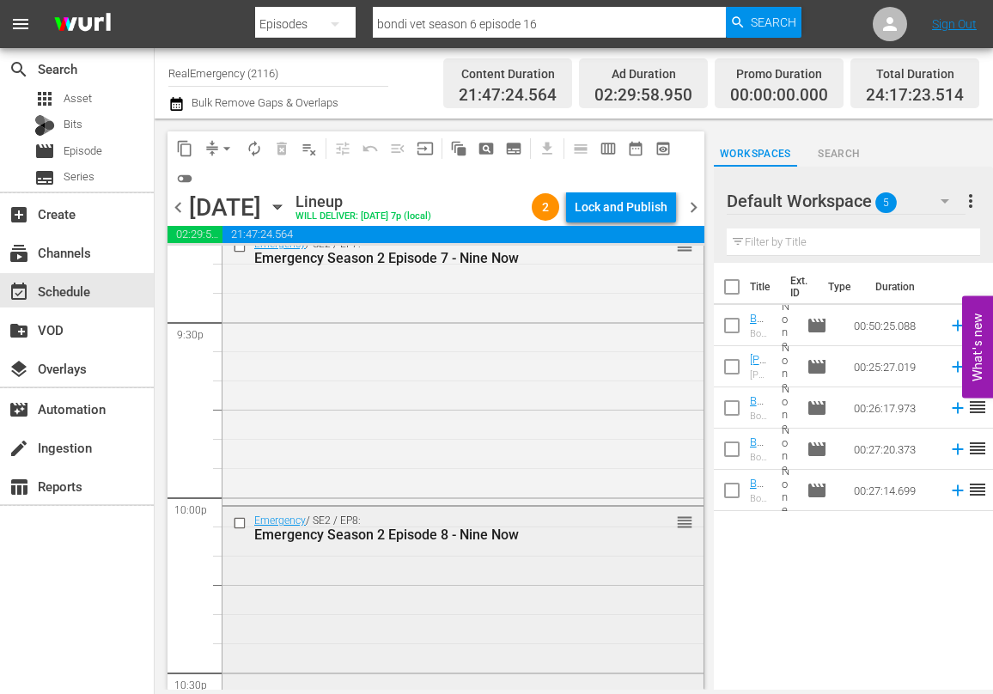
scroll to position [8125, 0]
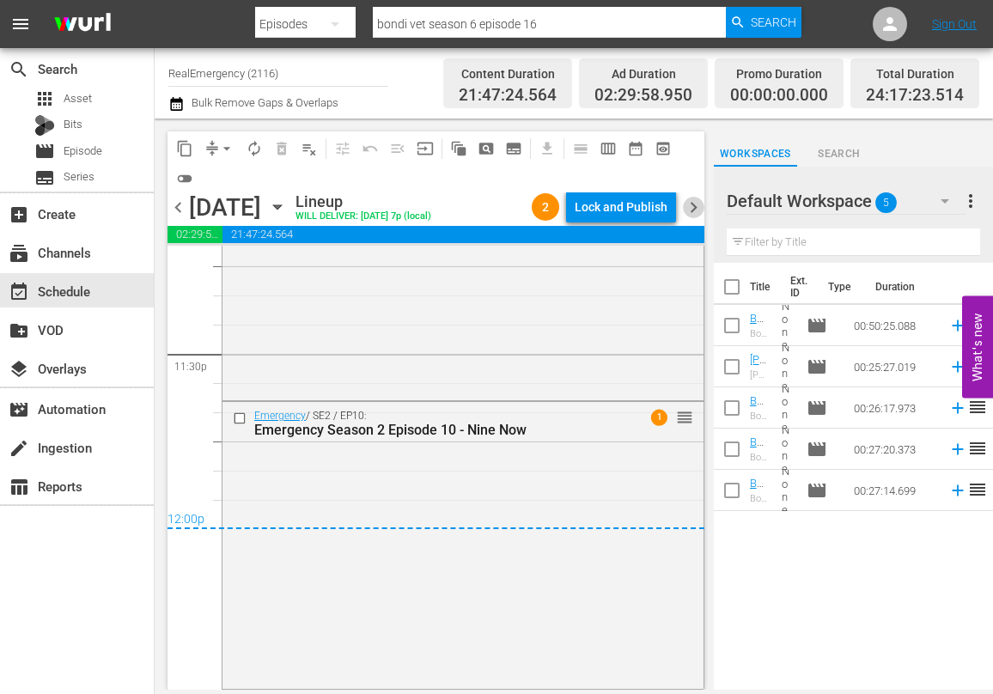
click at [696, 207] on span "chevron_right" at bounding box center [693, 207] width 21 height 21
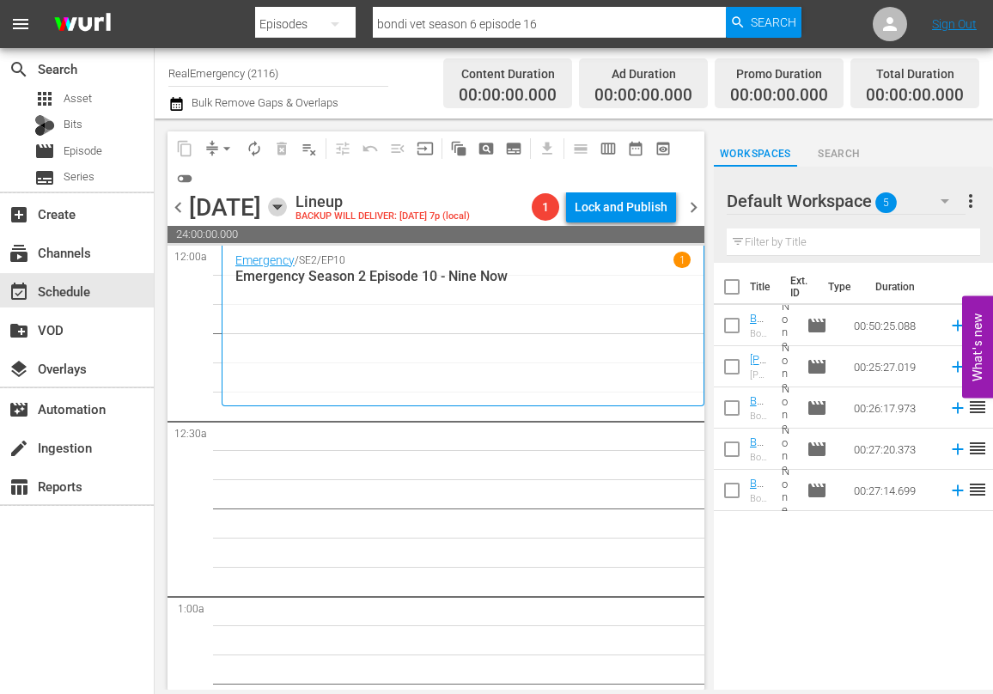
click at [281, 205] on icon "button" at bounding box center [277, 207] width 8 height 4
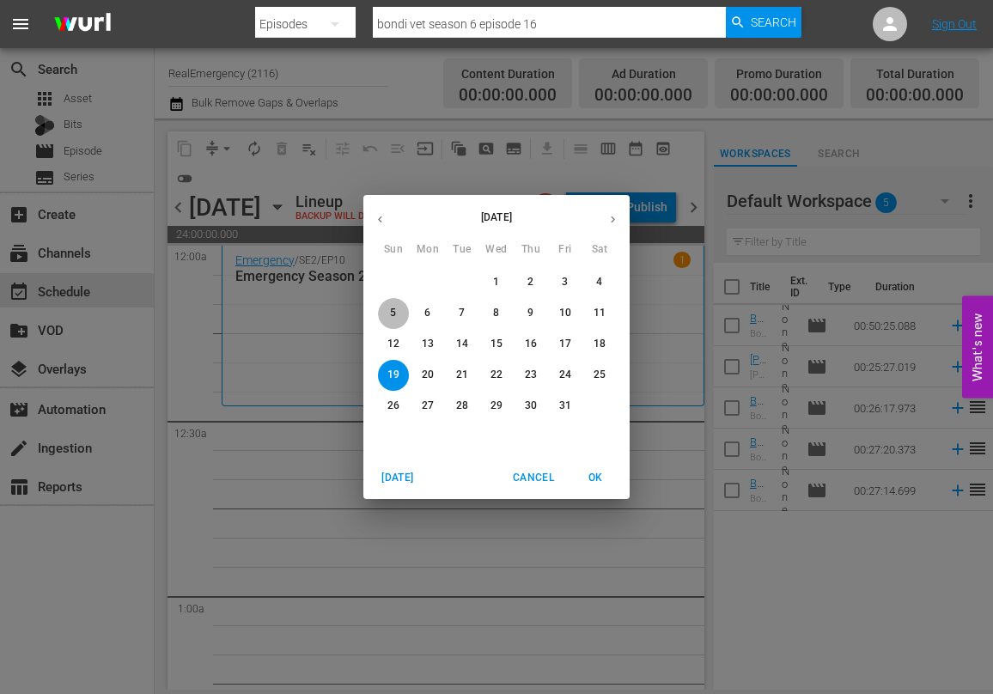
click at [394, 312] on p "5" at bounding box center [393, 313] width 6 height 15
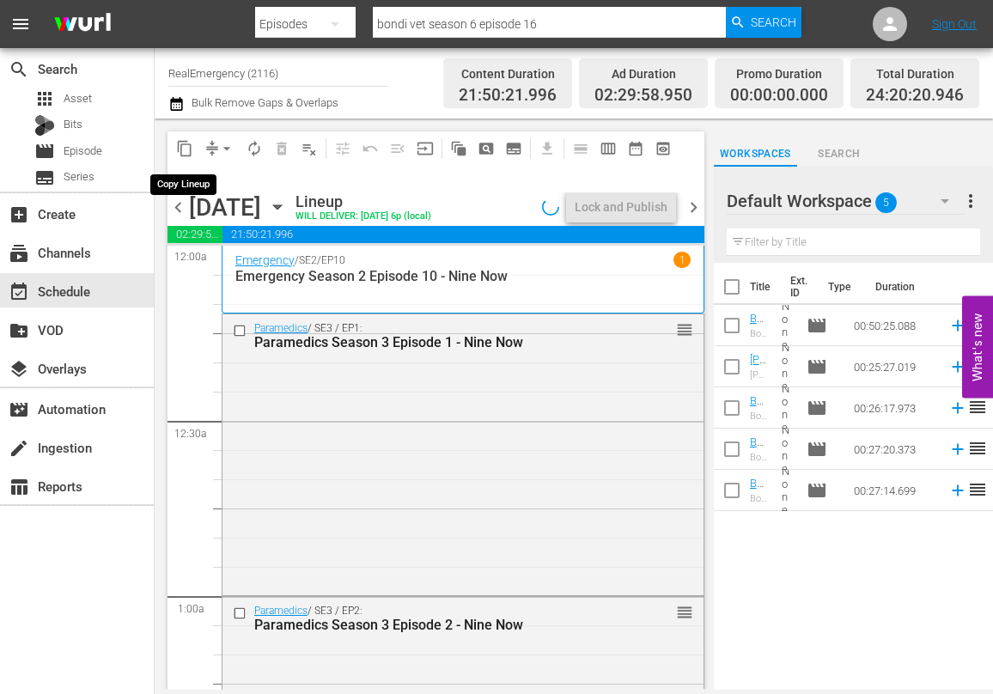
click at [183, 147] on span "content_copy" at bounding box center [184, 148] width 17 height 17
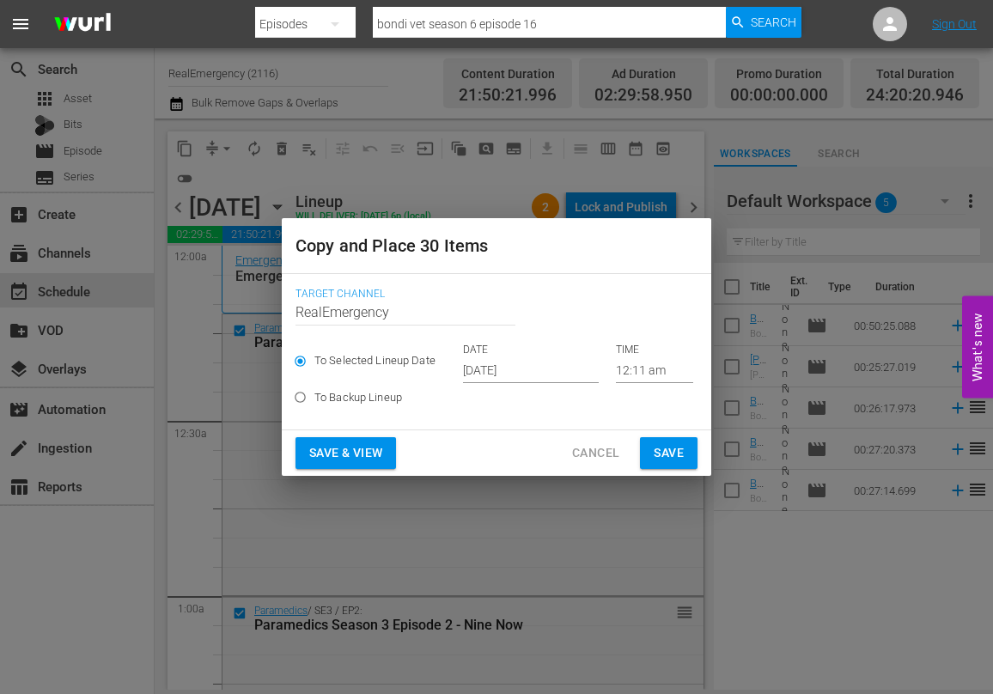
click at [548, 372] on input "[DATE]" at bounding box center [531, 370] width 136 height 26
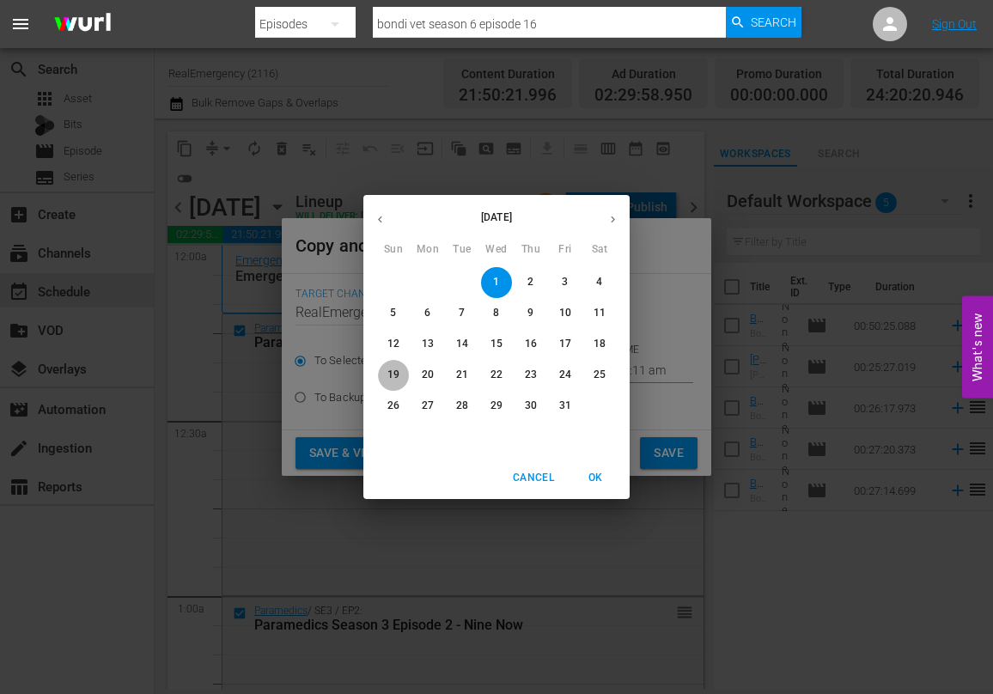
click at [392, 372] on p "19" at bounding box center [393, 375] width 12 height 15
type input "[DATE]"
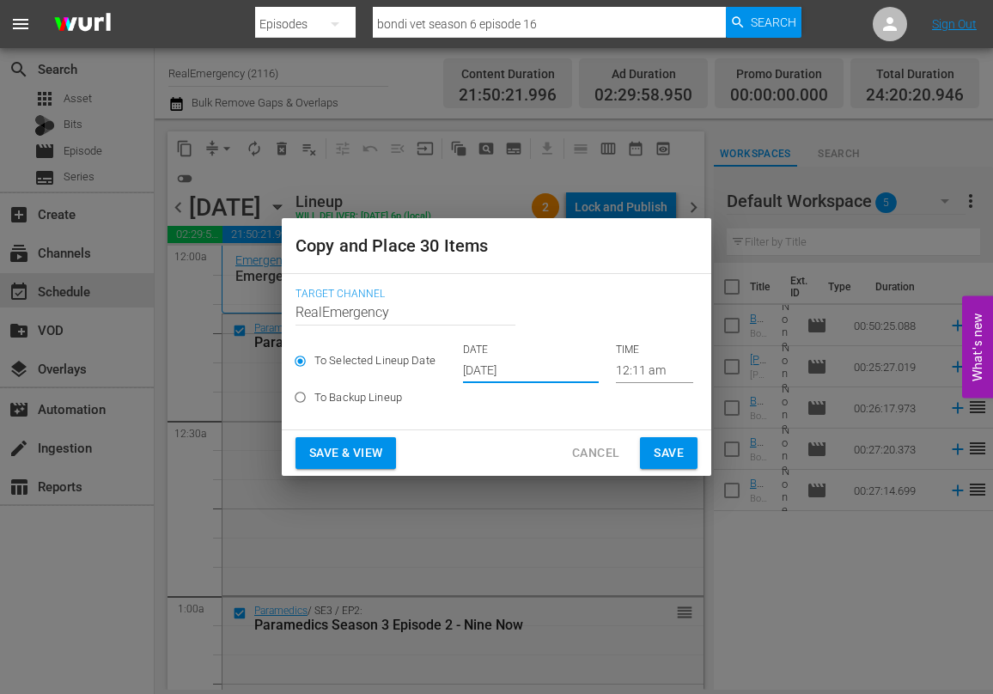
click at [326, 454] on span "Save & View" at bounding box center [345, 452] width 73 height 21
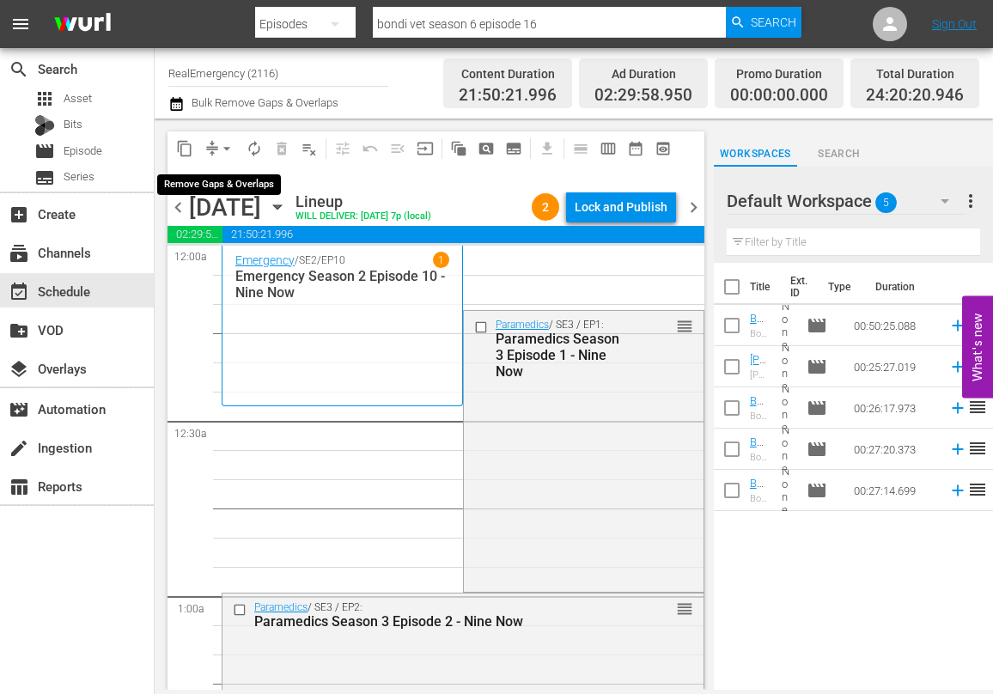
click at [222, 148] on span "arrow_drop_down" at bounding box center [226, 148] width 17 height 17
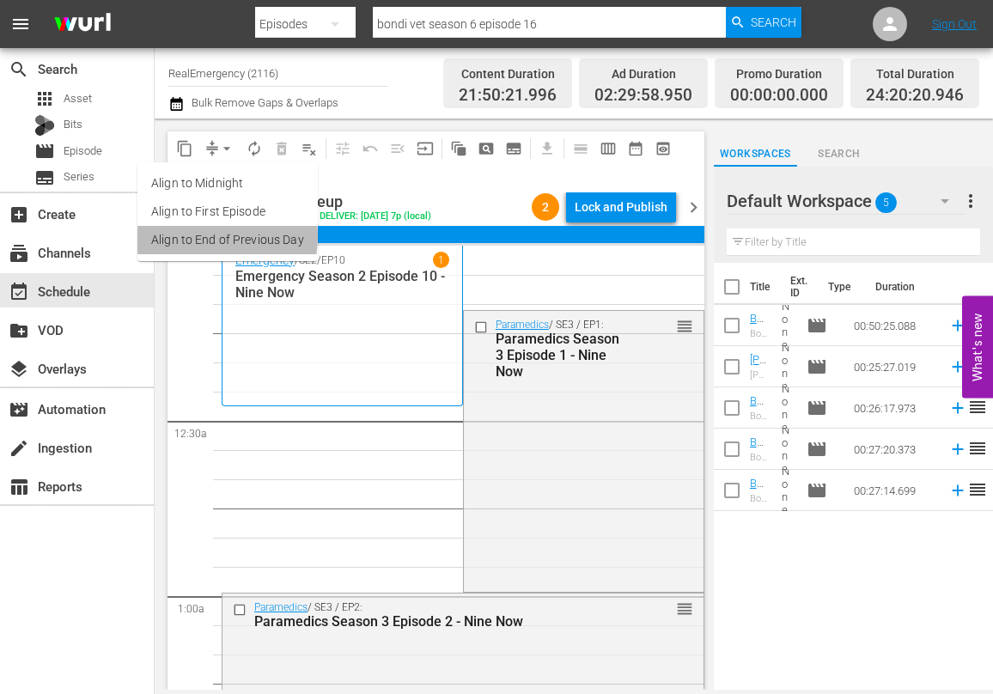
click at [192, 236] on li "Align to End of Previous Day" at bounding box center [227, 240] width 180 height 28
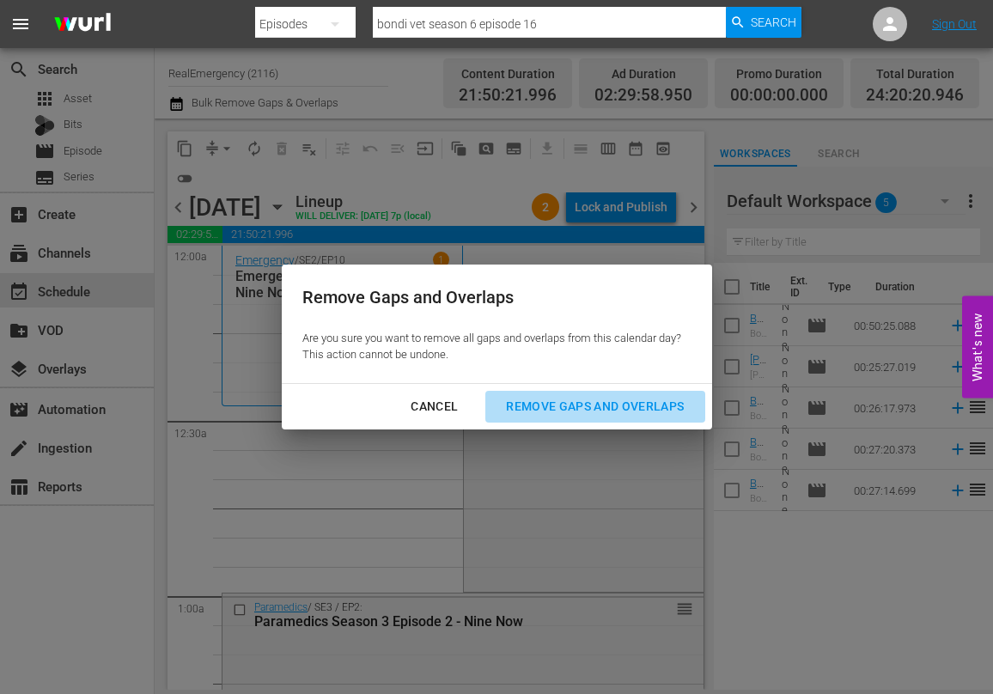
click at [599, 404] on div "Remove Gaps and Overlaps" at bounding box center [594, 406] width 205 height 21
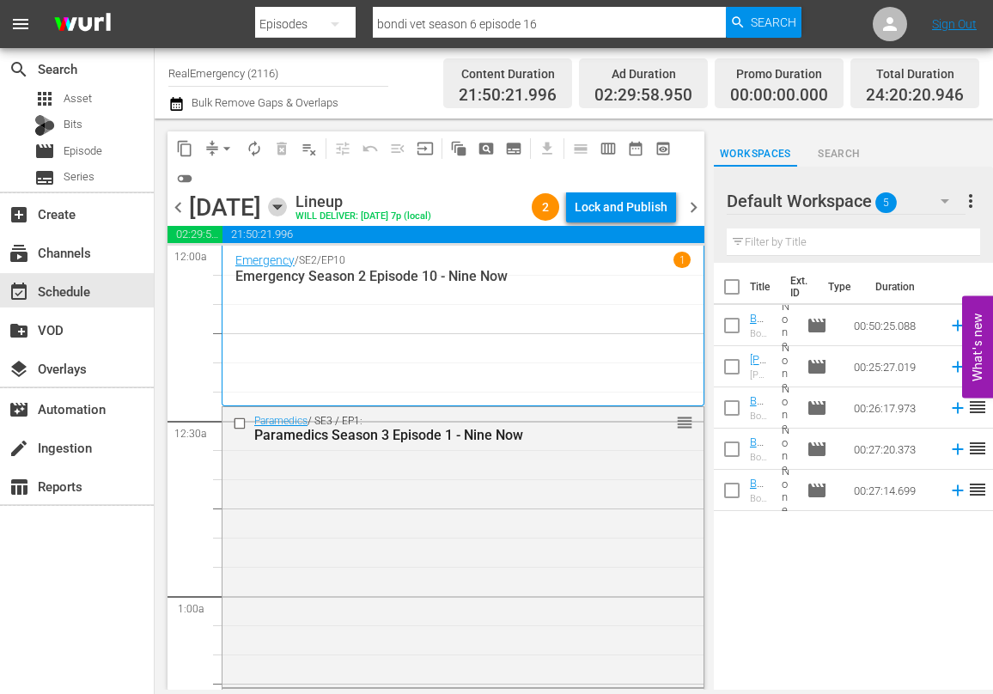
click at [287, 203] on icon "button" at bounding box center [277, 207] width 19 height 19
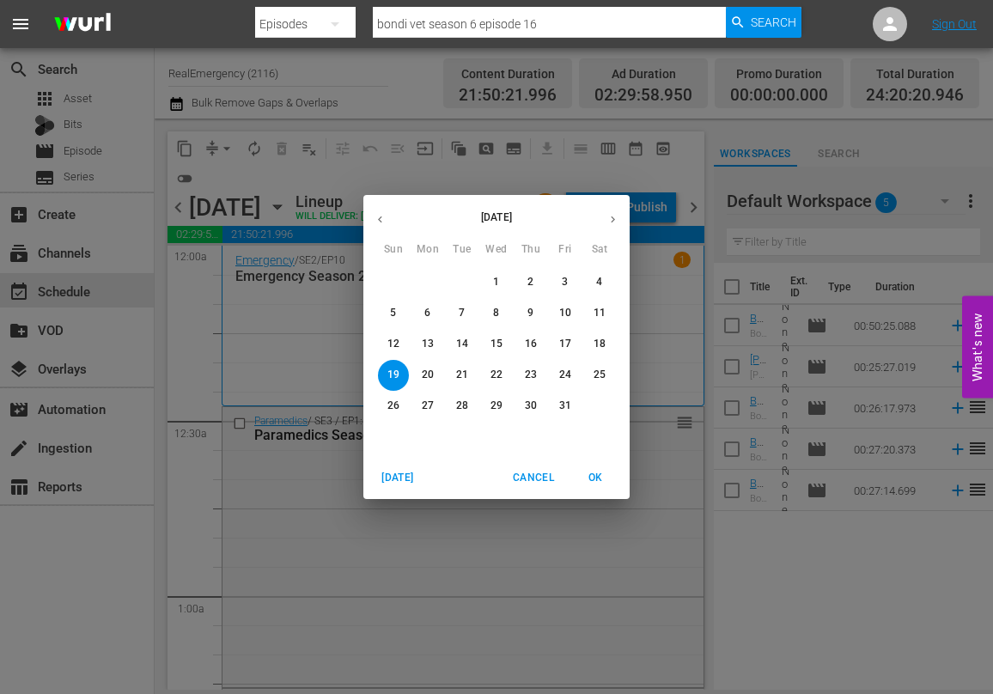
click at [601, 276] on p "4" at bounding box center [599, 282] width 6 height 15
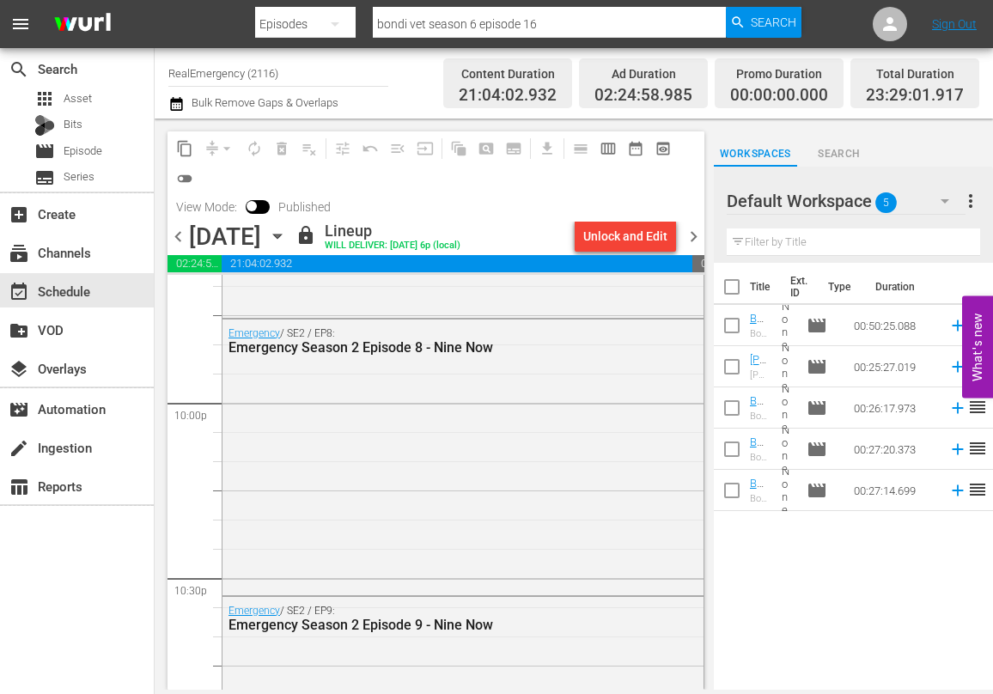
scroll to position [8061, 0]
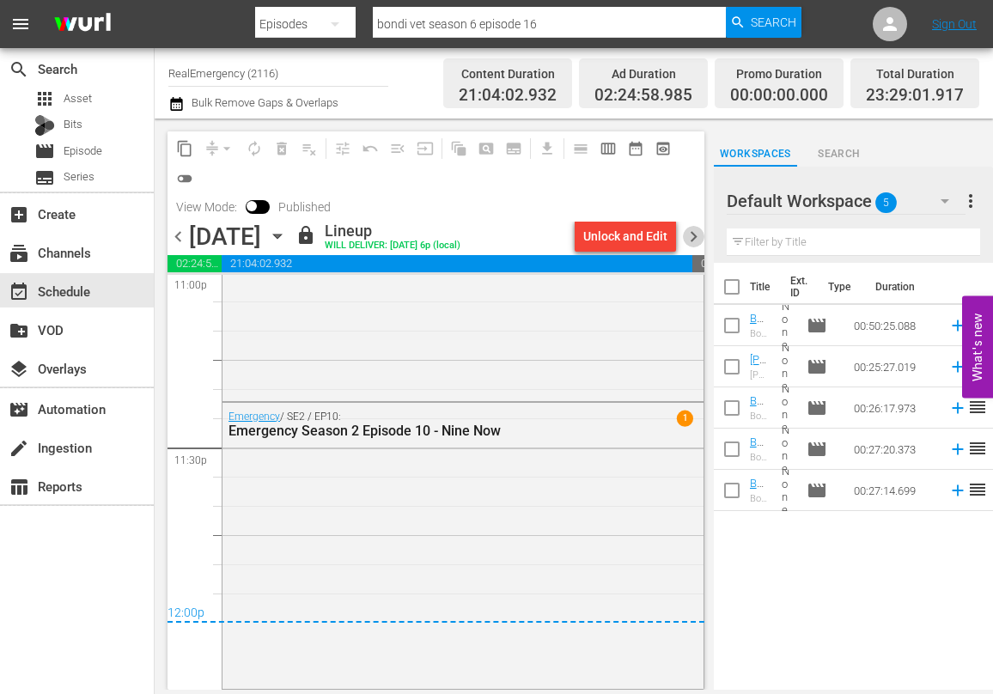
click at [696, 233] on span "chevron_right" at bounding box center [693, 236] width 21 height 21
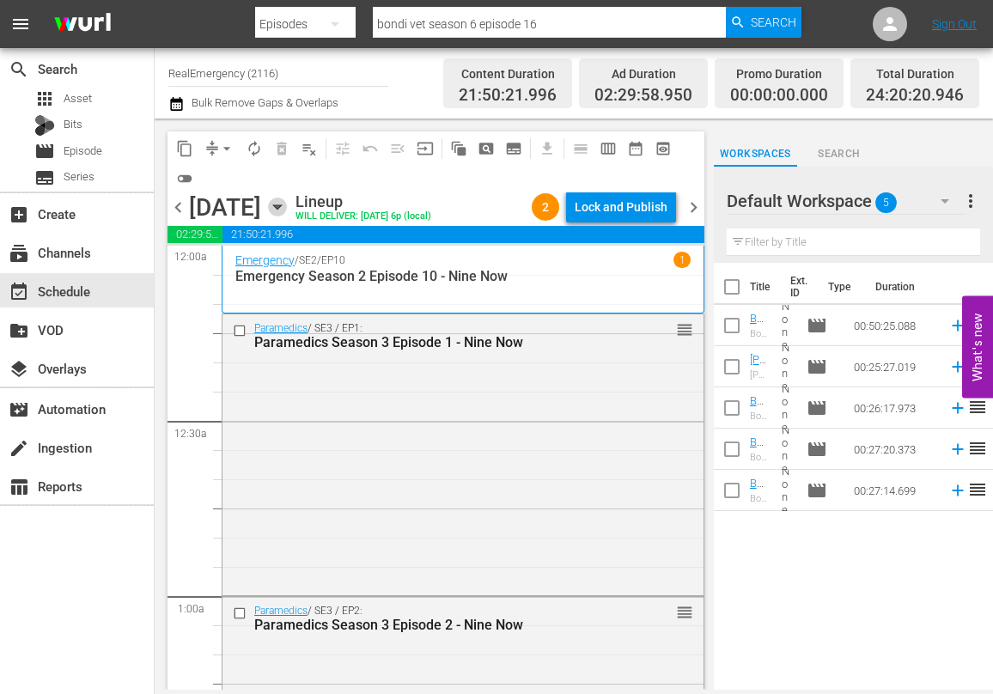
click at [287, 204] on icon "button" at bounding box center [277, 207] width 19 height 19
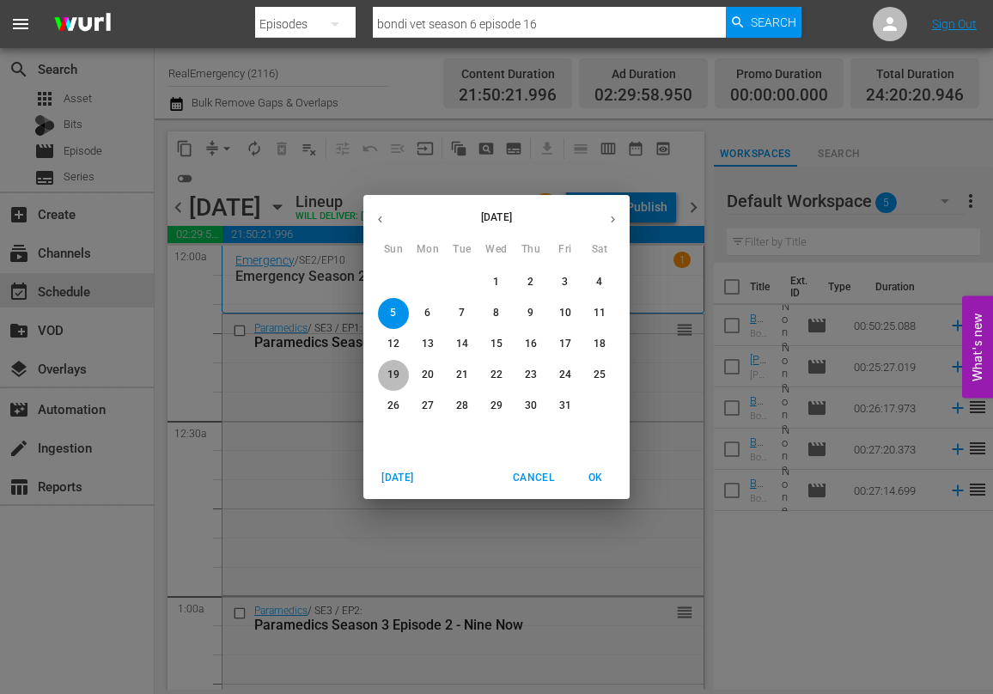
click at [394, 375] on p "19" at bounding box center [393, 375] width 12 height 15
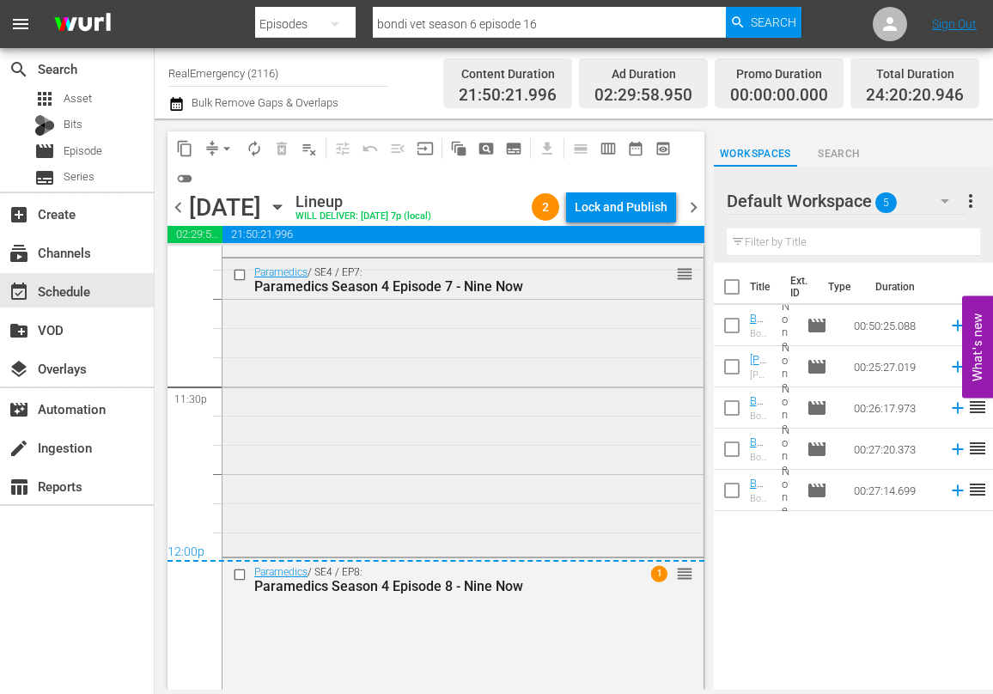
scroll to position [8244, 0]
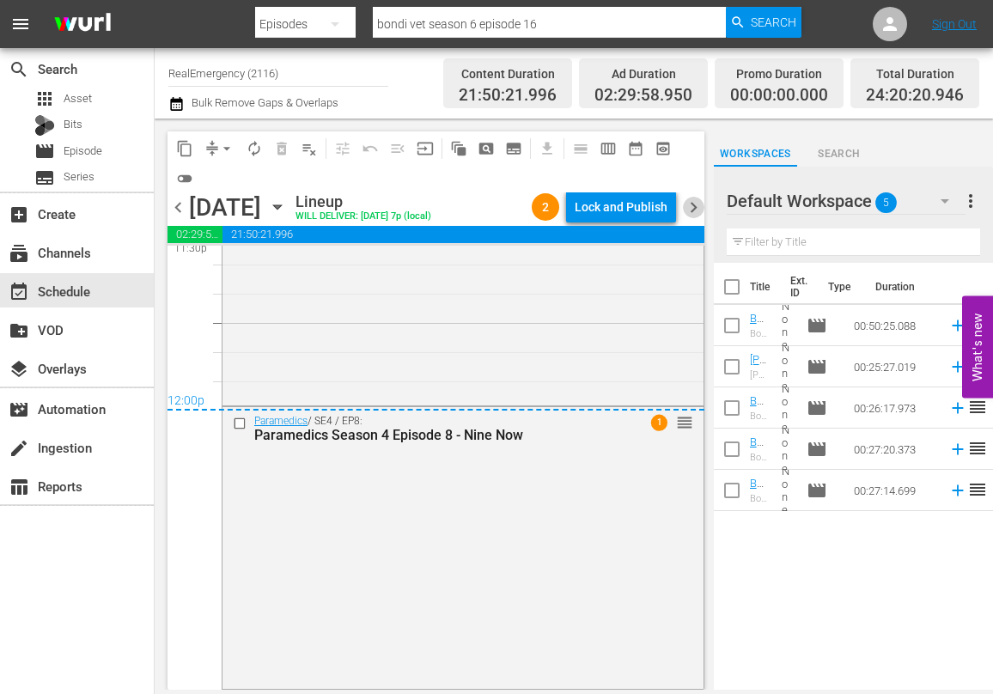
drag, startPoint x: 693, startPoint y: 209, endPoint x: 671, endPoint y: 219, distance: 24.6
click at [693, 209] on span "chevron_right" at bounding box center [693, 207] width 21 height 21
